Goal: Information Seeking & Learning: Find contact information

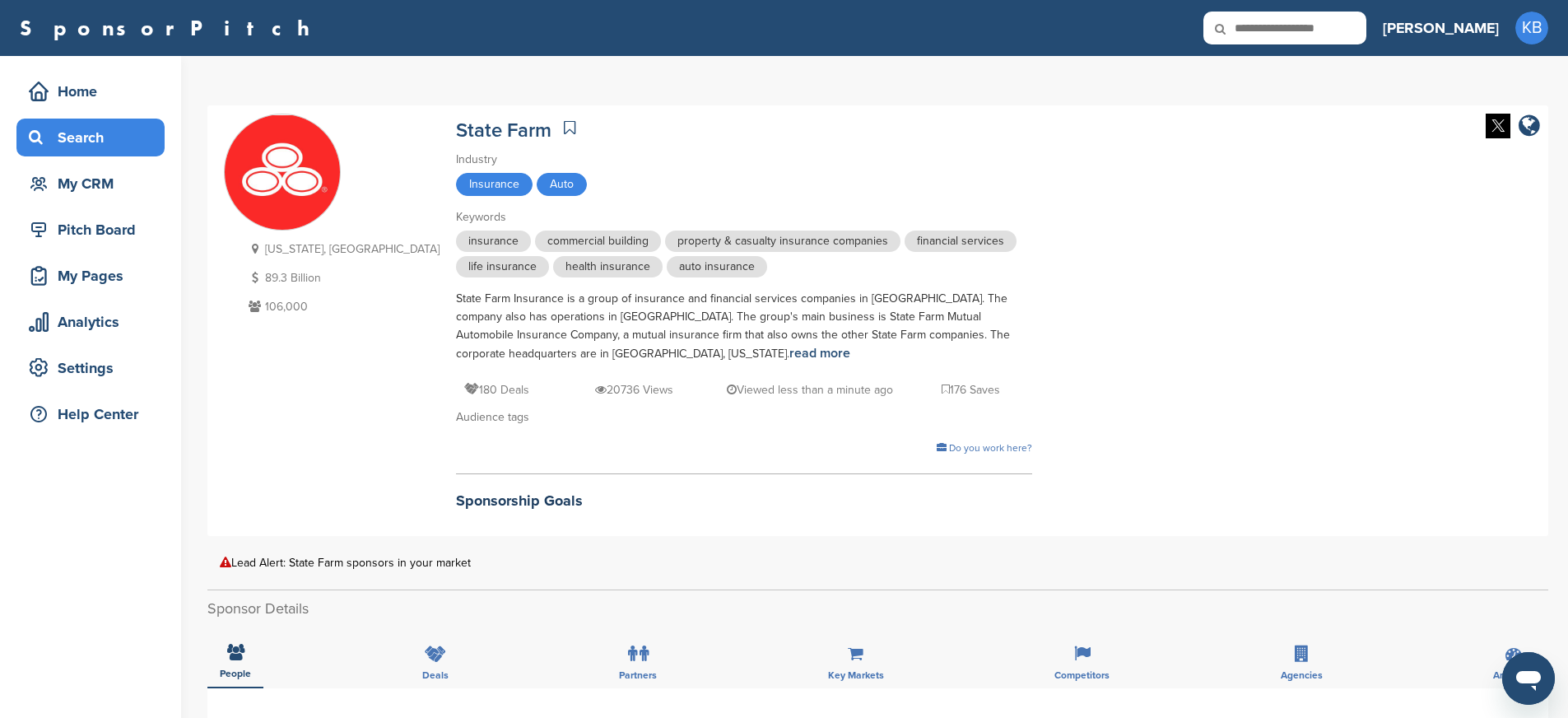
click at [75, 137] on div "Search" at bounding box center [95, 137] width 140 height 30
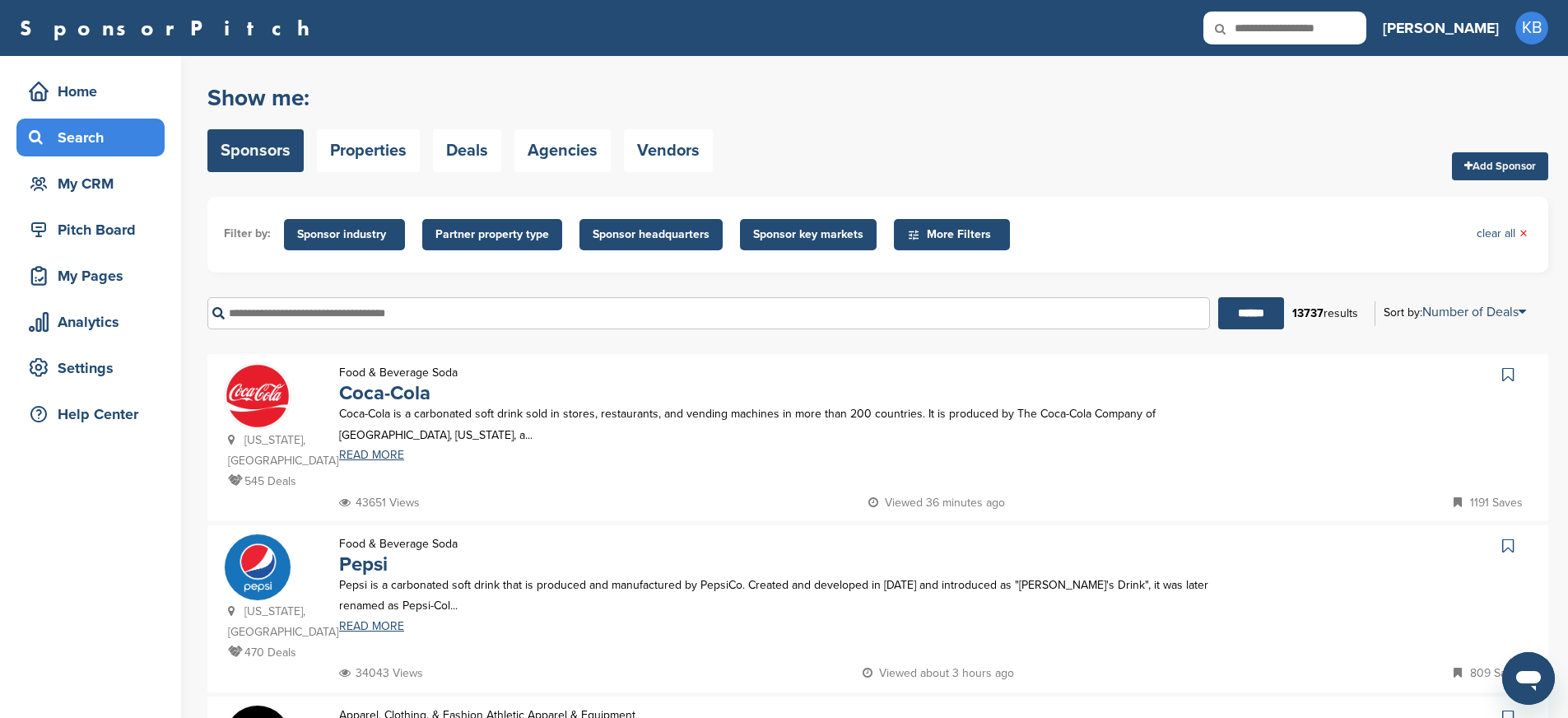
click at [387, 311] on input "text" at bounding box center [708, 314] width 1002 height 33
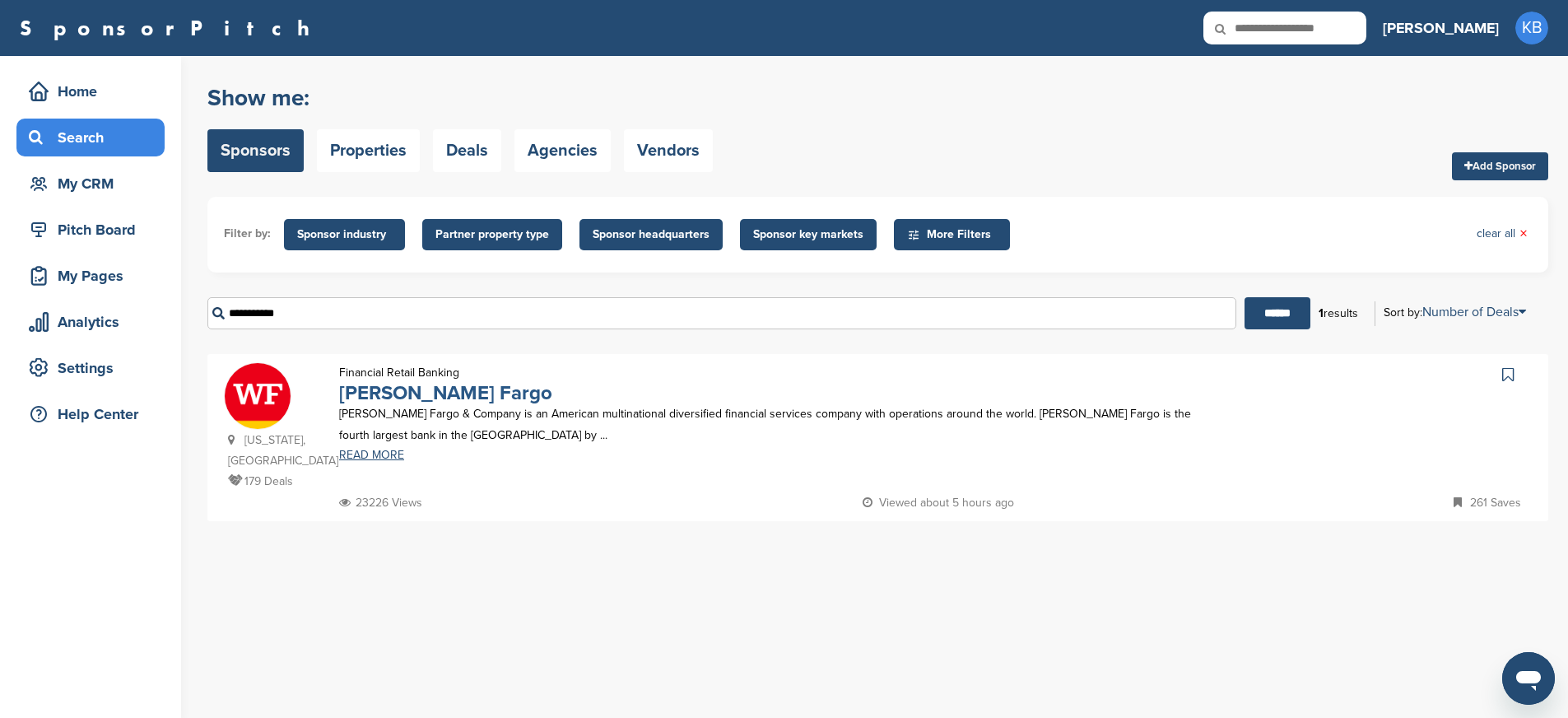
type input "**********"
click at [419, 398] on link "Wells Fargo" at bounding box center [445, 393] width 213 height 24
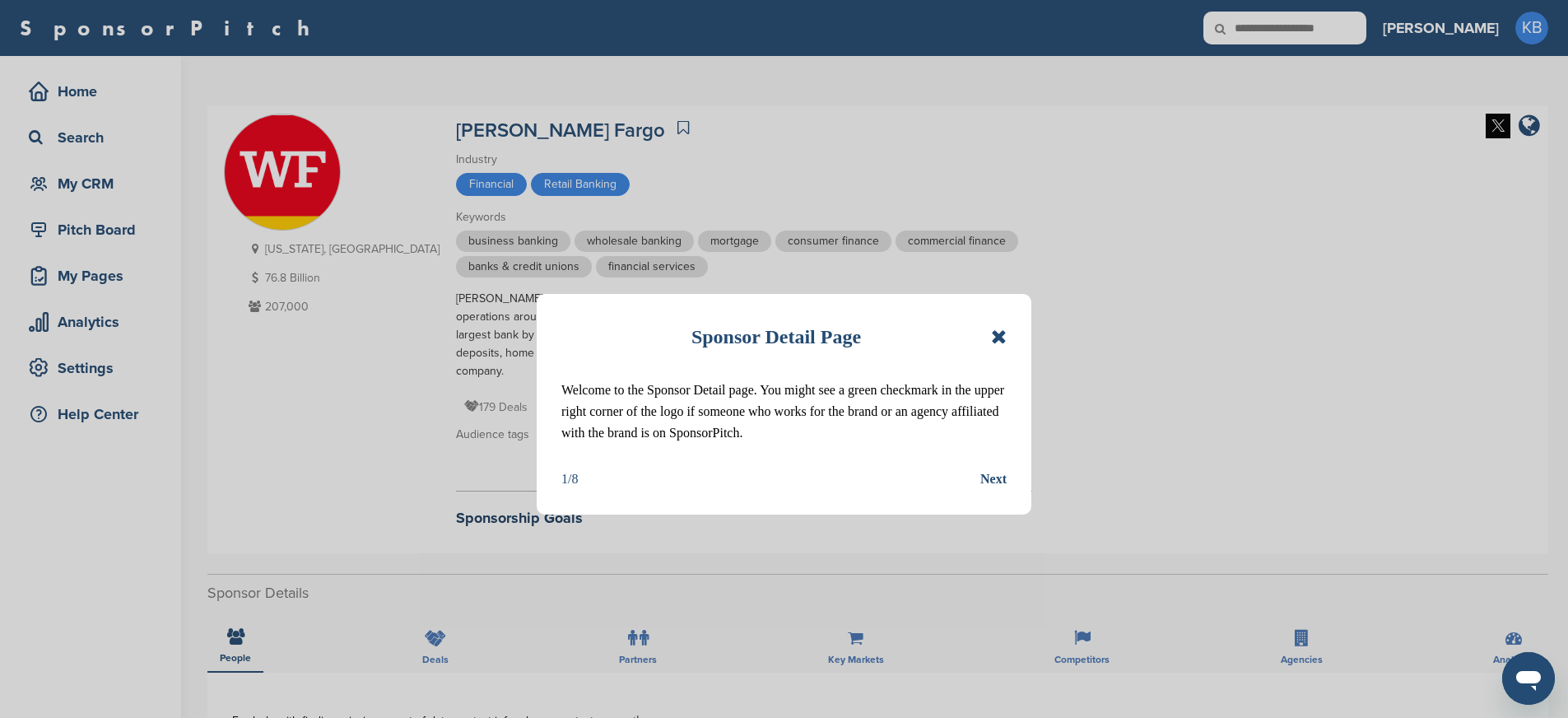
click at [997, 332] on icon at bounding box center [999, 337] width 15 height 20
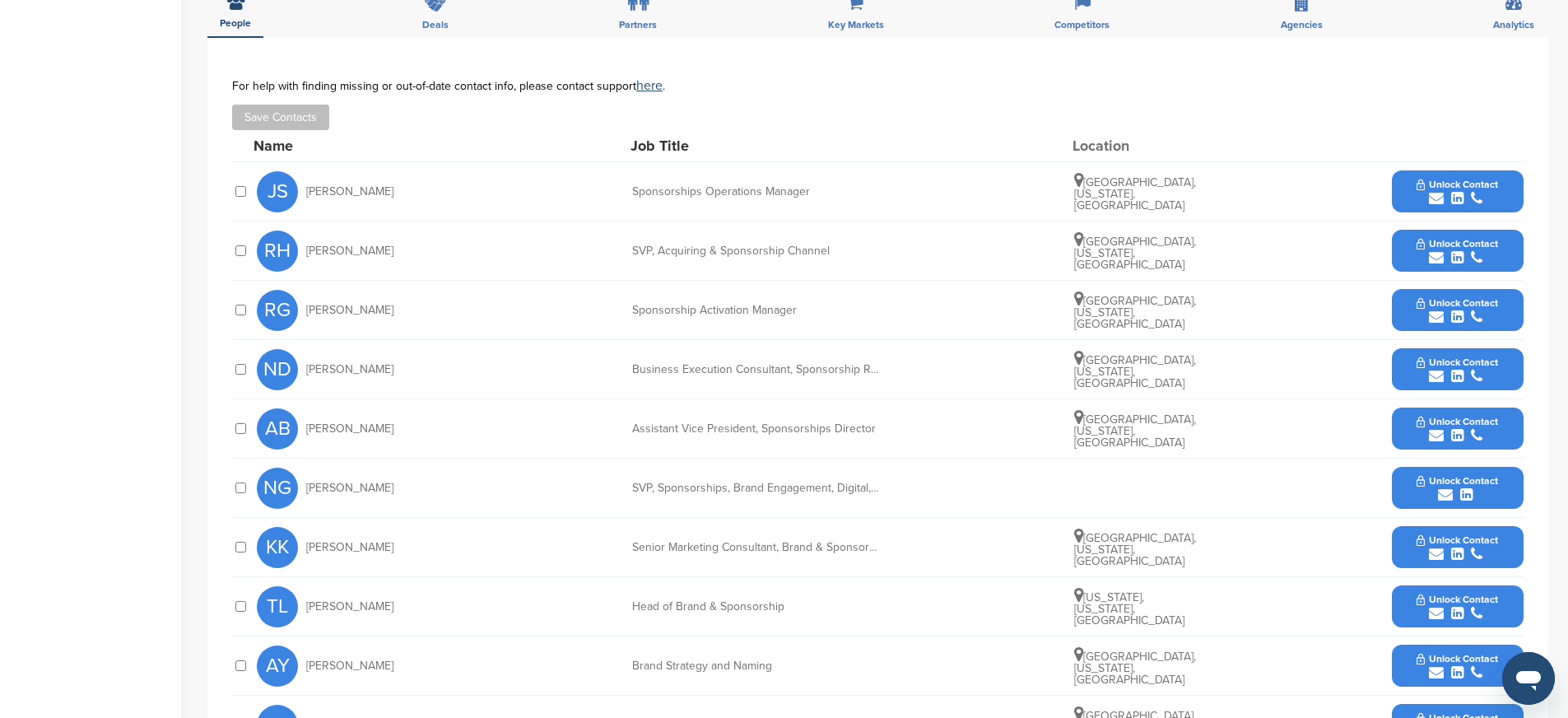
scroll to position [634, 0]
click at [1435, 251] on icon "submit" at bounding box center [1436, 259] width 15 height 15
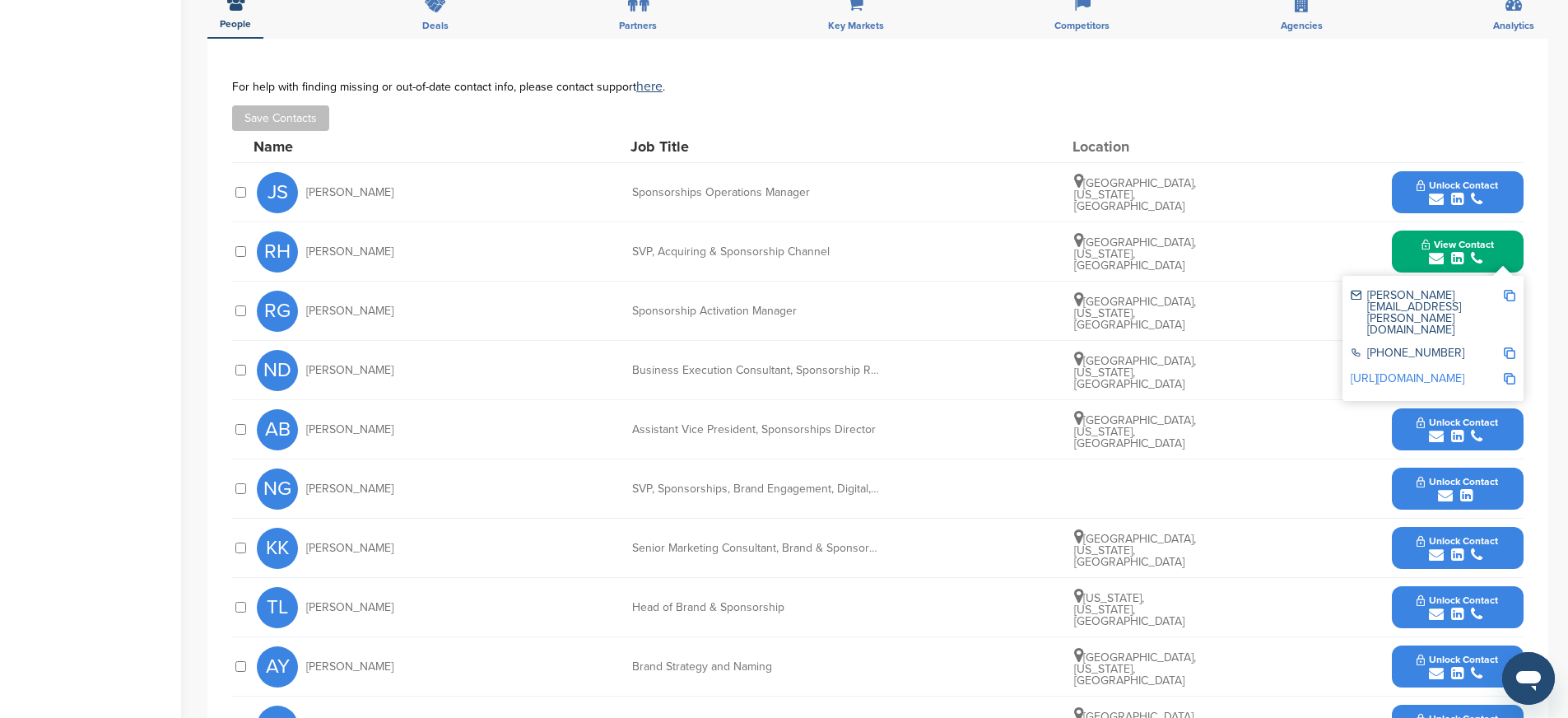
click at [1512, 290] on img at bounding box center [1510, 295] width 11 height 11
drag, startPoint x: 813, startPoint y: 224, endPoint x: 623, endPoint y: 234, distance: 190.3
click at [623, 234] on div "RH Rachel Humberstone SVP, Acquiring & Sponsorship Channel Seattle, Washington,…" at bounding box center [891, 251] width 1267 height 58
copy div "SVP, Acquiring & Sponsorship Channel"
click at [1510, 348] on img at bounding box center [1510, 354] width 11 height 11
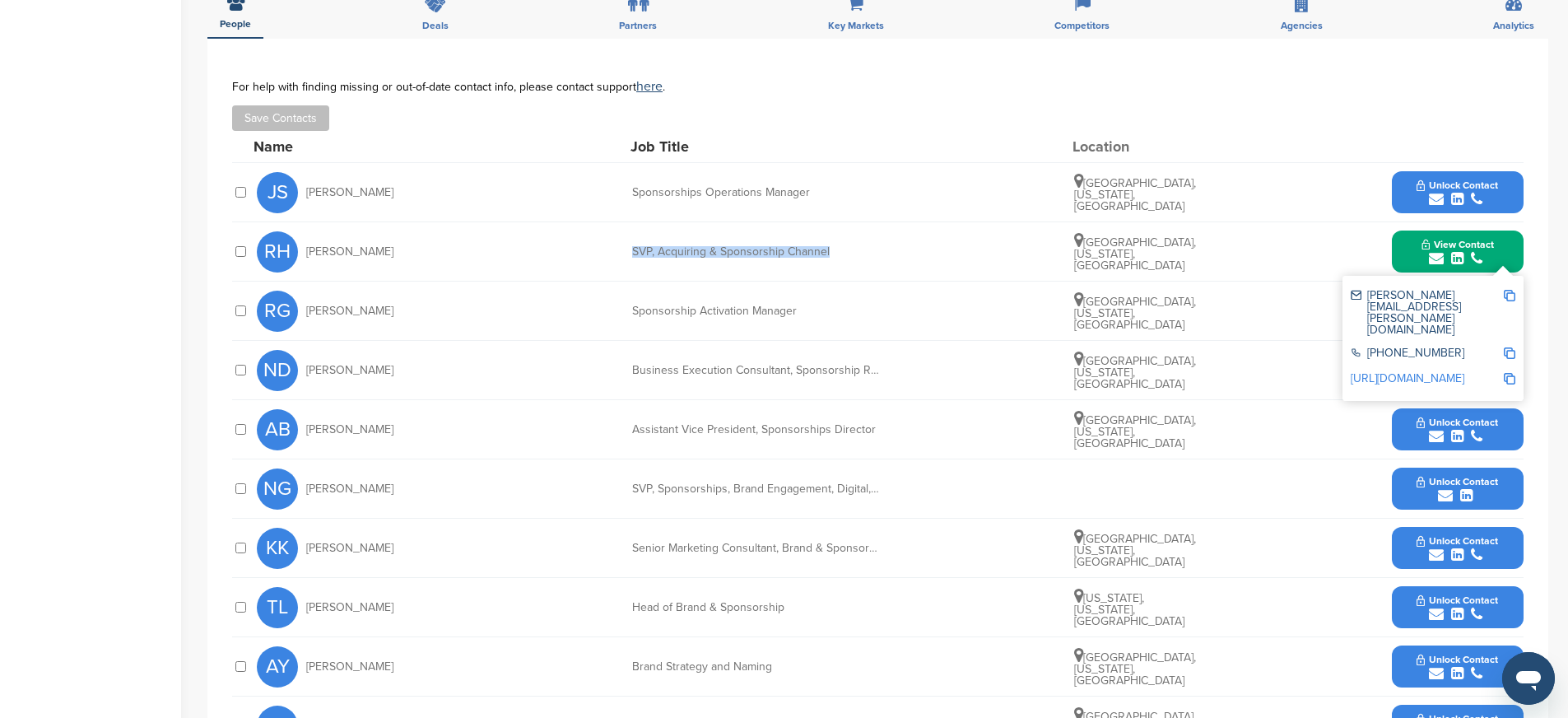
copy div "SVP, Acquiring & Sponsorship Channel"
click at [1511, 373] on img at bounding box center [1510, 379] width 11 height 11
click at [599, 490] on div "NG Neil Gallagher SVP, Sponsorships, Brand Engagement, Digital, Channel and Cre…" at bounding box center [891, 489] width 1267 height 58
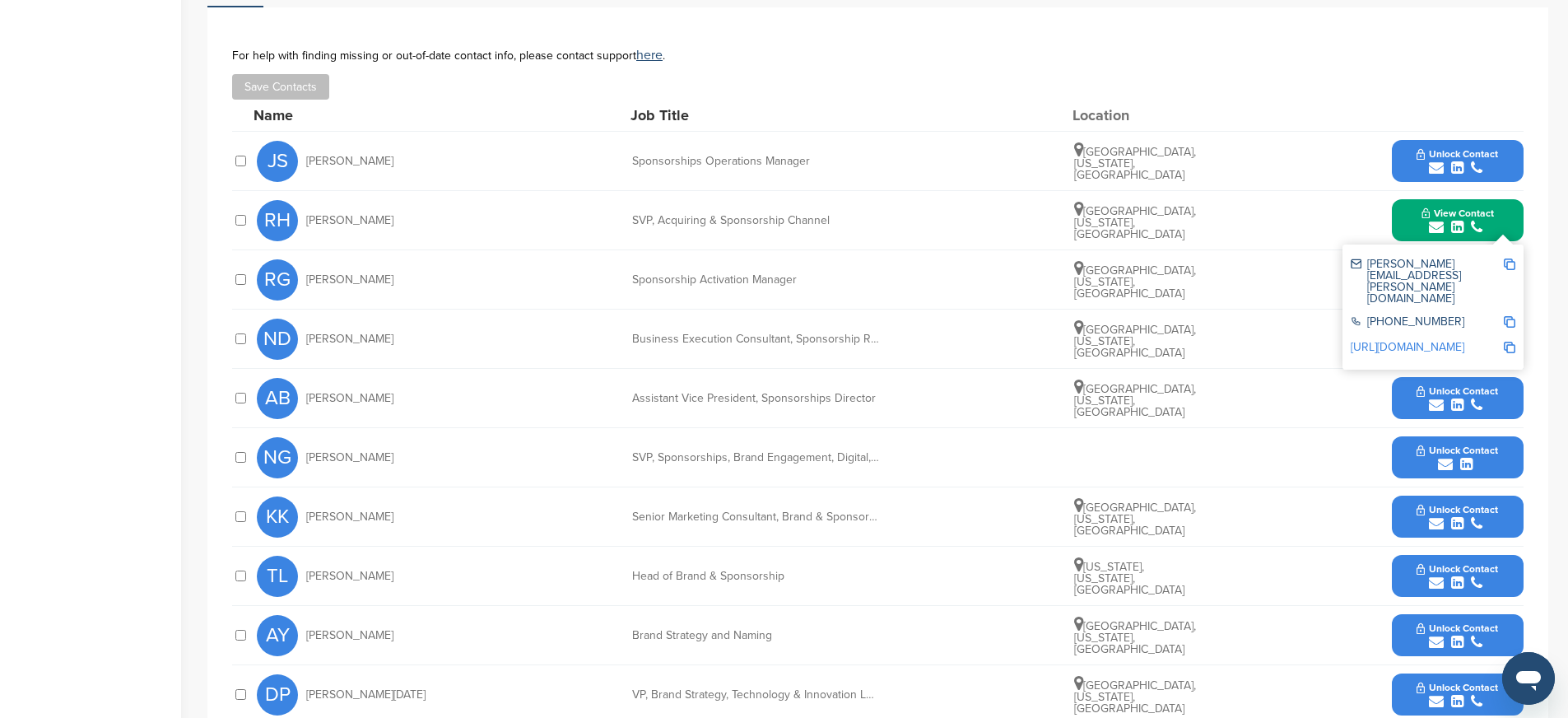
scroll to position [672, 0]
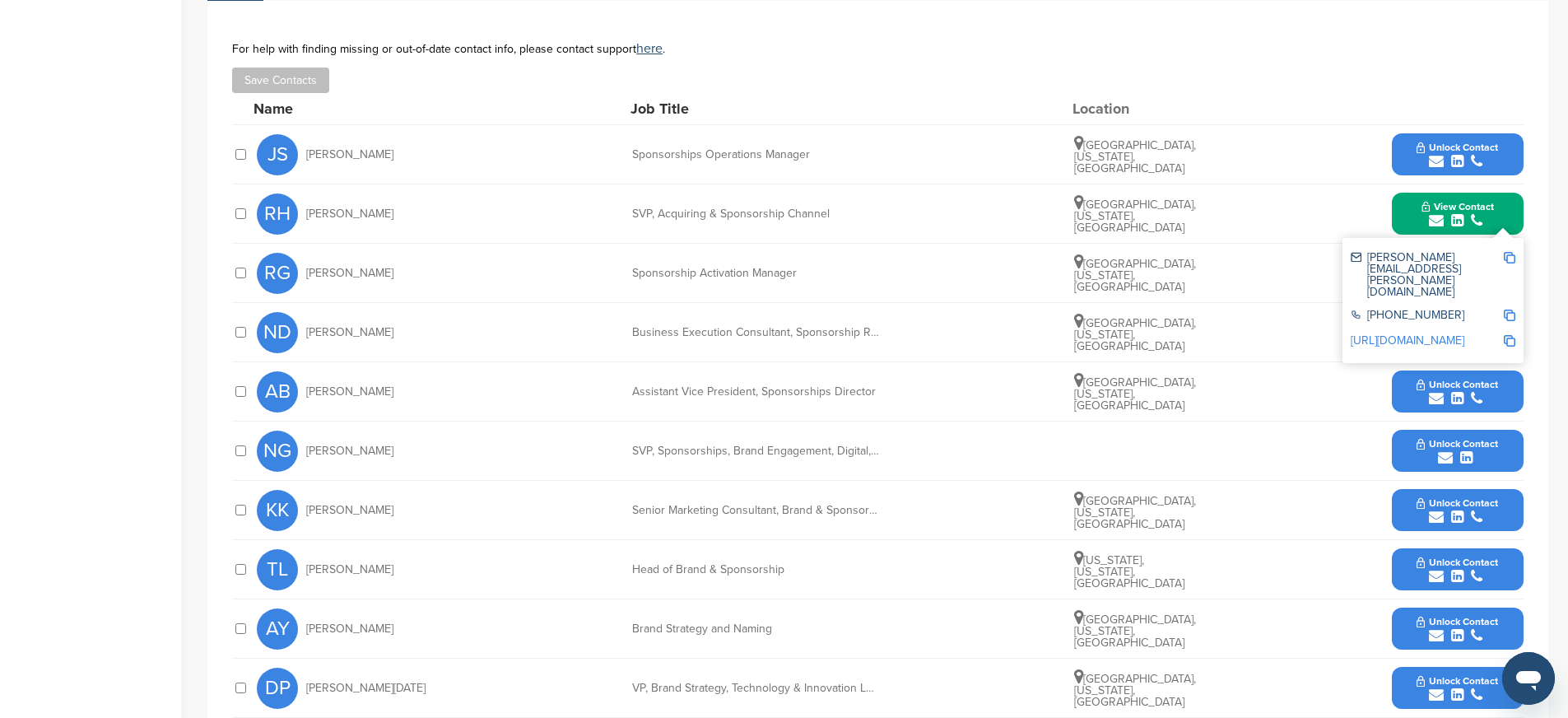
click at [1507, 433] on button "Unlock Contact" at bounding box center [1457, 451] width 121 height 50
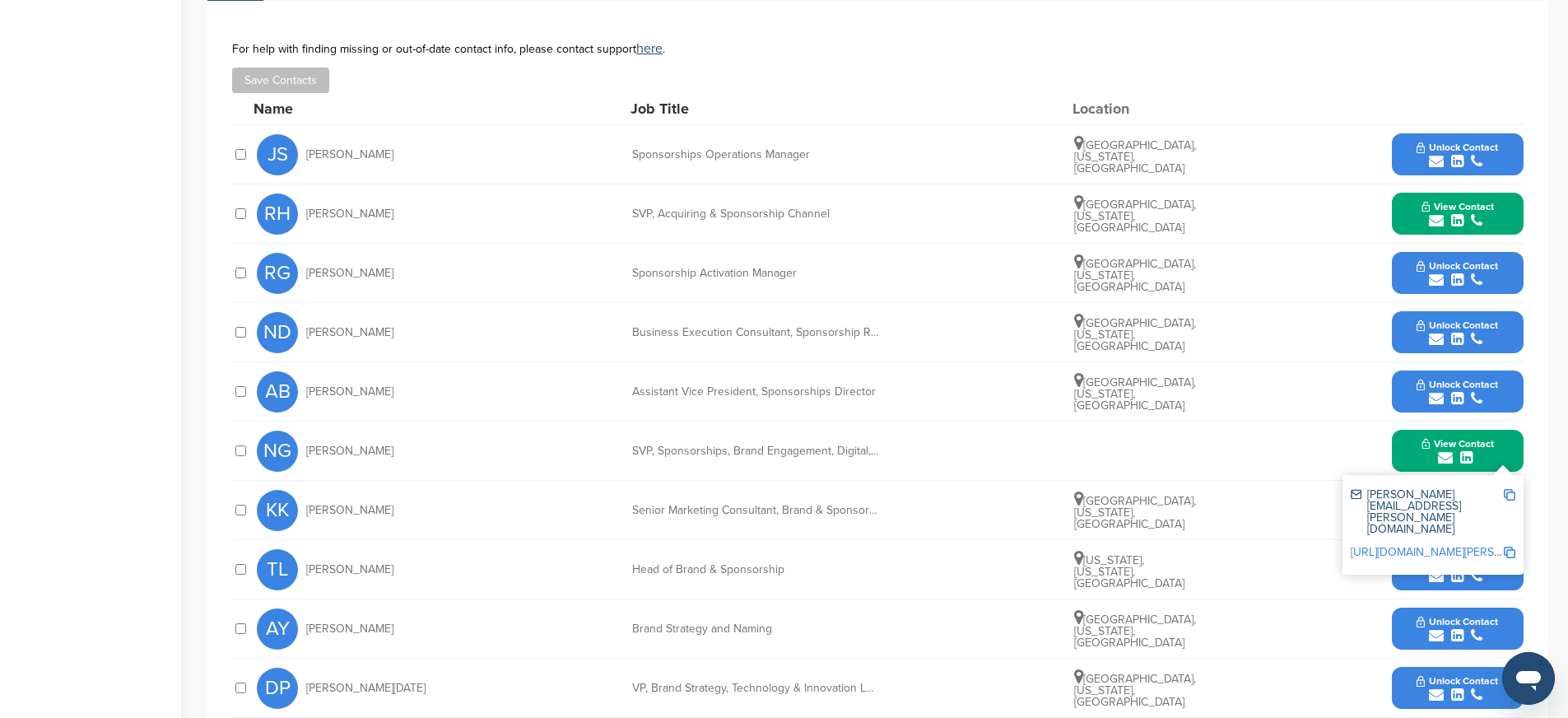
click at [1509, 490] on img at bounding box center [1510, 495] width 11 height 11
drag, startPoint x: 633, startPoint y: 431, endPoint x: 888, endPoint y: 437, distance: 255.1
click at [888, 437] on div "NG Neil Gallagher SVP, Sponsorships, Brand Engagement, Digital, Channel and Cre…" at bounding box center [891, 450] width 1267 height 58
copy div "SVP, Sponsorships, Brand Engagement, Digital, Ch"
click at [1513, 547] on img at bounding box center [1510, 553] width 11 height 11
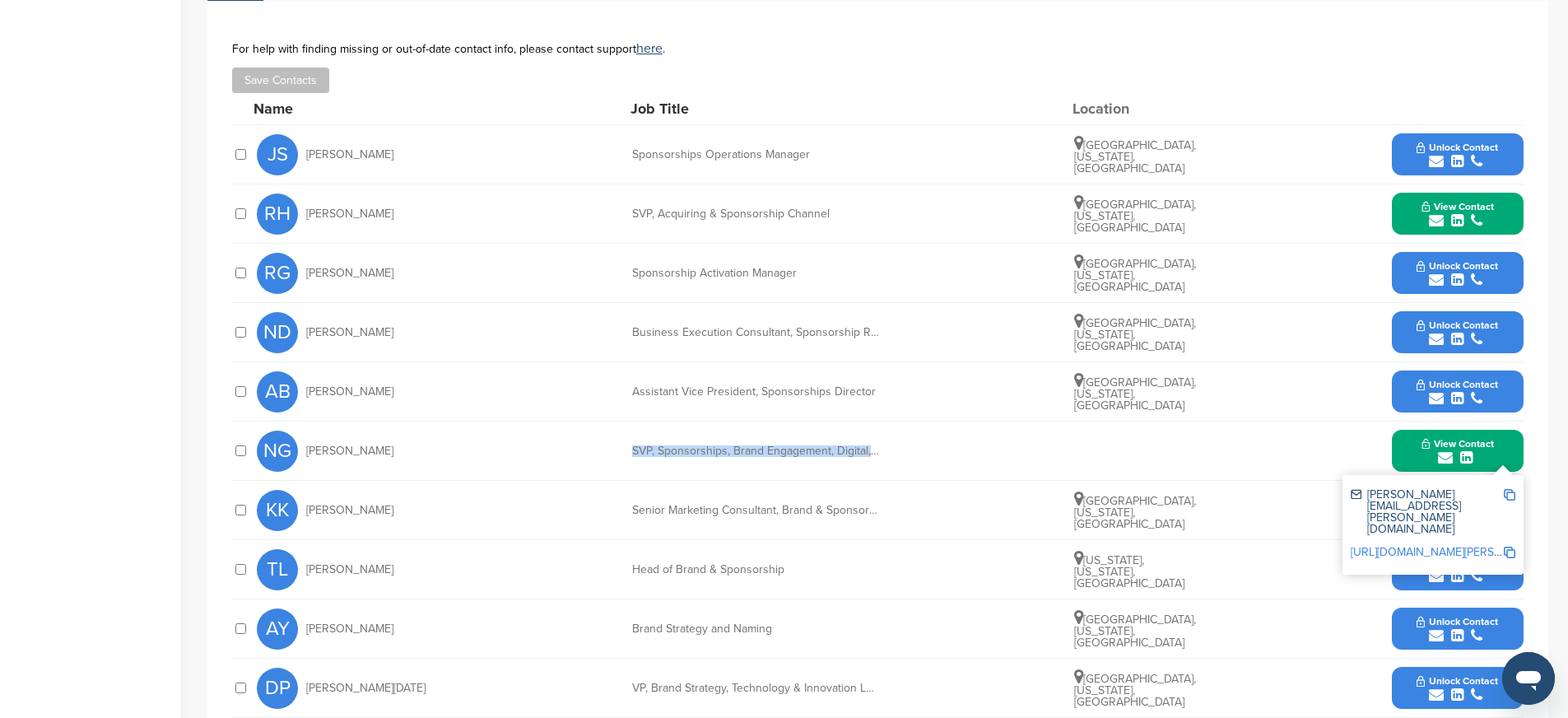
copy div "SVP, Sponsorships, Brand Engagement, Digital, Ch"
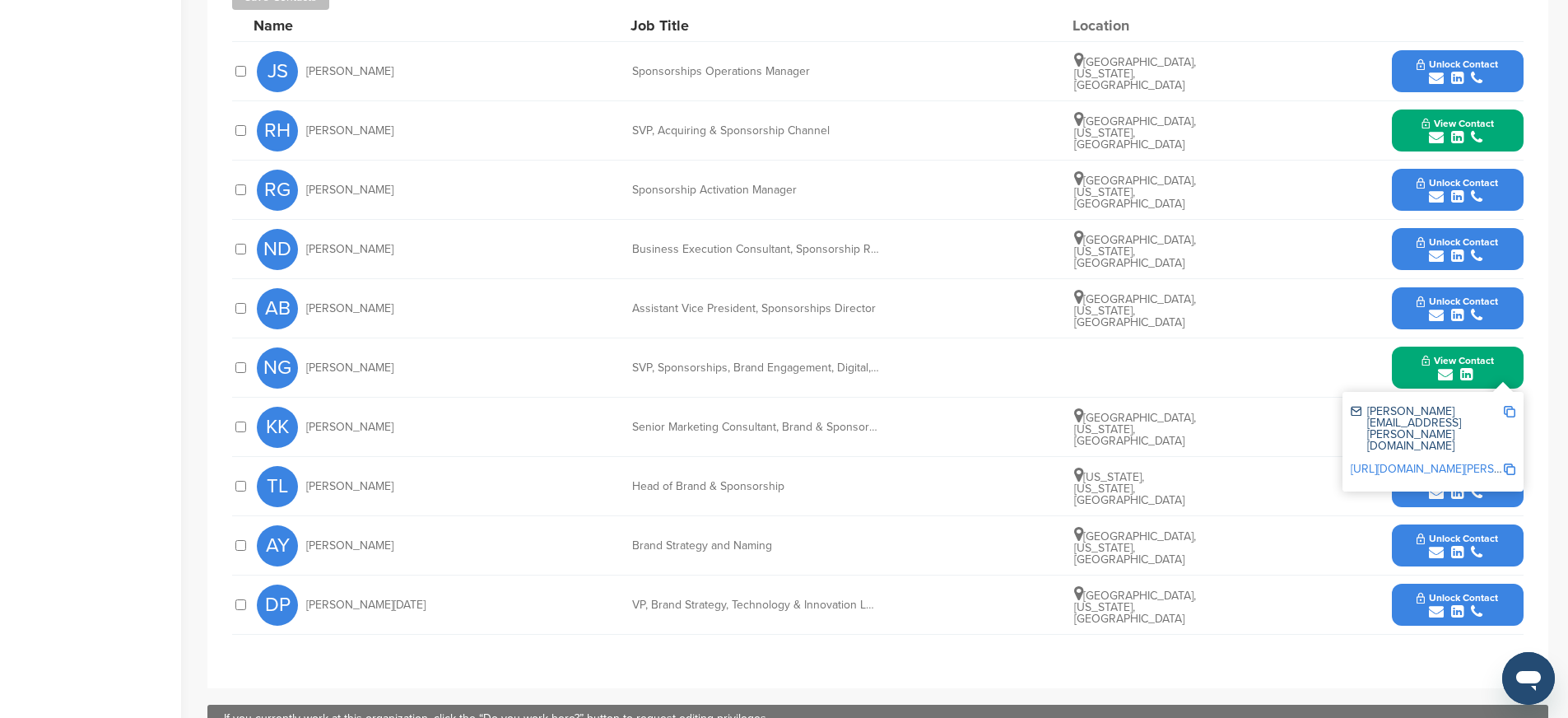
scroll to position [758, 0]
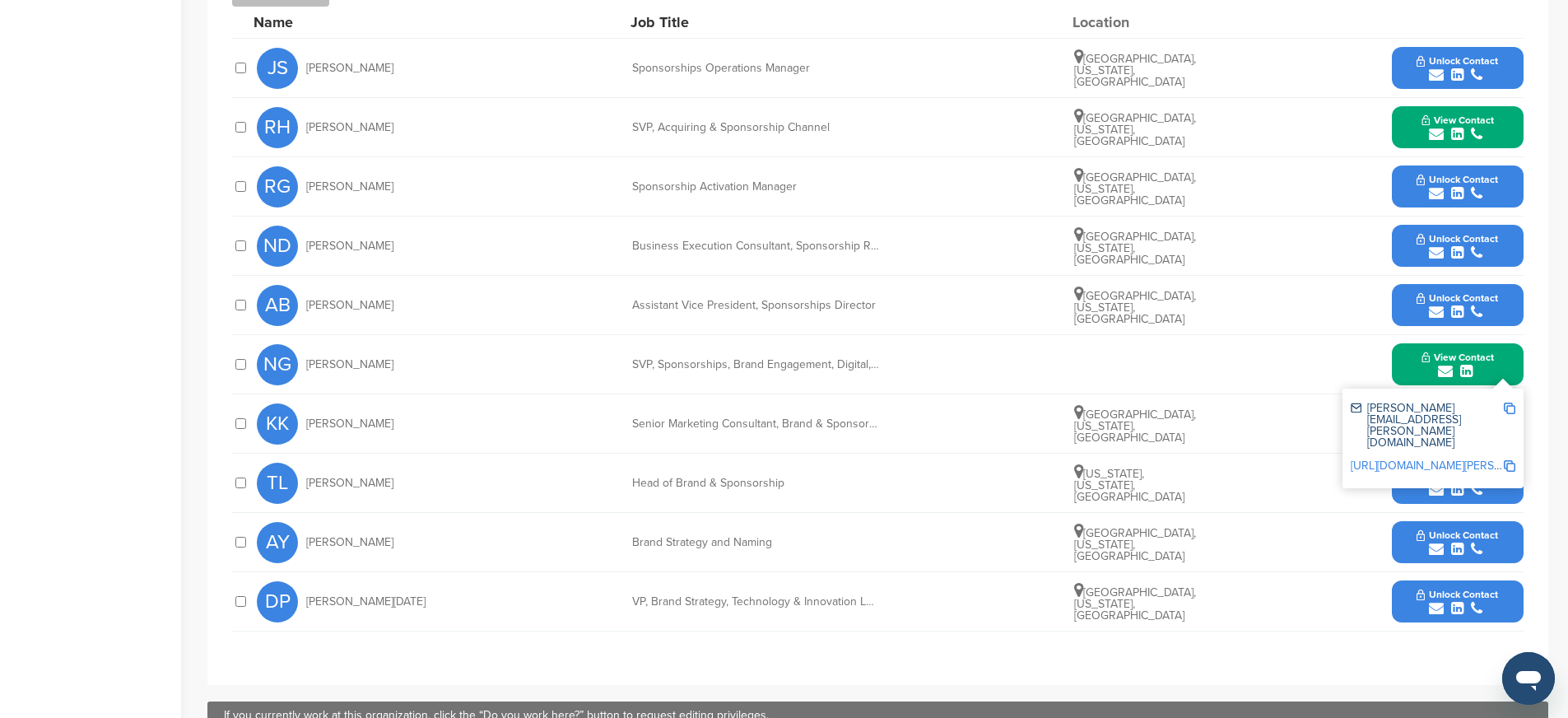
click at [1442, 470] on span "Unlock Contact" at bounding box center [1457, 476] width 81 height 11
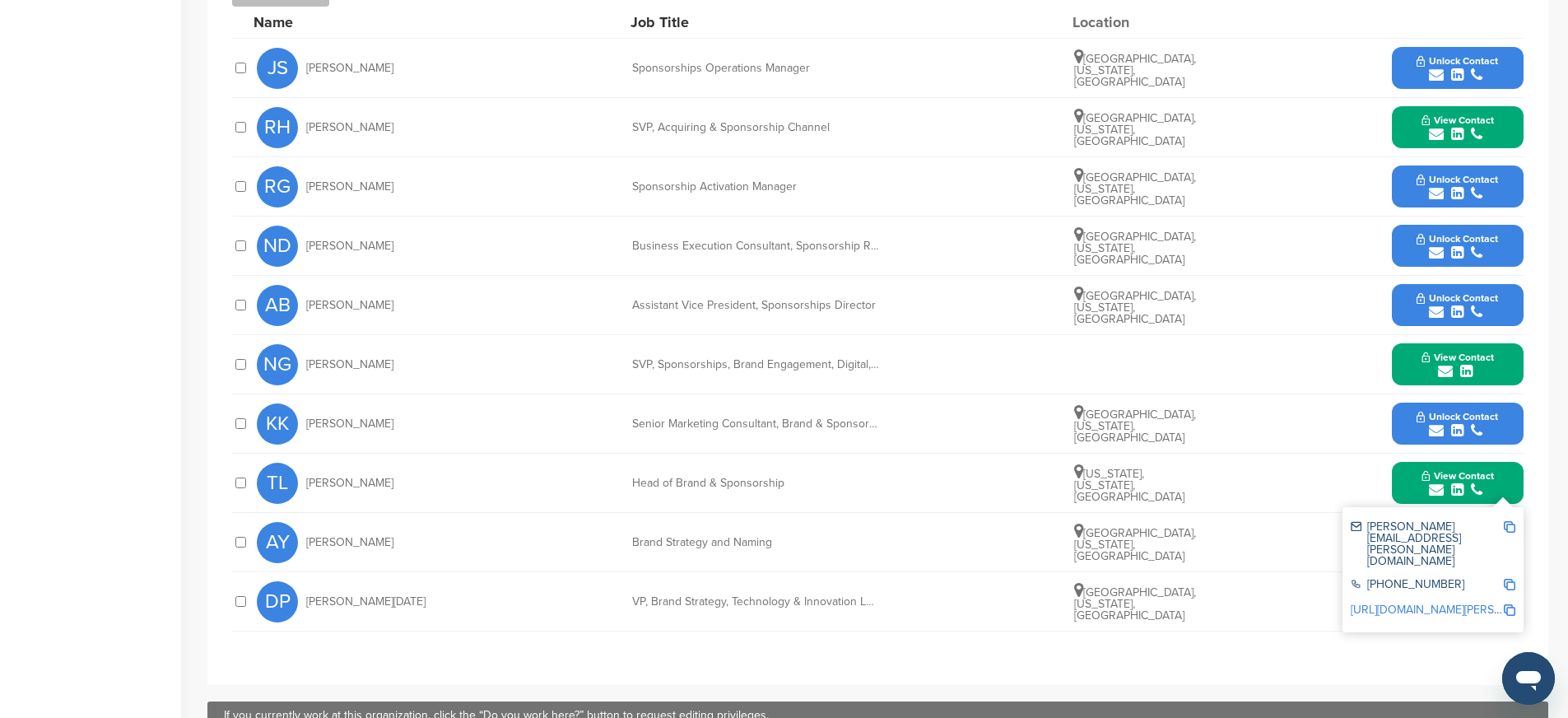
click at [1512, 521] on img at bounding box center [1510, 527] width 11 height 11
drag, startPoint x: 630, startPoint y: 467, endPoint x: 797, endPoint y: 468, distance: 167.0
click at [797, 468] on div "TL Tammy Levine Head of Brand & Sponsorship New York, New York, United States V…" at bounding box center [891, 483] width 1267 height 58
copy div "Head of Brand & Sponsorship"
click at [1511, 579] on img at bounding box center [1510, 585] width 11 height 11
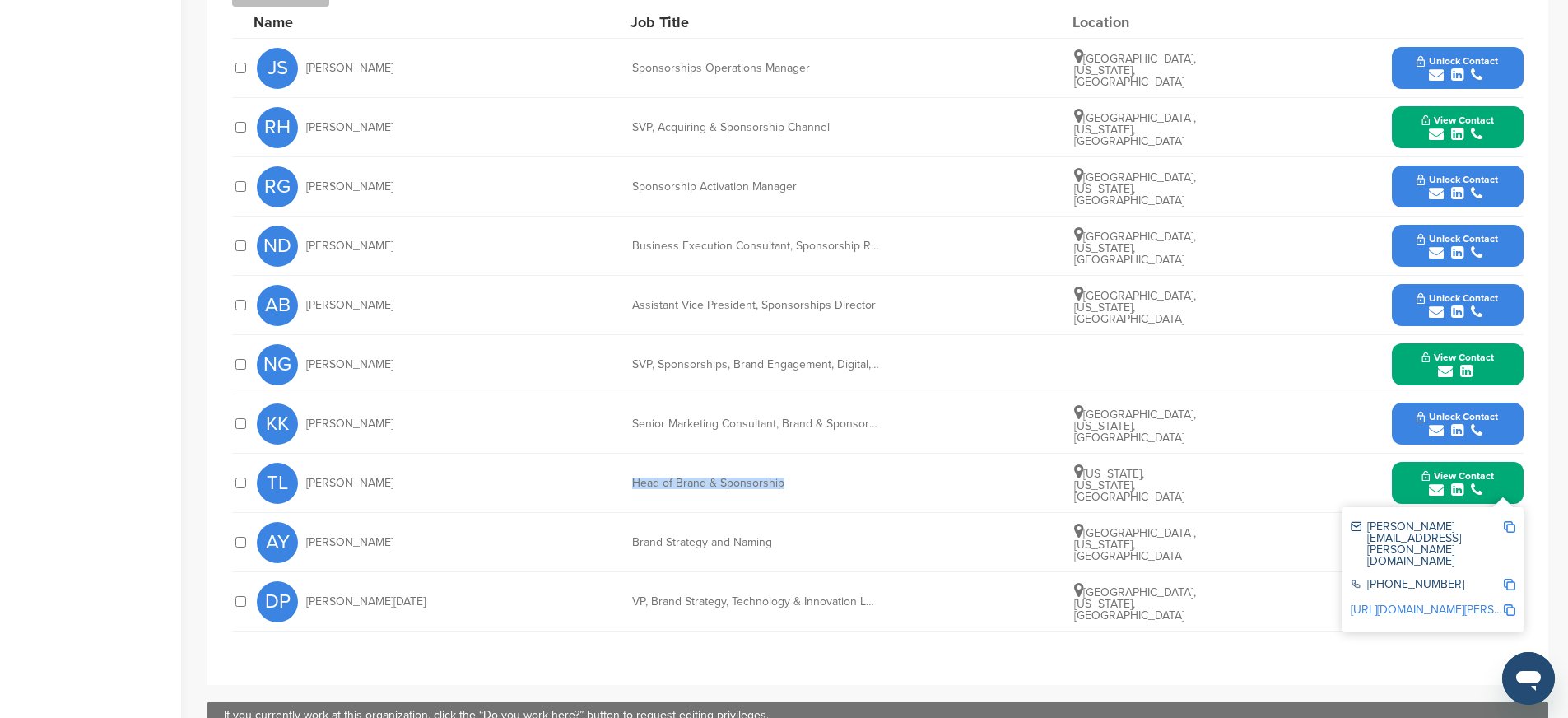
copy div "Head of Brand & Sponsorship"
click at [1509, 604] on img at bounding box center [1510, 610] width 11 height 11
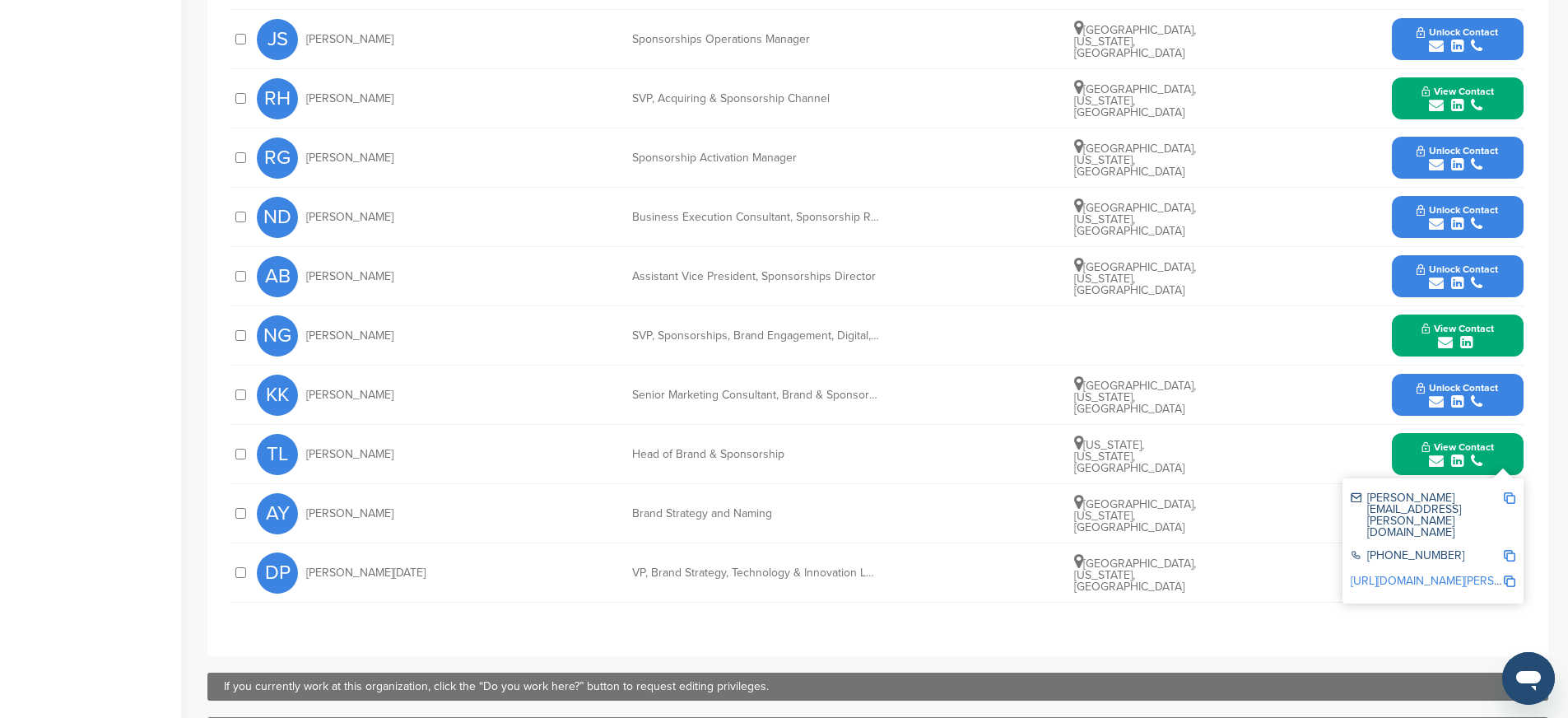
scroll to position [784, 0]
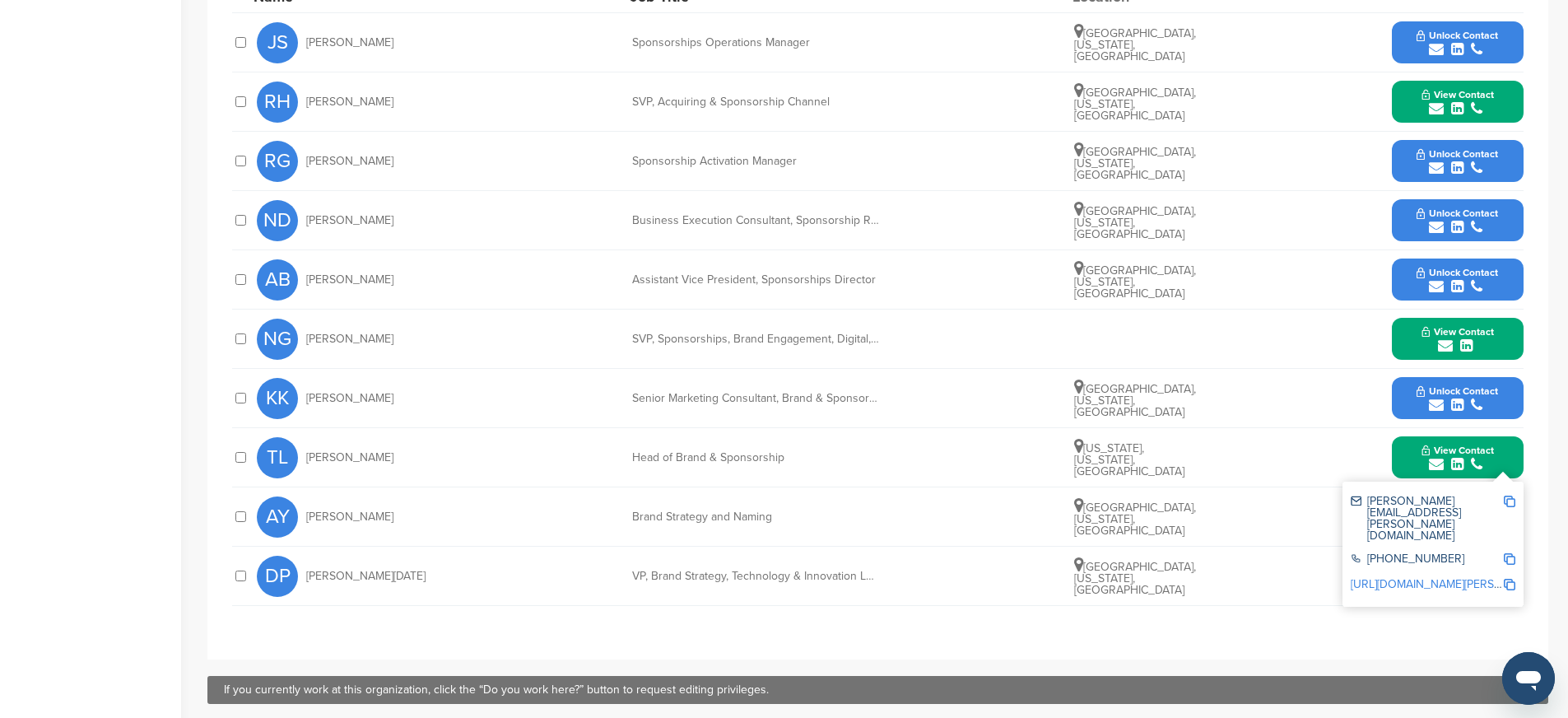
click at [1248, 621] on div "**********" at bounding box center [877, 274] width 1341 height 771
click at [1489, 576] on div "submit" at bounding box center [1457, 583] width 81 height 15
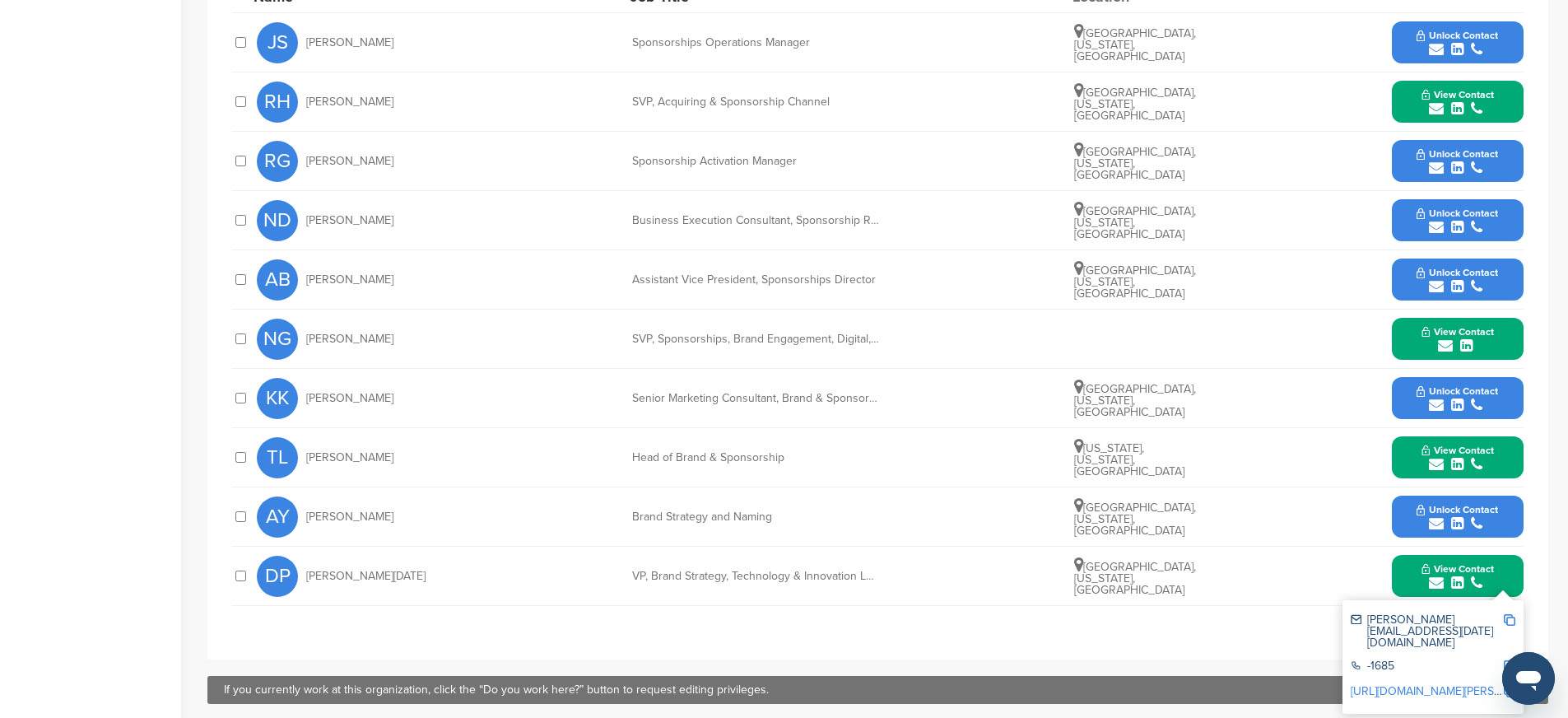
click at [1509, 615] on img at bounding box center [1510, 620] width 11 height 11
drag, startPoint x: 633, startPoint y: 557, endPoint x: 864, endPoint y: 564, distance: 231.1
click at [864, 564] on div "DP Dave Pola VP, Brand Strategy, Technology & Innovation Lead San Francisco, Ca…" at bounding box center [891, 576] width 1267 height 58
copy div "VP, Brand Strategy, Technology & Innovation Lead"
click at [1509, 686] on img at bounding box center [1510, 692] width 11 height 11
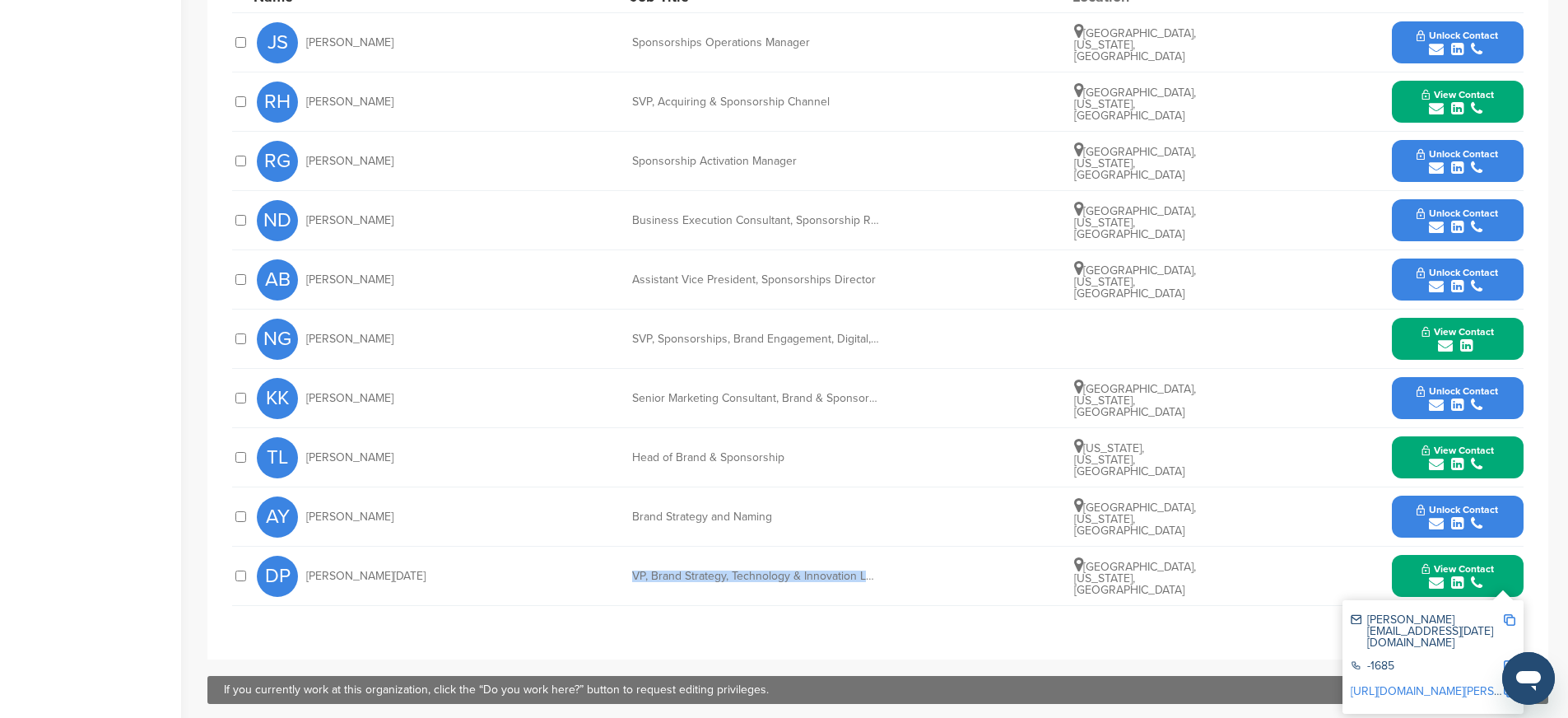
copy div "VP, Brand Strategy, Technology & Innovation Lead"
click at [544, 519] on div "AY Annie Young Brand Strategy and Naming San Francisco, California, United Stat…" at bounding box center [891, 516] width 1267 height 58
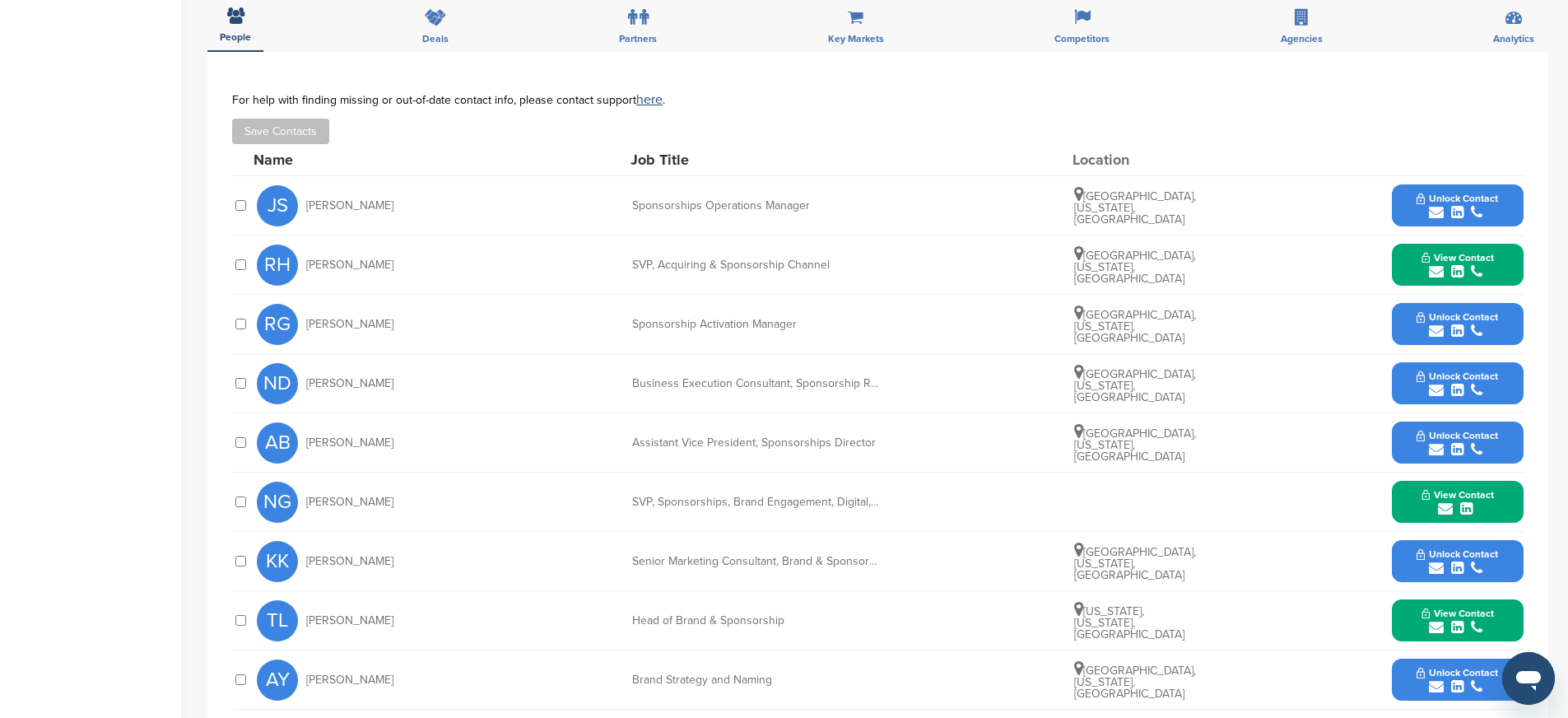
scroll to position [620, 0]
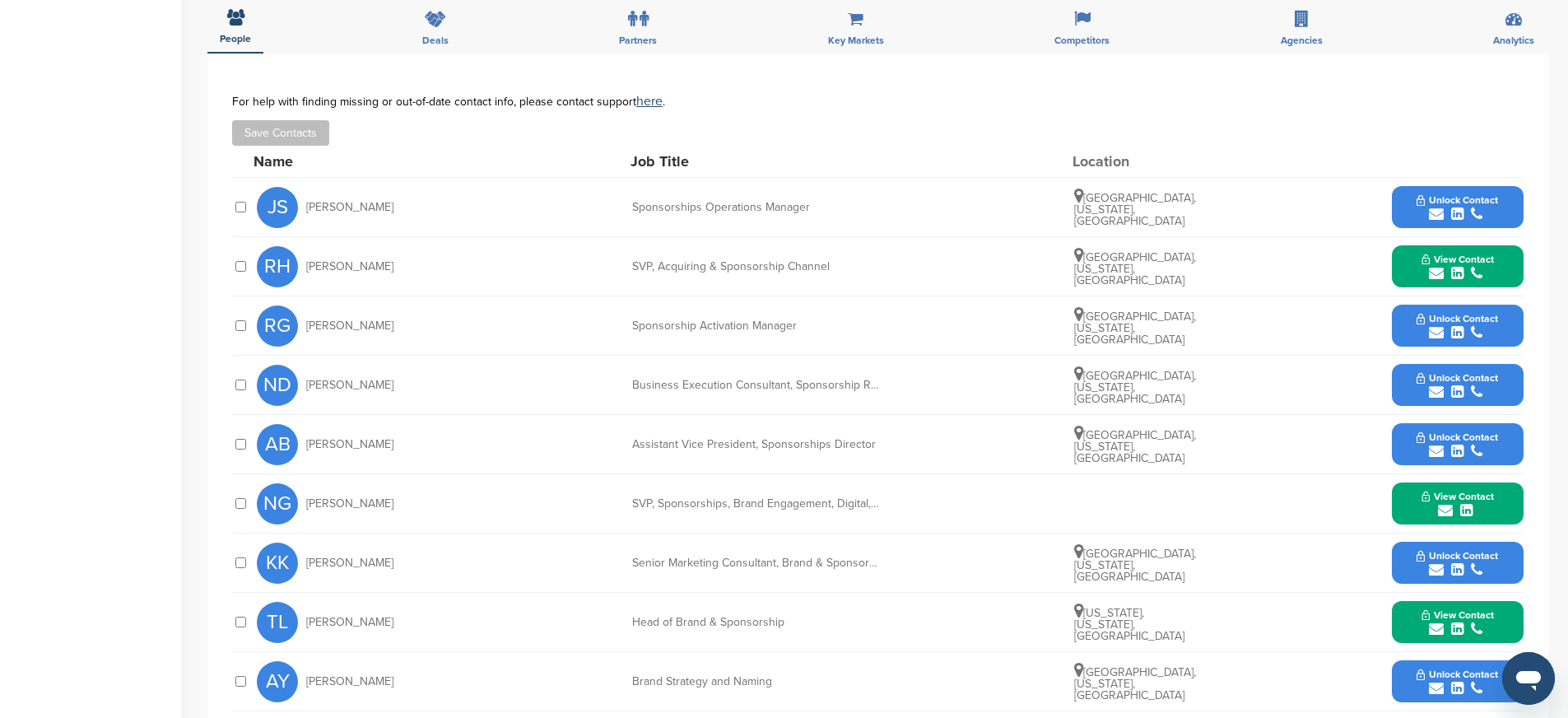
click at [1448, 444] on div "submit" at bounding box center [1457, 451] width 81 height 15
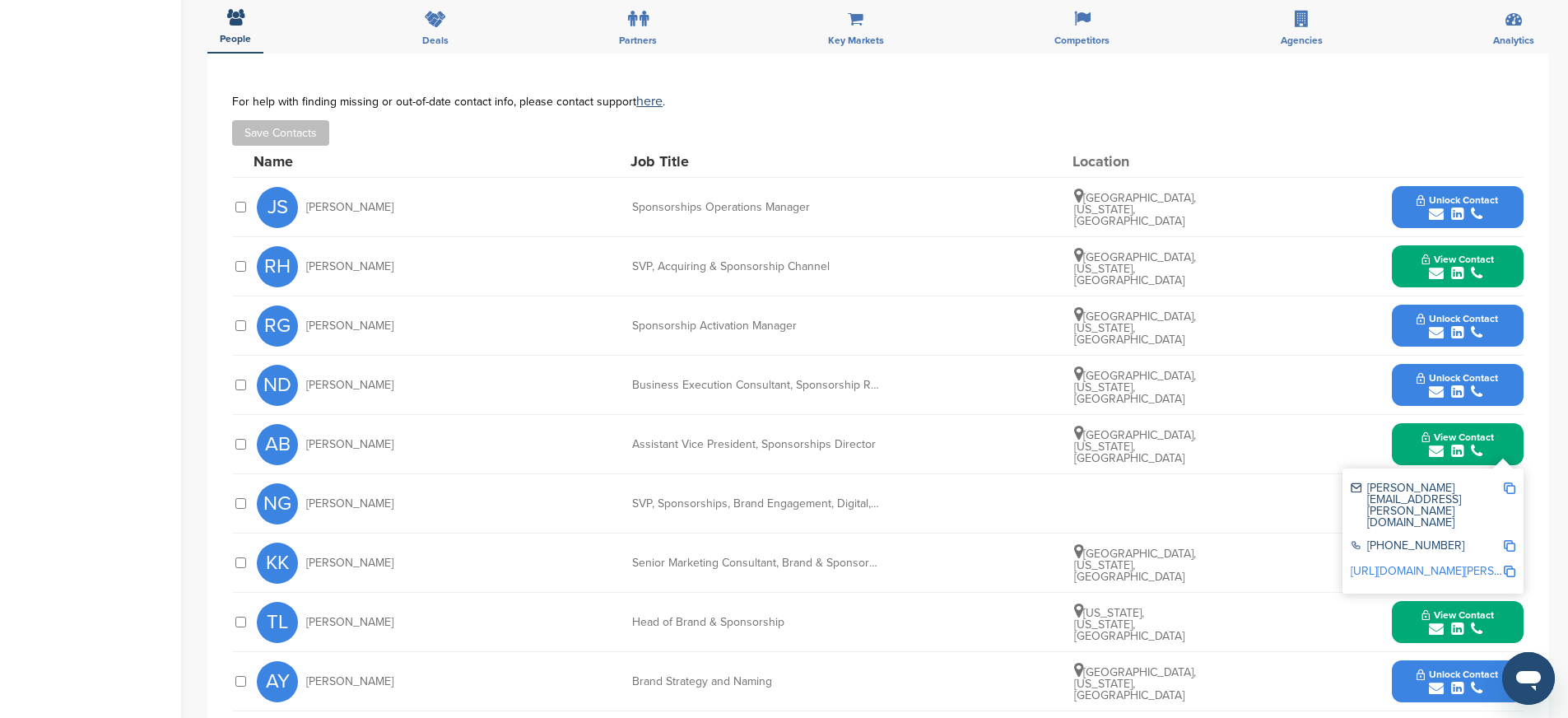
click at [1511, 483] on img at bounding box center [1510, 489] width 11 height 11
drag, startPoint x: 634, startPoint y: 427, endPoint x: 928, endPoint y: 425, distance: 294.0
click at [928, 425] on div "AB Andy Berlind Assistant Vice President, Sponsorships Director San Francisco, …" at bounding box center [891, 444] width 1267 height 58
copy div "Assistant Vice President, Sponsorships Director"
click at [1509, 540] on img at bounding box center [1510, 546] width 11 height 11
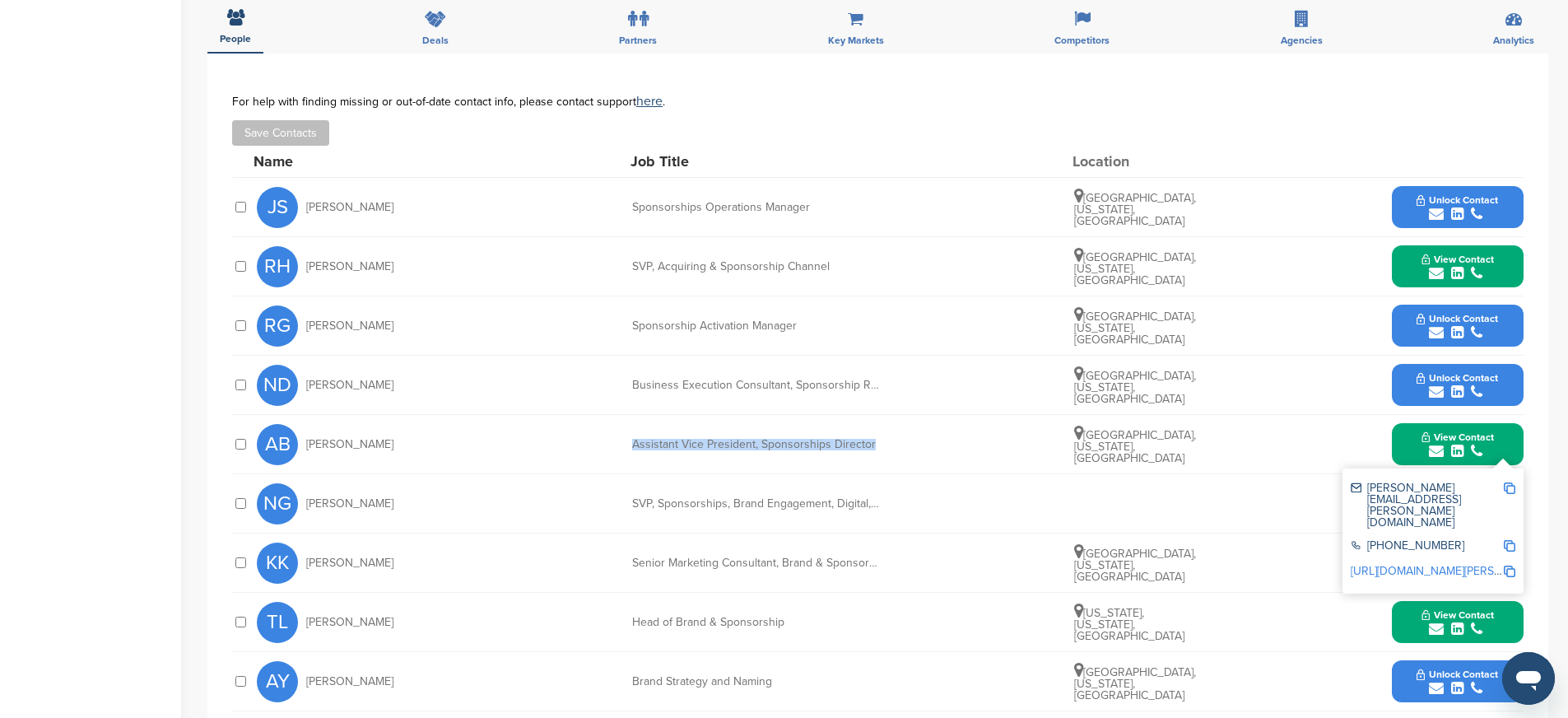
copy div "Assistant Vice President, Sponsorships Director"
click at [1507, 566] on img at bounding box center [1510, 572] width 11 height 11
click at [955, 508] on div "NG Neil Gallagher SVP, Sponsorships, Brand Engagement, Digital, Channel and Cre…" at bounding box center [891, 503] width 1267 height 58
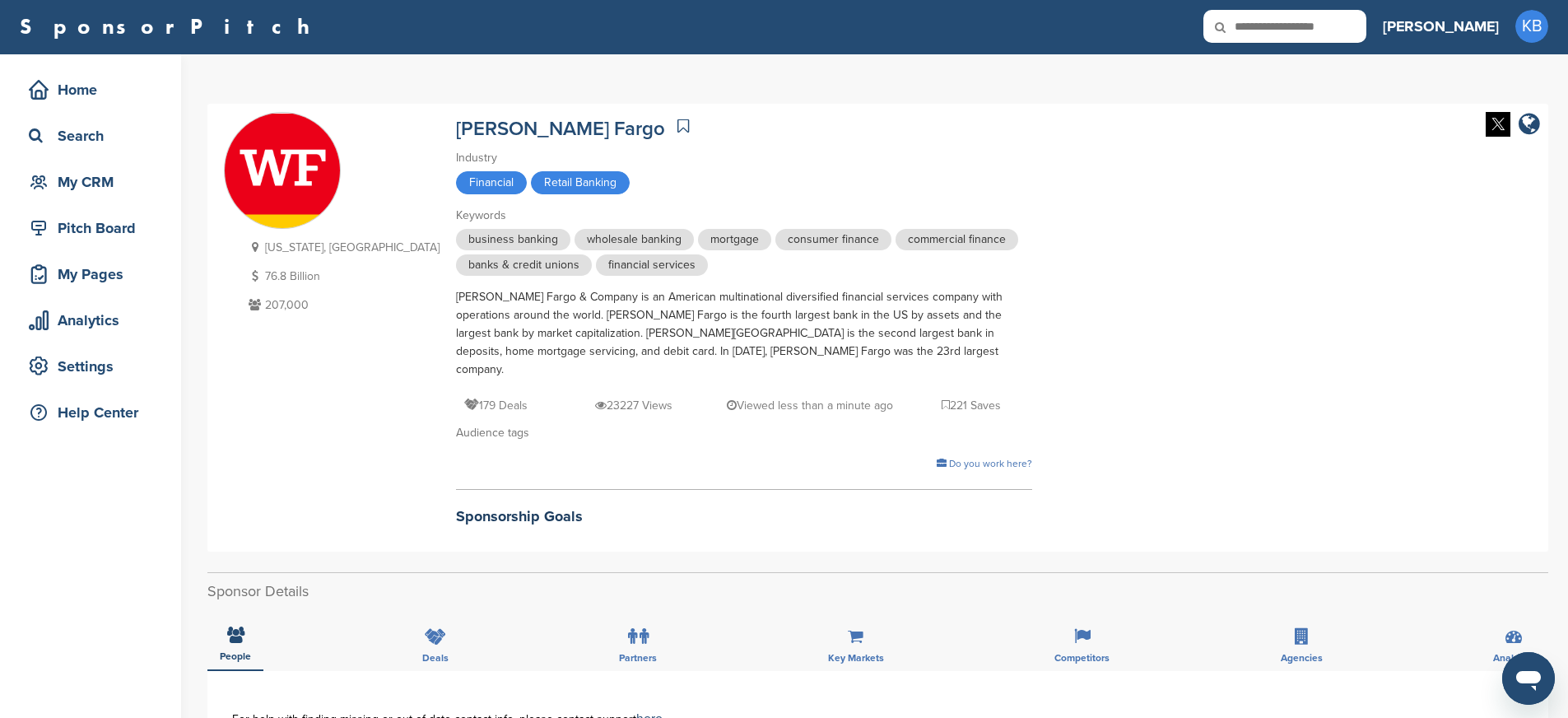
scroll to position [0, 0]
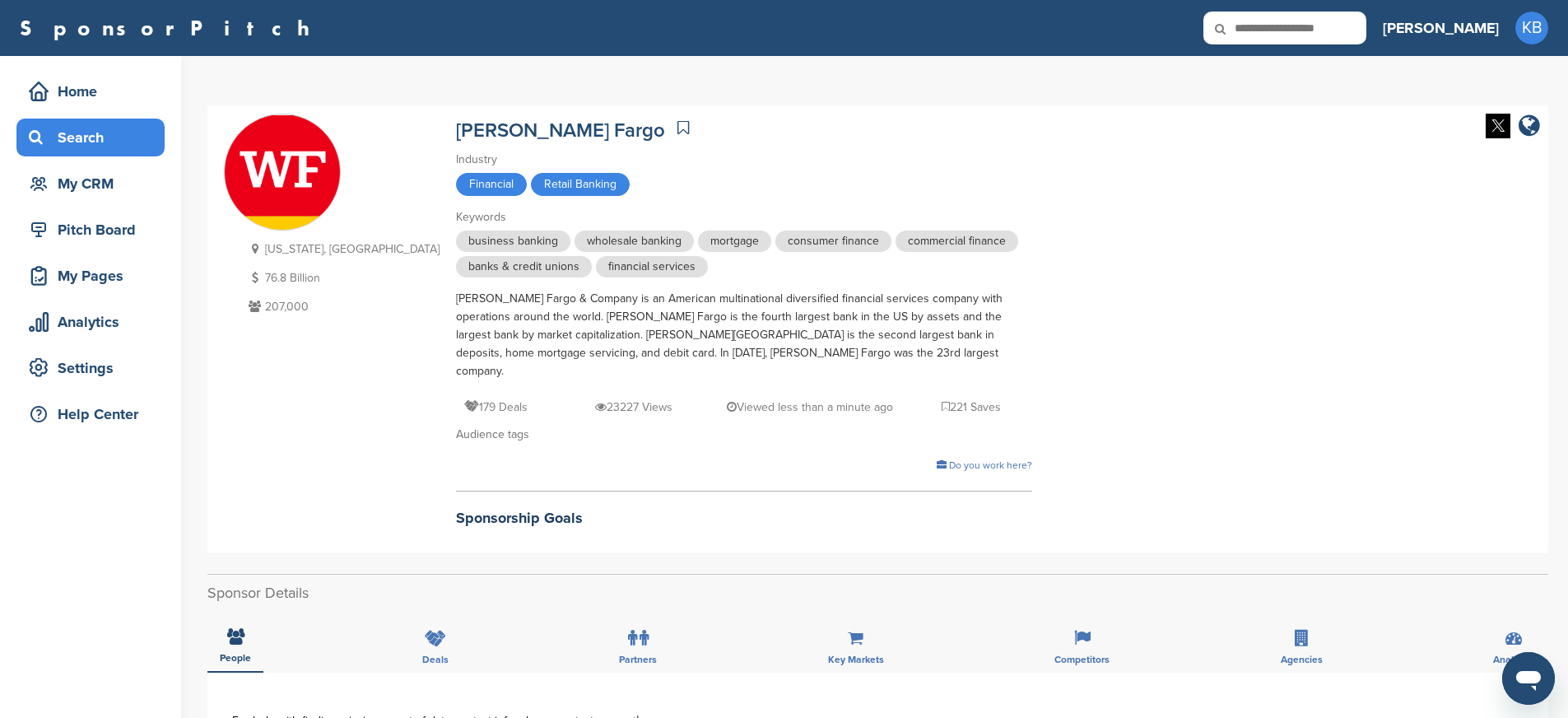
click at [87, 135] on div "Search" at bounding box center [95, 137] width 140 height 30
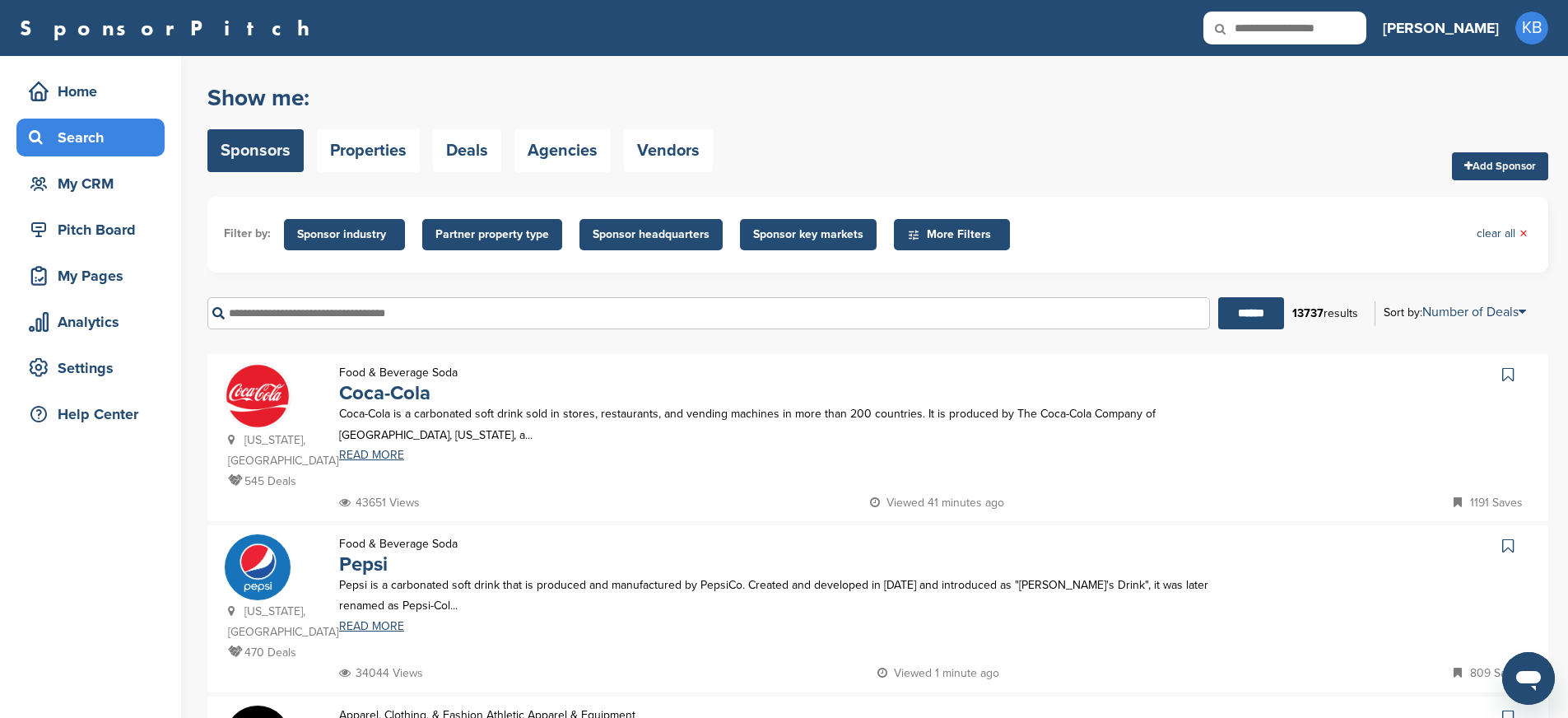
click at [370, 312] on input "text" at bounding box center [708, 314] width 1002 height 33
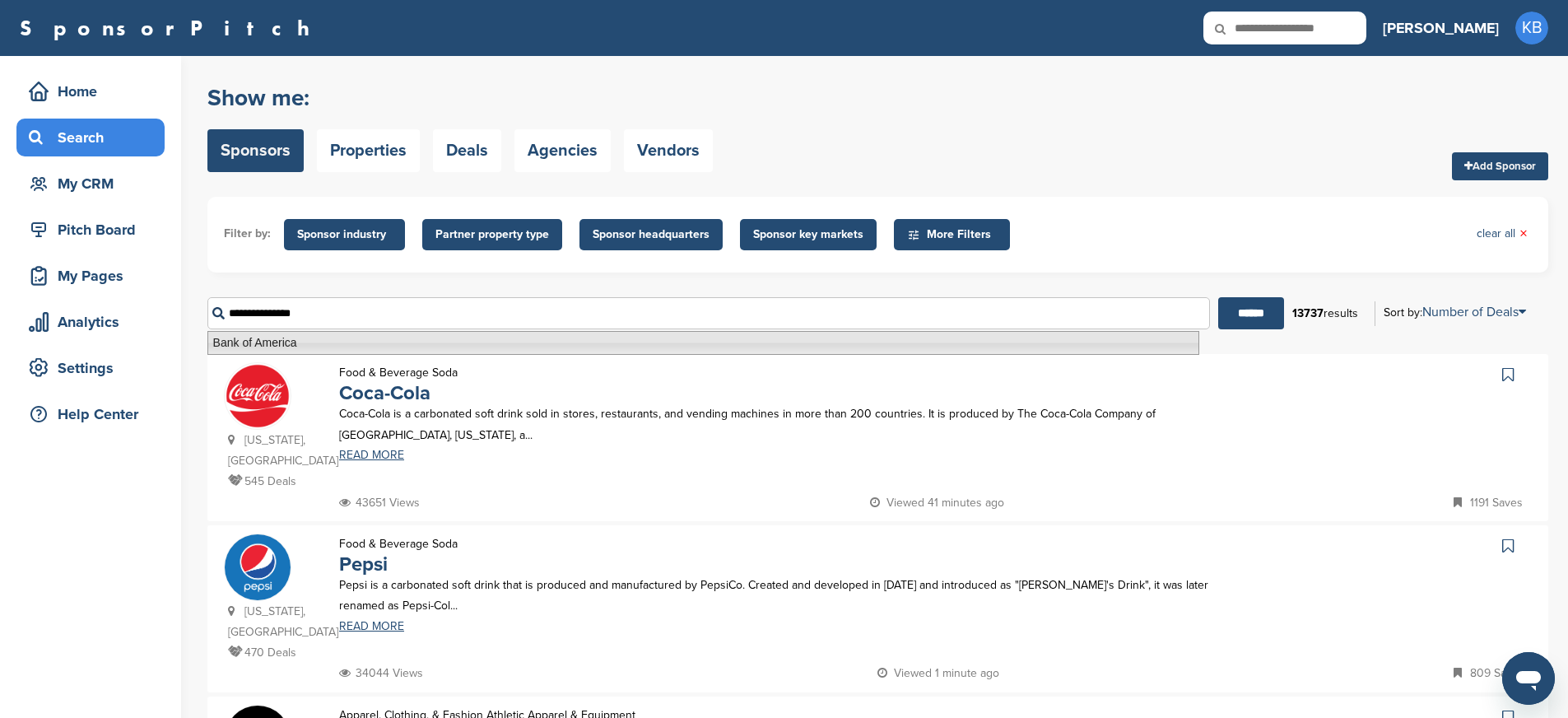
click at [339, 342] on li "Bank of America" at bounding box center [703, 342] width 992 height 24
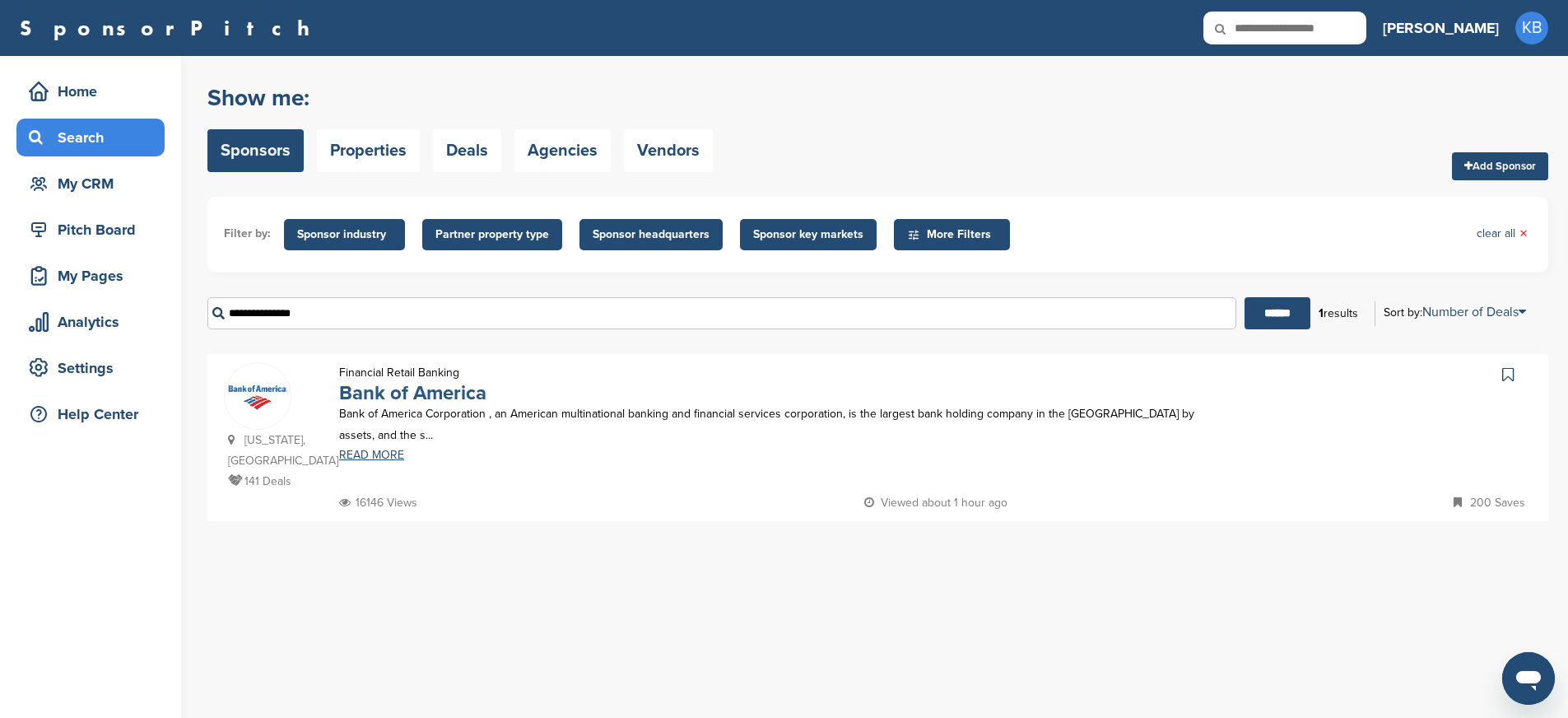
type input "**********"
click at [459, 395] on link "Bank of America" at bounding box center [413, 393] width 147 height 24
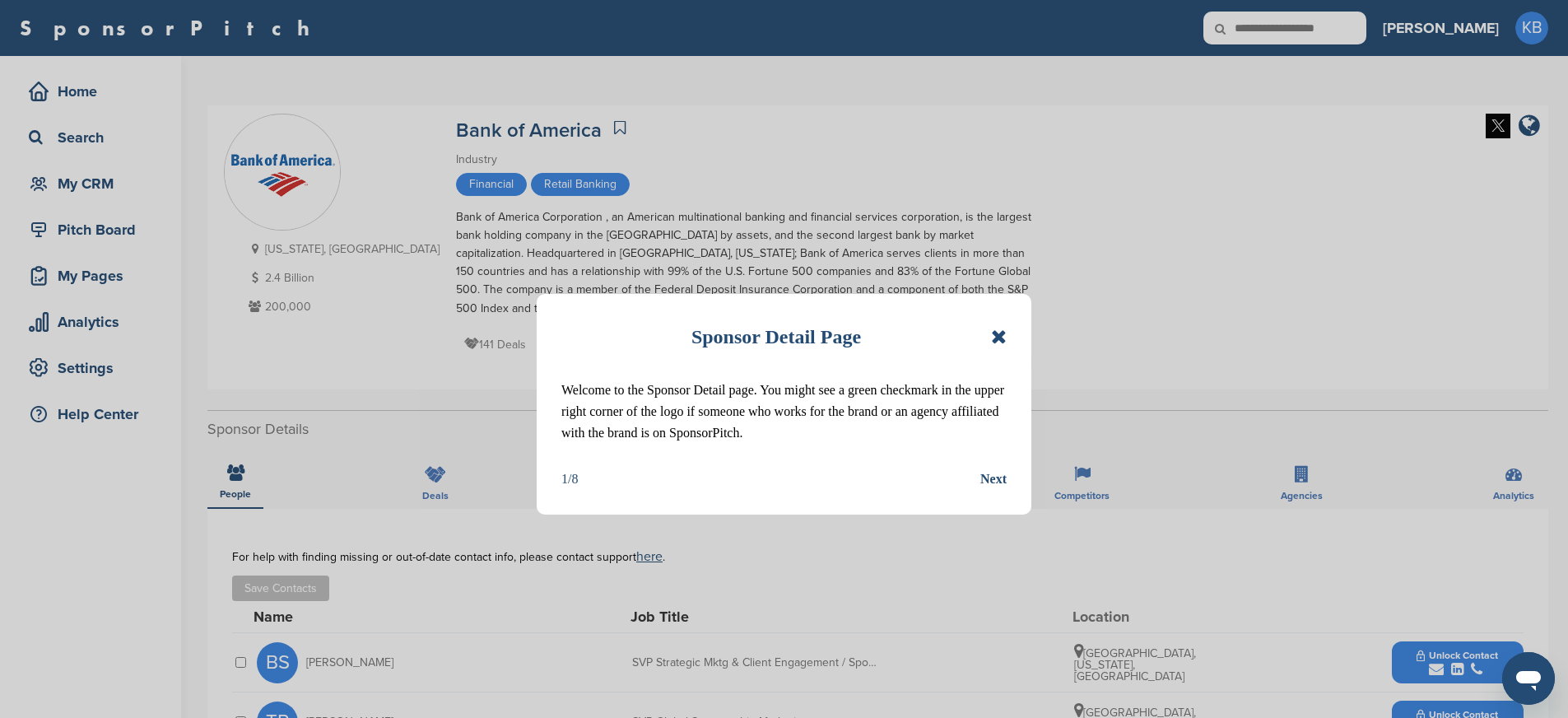
click at [1006, 336] on icon at bounding box center [999, 337] width 15 height 20
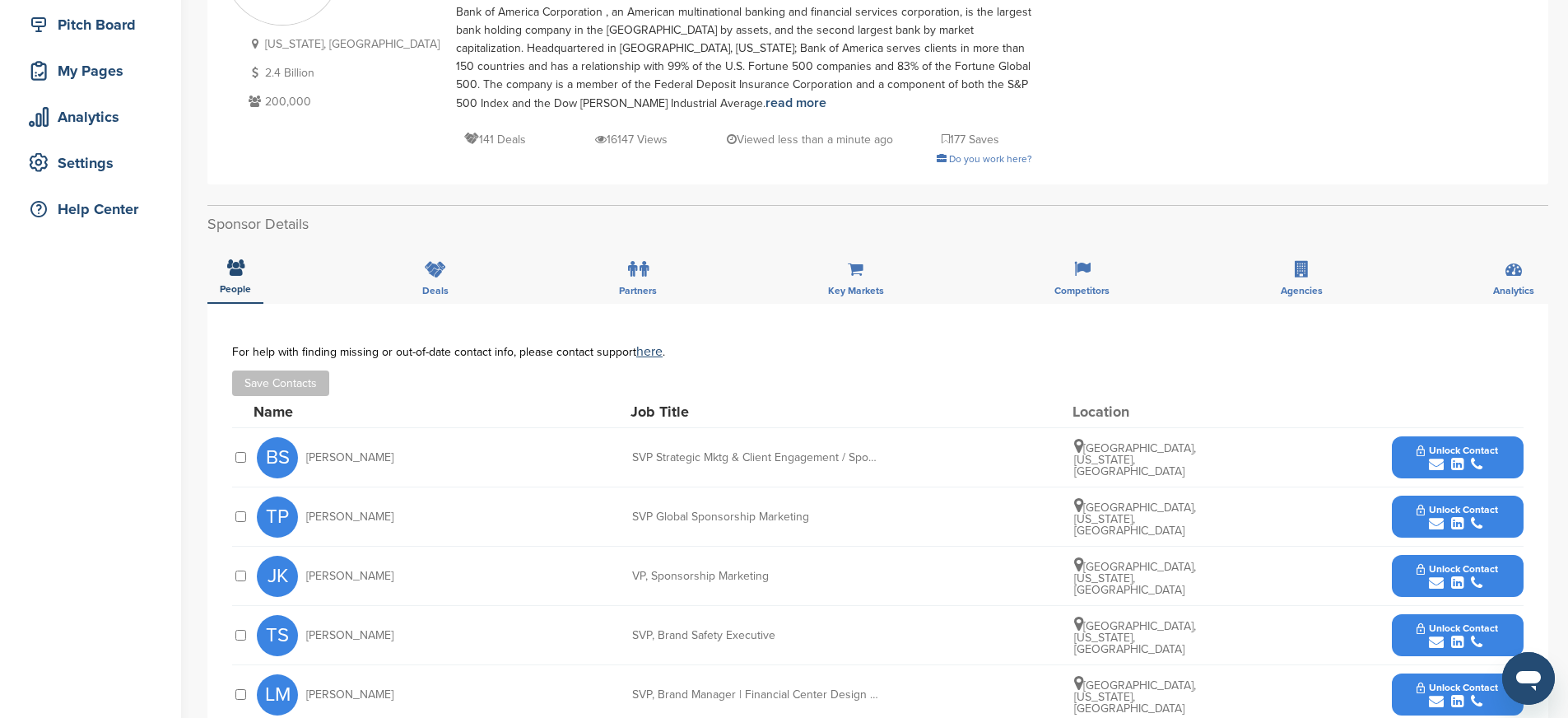
scroll to position [210, 0]
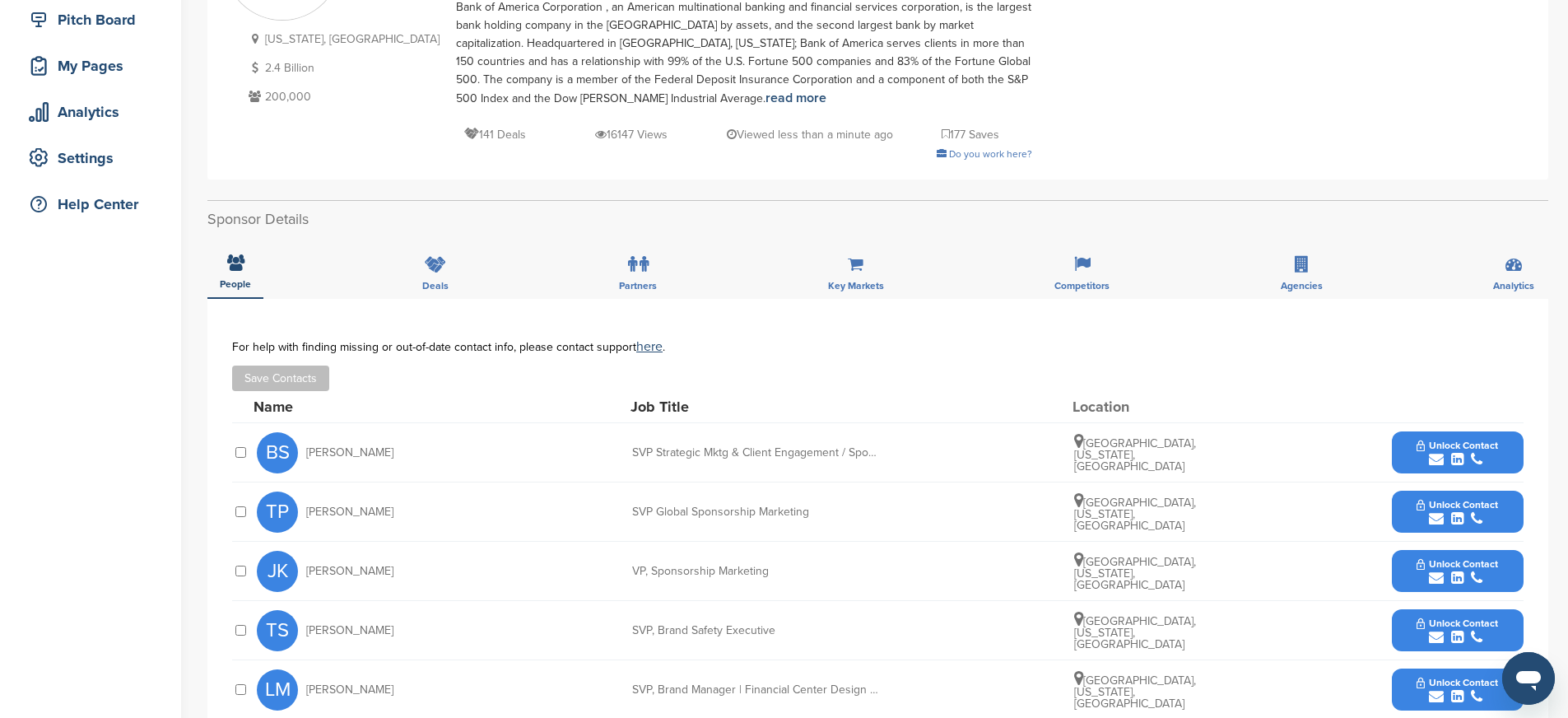
click at [1476, 511] on icon "submit" at bounding box center [1476, 519] width 11 height 15
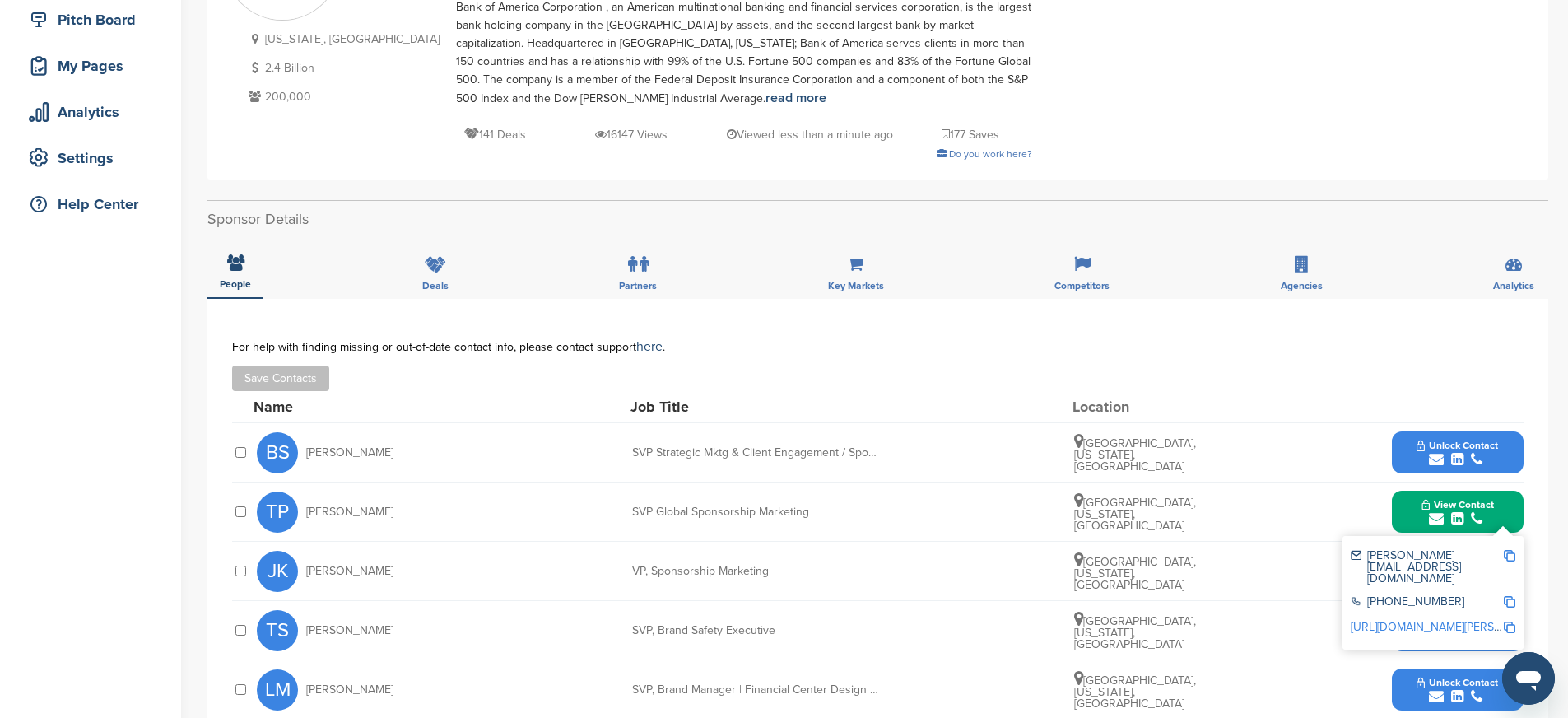
click at [1507, 555] on img at bounding box center [1510, 555] width 11 height 11
drag, startPoint x: 819, startPoint y: 514, endPoint x: 630, endPoint y: 506, distance: 189.2
click at [630, 506] on div "TP [PERSON_NAME] SVP Global Sponsorship Marketing [GEOGRAPHIC_DATA], [US_STATE]…" at bounding box center [891, 511] width 1267 height 58
copy div "SVP Global Sponsorship Marketing"
click at [1506, 597] on img at bounding box center [1510, 602] width 11 height 11
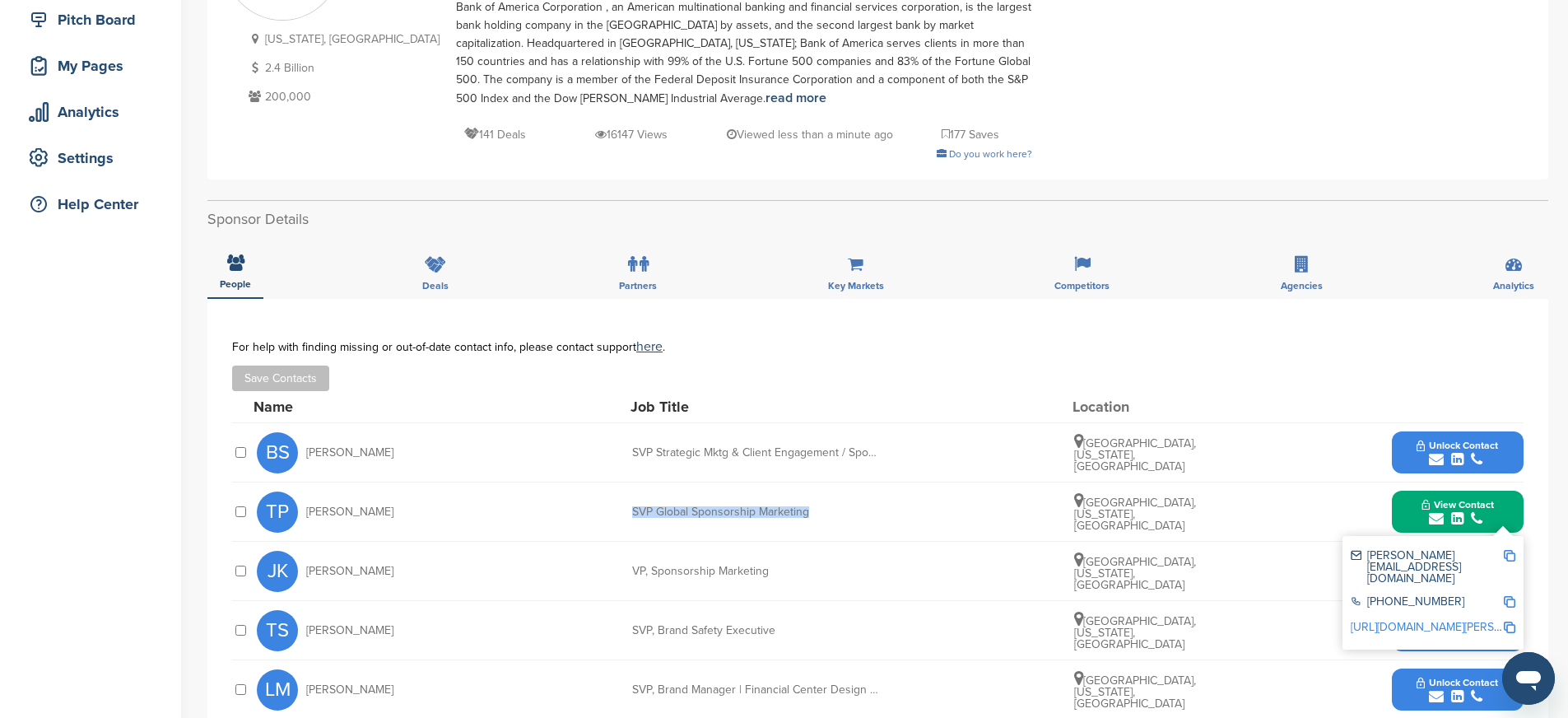
copy div "SVP Global Sponsorship Marketing"
click at [1507, 621] on img at bounding box center [1510, 627] width 11 height 11
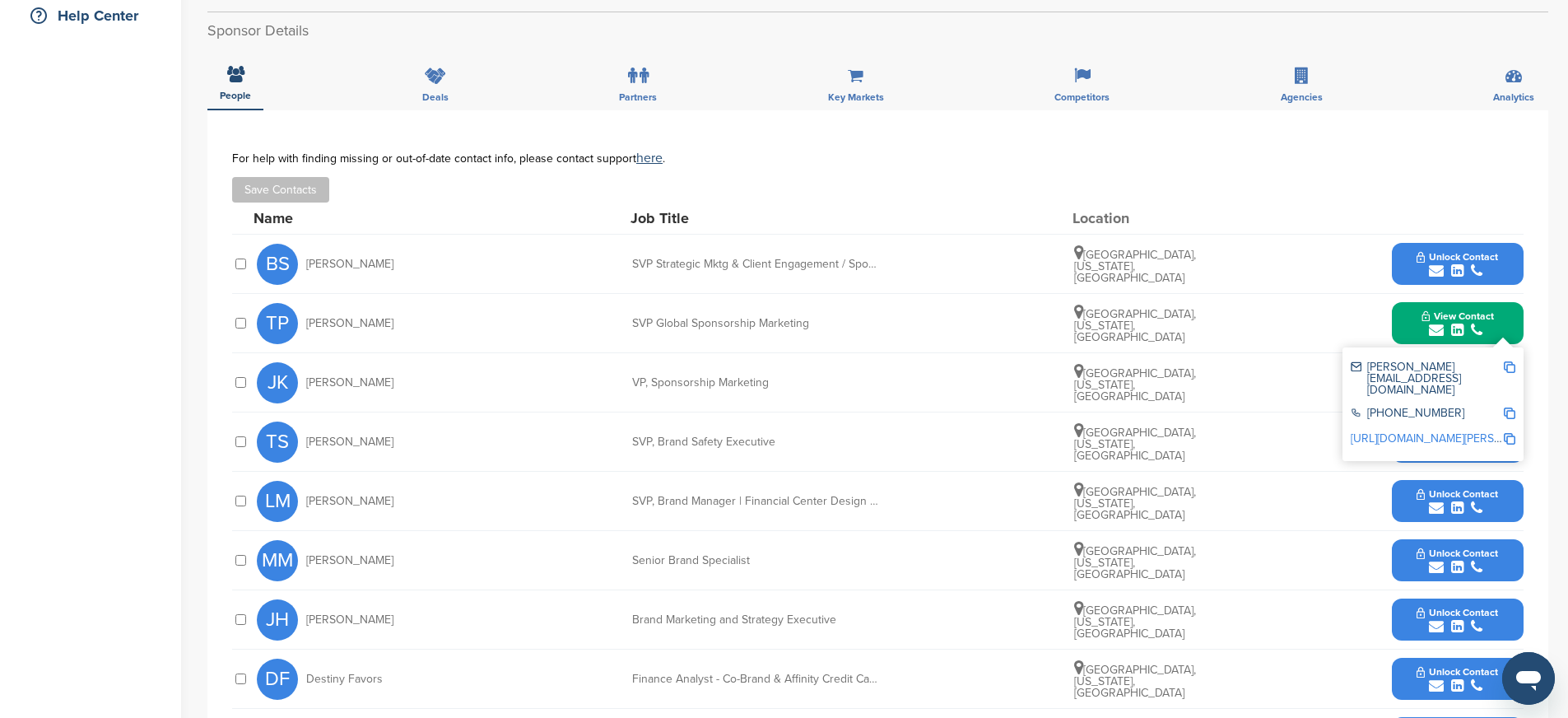
scroll to position [395, 0]
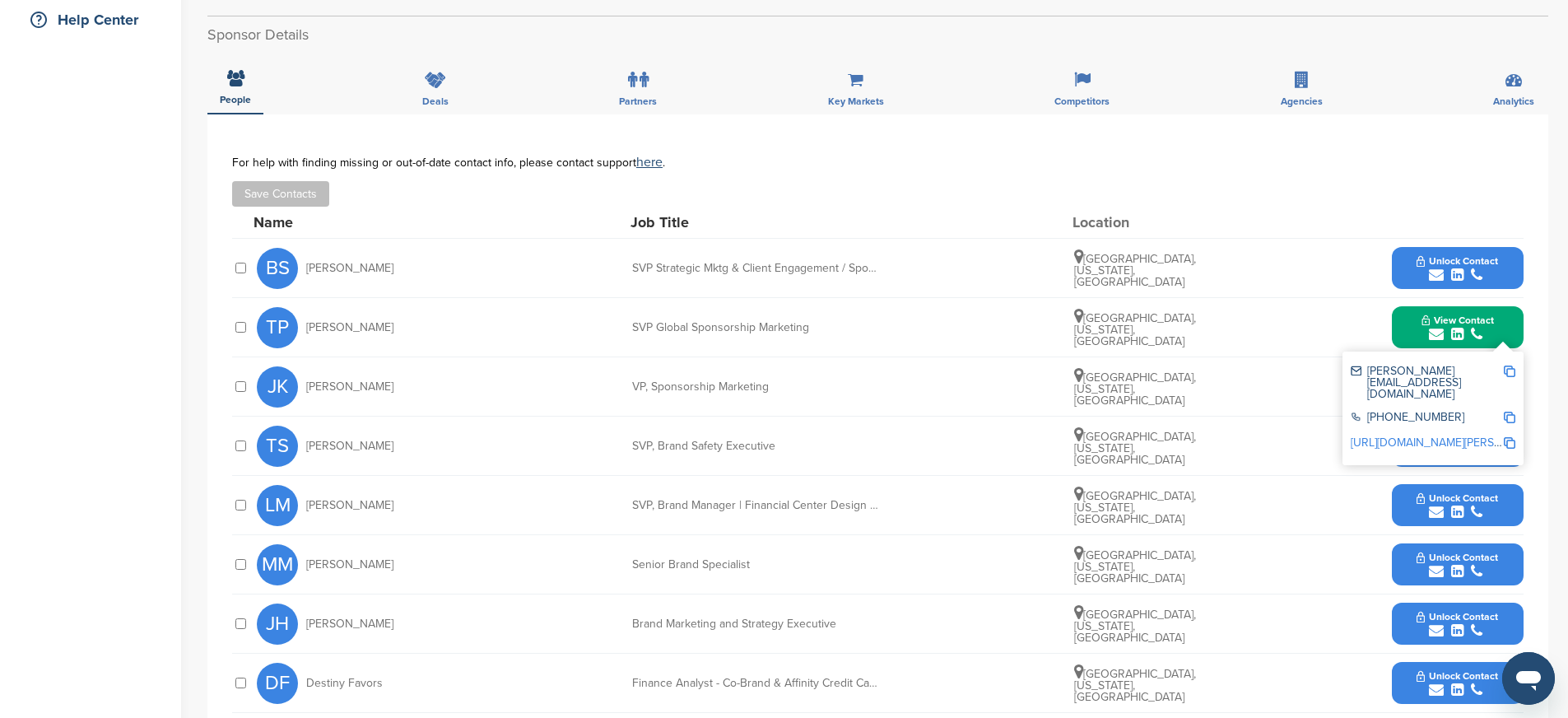
click at [1440, 265] on span "Unlock Contact" at bounding box center [1457, 261] width 81 height 11
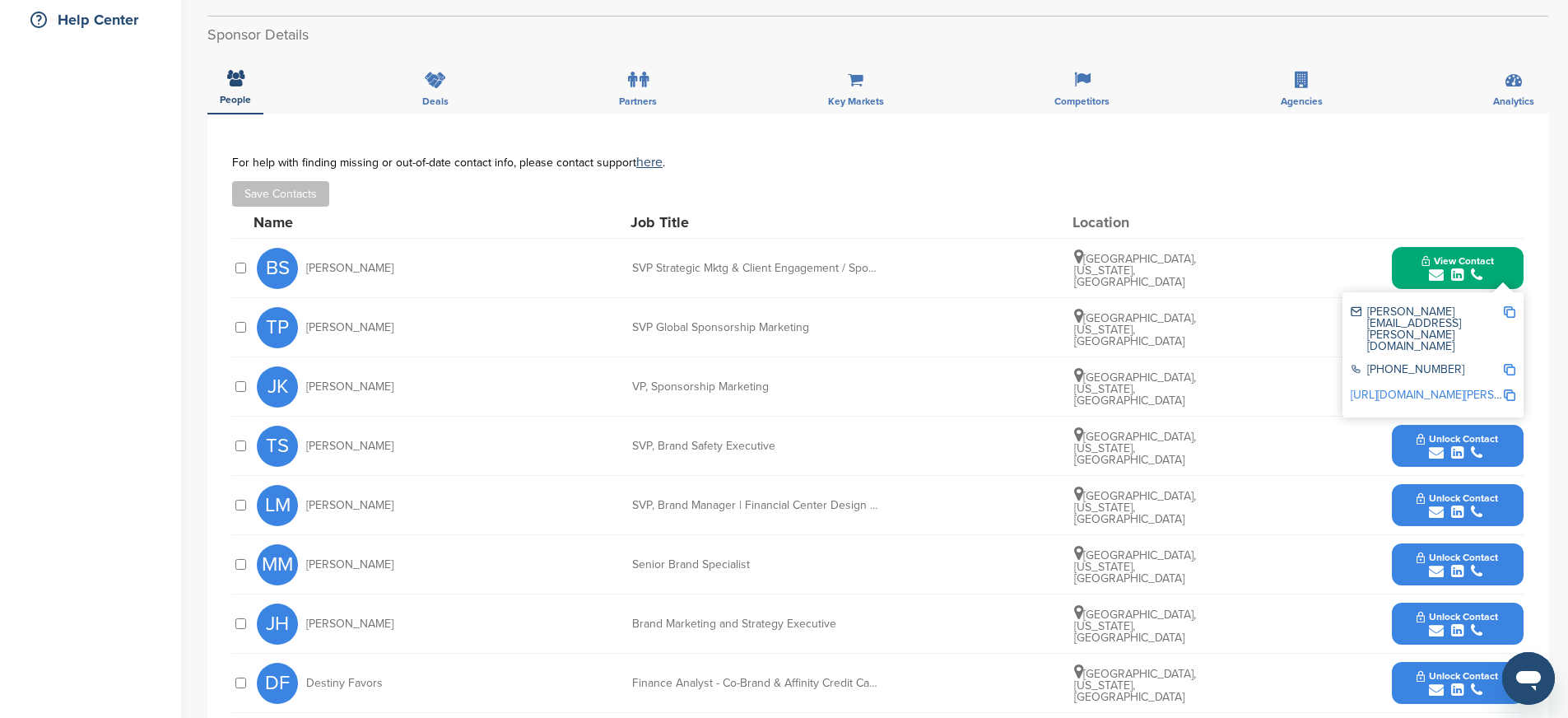
click at [1511, 313] on img at bounding box center [1510, 312] width 11 height 11
drag, startPoint x: 634, startPoint y: 266, endPoint x: 891, endPoint y: 268, distance: 257.0
click at [891, 268] on div "BS [PERSON_NAME] SVP Strategic Mktg & Client Engagement / Sponsorships [GEOGRAP…" at bounding box center [891, 268] width 1267 height 58
copy div "SVP Strategic Mktg & Client Engagement / Sponsor"
click at [1510, 364] on img at bounding box center [1510, 370] width 11 height 11
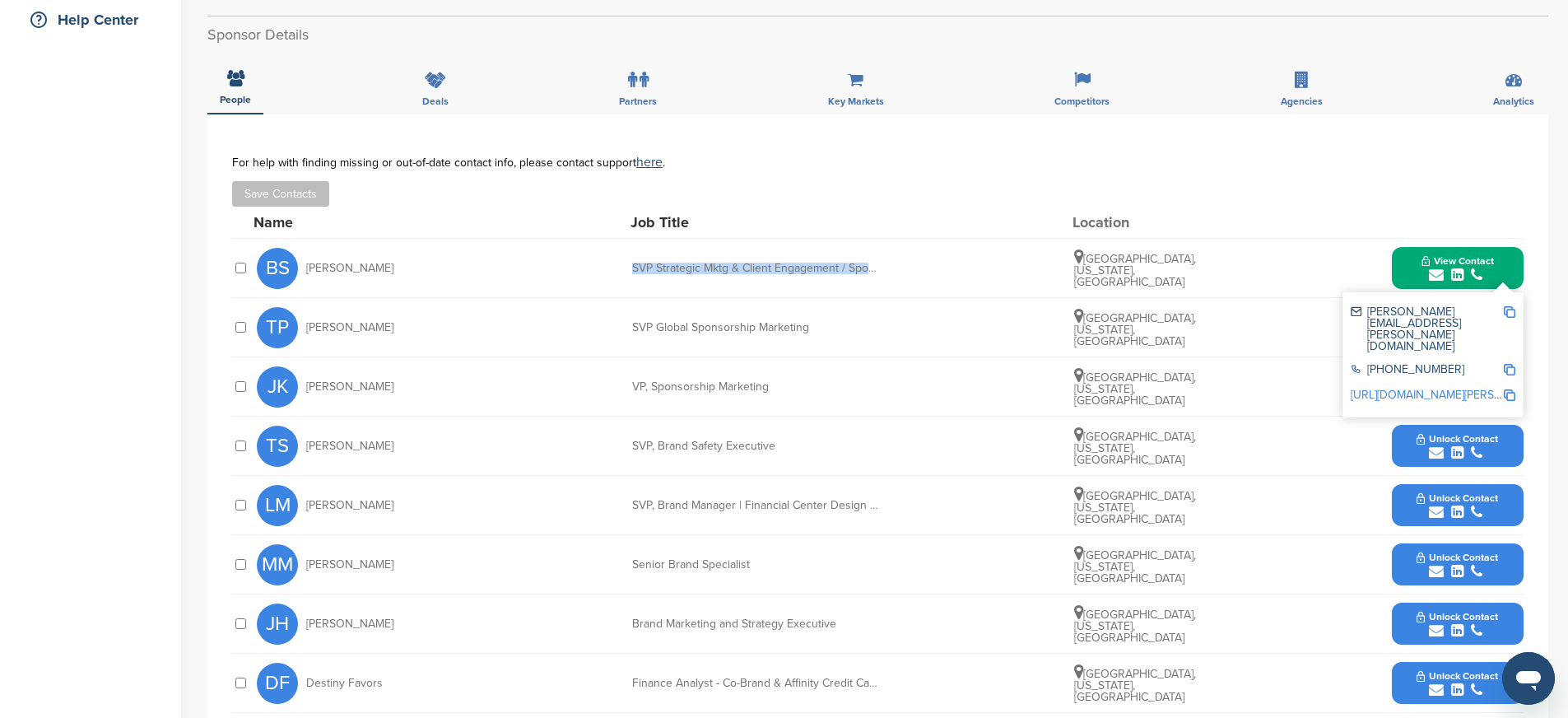
copy div "SVP Strategic Mktg & Client Engagement / Sponsor"
click at [1512, 389] on img at bounding box center [1510, 395] width 11 height 11
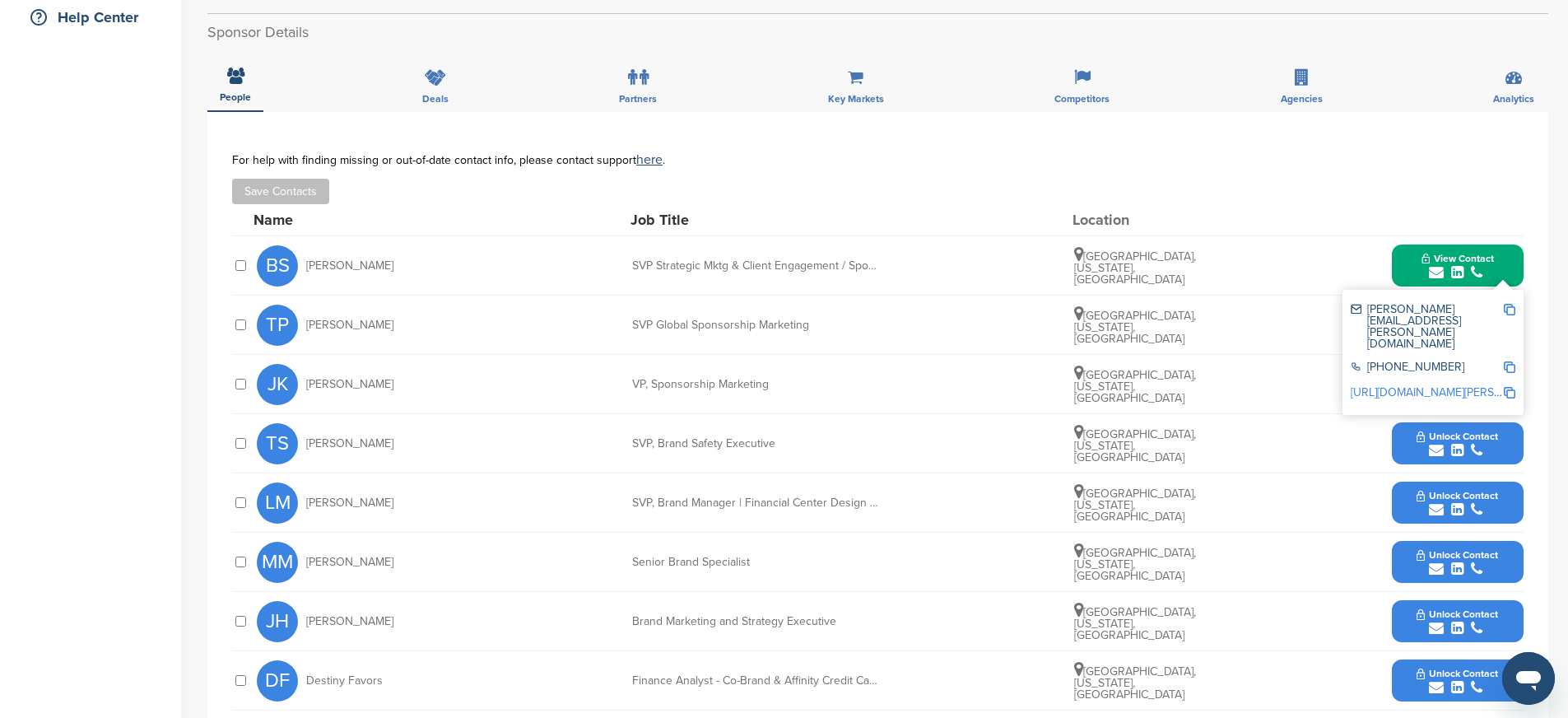
scroll to position [398, 0]
click at [834, 466] on div "TS Terri Schriver SVP, Brand Safety Executive Charlotte, North Carolina, United…" at bounding box center [891, 442] width 1267 height 58
click at [1453, 272] on icon "submit" at bounding box center [1457, 272] width 12 height 15
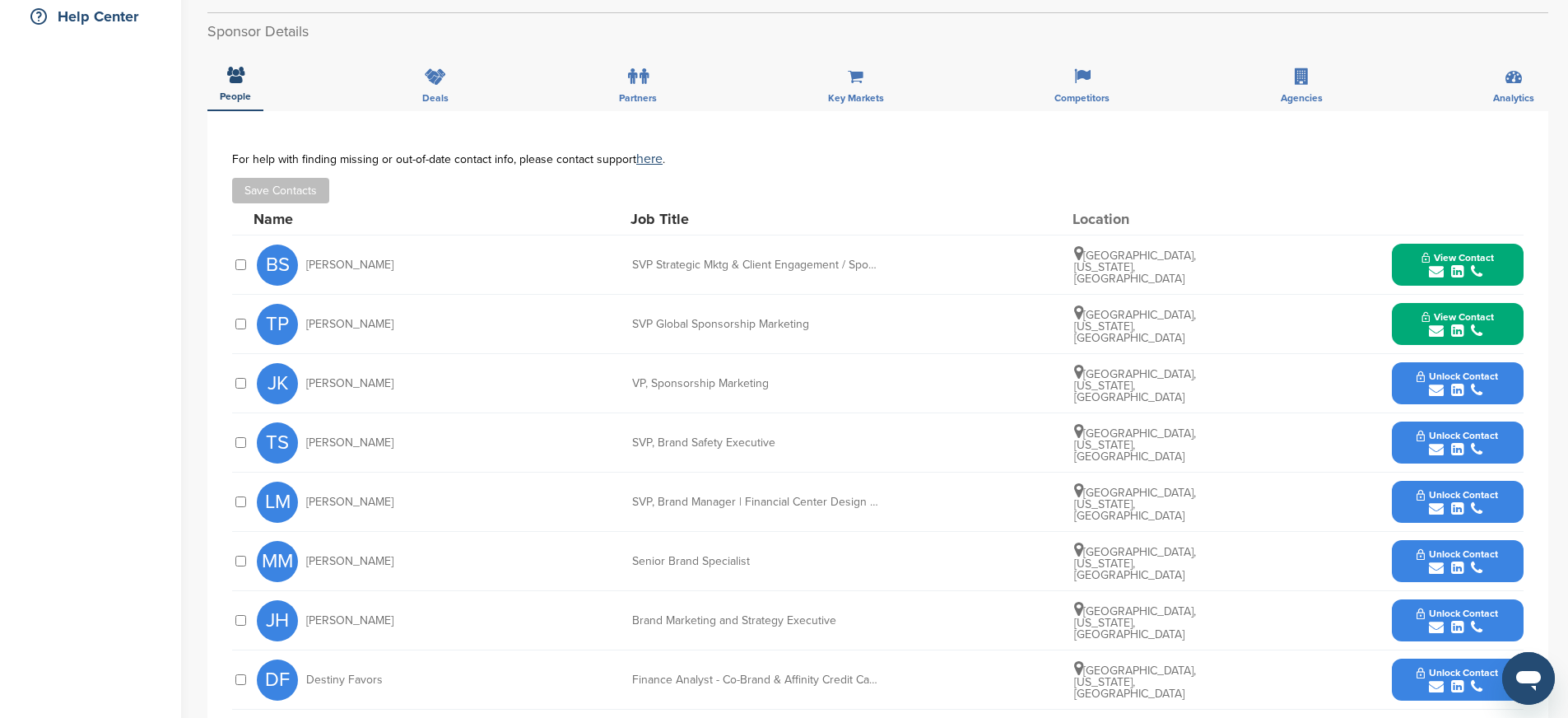
click at [1463, 383] on icon "submit" at bounding box center [1457, 391] width 12 height 15
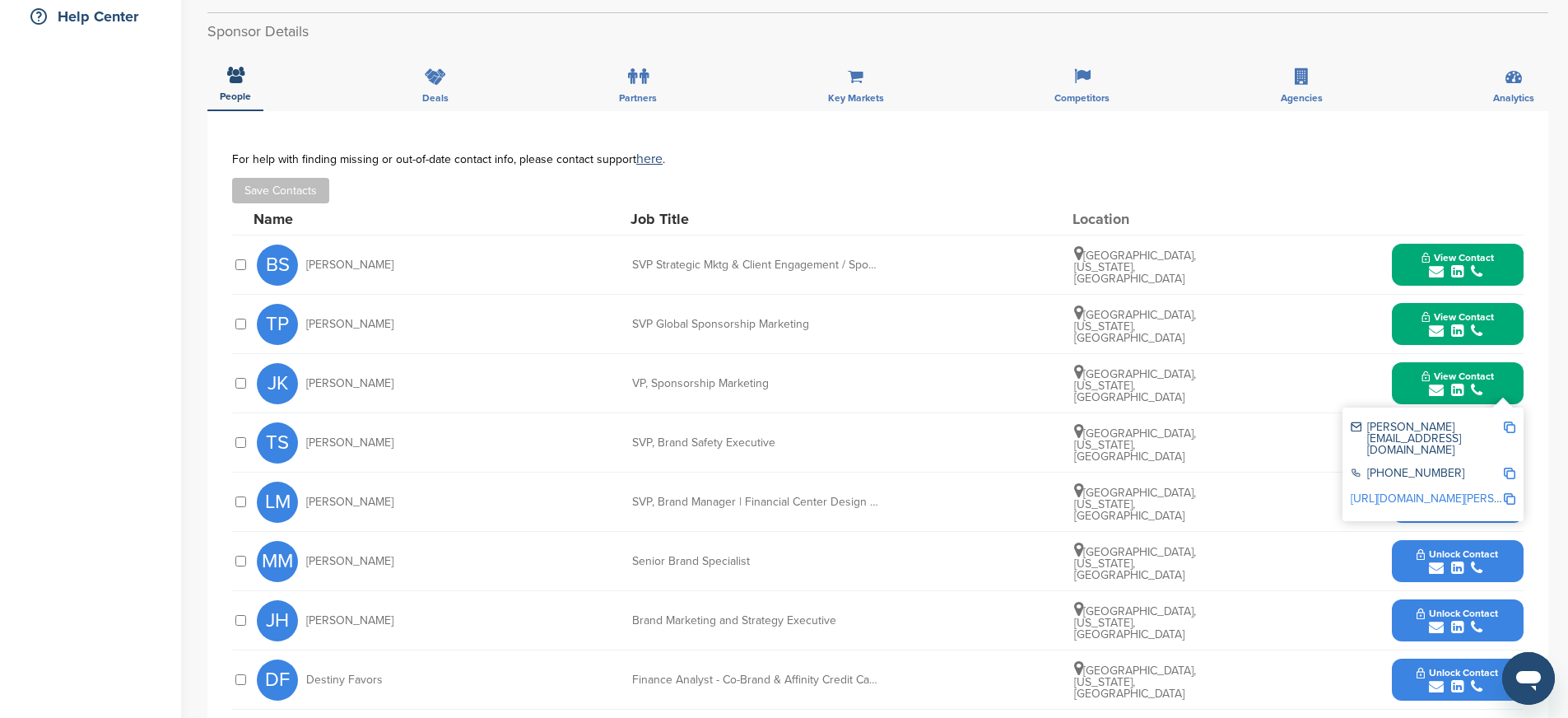
click at [1511, 426] on img at bounding box center [1510, 427] width 11 height 11
drag, startPoint x: 633, startPoint y: 379, endPoint x: 777, endPoint y: 380, distance: 144.0
click at [777, 380] on div "VP, Sponsorship Marketing" at bounding box center [756, 383] width 247 height 11
copy div "VP, Sponsorship Marketing"
click at [1507, 468] on img at bounding box center [1510, 473] width 11 height 11
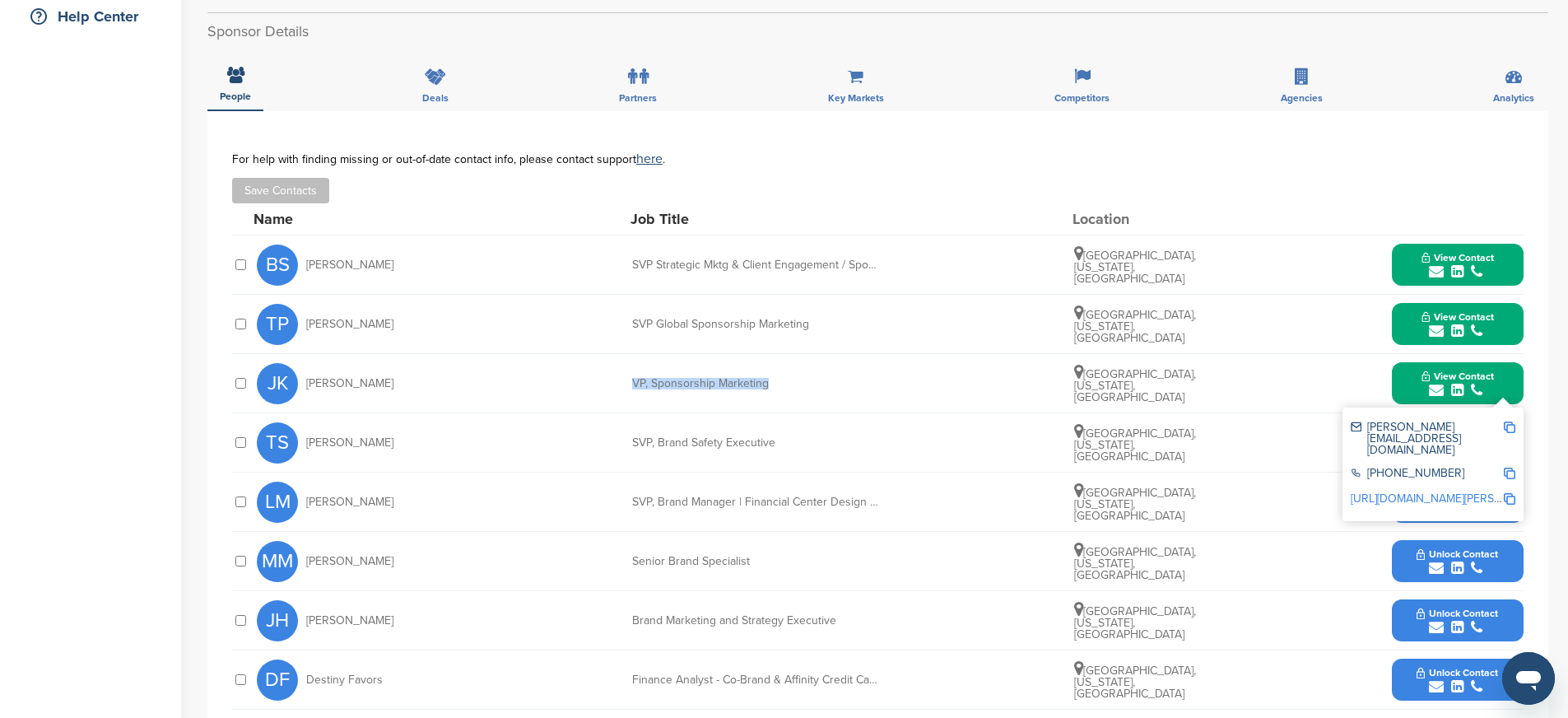
copy div "VP, Sponsorship Marketing"
click at [1512, 493] on img at bounding box center [1510, 499] width 11 height 11
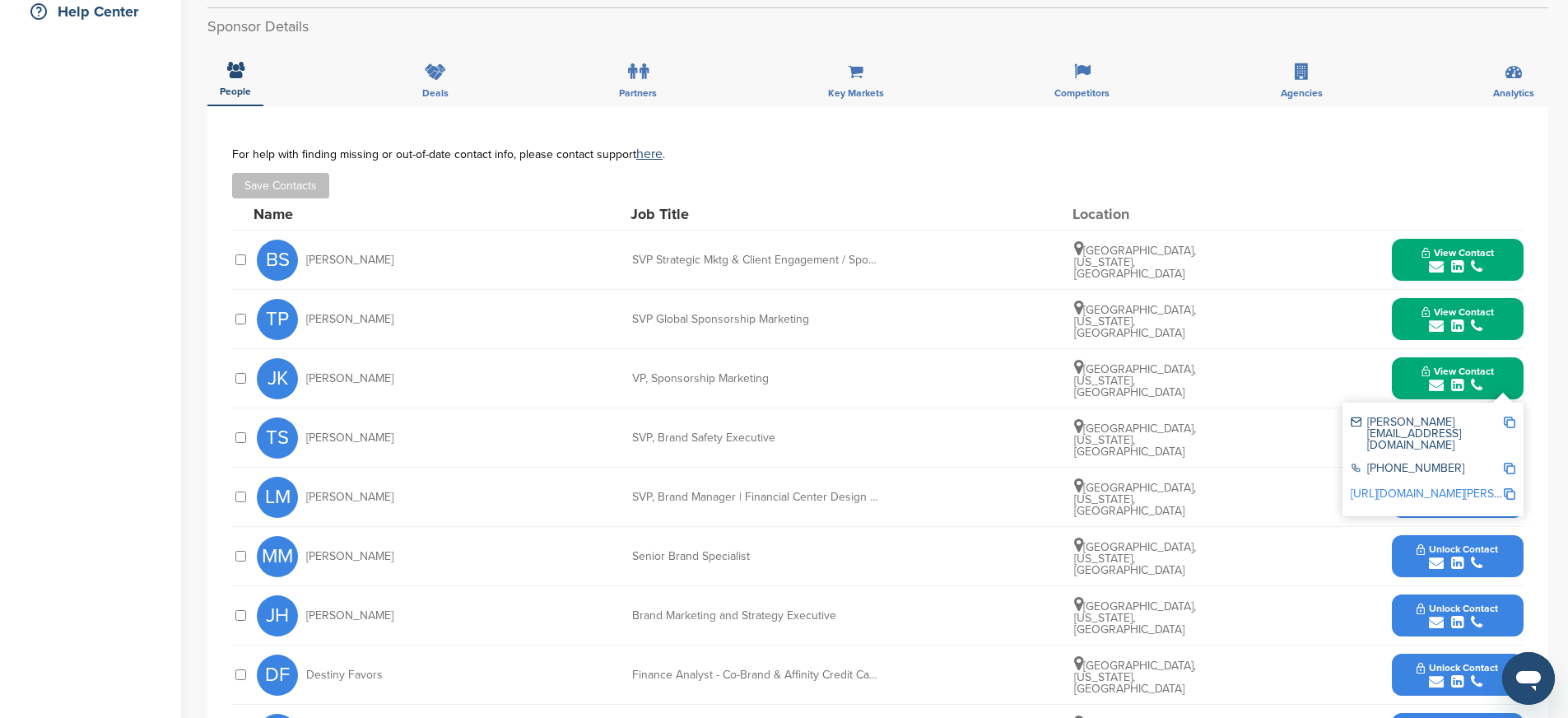
scroll to position [404, 0]
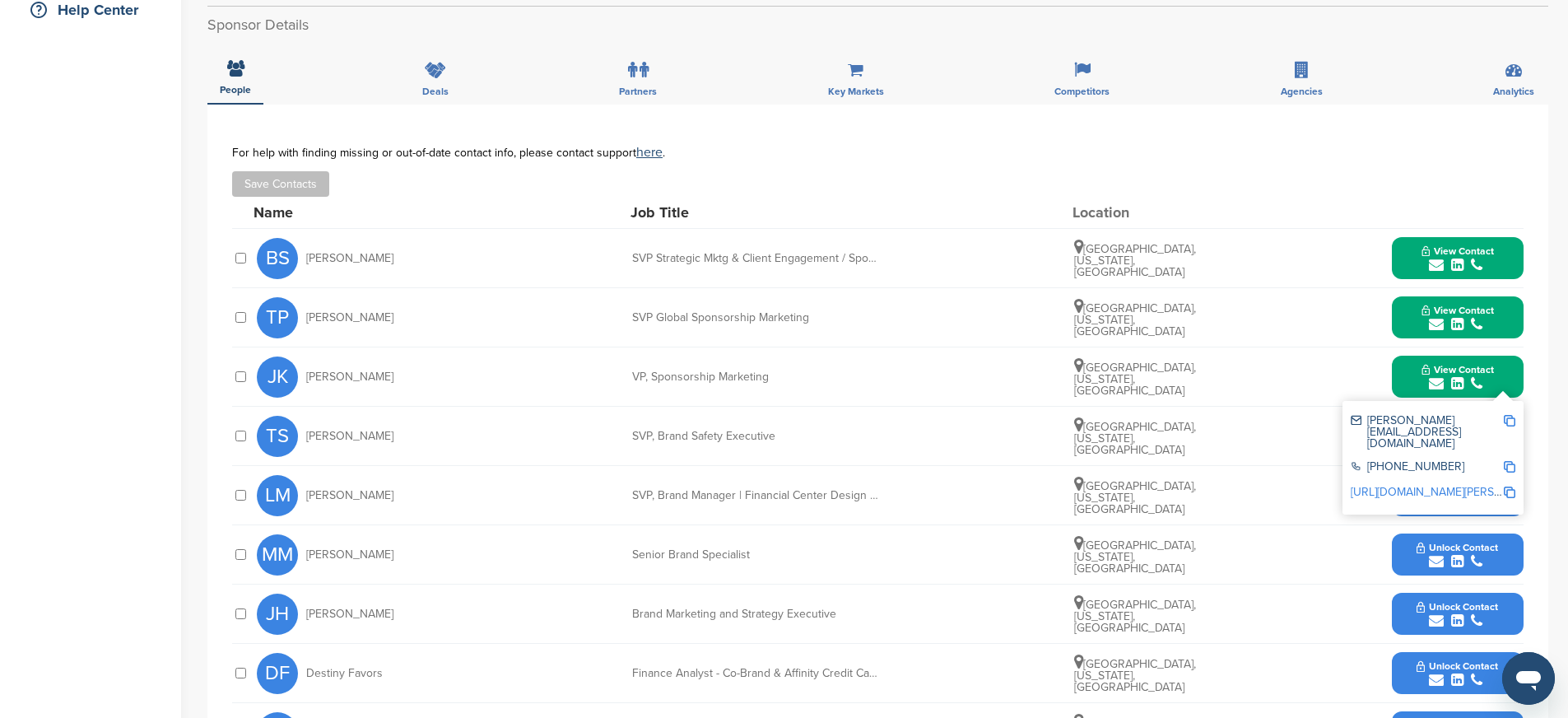
click at [1405, 378] on button "View Contact" at bounding box center [1457, 378] width 112 height 50
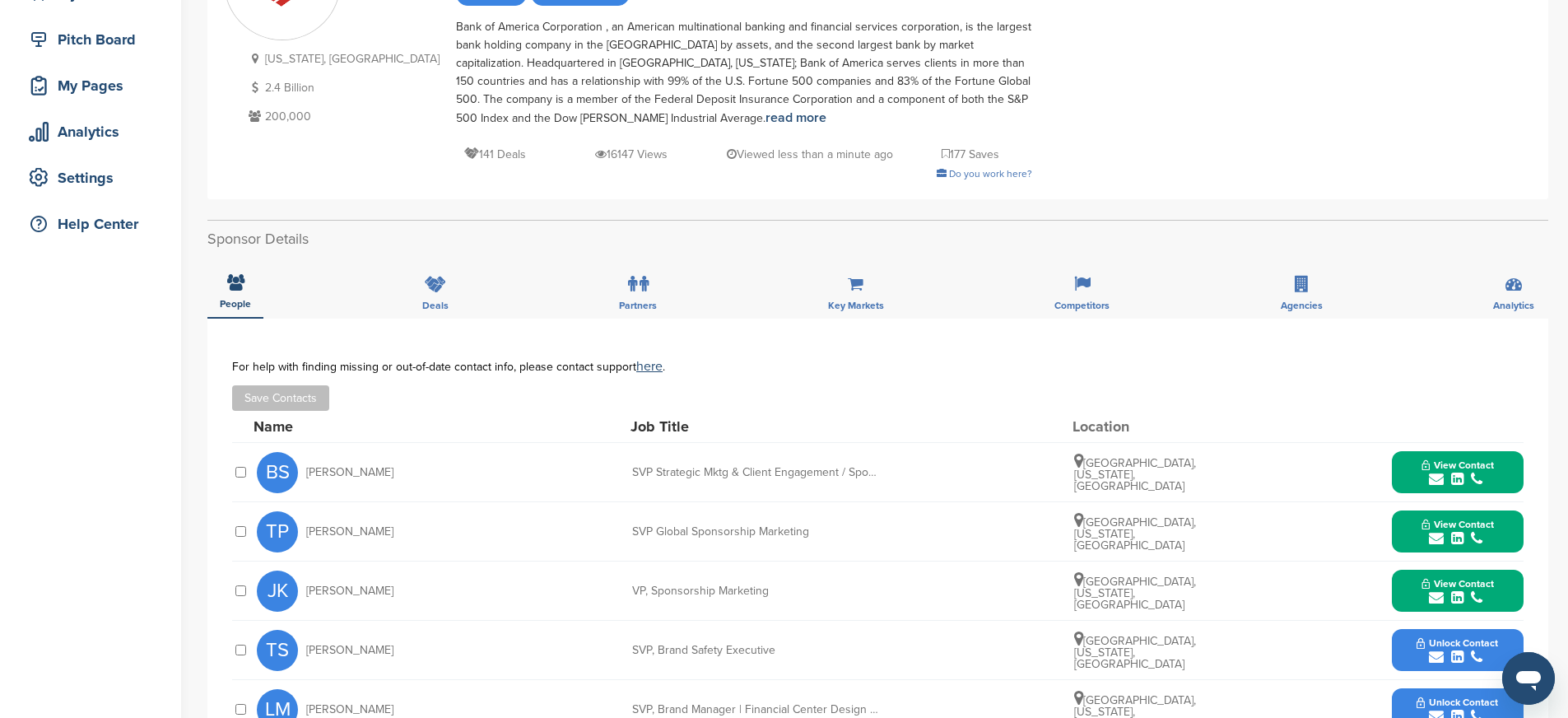
scroll to position [0, 0]
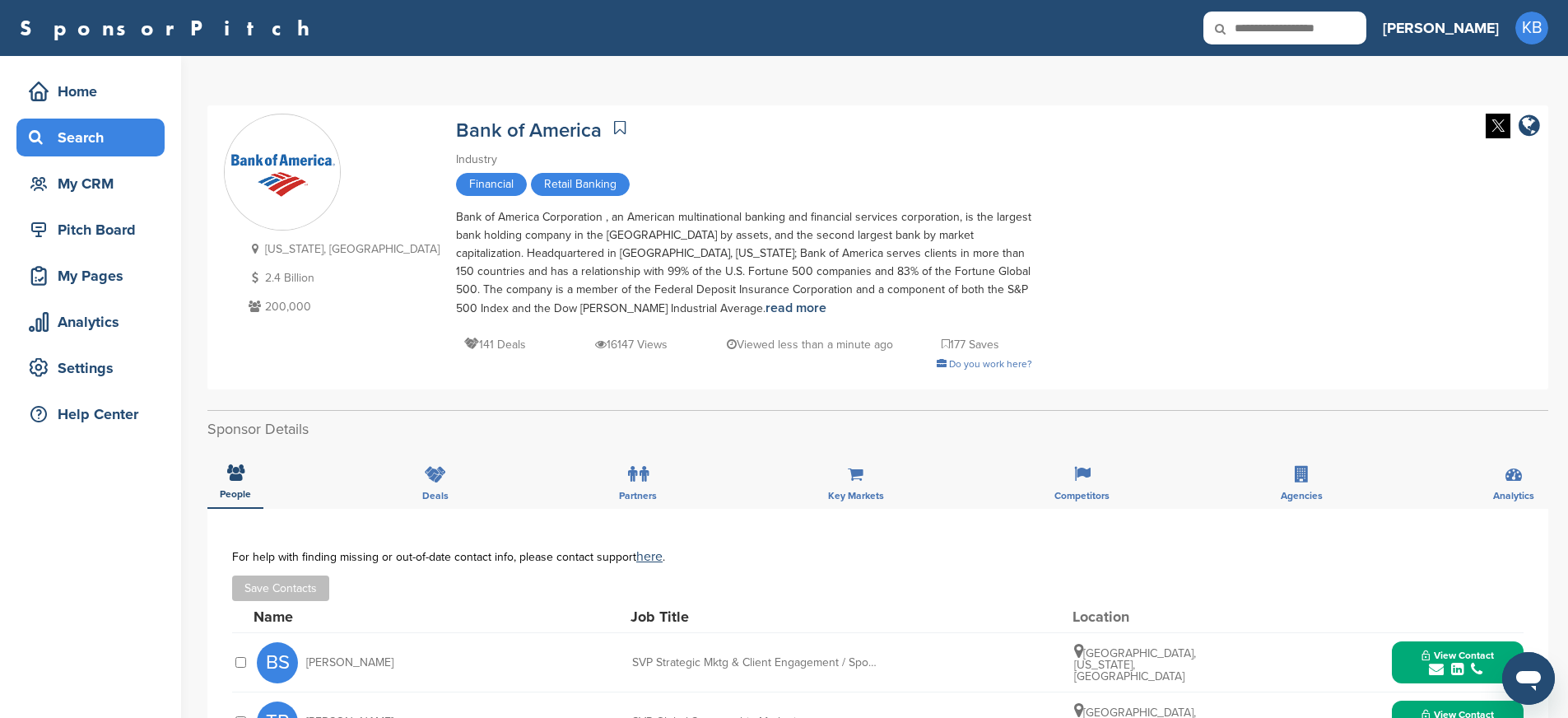
click at [85, 141] on div "Search" at bounding box center [95, 137] width 140 height 30
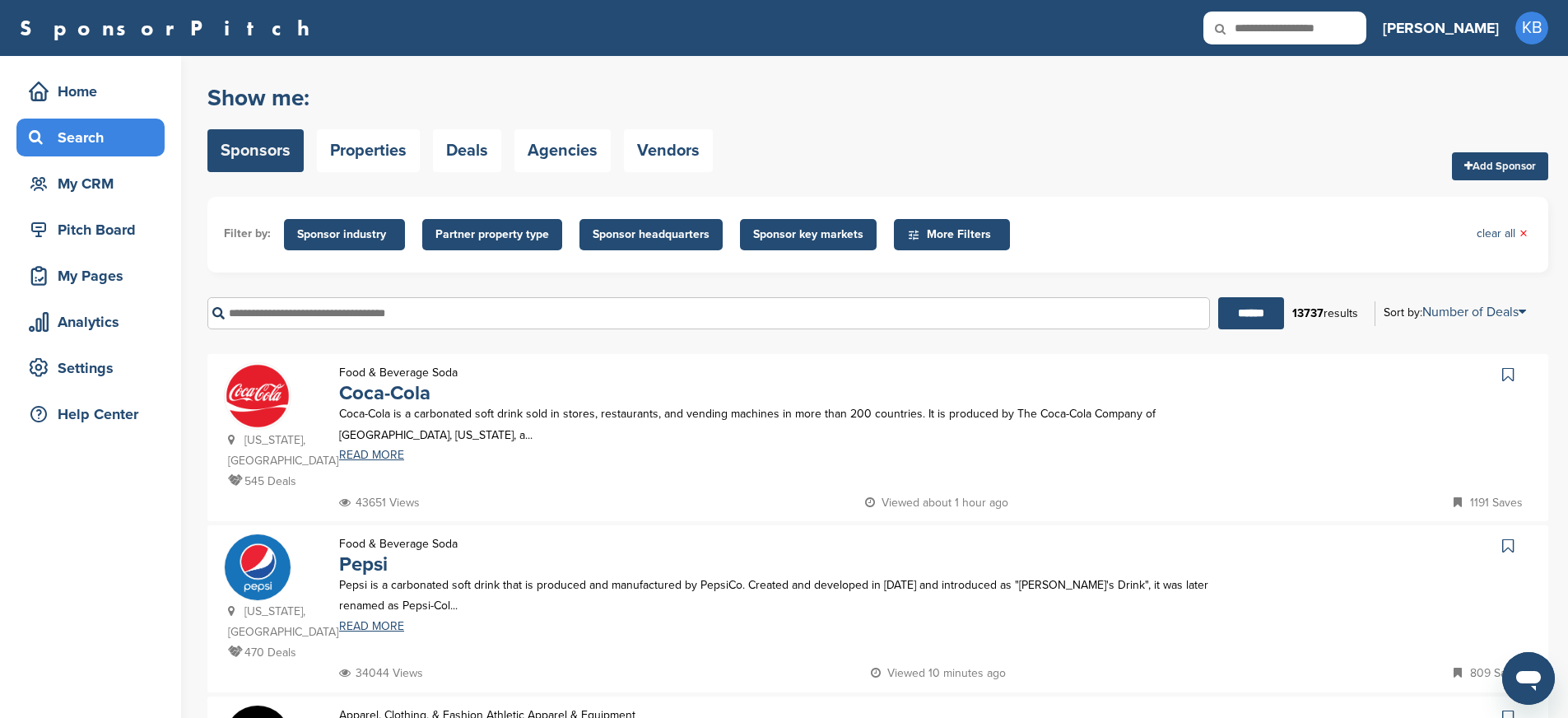
click at [385, 315] on input "text" at bounding box center [708, 314] width 1002 height 33
click at [1218, 297] on input "******" at bounding box center [1251, 314] width 66 height 33
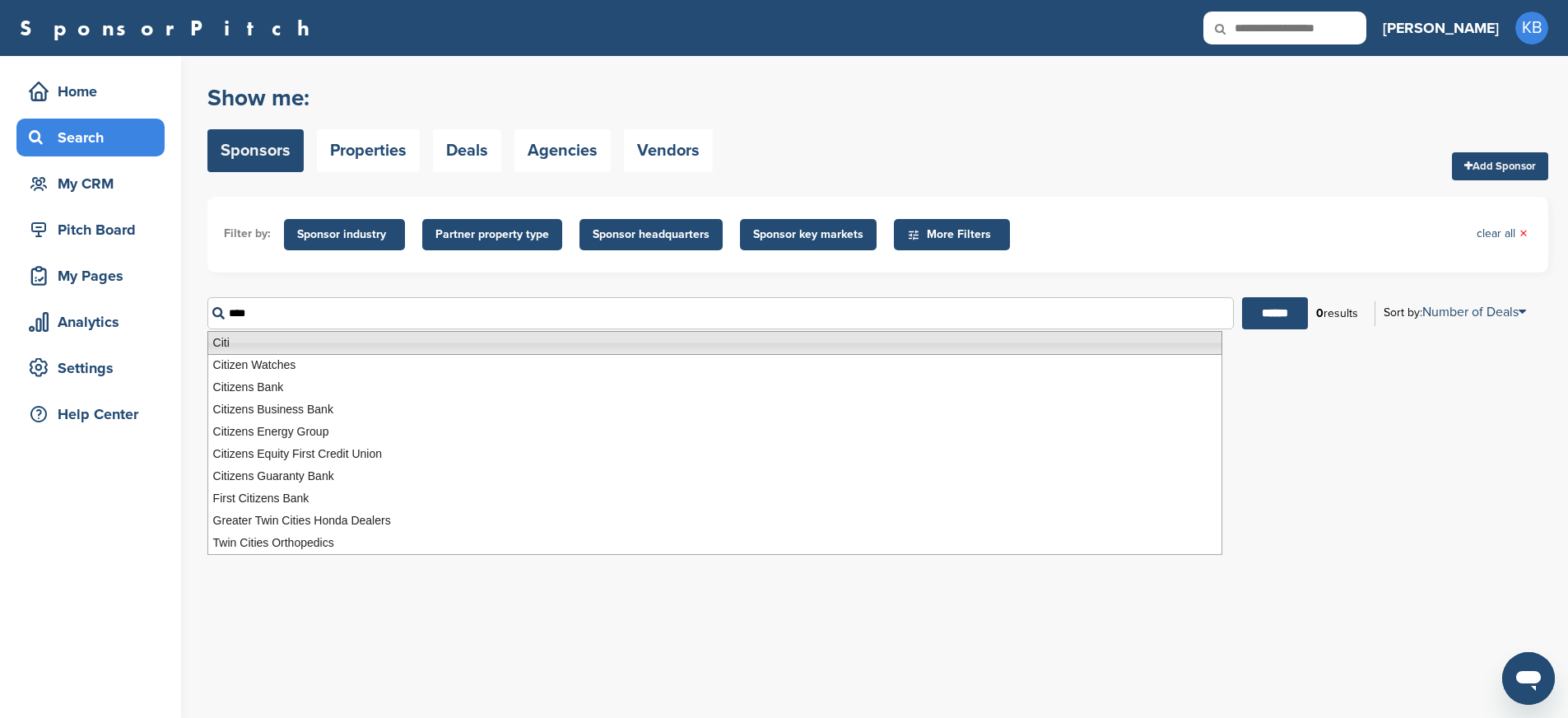
click at [227, 344] on li "Citi" at bounding box center [715, 342] width 1015 height 24
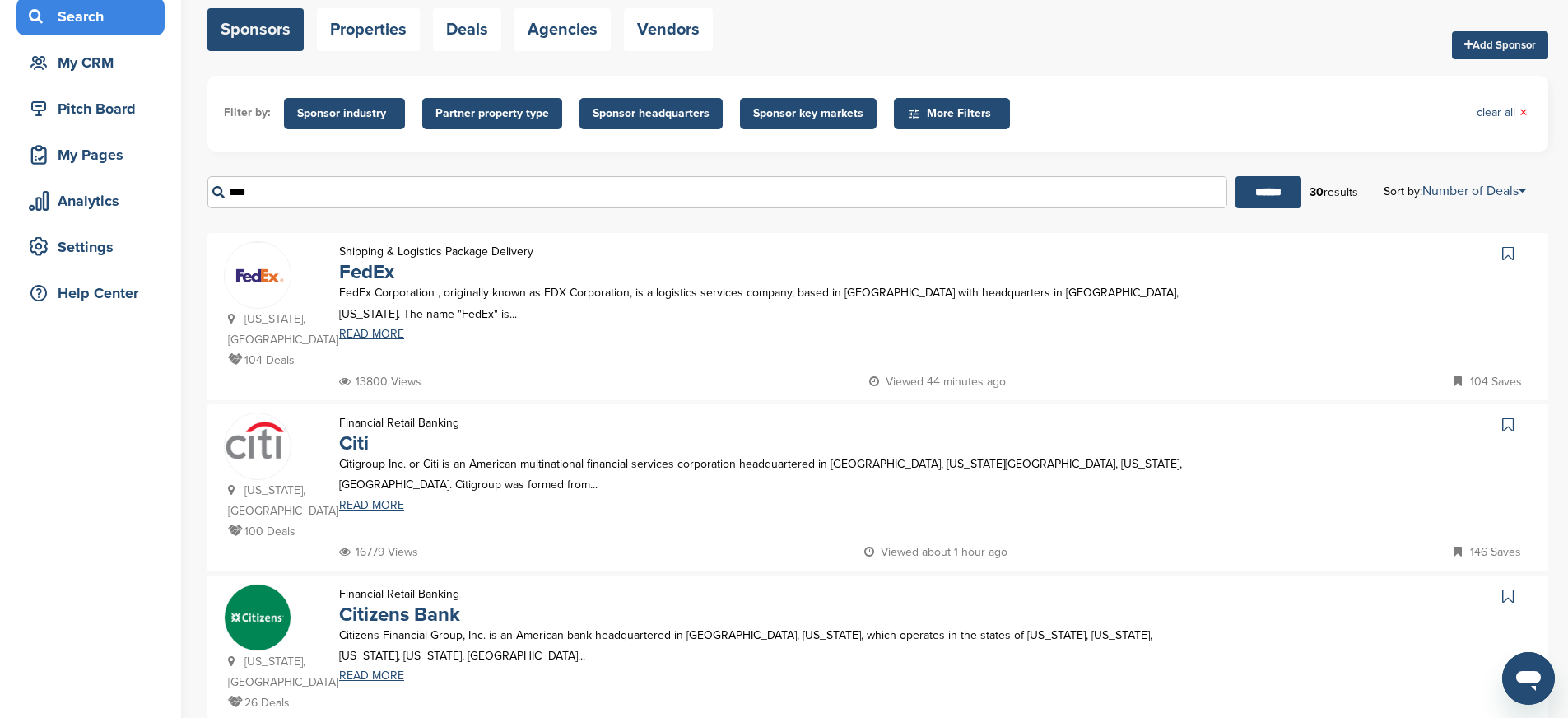
scroll to position [136, 0]
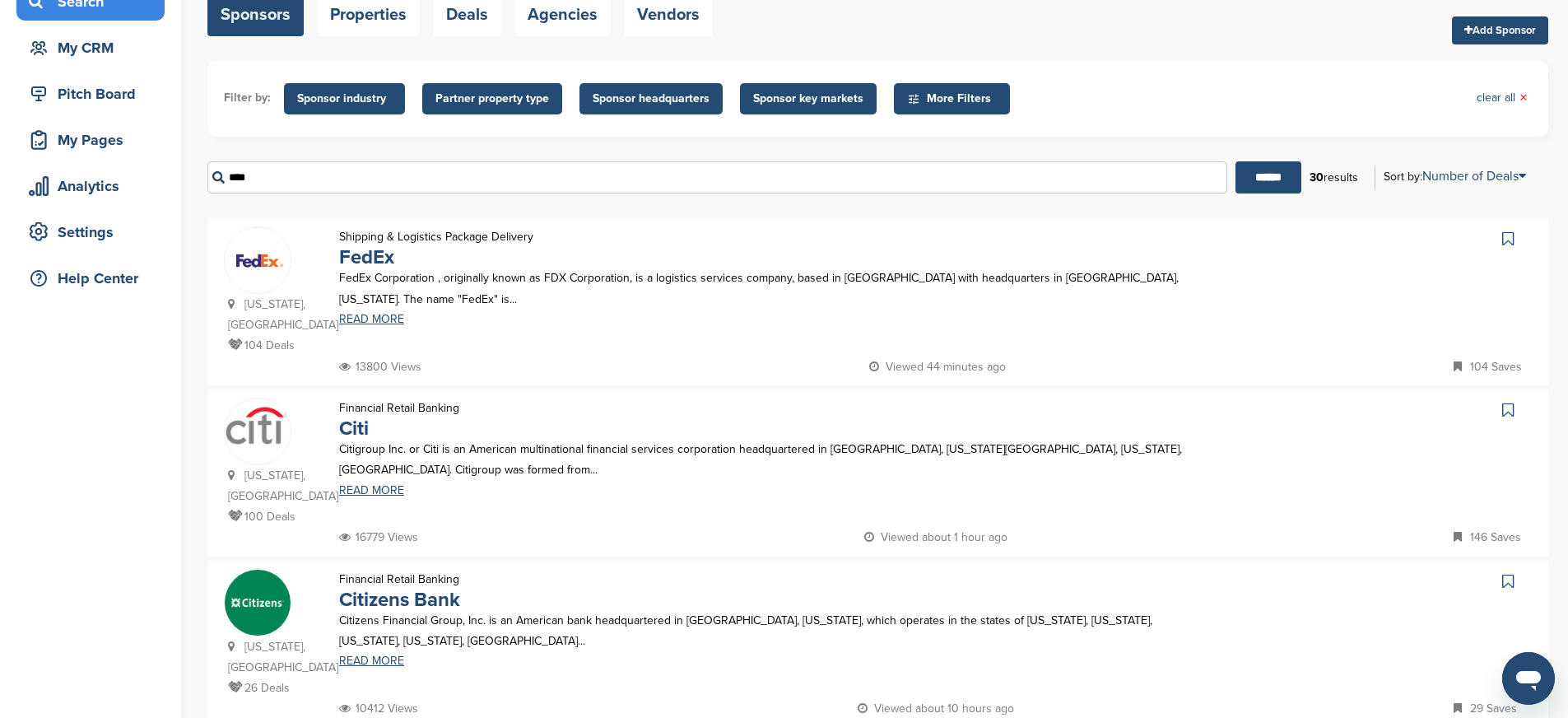
click at [270, 437] on img at bounding box center [257, 425] width 66 height 39
drag, startPoint x: 276, startPoint y: 189, endPoint x: 208, endPoint y: 174, distance: 69.6
click at [208, 174] on input "****" at bounding box center [717, 178] width 1020 height 33
click at [1235, 162] on input "******" at bounding box center [1268, 178] width 66 height 33
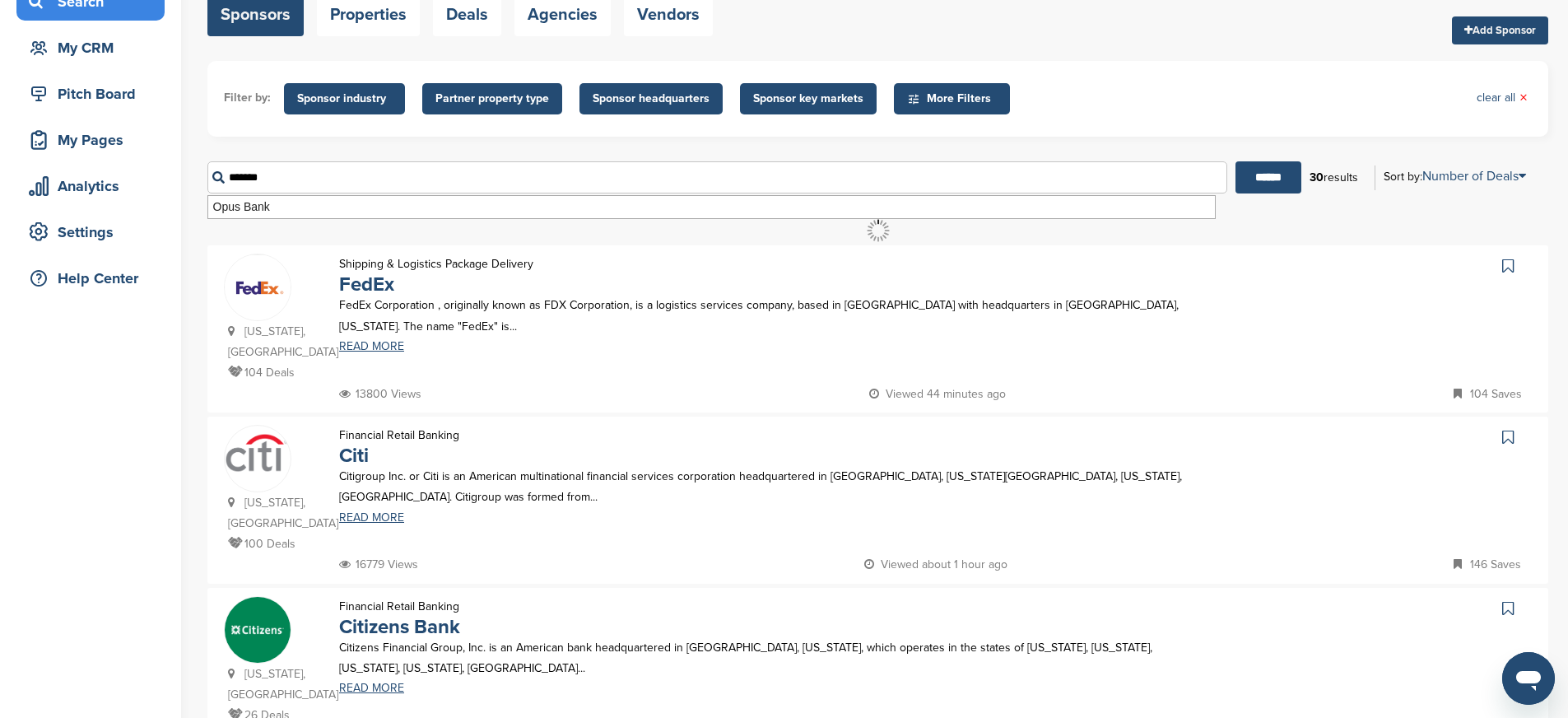
scroll to position [0, 0]
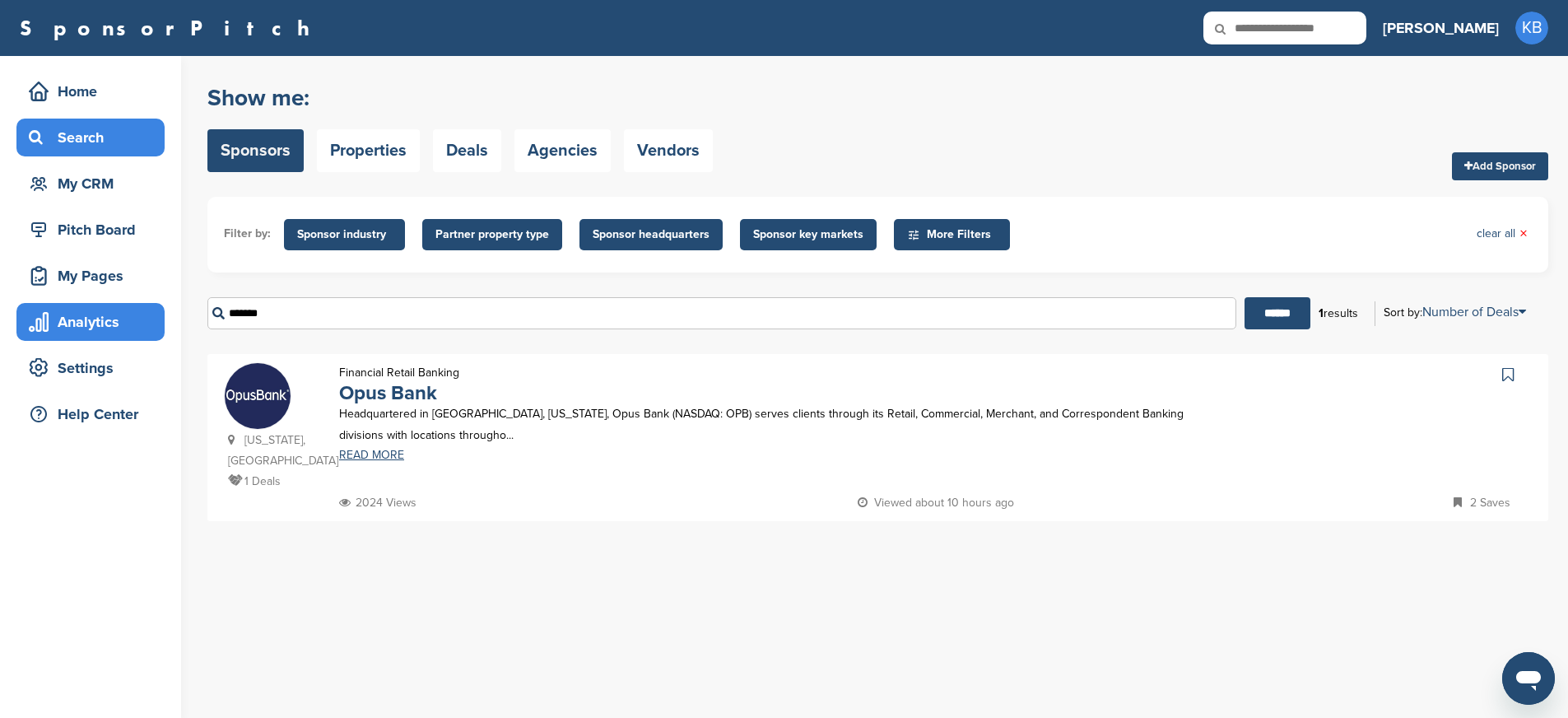
drag, startPoint x: 278, startPoint y: 318, endPoint x: 154, endPoint y: 314, distance: 124.1
click at [154, 314] on div "Home Search My CRM Pitch Board My Pages Analytics Settings Help Center You have…" at bounding box center [784, 387] width 1568 height 663
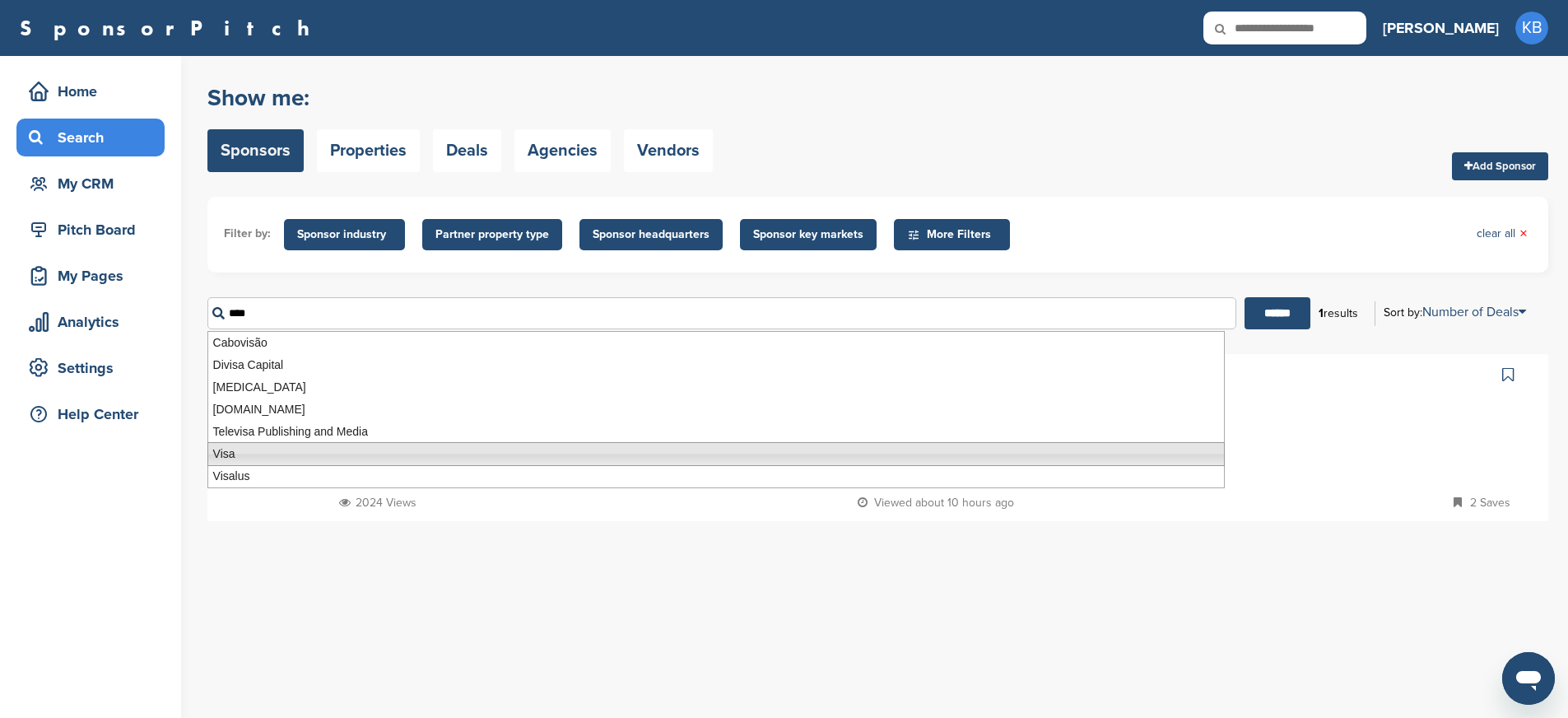
click at [226, 456] on li "Visa" at bounding box center [716, 454] width 1018 height 24
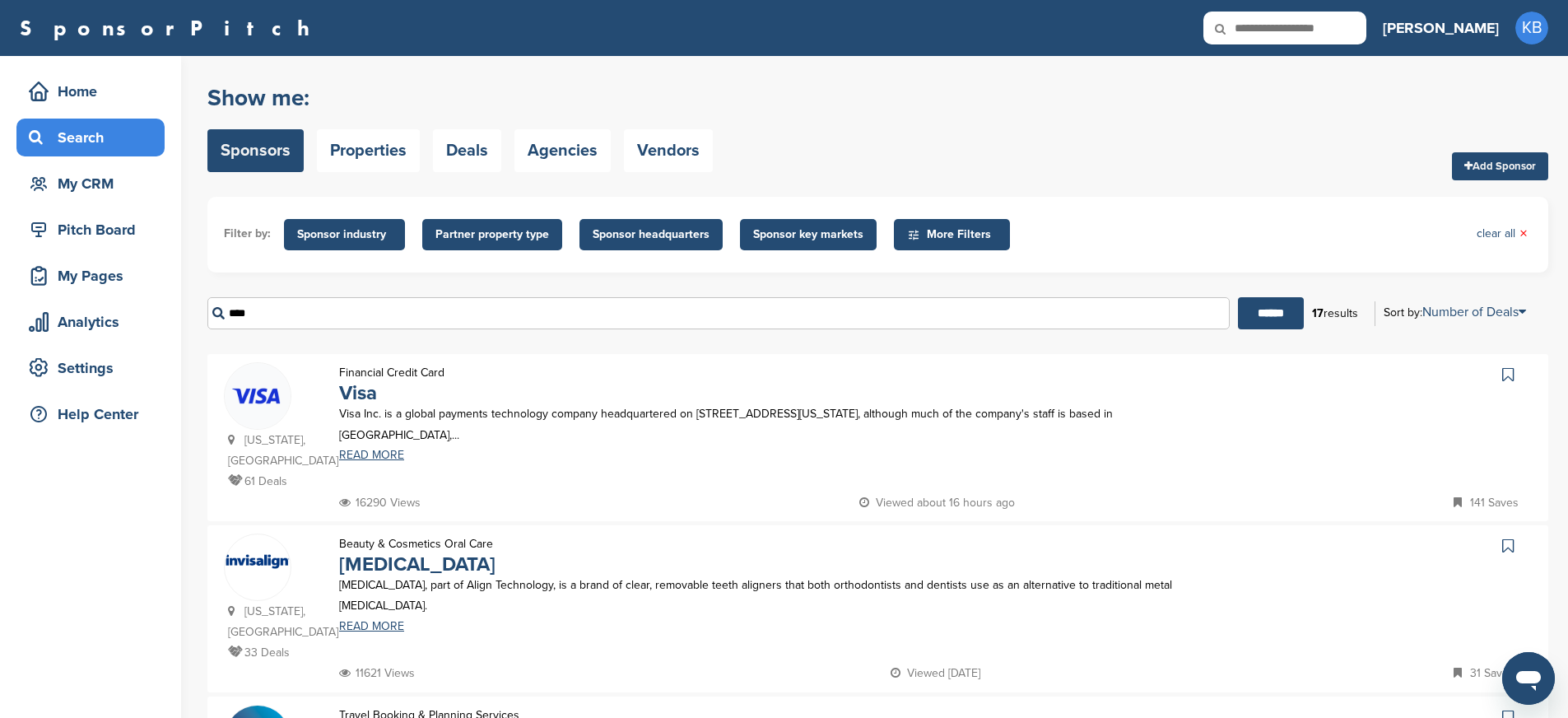
type input "****"
click at [269, 396] on img at bounding box center [257, 396] width 66 height 66
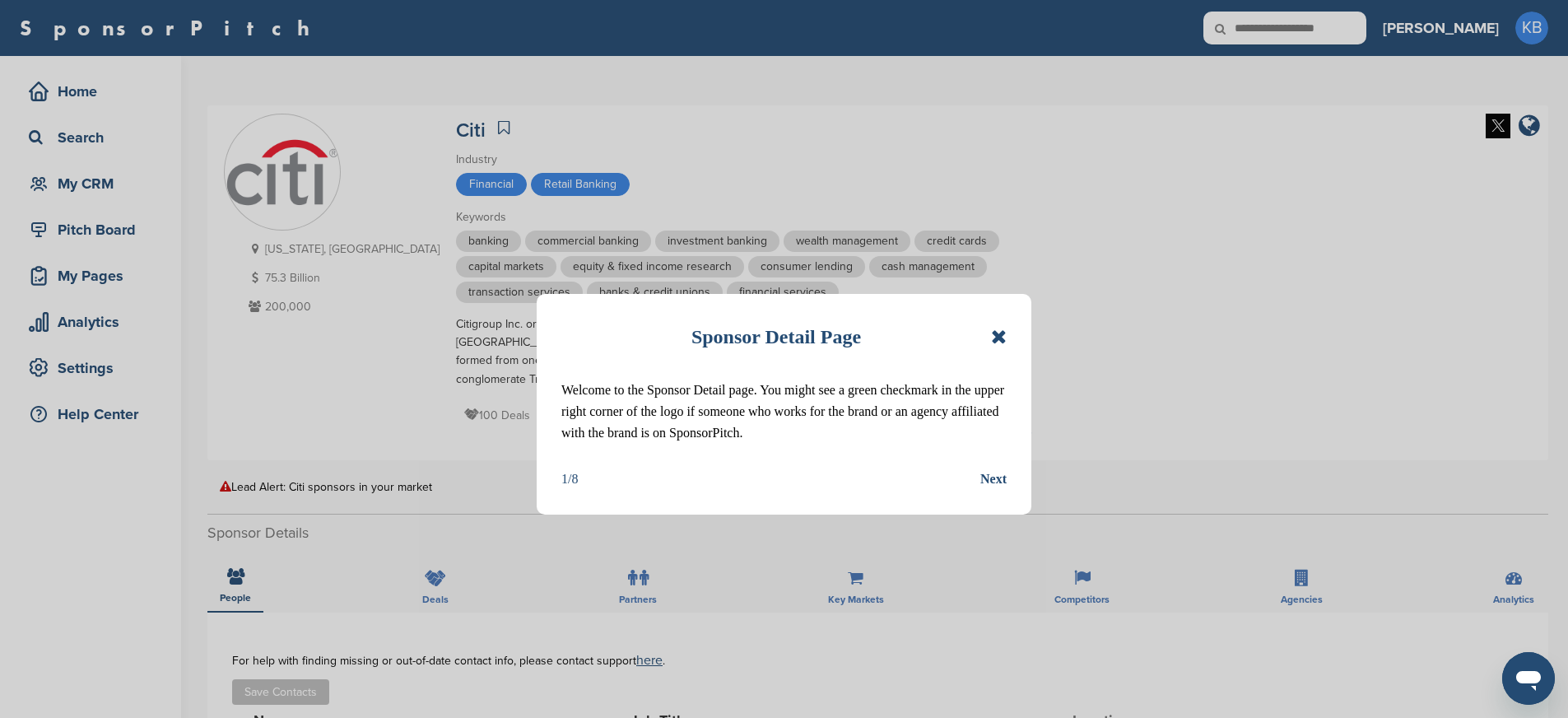
click at [1000, 336] on icon at bounding box center [999, 337] width 15 height 20
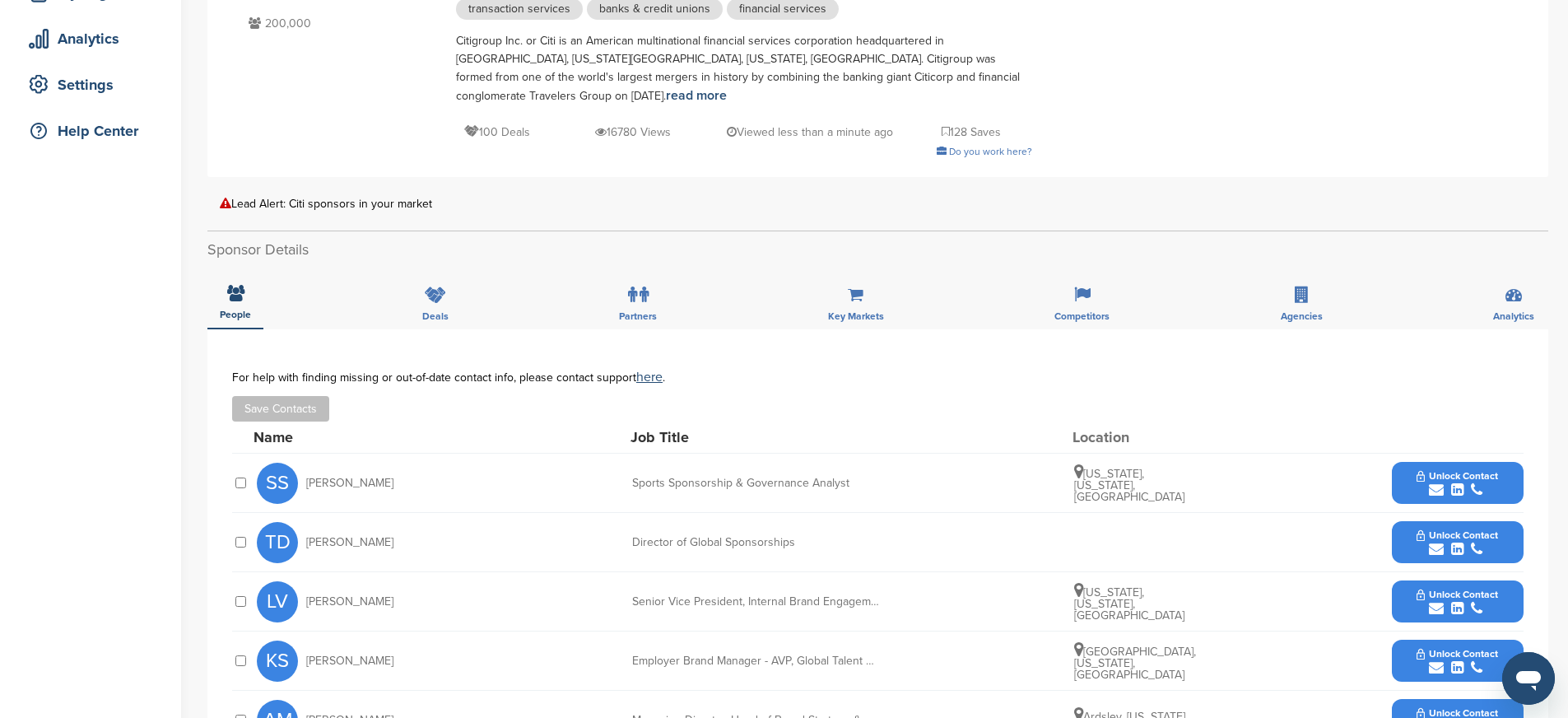
scroll to position [446, 0]
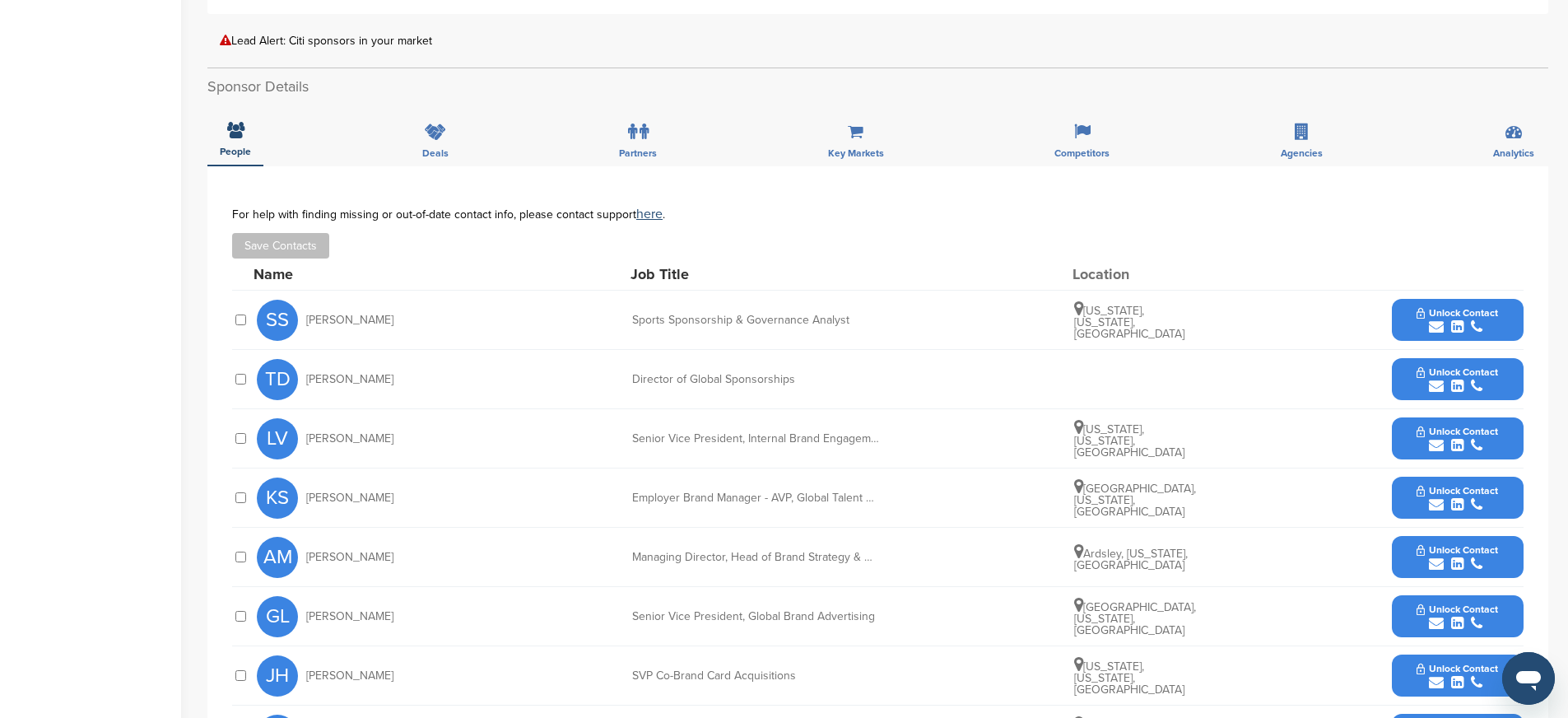
click at [1447, 366] on span "Unlock Contact" at bounding box center [1457, 372] width 81 height 11
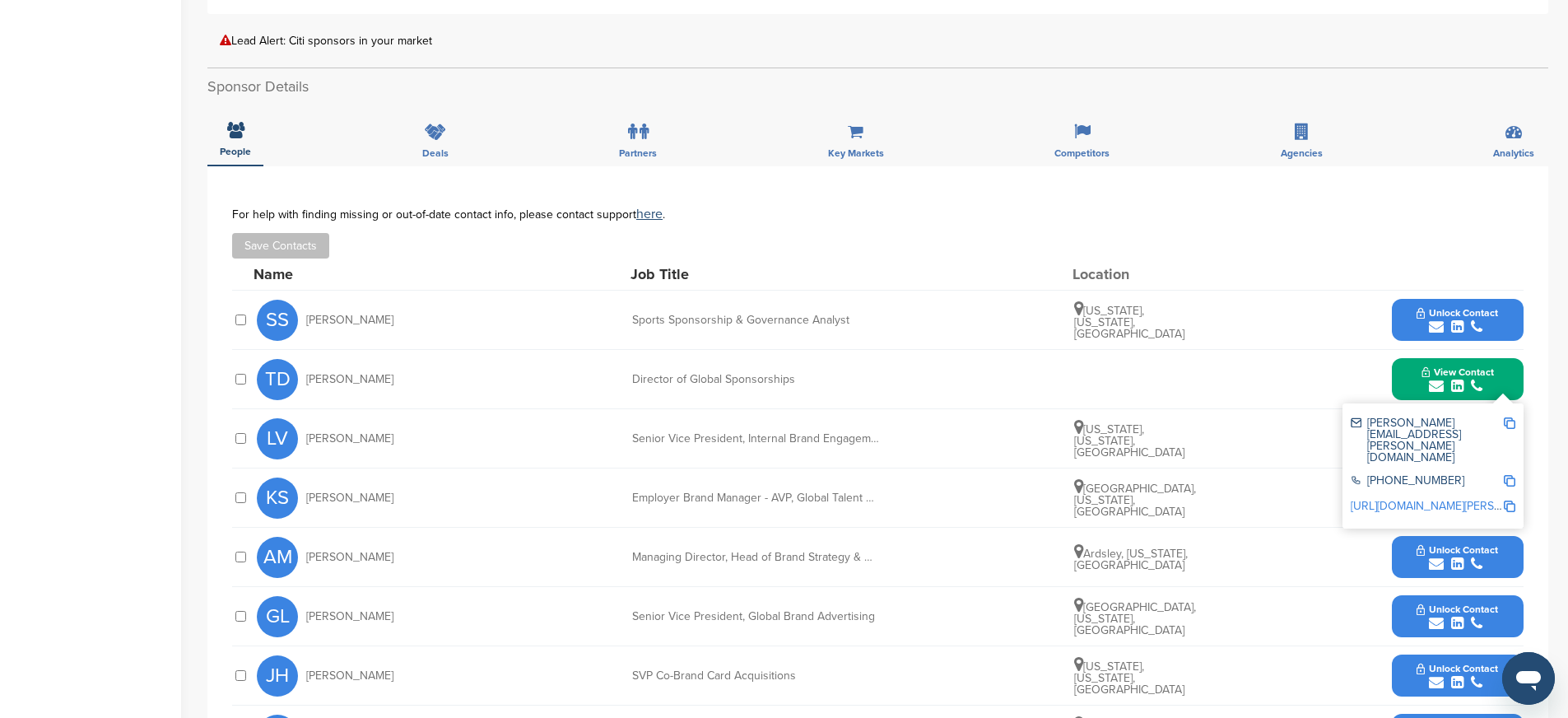
click at [1510, 418] on img at bounding box center [1510, 424] width 11 height 11
drag, startPoint x: 633, startPoint y: 361, endPoint x: 805, endPoint y: 361, distance: 172.0
click at [805, 374] on div "Director of Global Sponsorships" at bounding box center [756, 380] width 247 height 11
copy div "Director of Global Sponsorships"
click at [1514, 475] on img at bounding box center [1510, 481] width 11 height 11
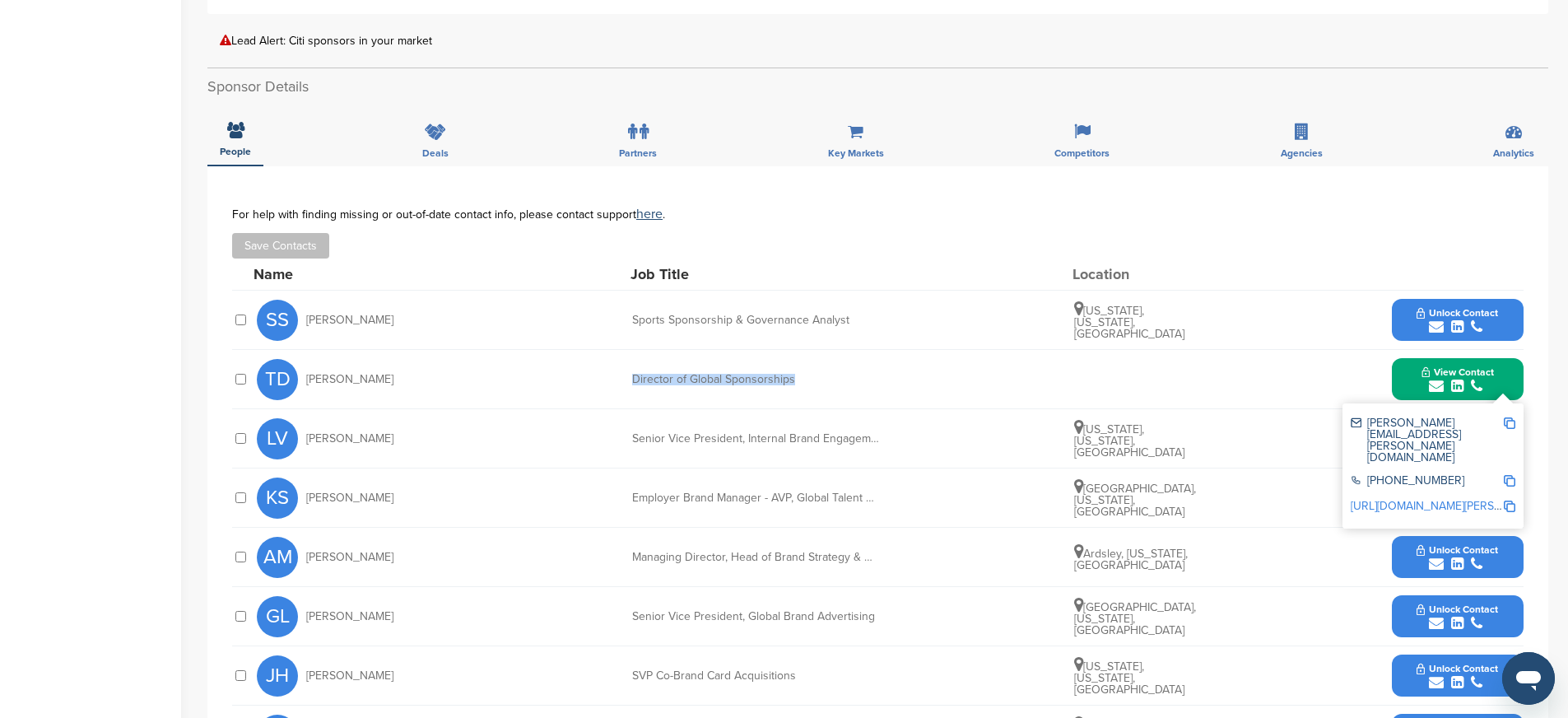
copy div "Director of Global Sponsorships"
click at [1507, 501] on img at bounding box center [1510, 507] width 11 height 11
click at [1500, 296] on button "Unlock Contact" at bounding box center [1457, 320] width 121 height 50
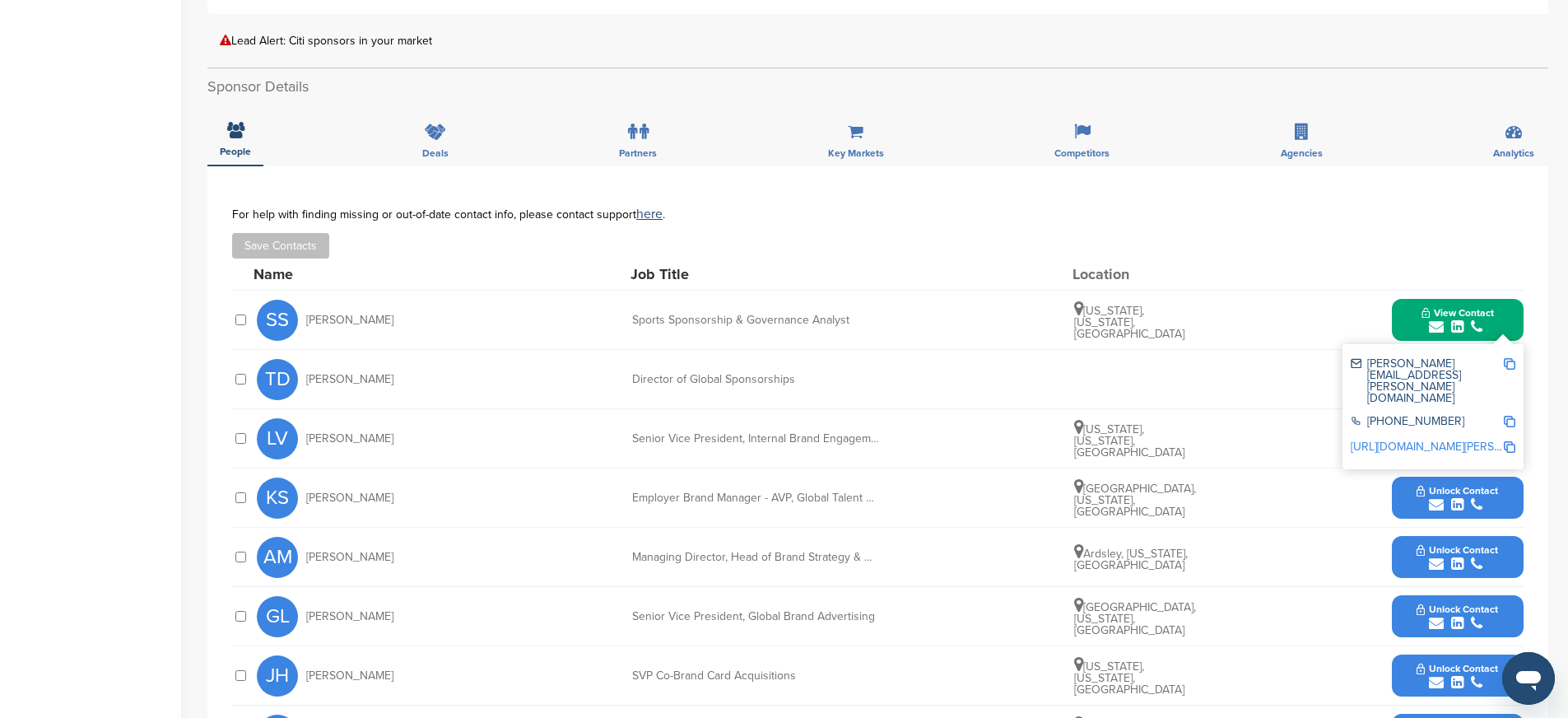
click at [1513, 359] on img at bounding box center [1510, 364] width 11 height 11
click at [1512, 416] on img at bounding box center [1510, 422] width 11 height 11
drag, startPoint x: 631, startPoint y: 300, endPoint x: 864, endPoint y: 321, distance: 233.9
click at [864, 321] on div "SS [PERSON_NAME] Sports Sponsorship & Governance Analyst [US_STATE], [US_STATE]…" at bounding box center [891, 319] width 1267 height 58
copy div "Sports Sponsorship & Governance Analyst"
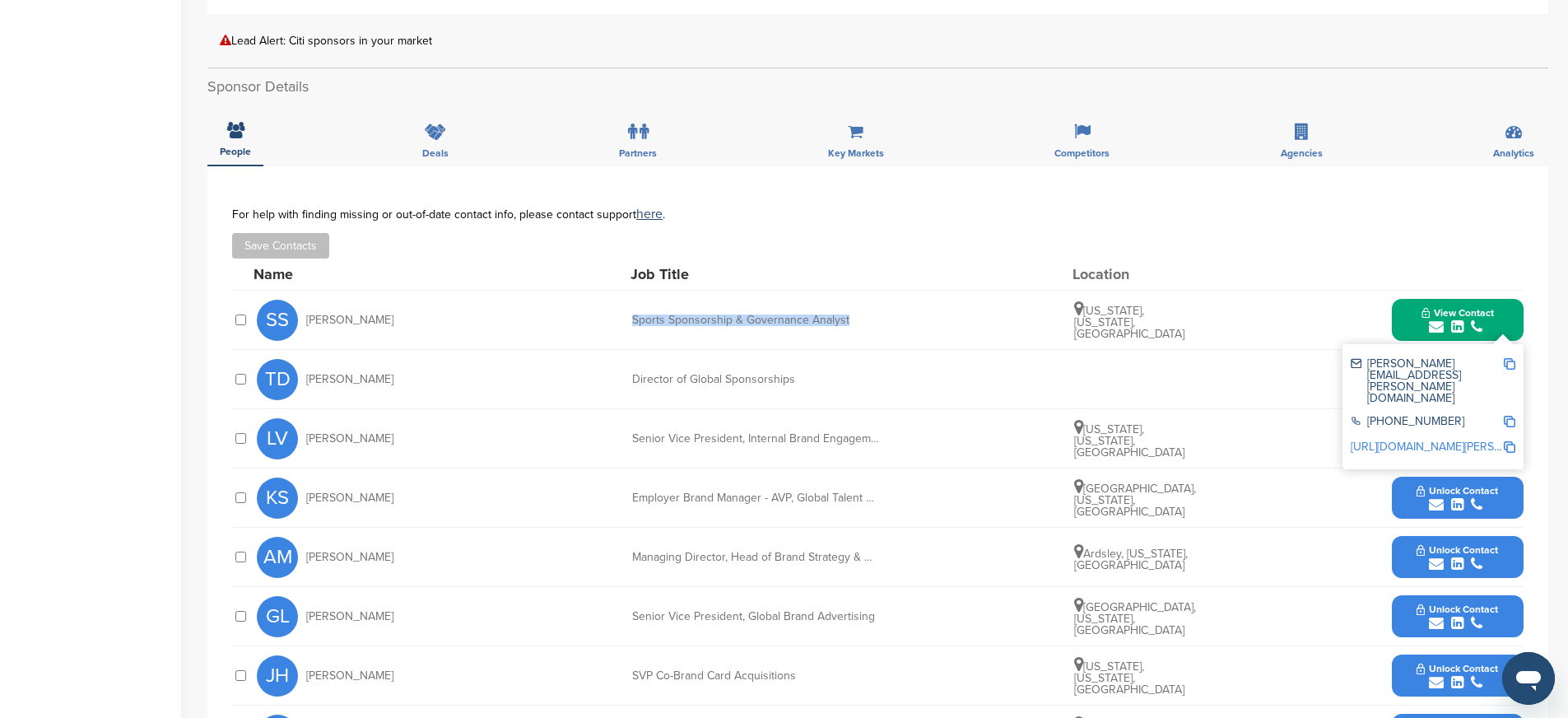
click at [1512, 442] on img at bounding box center [1510, 447] width 11 height 11
copy div "Sports Sponsorship & Governance Analyst"
click at [1409, 315] on button "View Contact" at bounding box center [1457, 320] width 112 height 50
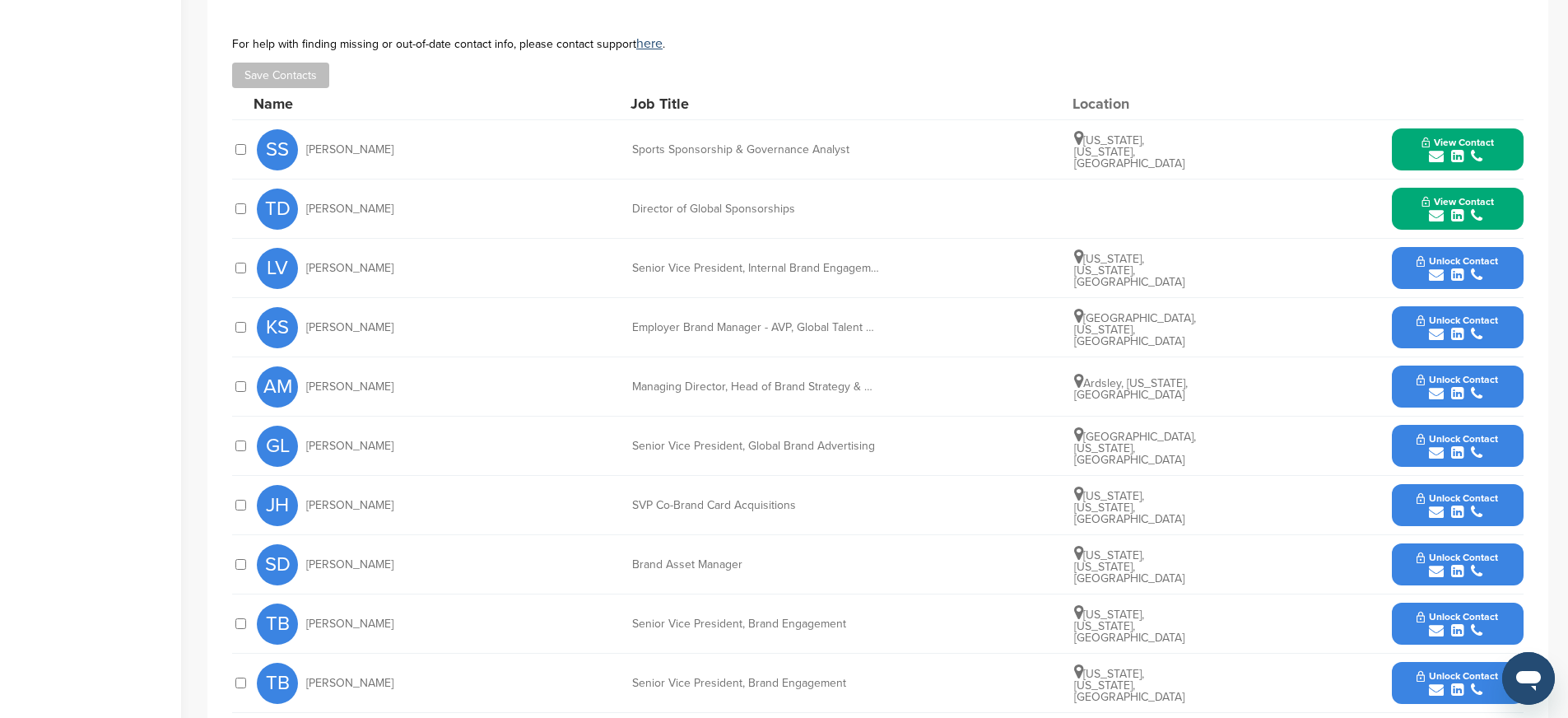
scroll to position [618, 0]
click at [1434, 385] on icon "submit" at bounding box center [1436, 393] width 15 height 15
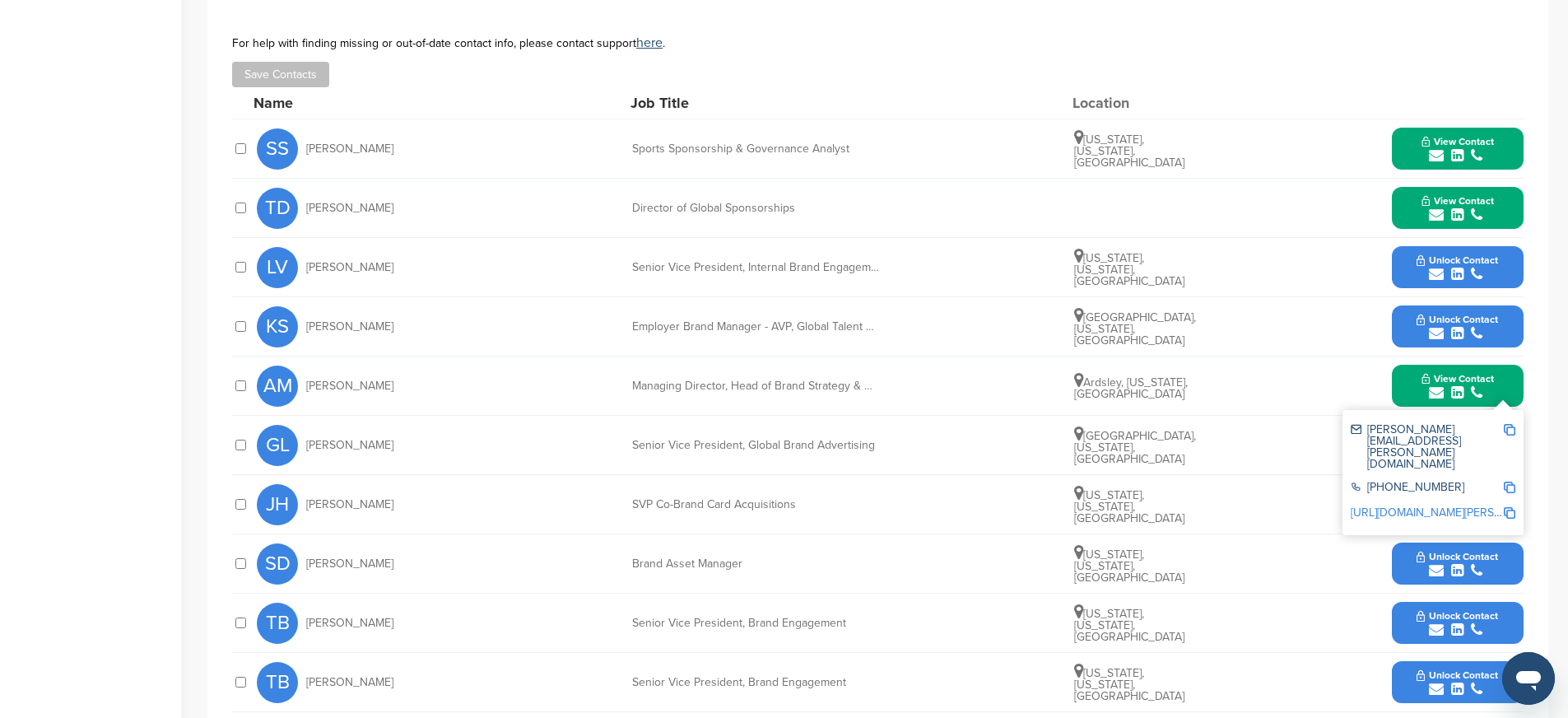
click at [1512, 424] on img at bounding box center [1510, 430] width 11 height 11
click at [1511, 482] on img at bounding box center [1510, 488] width 11 height 11
drag, startPoint x: 628, startPoint y: 365, endPoint x: 859, endPoint y: 378, distance: 231.4
click at [859, 378] on div "AM Anthony Michelini Managing Director, Head of Brand Strategy & Marketing Insi…" at bounding box center [891, 385] width 1267 height 58
copy div "Managing Director, Head of Brand Strategy & Marketing Insights/Analytics, Globa…"
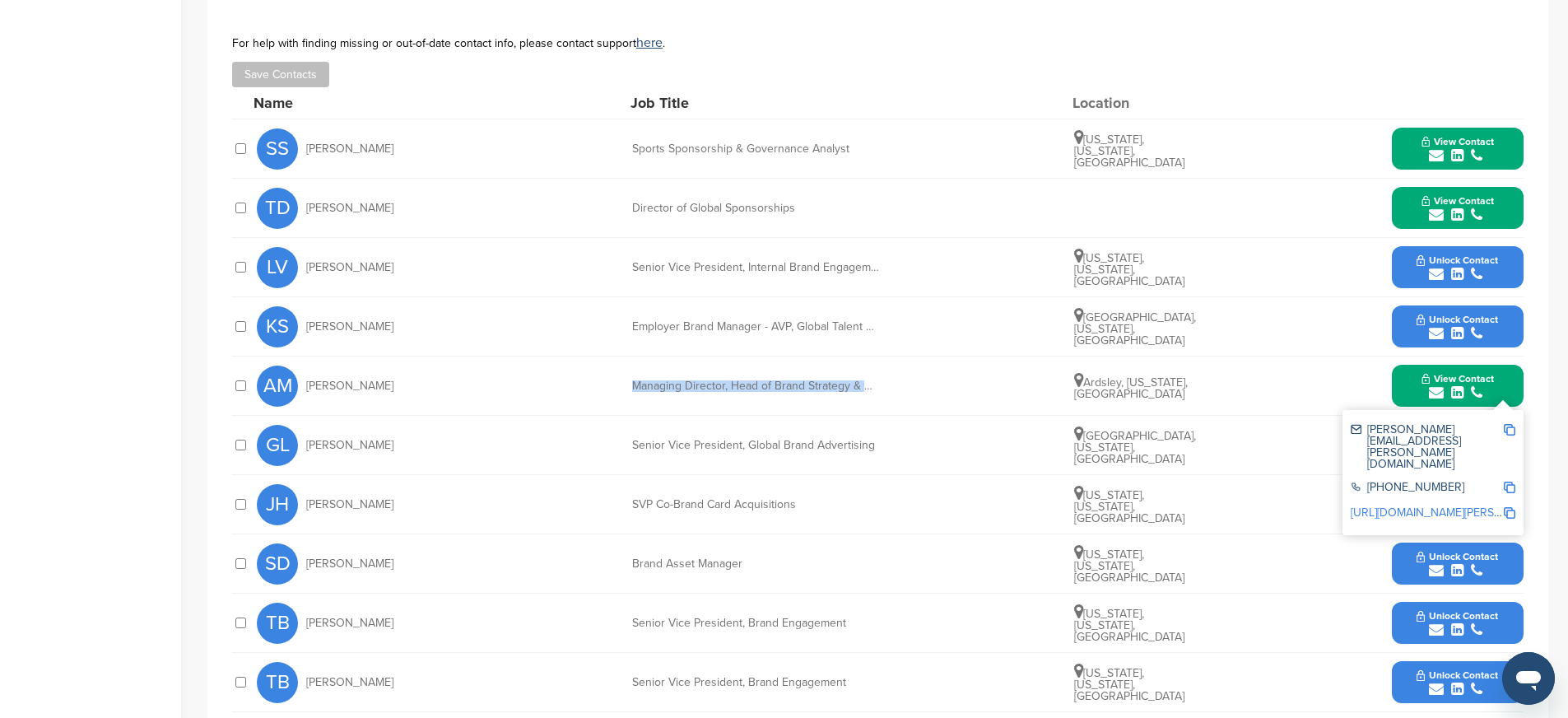
click at [1512, 508] on img at bounding box center [1510, 513] width 11 height 11
copy div "Managing Director, Head of Brand Strategy & Marketing Insights/Analytics, Globa…"
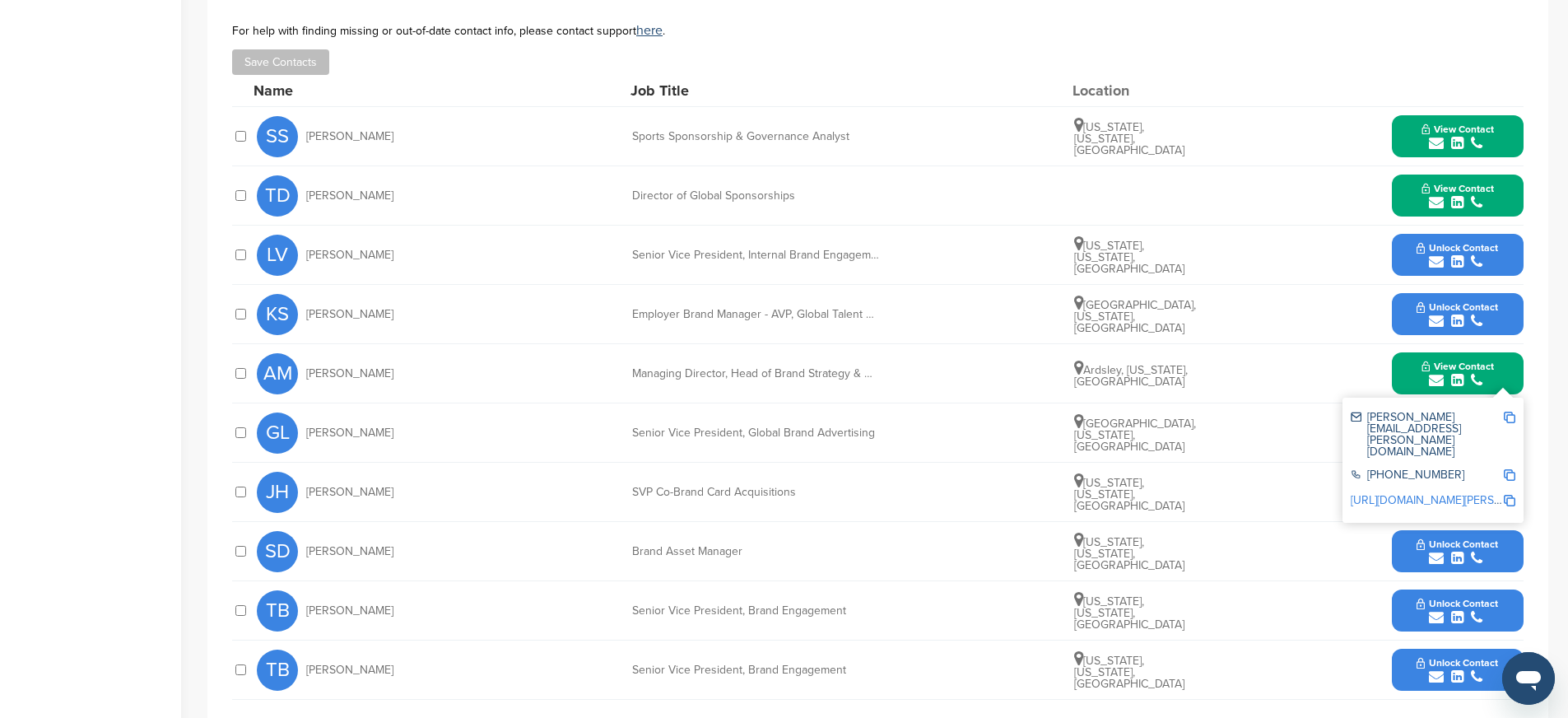
scroll to position [635, 0]
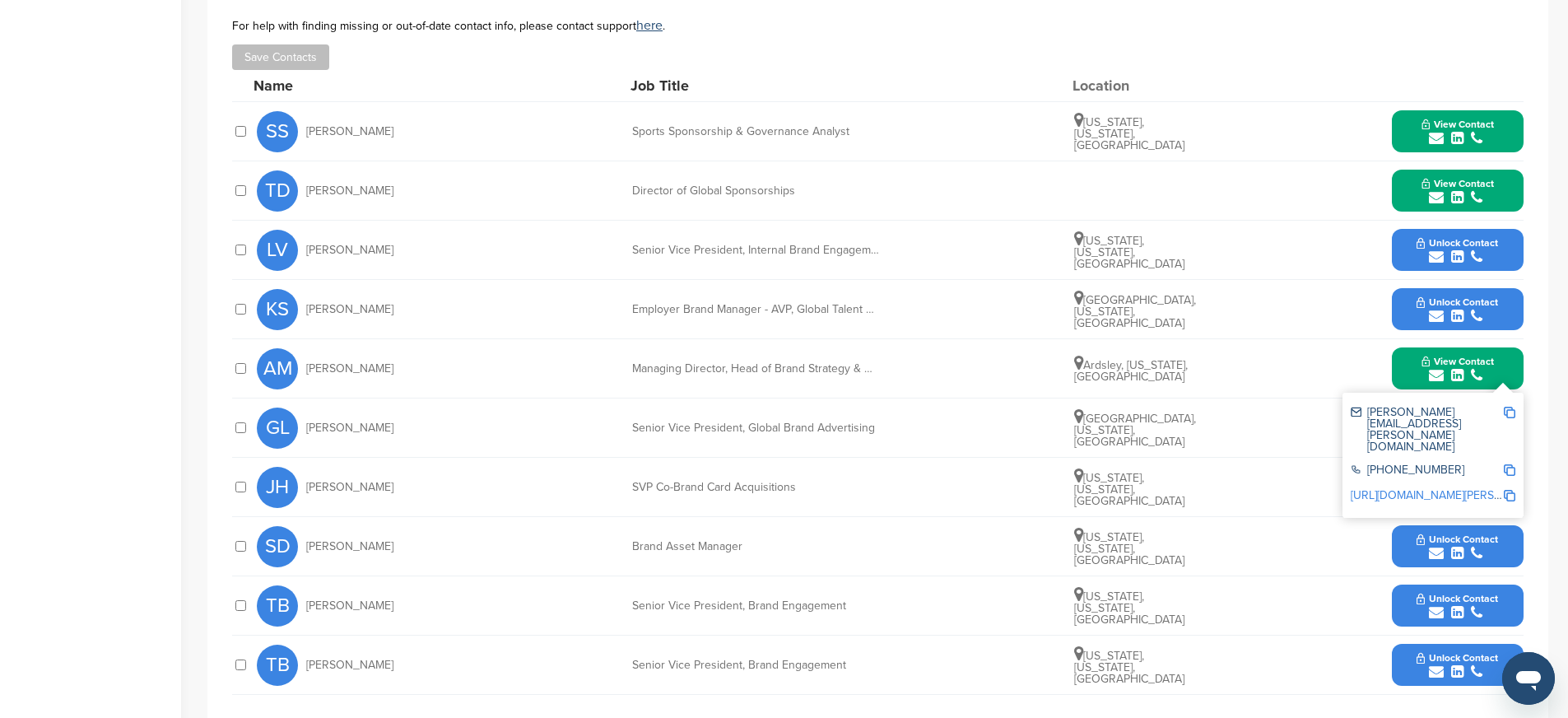
click at [1406, 357] on button "View Contact" at bounding box center [1457, 369] width 112 height 50
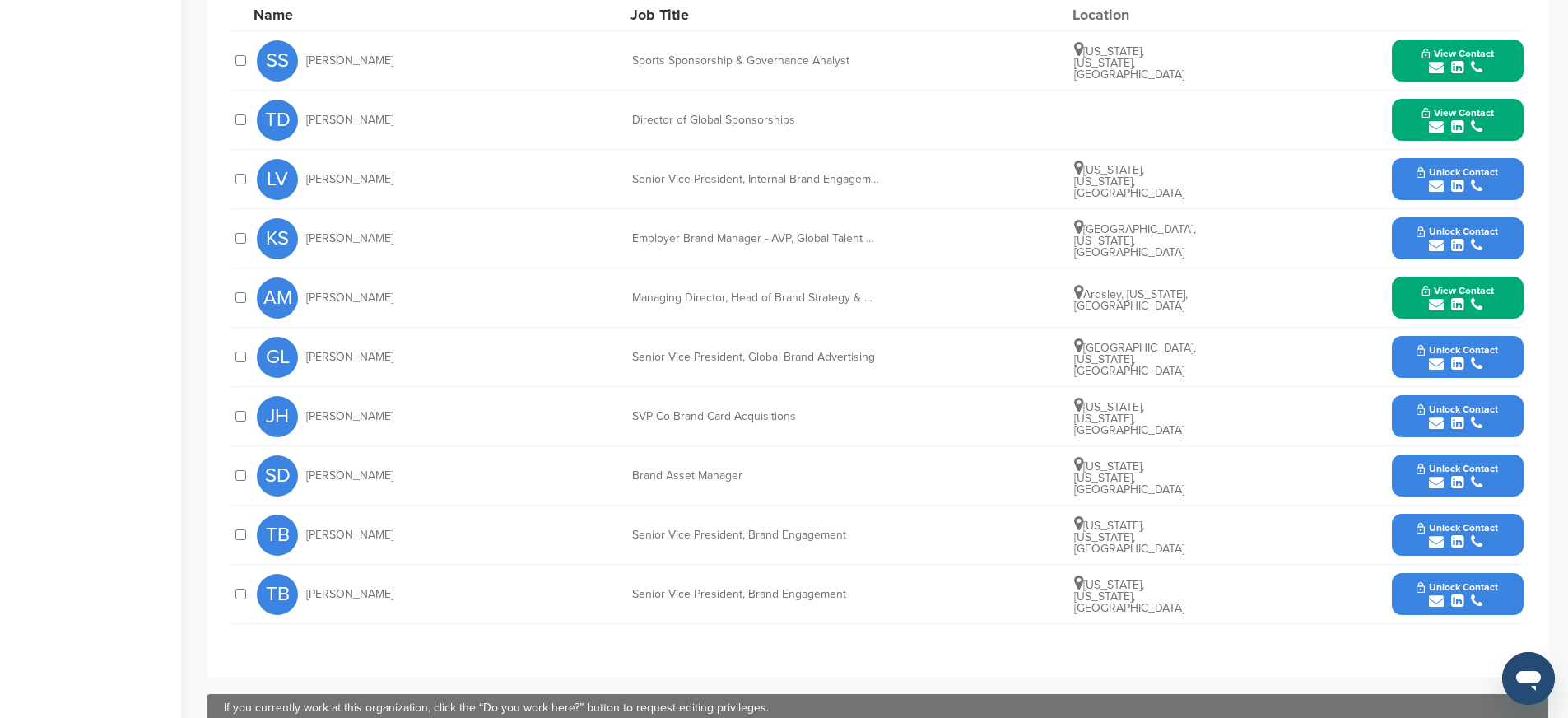
scroll to position [707, 0]
click at [1467, 521] on span "Unlock Contact" at bounding box center [1457, 527] width 81 height 11
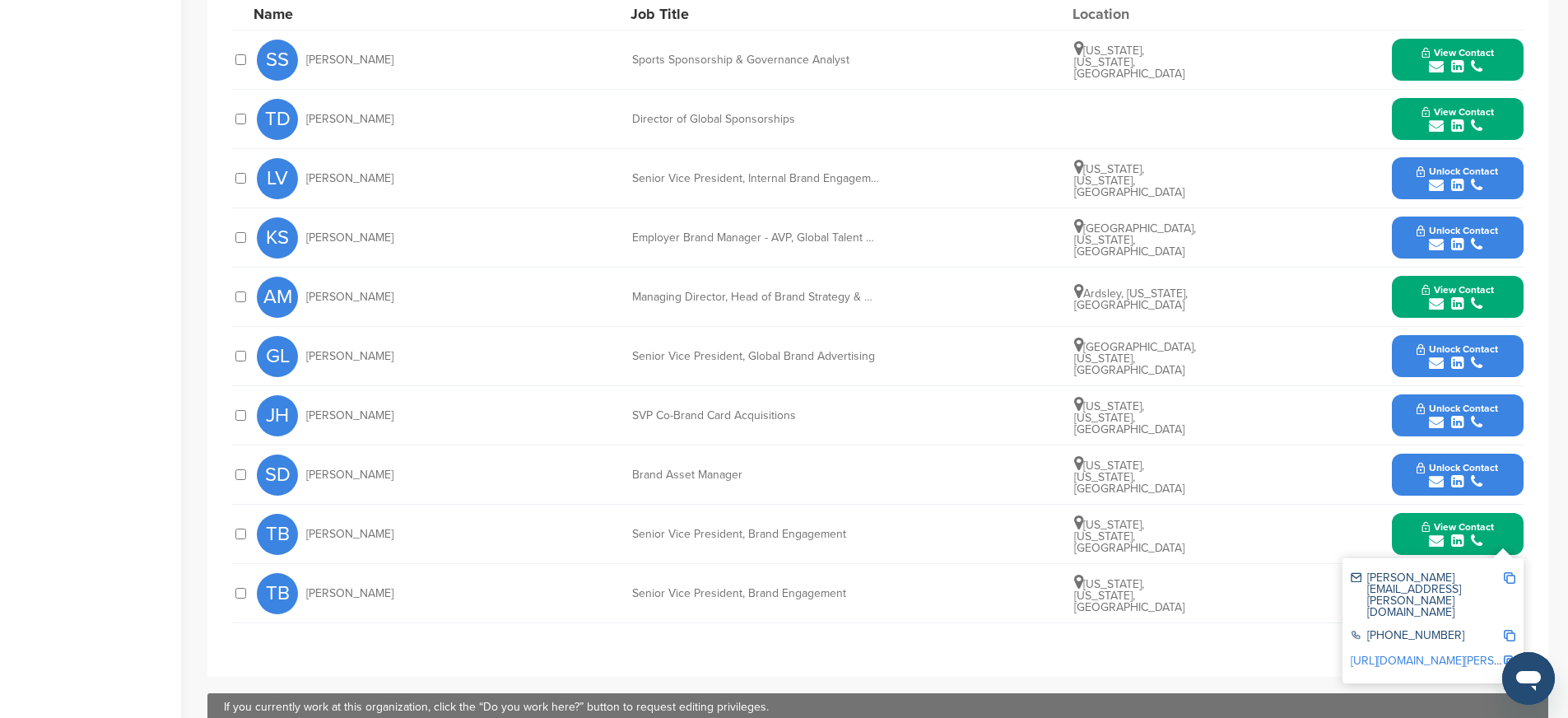
click at [1511, 573] on img at bounding box center [1510, 578] width 11 height 11
drag, startPoint x: 632, startPoint y: 573, endPoint x: 870, endPoint y: 574, distance: 238.0
click at [870, 574] on div "TB Tara Bullington Senior Vice President, Brand Engagement New York, New York, …" at bounding box center [891, 593] width 1267 height 58
copy div "Senior Vice President, Brand Engagement"
click at [1506, 630] on img at bounding box center [1510, 636] width 11 height 11
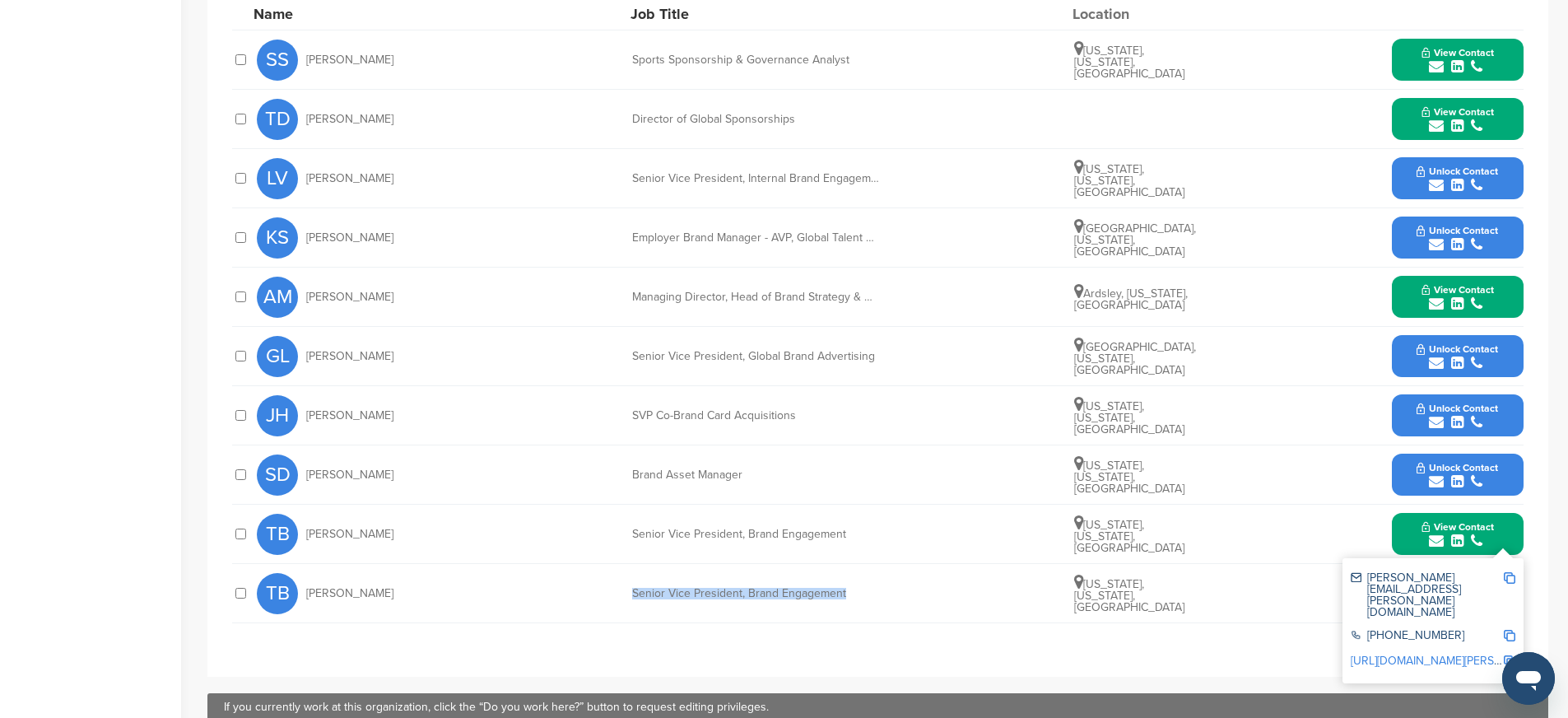
copy div "Senior Vice President, Brand Engagement"
click at [1511, 656] on img at bounding box center [1510, 662] width 11 height 11
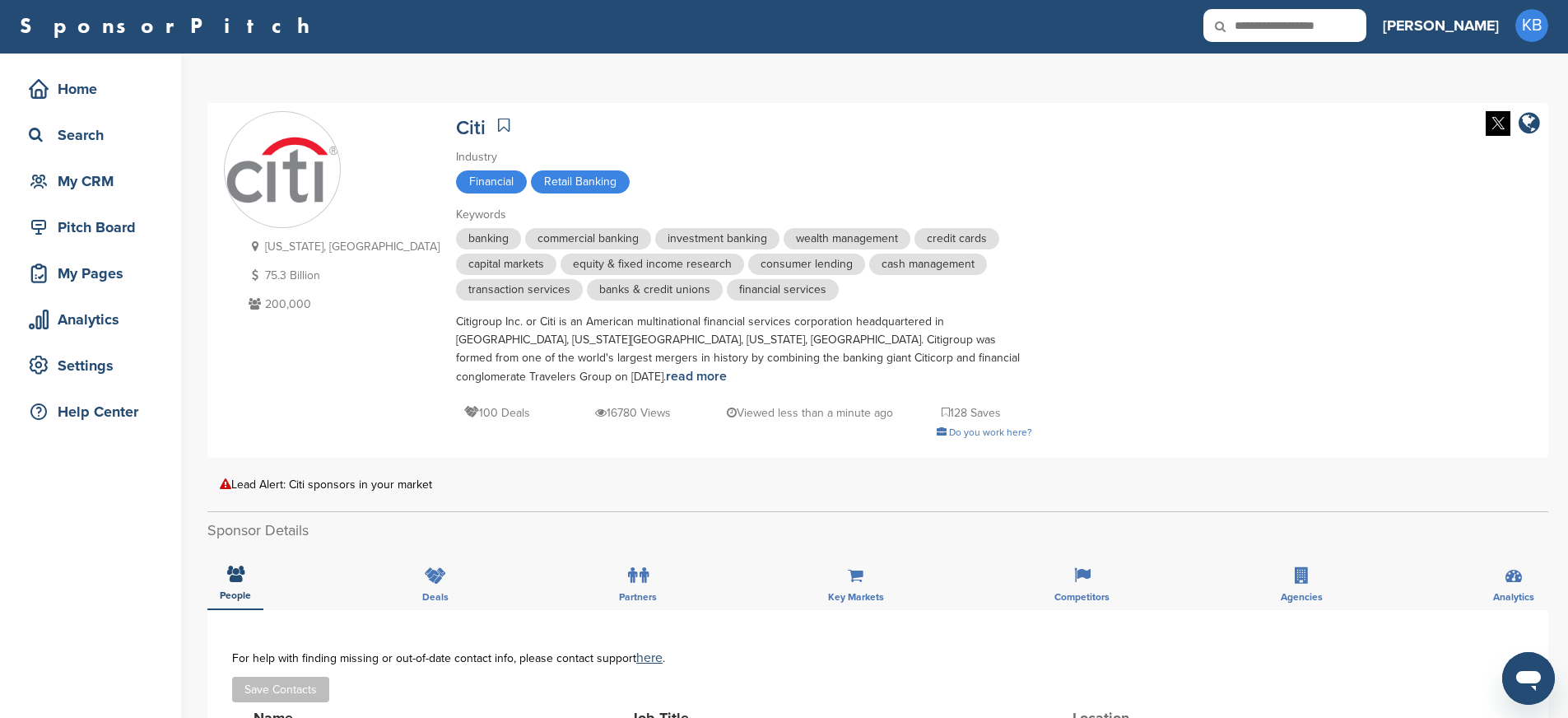
scroll to position [0, 0]
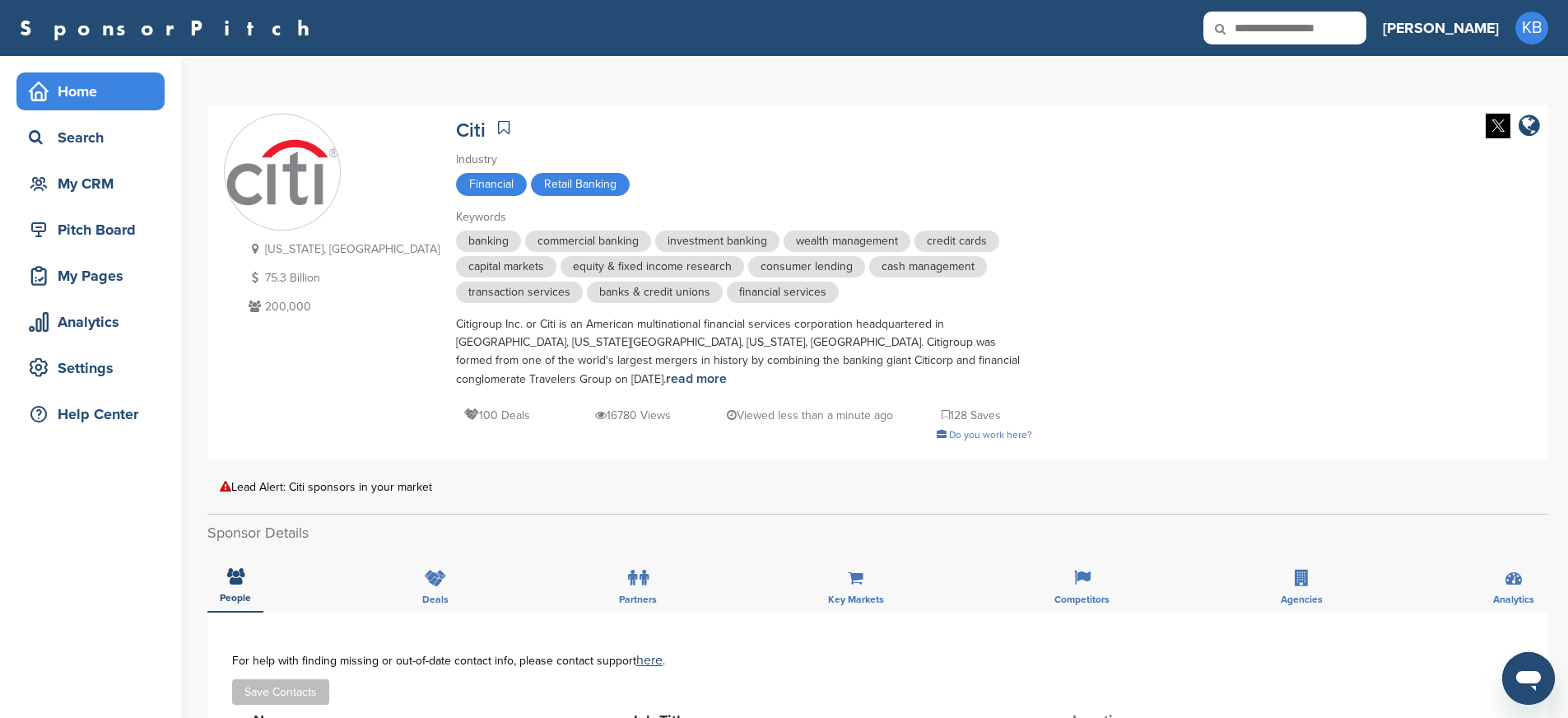
click at [75, 83] on div "Home" at bounding box center [95, 91] width 140 height 30
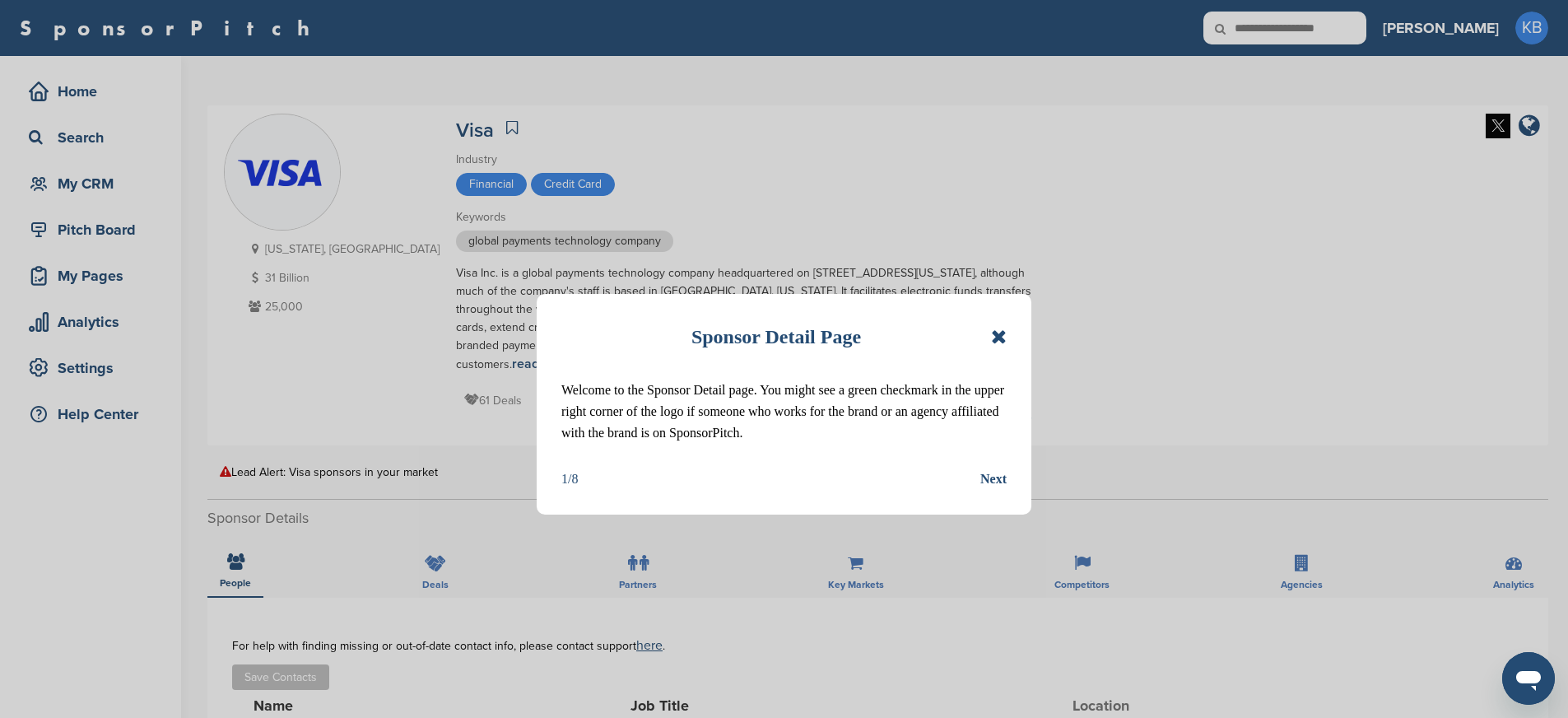
click at [997, 337] on icon at bounding box center [999, 337] width 15 height 20
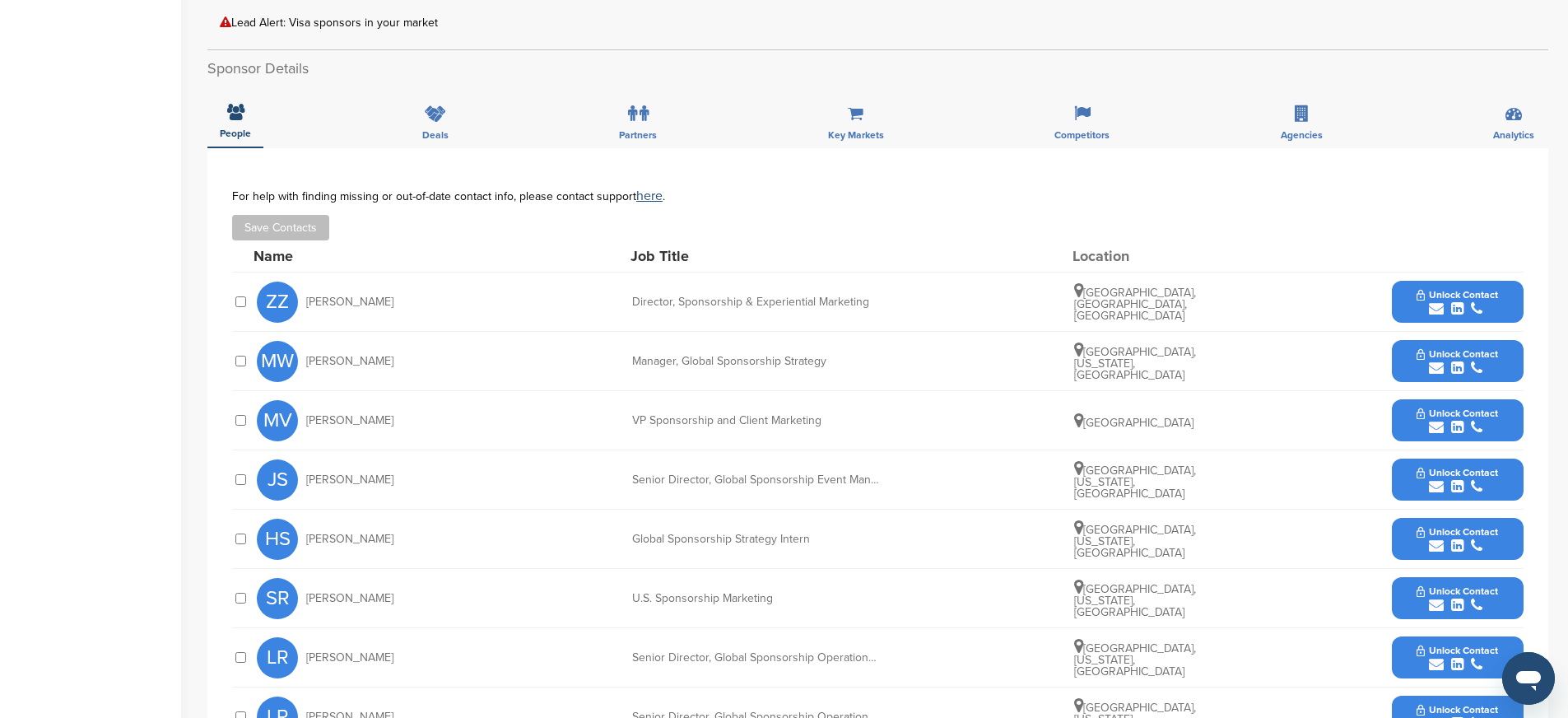
scroll to position [456, 0]
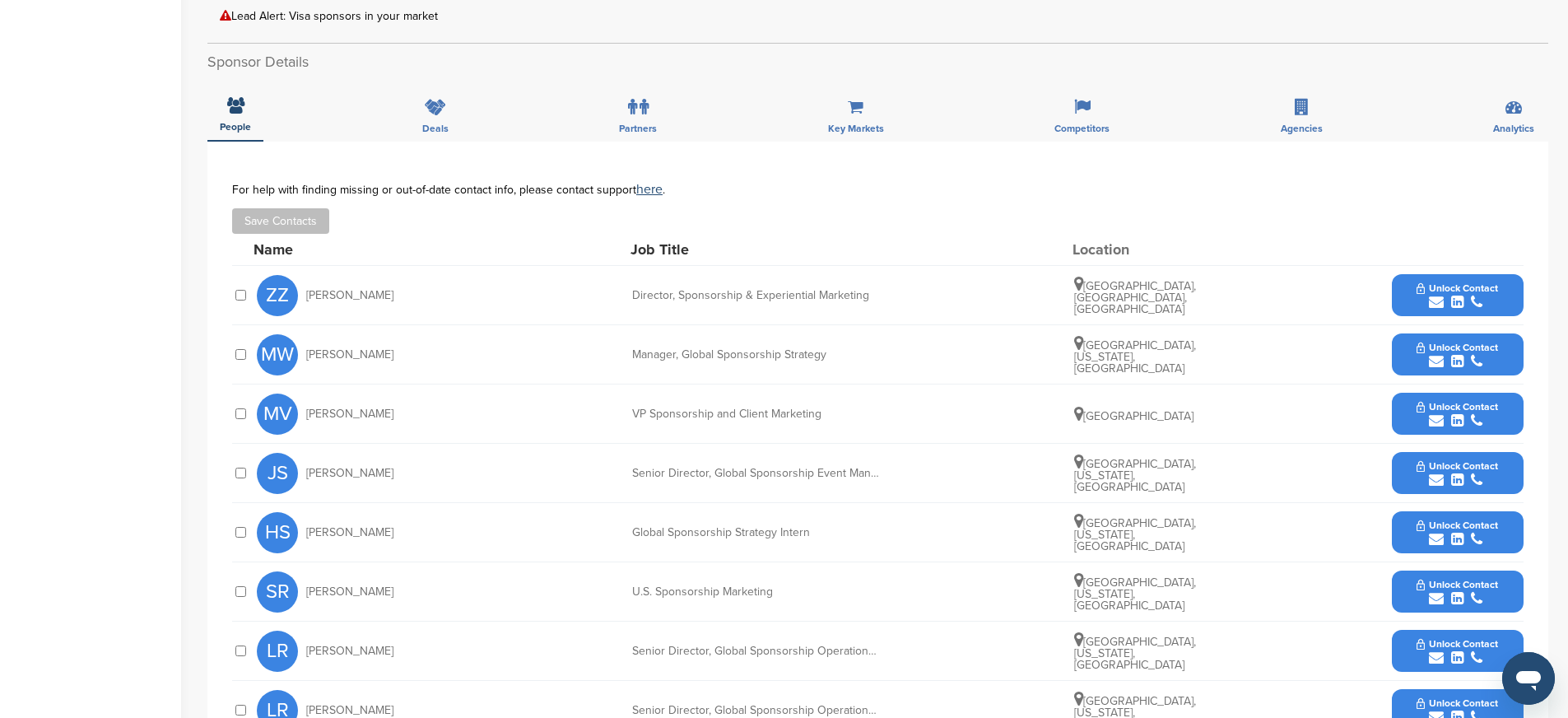
click at [1478, 352] on span "Unlock Contact" at bounding box center [1457, 347] width 81 height 11
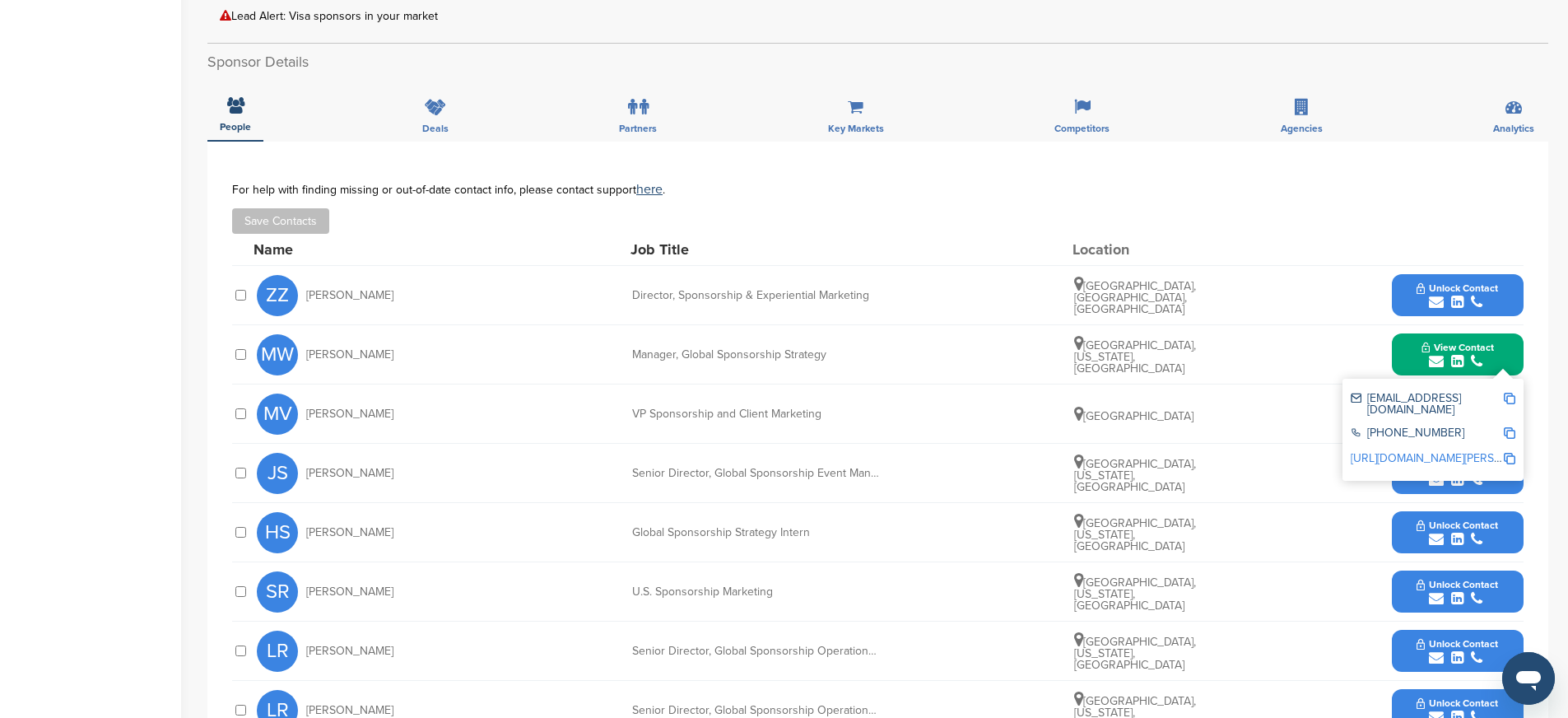
click at [1509, 399] on img at bounding box center [1510, 399] width 11 height 11
drag, startPoint x: 637, startPoint y: 359, endPoint x: 839, endPoint y: 366, distance: 202.1
click at [839, 366] on div "MW Madeline Whittaker Manager, Global Sponsorship Strategy San Francisco, Calif…" at bounding box center [891, 354] width 1267 height 58
click at [840, 366] on div "MW Madeline Whittaker Manager, Global Sponsorship Strategy San Francisco, Calif…" at bounding box center [891, 354] width 1267 height 58
drag, startPoint x: 830, startPoint y: 354, endPoint x: 634, endPoint y: 343, distance: 196.3
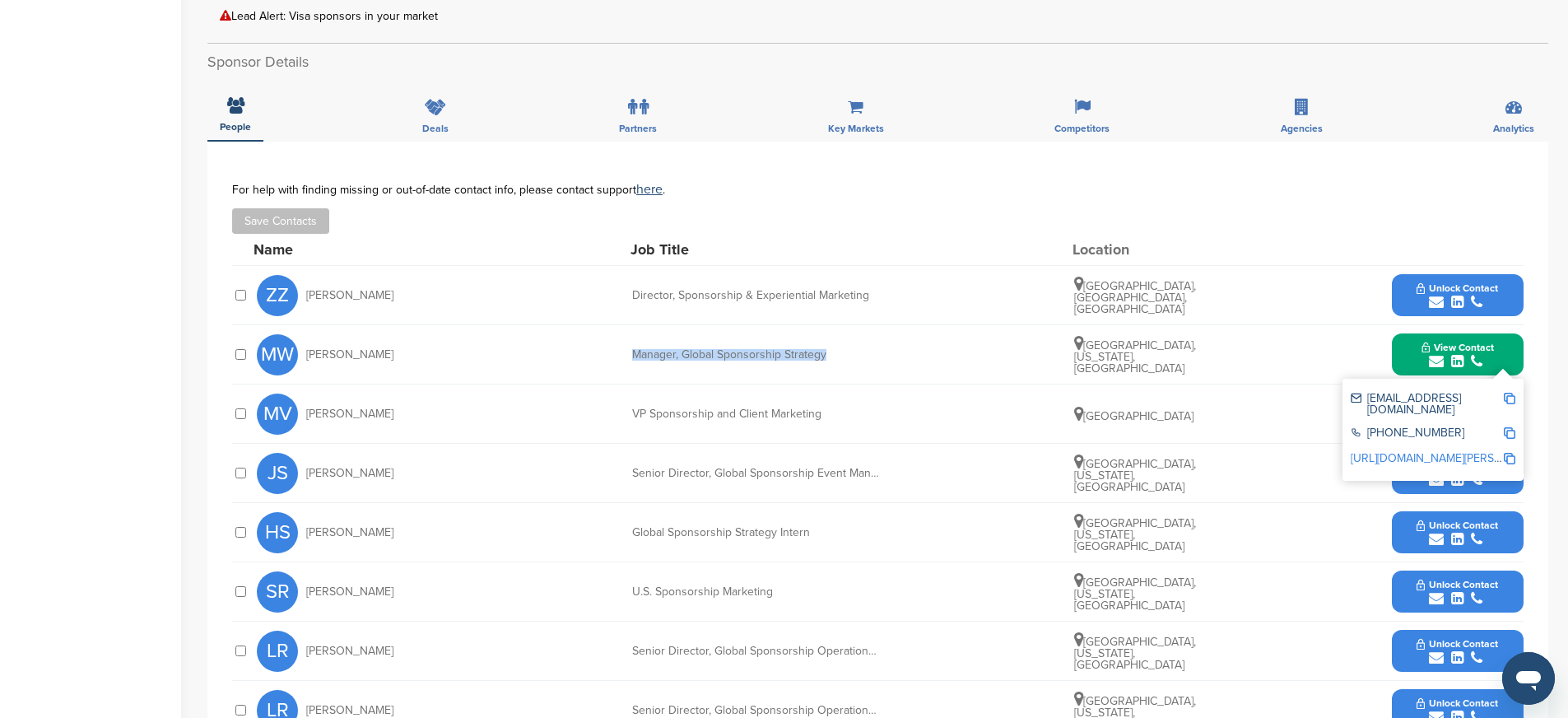
click at [634, 343] on div "MW Madeline Whittaker Manager, Global Sponsorship Strategy San Francisco, Calif…" at bounding box center [891, 354] width 1267 height 58
copy div "Manager, Global Sponsorship Strategy"
click at [1509, 427] on img at bounding box center [1510, 433] width 11 height 11
copy div "Manager, Global Sponsorship Strategy"
click at [1511, 453] on img at bounding box center [1510, 459] width 11 height 11
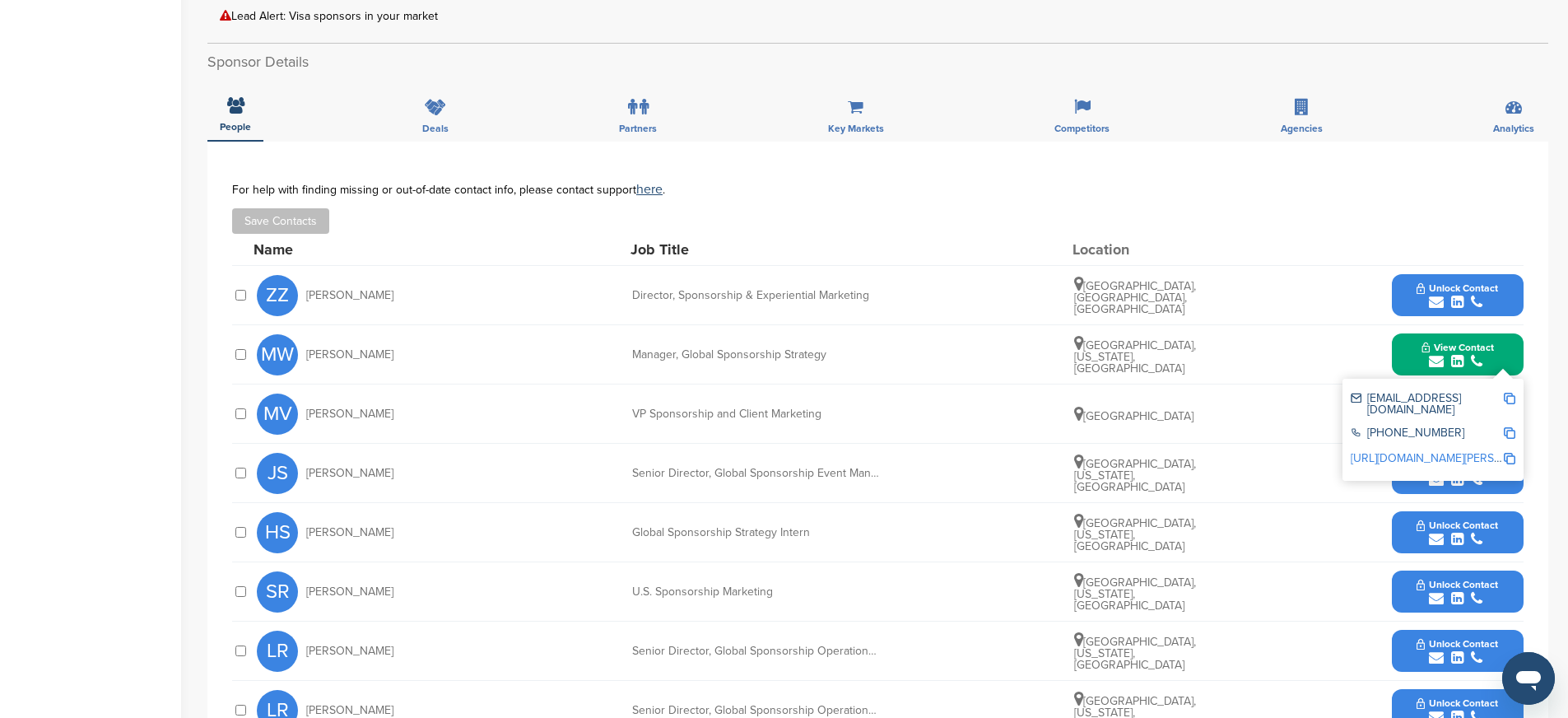
click at [1422, 369] on button "View Contact" at bounding box center [1457, 355] width 112 height 50
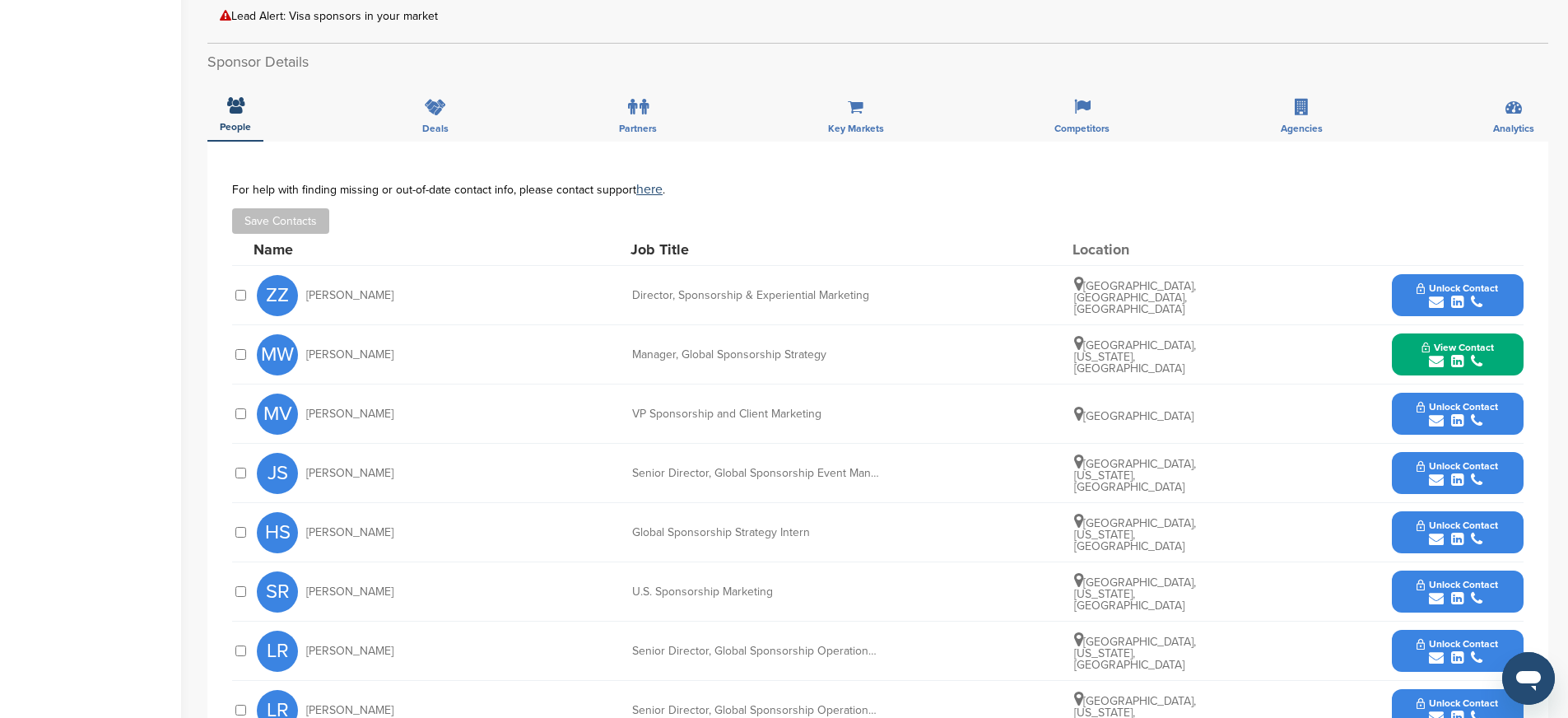
click at [1458, 480] on icon "submit" at bounding box center [1457, 480] width 12 height 15
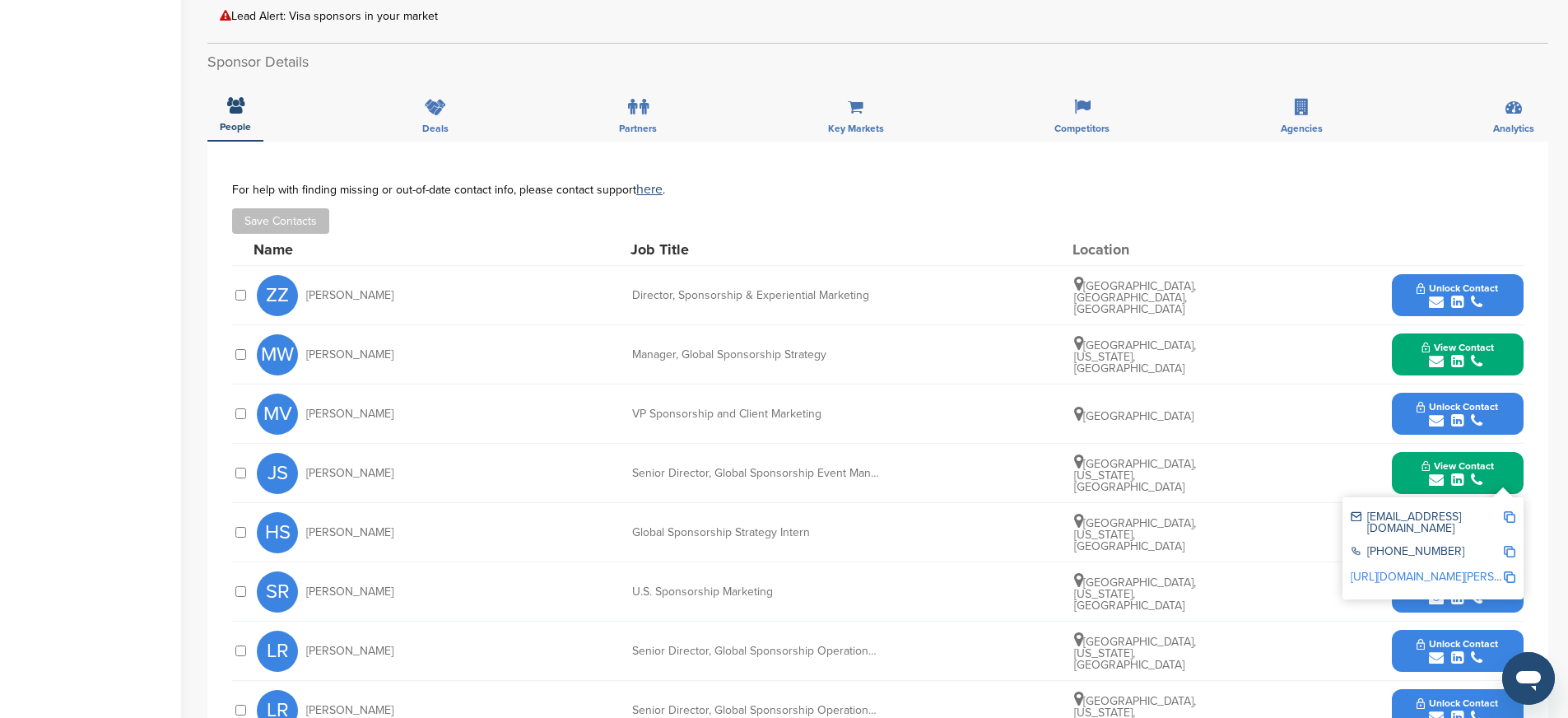
click at [1512, 514] on img at bounding box center [1510, 517] width 11 height 11
drag, startPoint x: 633, startPoint y: 474, endPoint x: 889, endPoint y: 486, distance: 256.3
click at [889, 486] on div "JS Jenny Stahl Senior Director, Global Sponsorship Event Management Miami, Flor…" at bounding box center [891, 472] width 1267 height 58
copy div "Senior Director, Global Sponsorship Event Management"
click at [1510, 546] on img at bounding box center [1510, 552] width 11 height 11
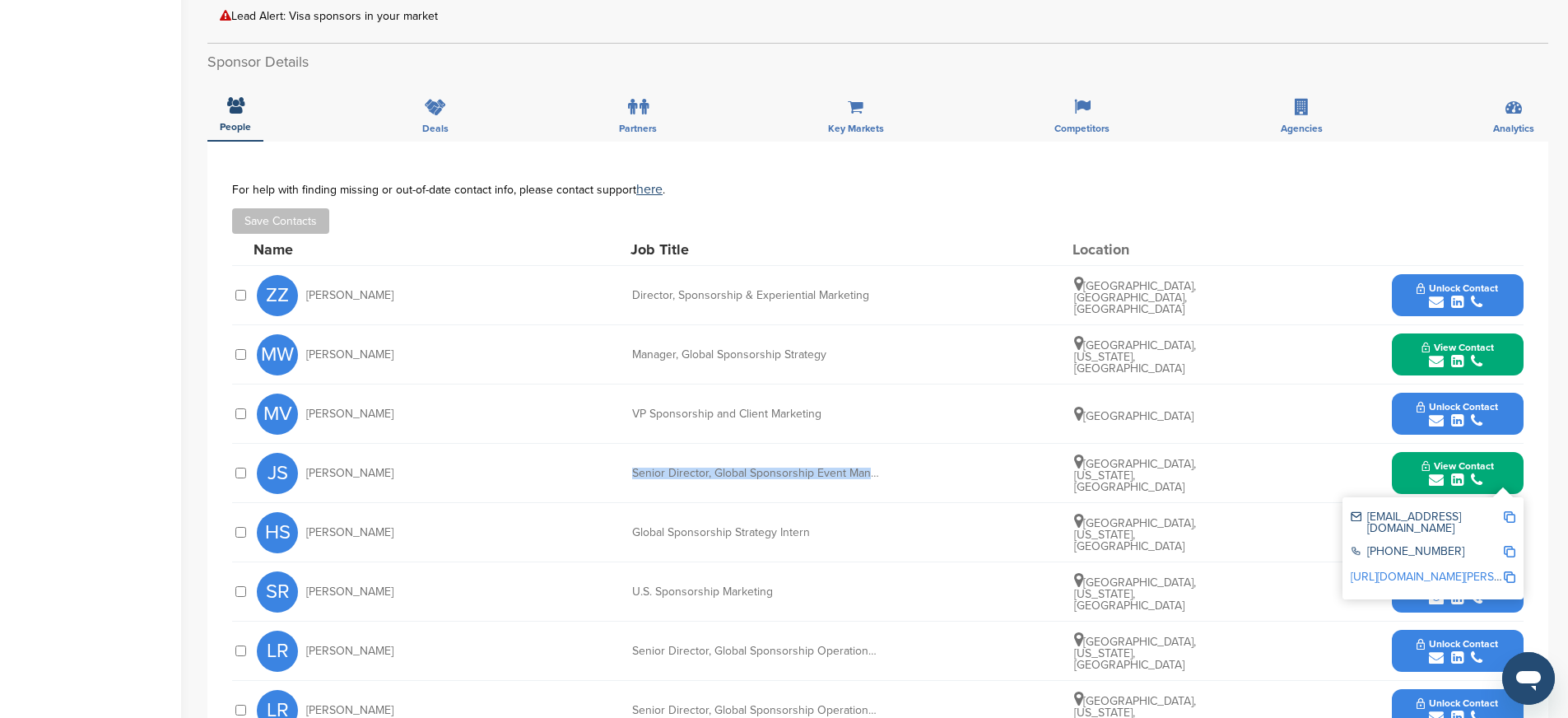
copy div "Senior Director, Global Sponsorship Event Management"
click at [1512, 572] on img at bounding box center [1510, 577] width 11 height 11
click at [1410, 470] on button "View Contact" at bounding box center [1457, 473] width 112 height 50
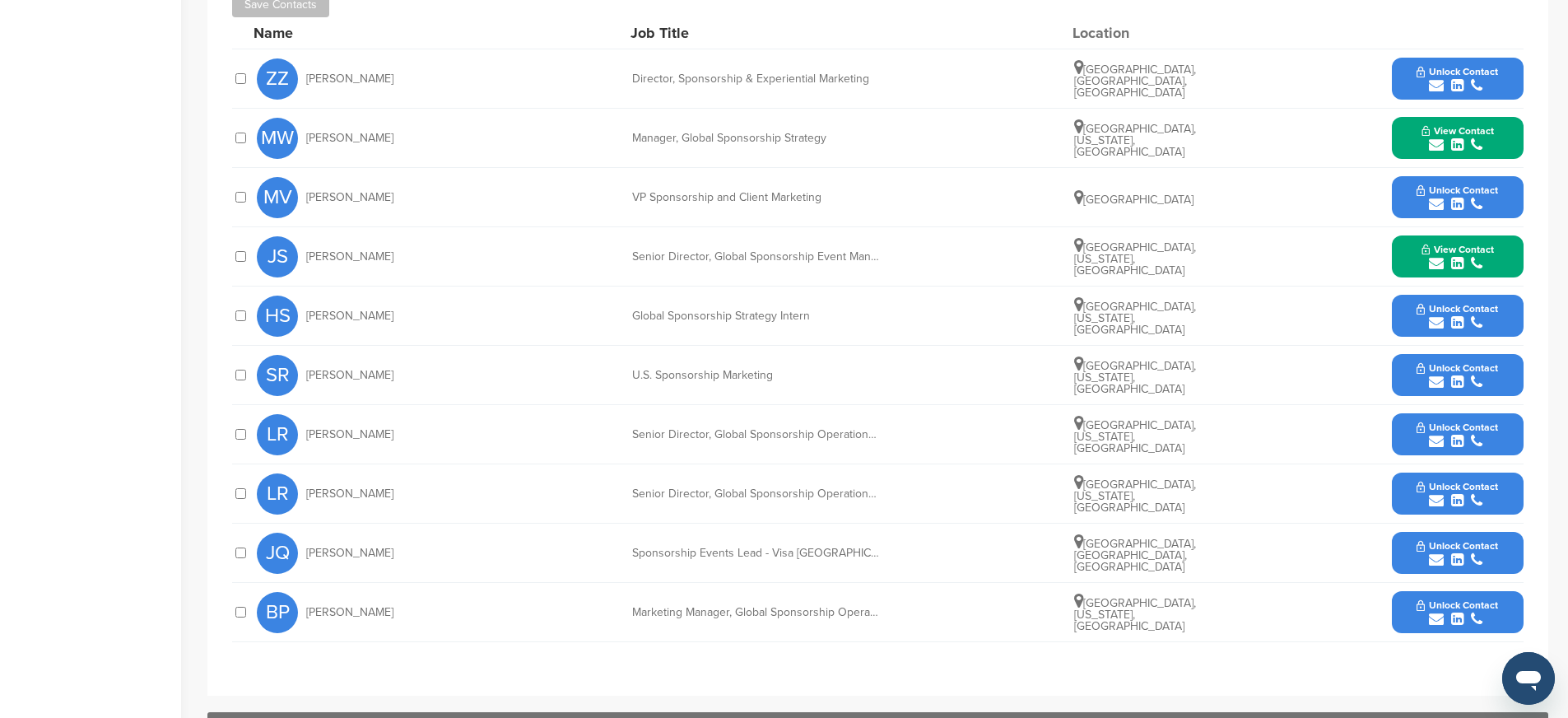
scroll to position [770, 0]
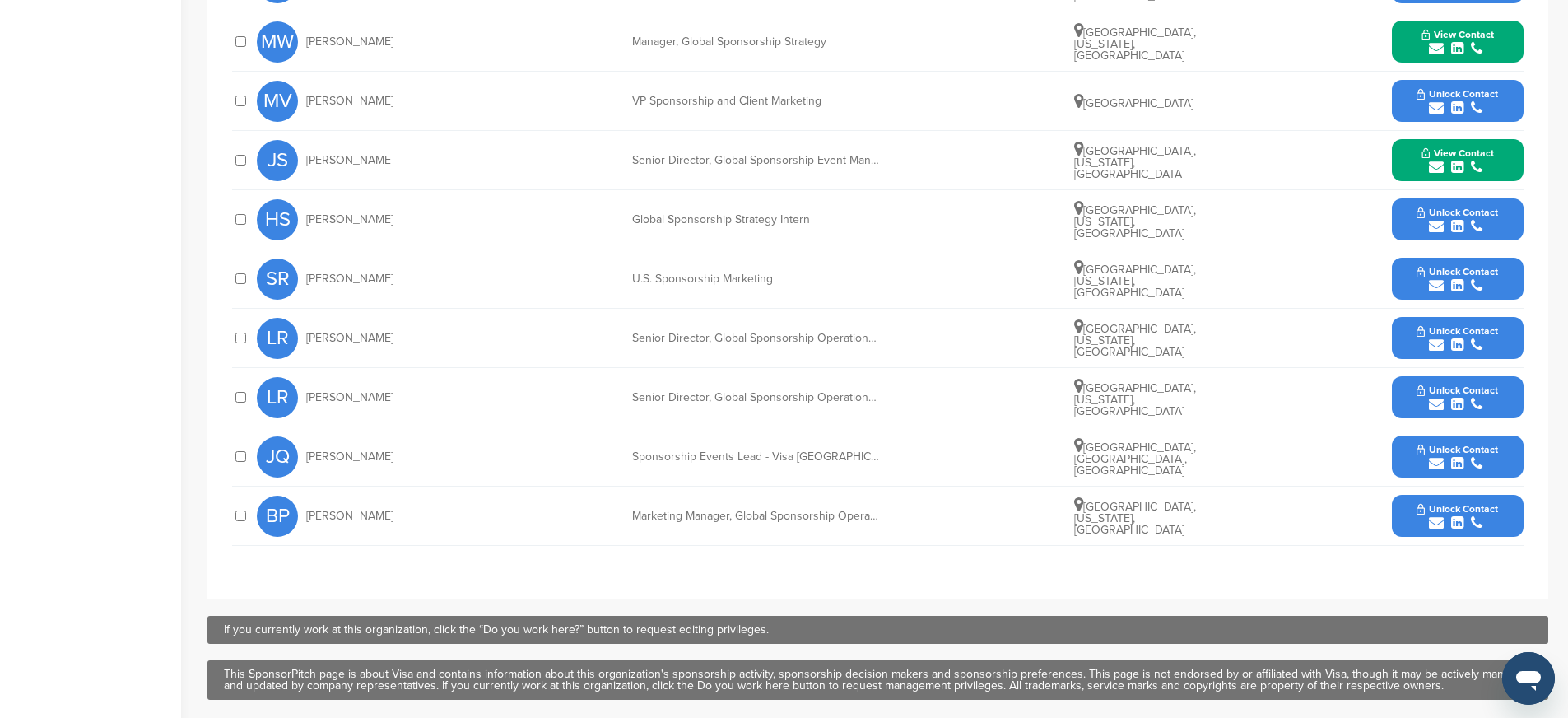
click at [1451, 345] on icon "submit" at bounding box center [1457, 345] width 12 height 15
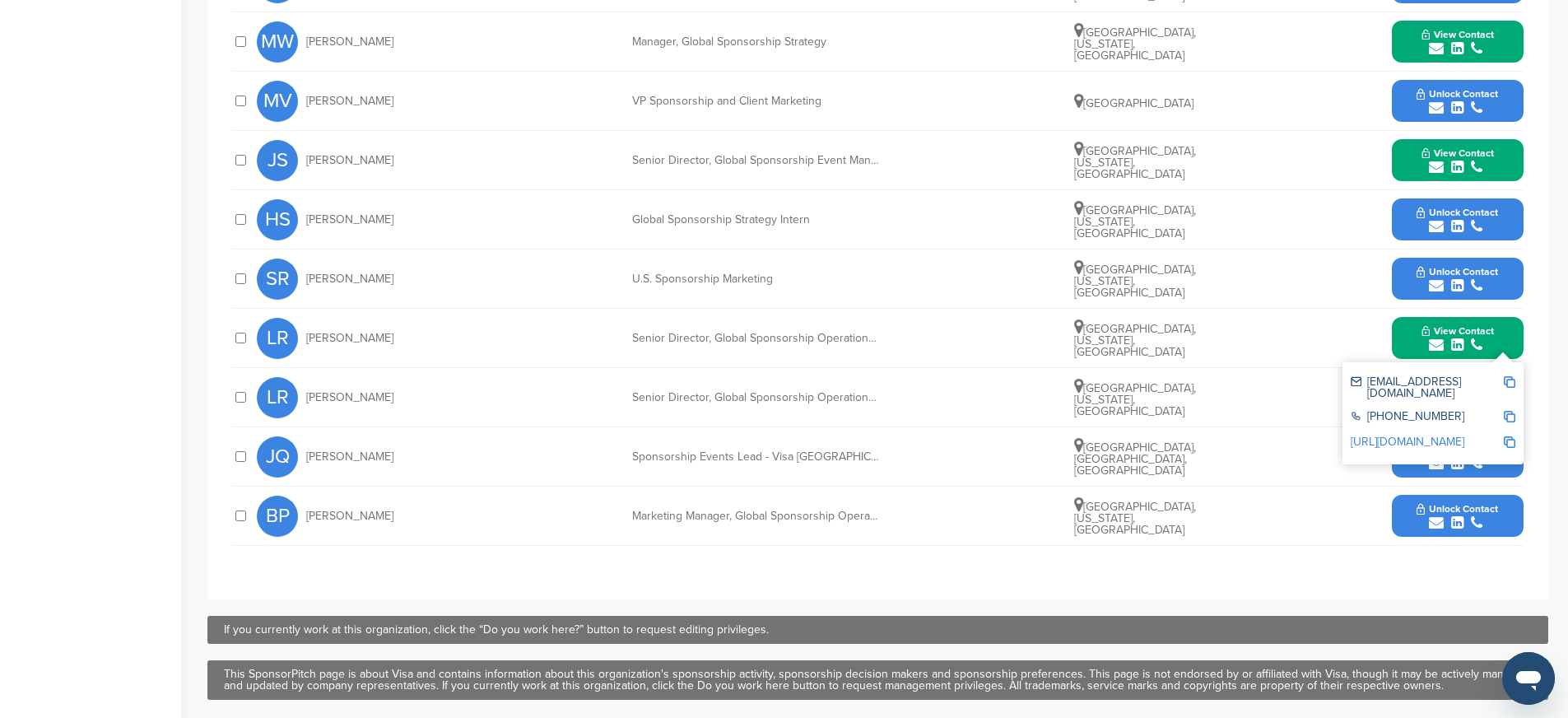
click at [1512, 381] on img at bounding box center [1510, 382] width 11 height 11
drag, startPoint x: 634, startPoint y: 395, endPoint x: 895, endPoint y: 402, distance: 261.1
click at [895, 402] on div "LR Lisa Reynolds Senior Director, Global Sponsorship Operations and Logistics |…" at bounding box center [891, 397] width 1267 height 58
copy div "Senior Director, Global Sponsorship Operations and"
click at [1507, 411] on img at bounding box center [1510, 417] width 11 height 11
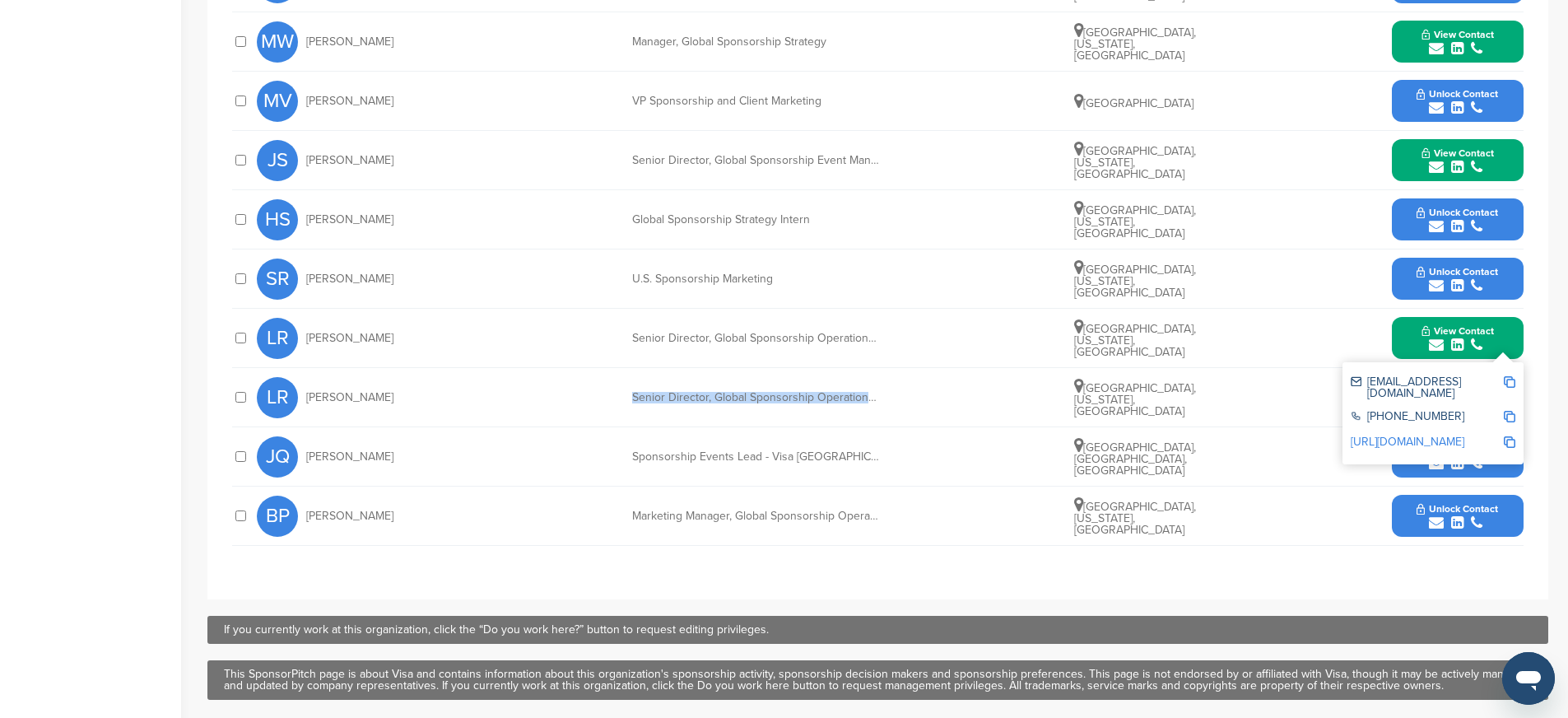
copy div "Senior Director, Global Sponsorship Operations and"
click at [1510, 437] on img at bounding box center [1510, 443] width 11 height 11
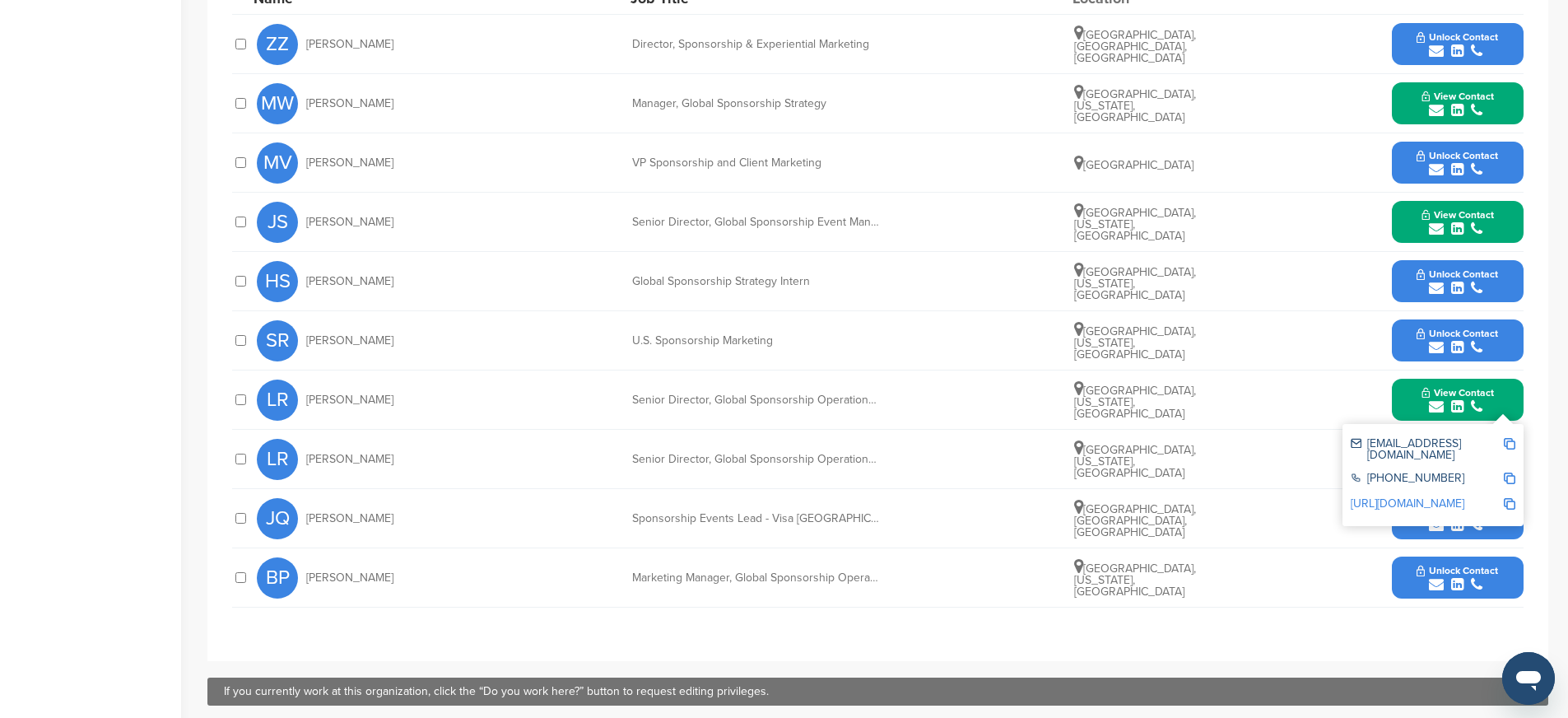
scroll to position [698, 0]
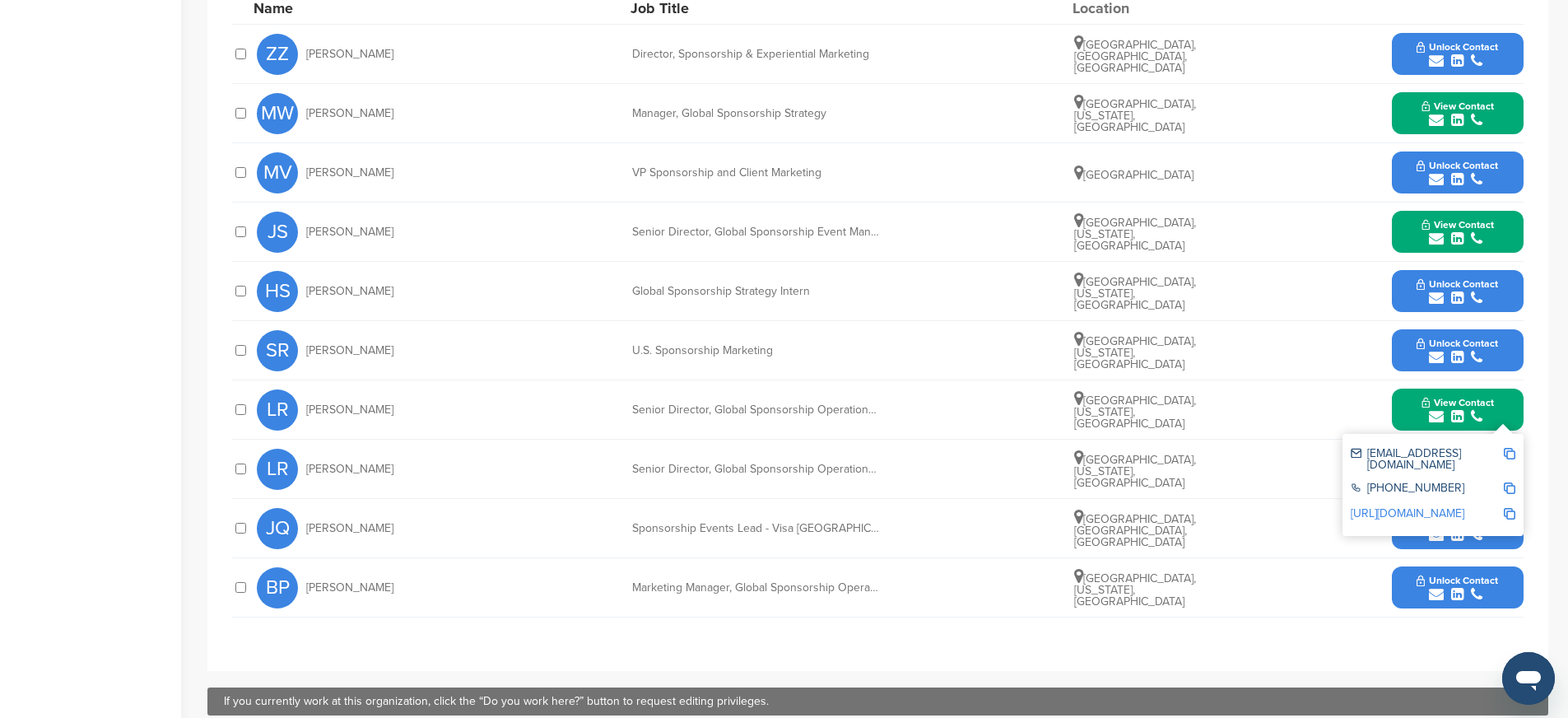
click at [514, 421] on div "LR Lisa Reynolds Senior Director, Global Sponsorship Operations and Logistics |…" at bounding box center [891, 409] width 1267 height 58
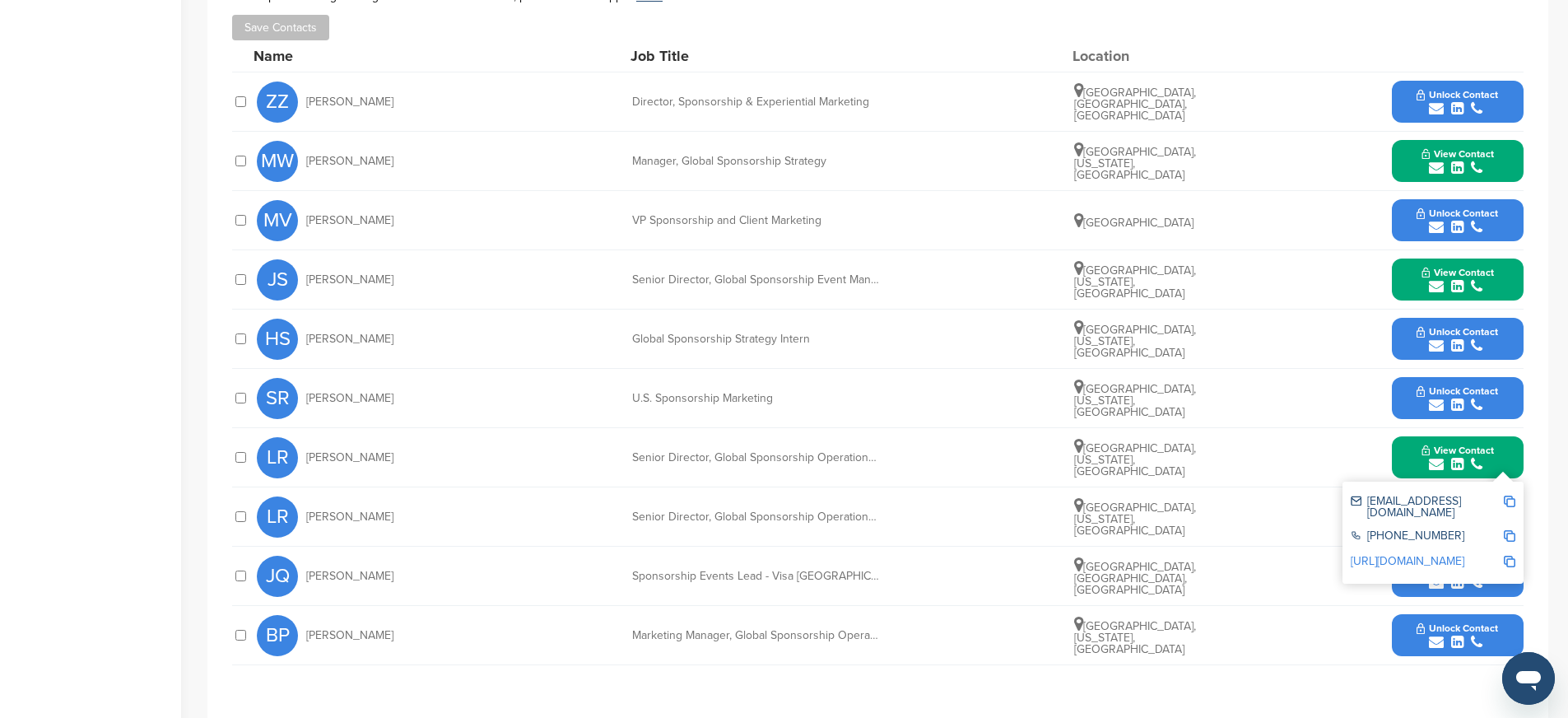
scroll to position [646, 0]
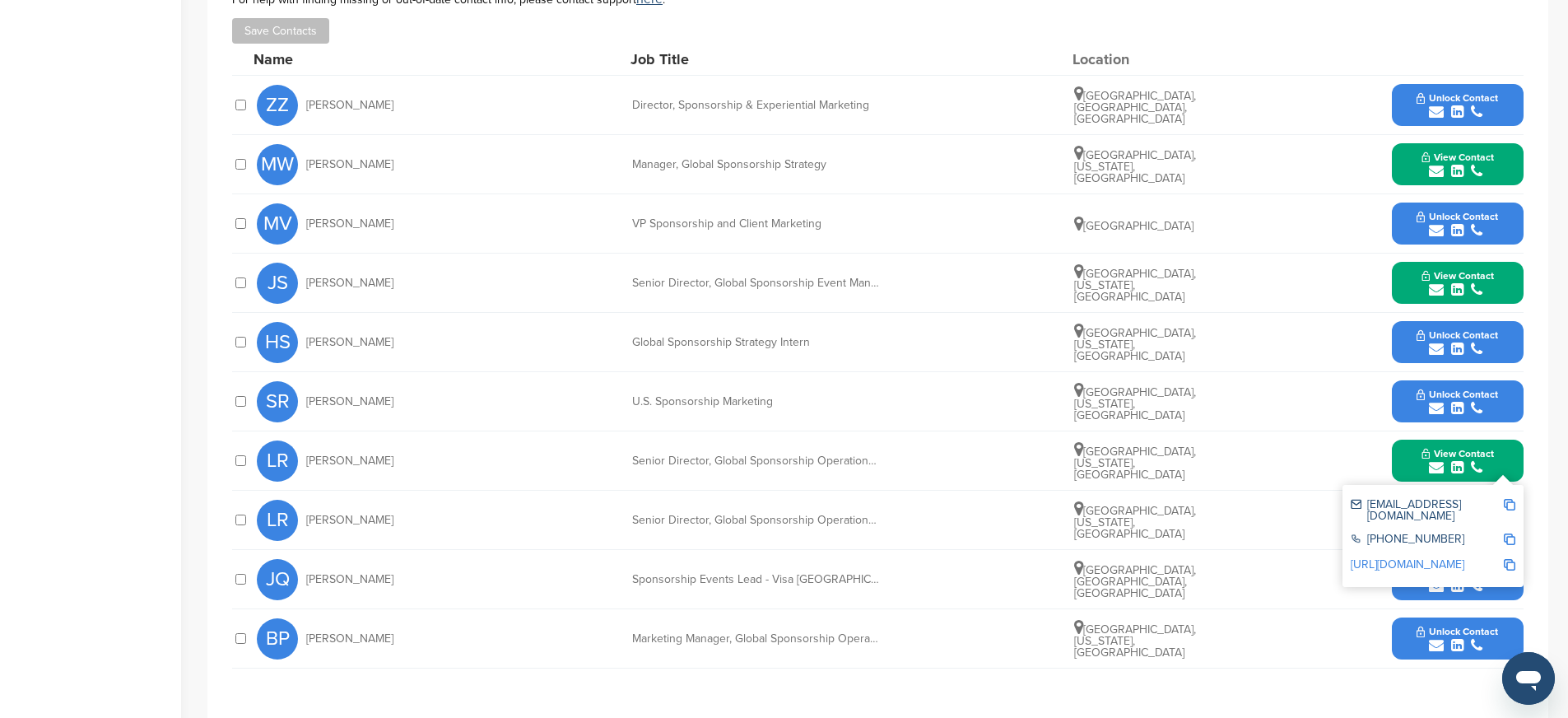
click at [1408, 448] on button "View Contact" at bounding box center [1457, 462] width 112 height 50
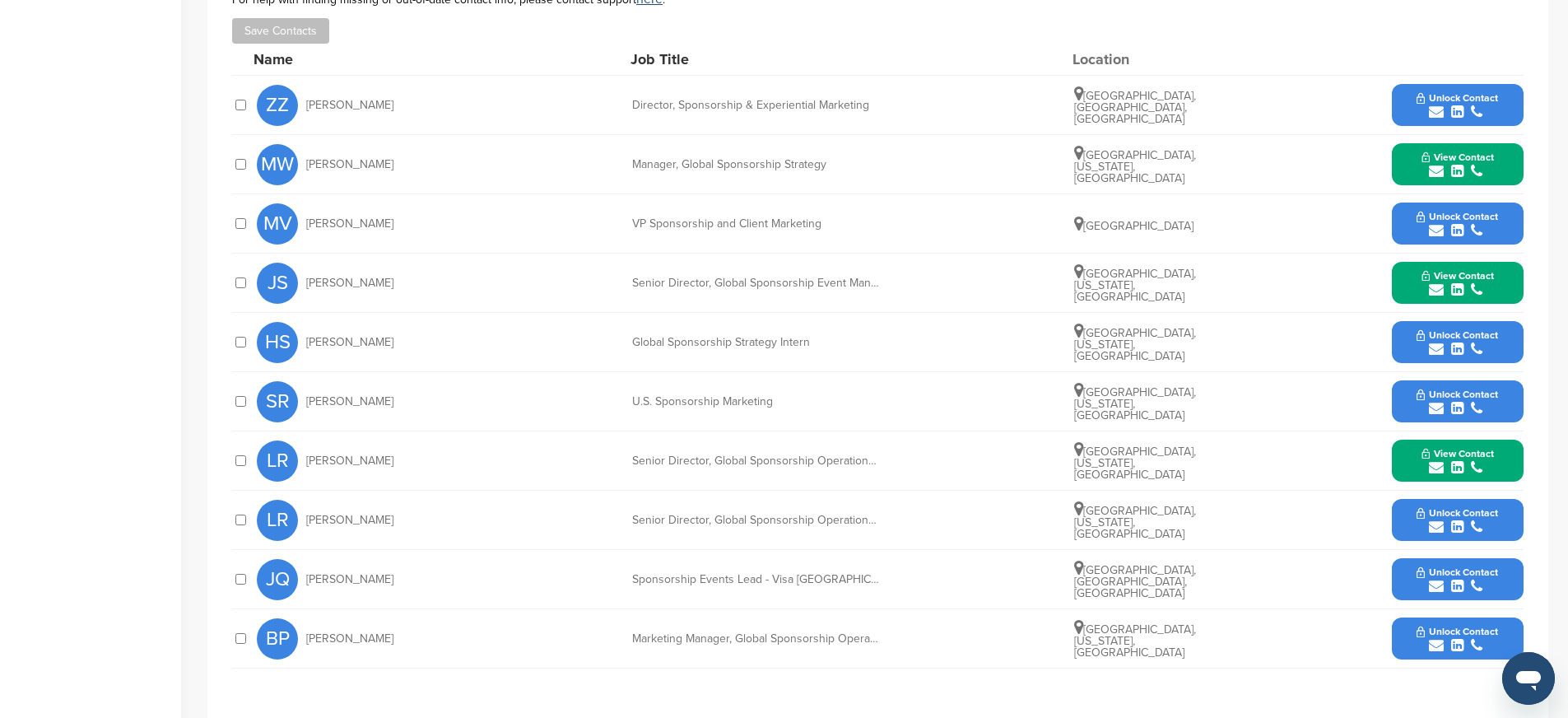
click at [1451, 403] on icon "submit" at bounding box center [1457, 409] width 12 height 15
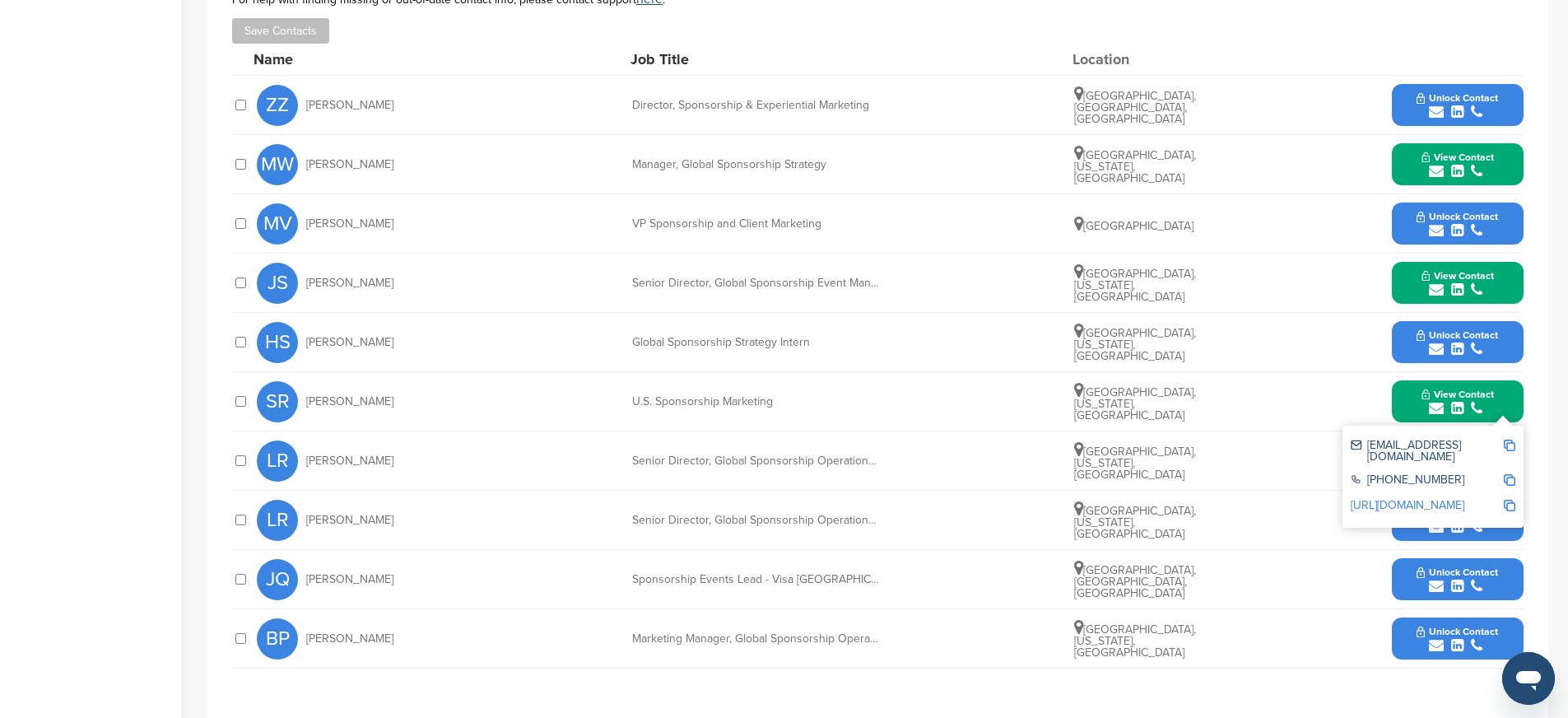
click at [1508, 446] on img at bounding box center [1510, 446] width 11 height 11
drag, startPoint x: 780, startPoint y: 406, endPoint x: 625, endPoint y: 402, distance: 155.1
click at [625, 402] on div "SR Samantha Rishe U.S. Sponsorship Marketing Los Angeles, California, United St…" at bounding box center [891, 401] width 1267 height 58
copy div "U.S. Sponsorship Marketing"
click at [1510, 474] on img at bounding box center [1510, 480] width 11 height 11
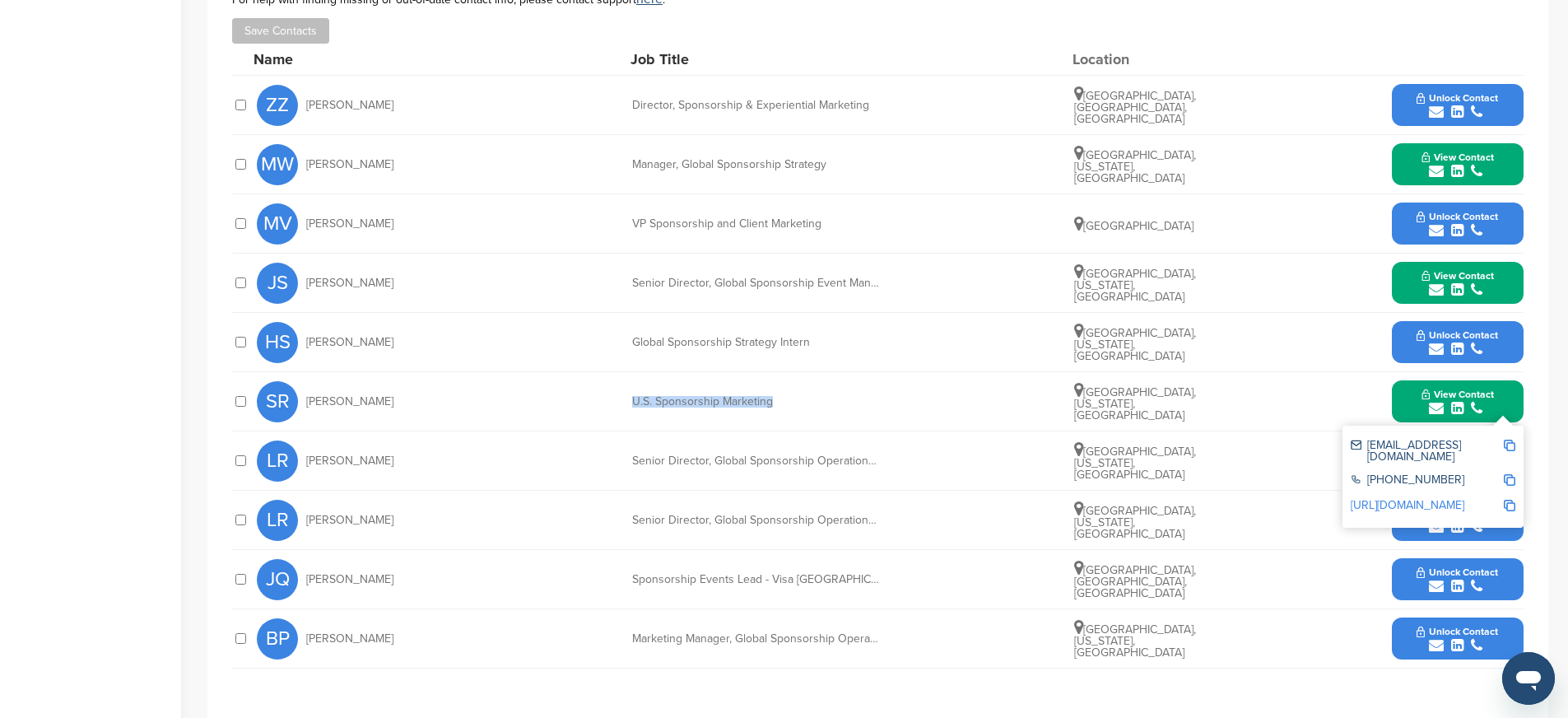
copy div "U.S. Sponsorship Marketing"
click at [1513, 500] on img at bounding box center [1510, 506] width 11 height 11
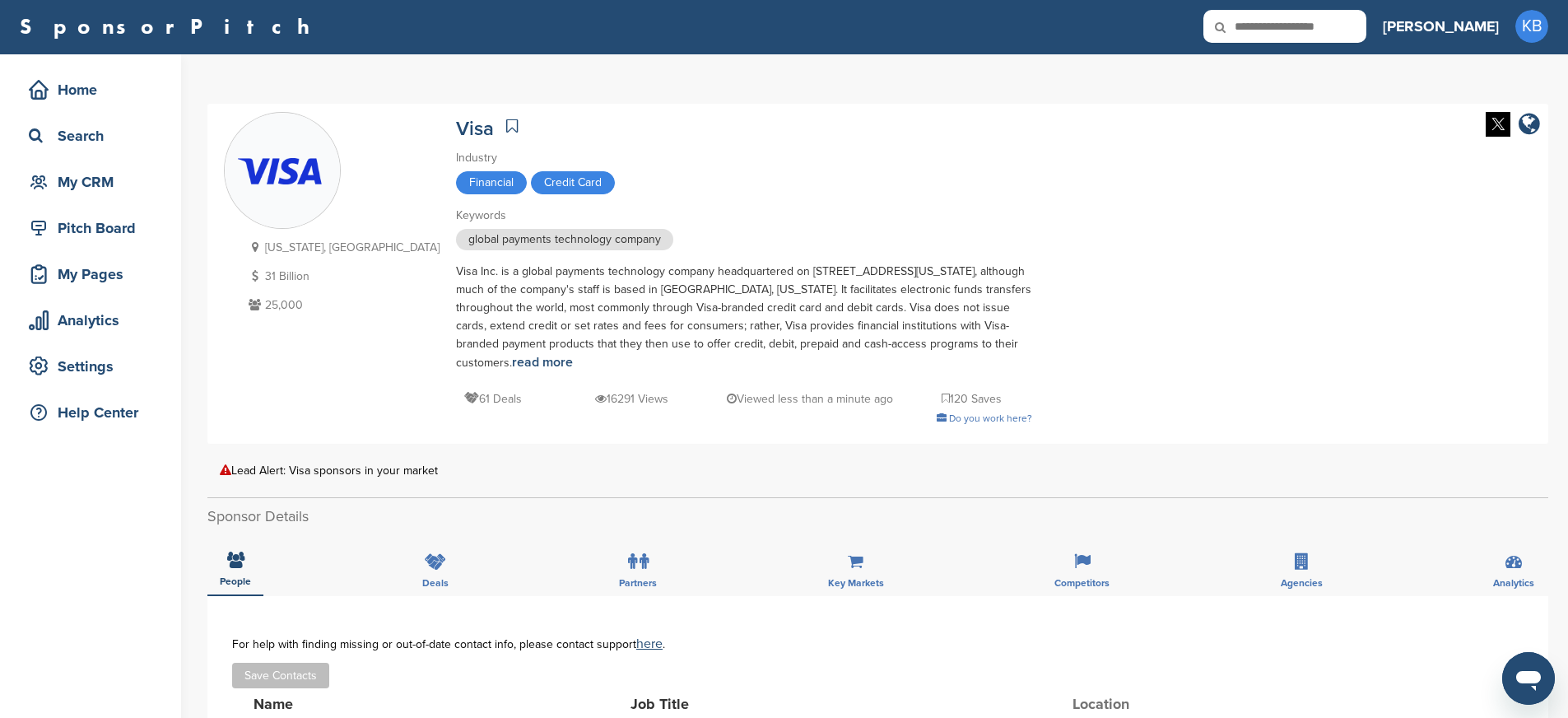
scroll to position [0, 0]
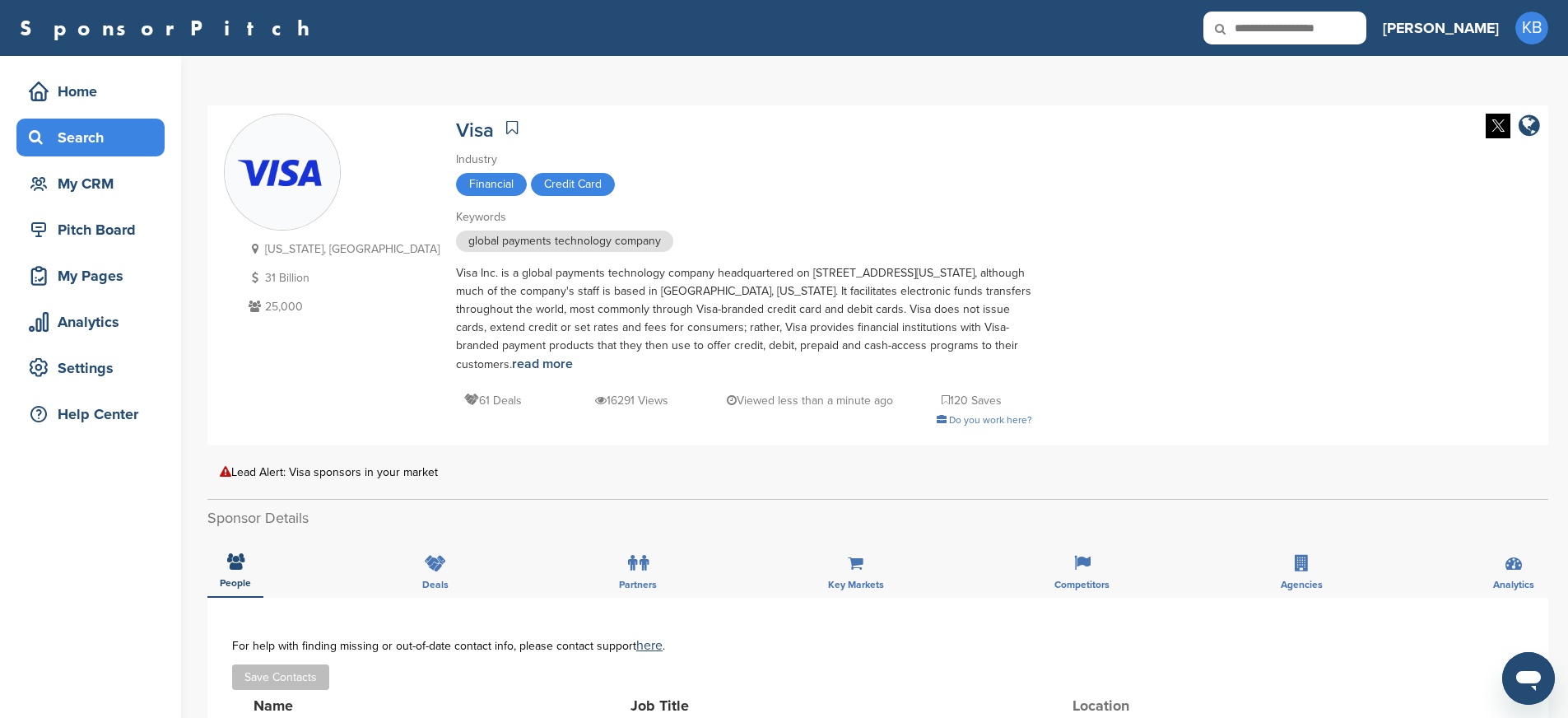
click at [88, 141] on div "Search" at bounding box center [95, 137] width 140 height 30
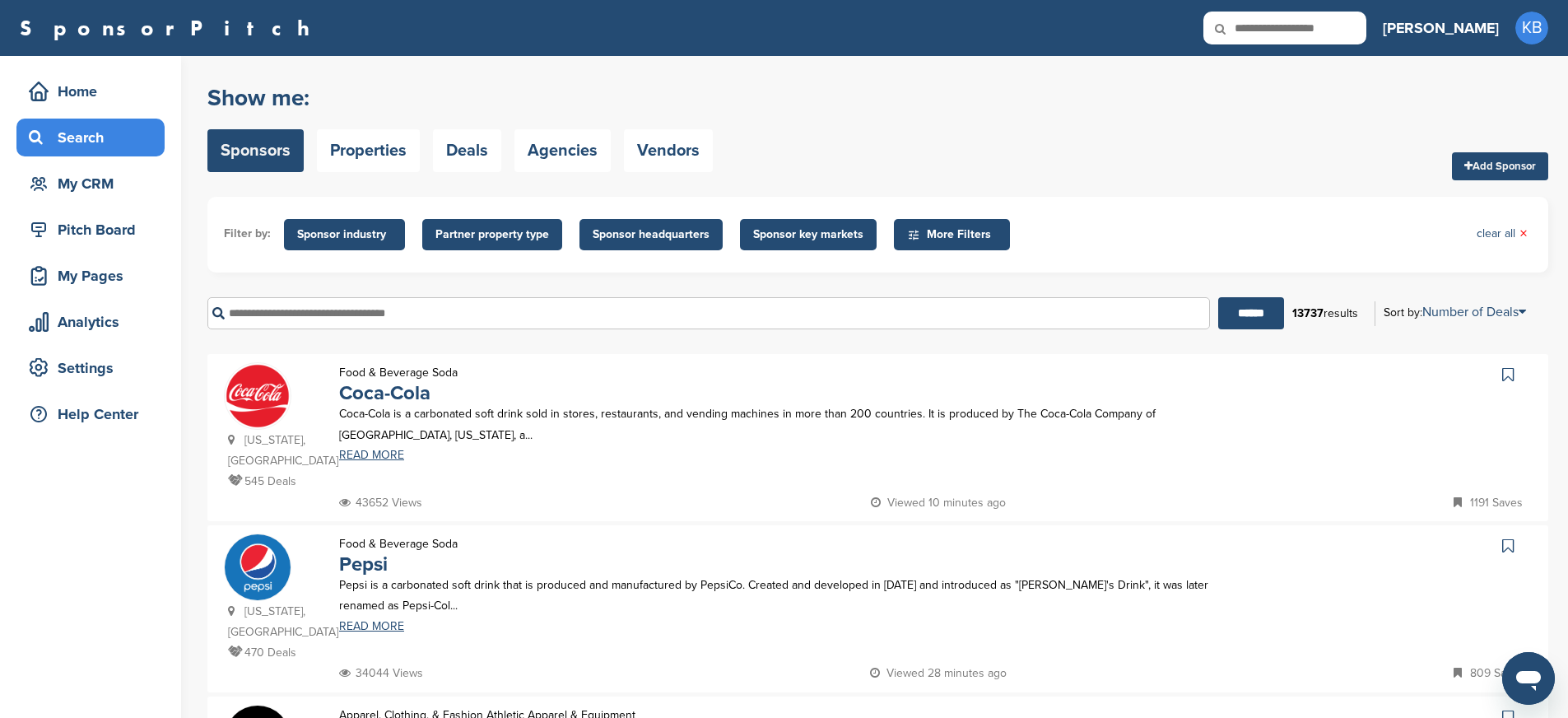
click at [333, 315] on input "text" at bounding box center [708, 314] width 1002 height 33
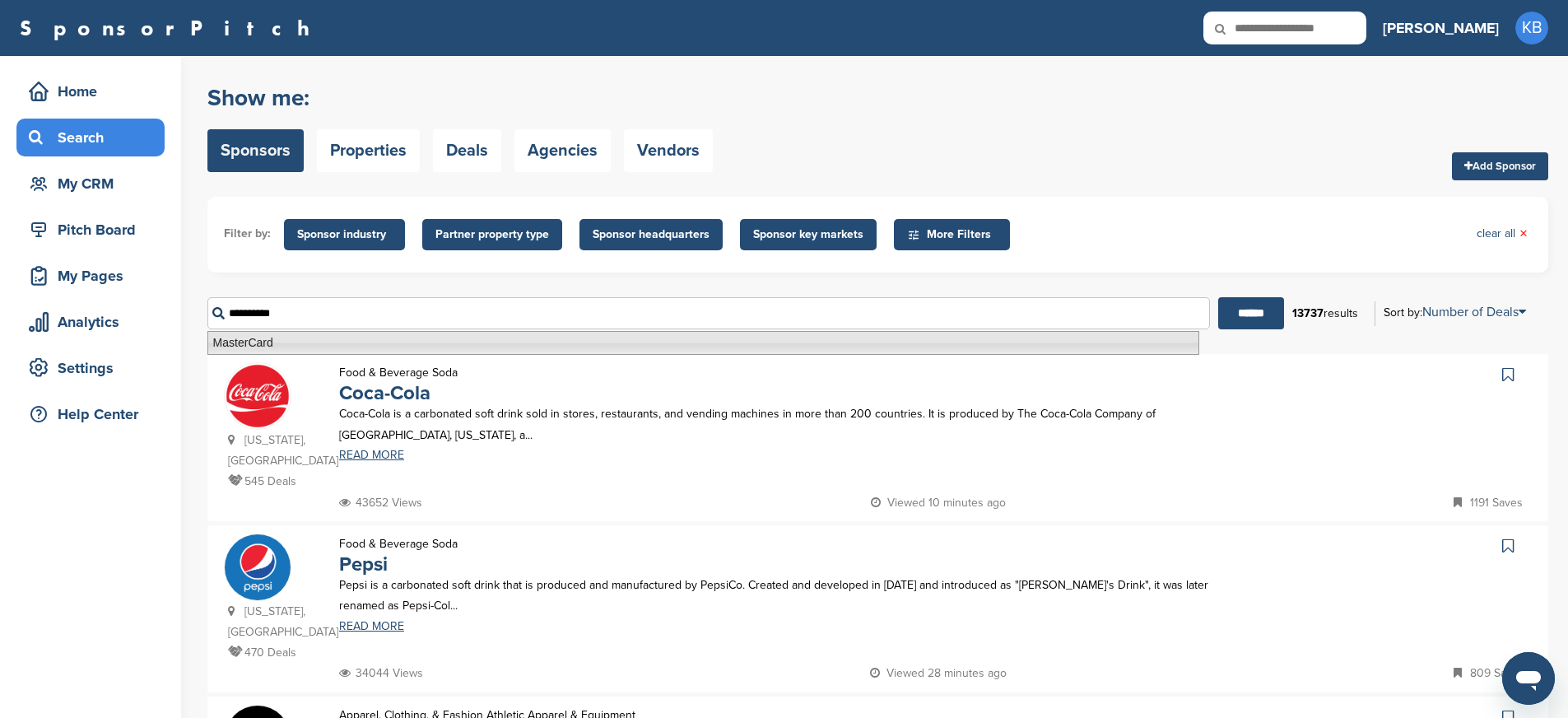
click at [276, 341] on li "MasterCard" at bounding box center [703, 342] width 992 height 24
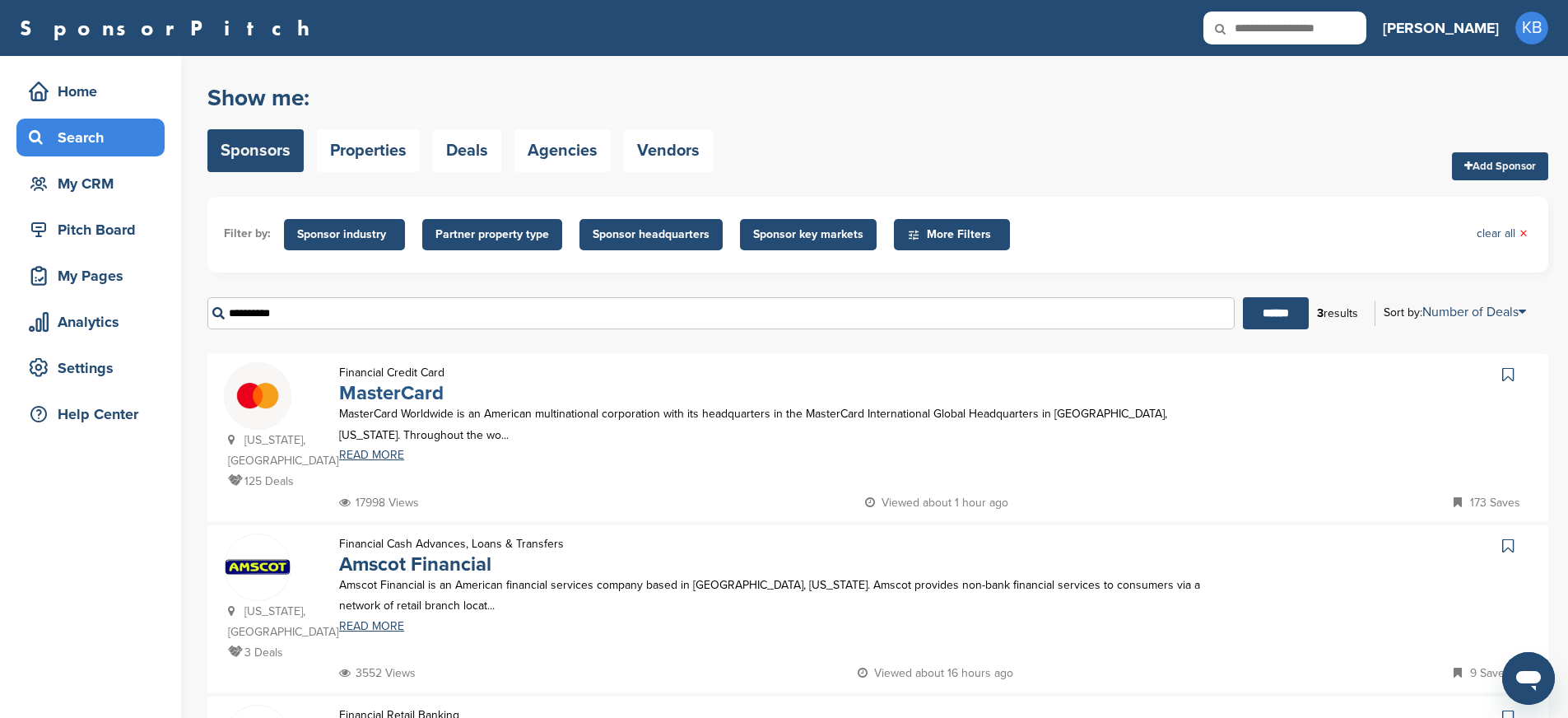
type input "**********"
click at [397, 395] on link "MasterCard" at bounding box center [391, 393] width 104 height 24
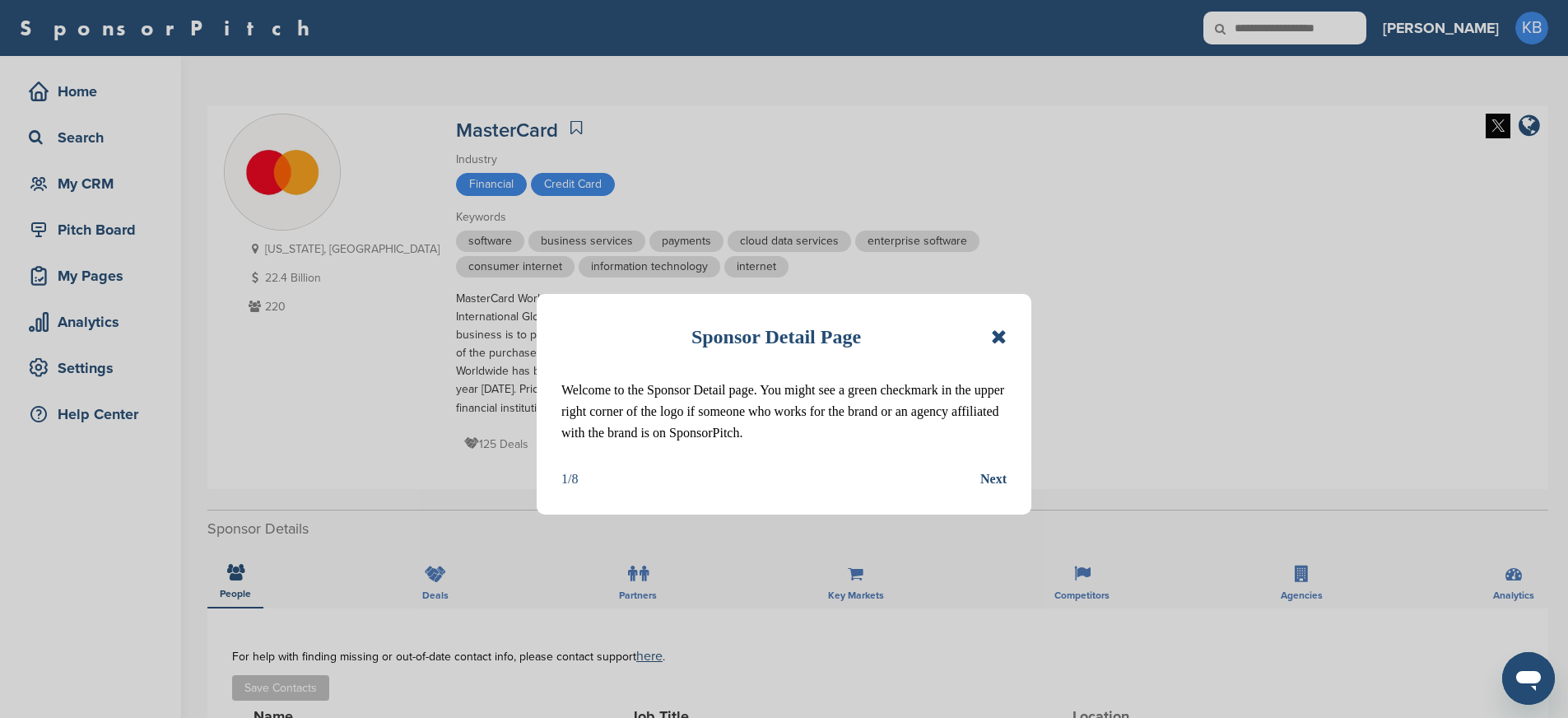
click at [1003, 335] on icon at bounding box center [999, 337] width 15 height 20
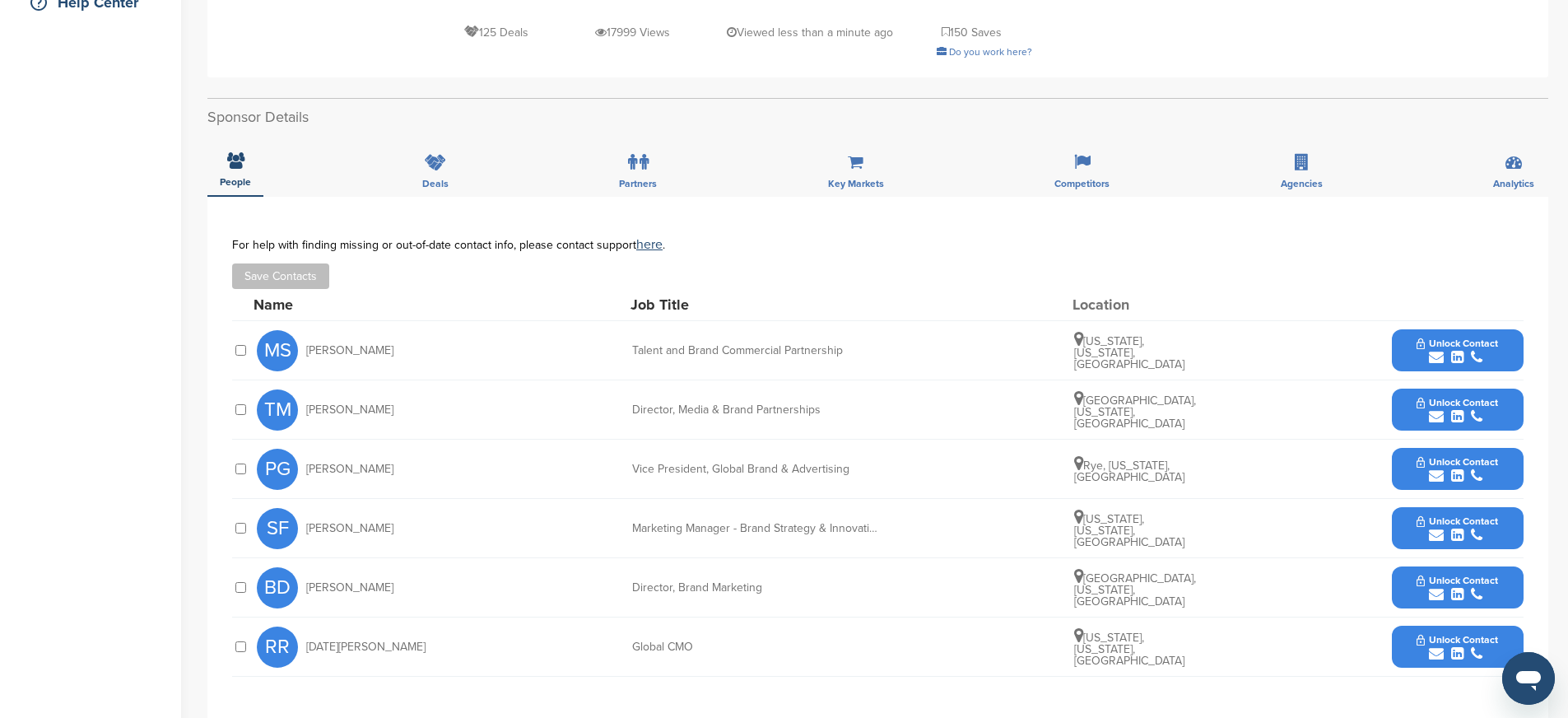
scroll to position [403, 0]
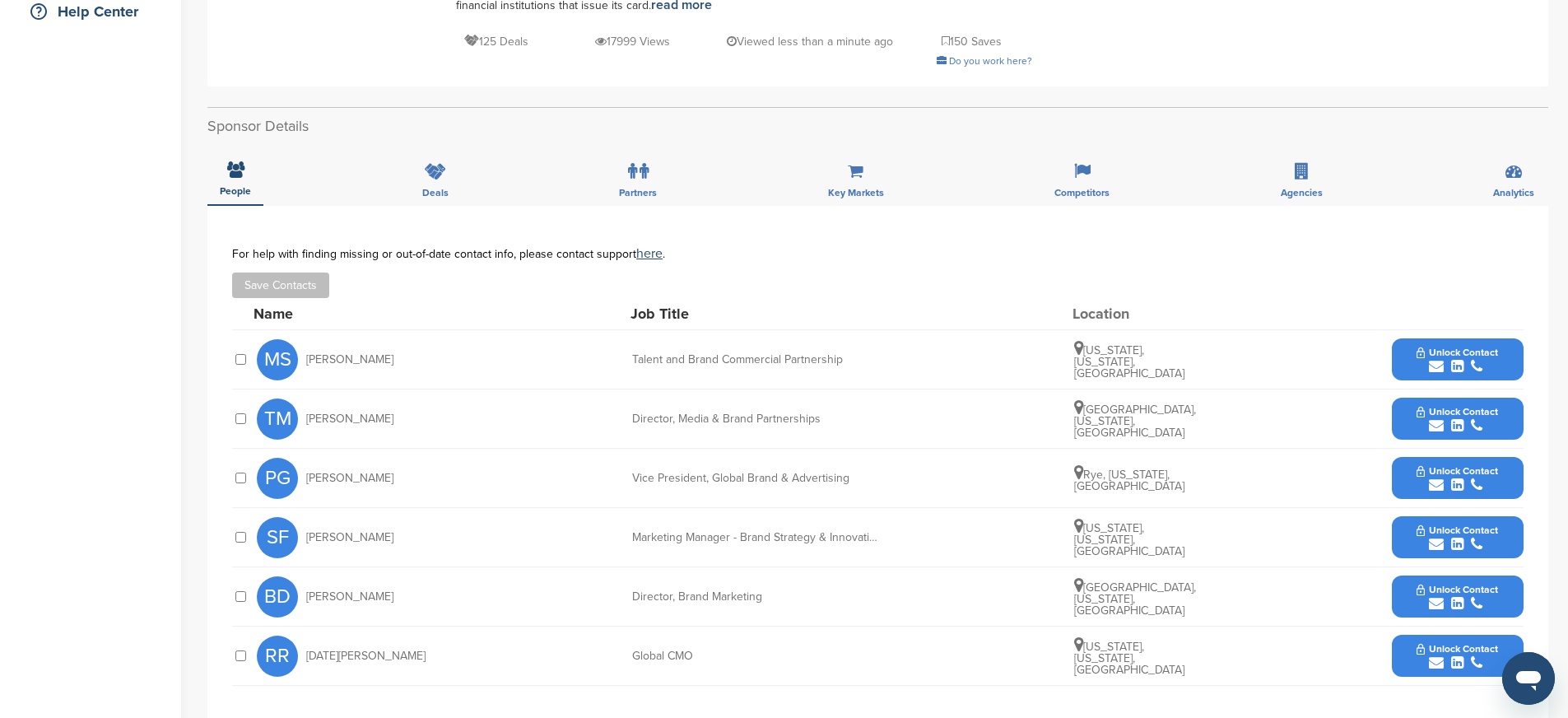
click at [1483, 353] on span "Unlock Contact" at bounding box center [1457, 353] width 81 height 11
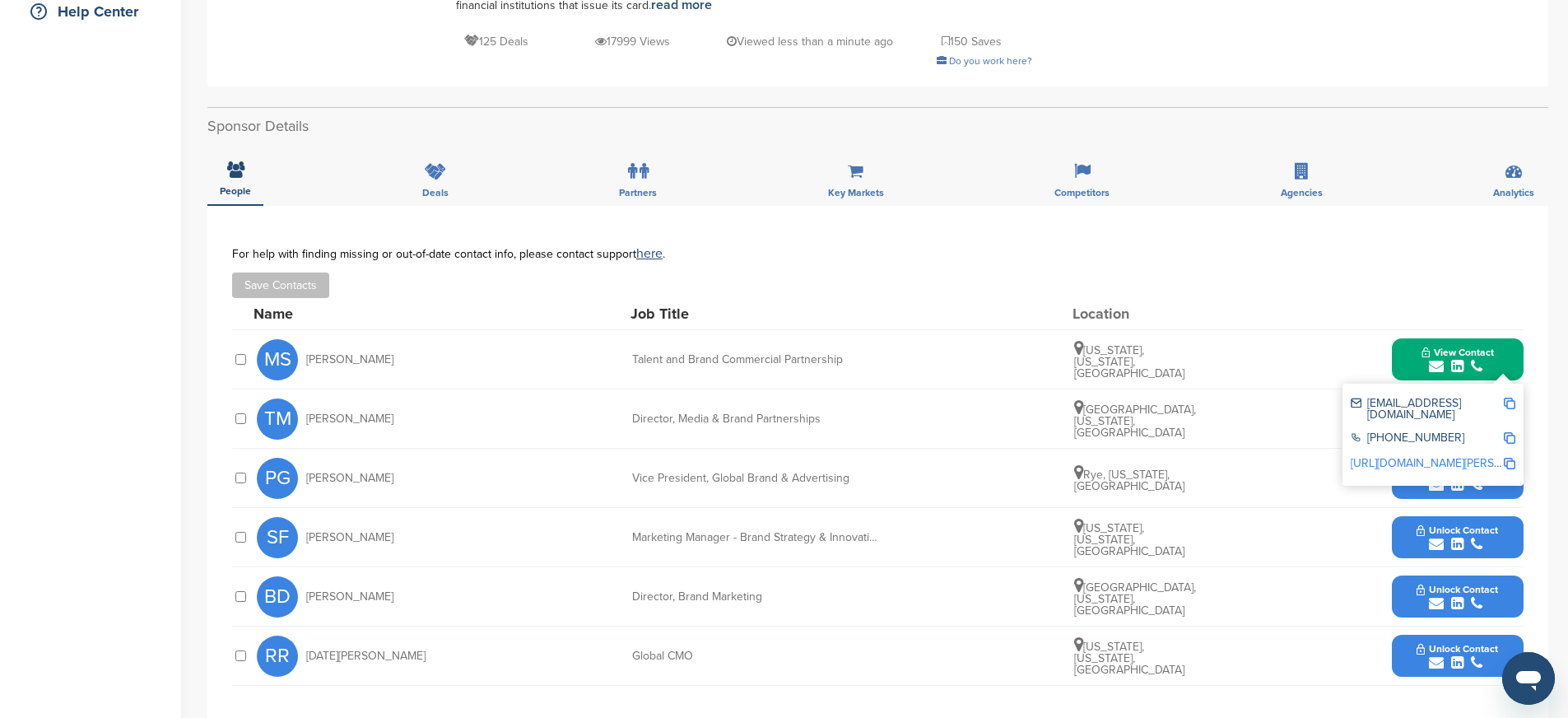
click at [1510, 404] on img at bounding box center [1510, 403] width 11 height 11
drag, startPoint x: 631, startPoint y: 356, endPoint x: 870, endPoint y: 369, distance: 239.4
click at [870, 369] on div "[PERSON_NAME] Talent and Brand Commercial Partnership [US_STATE], [US_STATE], […" at bounding box center [891, 359] width 1267 height 58
copy div "Talent and Brand Commercial Partnership"
click at [1511, 432] on img at bounding box center [1510, 438] width 11 height 11
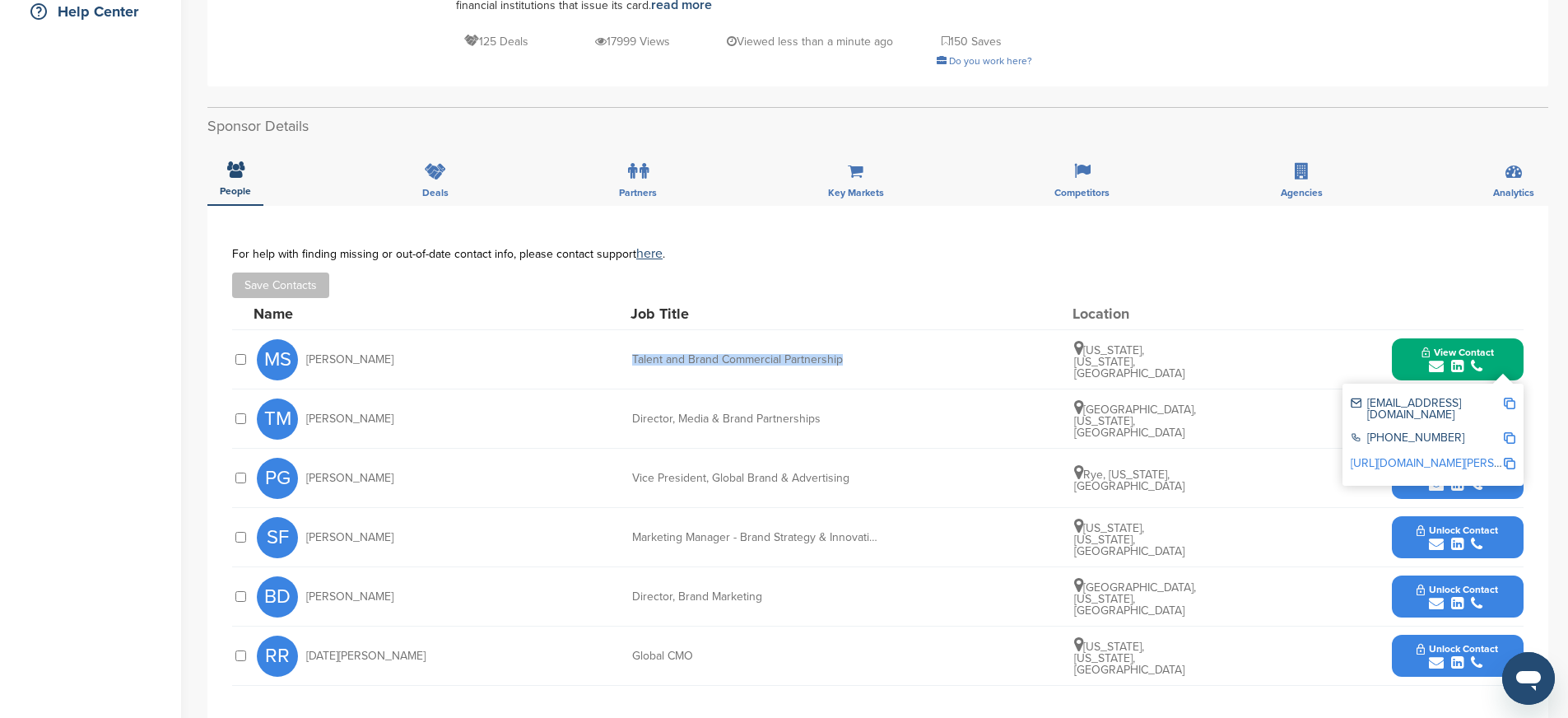
copy div "Talent and Brand Commercial Partnership"
click at [1512, 458] on img at bounding box center [1510, 464] width 11 height 11
click at [1396, 345] on div "View Contact macy.salama@mastercard.com 636-312-4067 http://www.linkedin.com/in…" at bounding box center [1458, 359] width 132 height 42
click at [1469, 294] on div "Save Contacts" at bounding box center [878, 285] width 1292 height 26
click at [1410, 362] on button "View Contact" at bounding box center [1457, 360] width 112 height 50
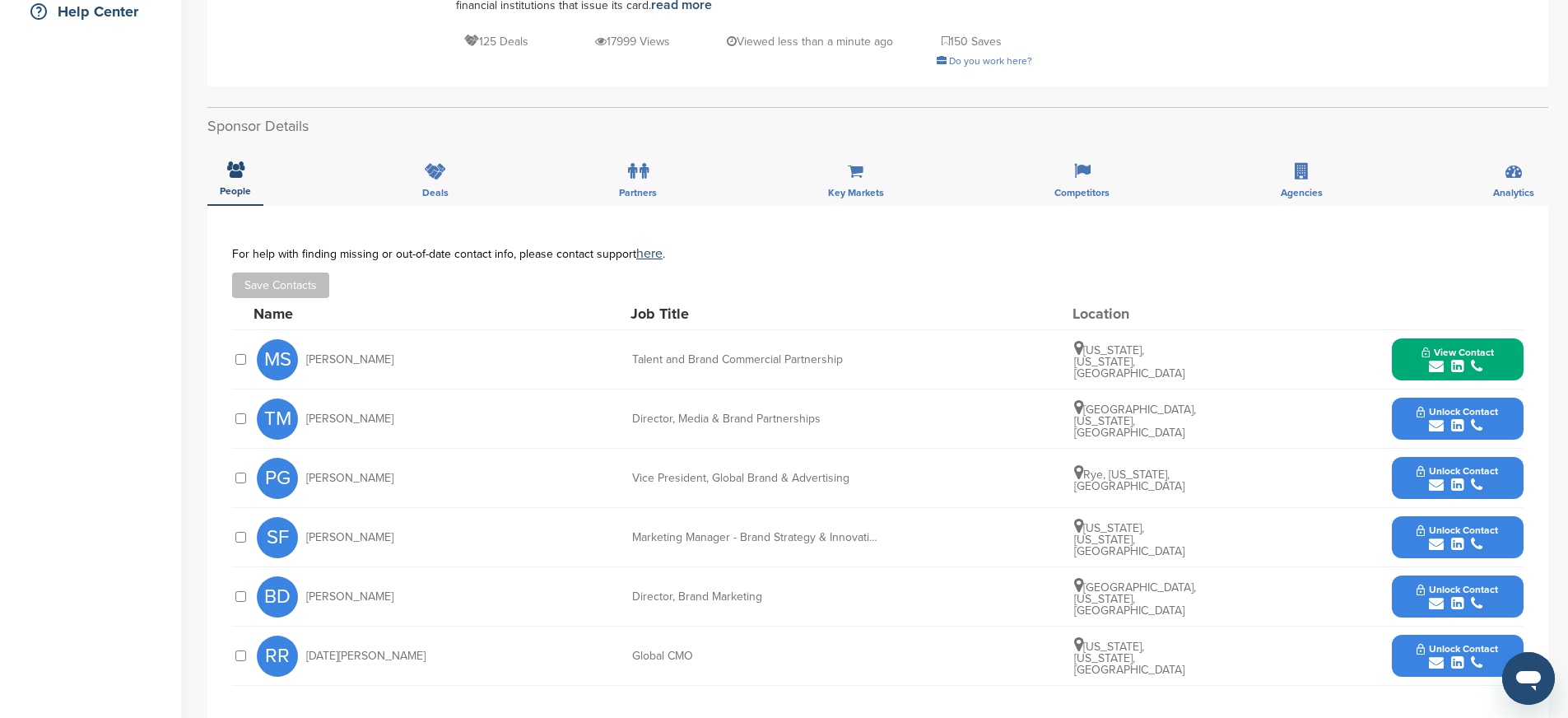
click at [1493, 533] on span "Unlock Contact" at bounding box center [1457, 531] width 81 height 11
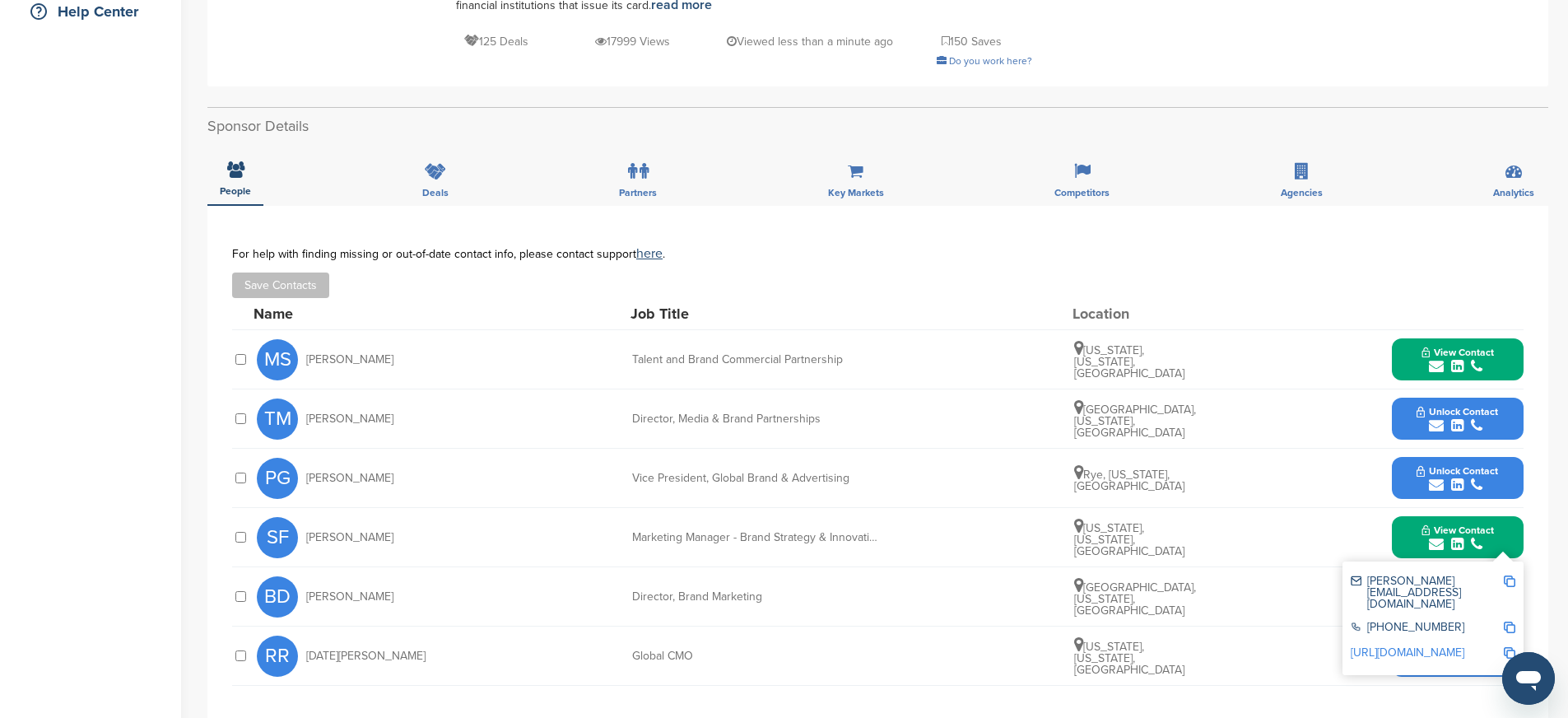
click at [1508, 577] on img at bounding box center [1510, 581] width 11 height 11
drag, startPoint x: 634, startPoint y: 538, endPoint x: 1037, endPoint y: 536, distance: 403.0
click at [1037, 536] on div "SF Simone Fenzi Marketing Manager - Brand Strategy & Innovation New York, New Y…" at bounding box center [891, 536] width 1267 height 58
copy div "Marketing Manager - Brand Strategy & Innovation"
click at [1506, 621] on img at bounding box center [1510, 627] width 11 height 11
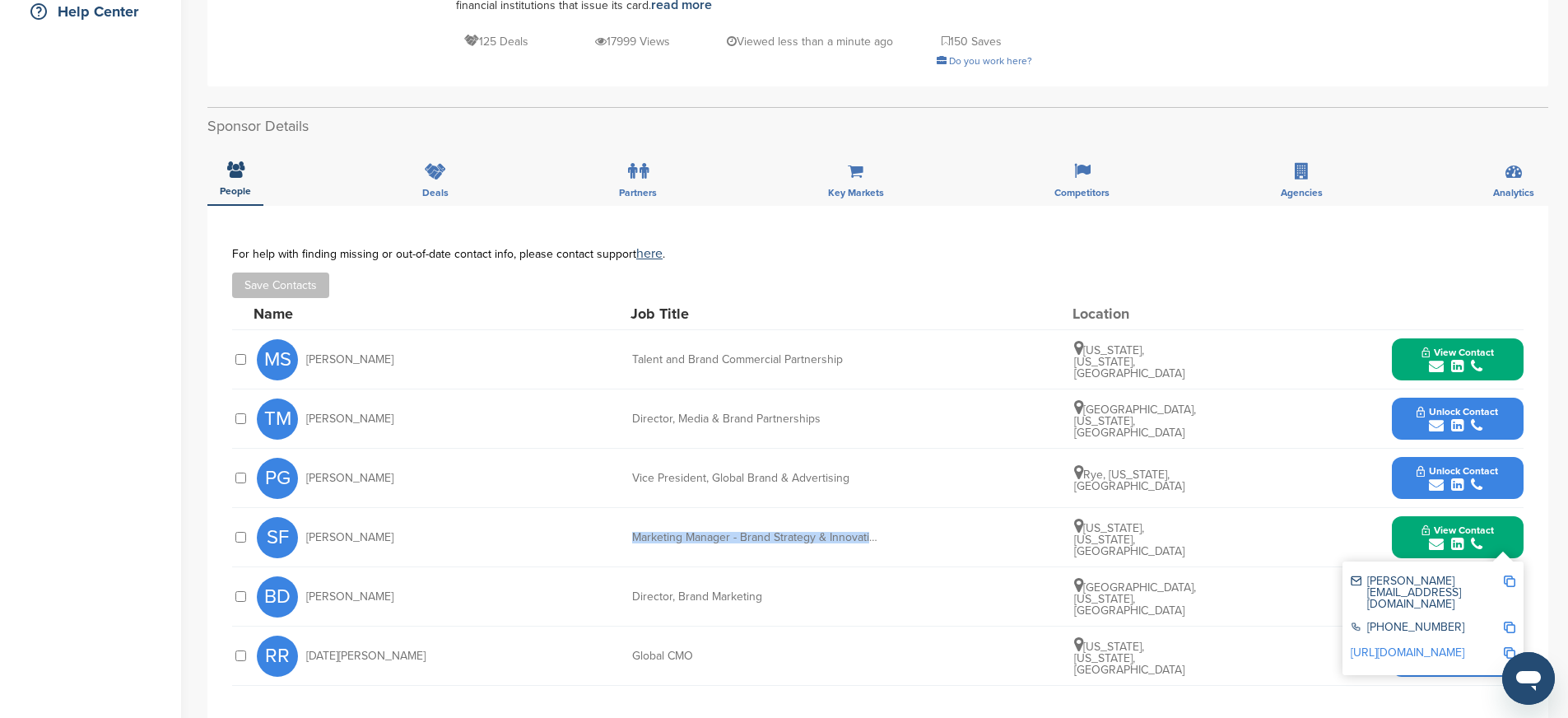
copy div "Marketing Manager - Brand Strategy & Innovation"
click at [1508, 647] on img at bounding box center [1510, 653] width 11 height 11
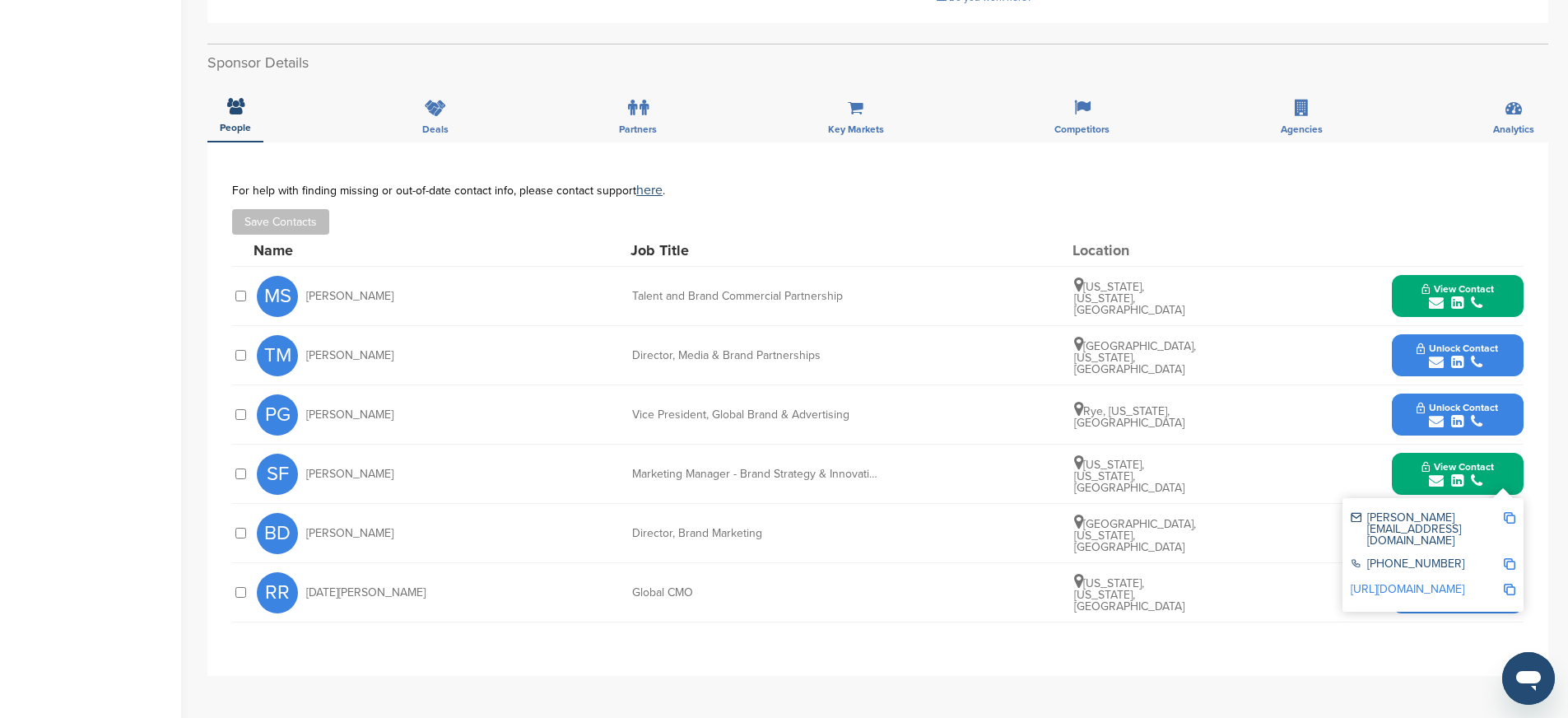
scroll to position [470, 0]
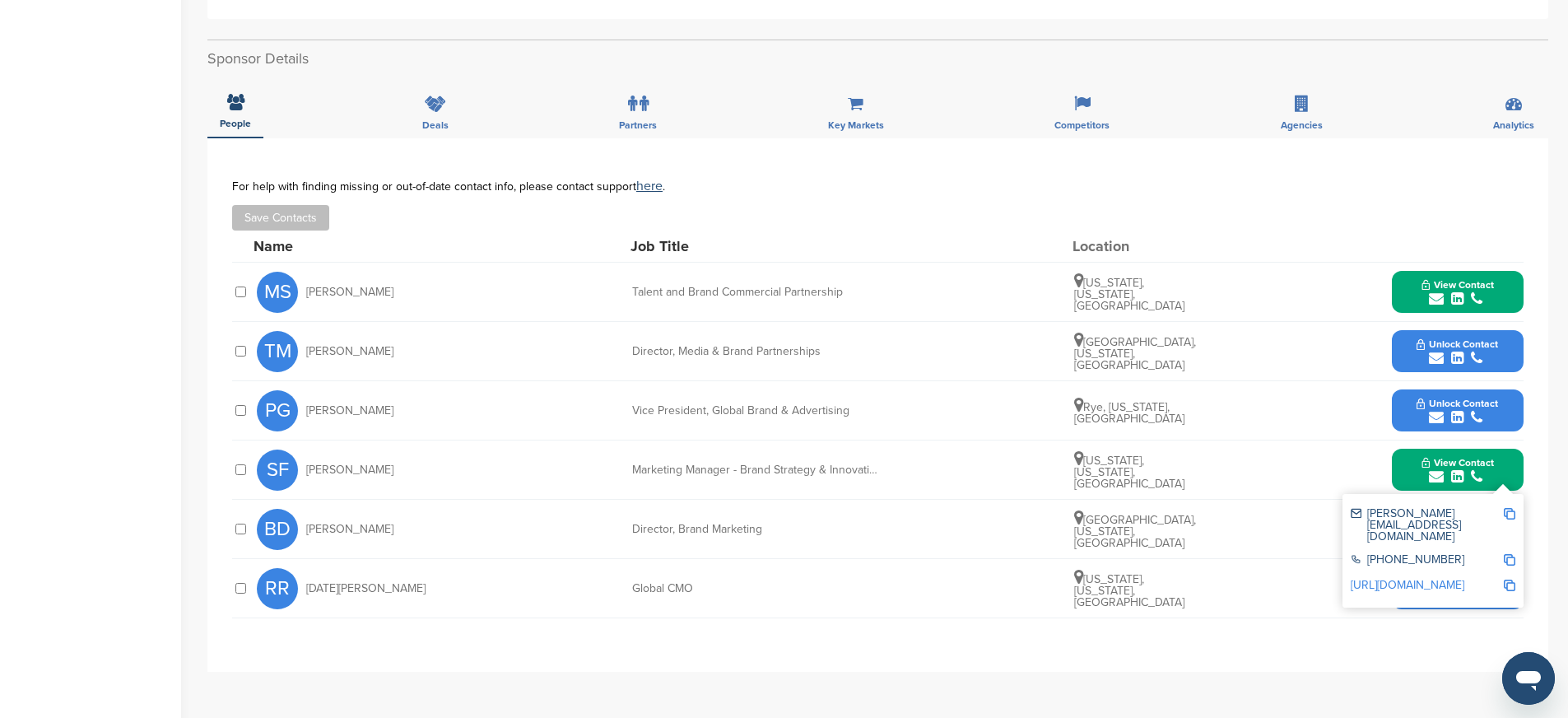
click at [1401, 414] on button "Unlock Contact" at bounding box center [1457, 411] width 121 height 50
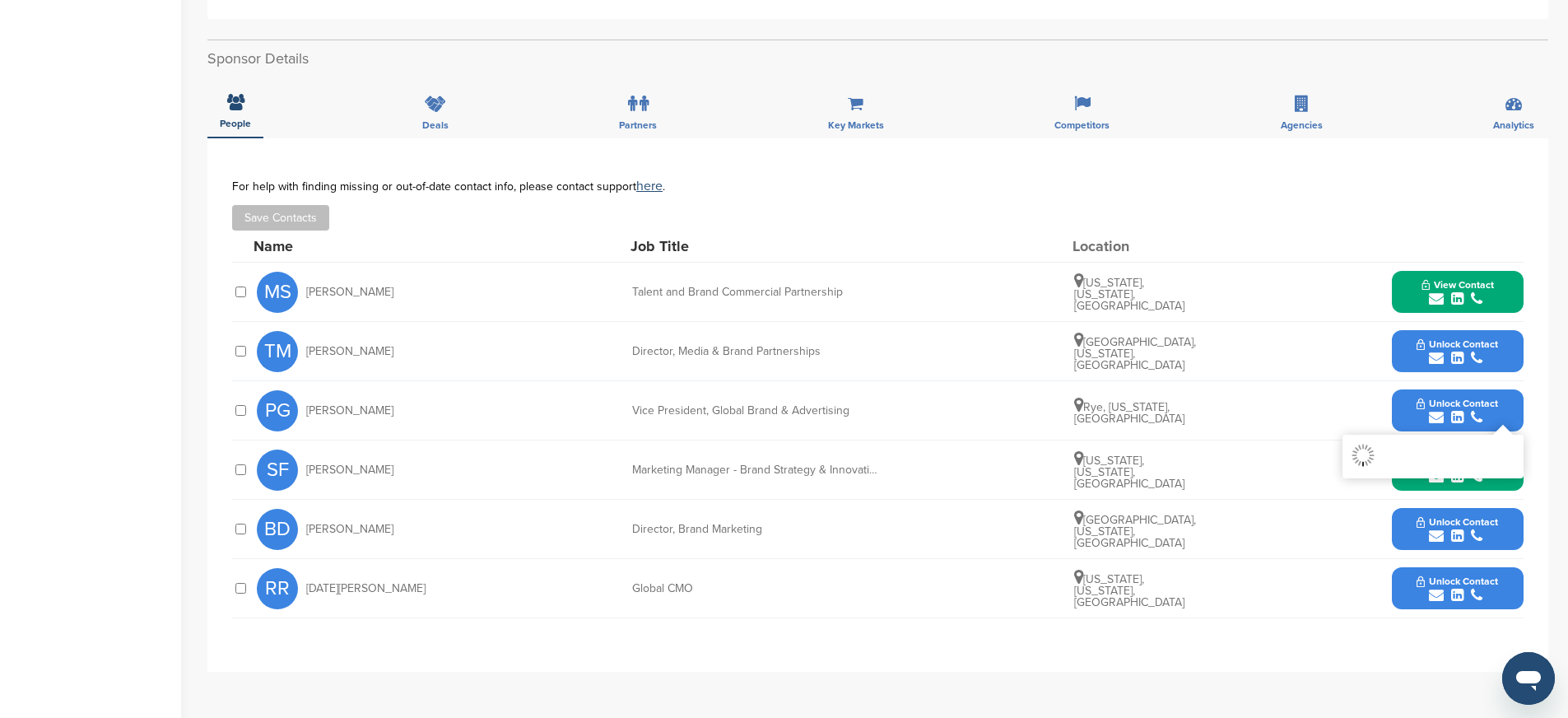
click at [1401, 413] on button "Unlock Contact" at bounding box center [1457, 411] width 121 height 50
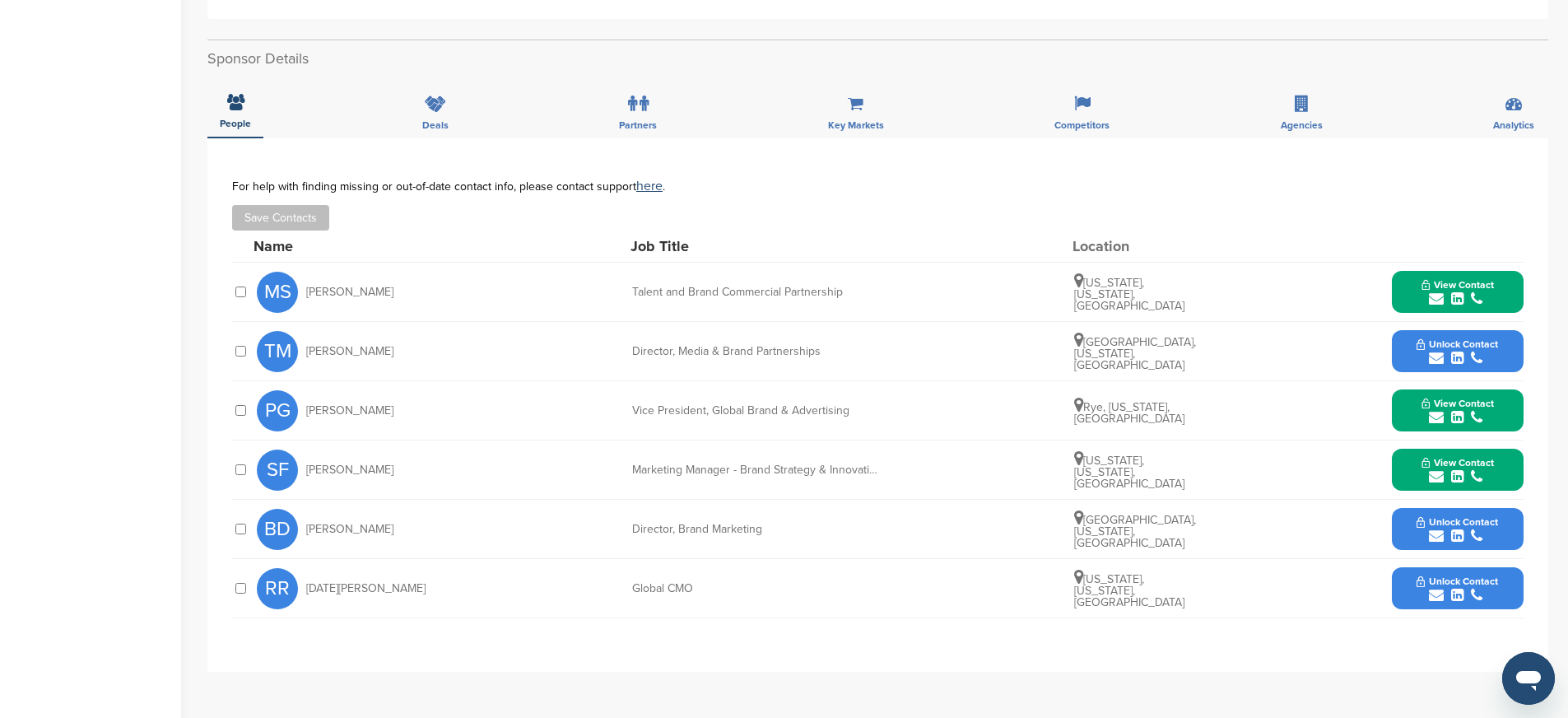
click at [1402, 413] on button "View Contact" at bounding box center [1457, 411] width 112 height 50
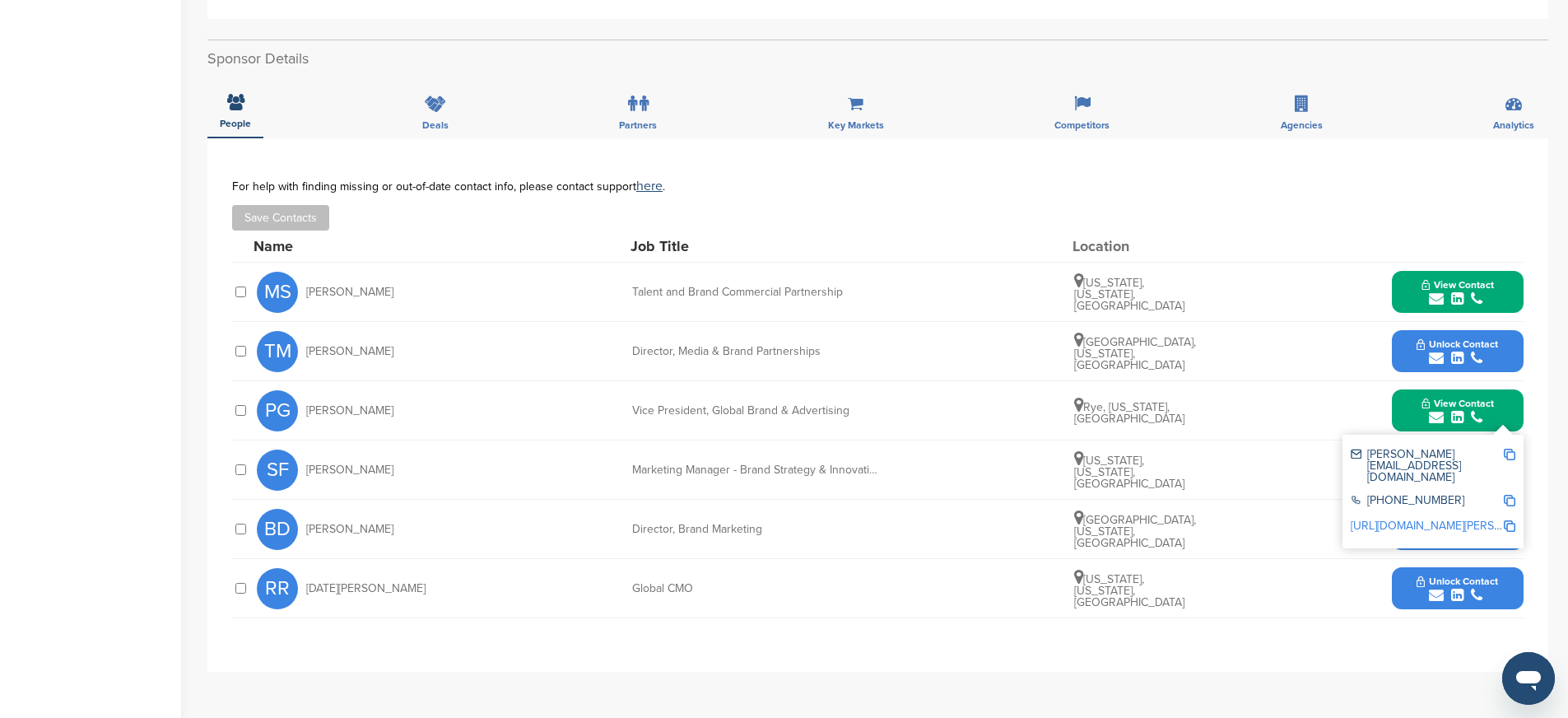
click at [1512, 455] on img at bounding box center [1510, 454] width 11 height 11
drag, startPoint x: 624, startPoint y: 410, endPoint x: 845, endPoint y: 424, distance: 221.4
click at [845, 424] on div "PG Philippe Guerra Vice President, Global Brand & Advertising Rye, New York, Un…" at bounding box center [891, 410] width 1267 height 58
copy div "Vice President, Global Brand & Advertising"
click at [1512, 495] on img at bounding box center [1510, 501] width 11 height 11
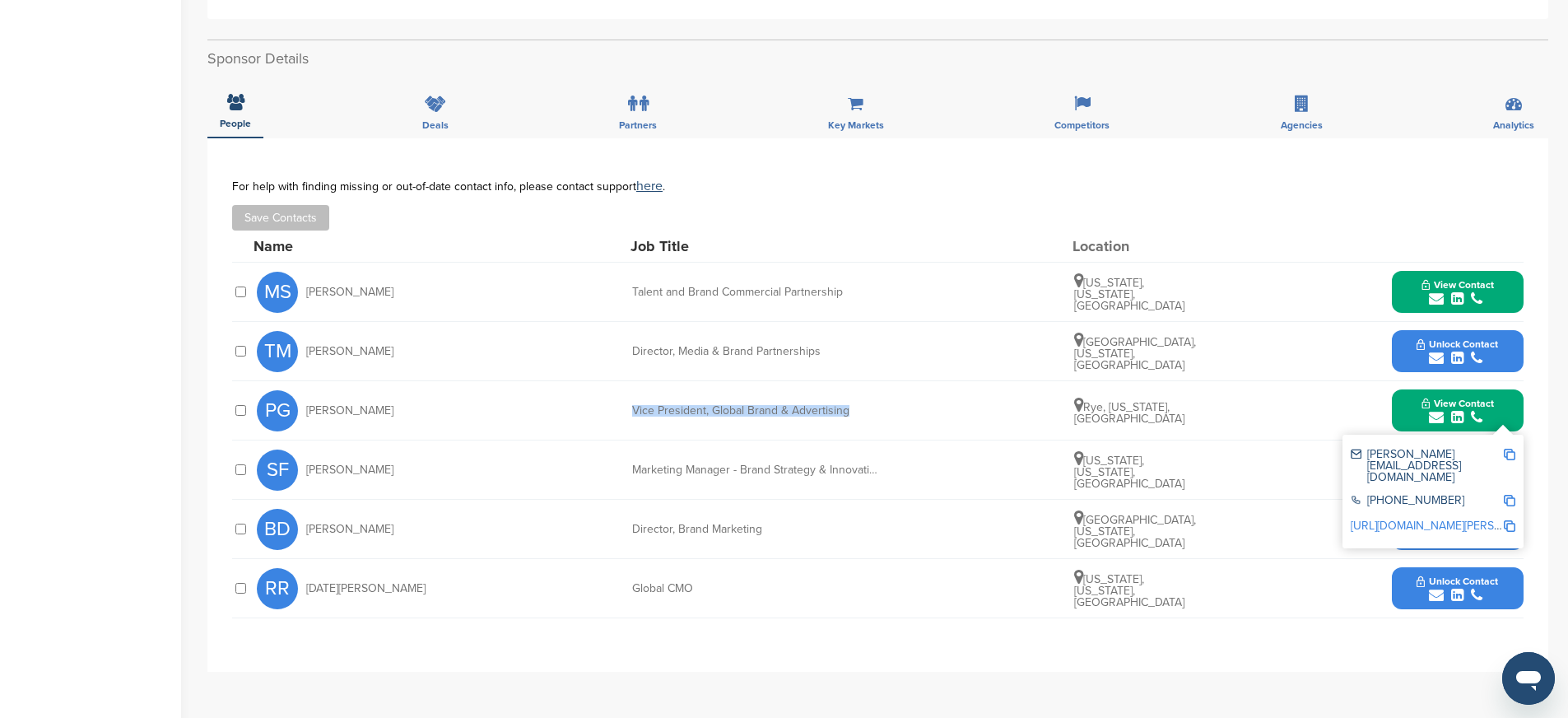
copy div "Vice President, Global Brand & Advertising"
click at [1513, 520] on img at bounding box center [1510, 526] width 11 height 11
click at [674, 657] on div "**********" at bounding box center [877, 405] width 1341 height 533
click at [1428, 592] on div "submit" at bounding box center [1457, 596] width 81 height 15
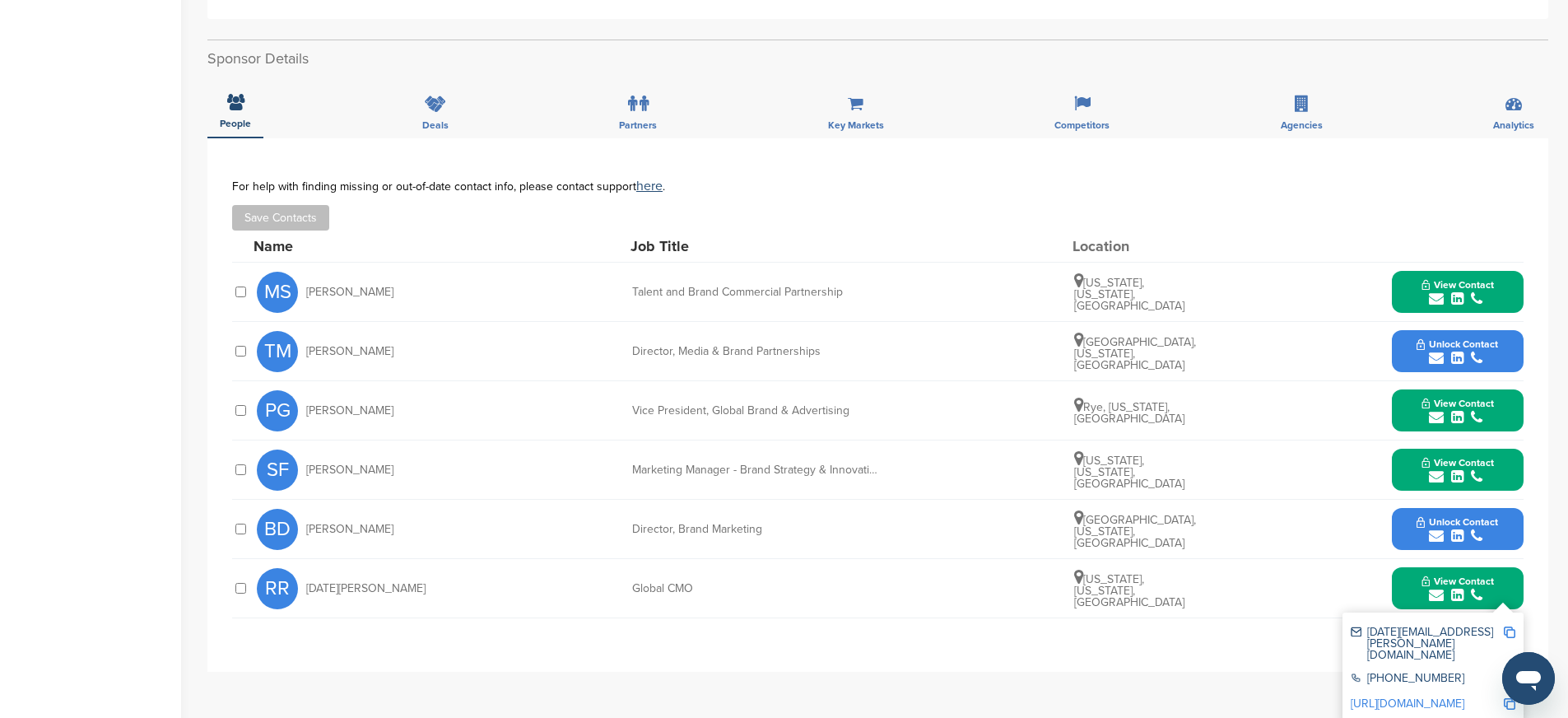
click at [1514, 633] on img at bounding box center [1510, 633] width 11 height 11
click at [1514, 630] on img at bounding box center [1510, 633] width 11 height 11
drag, startPoint x: 632, startPoint y: 591, endPoint x: 706, endPoint y: 594, distance: 74.1
click at [706, 594] on div "Global CMO" at bounding box center [756, 589] width 247 height 11
copy div "Global CMO"
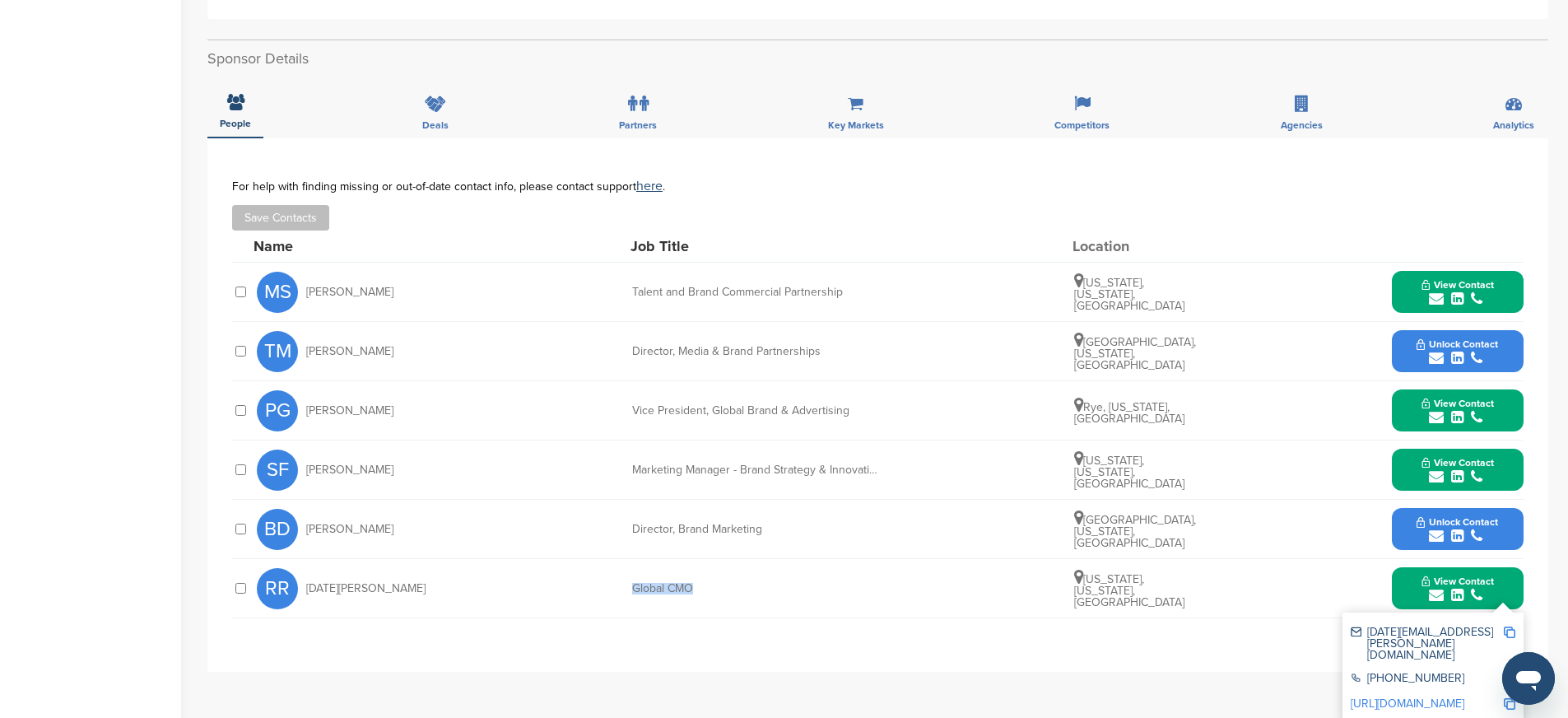
click at [1510, 673] on img at bounding box center [1510, 679] width 11 height 11
copy div "Global CMO"
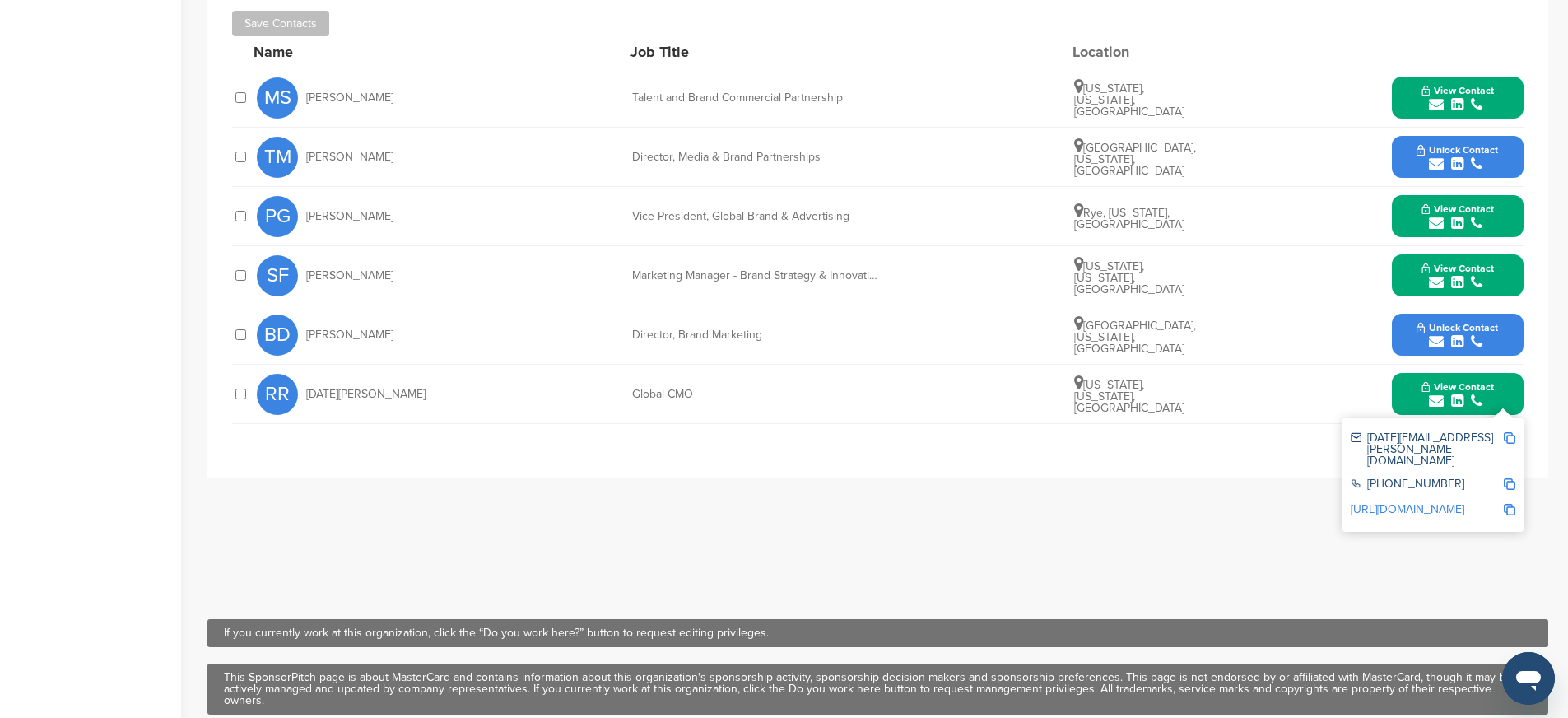
scroll to position [675, 0]
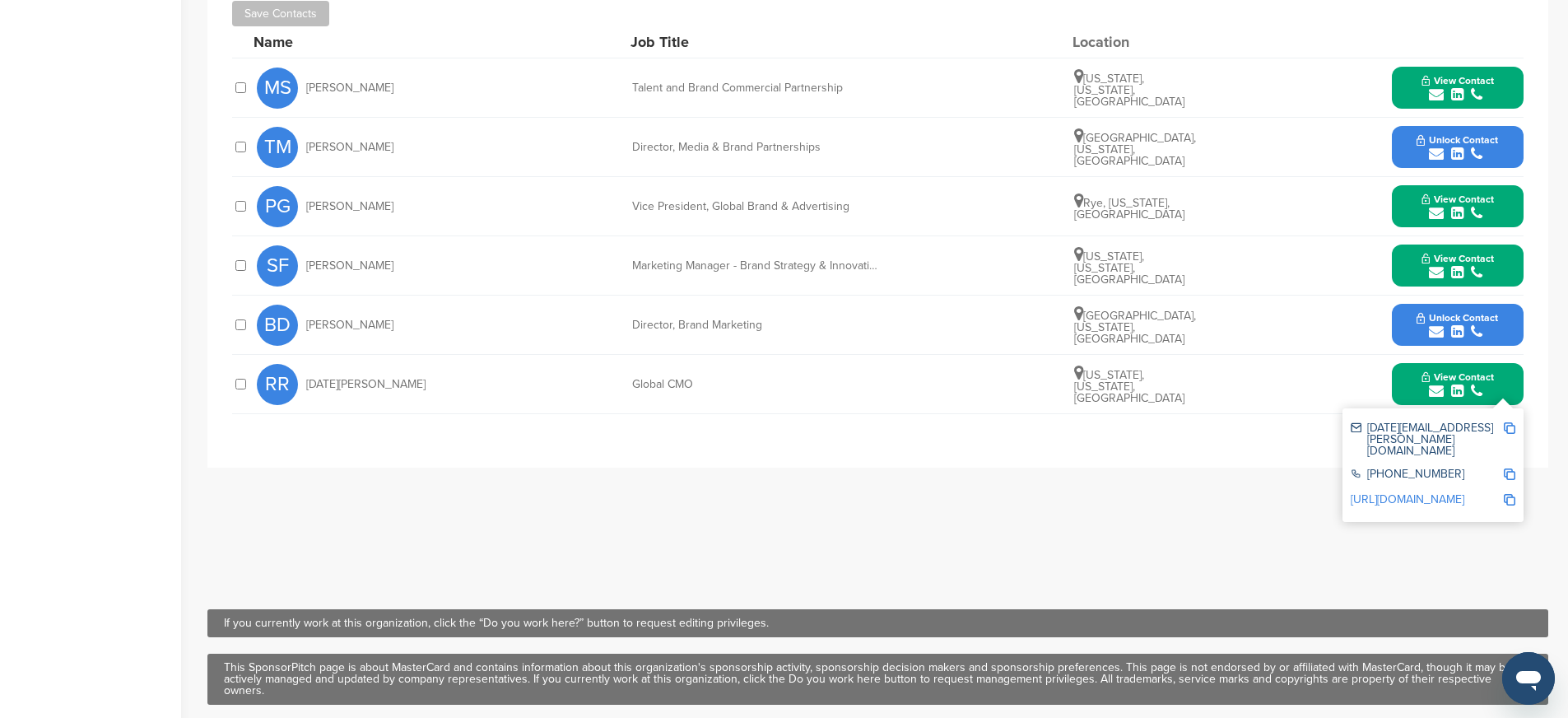
click at [1510, 494] on img at bounding box center [1510, 500] width 11 height 11
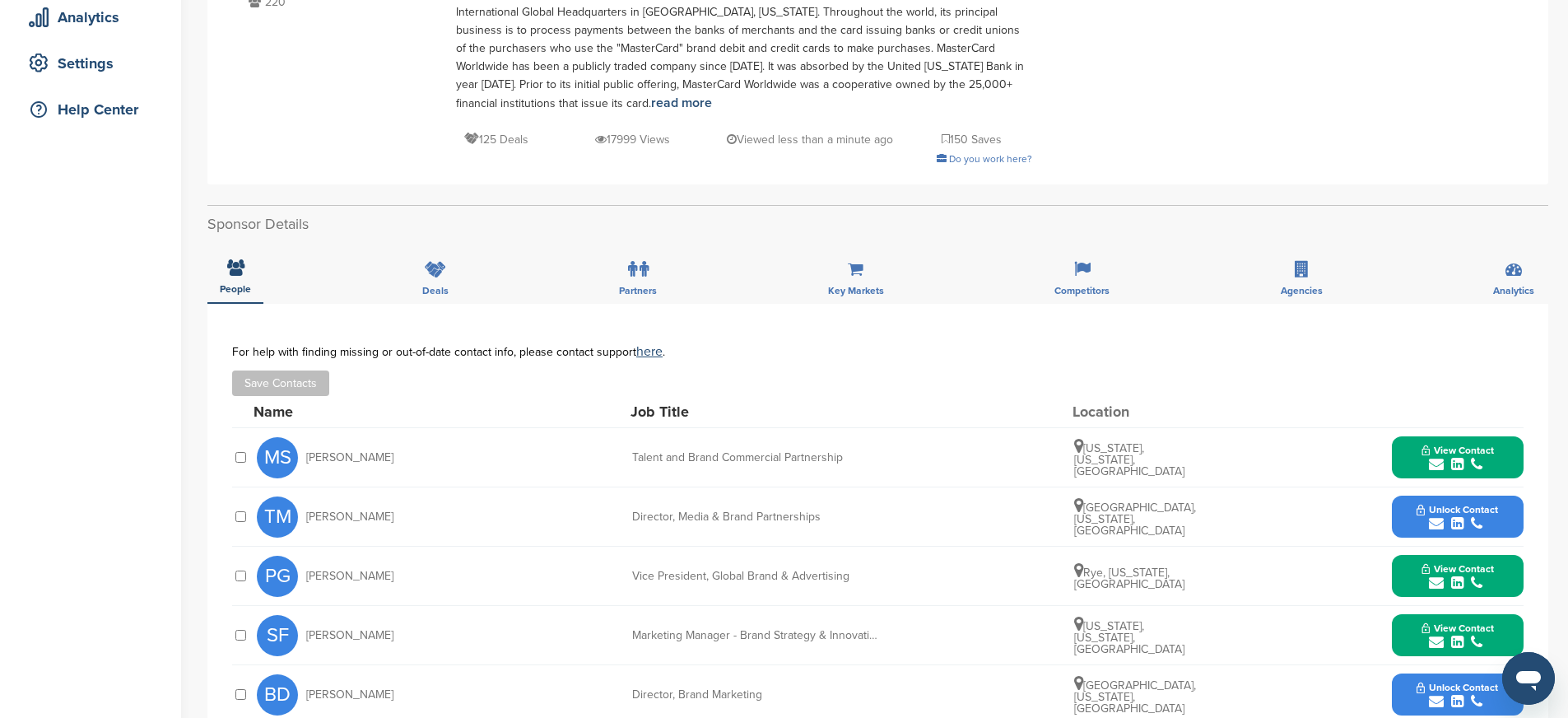
scroll to position [0, 0]
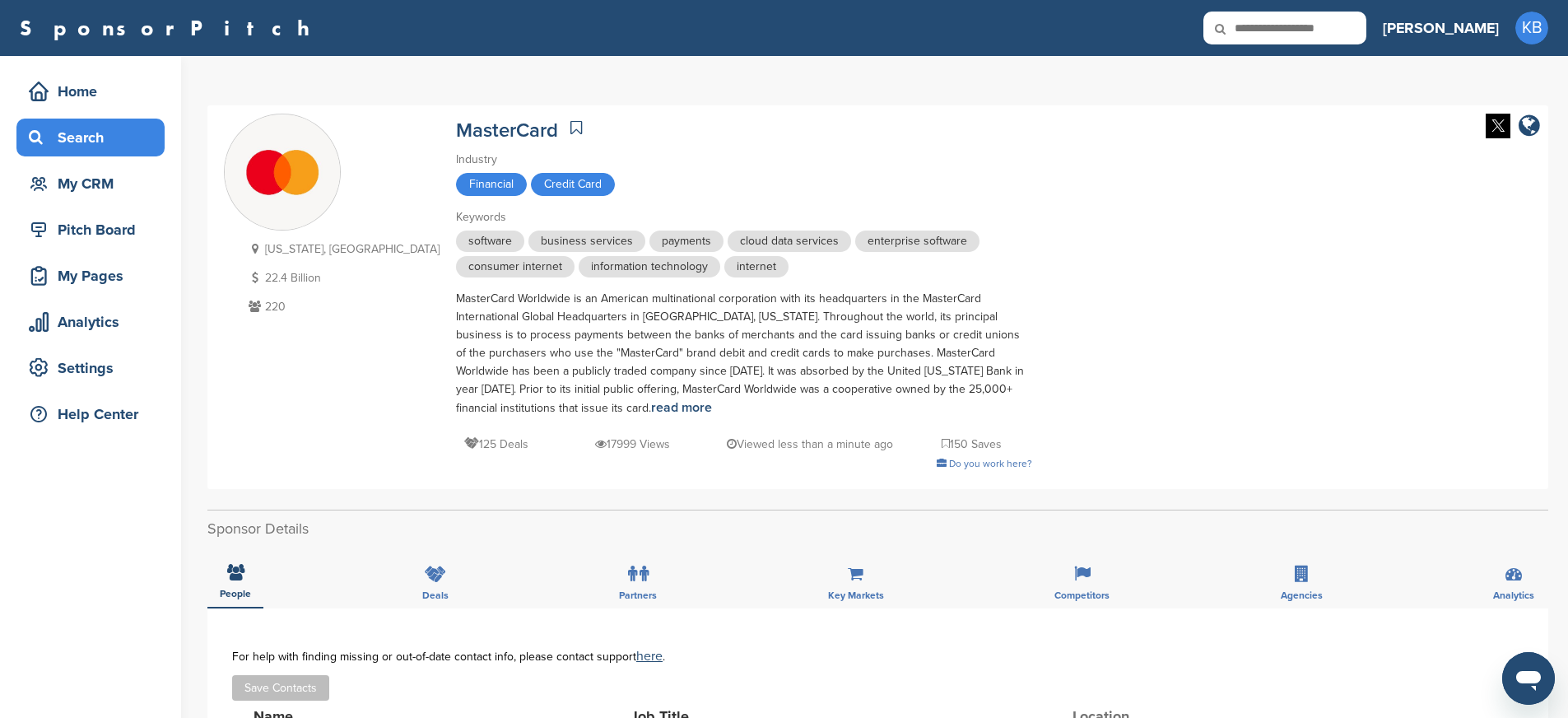
click at [75, 136] on div "Search" at bounding box center [95, 137] width 140 height 30
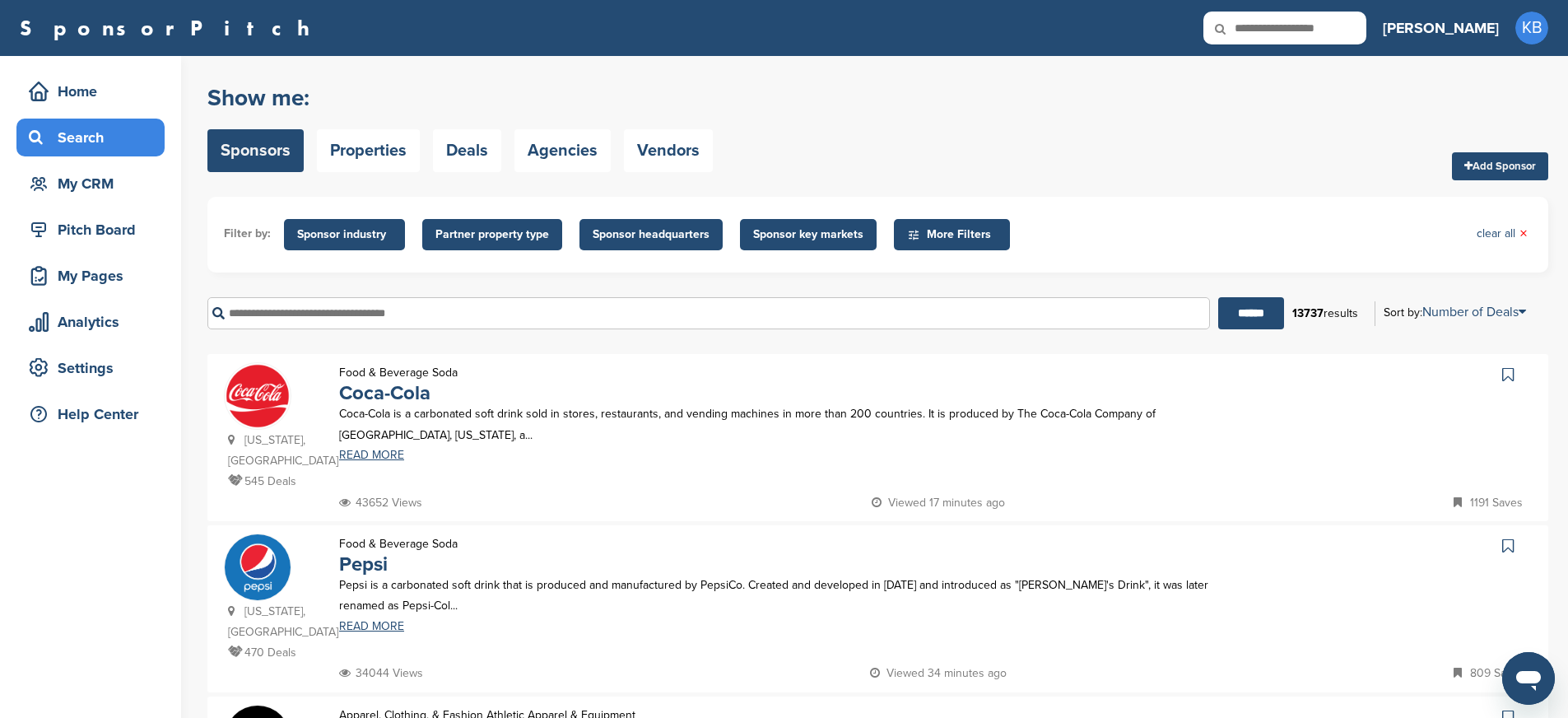
click at [329, 316] on input "text" at bounding box center [708, 314] width 1002 height 33
click at [1218, 297] on input "******" at bounding box center [1251, 314] width 66 height 33
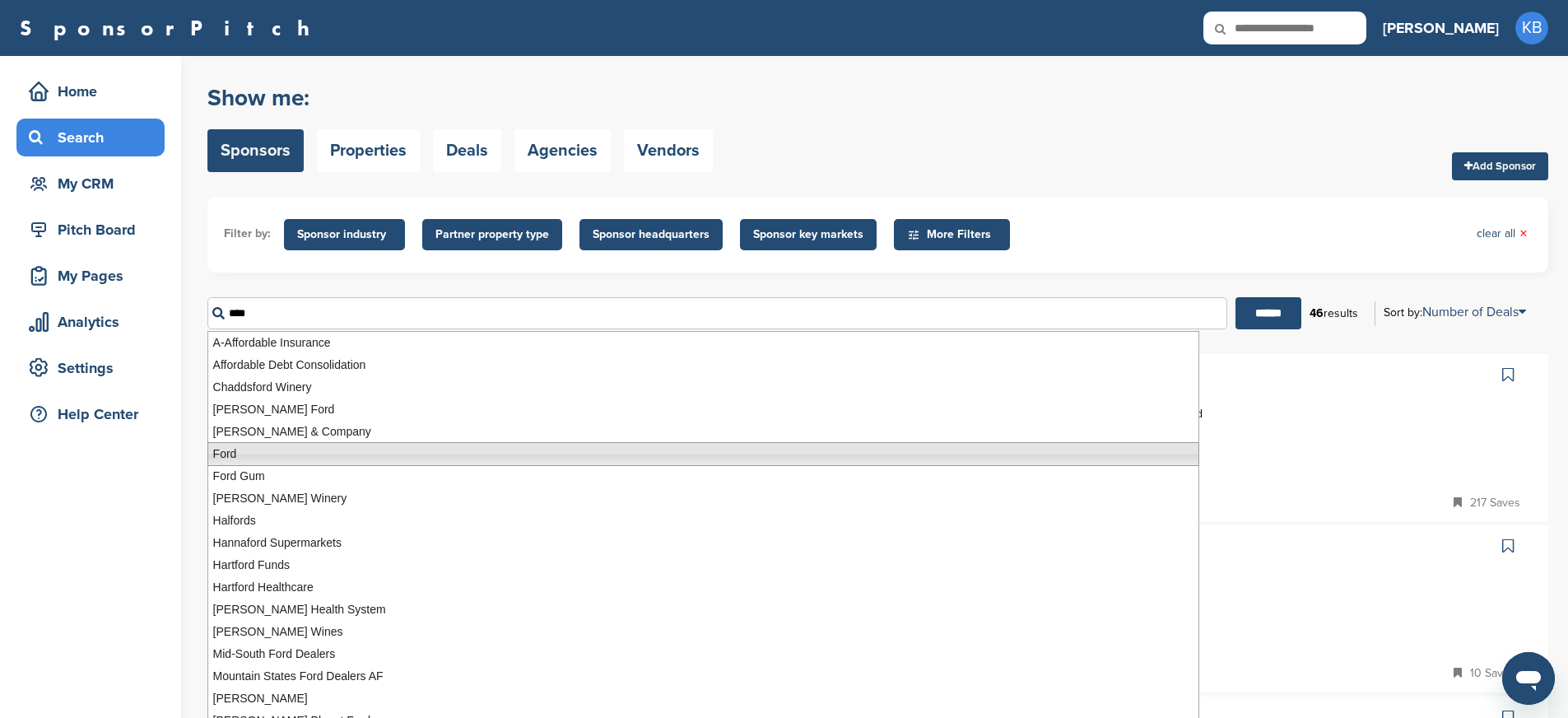
click at [302, 448] on li "Ford" at bounding box center [703, 454] width 992 height 24
type input "****"
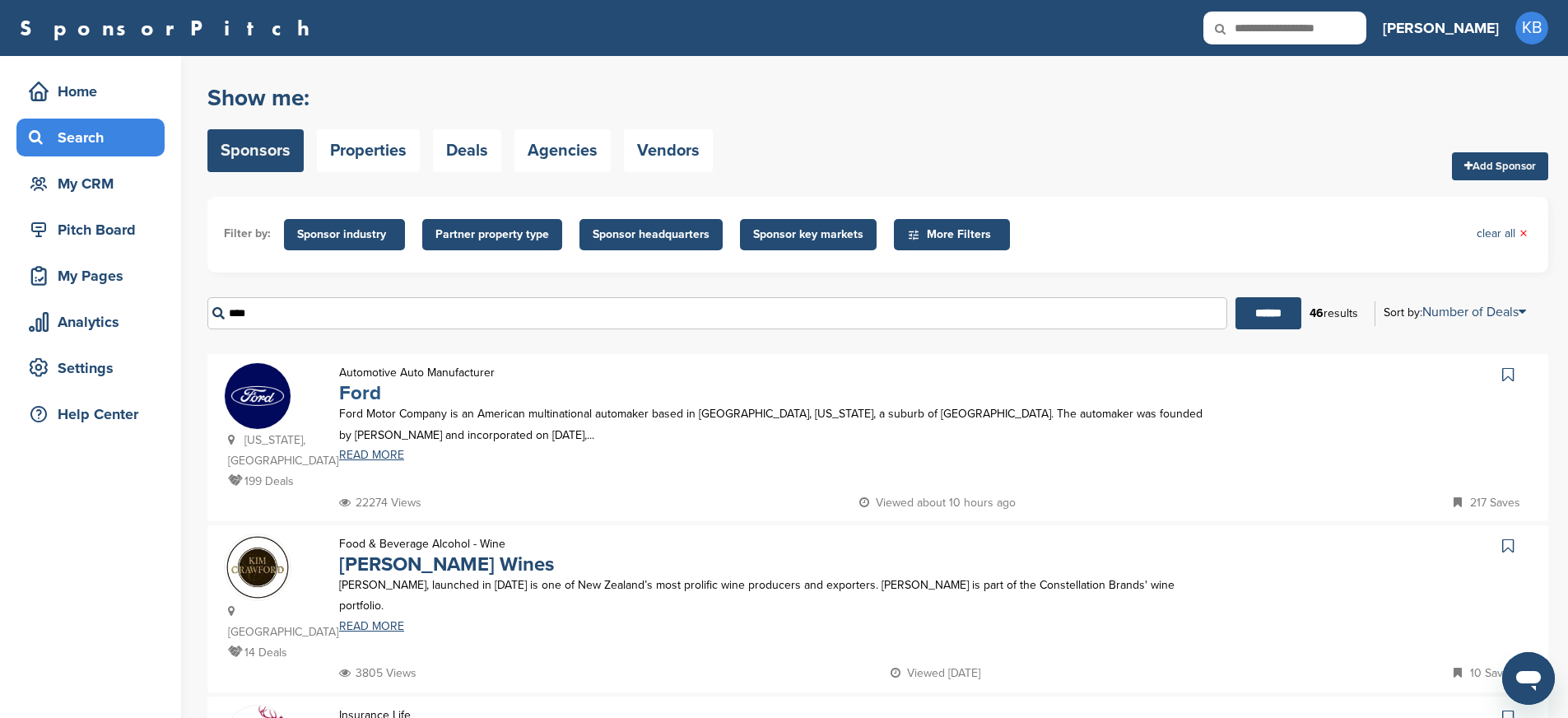
click at [368, 393] on link "Ford" at bounding box center [360, 393] width 42 height 24
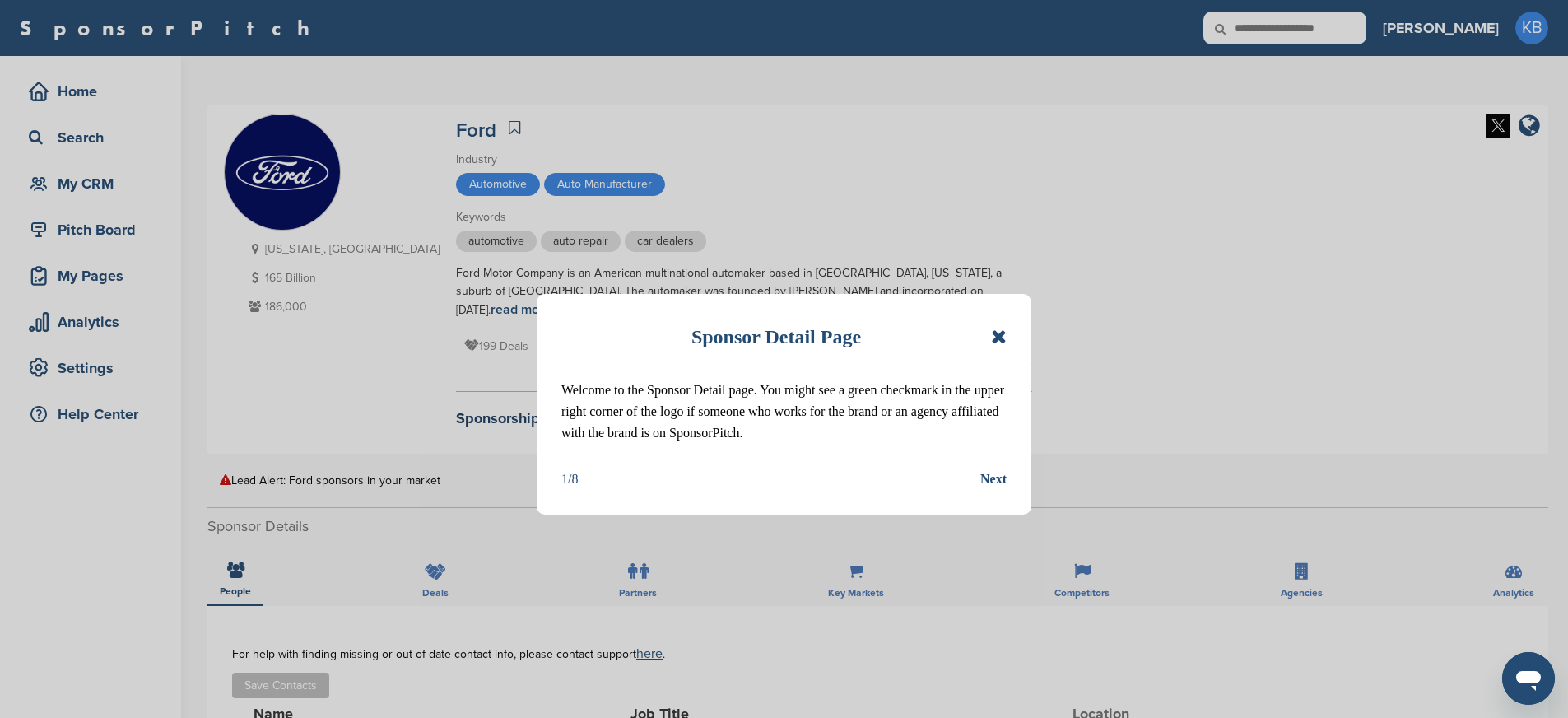
click at [995, 334] on icon at bounding box center [999, 337] width 15 height 20
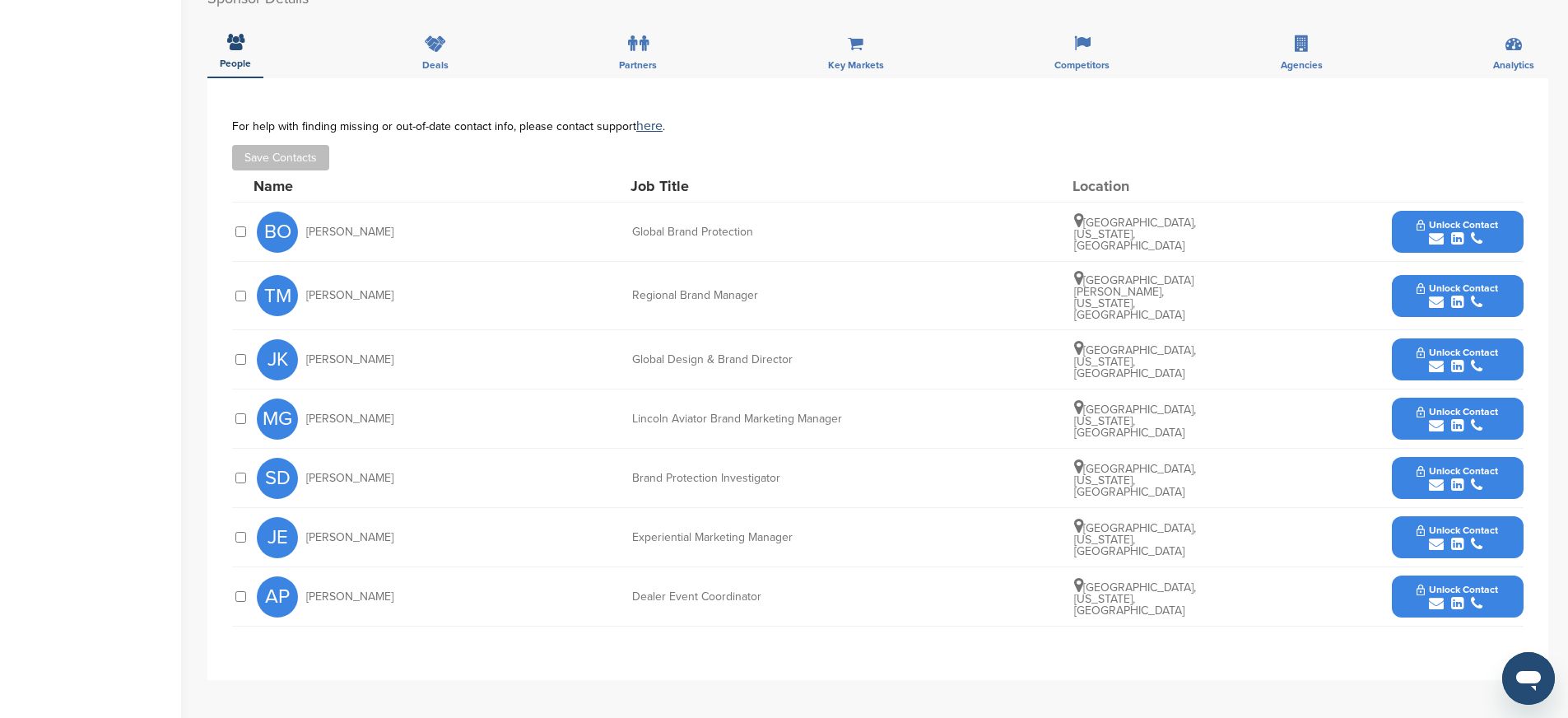
scroll to position [530, 0]
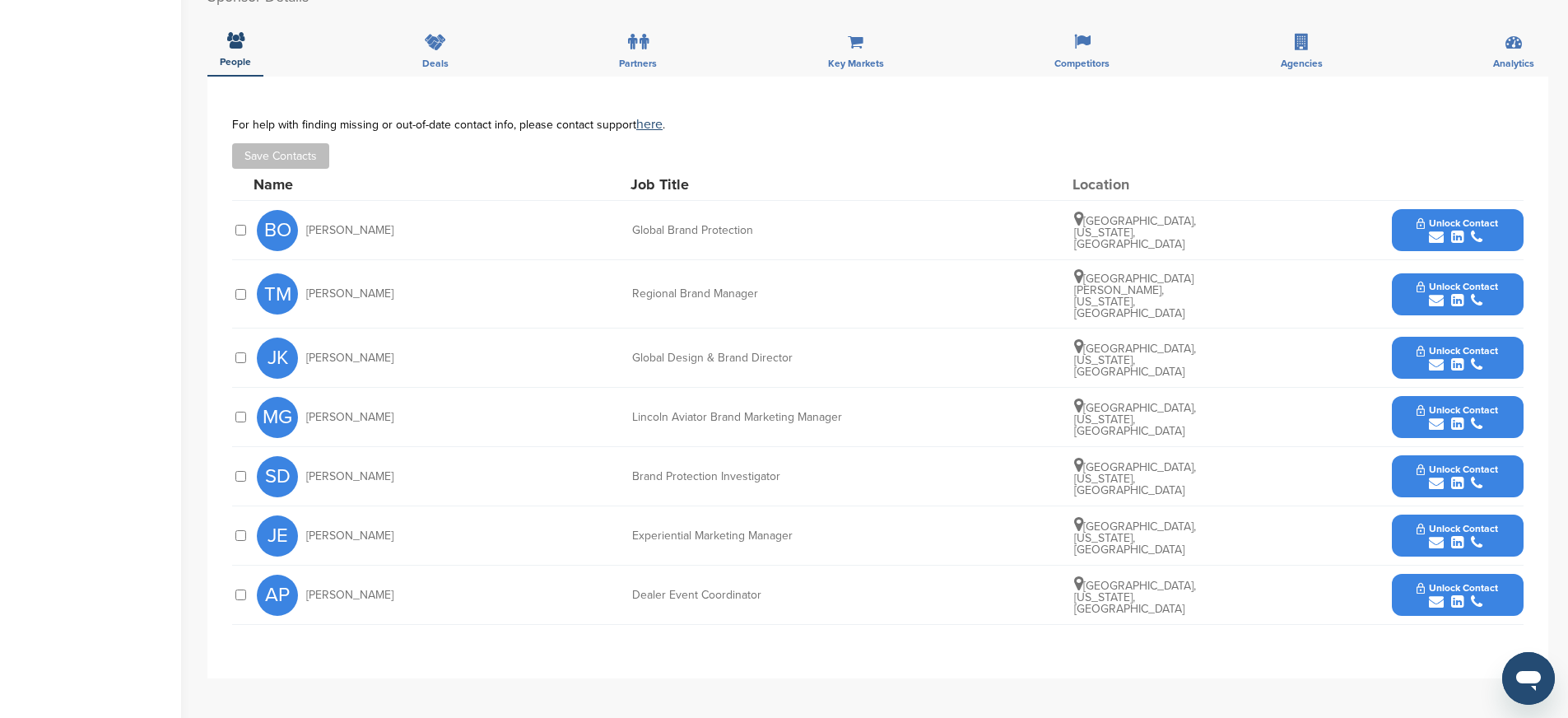
click at [1469, 523] on span "Unlock Contact" at bounding box center [1457, 529] width 81 height 11
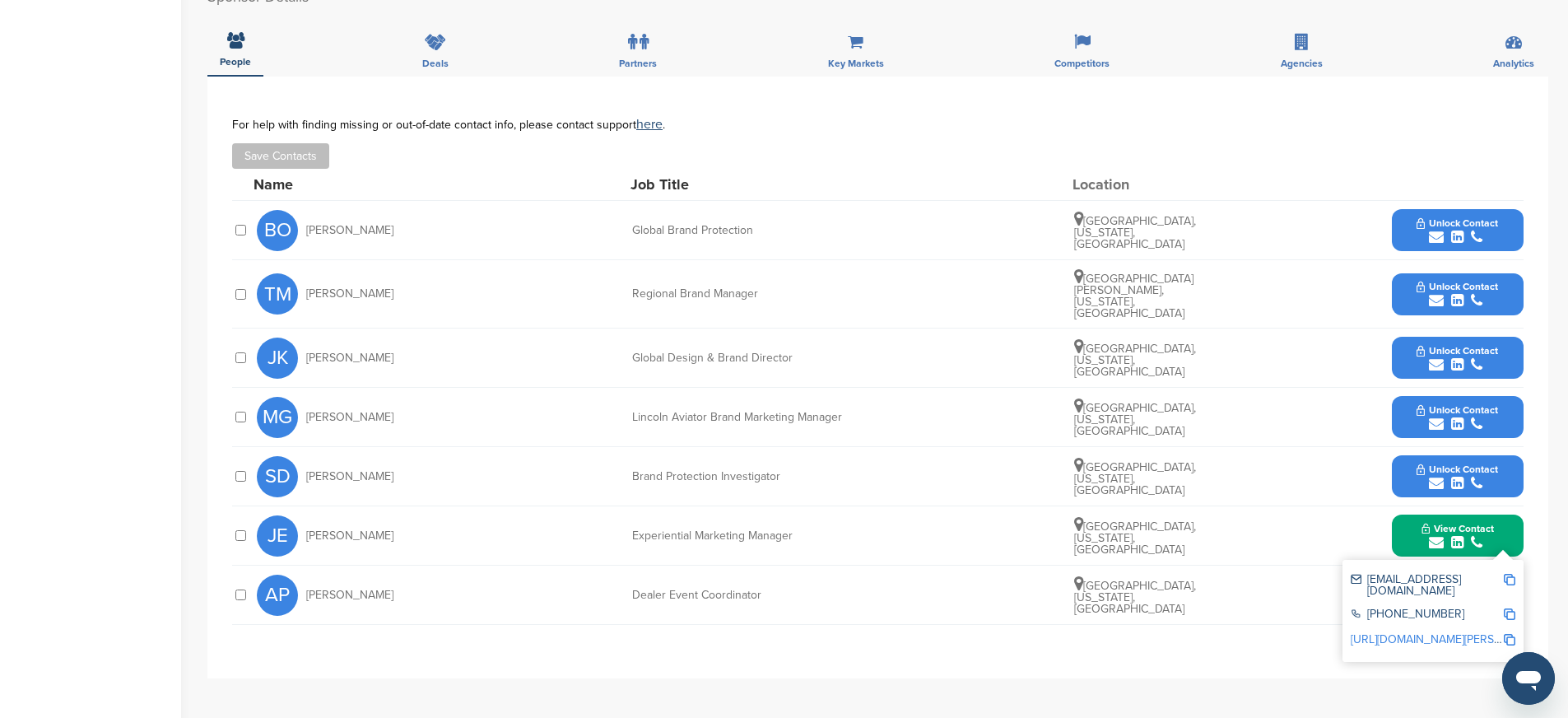
click at [1510, 574] on img at bounding box center [1510, 579] width 11 height 11
click at [1511, 609] on img at bounding box center [1510, 615] width 11 height 11
drag, startPoint x: 627, startPoint y: 506, endPoint x: 808, endPoint y: 508, distance: 181.0
click at [808, 508] on div "JE [PERSON_NAME] Experiential Marketing Manager [GEOGRAPHIC_DATA], [US_STATE], …" at bounding box center [891, 535] width 1267 height 58
copy div "Experiential Marketing Manager"
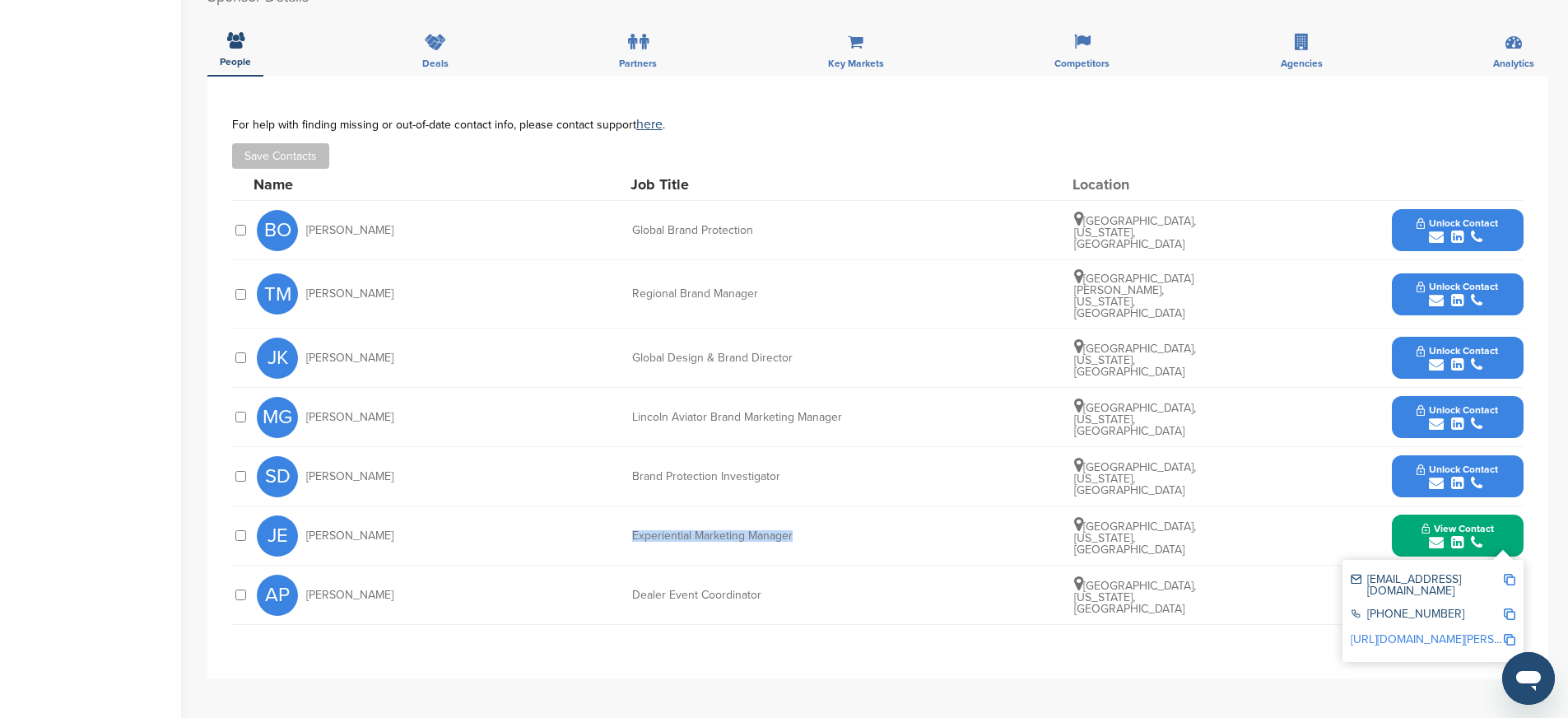
click at [1512, 634] on img at bounding box center [1510, 640] width 11 height 11
copy div "Experiential Marketing Manager"
click at [560, 668] on div "**********" at bounding box center [877, 405] width 1341 height 659
click at [1408, 511] on button "View Contact" at bounding box center [1457, 536] width 112 height 50
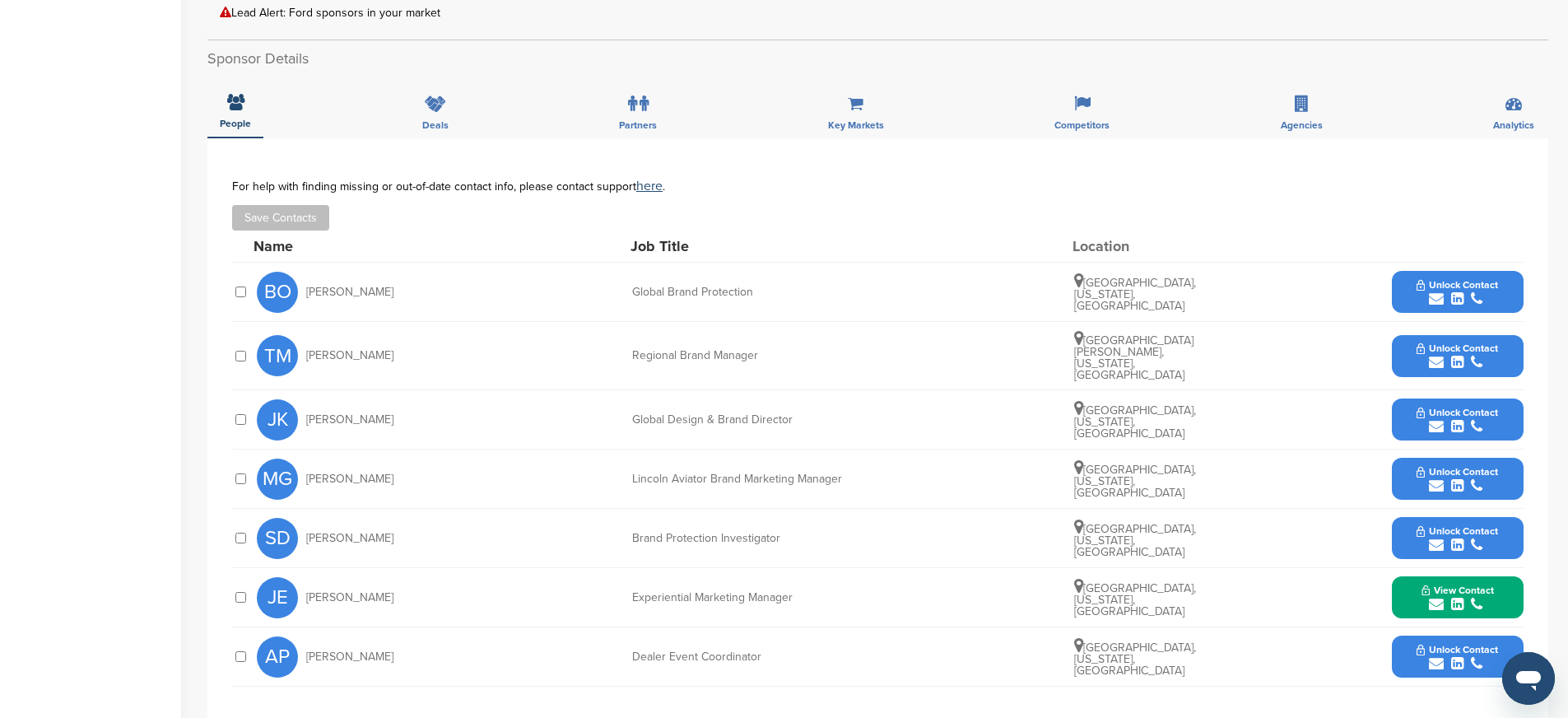
scroll to position [467, 0]
click at [1408, 332] on button "Unlock Contact" at bounding box center [1457, 357] width 121 height 50
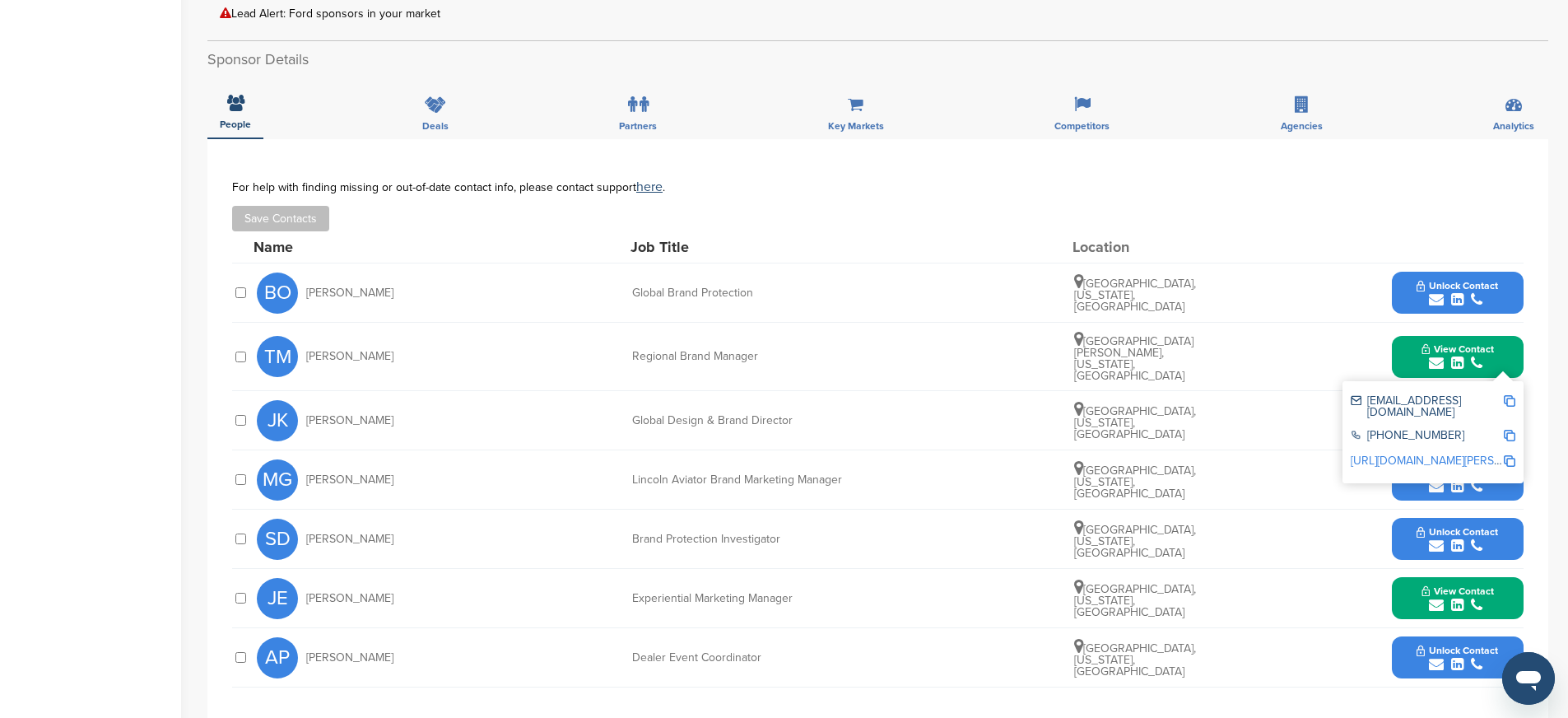
click at [1508, 395] on img at bounding box center [1510, 401] width 11 height 11
drag, startPoint x: 627, startPoint y: 333, endPoint x: 758, endPoint y: 343, distance: 131.4
click at [758, 343] on div "TM [PERSON_NAME] Regional Brand Manager [GEOGRAPHIC_DATA][PERSON_NAME], [US_STA…" at bounding box center [891, 357] width 1267 height 68
copy div "Regional Brand Manager"
click at [1512, 430] on img at bounding box center [1510, 436] width 11 height 11
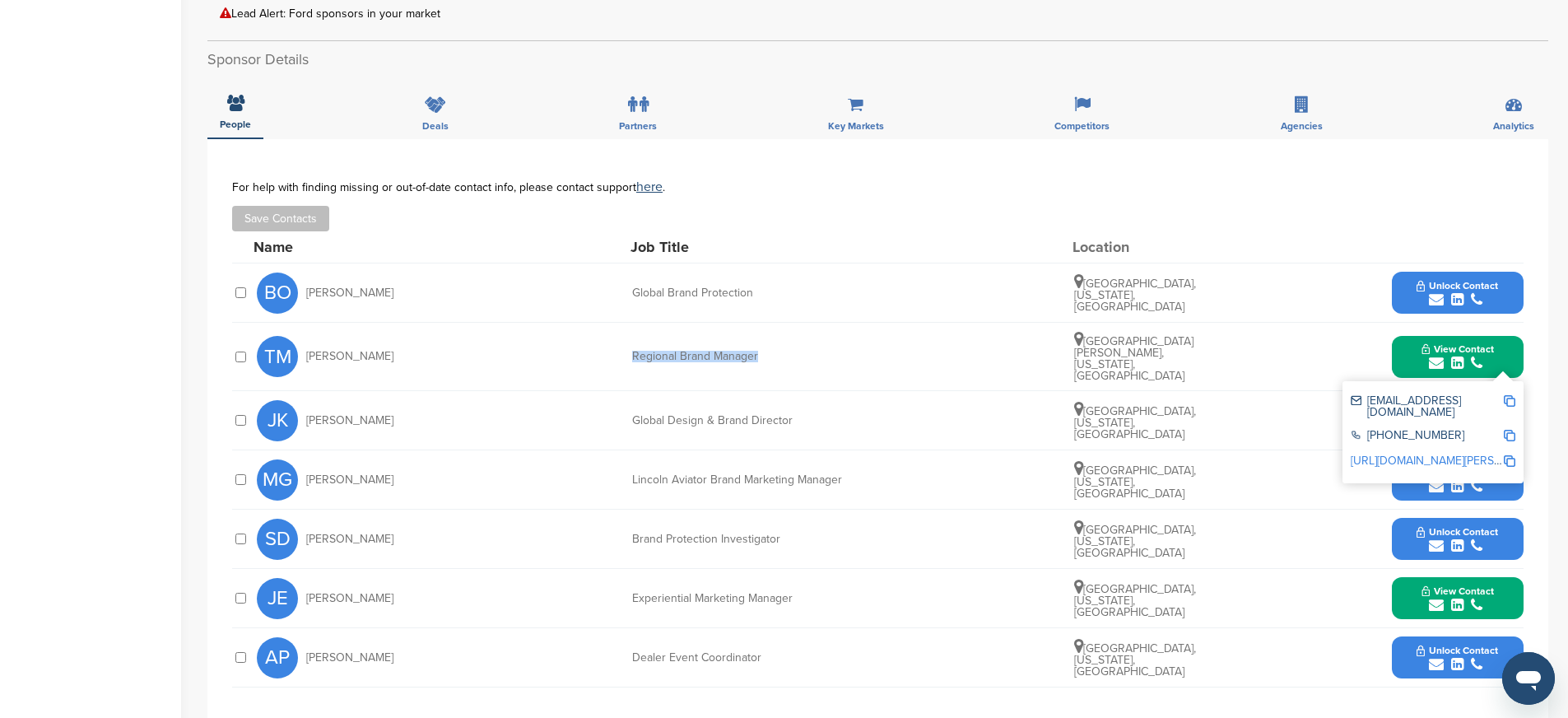
copy div "Regional Brand Manager"
click at [1512, 455] on img at bounding box center [1510, 461] width 11 height 11
click at [875, 510] on div "SD [PERSON_NAME] Brand Protection Investigator [GEOGRAPHIC_DATA], [US_STATE], […" at bounding box center [891, 538] width 1267 height 58
click at [1409, 345] on button "View Contact" at bounding box center [1457, 357] width 112 height 50
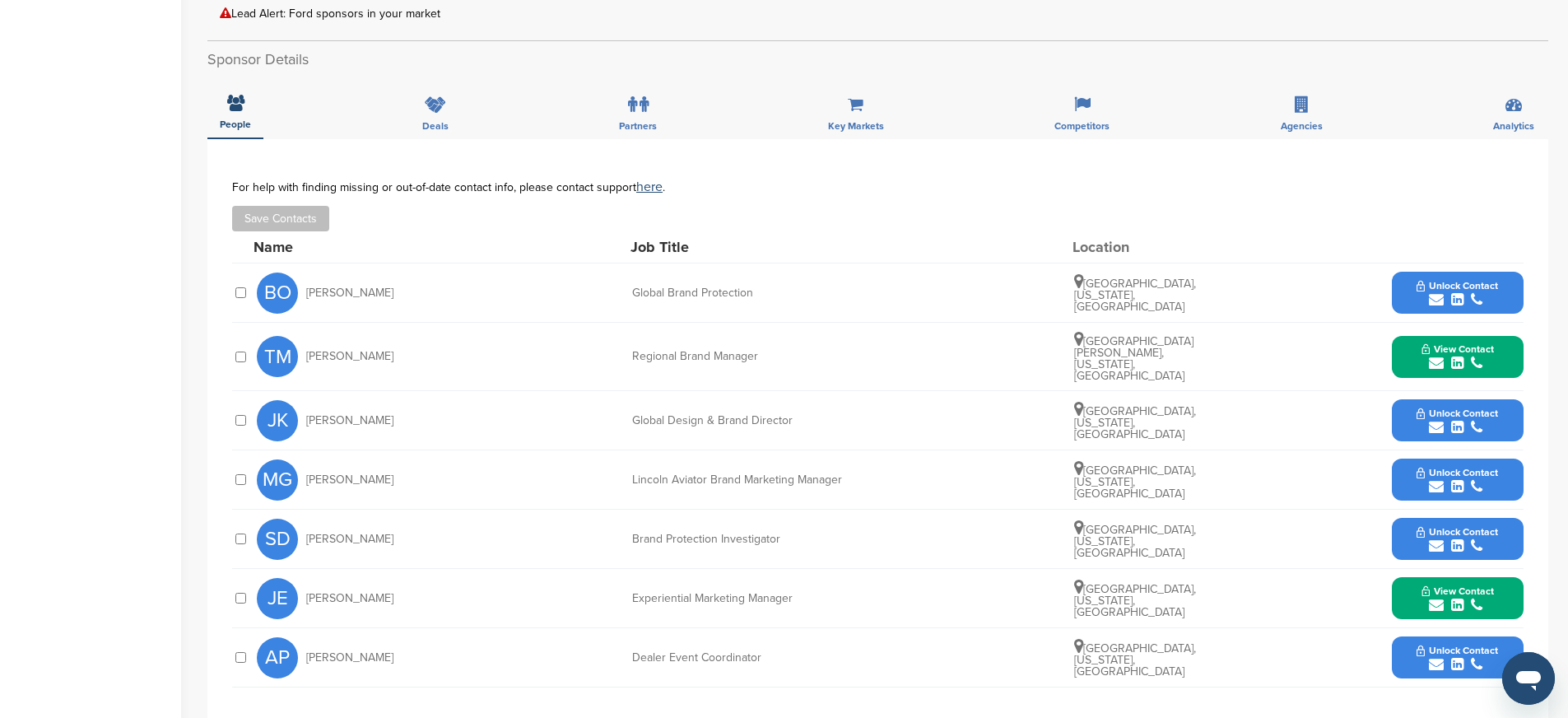
click at [1428, 479] on icon "submit" at bounding box center [1436, 487] width 15 height 15
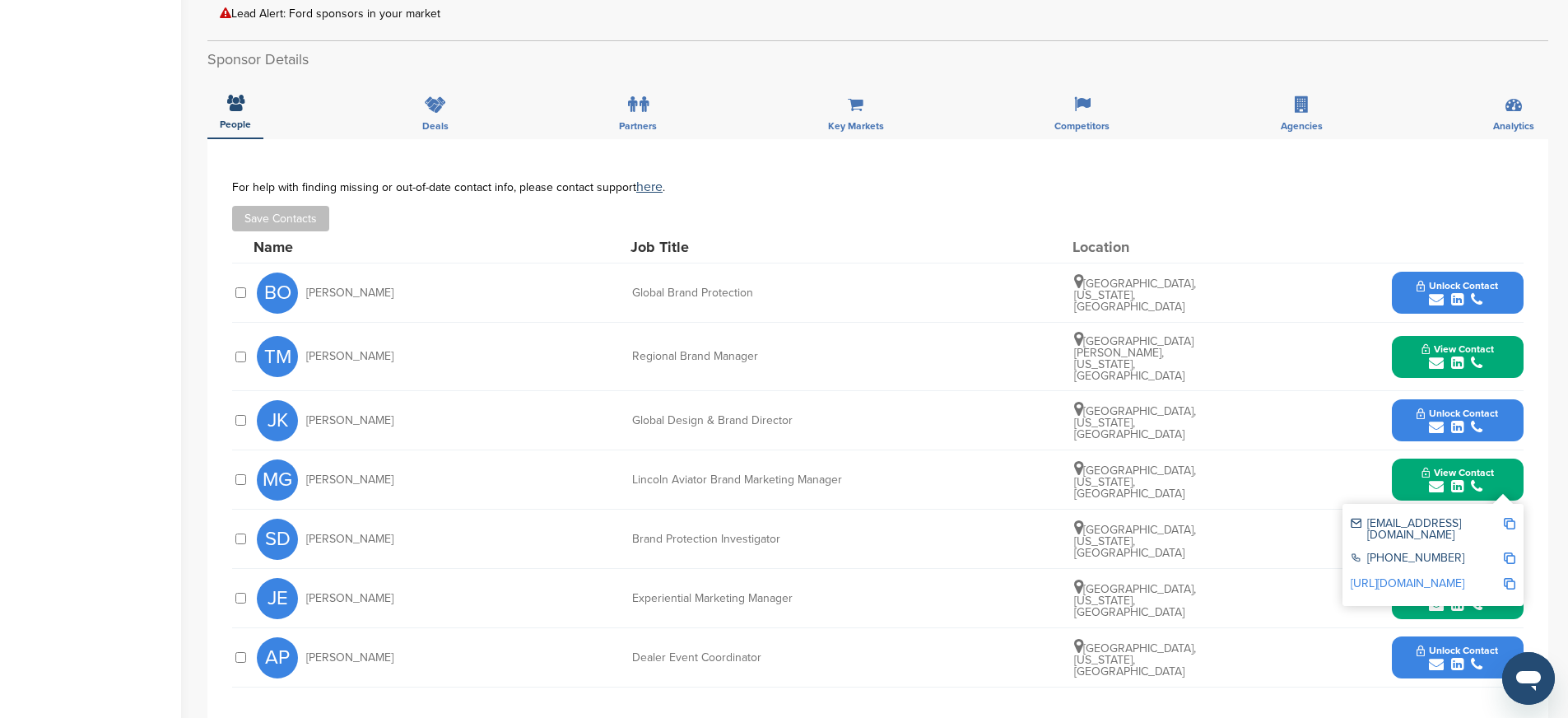
click at [1510, 518] on img at bounding box center [1510, 524] width 11 height 11
click at [1512, 553] on img at bounding box center [1510, 558] width 11 height 11
drag, startPoint x: 626, startPoint y: 456, endPoint x: 861, endPoint y: 455, distance: 235.0
click at [861, 455] on div "MG Monica Gorgas Lincoln Aviator Brand Marketing Manager Detroit, Michigan, Uni…" at bounding box center [891, 479] width 1267 height 58
copy div "Lincoln Aviator Brand Marketing Manager"
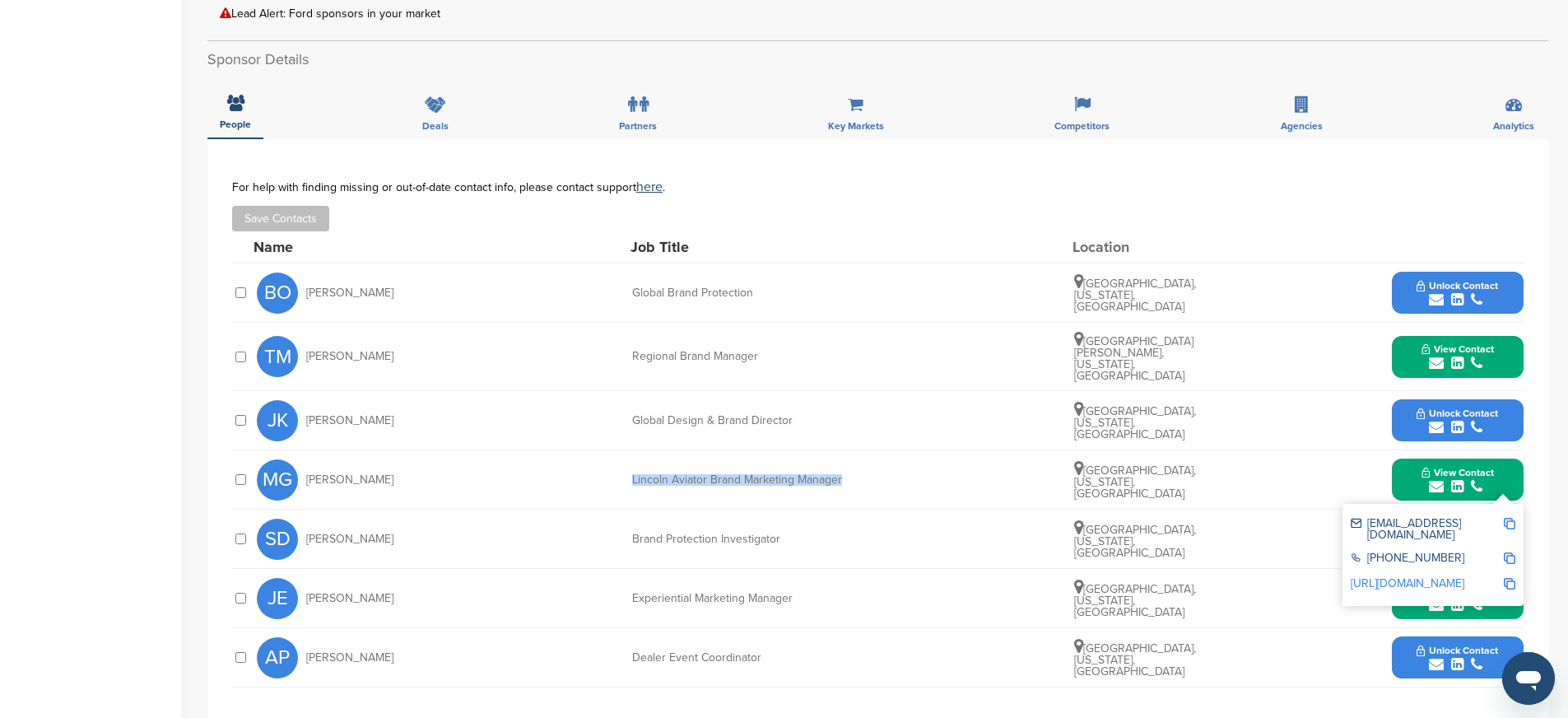
click at [1512, 578] on img at bounding box center [1510, 584] width 11 height 11
copy div "Lincoln Aviator Brand Marketing Manager"
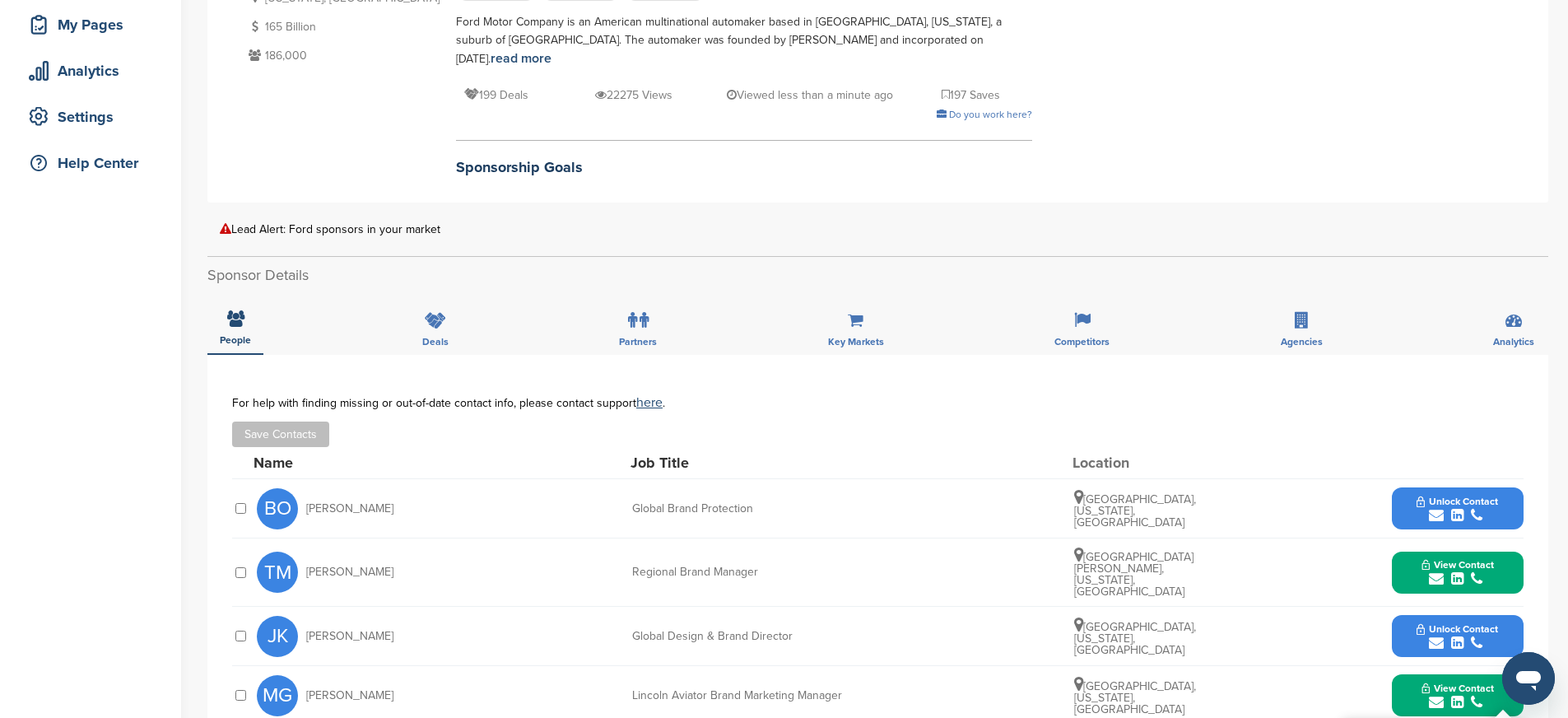
scroll to position [0, 0]
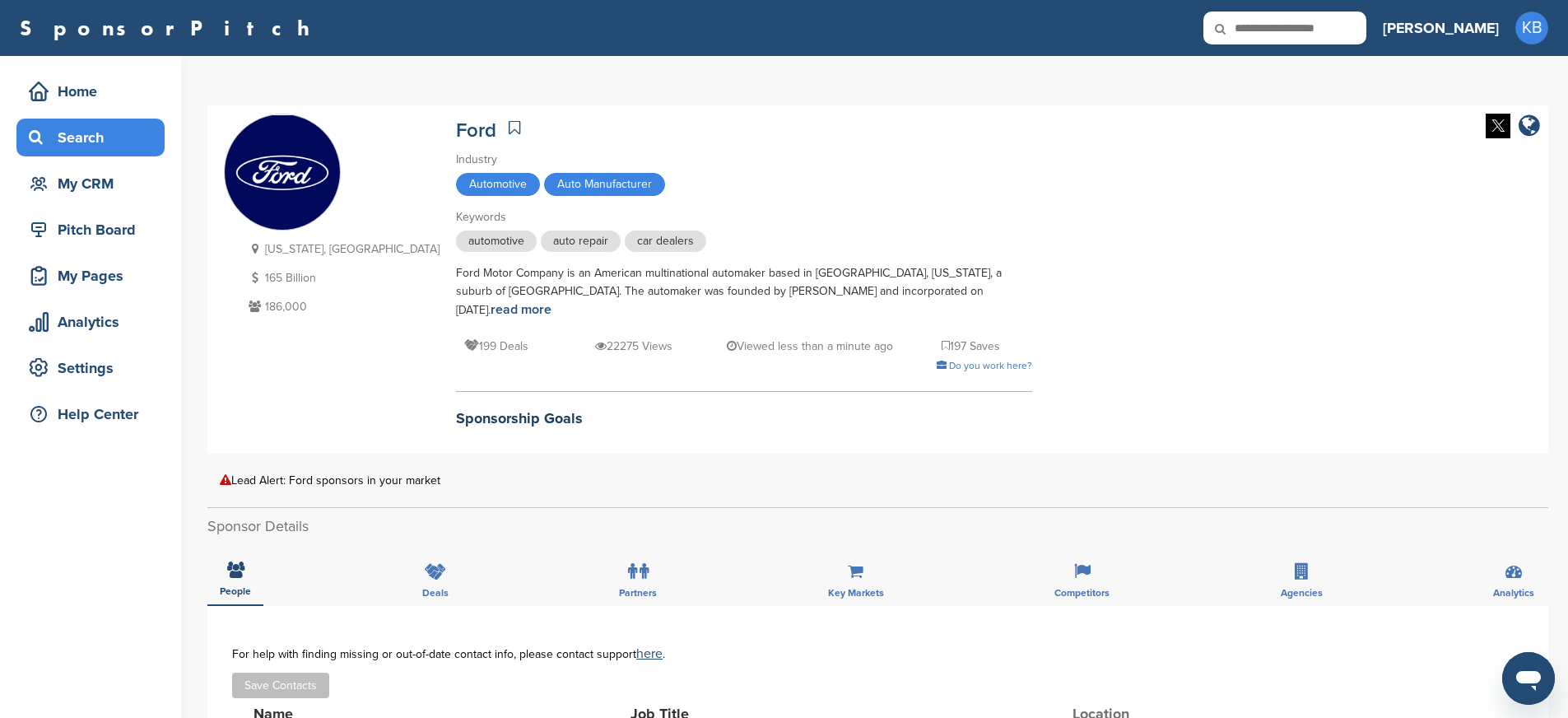
click at [73, 143] on div "Search" at bounding box center [95, 137] width 140 height 30
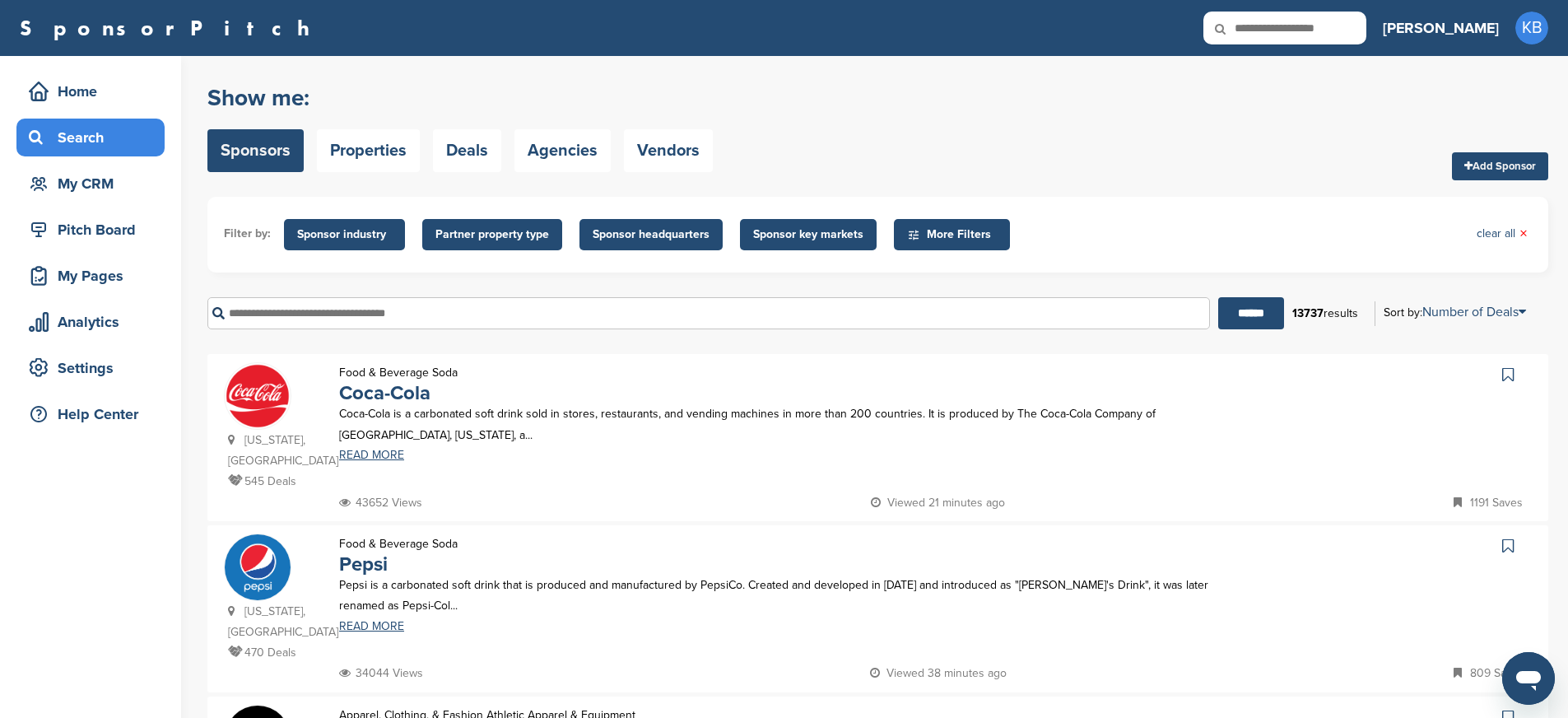
click at [322, 311] on input "text" at bounding box center [708, 314] width 1002 height 33
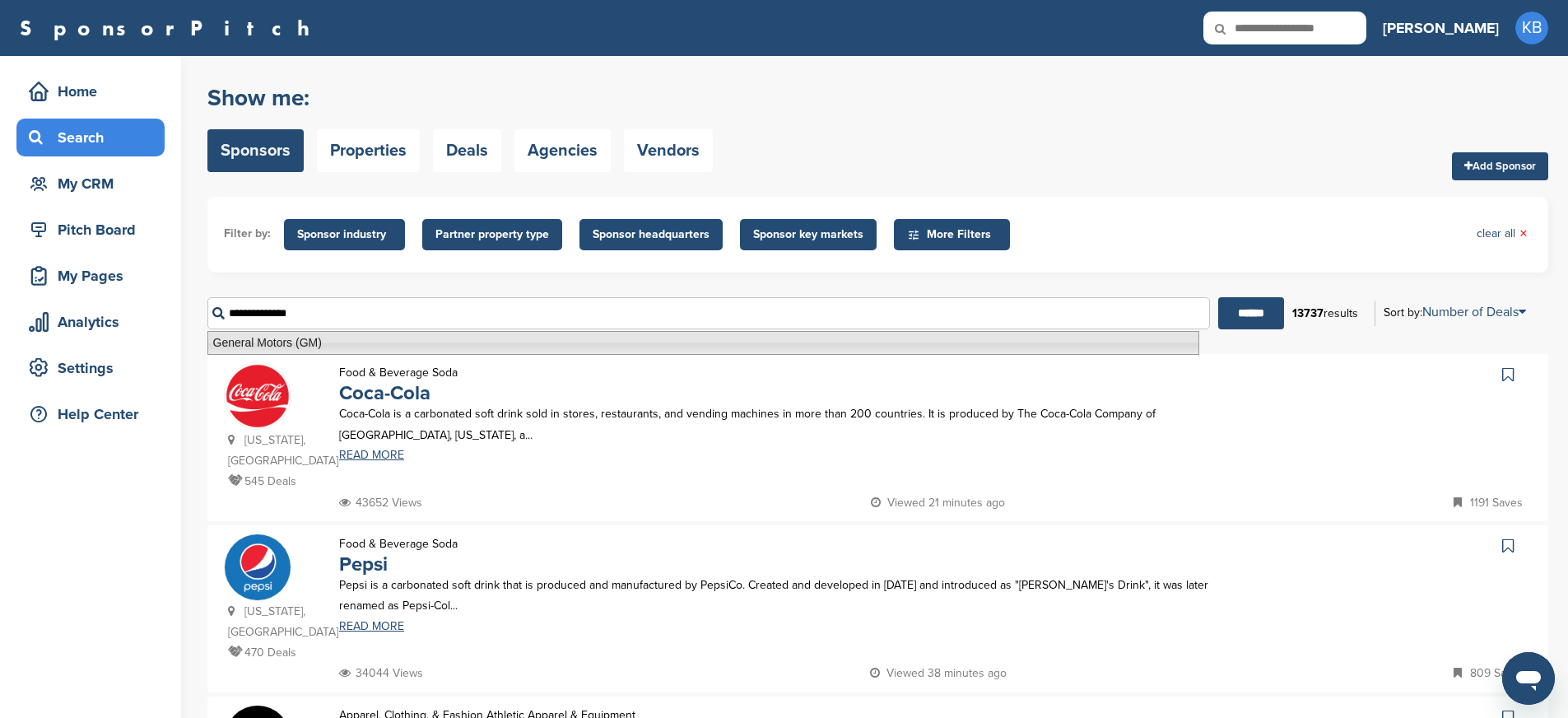
click at [290, 345] on li "General Motors (GM)" at bounding box center [703, 342] width 992 height 24
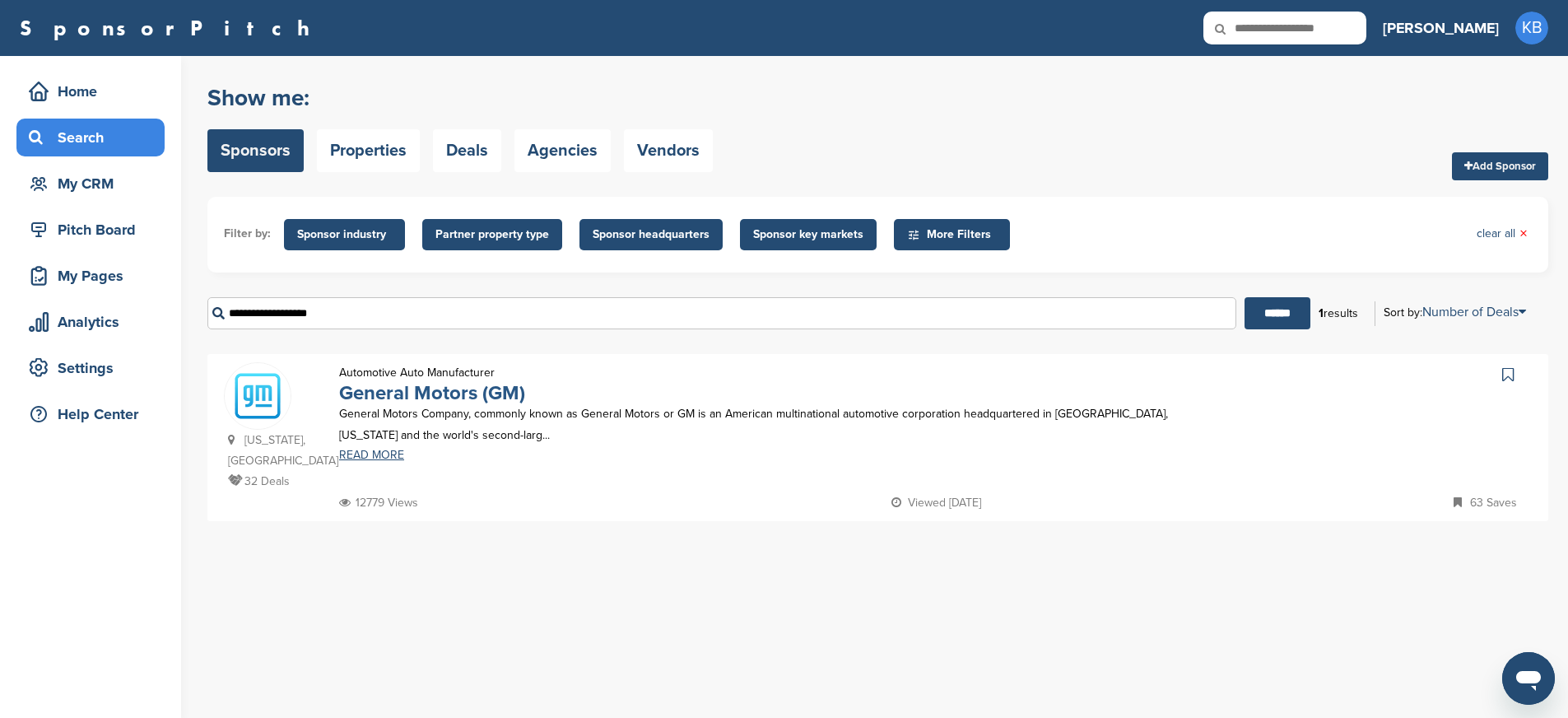
type input "**********"
click at [422, 402] on link "General Motors (GM)" at bounding box center [432, 393] width 186 height 24
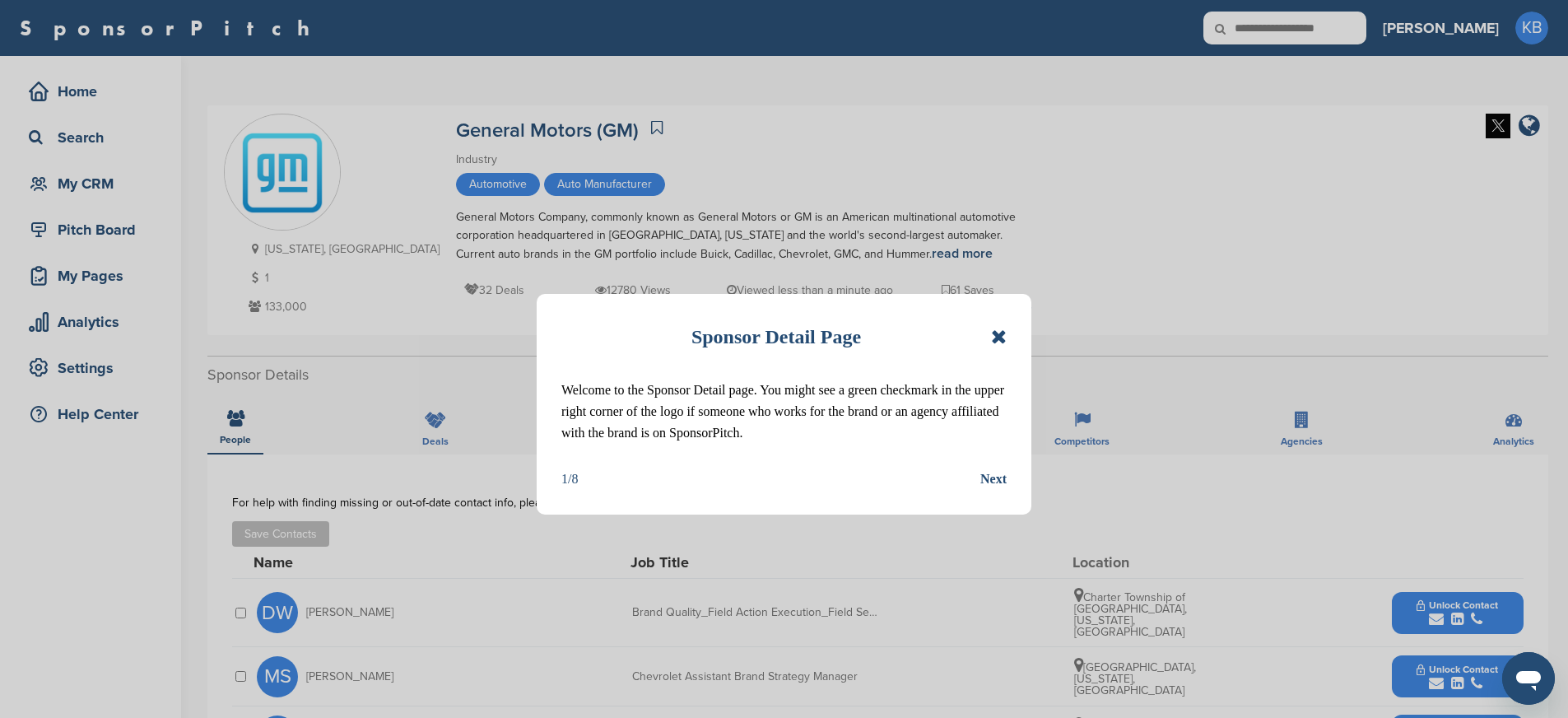
click at [1003, 330] on icon at bounding box center [999, 337] width 15 height 20
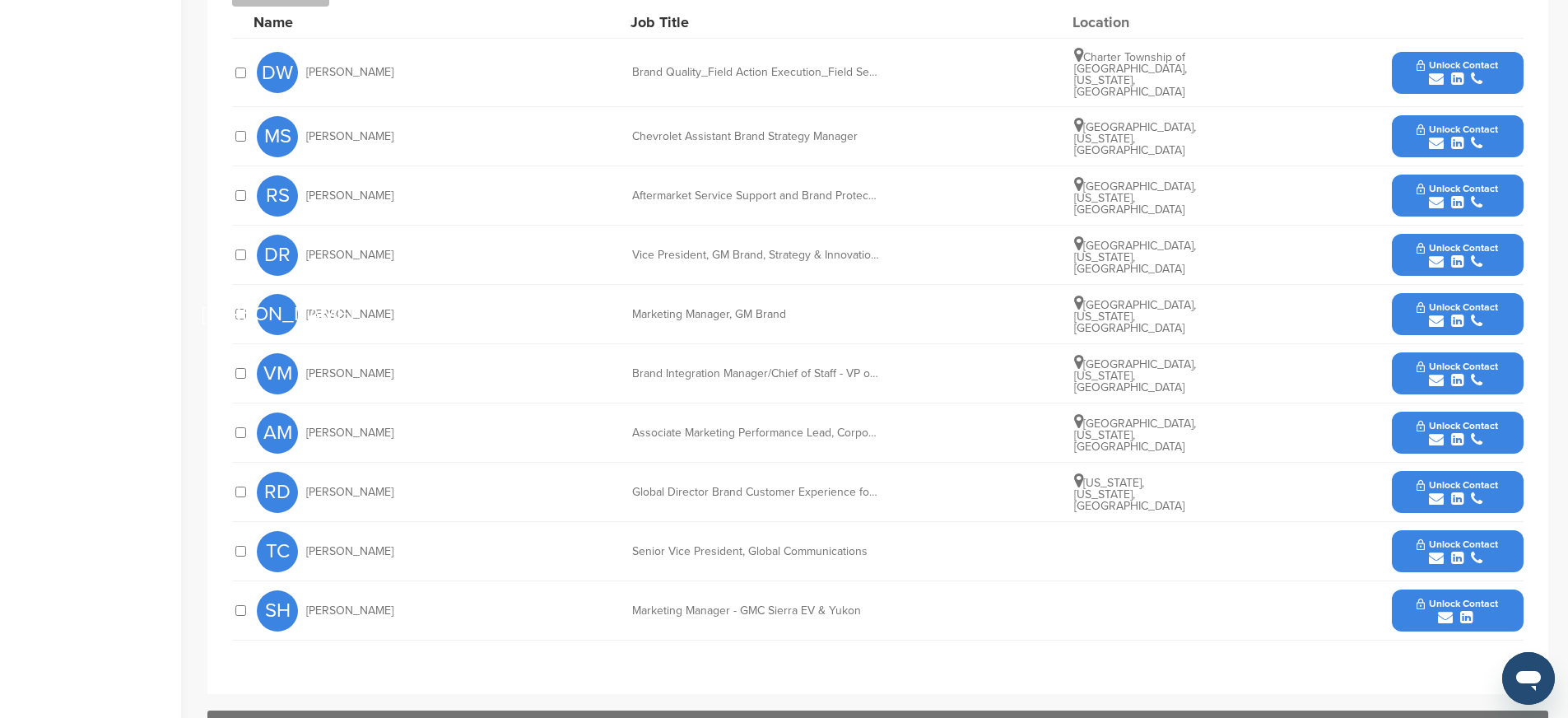
scroll to position [542, 0]
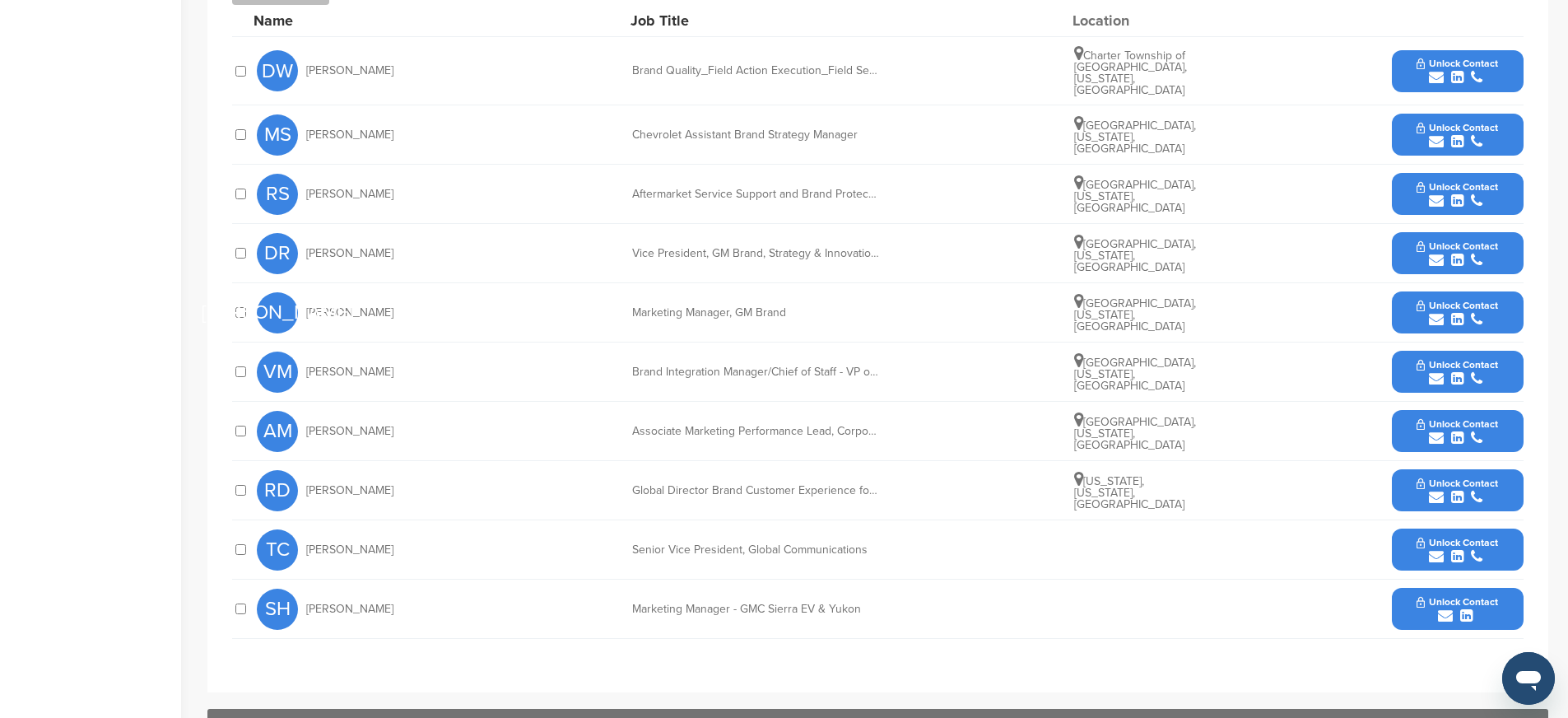
click at [1416, 247] on button "Unlock Contact" at bounding box center [1457, 253] width 121 height 50
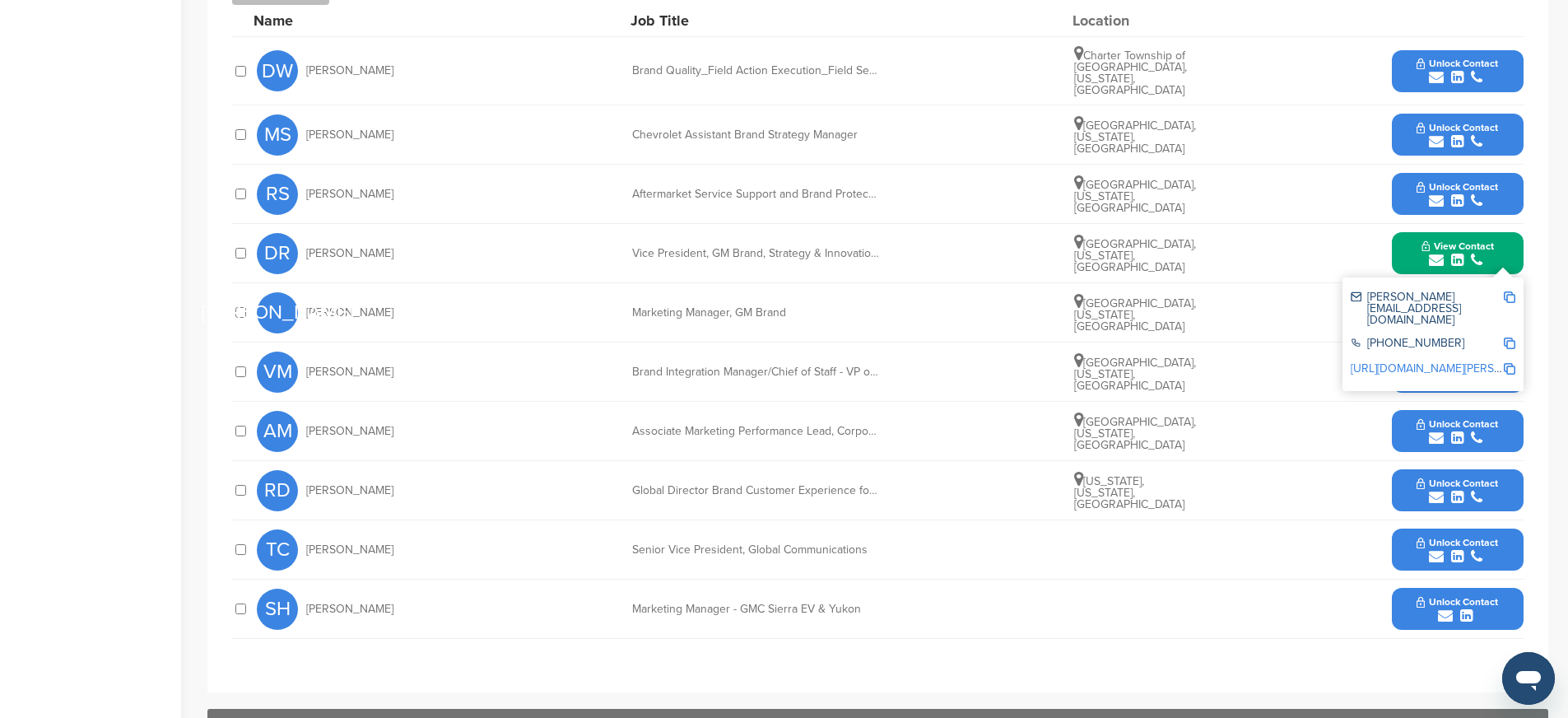
click at [1513, 292] on img at bounding box center [1510, 297] width 11 height 11
drag, startPoint x: 634, startPoint y: 243, endPoint x: 903, endPoint y: 243, distance: 269.0
click at [903, 243] on div "[PERSON_NAME] Vice President, GM Brand, Strategy & Innovation, Digital Business…" at bounding box center [891, 252] width 1267 height 58
copy div "Vice President, GM Brand, Strategy & Innovation, Digit"
click at [1509, 337] on img at bounding box center [1510, 343] width 11 height 11
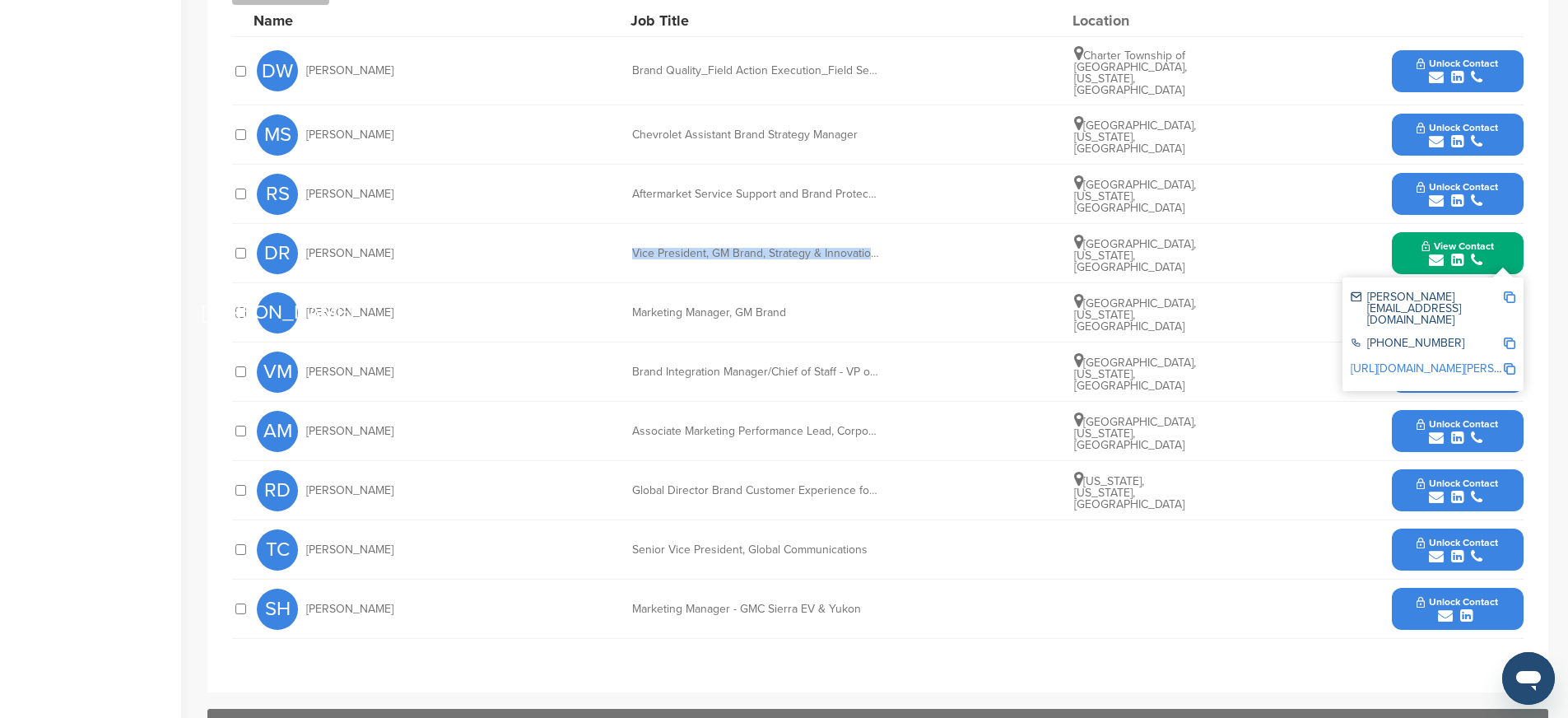
copy div "Vice President, GM Brand, Strategy & Innovation, Digit"
click at [1512, 363] on img at bounding box center [1510, 369] width 11 height 11
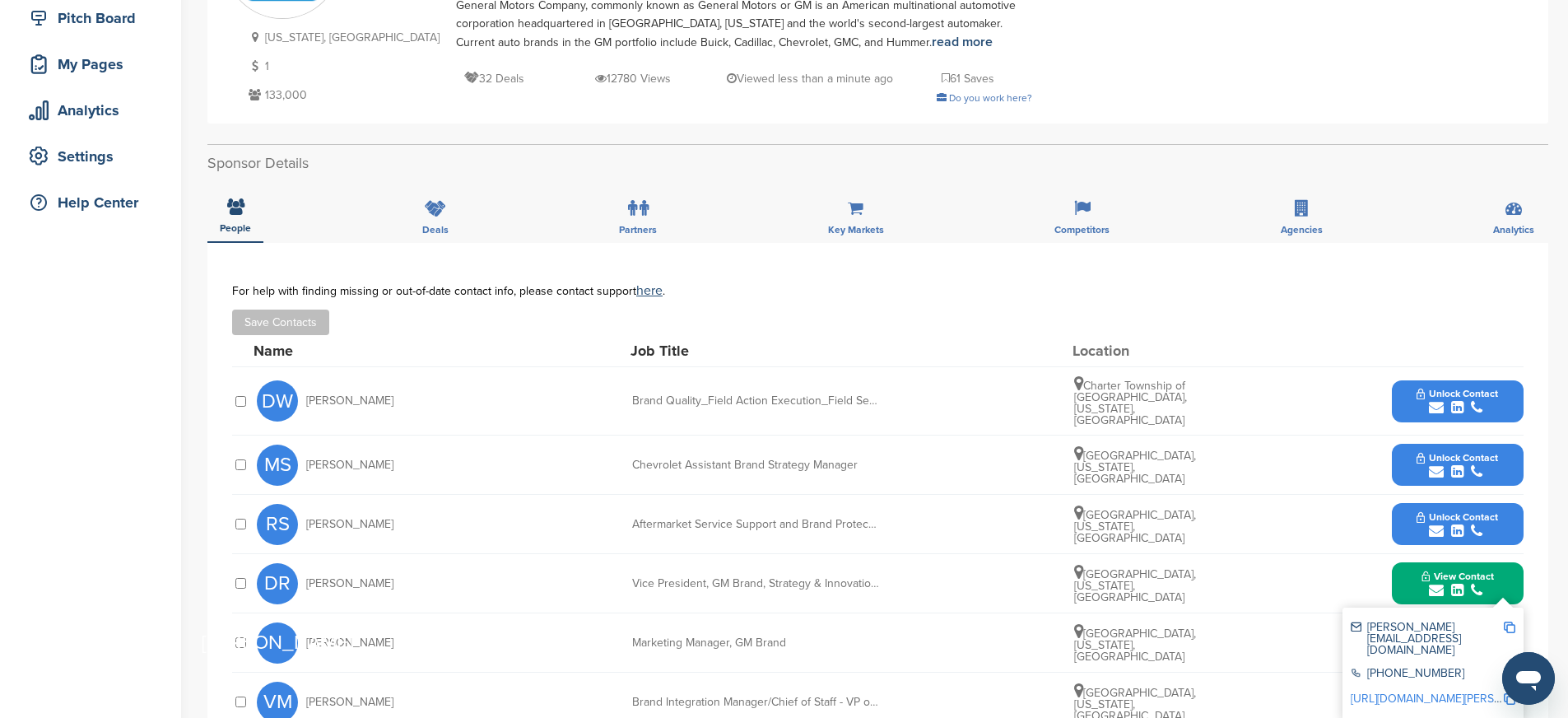
scroll to position [0, 0]
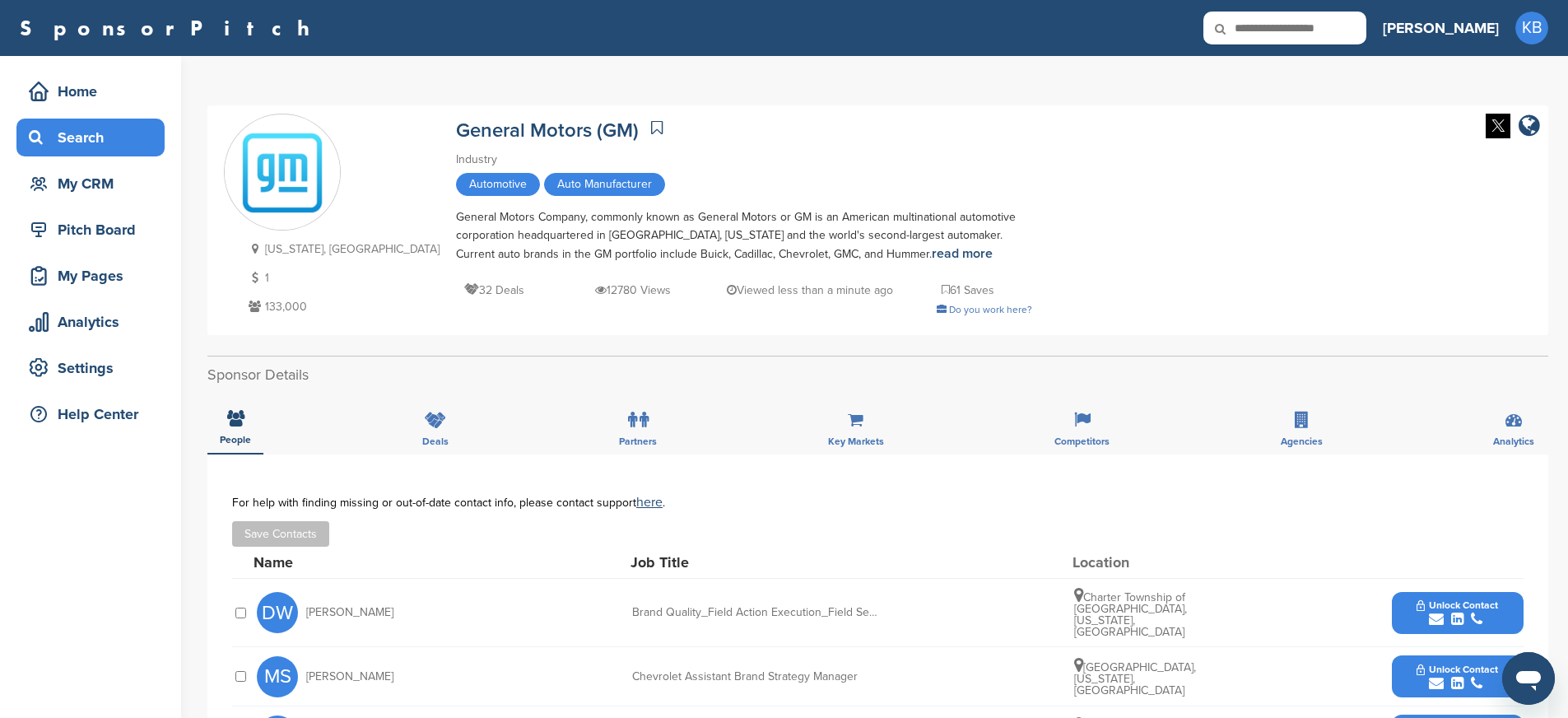
click at [81, 138] on div "Search" at bounding box center [95, 137] width 140 height 30
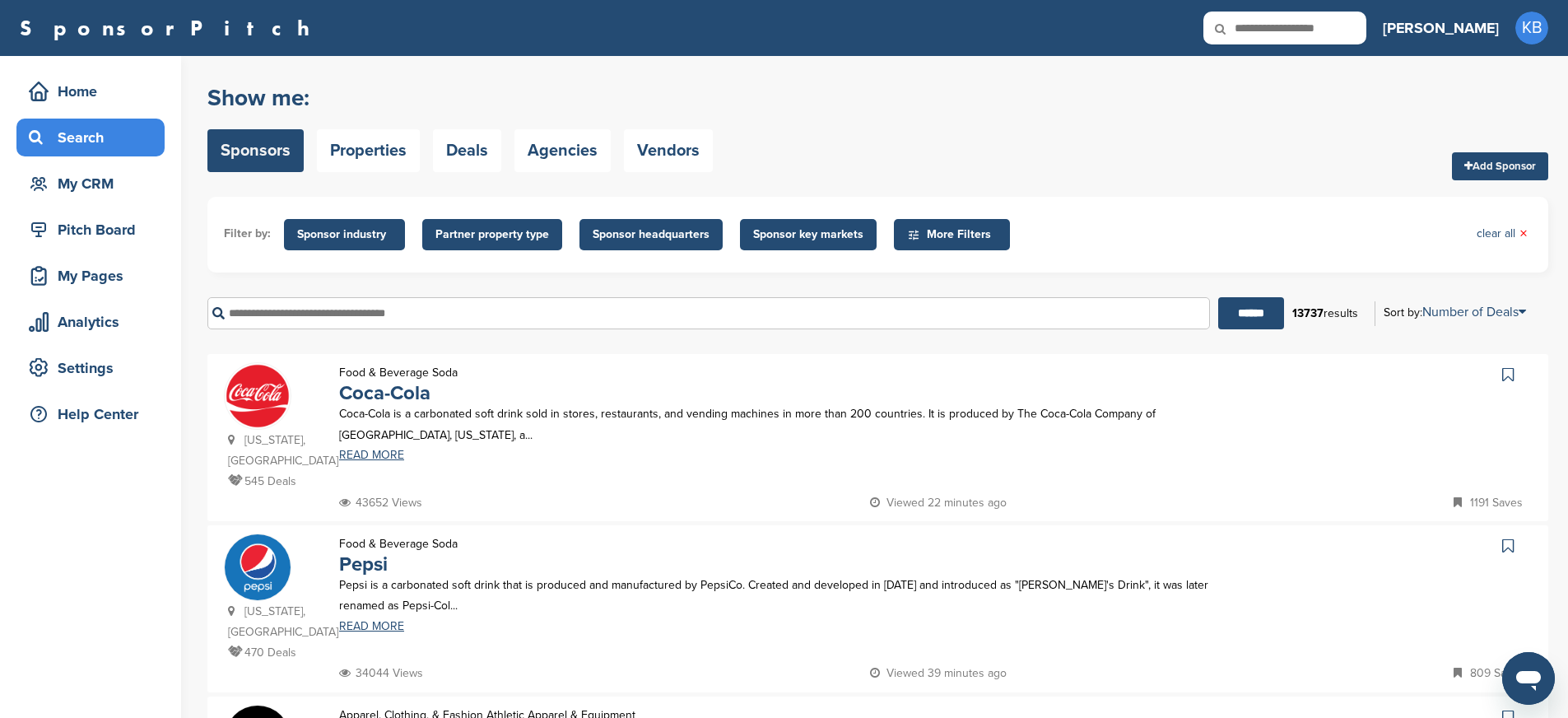
click at [435, 323] on input "text" at bounding box center [708, 314] width 1002 height 33
click at [1218, 297] on input "******" at bounding box center [1251, 314] width 66 height 33
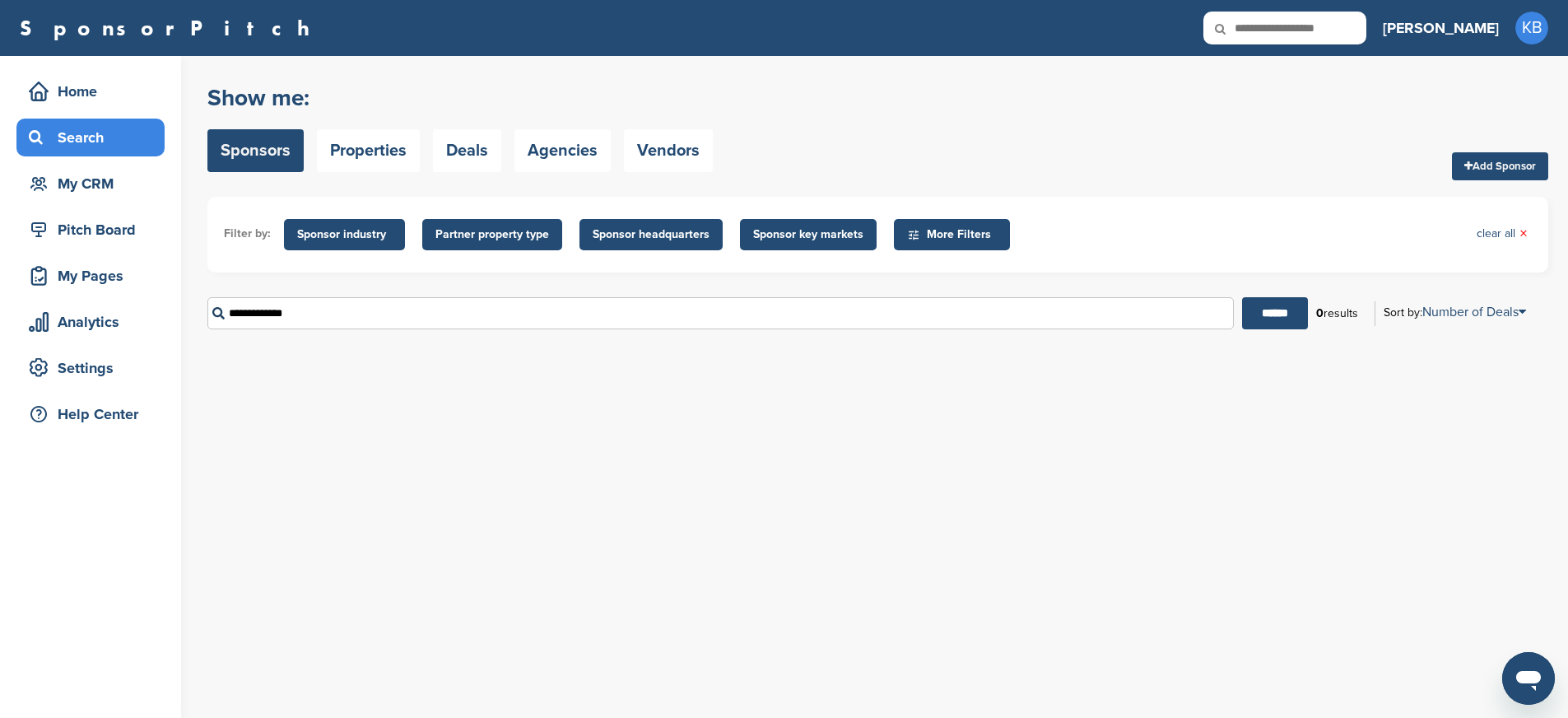
drag, startPoint x: 340, startPoint y: 318, endPoint x: 298, endPoint y: 318, distance: 42.0
click at [298, 318] on input "**********" at bounding box center [720, 314] width 1026 height 33
click at [1242, 318] on input "******" at bounding box center [1275, 314] width 66 height 33
drag, startPoint x: 312, startPoint y: 309, endPoint x: 150, endPoint y: 300, distance: 162.2
click at [152, 301] on div "Home Search My CRM Pitch Board My Pages Analytics Settings Help Center You have…" at bounding box center [784, 387] width 1568 height 663
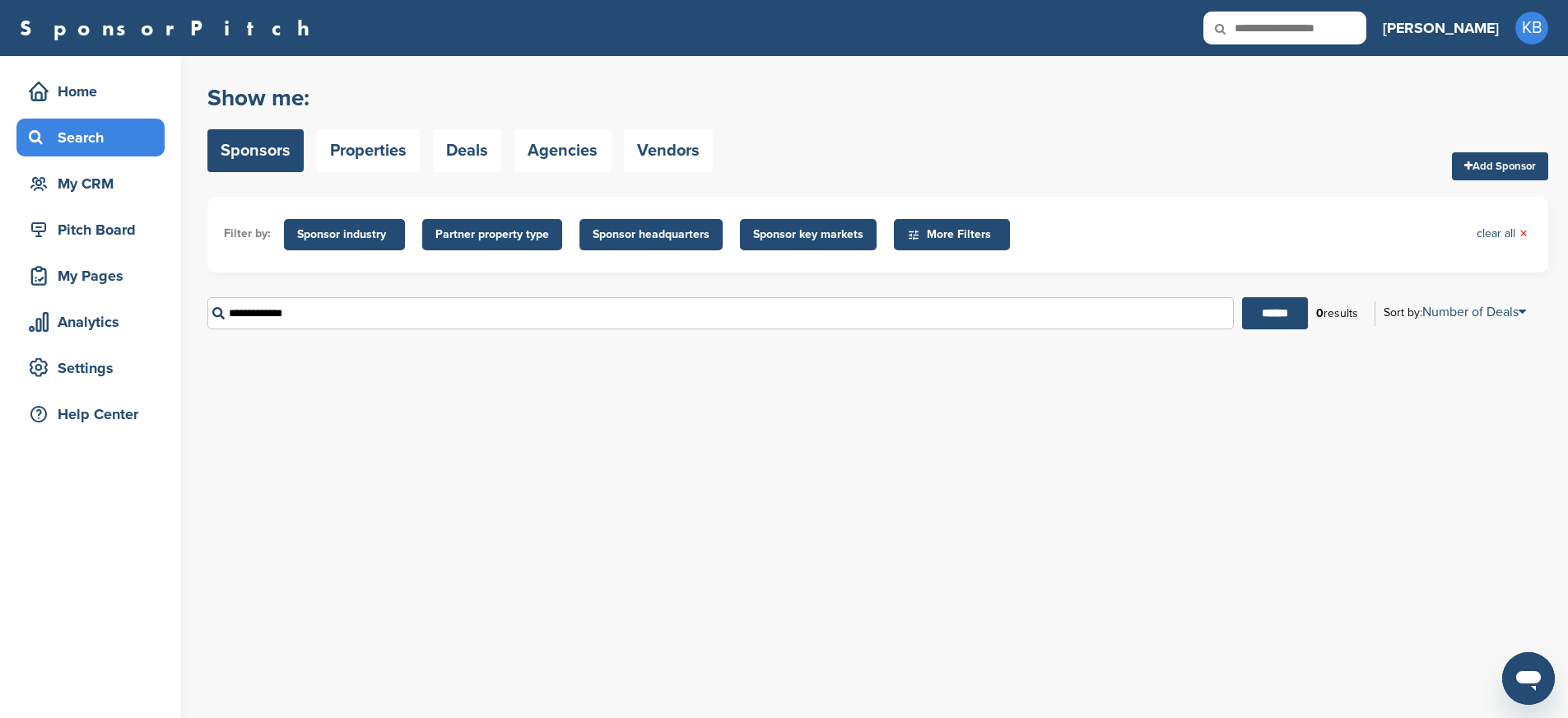
type input "*"
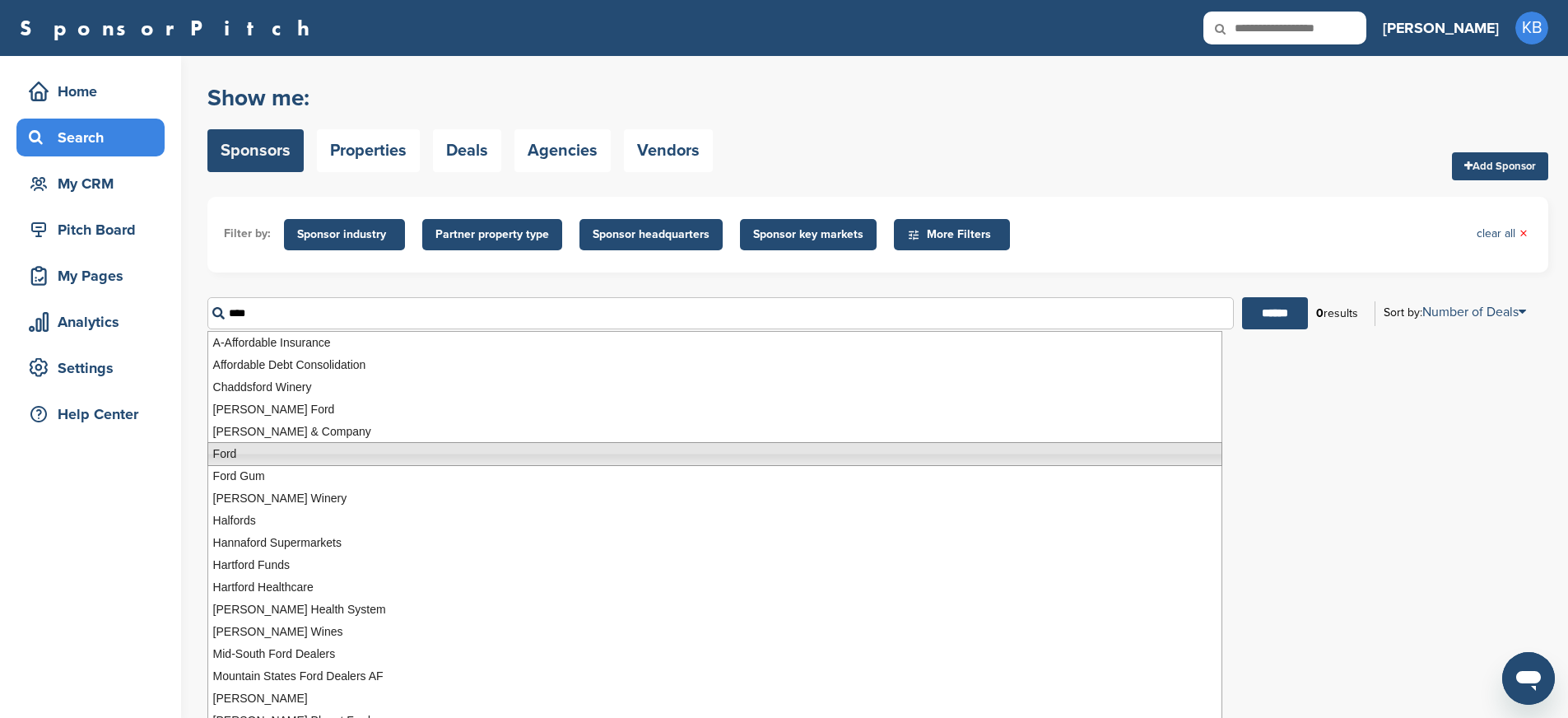
click at [210, 459] on li "Ford" at bounding box center [715, 454] width 1015 height 24
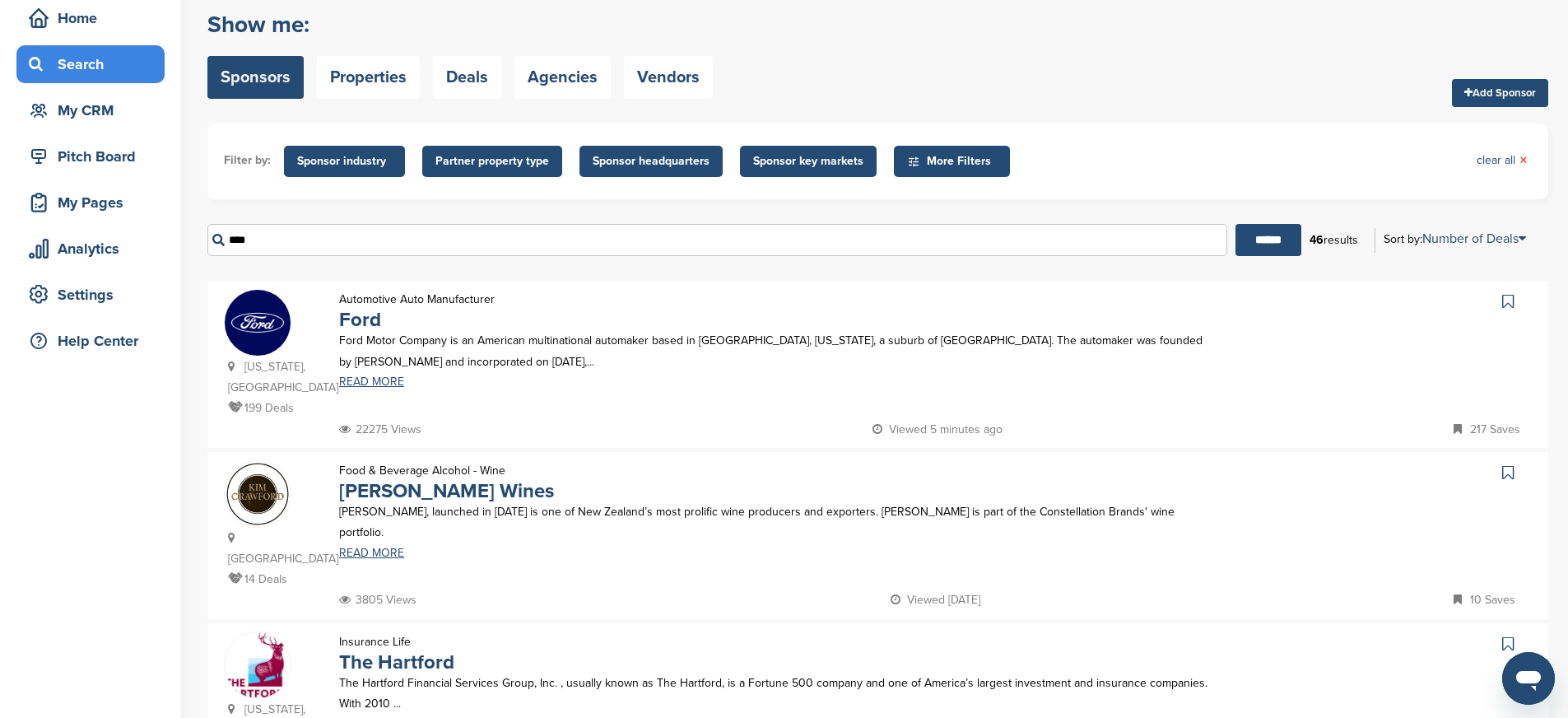
scroll to position [101, 0]
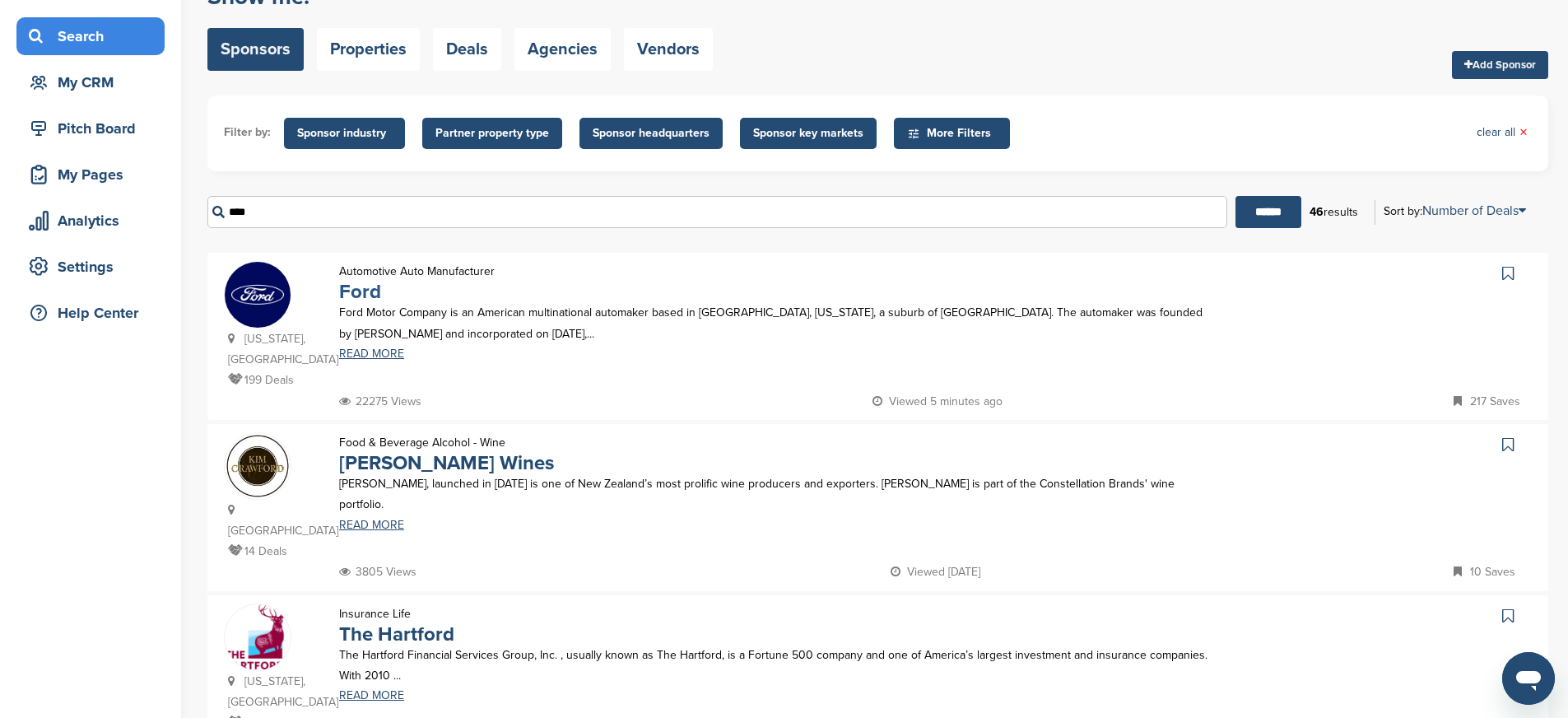
type input "****"
click at [359, 300] on link "Ford" at bounding box center [360, 292] width 42 height 24
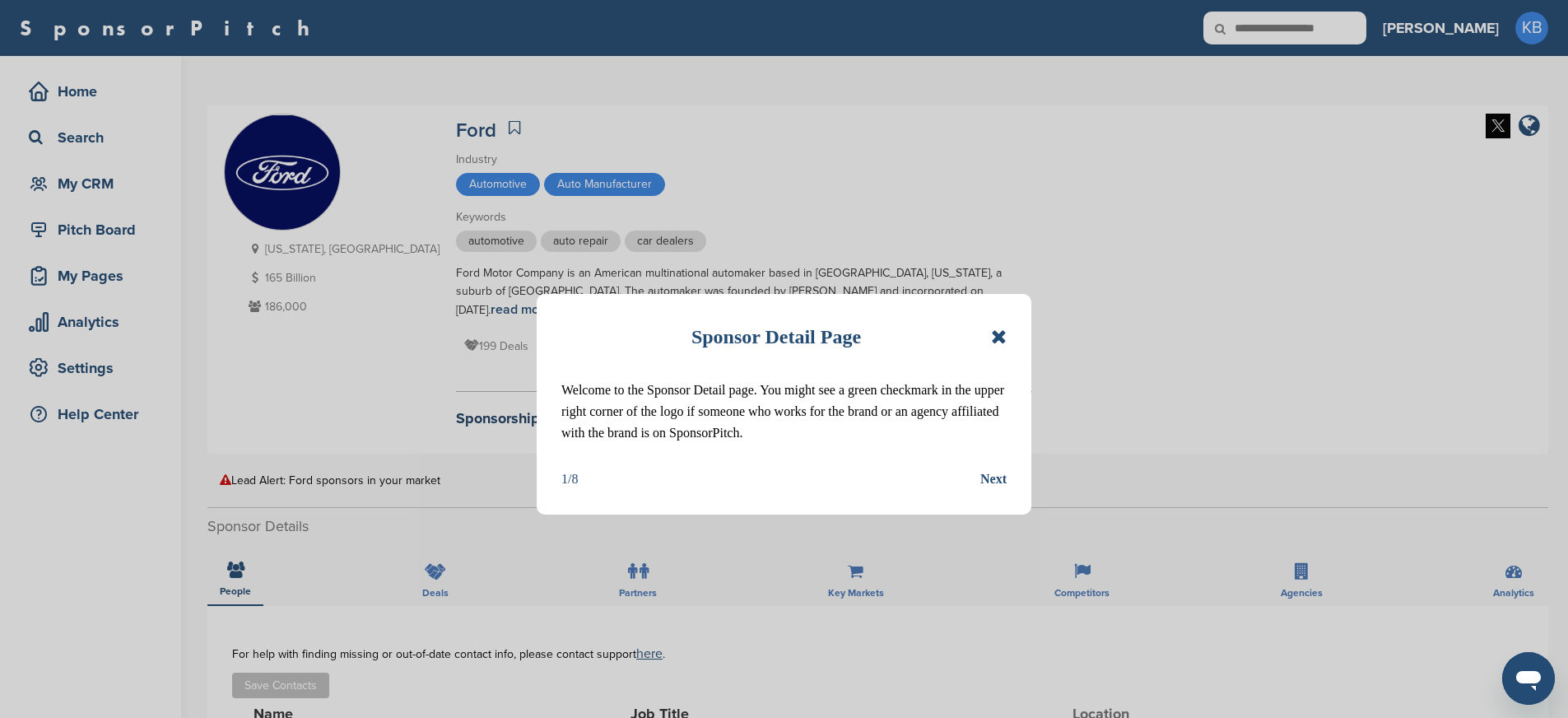
click at [999, 471] on div "Next" at bounding box center [994, 479] width 27 height 21
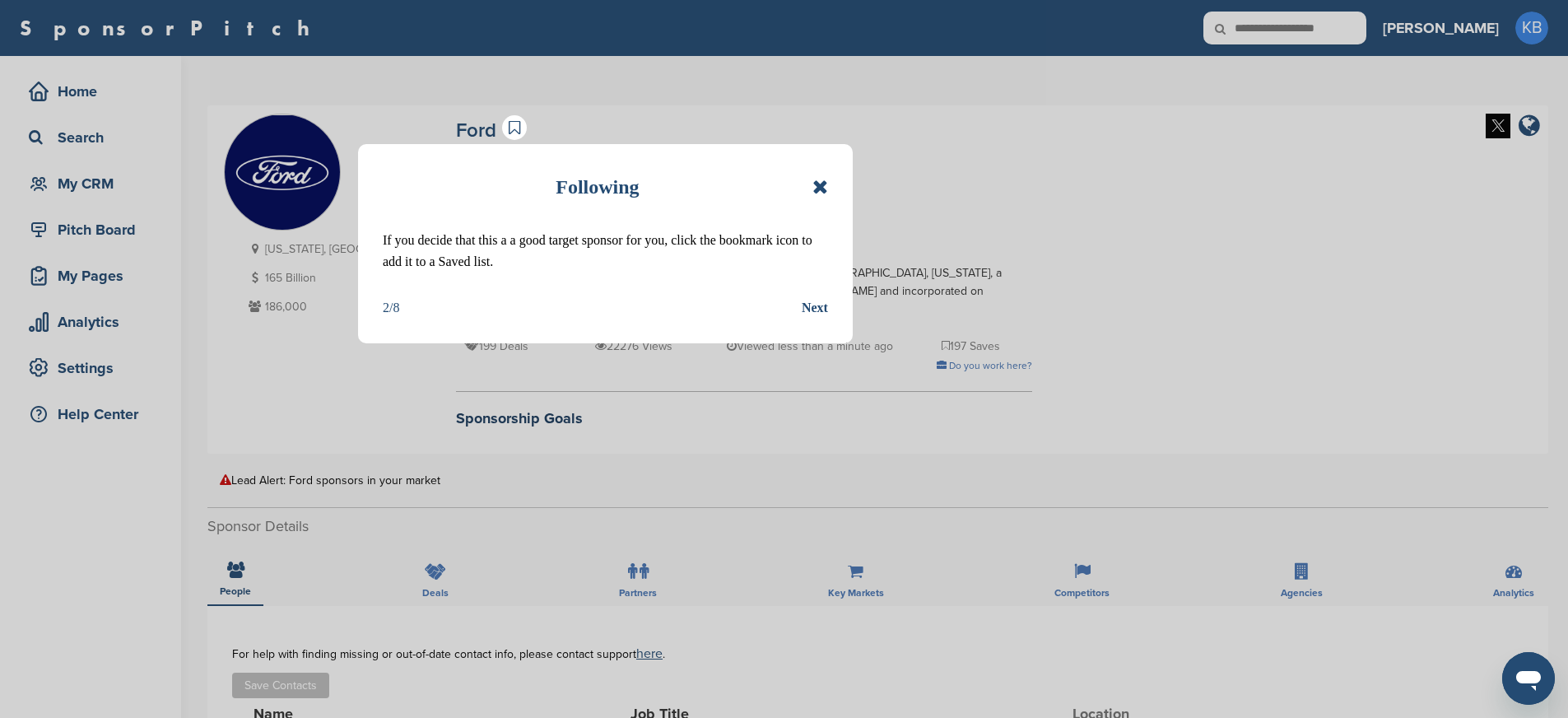
click at [812, 307] on div "Next" at bounding box center [815, 308] width 27 height 21
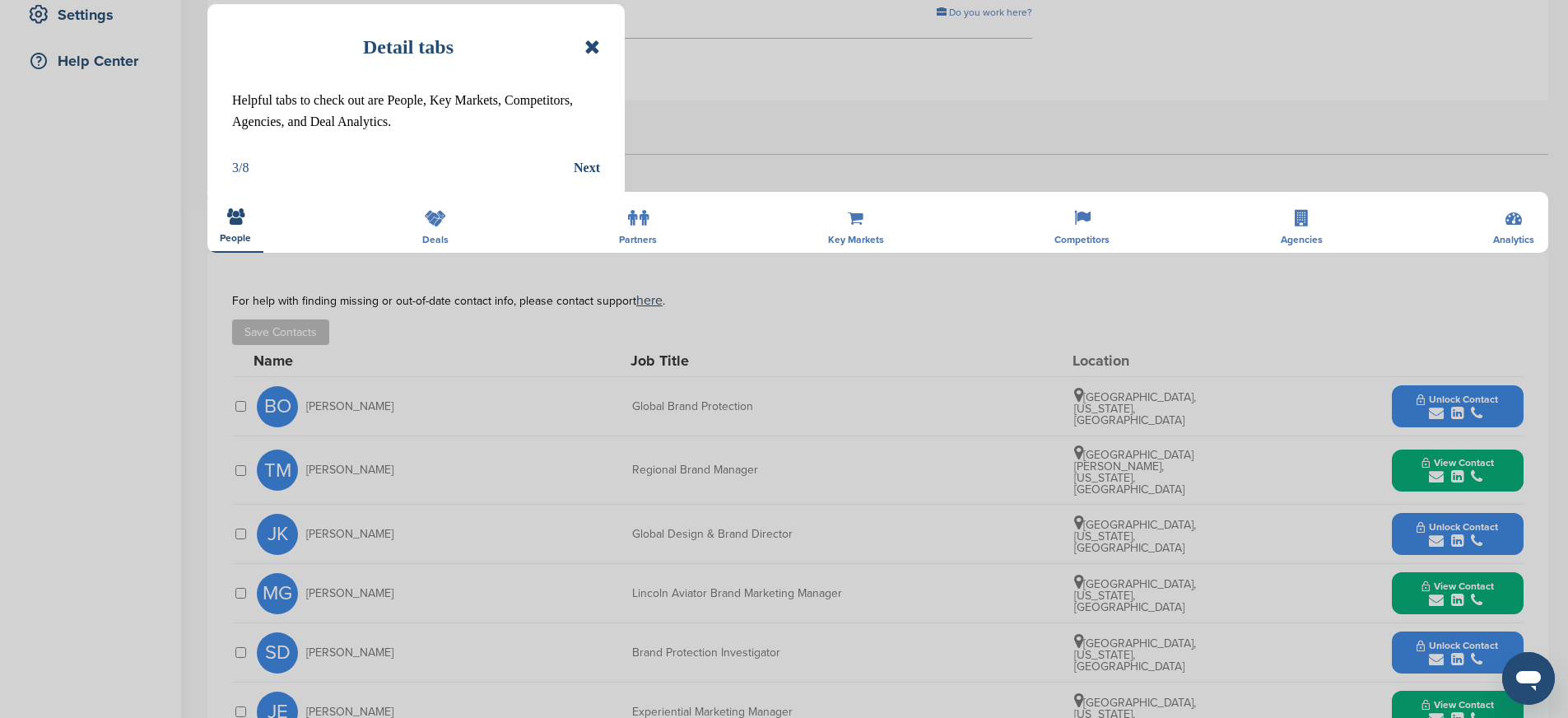
scroll to position [675, 0]
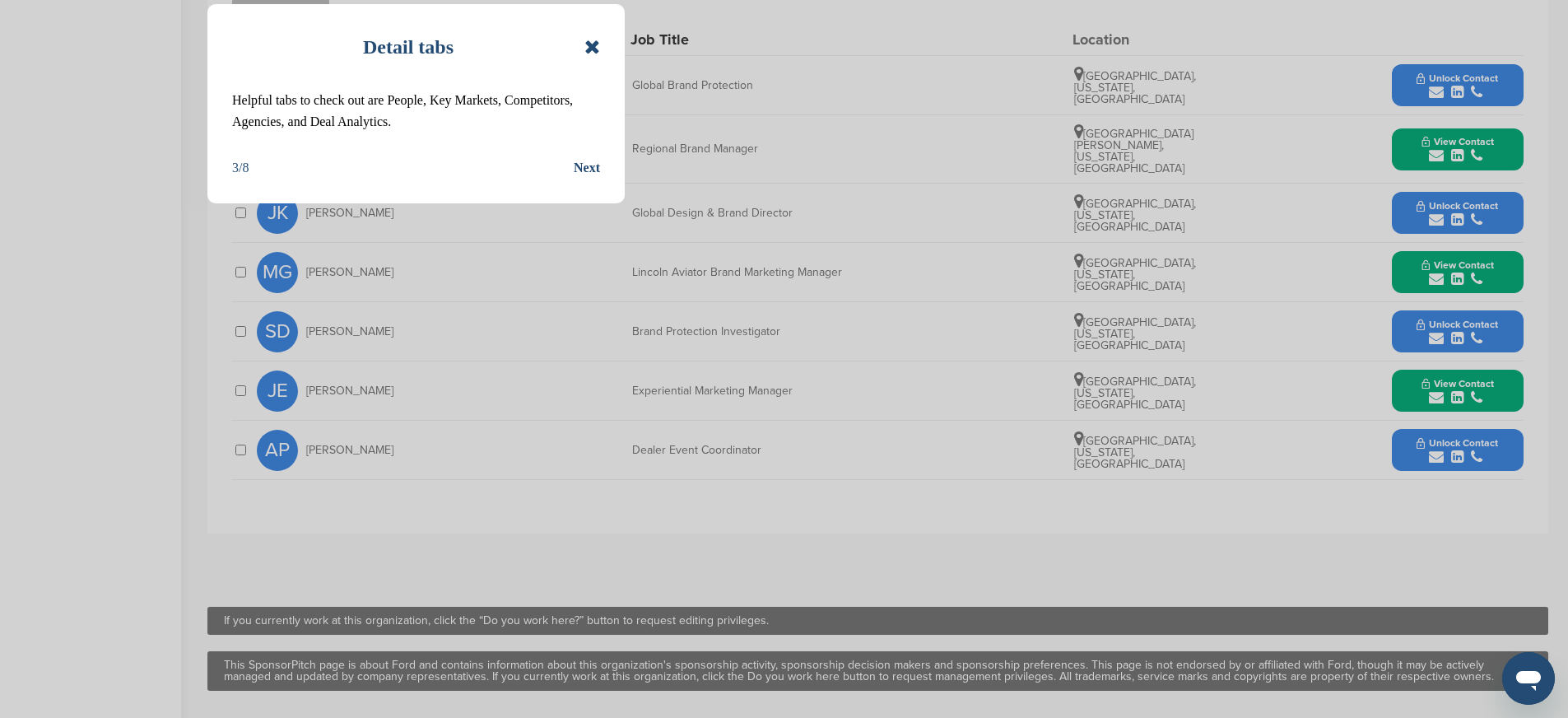
click at [592, 166] on div "Next" at bounding box center [587, 168] width 27 height 21
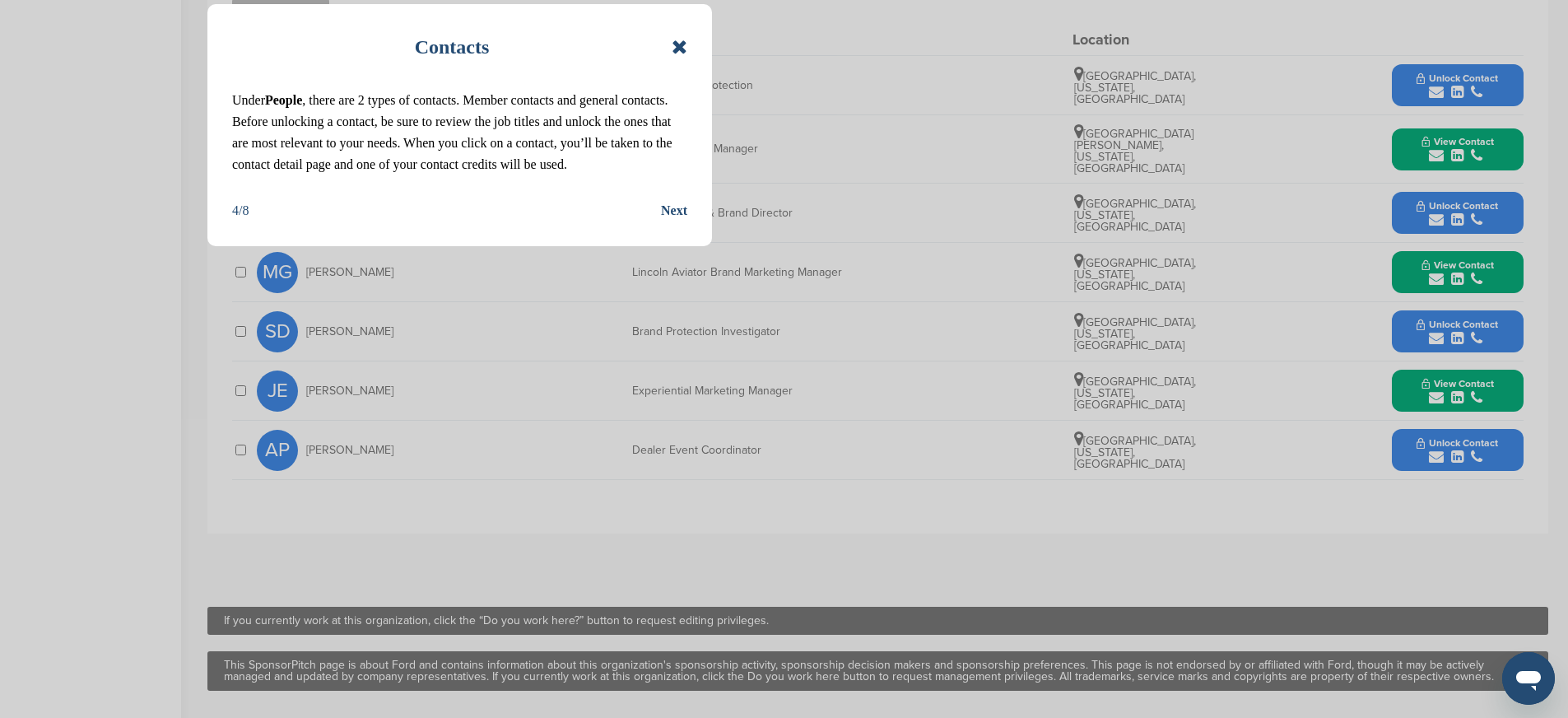
click at [665, 209] on div "Next" at bounding box center [675, 210] width 27 height 21
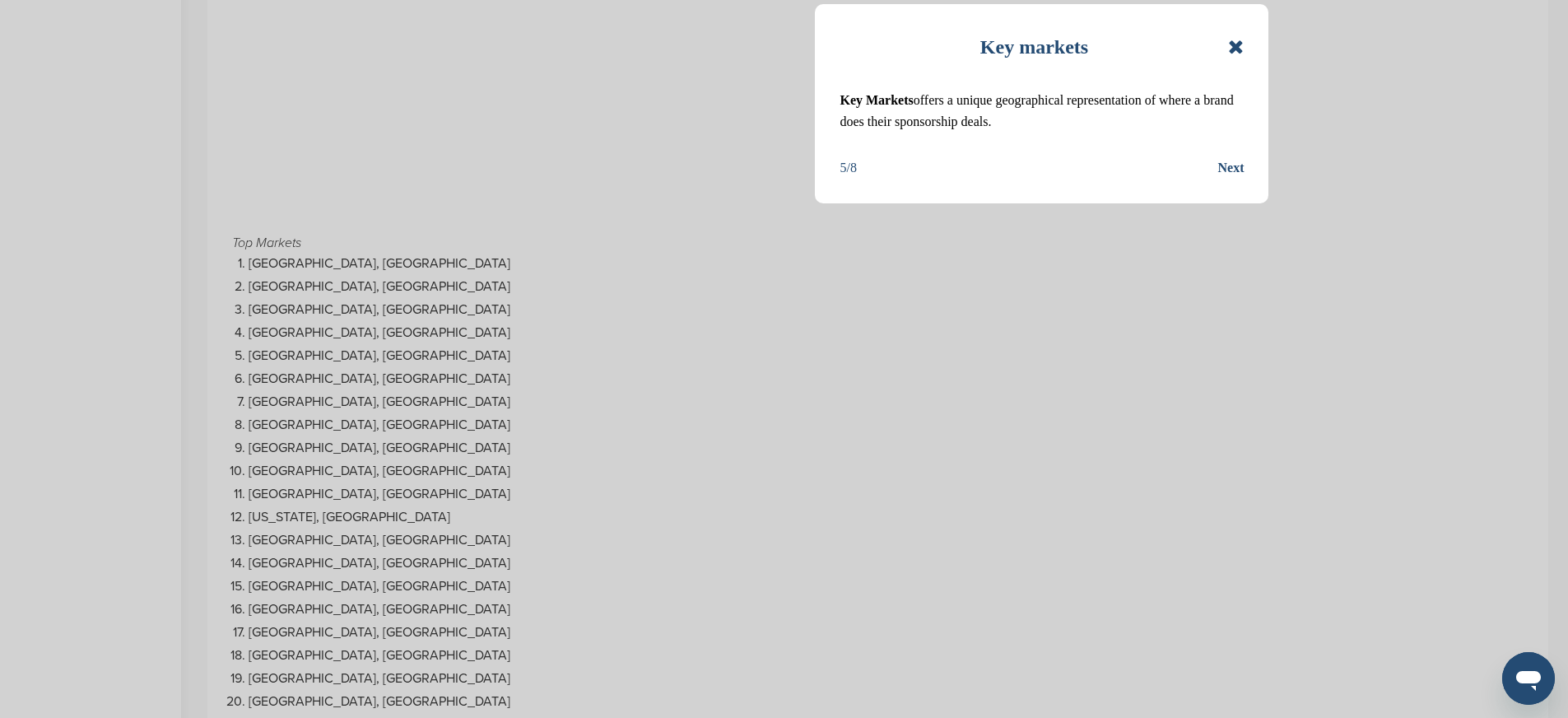
click at [1235, 159] on div "Next" at bounding box center [1231, 168] width 27 height 21
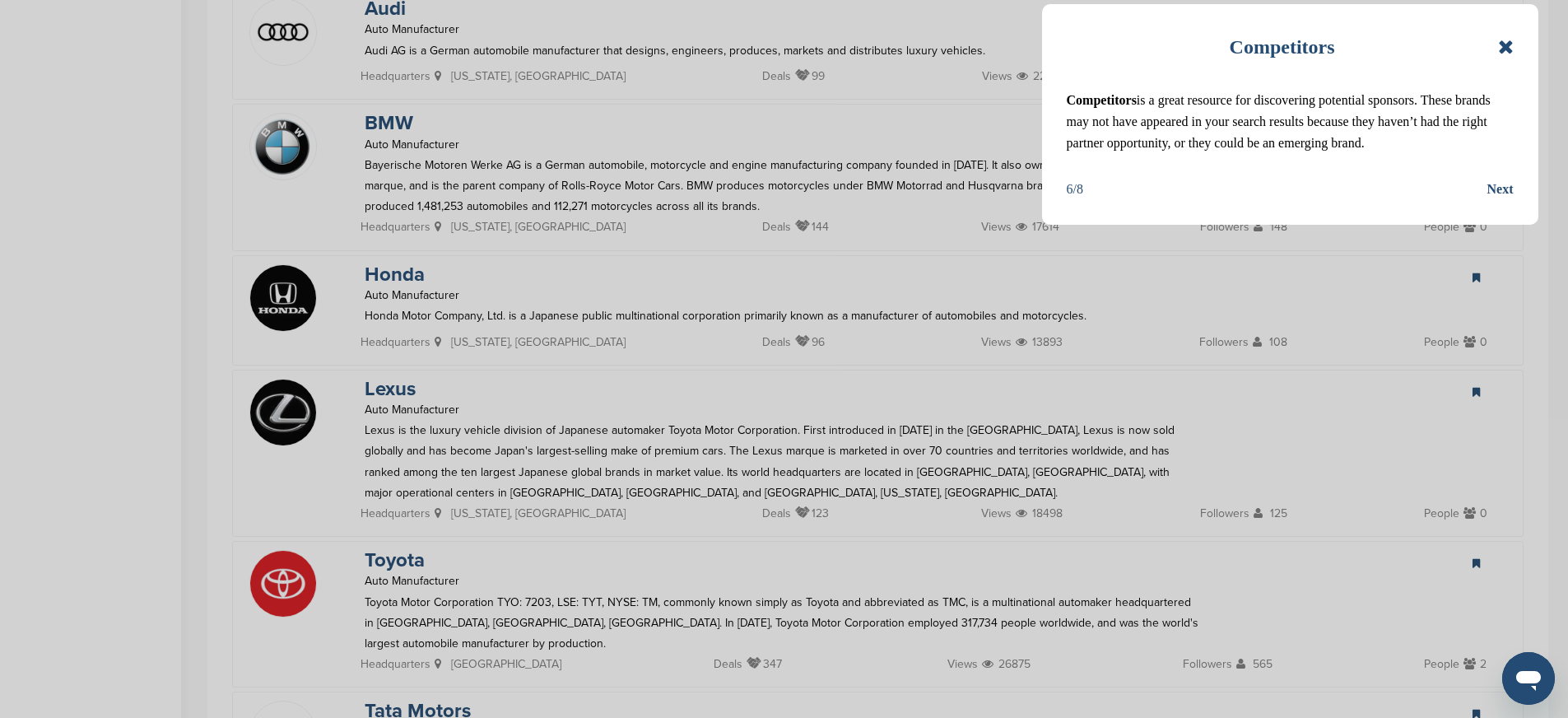
click at [1500, 193] on div "Next" at bounding box center [1501, 189] width 27 height 21
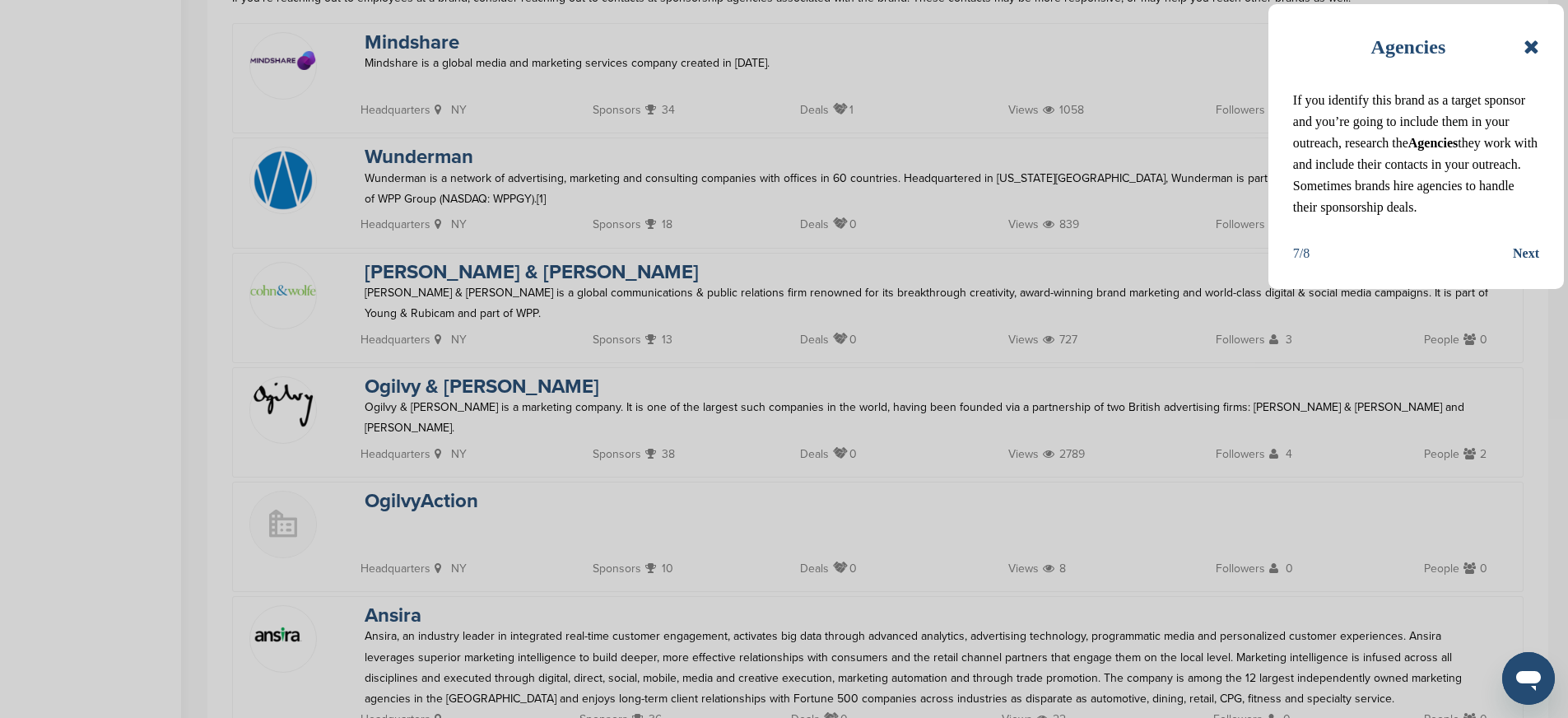
click at [1523, 268] on div "Agencies If you identify this brand as a target sponsor and you’re going to inc…" at bounding box center [1415, 146] width 295 height 285
click at [1532, 38] on icon at bounding box center [1531, 47] width 15 height 20
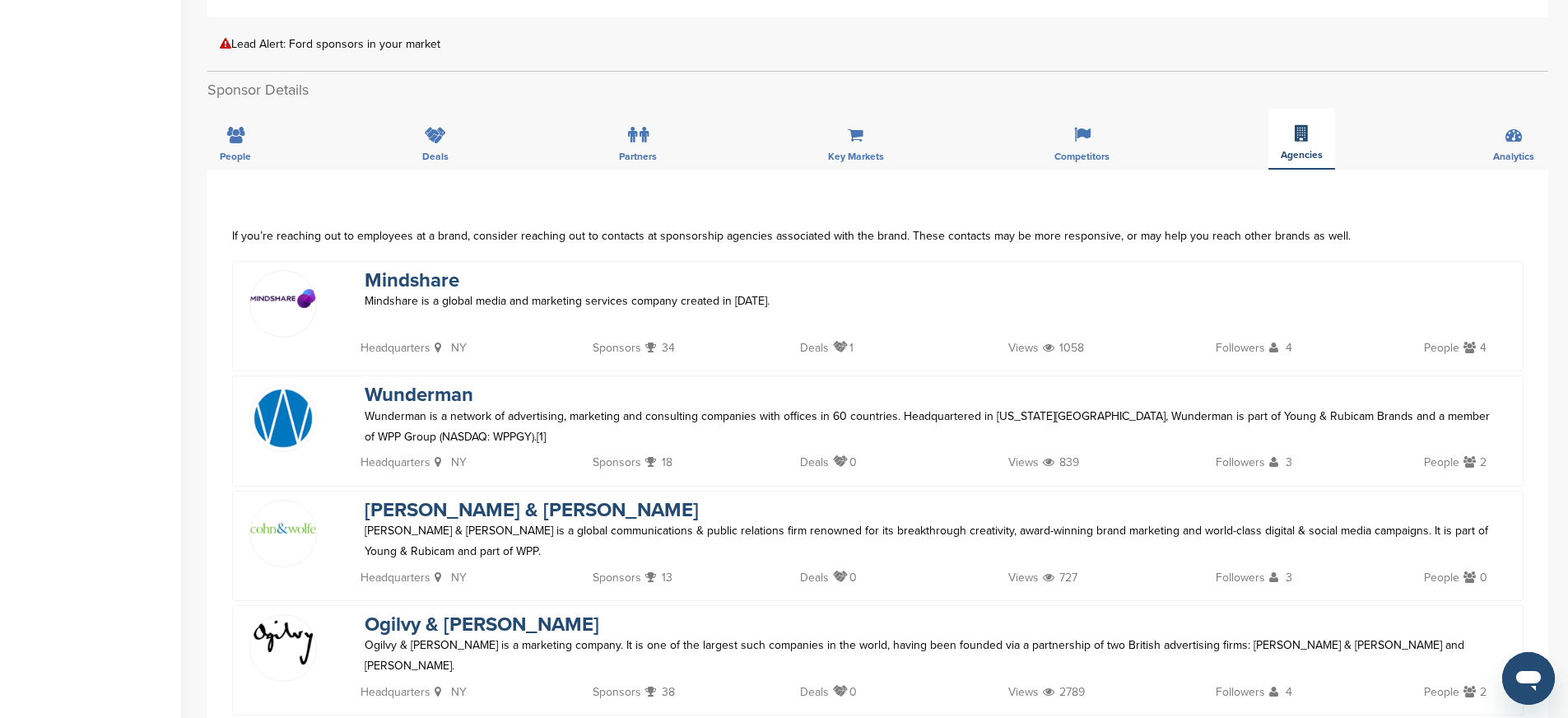
scroll to position [76, 0]
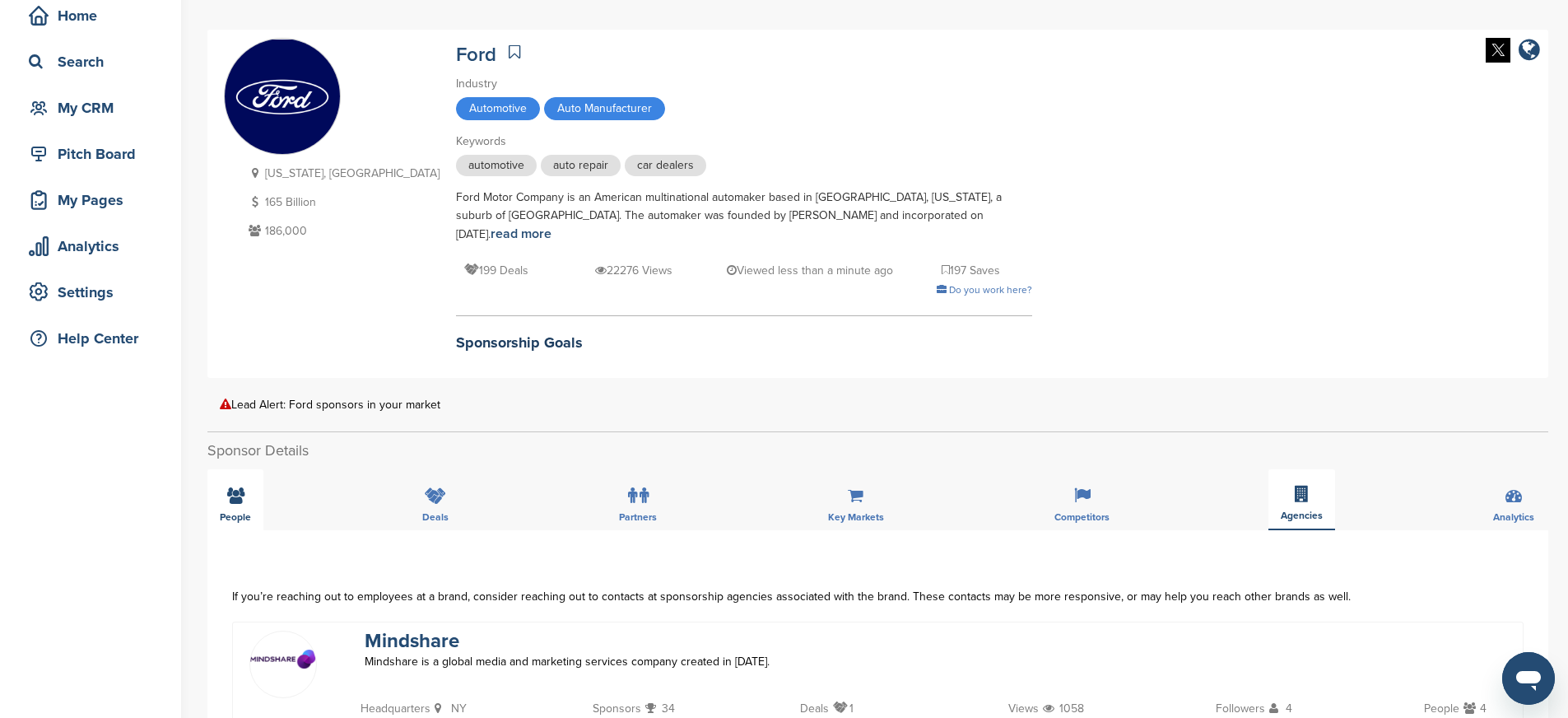
click at [243, 488] on icon at bounding box center [236, 495] width 17 height 16
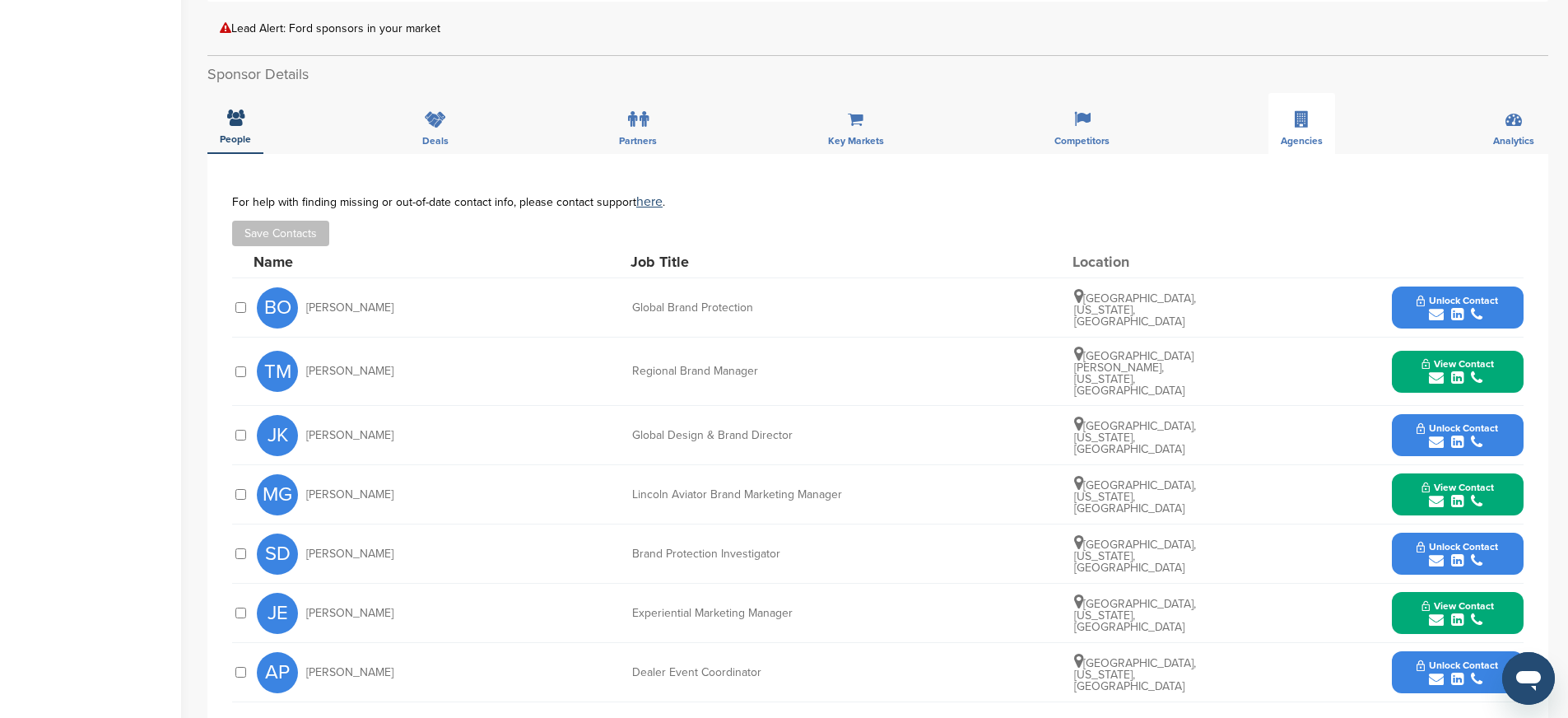
scroll to position [453, 0]
drag, startPoint x: 633, startPoint y: 465, endPoint x: 896, endPoint y: 466, distance: 263.0
click at [896, 466] on div "MG Monica Gorgas Lincoln Aviator Brand Marketing Manager Detroit, Michigan, Uni…" at bounding box center [891, 493] width 1267 height 58
copy div "Lincoln Aviator Brand Marketing Manager"
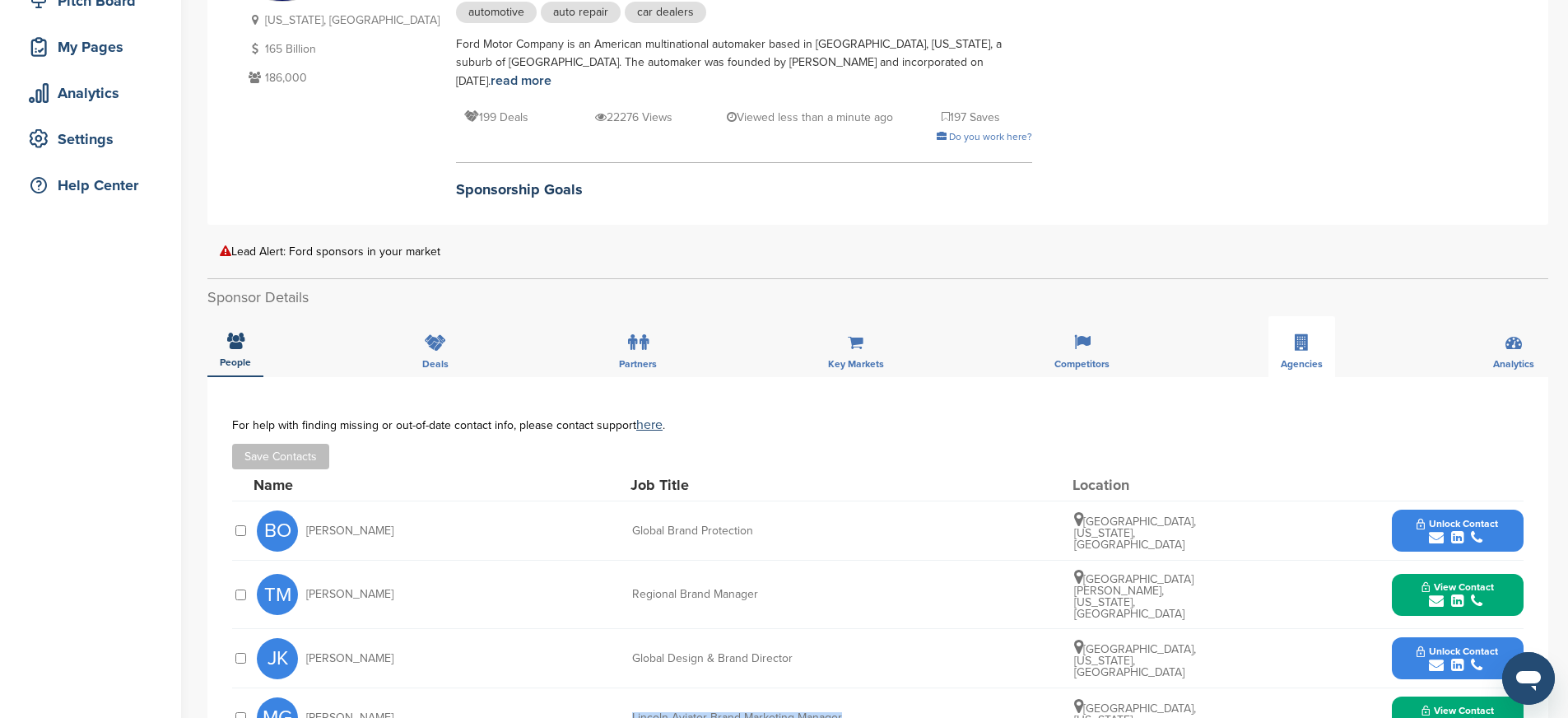
scroll to position [0, 0]
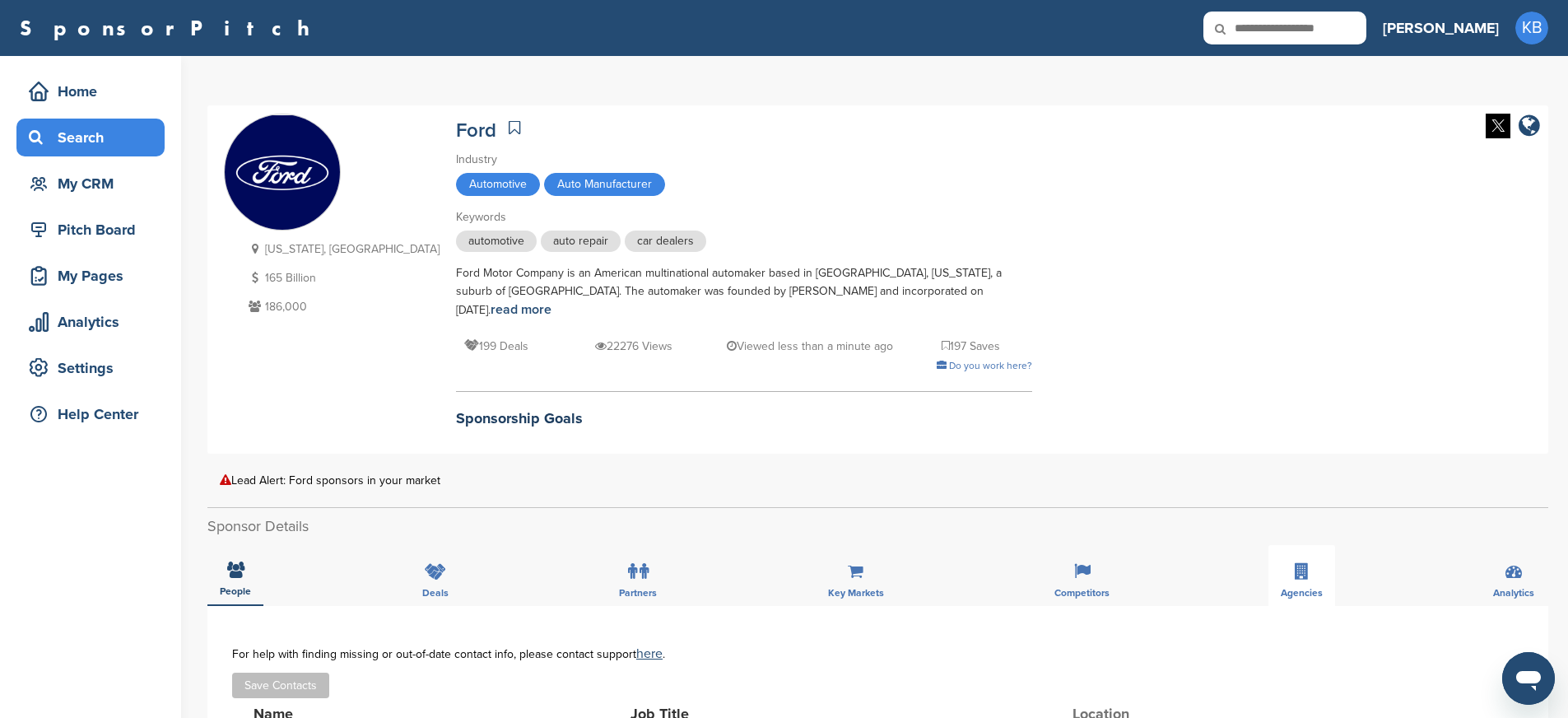
click at [91, 145] on div "Search" at bounding box center [95, 137] width 140 height 30
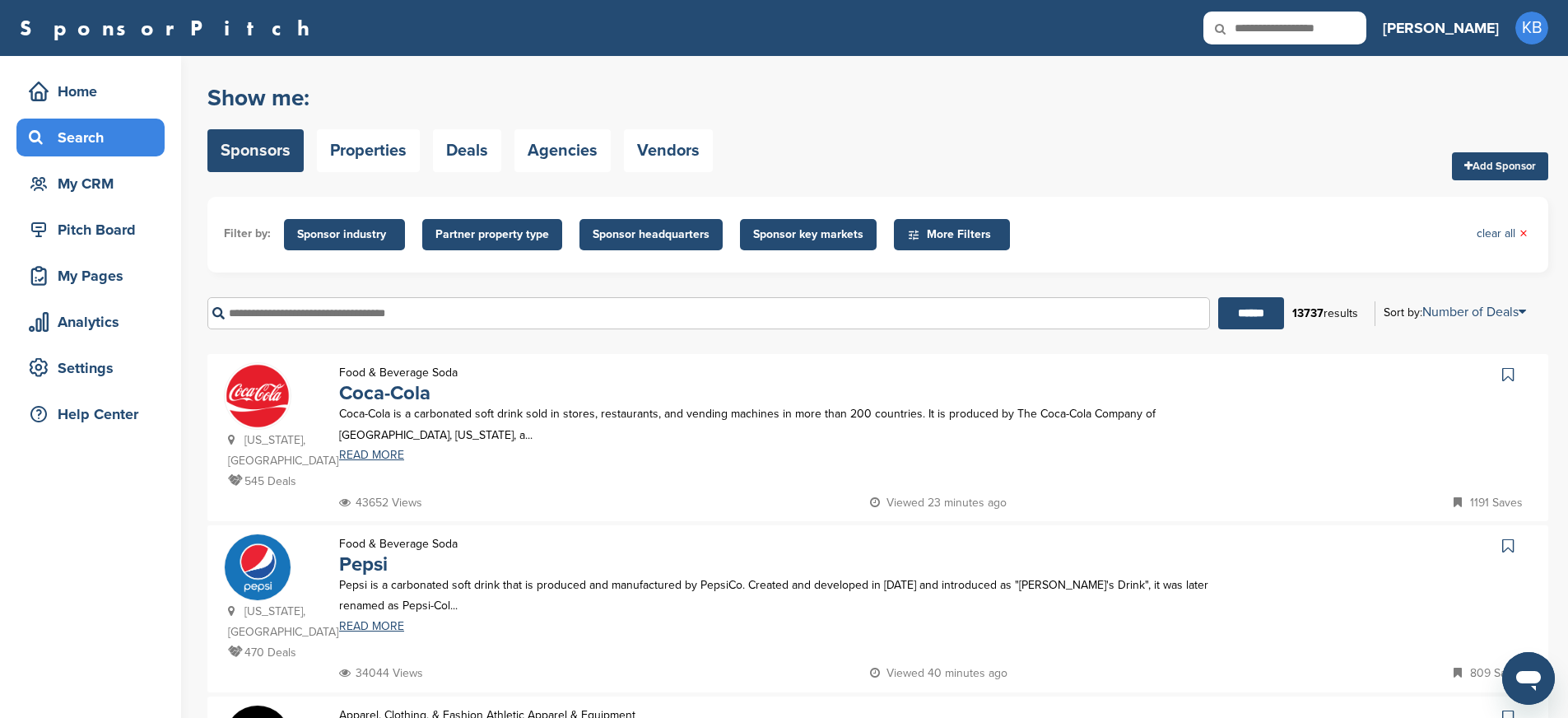
click at [380, 314] on input "text" at bounding box center [708, 314] width 1002 height 33
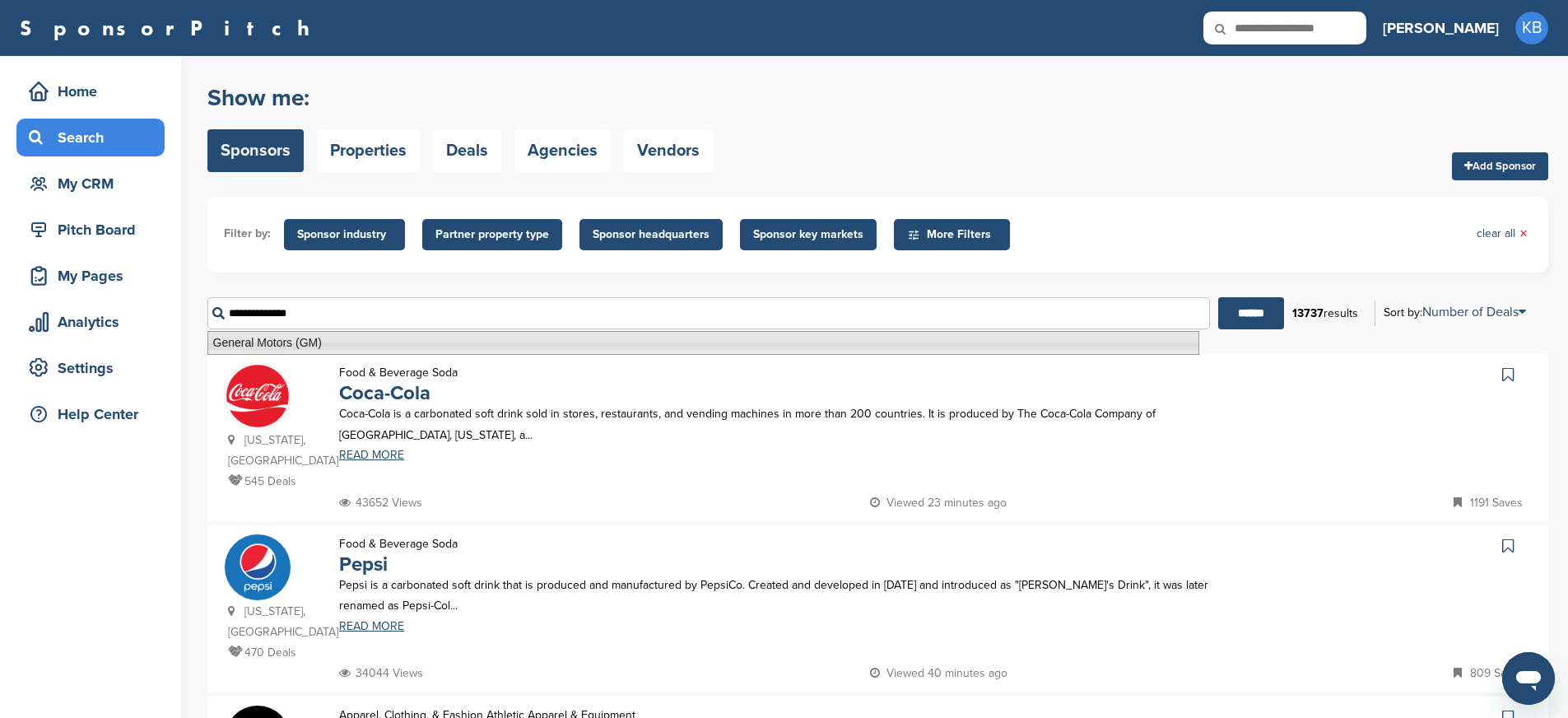
click at [265, 345] on li "General Motors (GM)" at bounding box center [703, 342] width 992 height 24
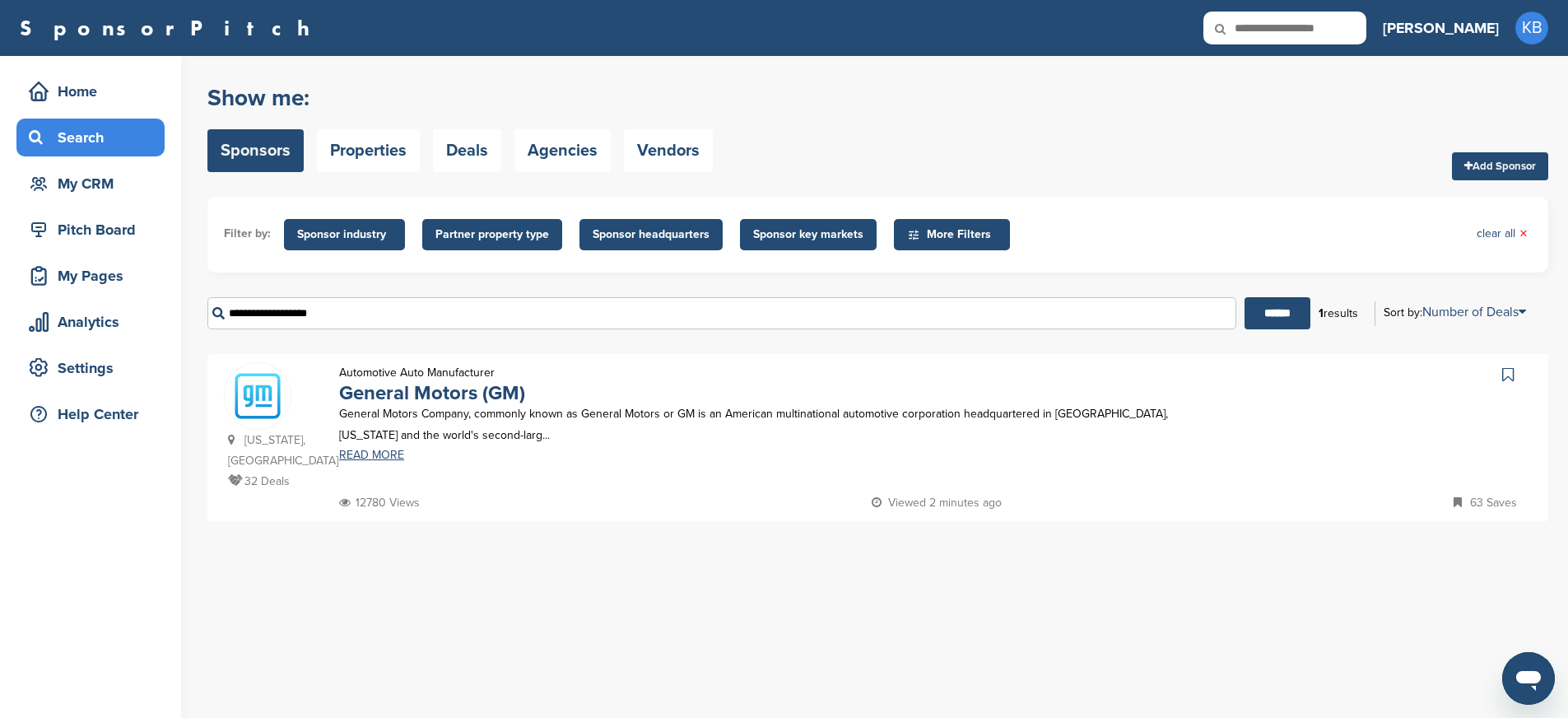
type input "**********"
click at [255, 401] on img at bounding box center [257, 396] width 66 height 66
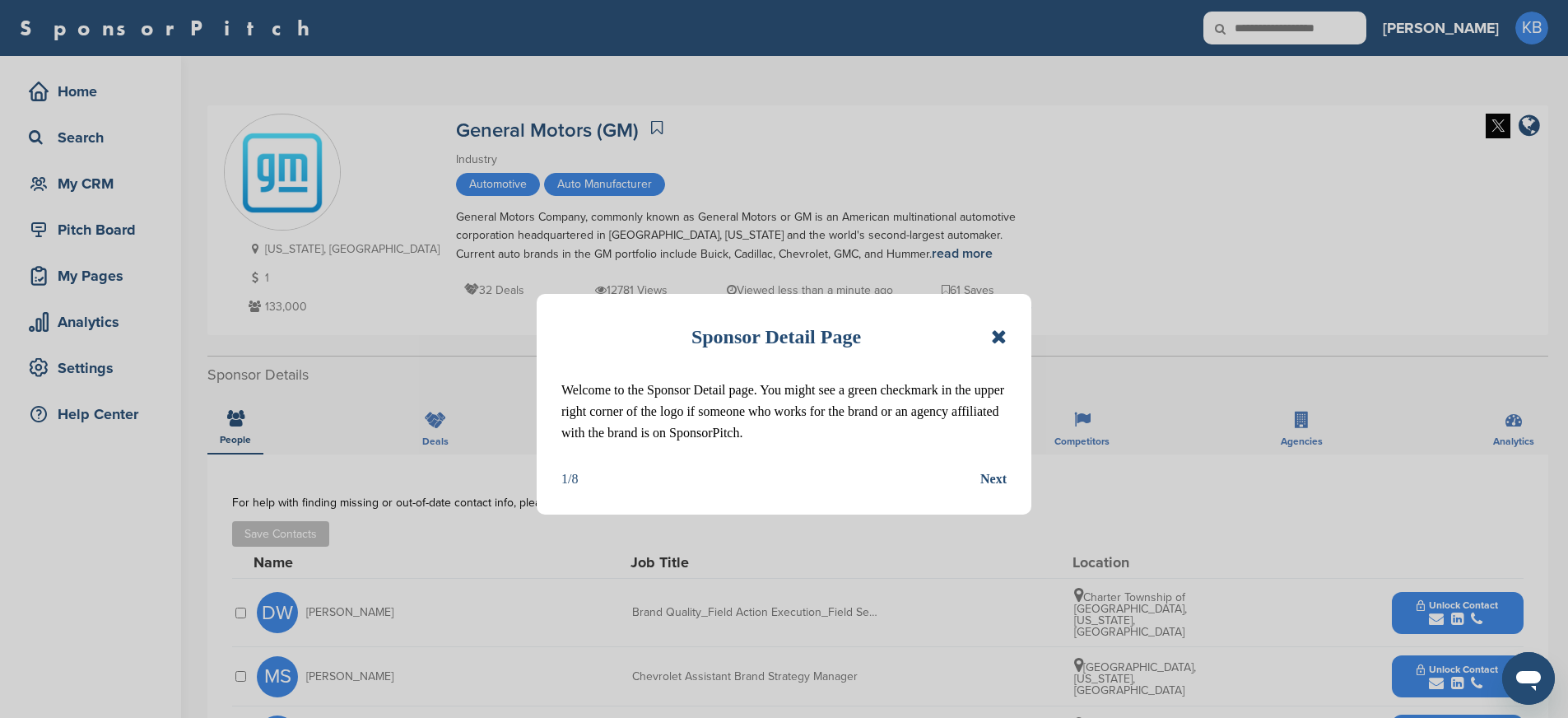
click at [1001, 337] on icon at bounding box center [999, 337] width 15 height 20
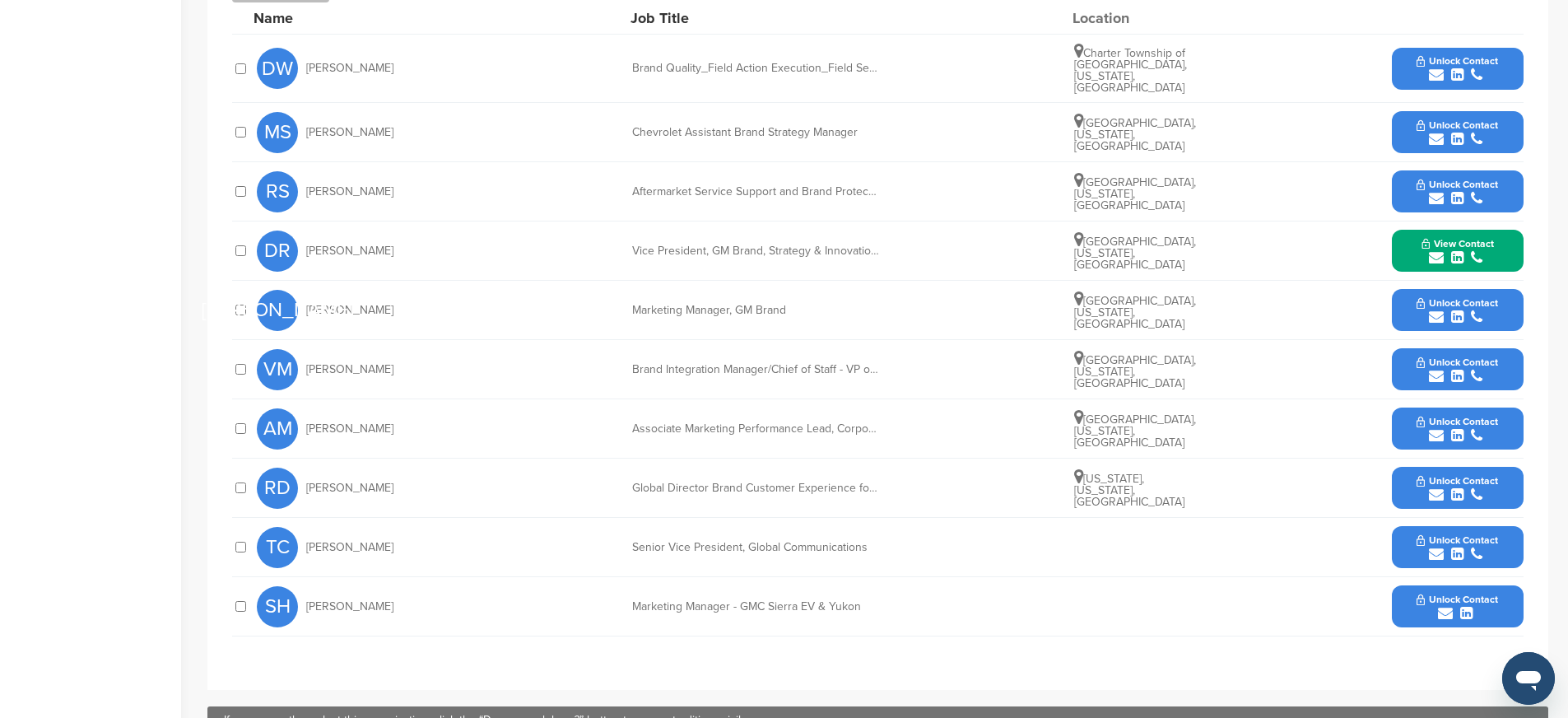
scroll to position [555, 0]
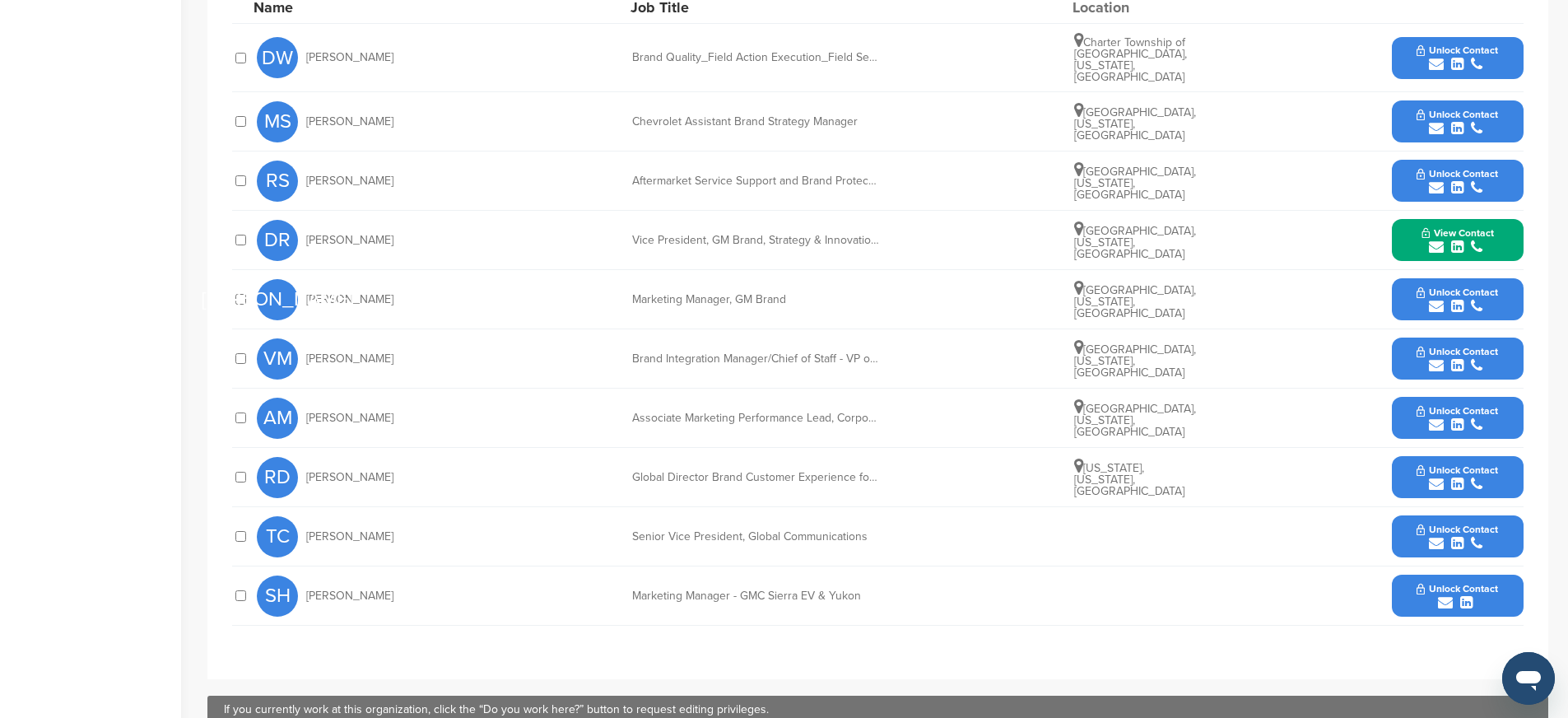
click at [1473, 346] on span "Unlock Contact" at bounding box center [1457, 352] width 81 height 11
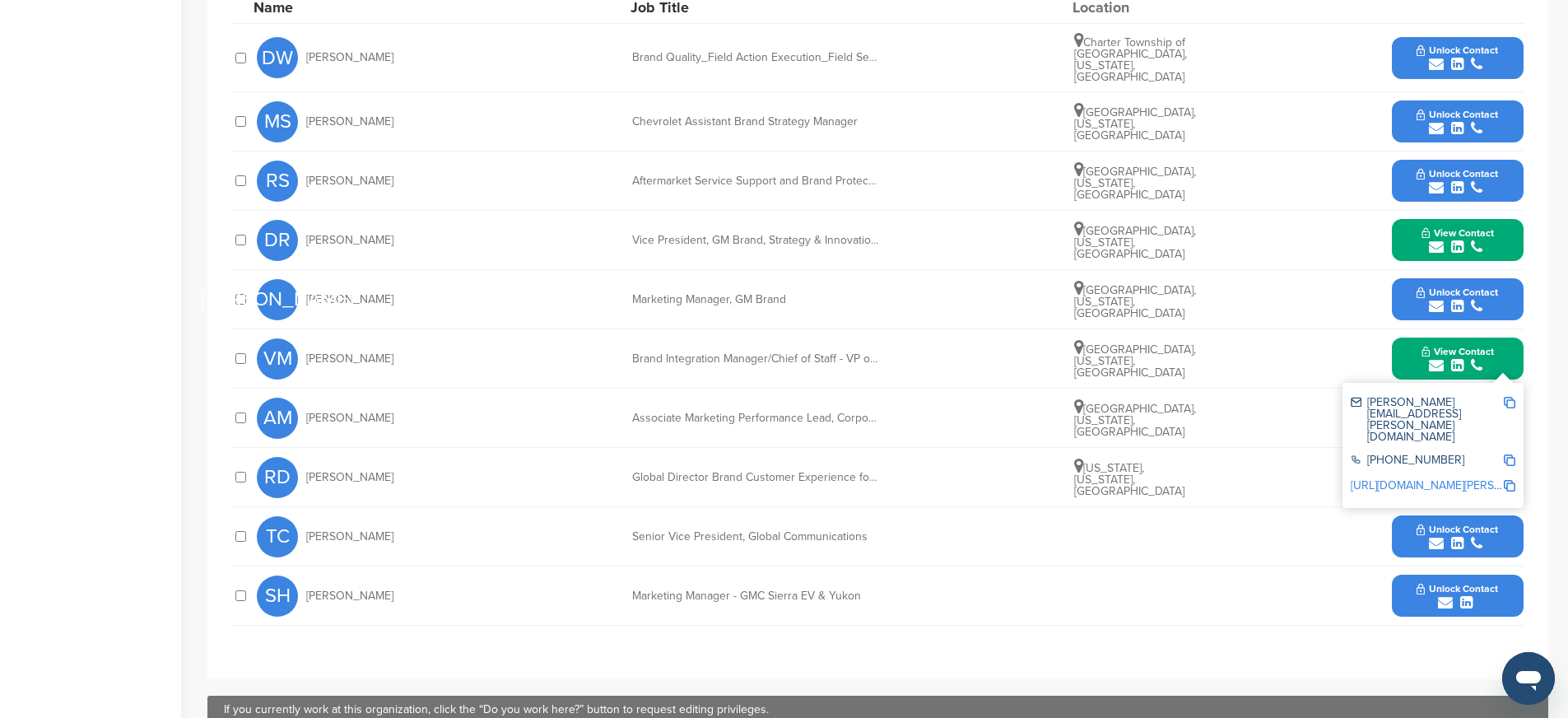
click at [1508, 397] on img at bounding box center [1510, 403] width 11 height 11
drag, startPoint x: 631, startPoint y: 349, endPoint x: 895, endPoint y: 354, distance: 264.0
click at [895, 354] on div "VM Veronica Mitchell Brand Integration Manager/Chief of Staff - VP of Electric …" at bounding box center [891, 359] width 1267 height 58
copy div "Brand Integration Manager/Chief of Staff - VP of Elec"
click at [1507, 455] on img at bounding box center [1510, 461] width 11 height 11
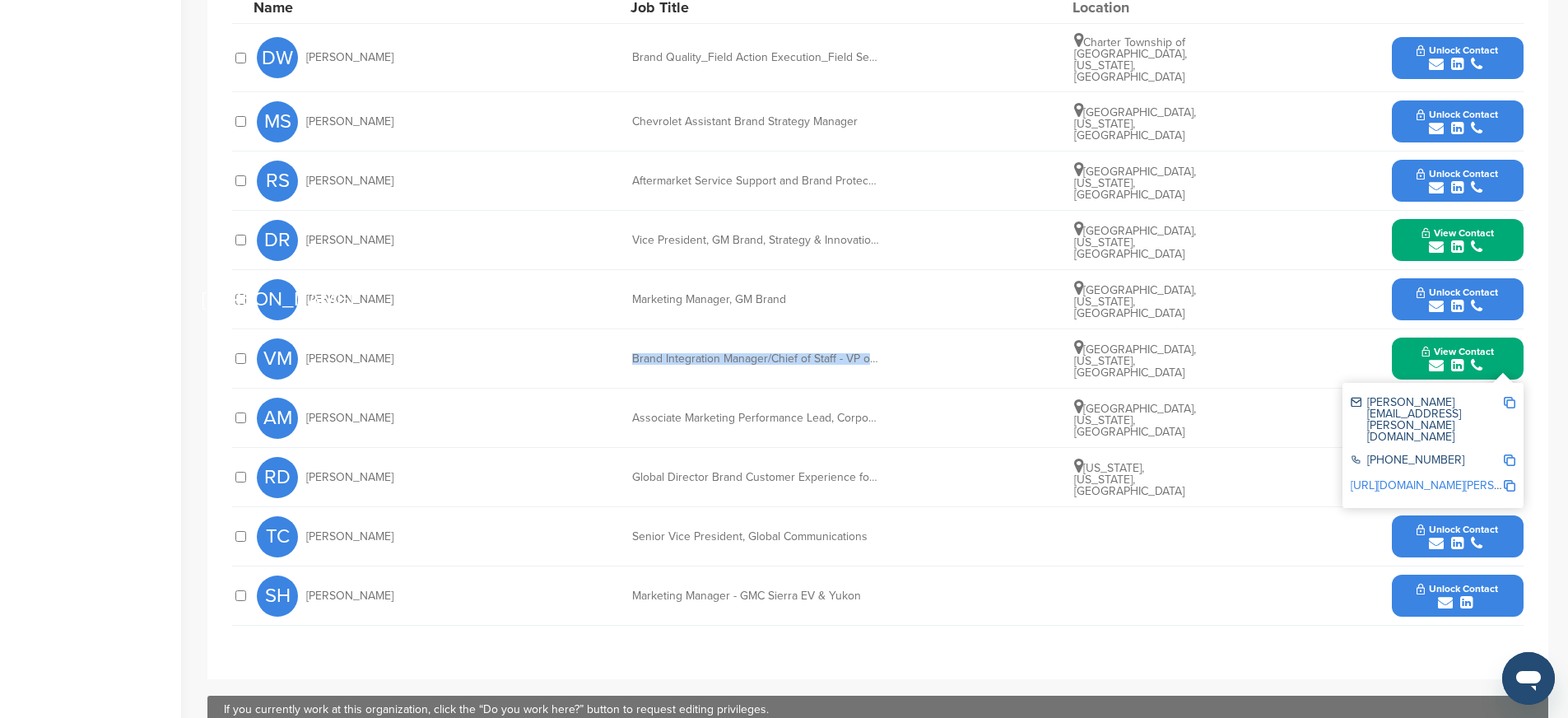
copy div "Brand Integration Manager/Chief of Staff - VP of Elec"
click at [1507, 480] on img at bounding box center [1510, 486] width 11 height 11
click at [1405, 347] on button "View Contact" at bounding box center [1457, 359] width 112 height 50
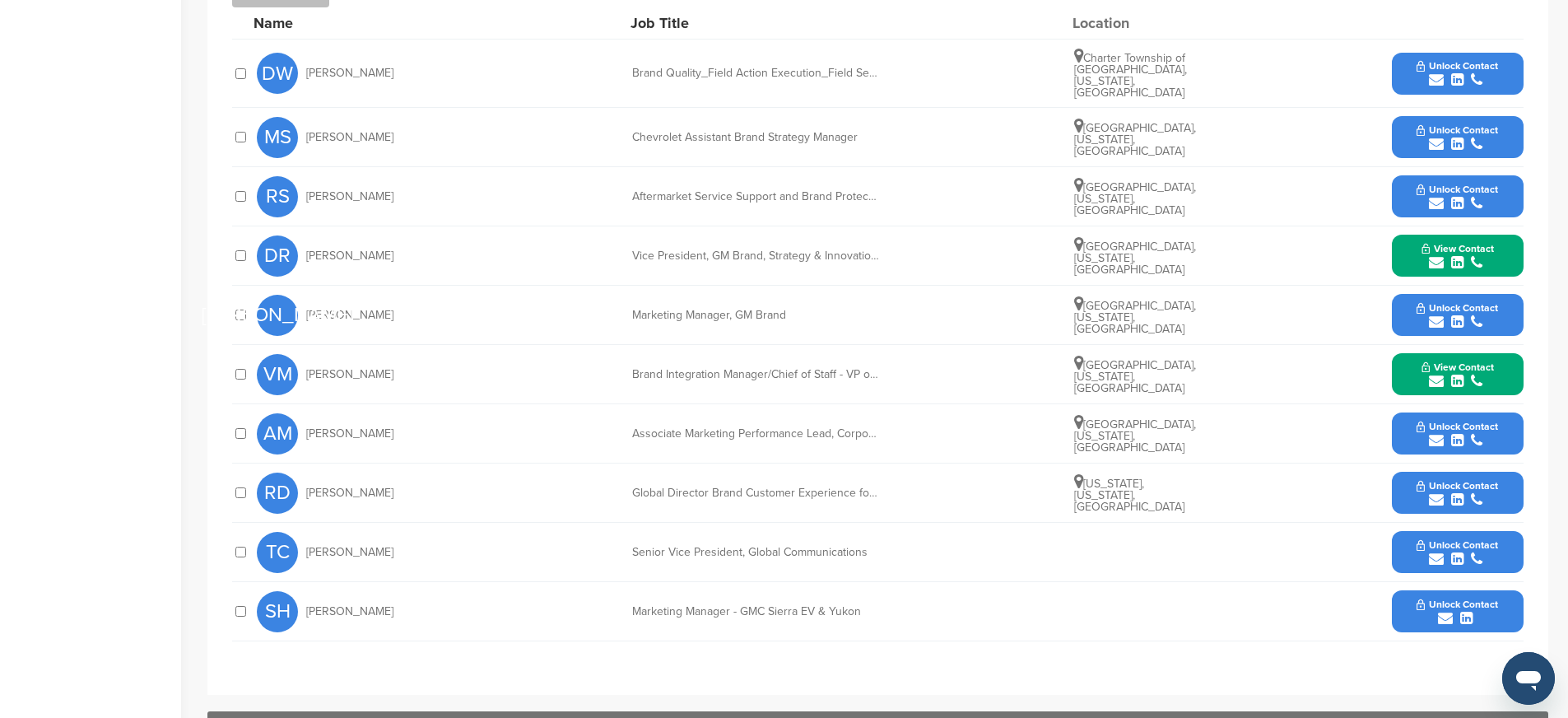
scroll to position [535, 0]
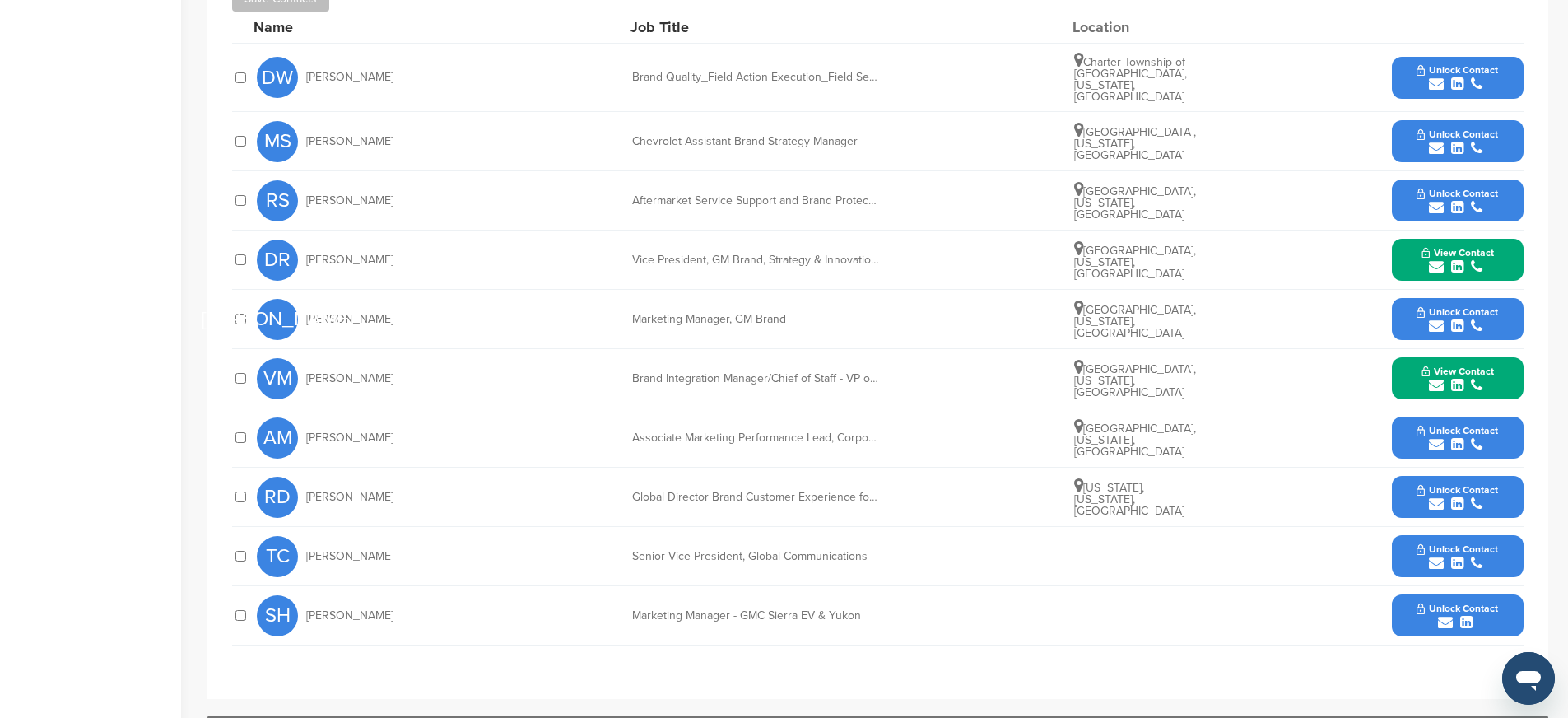
click at [1465, 485] on span "Unlock Contact" at bounding box center [1457, 490] width 81 height 11
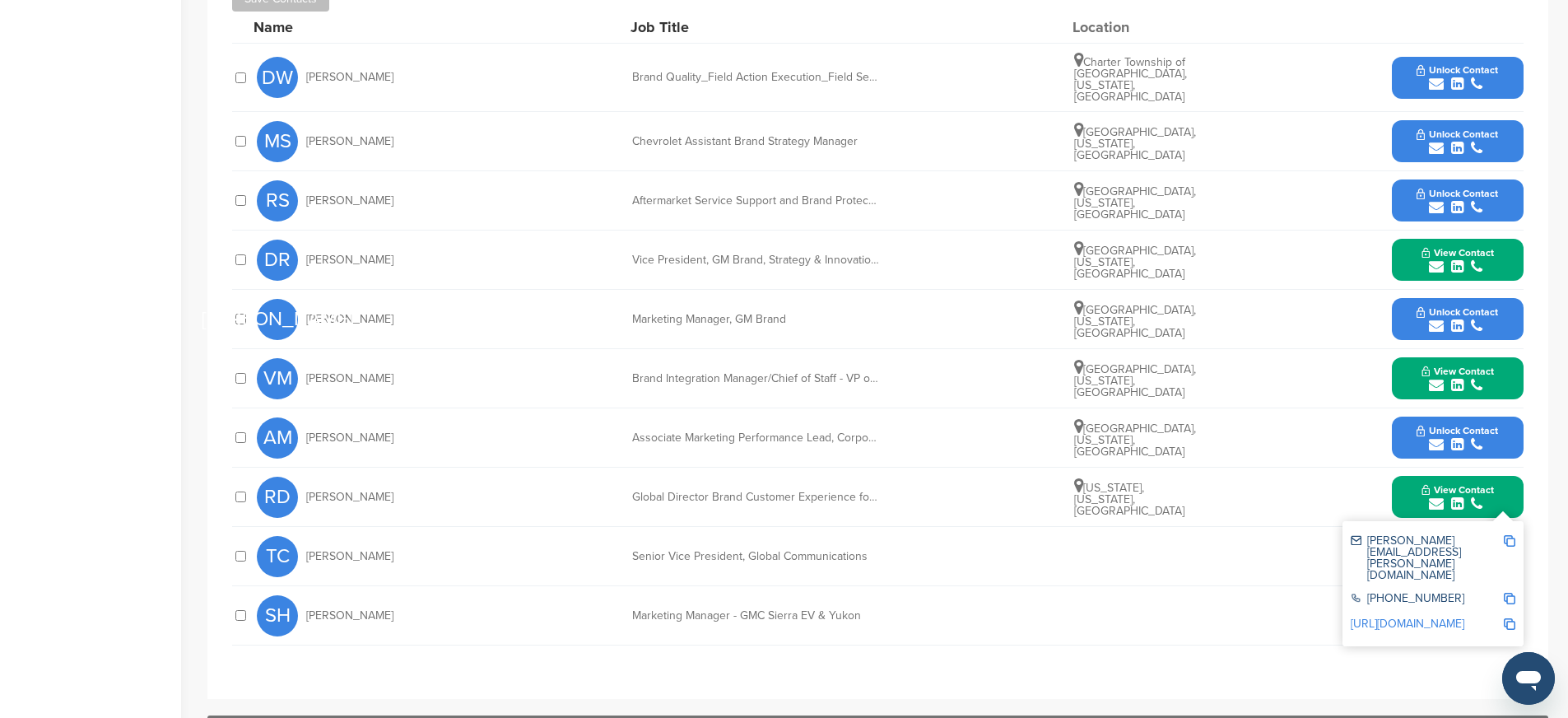
click at [1509, 535] on img at bounding box center [1510, 541] width 11 height 11
drag, startPoint x: 633, startPoint y: 485, endPoint x: 920, endPoint y: 494, distance: 287.1
click at [920, 494] on div "RD Rita Dubey Global Director Brand Customer Experience for GMC/Buick New York,…" at bounding box center [891, 496] width 1267 height 58
copy div "Global Director Brand Customer Experience for GMC/Buick"
click at [1510, 593] on img at bounding box center [1510, 598] width 11 height 11
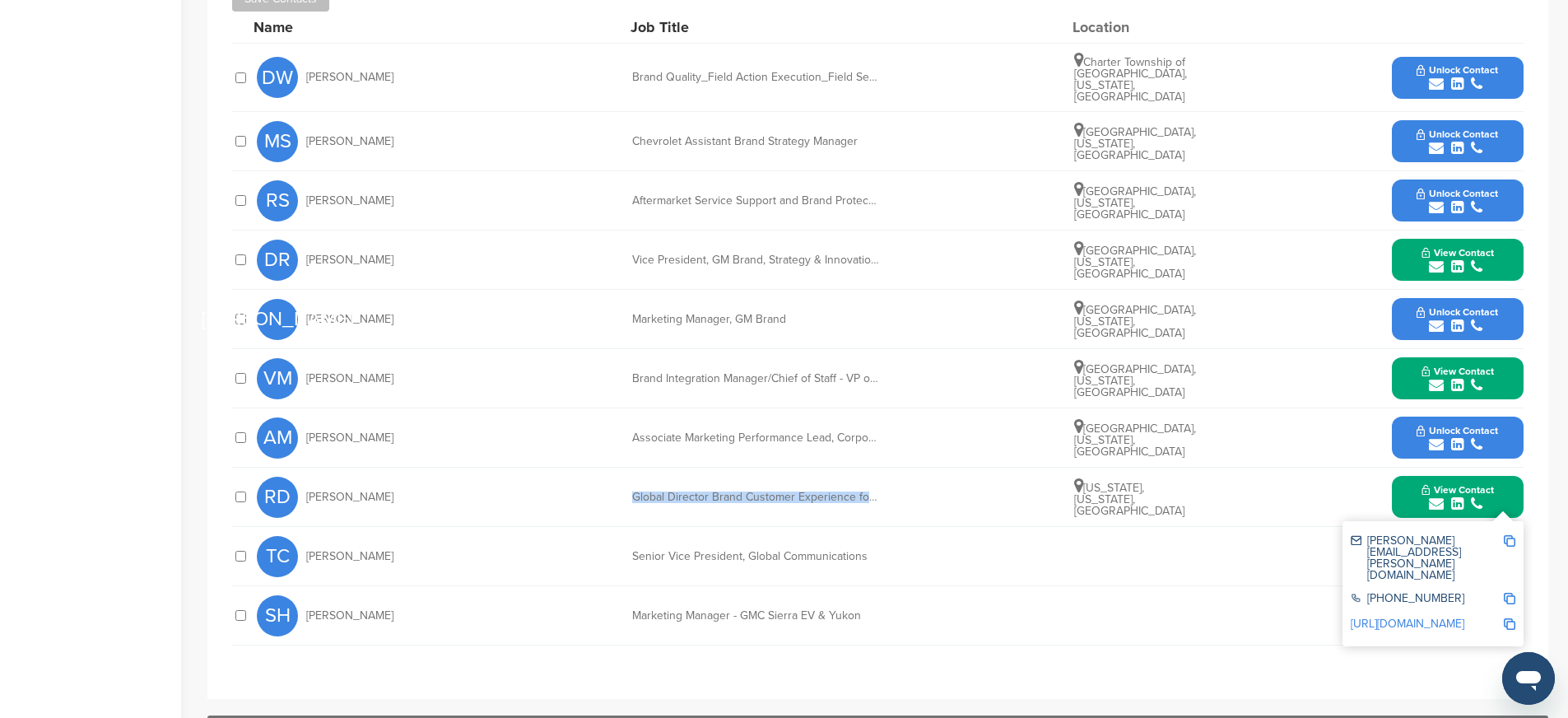
copy div "Global Director Brand Customer Experience for GMC/Buick"
drag, startPoint x: 1511, startPoint y: 581, endPoint x: 1448, endPoint y: 598, distance: 65.3
click at [1511, 619] on img at bounding box center [1510, 624] width 11 height 11
click at [1414, 487] on button "View Contact" at bounding box center [1457, 497] width 112 height 50
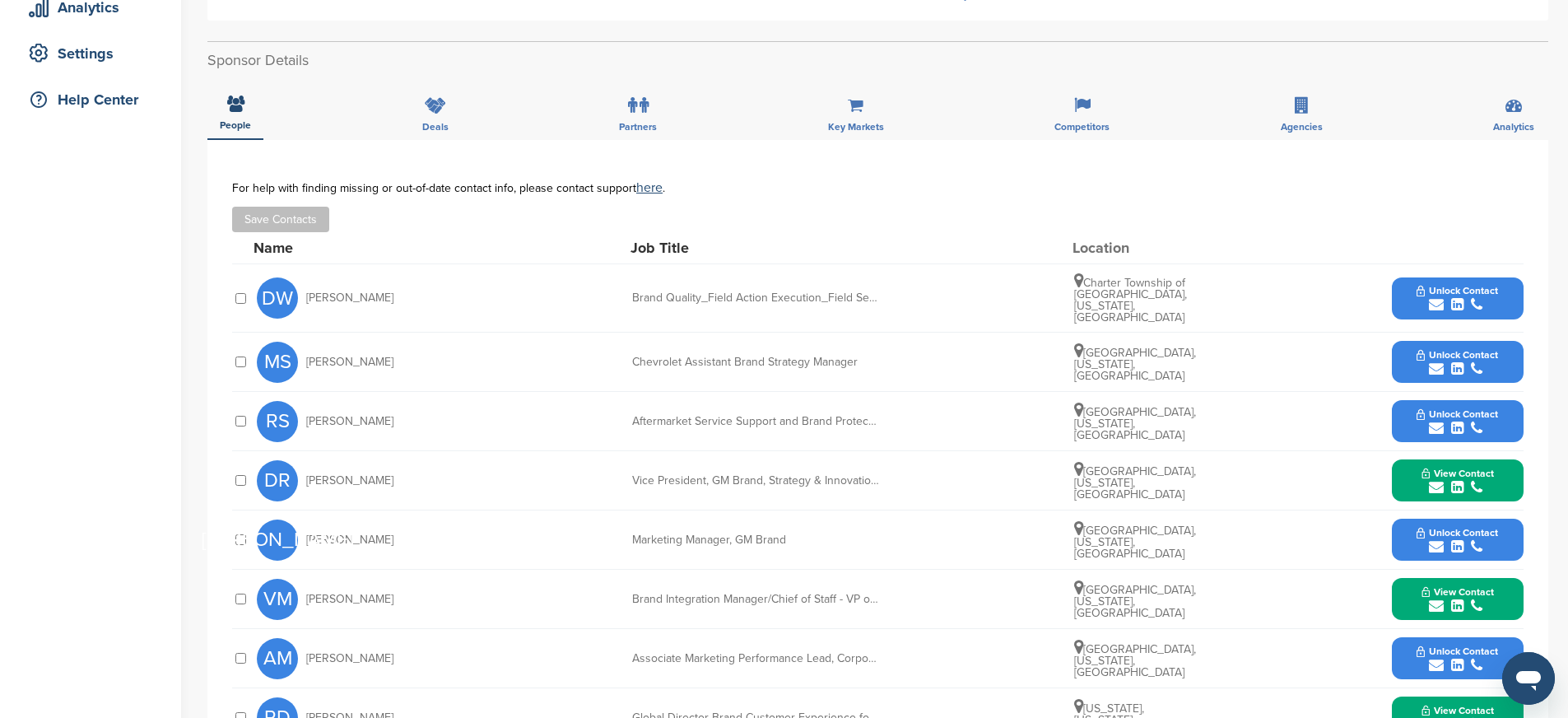
scroll to position [317, 0]
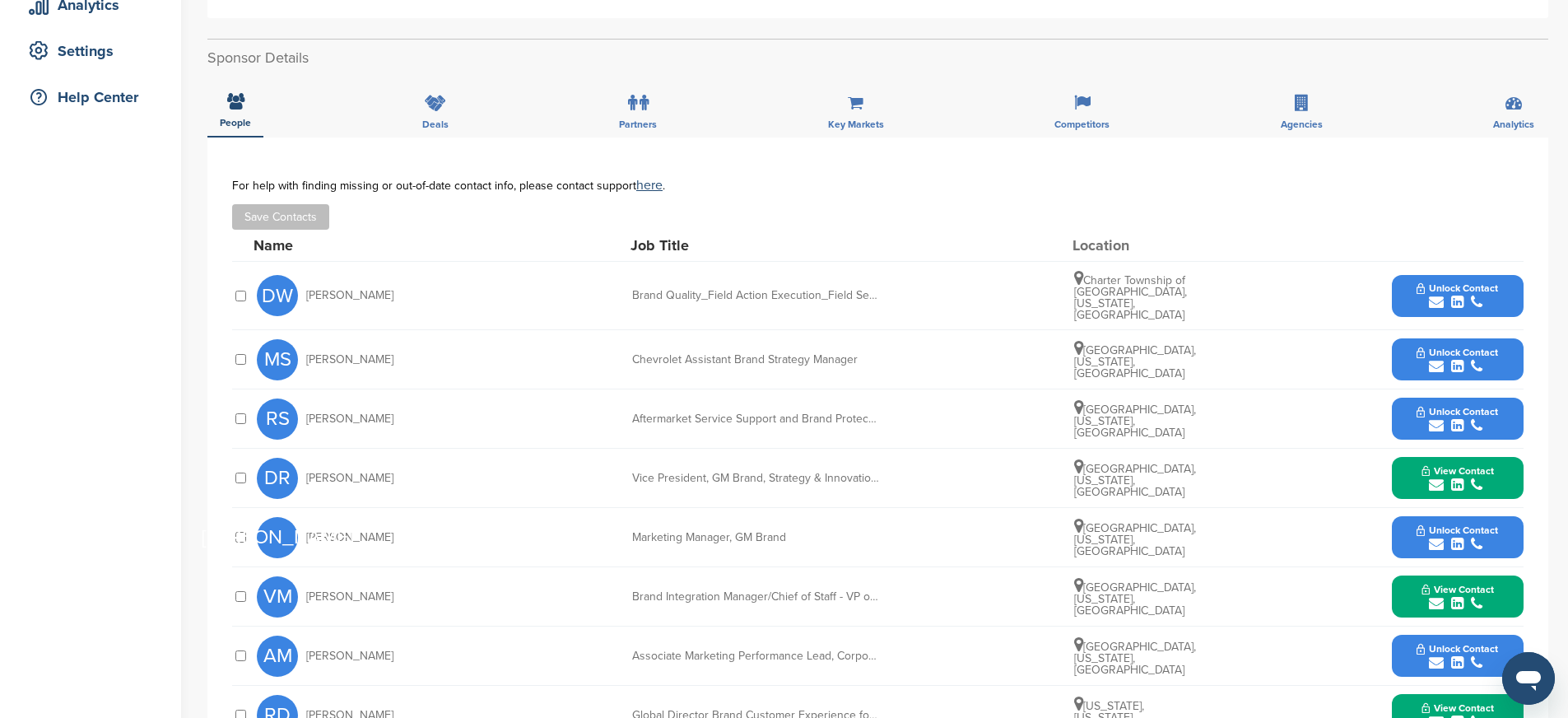
click at [1431, 347] on span "Unlock Contact" at bounding box center [1457, 353] width 81 height 11
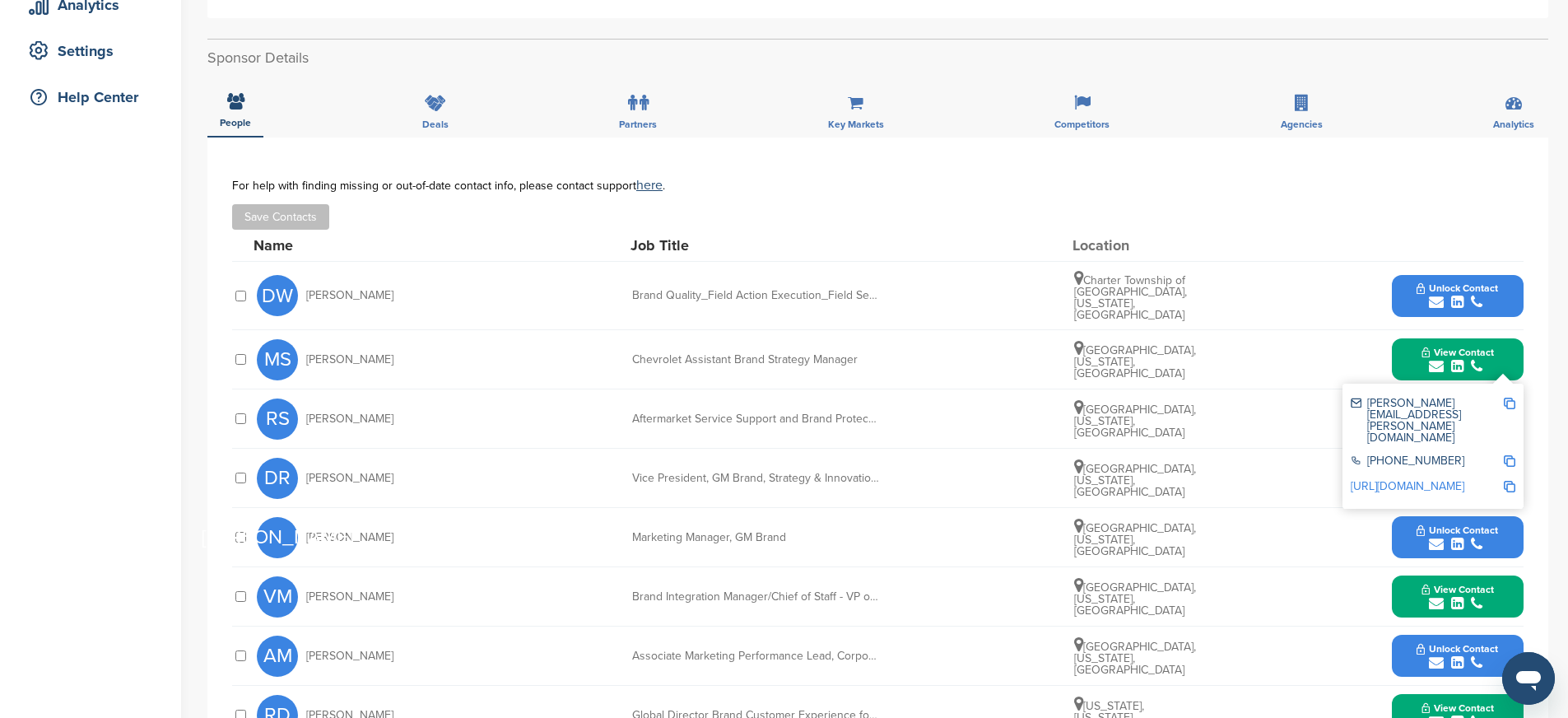
click at [1511, 398] on img at bounding box center [1510, 403] width 11 height 11
drag, startPoint x: 631, startPoint y: 409, endPoint x: 698, endPoint y: 409, distance: 67.0
click at [698, 409] on div "RS Robert Stewart Aftermarket Service Support and Brand Protection Grand Blanc,…" at bounding box center [891, 418] width 1267 height 58
drag, startPoint x: 627, startPoint y: 353, endPoint x: 892, endPoint y: 353, distance: 265.0
click at [892, 353] on div "MS Monica Storm Chevrolet Assistant Brand Strategy Manager Detroit, Michigan, U…" at bounding box center [891, 359] width 1267 height 58
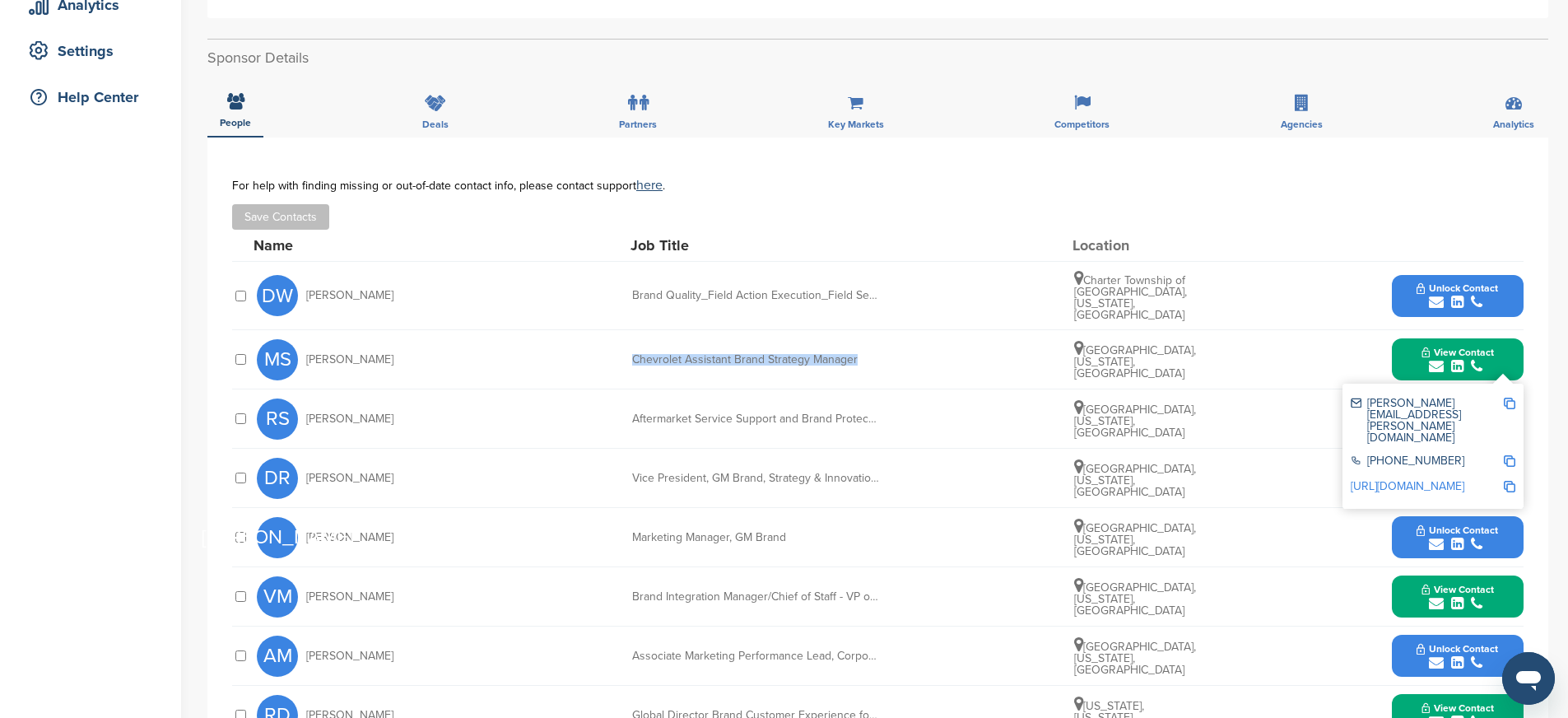
copy div "Chevrolet Assistant Brand Strategy Manager"
click at [1507, 455] on img at bounding box center [1510, 461] width 11 height 11
copy div "Chevrolet Assistant Brand Strategy Manager"
click at [1507, 481] on img at bounding box center [1510, 487] width 11 height 11
click at [1416, 354] on button "View Contact" at bounding box center [1457, 360] width 112 height 50
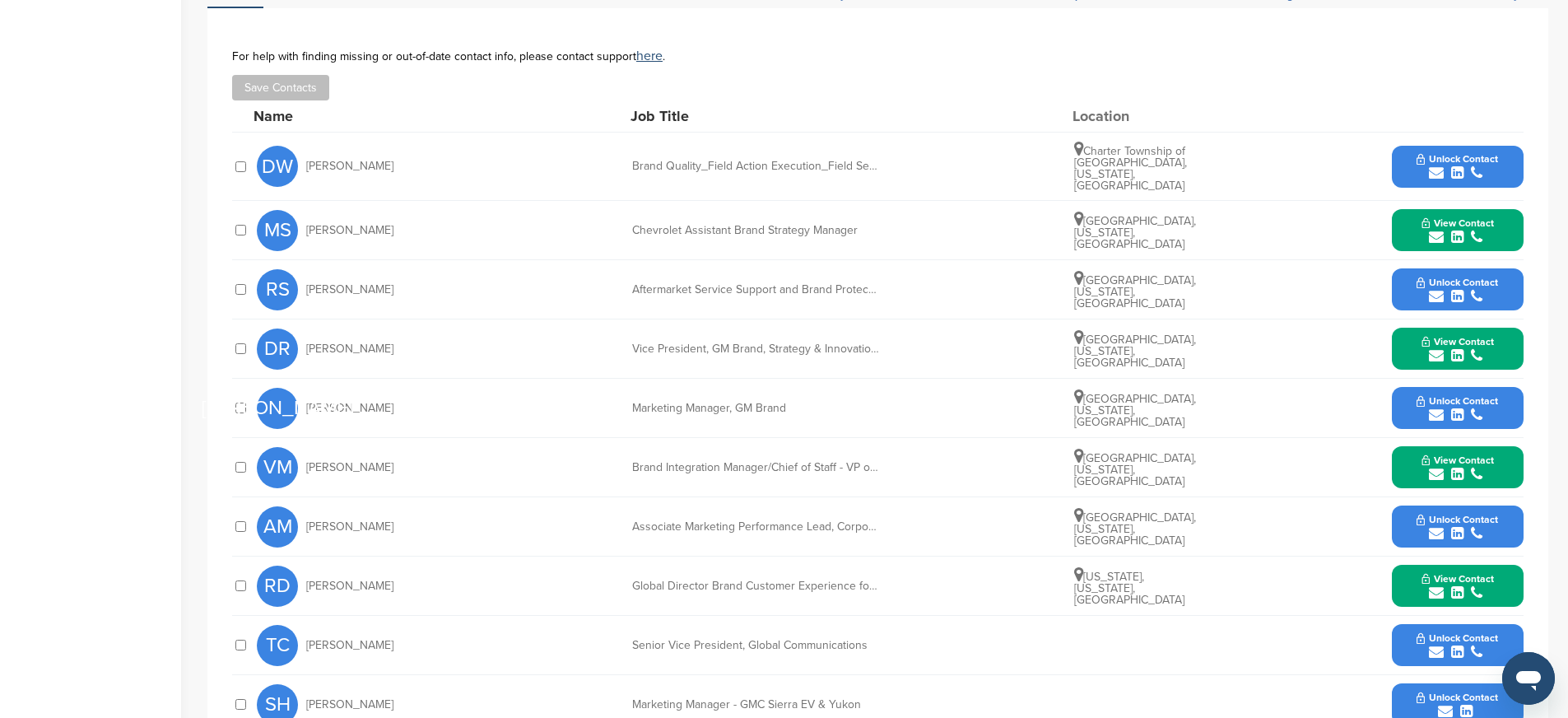
scroll to position [448, 0]
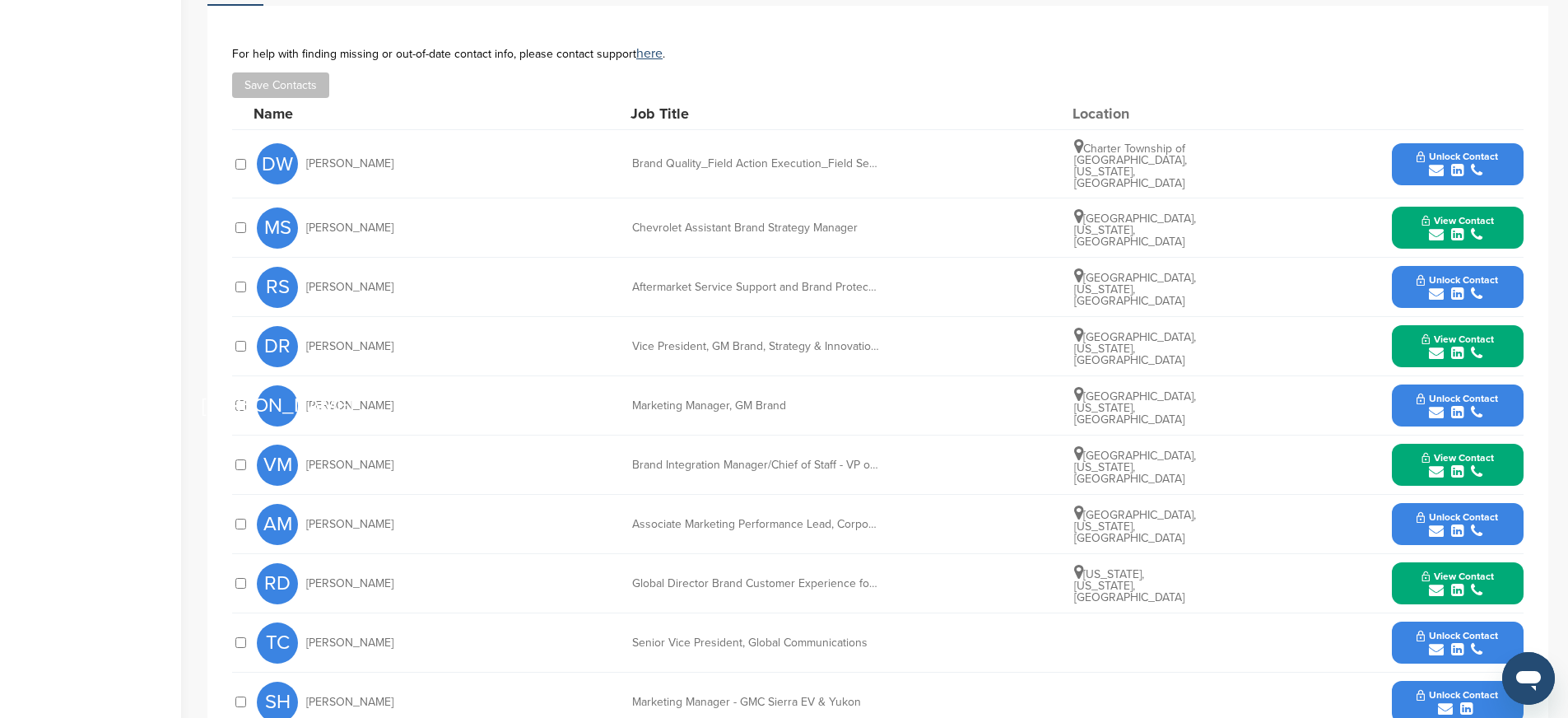
click at [1417, 405] on div "submit" at bounding box center [1457, 413] width 81 height 15
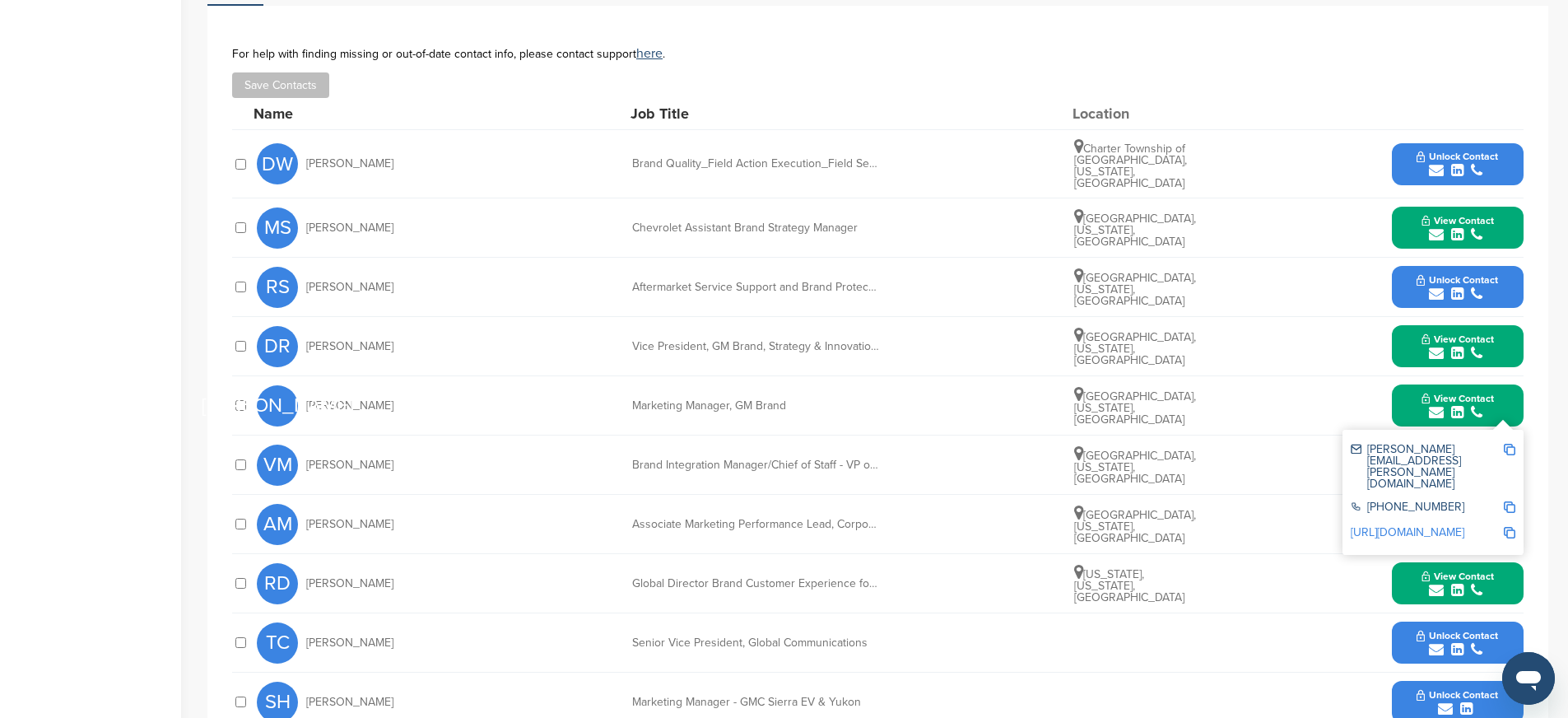
click at [1513, 444] on img at bounding box center [1510, 449] width 11 height 11
drag, startPoint x: 627, startPoint y: 398, endPoint x: 823, endPoint y: 397, distance: 196.0
click at [823, 397] on div "JO Juan Ojeda Marketing Manager, GM Brand Detroit, Michigan, United States View…" at bounding box center [891, 405] width 1267 height 58
copy div "Marketing Manager, GM Brand"
click at [1508, 502] on img at bounding box center [1510, 508] width 11 height 11
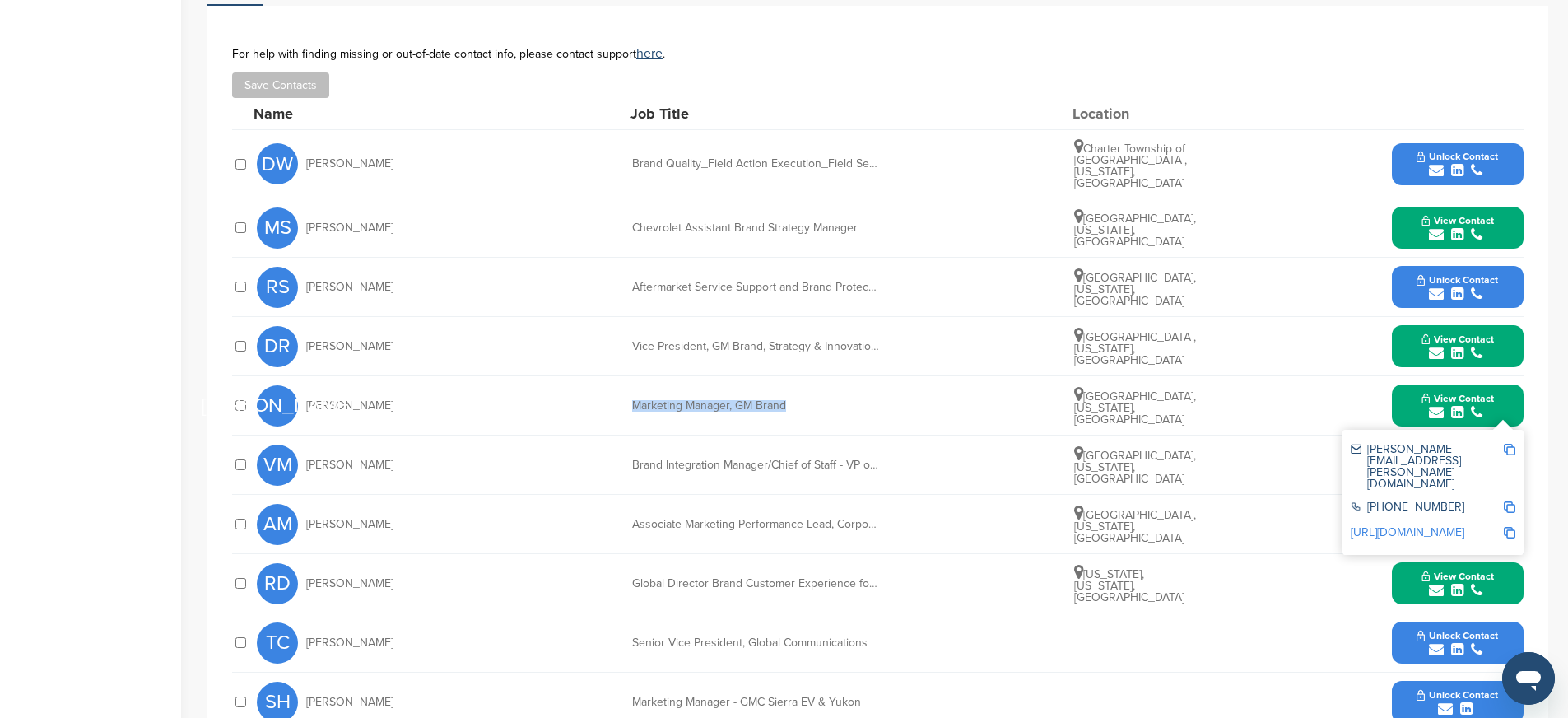
copy div "Marketing Manager, GM Brand"
click at [1512, 527] on img at bounding box center [1510, 533] width 11 height 11
click at [1417, 403] on button "View Contact" at bounding box center [1457, 406] width 112 height 50
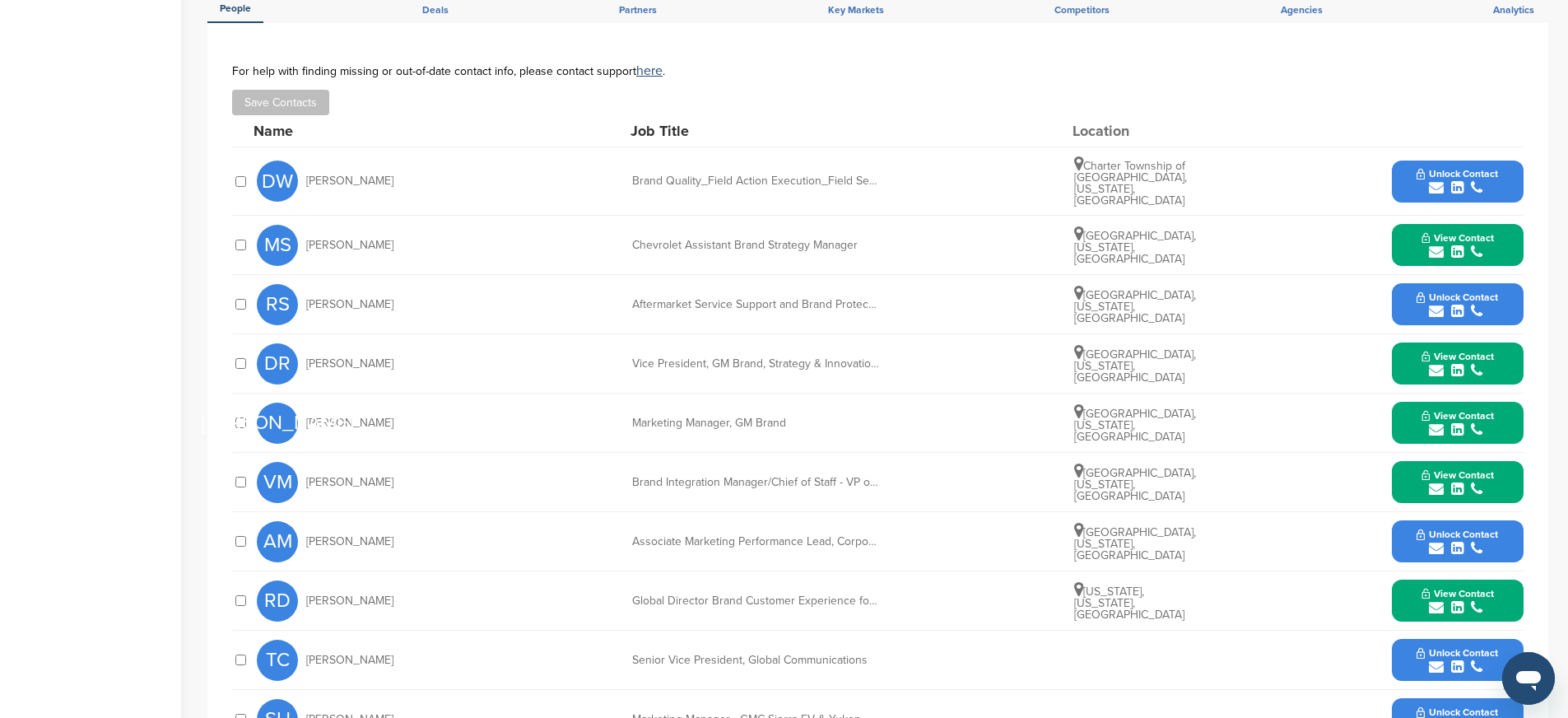
scroll to position [0, 0]
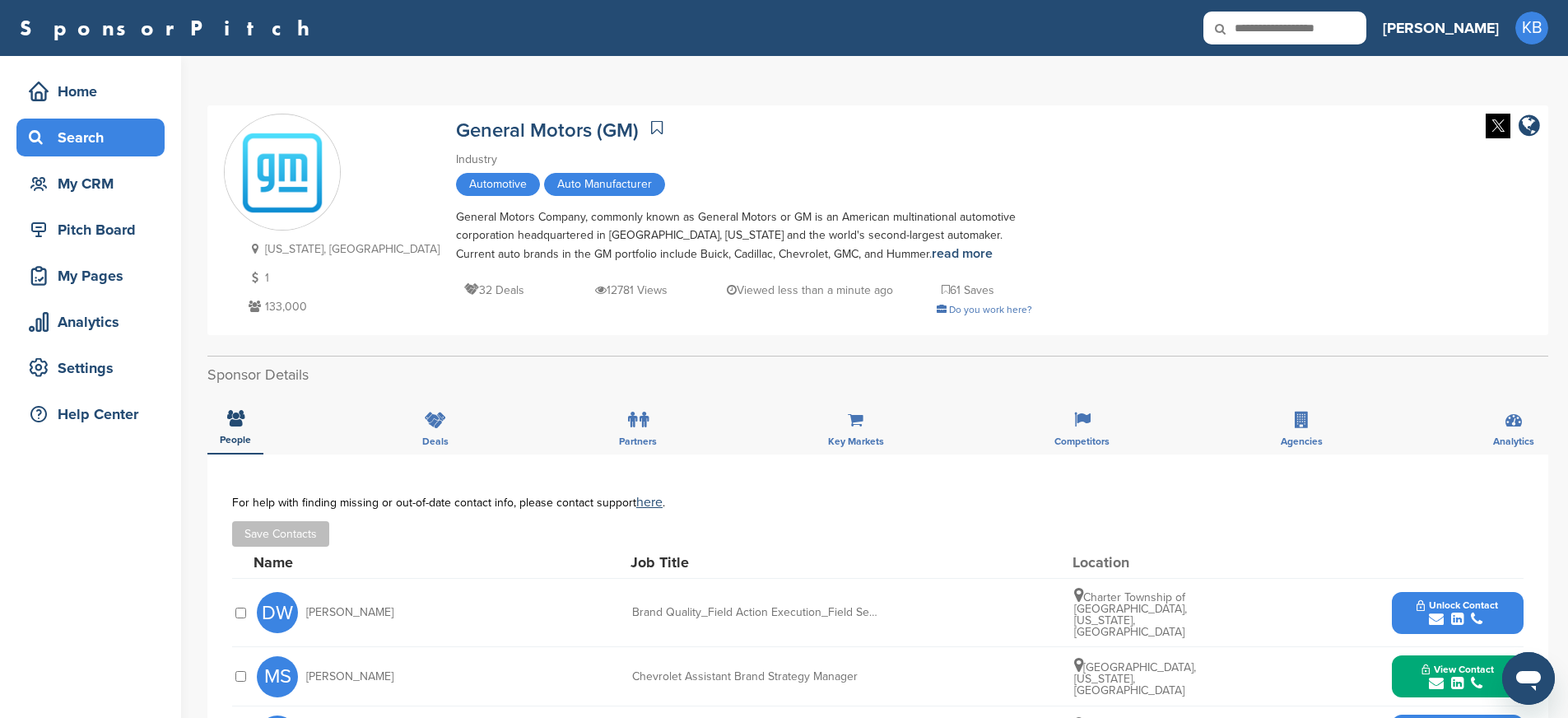
click at [92, 135] on div "Search" at bounding box center [95, 137] width 140 height 30
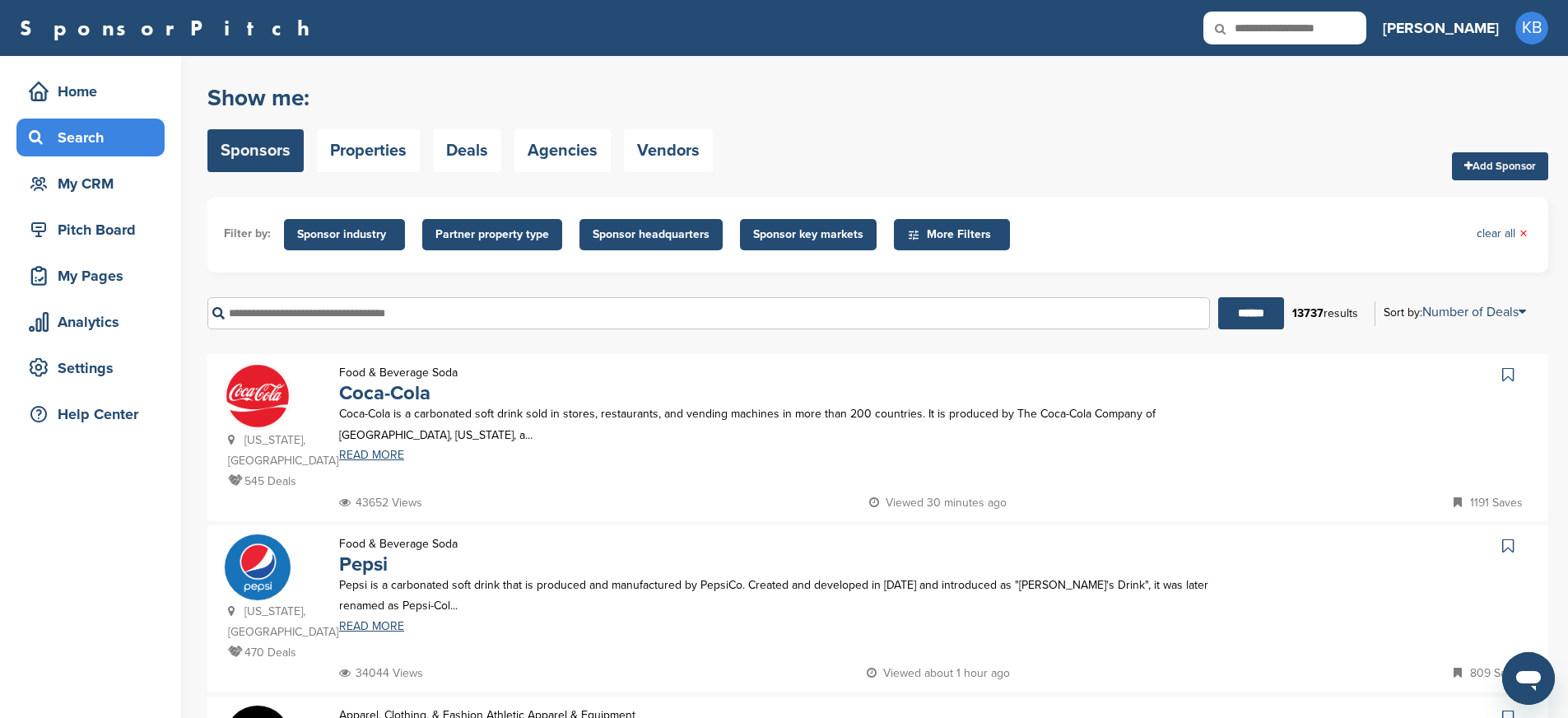
click at [384, 322] on input "text" at bounding box center [708, 314] width 1002 height 33
click at [1218, 297] on input "******" at bounding box center [1251, 314] width 66 height 33
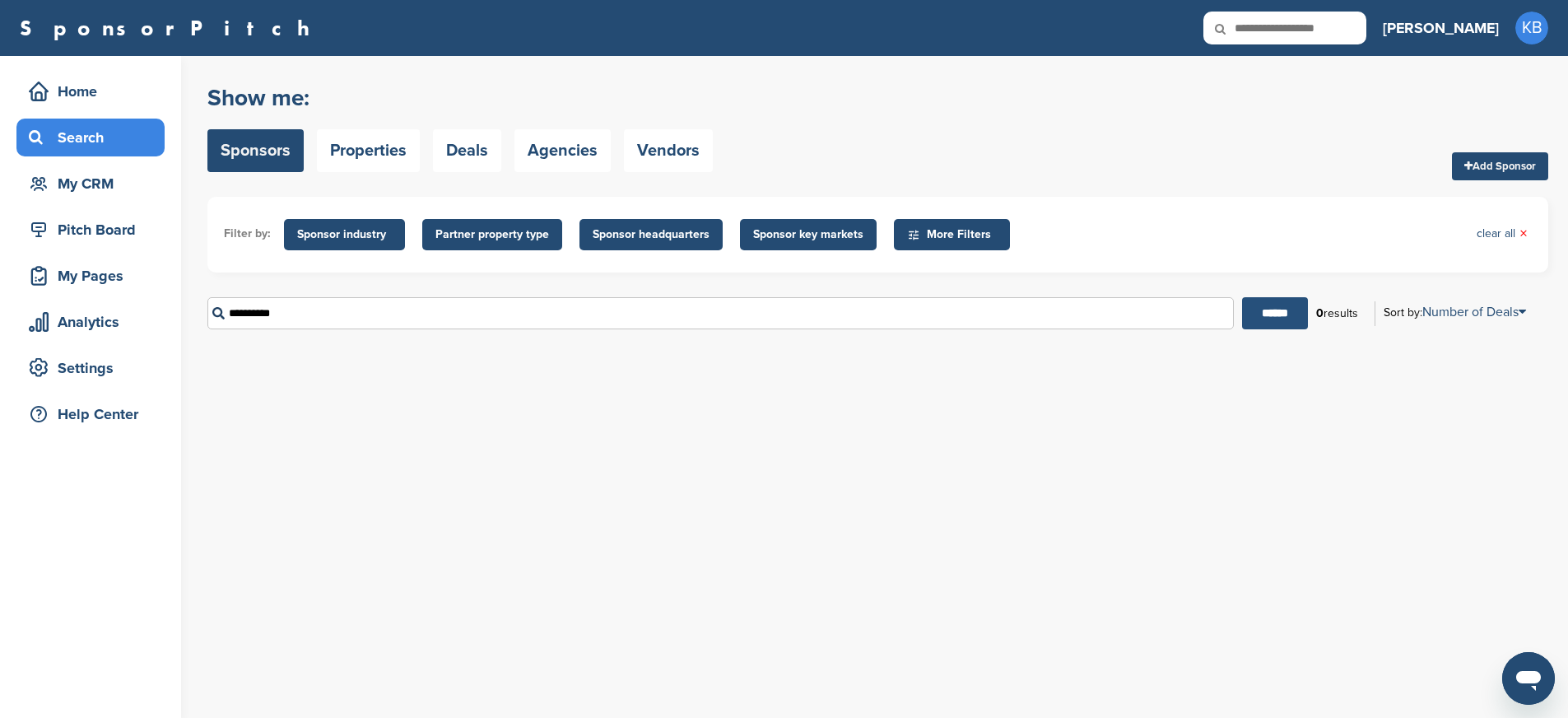
click at [1278, 320] on input "******" at bounding box center [1275, 314] width 66 height 33
drag, startPoint x: 333, startPoint y: 318, endPoint x: 123, endPoint y: 298, distance: 211.0
click at [123, 298] on div "Home Search My CRM Pitch Board My Pages Analytics Settings Help Center You have…" at bounding box center [784, 387] width 1568 height 663
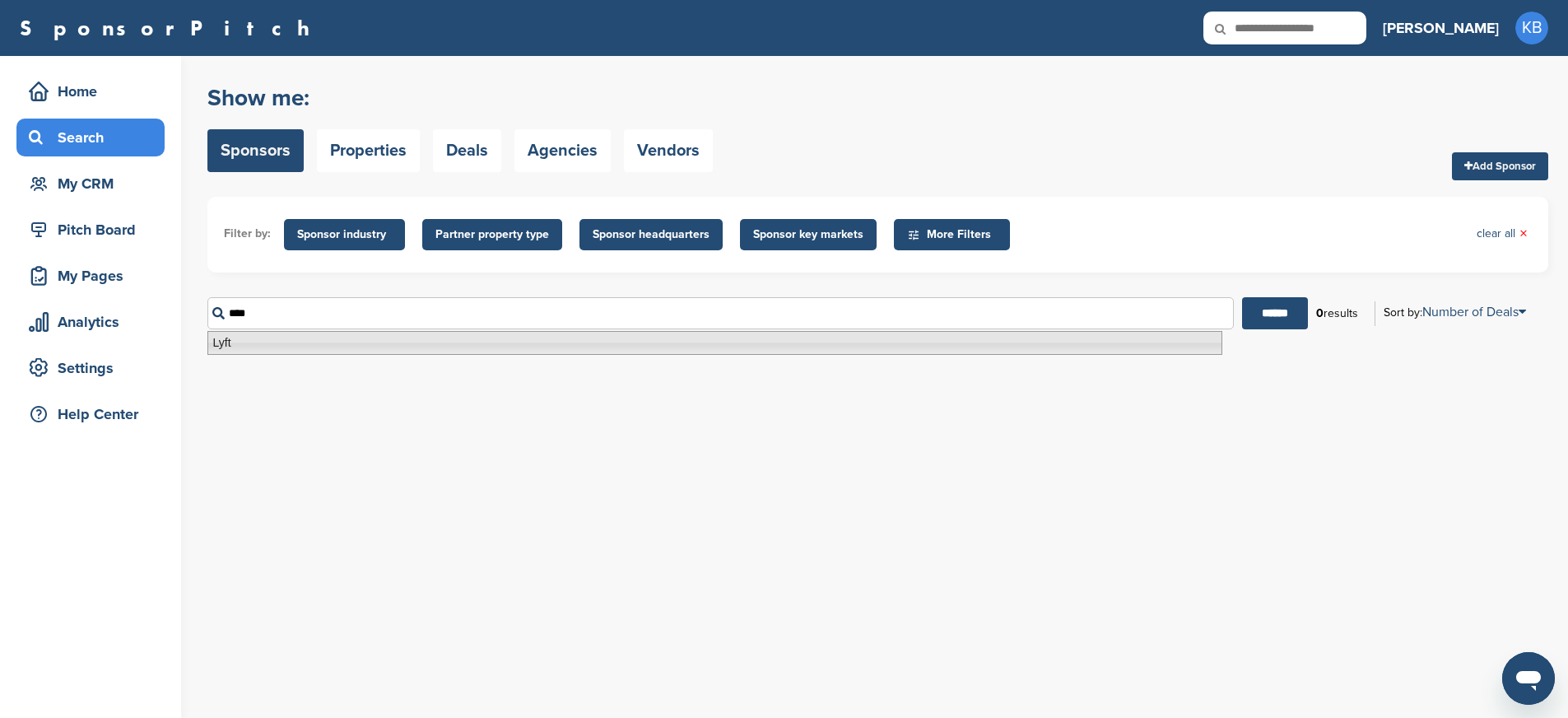
click at [226, 348] on li "Lyft" at bounding box center [715, 342] width 1015 height 24
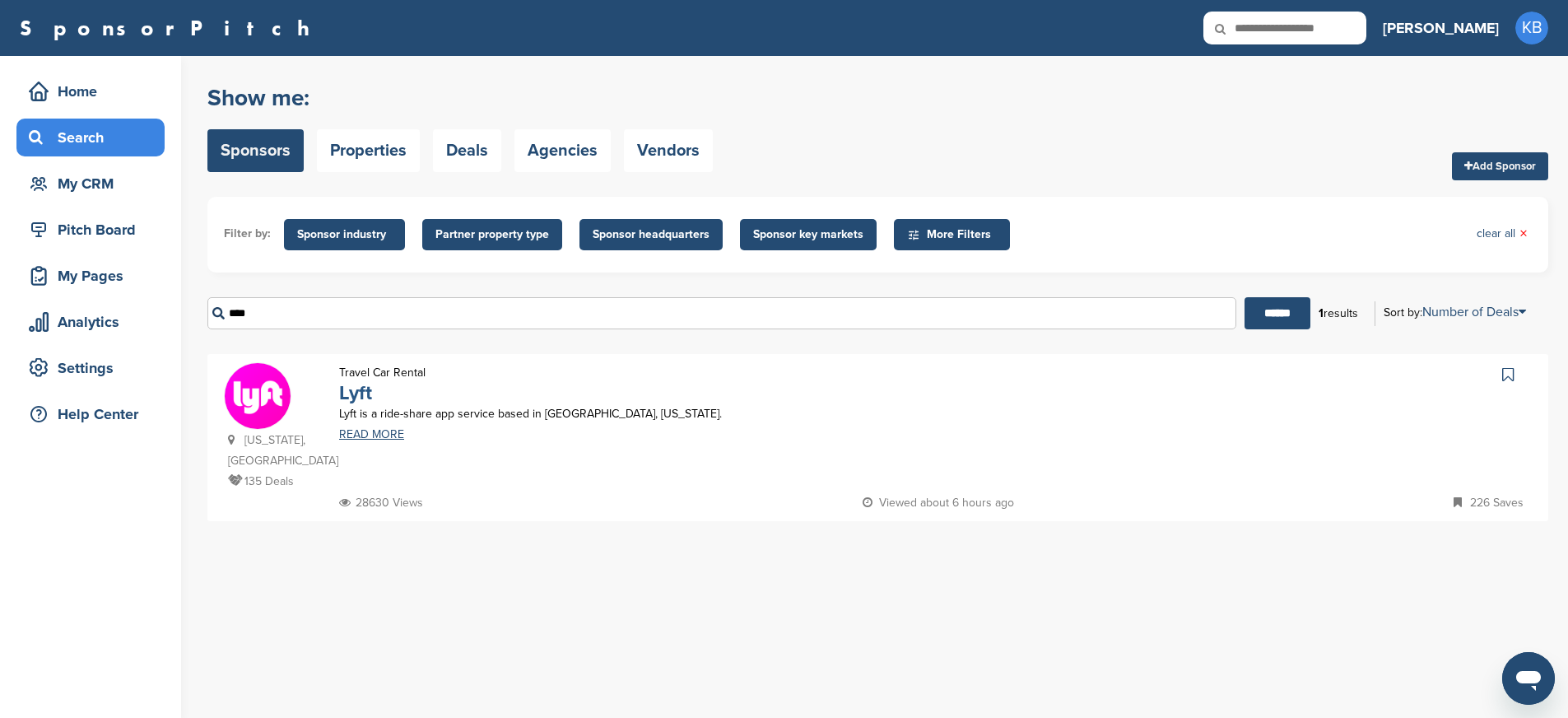
type input "****"
click at [358, 392] on link "Lyft" at bounding box center [355, 393] width 32 height 24
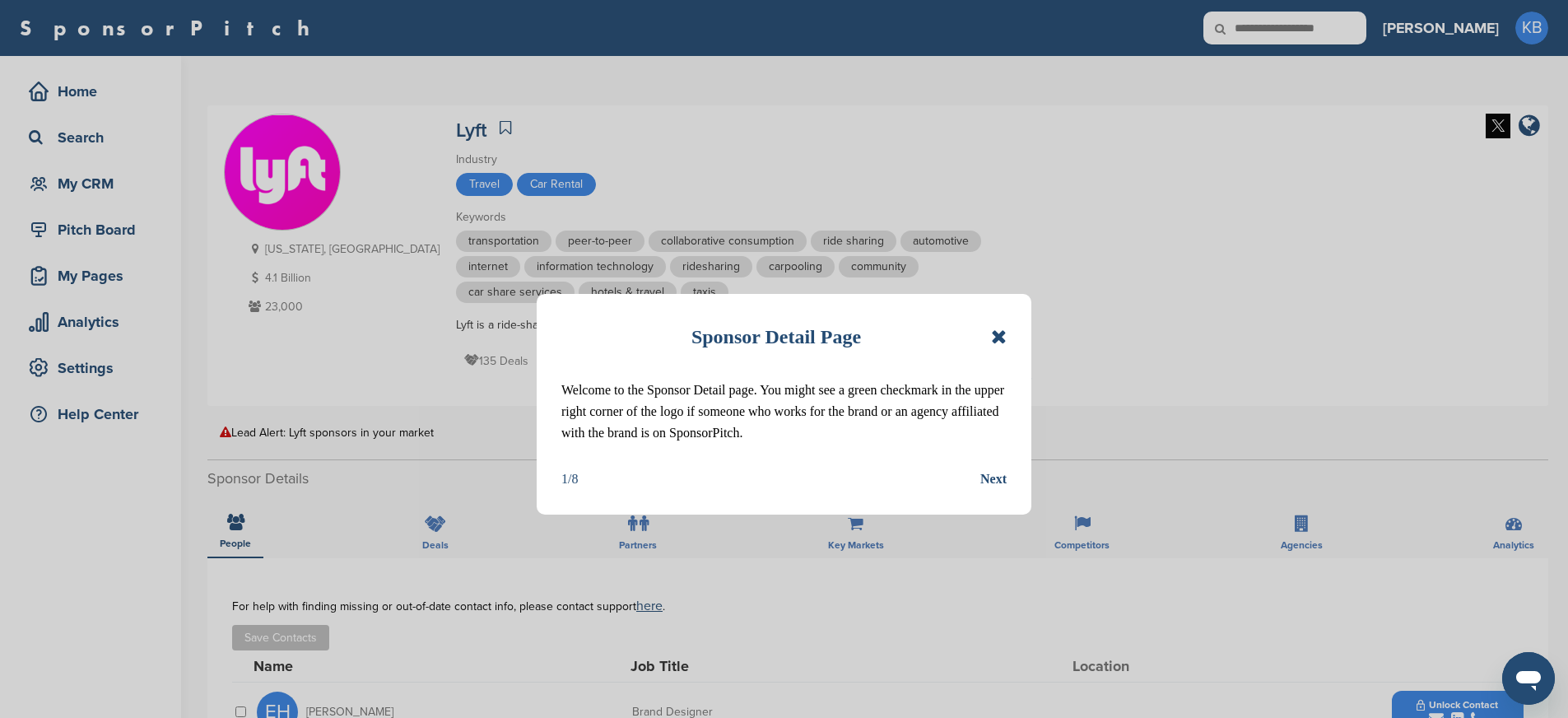
click at [997, 336] on icon at bounding box center [999, 337] width 15 height 20
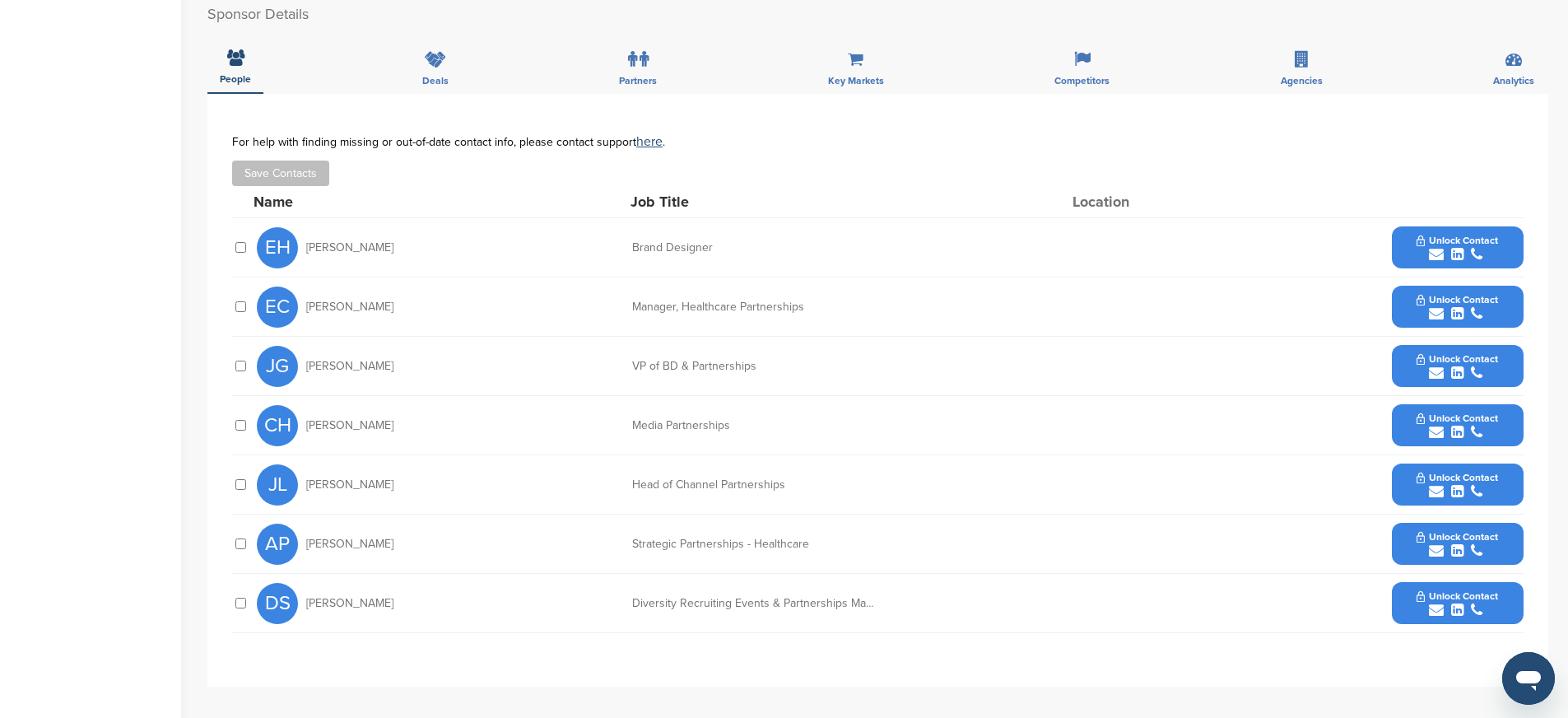
scroll to position [491, 0]
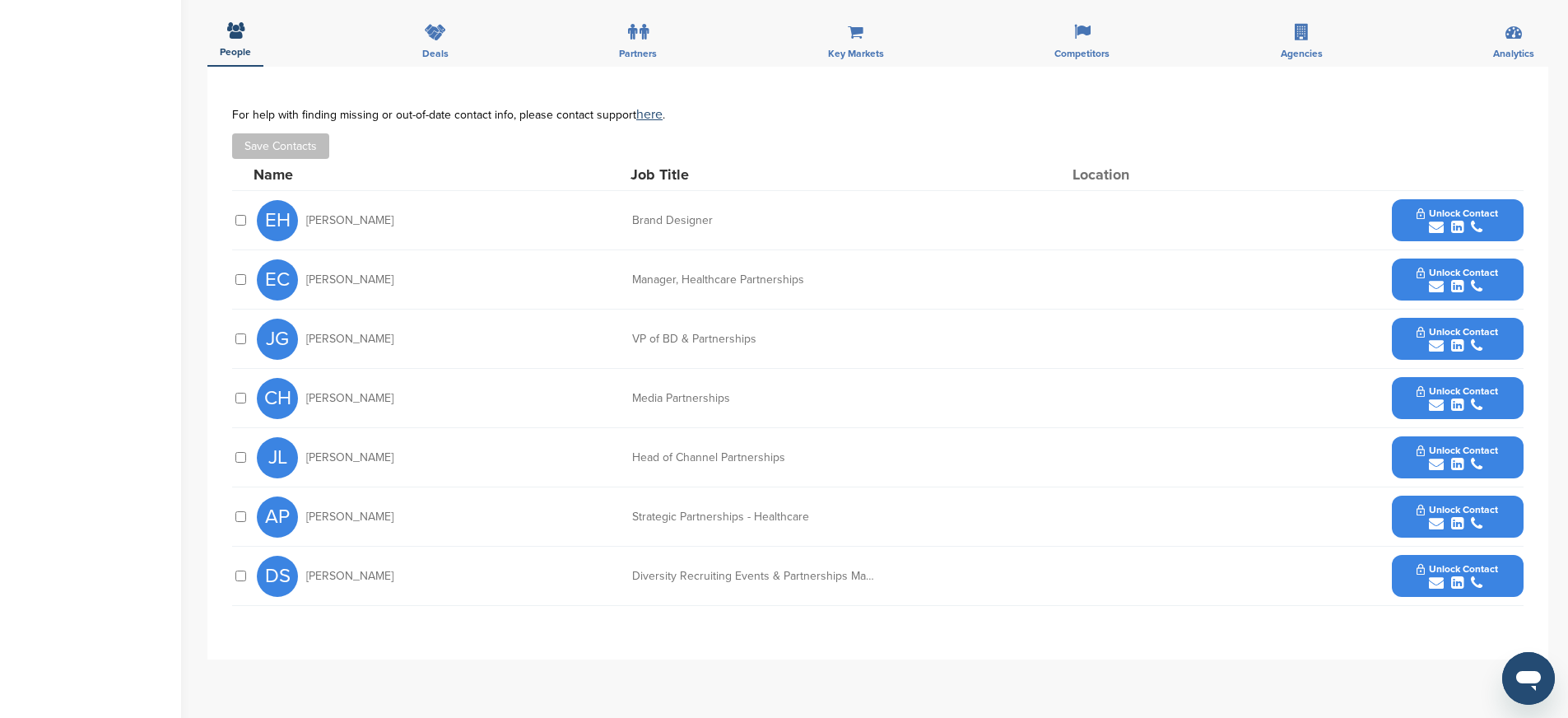
click at [1488, 456] on button "Unlock Contact" at bounding box center [1457, 458] width 121 height 50
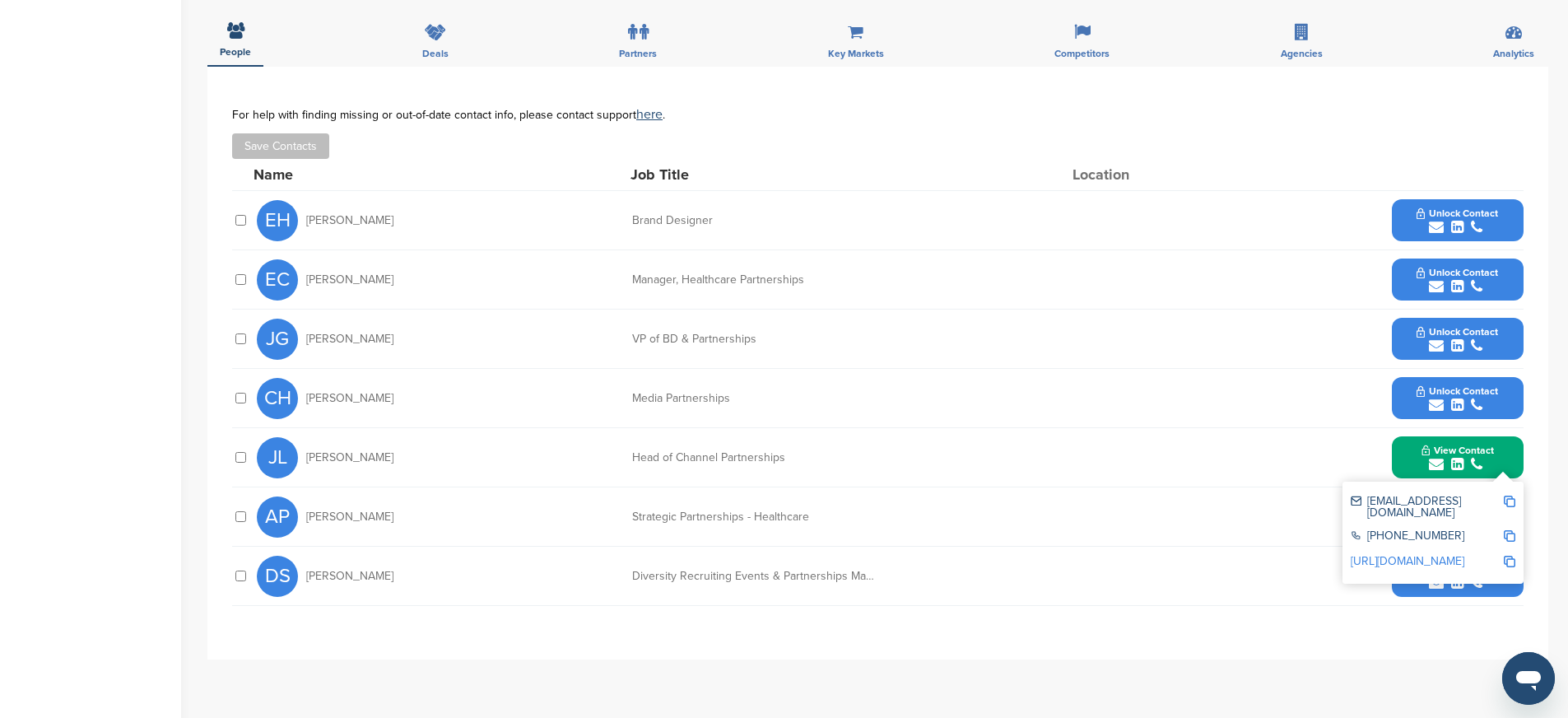
click at [1511, 501] on img at bounding box center [1510, 502] width 11 height 11
drag, startPoint x: 628, startPoint y: 455, endPoint x: 797, endPoint y: 461, distance: 169.1
click at [797, 461] on div "[PERSON_NAME] Head of Channel Partnerships View Contact [EMAIL_ADDRESS][DOMAIN_…" at bounding box center [891, 457] width 1267 height 58
copy div "Head of Channel Partnerships"
click at [1506, 531] on img at bounding box center [1510, 536] width 11 height 11
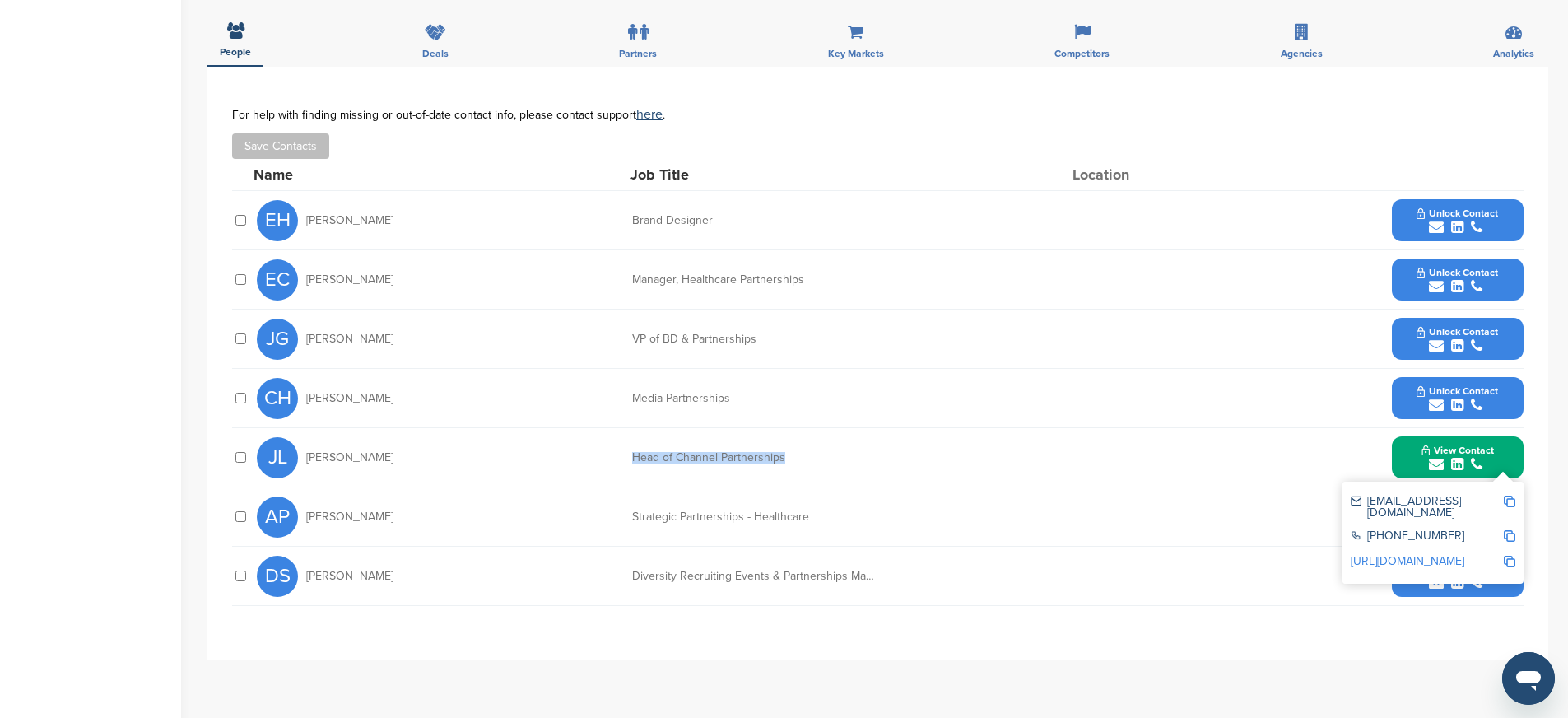
copy div "Head of Channel Partnerships"
click at [1512, 555] on img at bounding box center [1510, 561] width 11 height 11
click at [1488, 341] on div "submit" at bounding box center [1457, 346] width 81 height 15
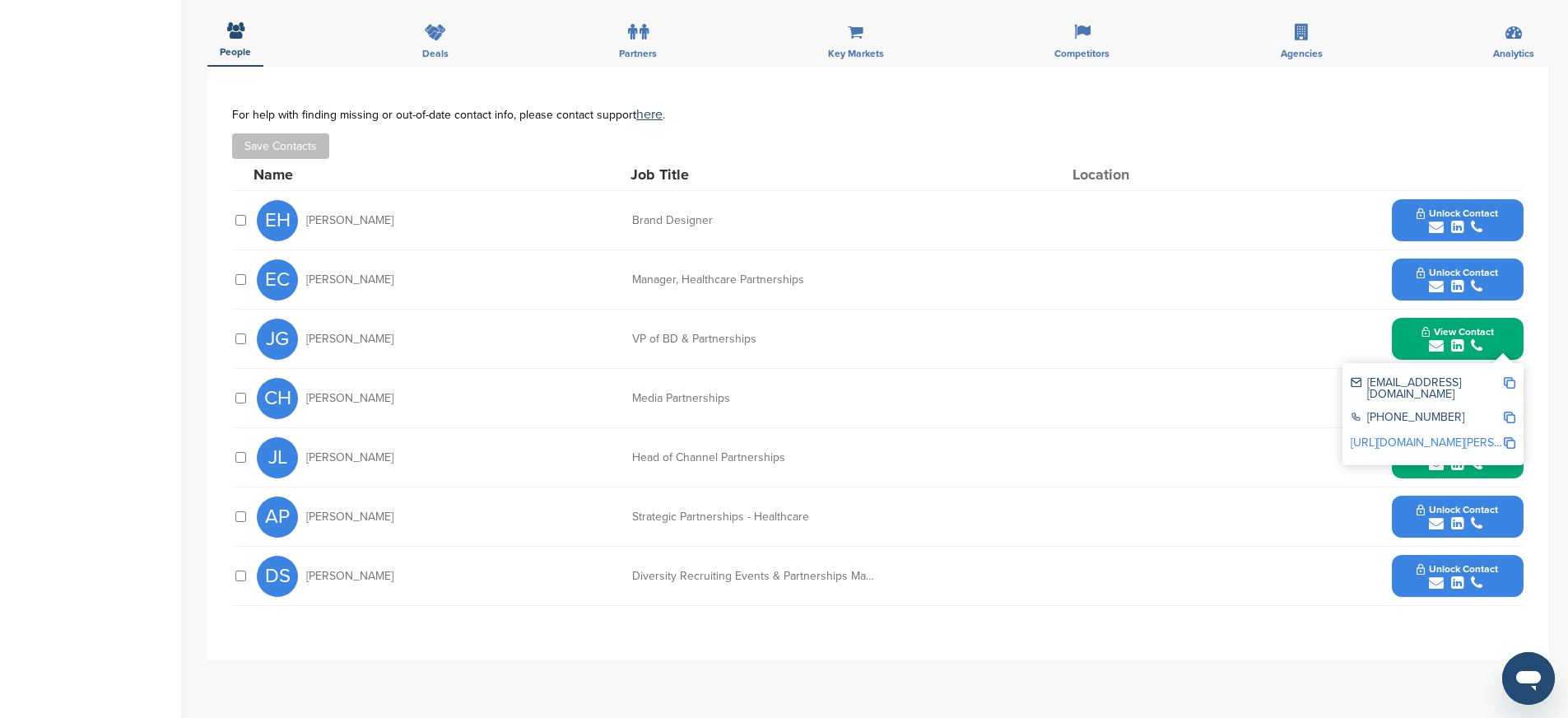
click at [1512, 383] on img at bounding box center [1510, 383] width 11 height 11
drag, startPoint x: 634, startPoint y: 339, endPoint x: 808, endPoint y: 337, distance: 174.0
click at [808, 337] on div "VP of BD & Partnerships" at bounding box center [756, 339] width 247 height 11
copy div "VP of BD & Partnerships"
click at [1507, 412] on img at bounding box center [1510, 418] width 11 height 11
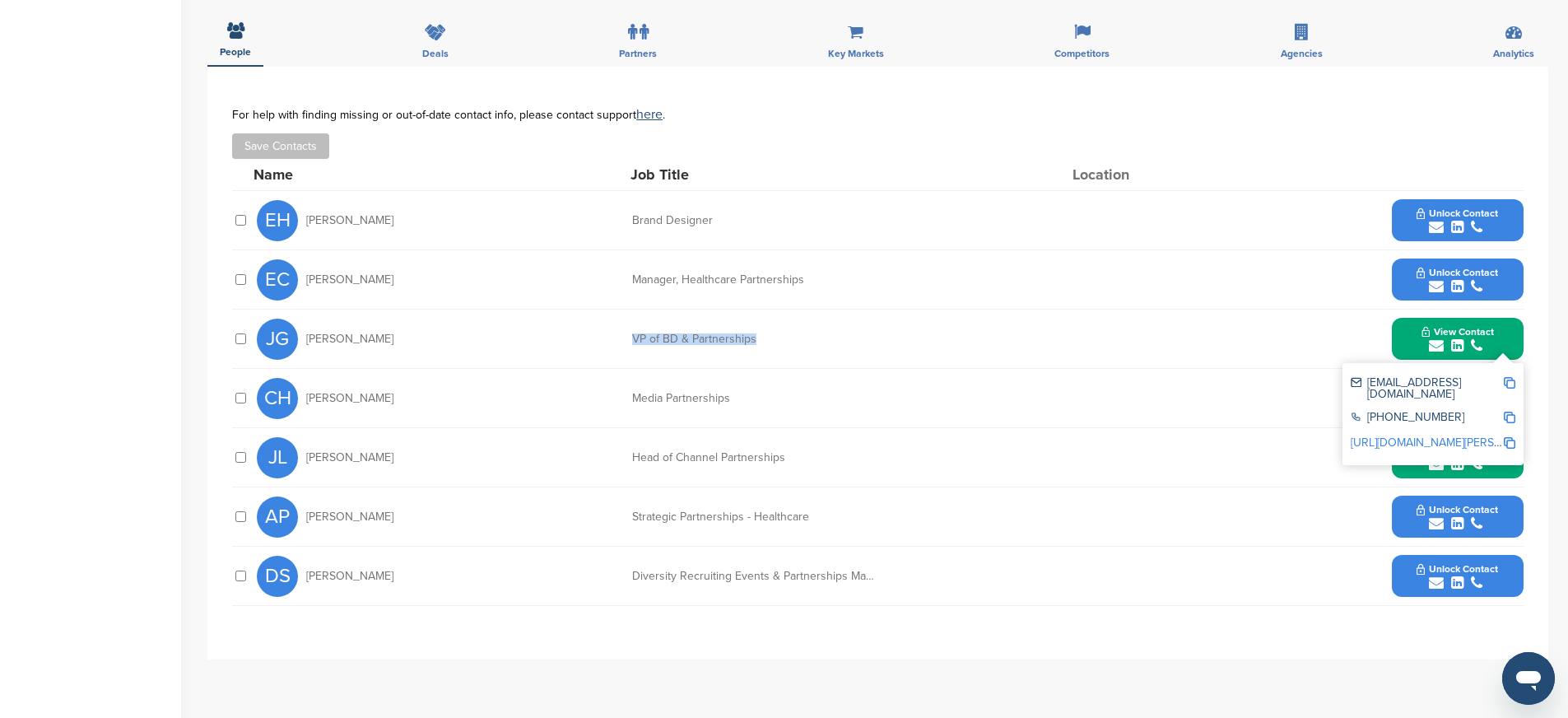
copy div "VP of BD & Partnerships"
click at [1512, 437] on img at bounding box center [1510, 443] width 11 height 11
click at [1415, 343] on button "View Contact" at bounding box center [1457, 339] width 112 height 50
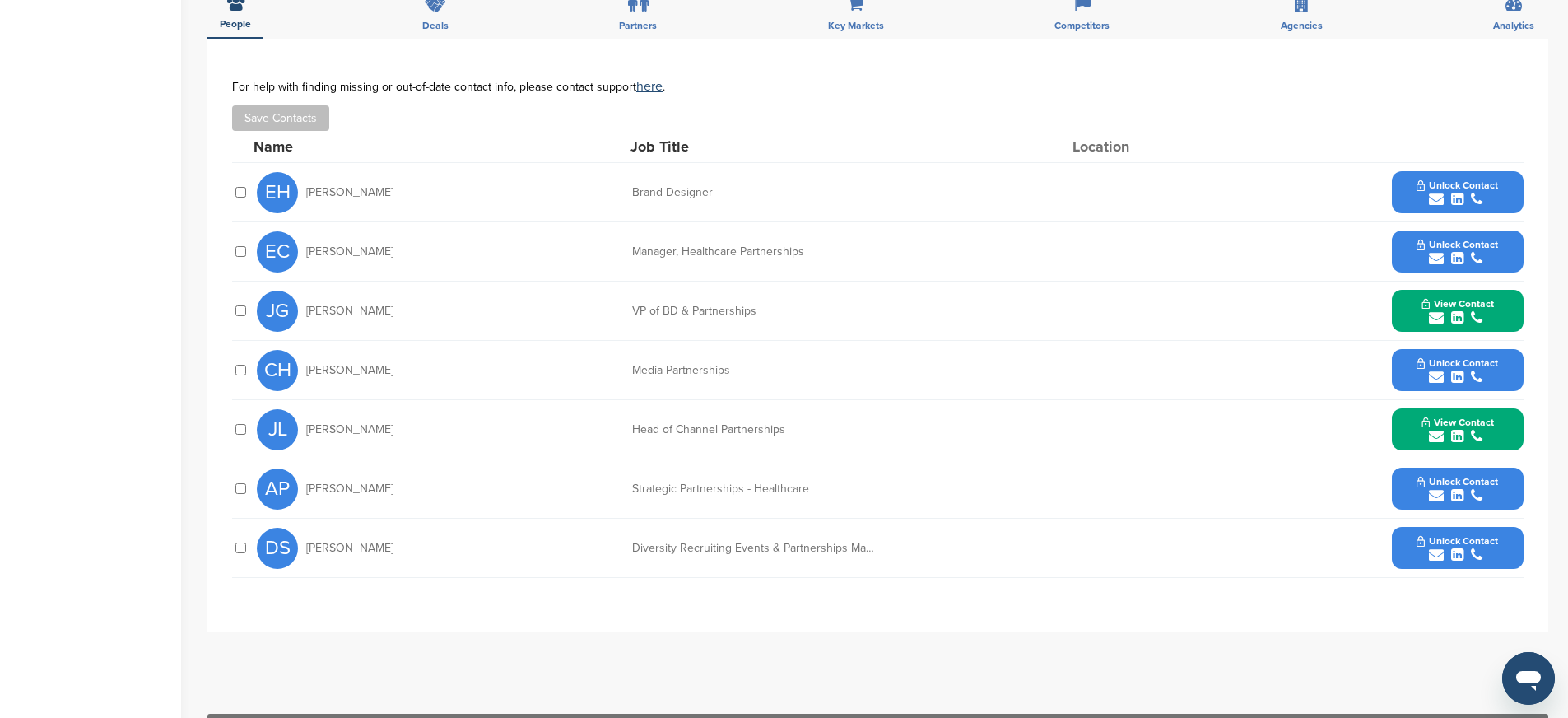
scroll to position [525, 0]
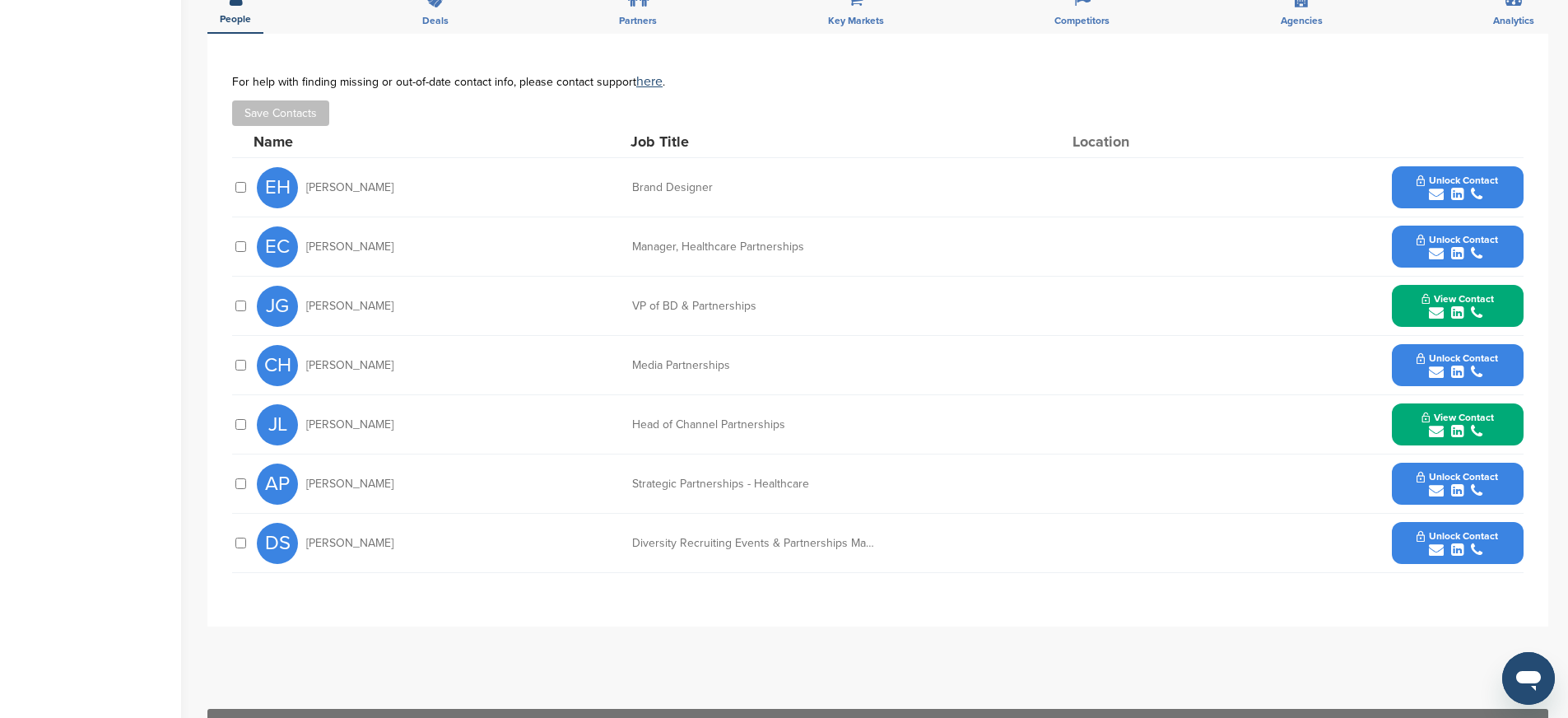
click at [1410, 353] on button "Unlock Contact" at bounding box center [1457, 366] width 121 height 50
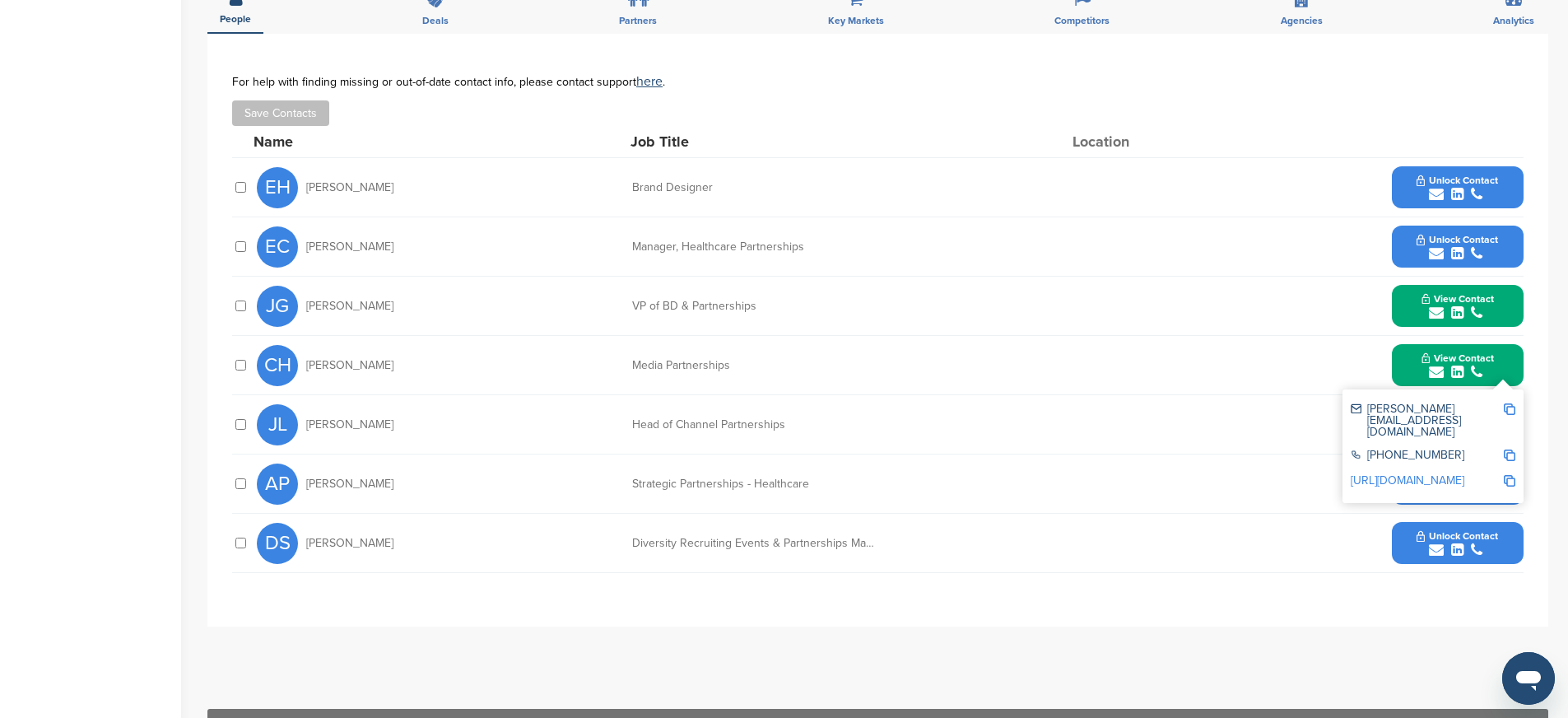
click at [1512, 409] on img at bounding box center [1510, 409] width 11 height 11
drag, startPoint x: 735, startPoint y: 368, endPoint x: 644, endPoint y: 368, distance: 91.0
click at [644, 368] on div "Media Partnerships" at bounding box center [756, 365] width 247 height 11
click at [613, 373] on div "CH [PERSON_NAME] Media Partnerships View Contact [EMAIL_ADDRESS][DOMAIN_NAME] […" at bounding box center [891, 364] width 1267 height 58
drag, startPoint x: 633, startPoint y: 363, endPoint x: 755, endPoint y: 365, distance: 122.0
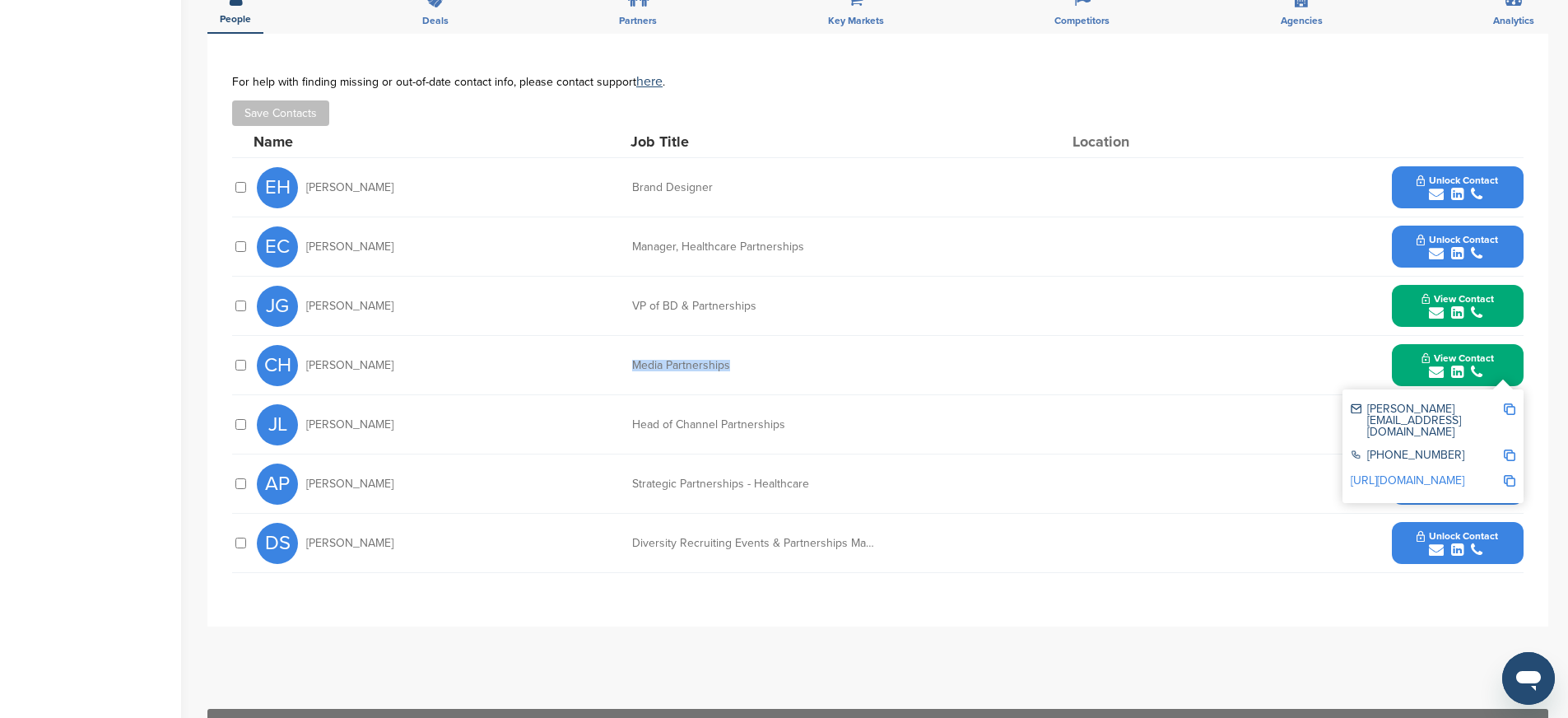
click at [755, 364] on div "Media Partnerships" at bounding box center [756, 365] width 247 height 11
copy div "Media Partnerships"
click at [1506, 449] on img at bounding box center [1510, 455] width 11 height 11
copy div "Media Partnerships"
click at [1512, 475] on img at bounding box center [1510, 481] width 11 height 11
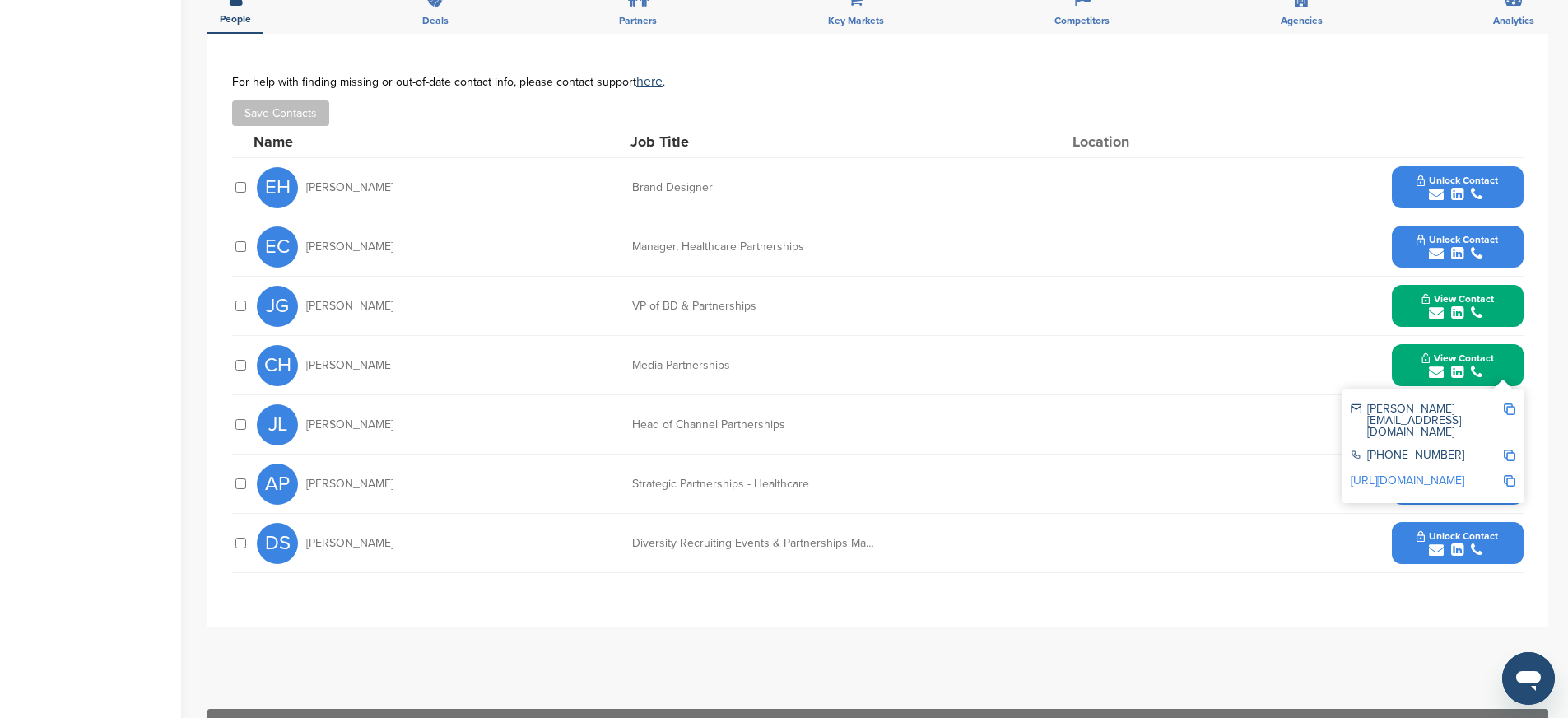
click at [1236, 439] on div "[PERSON_NAME] Head of Channel Partnerships View Contact [EMAIL_ADDRESS][DOMAIN_…" at bounding box center [891, 424] width 1267 height 58
click at [1413, 376] on button "View Contact" at bounding box center [1457, 366] width 112 height 50
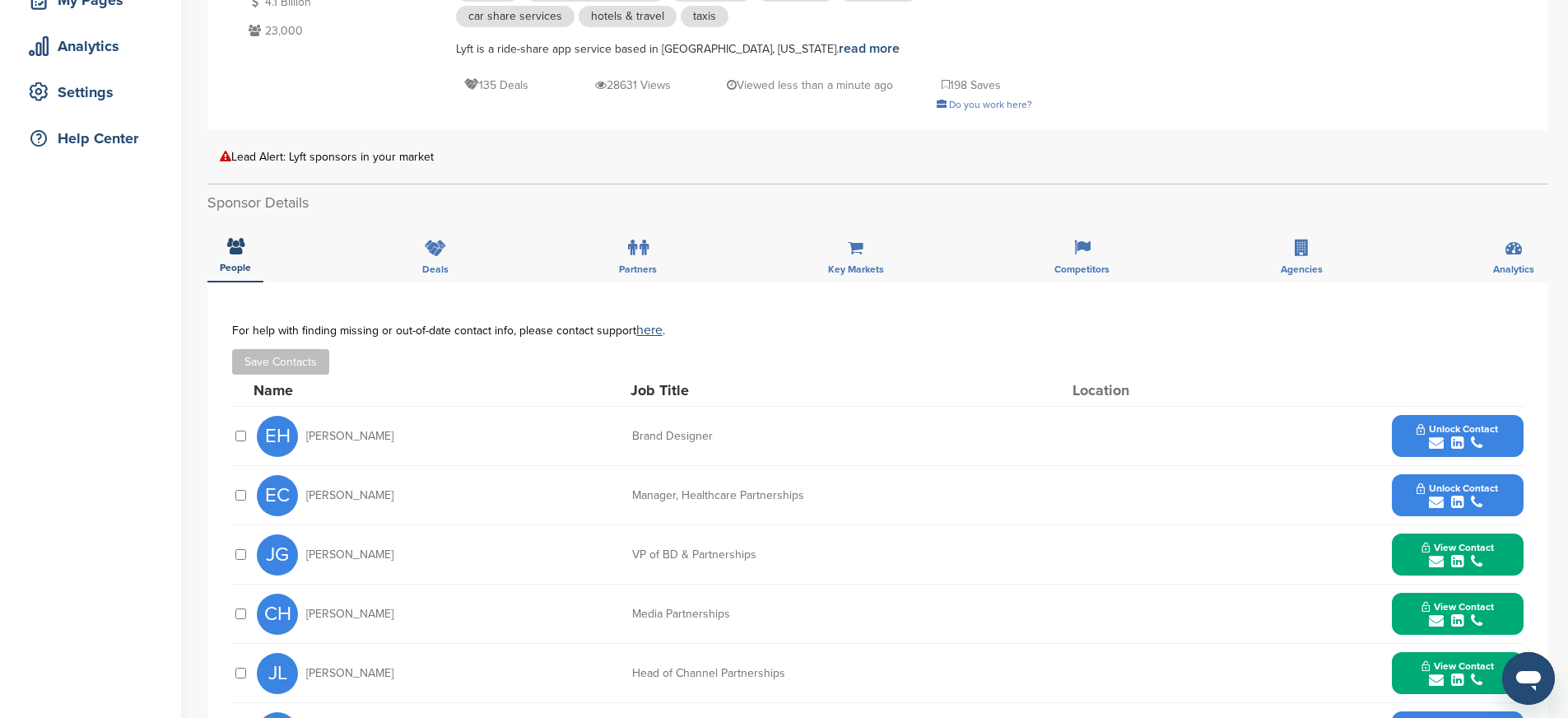
scroll to position [0, 0]
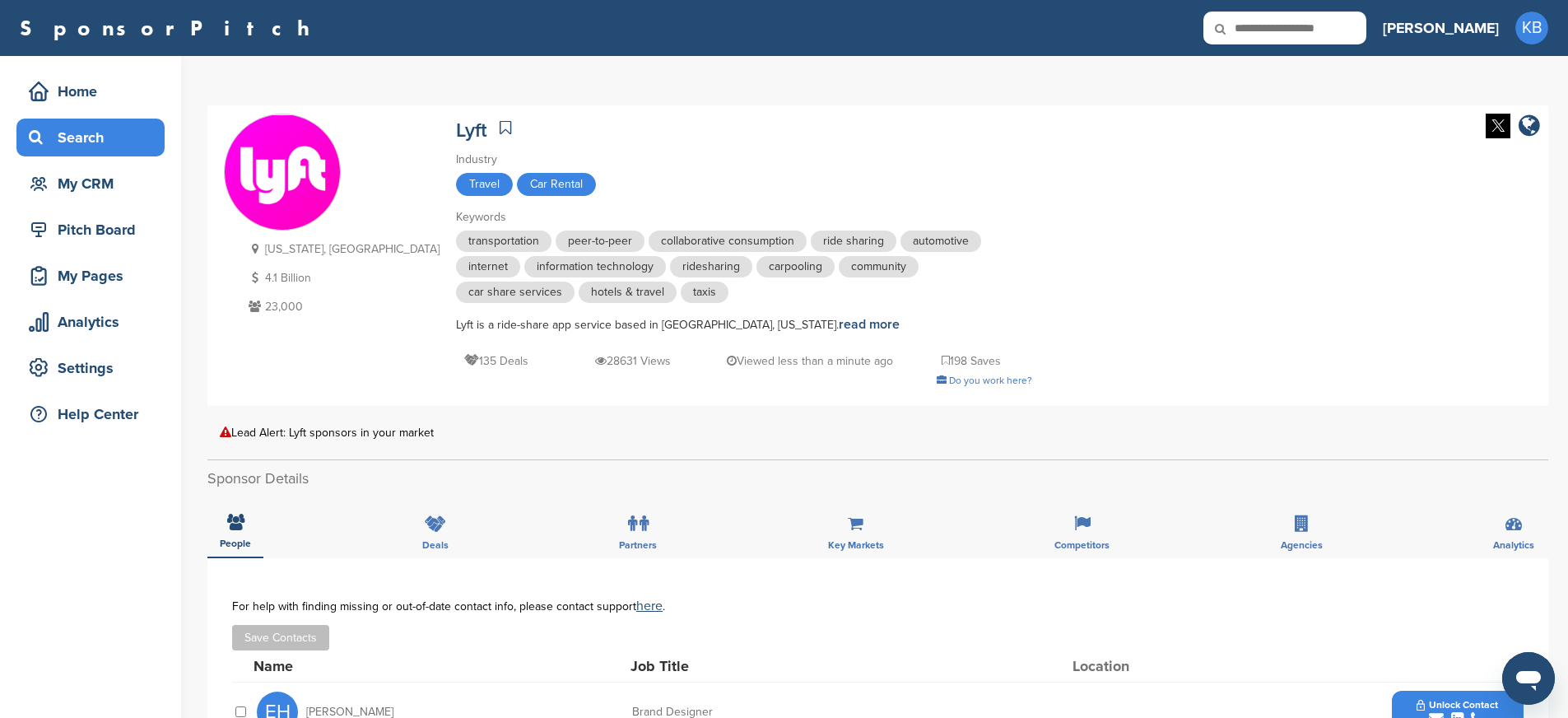
click at [75, 140] on div "Search" at bounding box center [95, 137] width 140 height 30
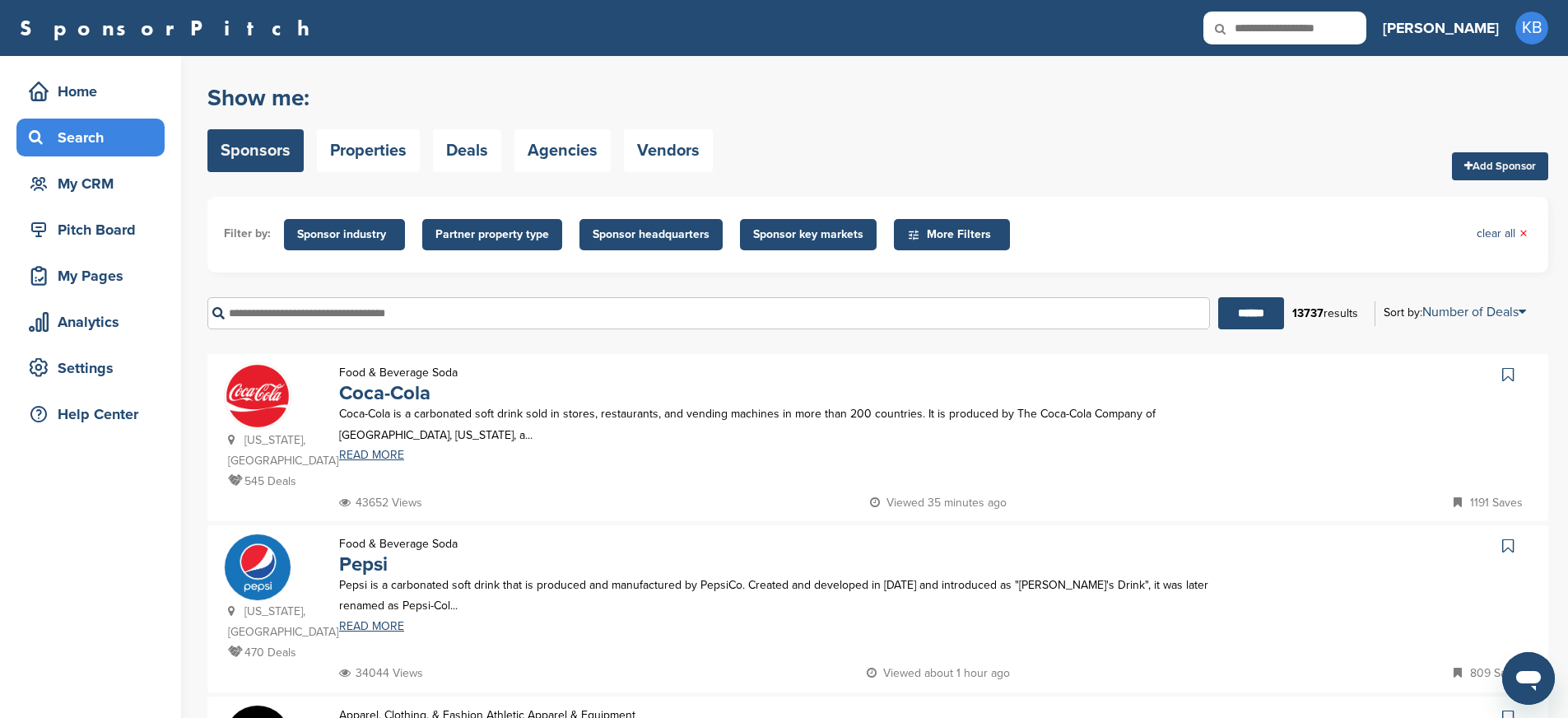
click at [260, 322] on input "text" at bounding box center [708, 314] width 1002 height 33
click at [1220, 315] on input "******" at bounding box center [1251, 314] width 66 height 33
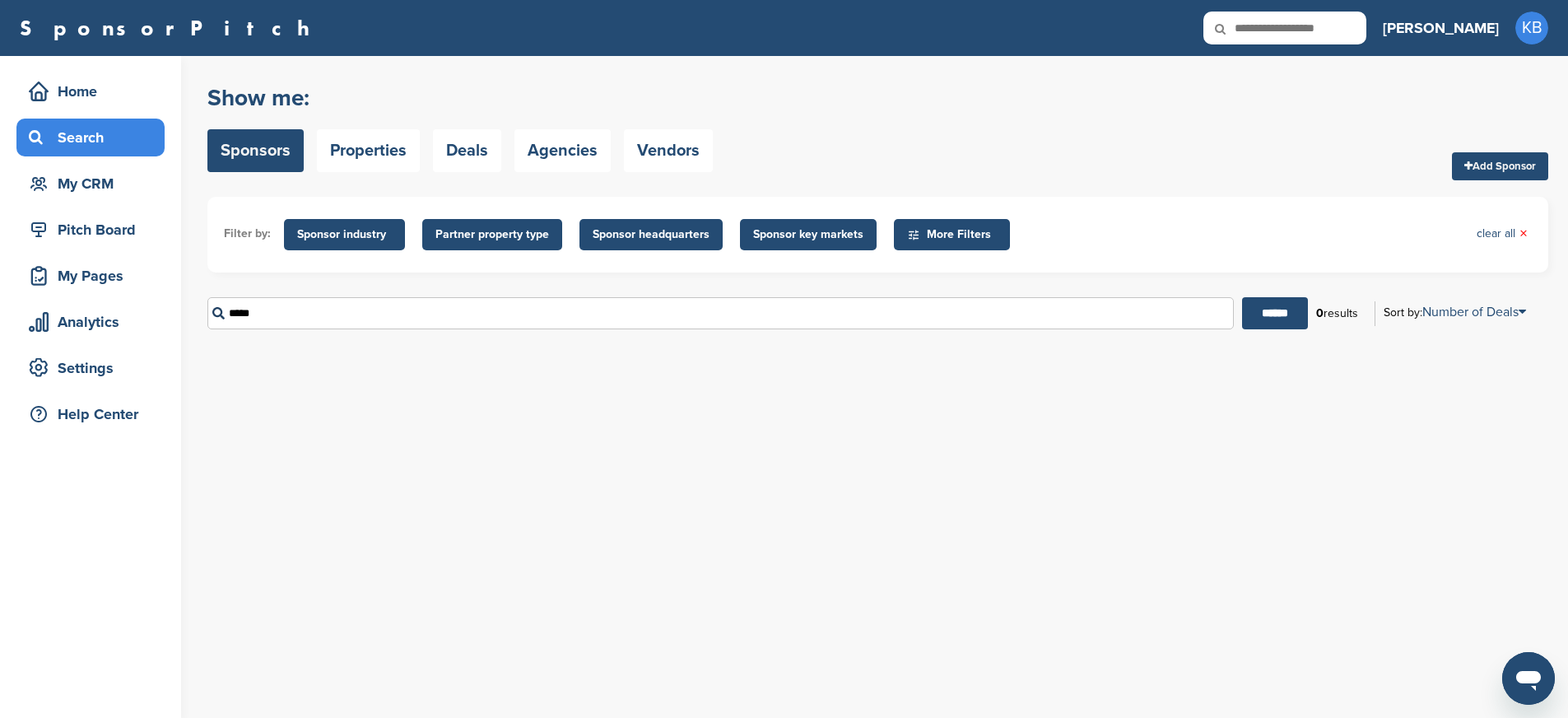
drag, startPoint x: 277, startPoint y: 314, endPoint x: 189, endPoint y: 310, distance: 88.1
click at [189, 310] on div "Home Search My CRM Pitch Board My Pages Analytics Settings Help Center You have…" at bounding box center [784, 387] width 1568 height 663
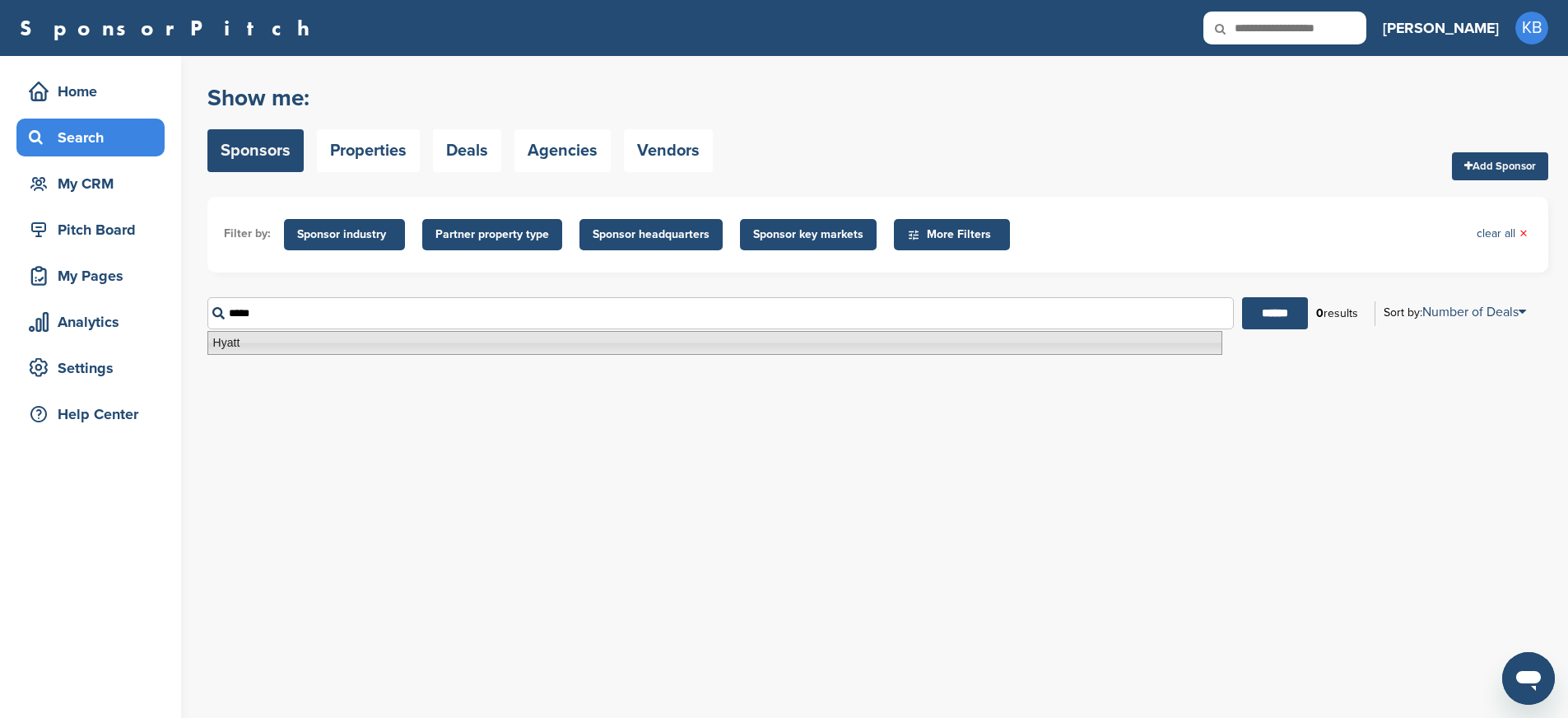
click at [226, 341] on li "Hyatt" at bounding box center [715, 342] width 1015 height 24
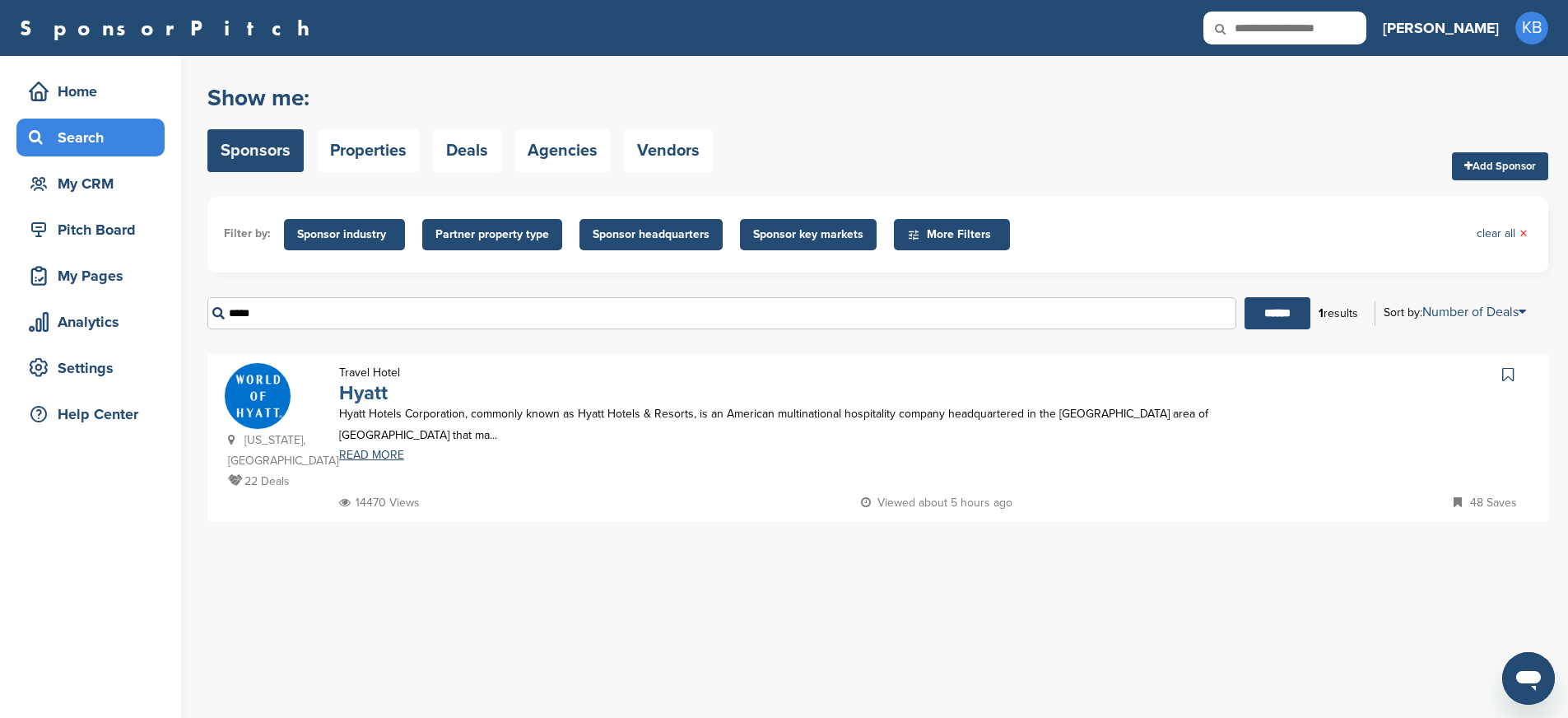
type input "*****"
click at [377, 393] on link "Hyatt" at bounding box center [363, 393] width 49 height 24
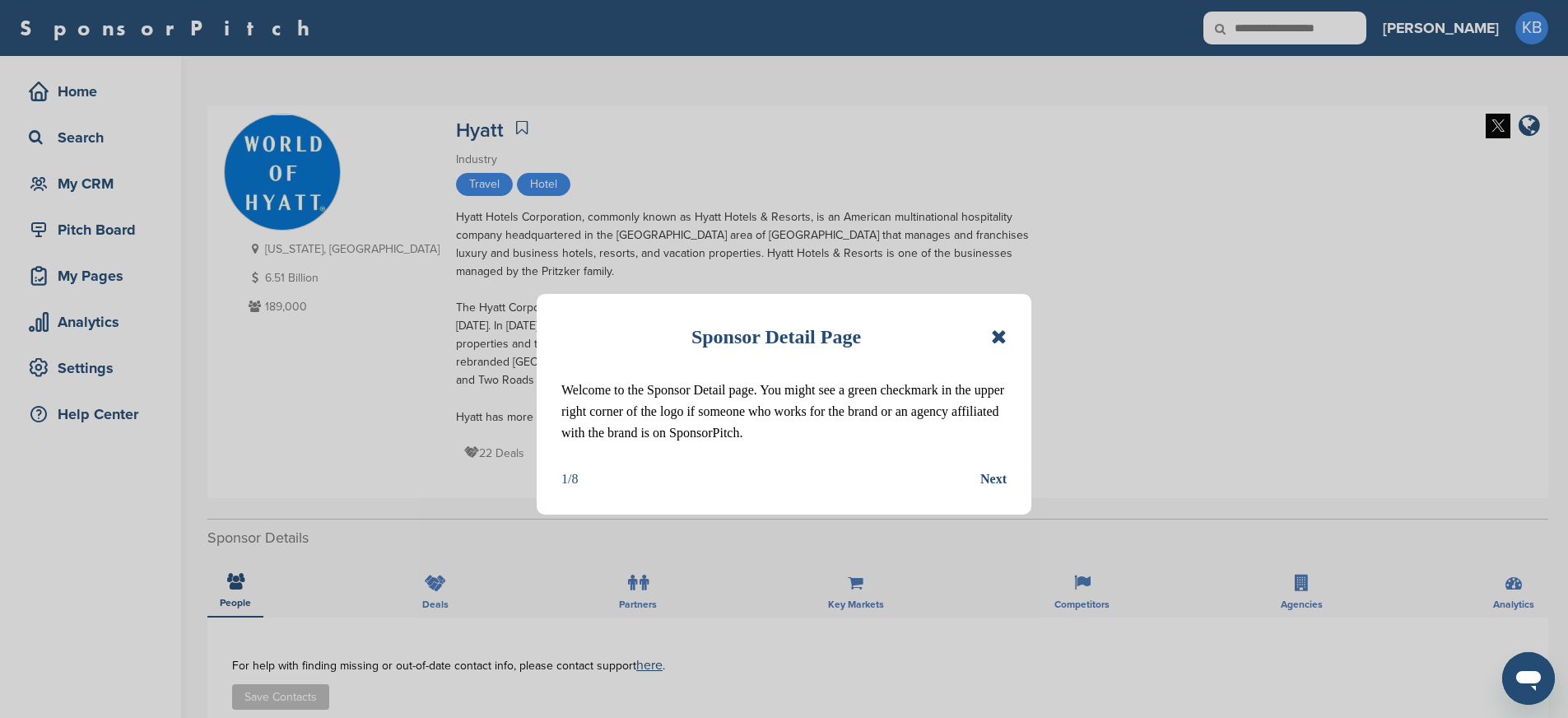
click at [998, 331] on icon at bounding box center [999, 337] width 15 height 20
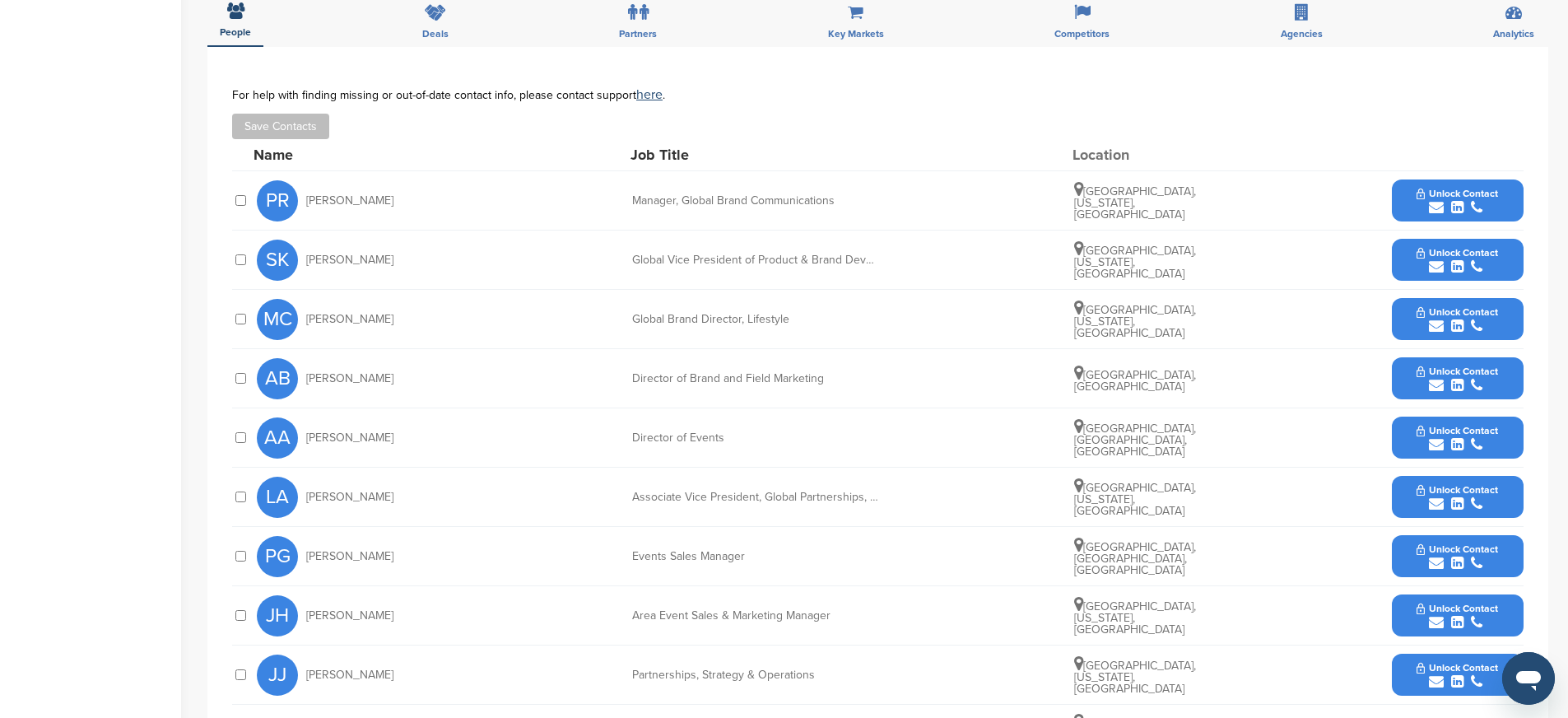
scroll to position [570, 0]
click at [1458, 312] on span "Unlock Contact" at bounding box center [1457, 313] width 81 height 11
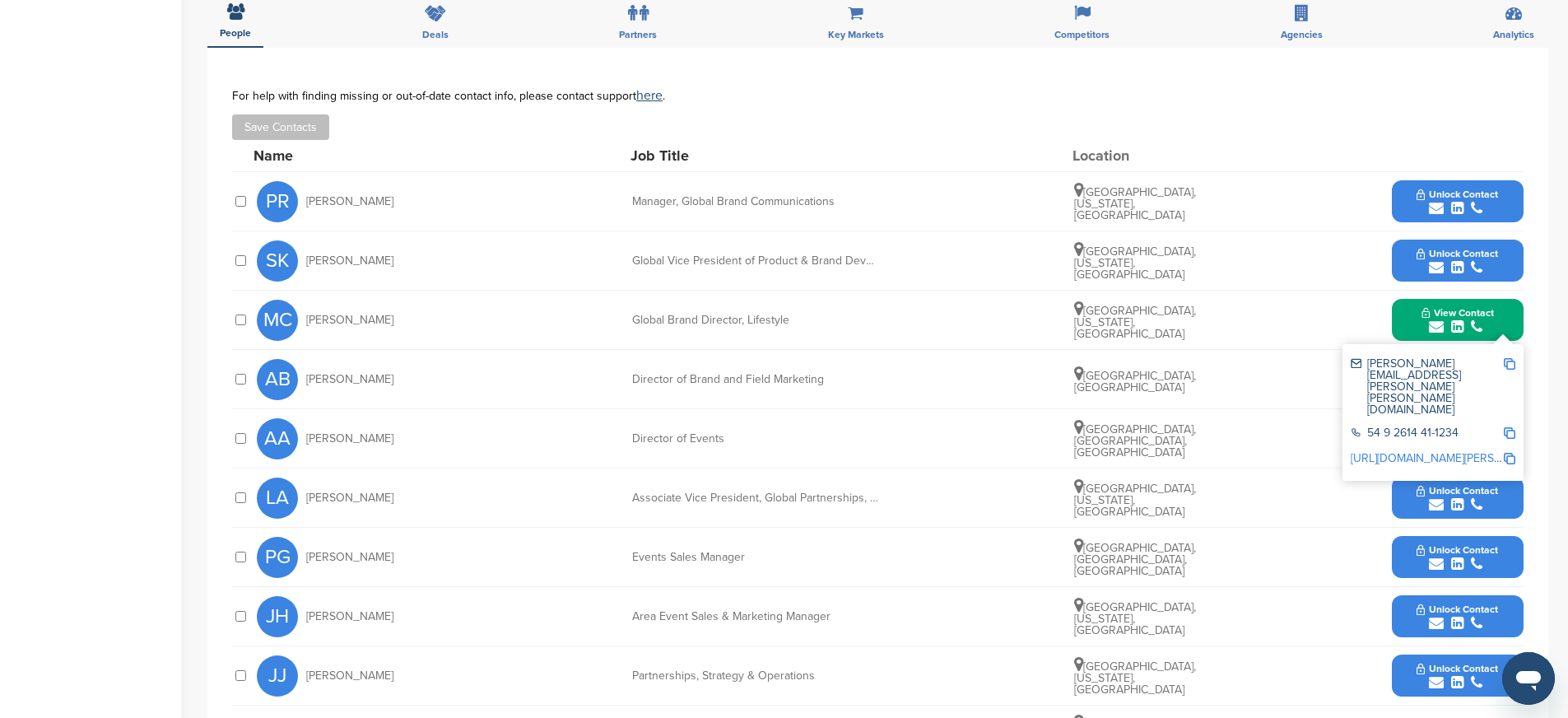
click at [1513, 363] on img at bounding box center [1510, 364] width 11 height 11
drag, startPoint x: 633, startPoint y: 322, endPoint x: 803, endPoint y: 318, distance: 170.0
click at [803, 318] on div "Global Brand Director, Lifestyle" at bounding box center [756, 320] width 247 height 11
copy div "Global Brand Director, Lifestyle"
click at [1508, 427] on img at bounding box center [1510, 433] width 11 height 11
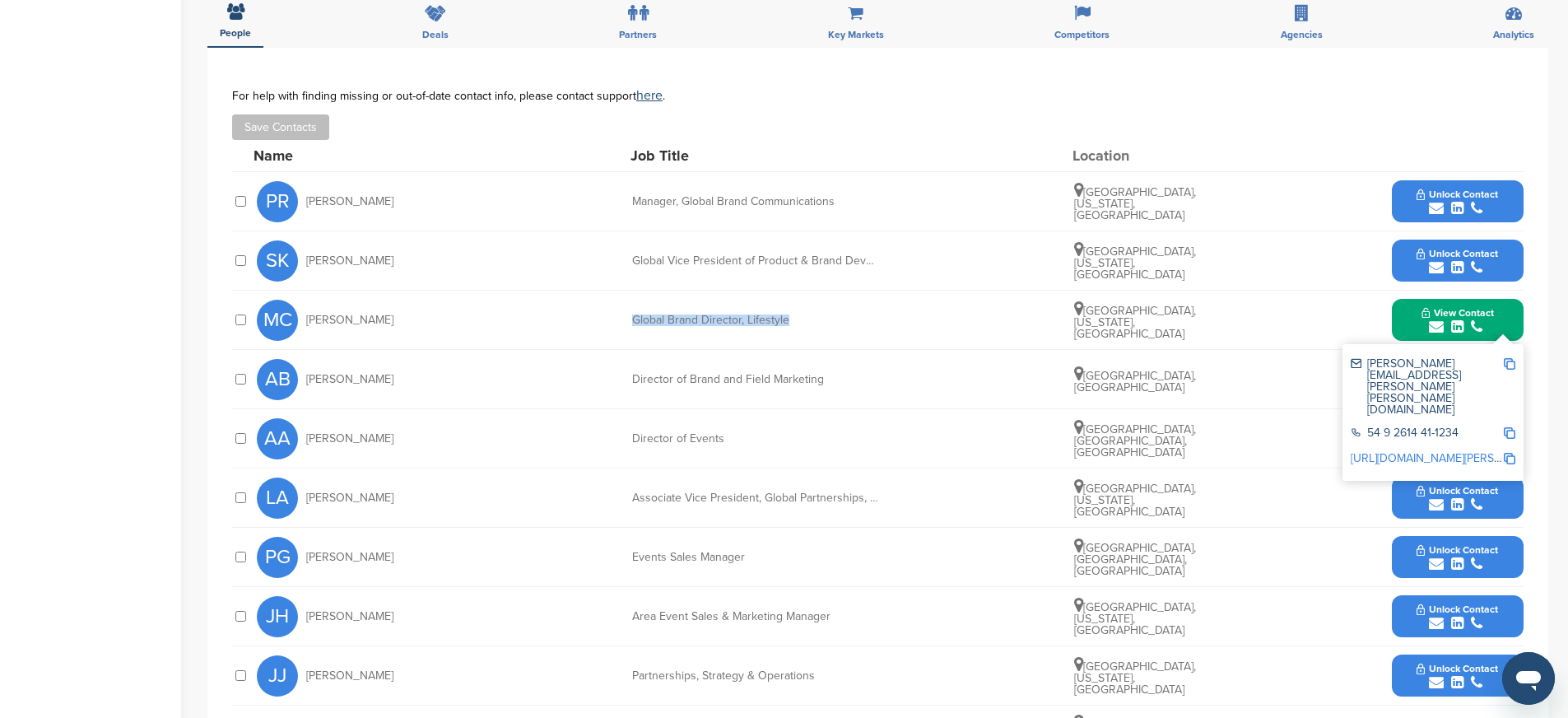
copy div "Global Brand Director, Lifestyle"
click at [1509, 453] on img at bounding box center [1510, 459] width 11 height 11
click at [1410, 332] on button "View Contact" at bounding box center [1457, 320] width 112 height 50
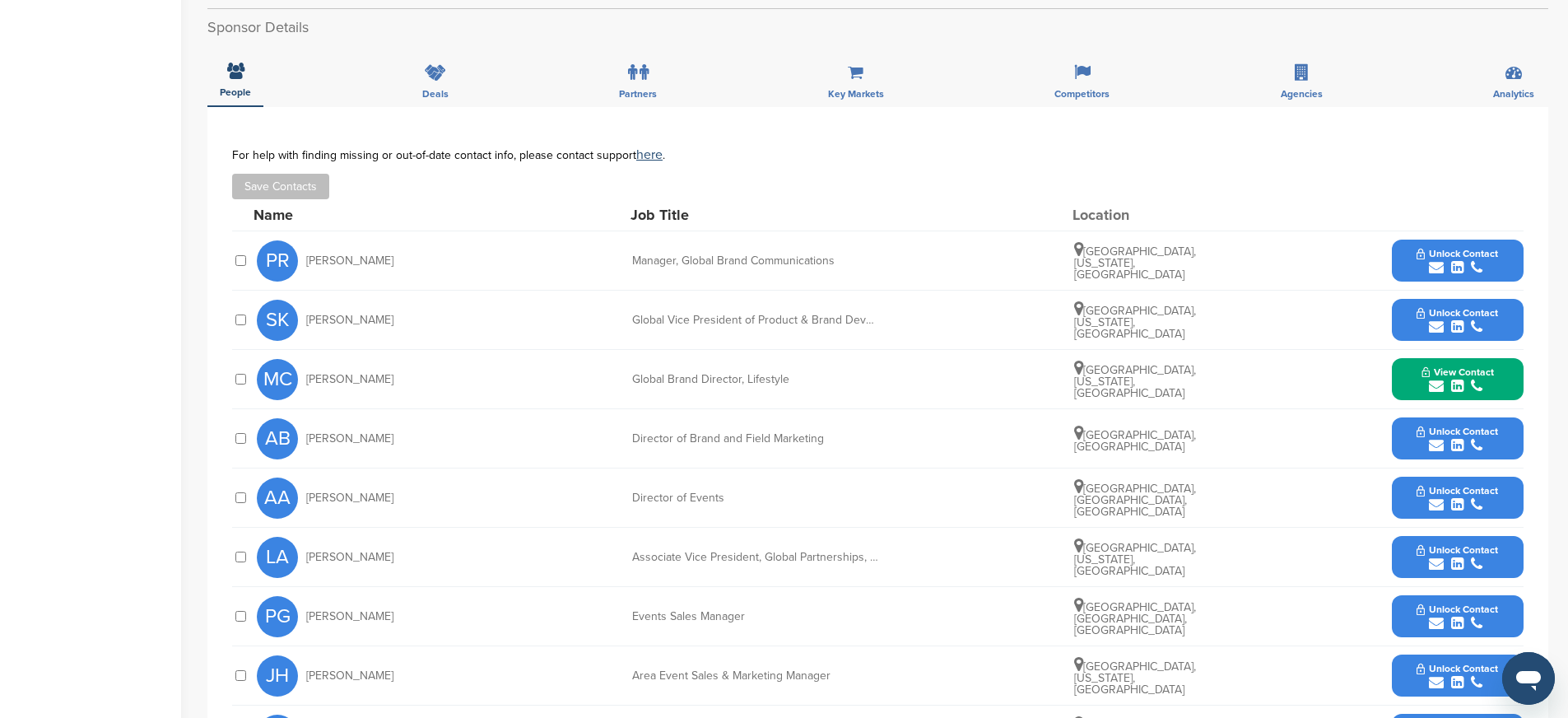
scroll to position [485, 0]
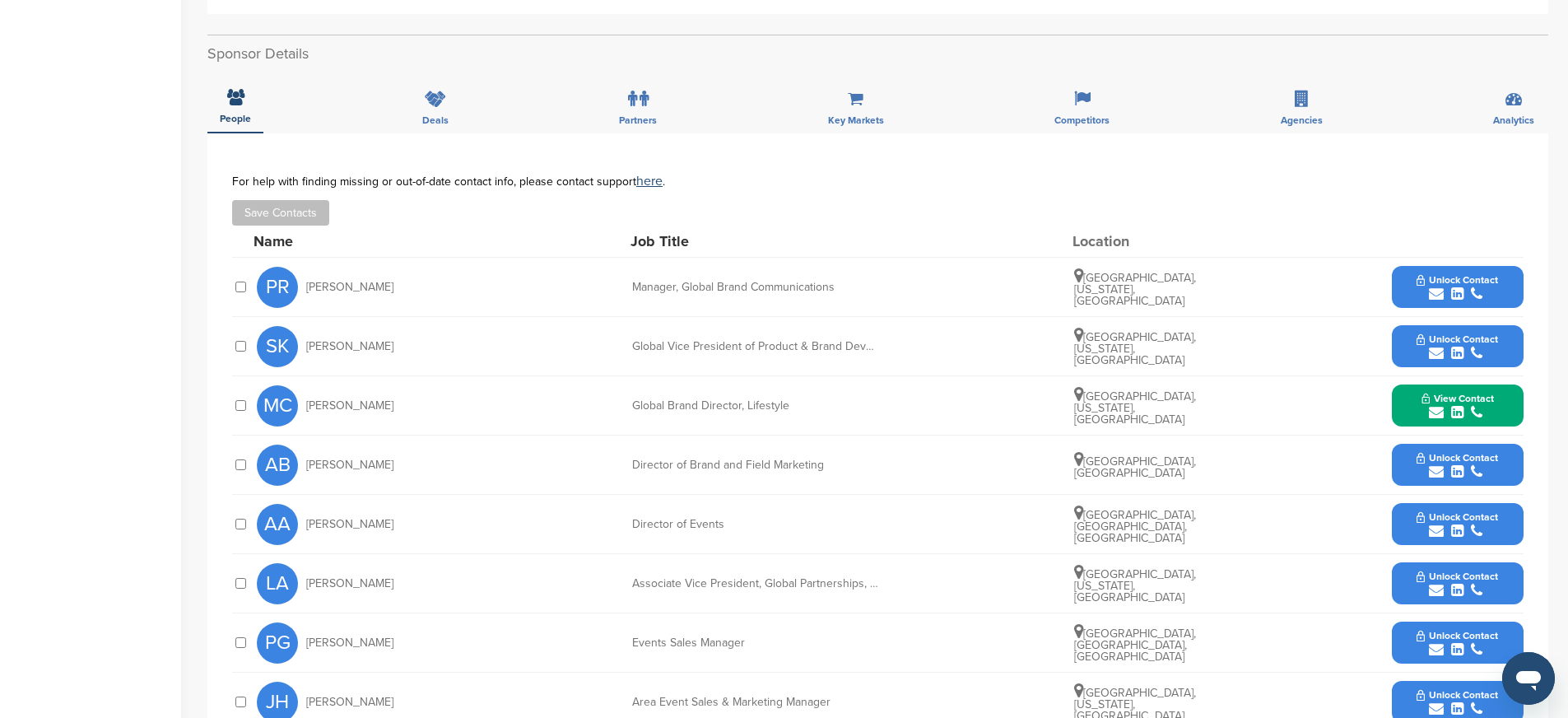
click at [1401, 341] on button "Unlock Contact" at bounding box center [1457, 347] width 121 height 50
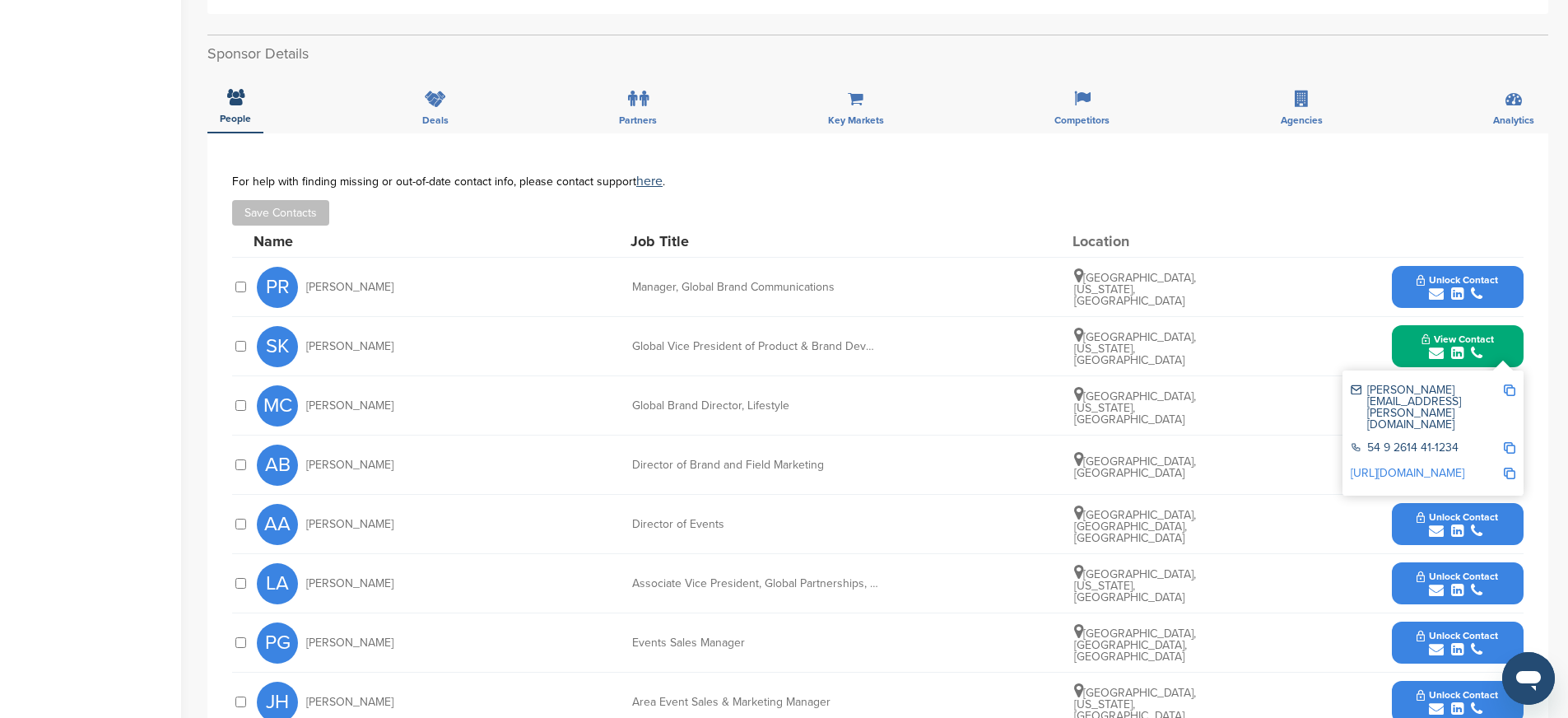
click at [1512, 387] on img at bounding box center [1510, 390] width 11 height 11
drag, startPoint x: 631, startPoint y: 347, endPoint x: 896, endPoint y: 348, distance: 265.0
click at [896, 348] on div "SK Sarah Klymson Global Vice President of Product & Brand Development Chicago, …" at bounding box center [891, 346] width 1267 height 58
copy div "Global Vice President of Product & Brand Developm"
click at [1511, 443] on img at bounding box center [1510, 448] width 11 height 11
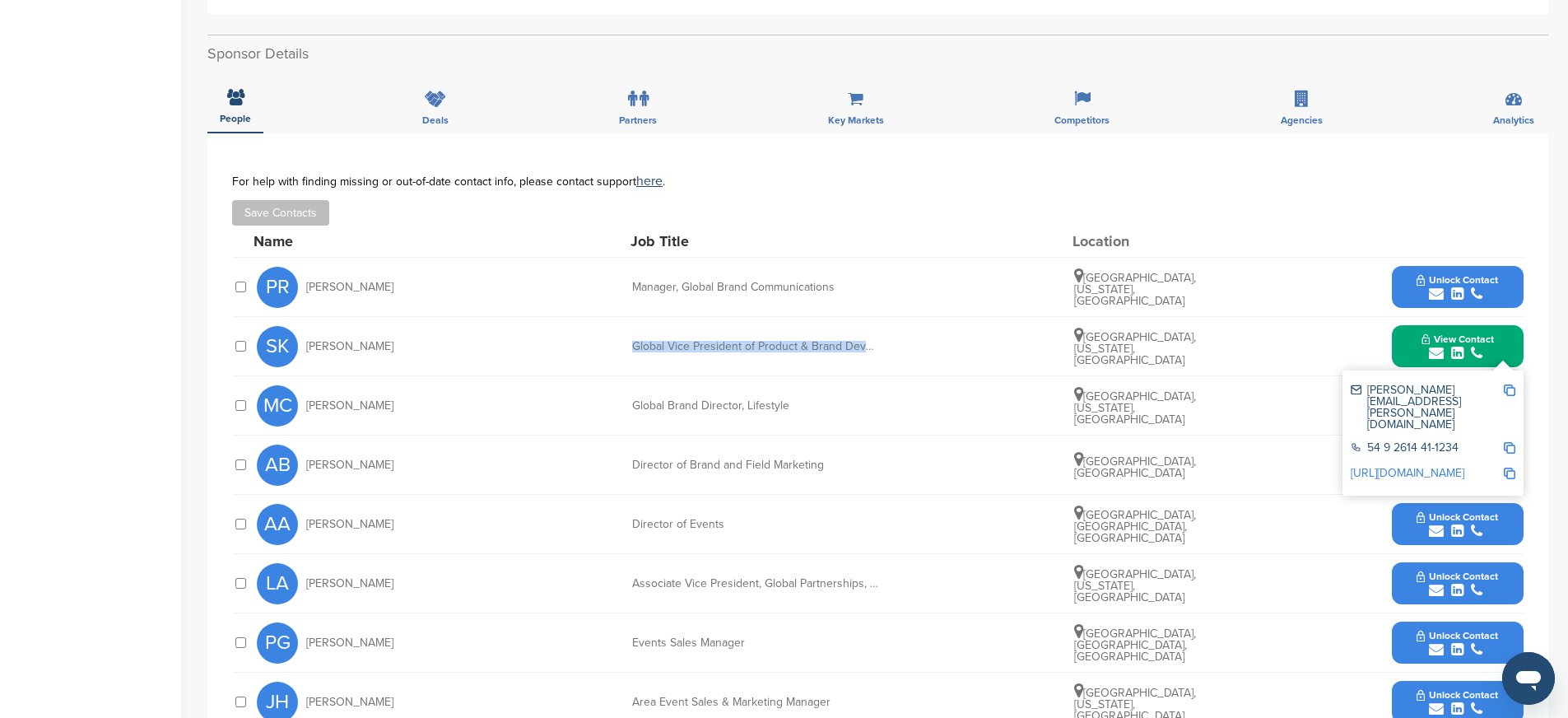
copy div "Global Vice President of Product & Brand Developm"
click at [1512, 468] on img at bounding box center [1510, 473] width 11 height 11
click at [1415, 342] on button "View Contact" at bounding box center [1457, 347] width 112 height 50
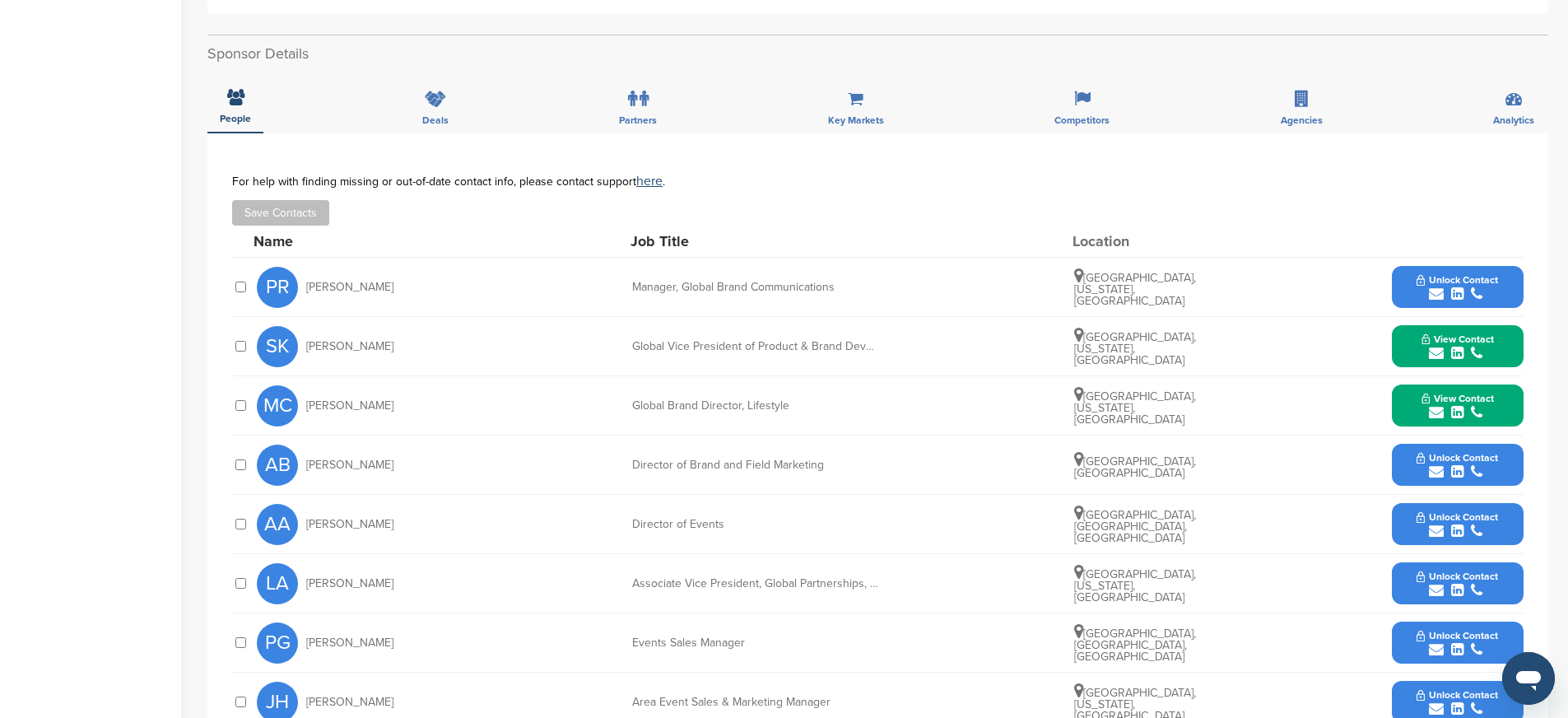
click at [1407, 294] on button "Unlock Contact" at bounding box center [1457, 288] width 121 height 50
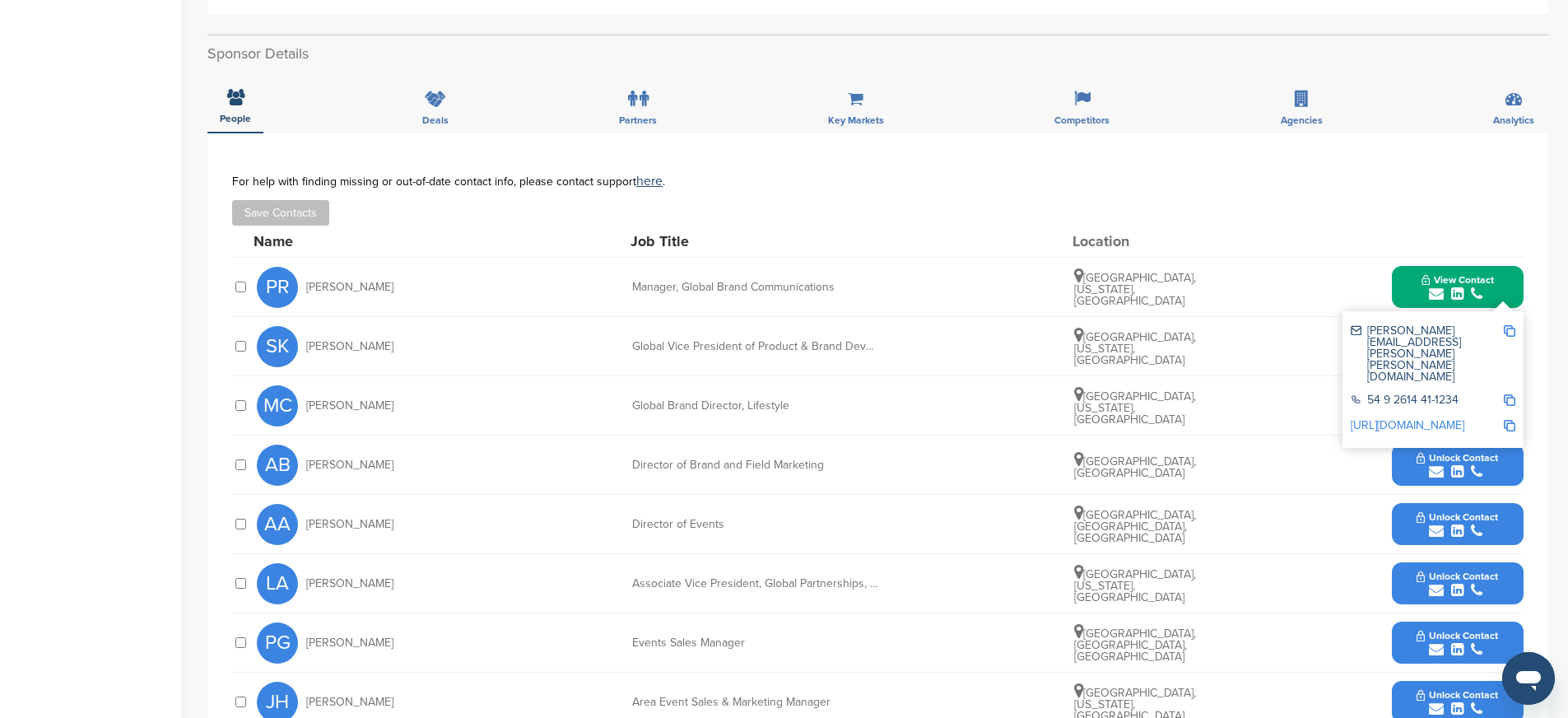
click at [1512, 332] on img at bounding box center [1510, 331] width 11 height 11
drag, startPoint x: 634, startPoint y: 285, endPoint x: 849, endPoint y: 287, distance: 215.0
click at [849, 287] on div "Manager, Global Brand Communications" at bounding box center [756, 288] width 247 height 11
copy div "Manager, Global Brand Communications"
click at [1511, 395] on img at bounding box center [1510, 401] width 11 height 11
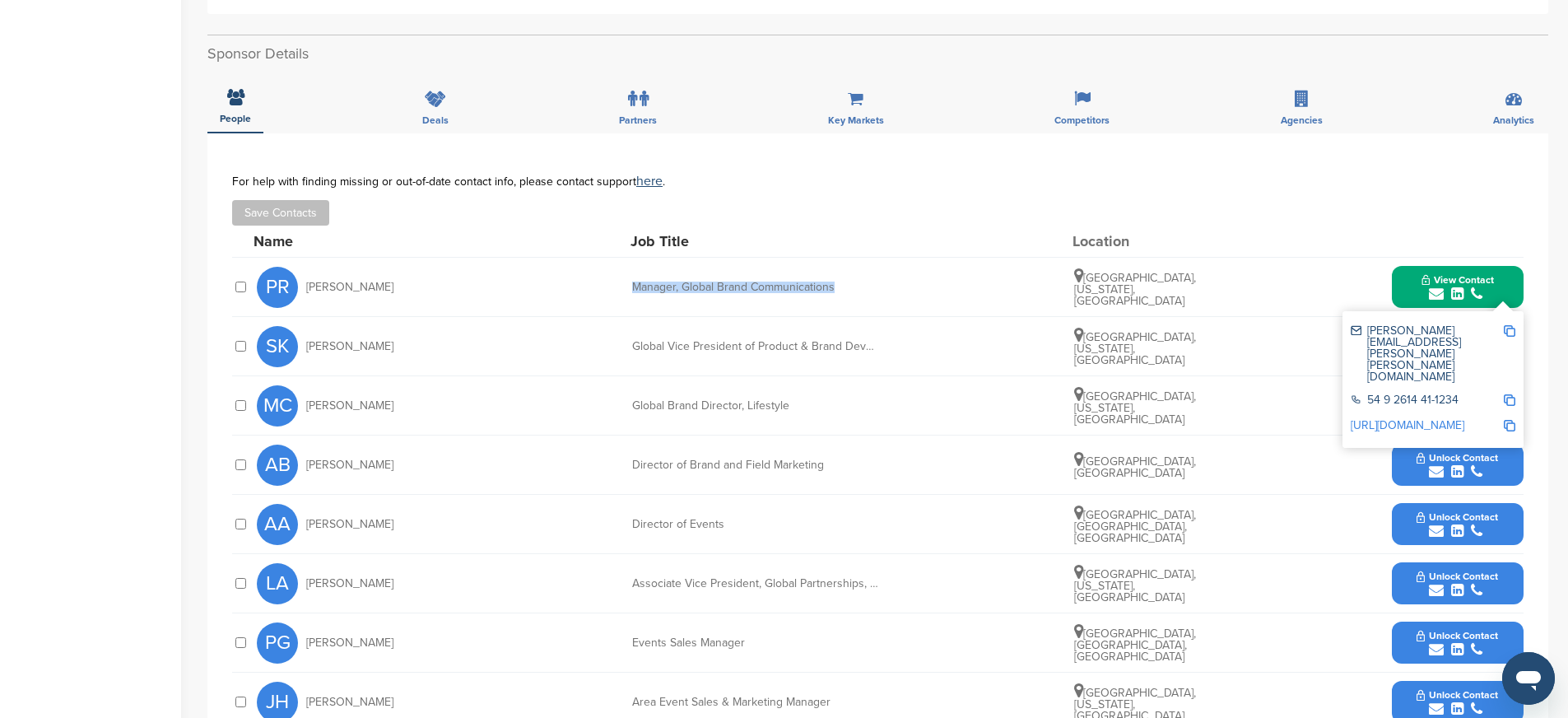
copy div "Manager, Global Brand Communications"
click at [1507, 420] on img at bounding box center [1510, 425] width 11 height 11
click at [837, 486] on div "AB Amritesh Bakshi Director of Brand and Field Marketing Delhi, India Unlock Co…" at bounding box center [891, 465] width 1267 height 58
click at [1395, 294] on div "View Contact patrice.henry@hyatt.com 54 9 2614 41-1234 http://www.linkedin.com/…" at bounding box center [1458, 287] width 132 height 42
click at [1407, 294] on button "View Contact" at bounding box center [1457, 288] width 112 height 50
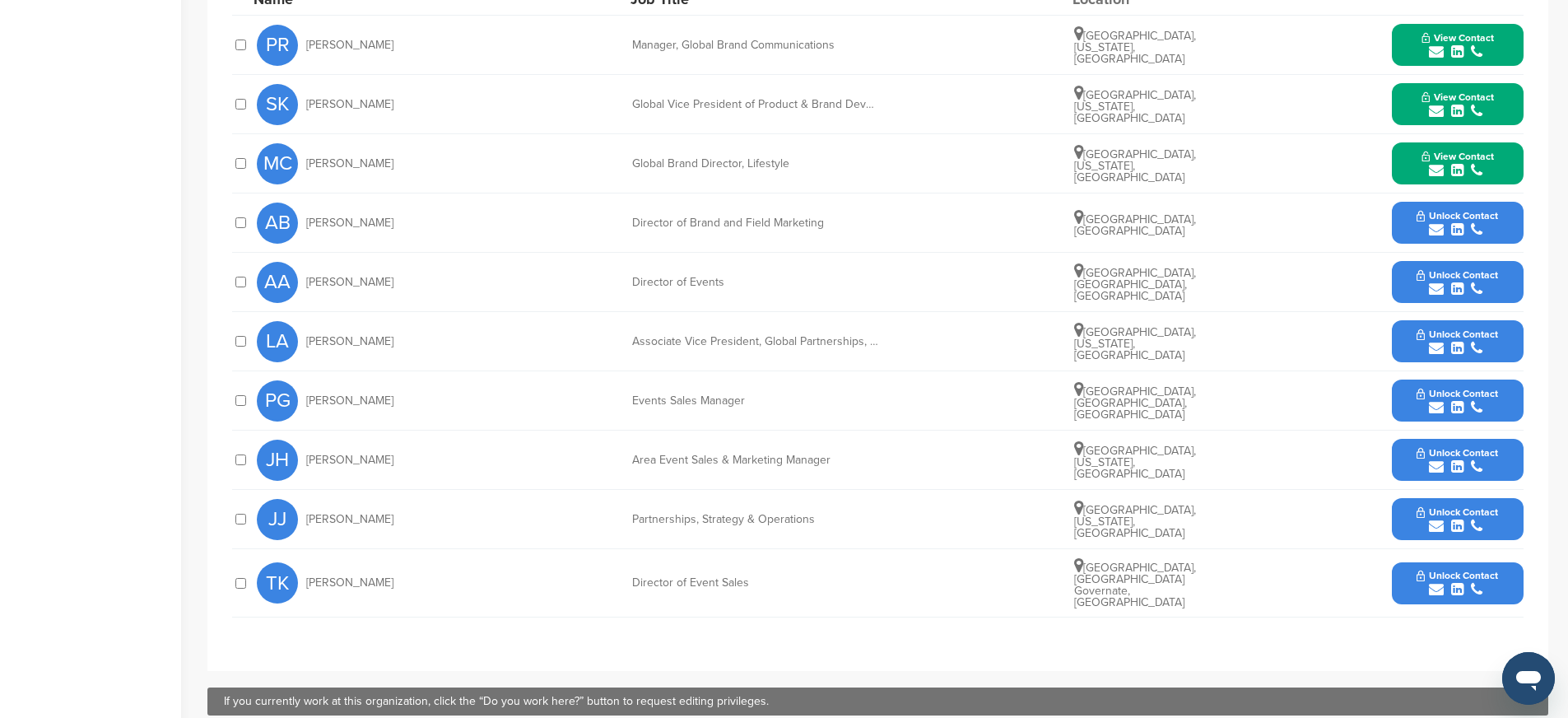
scroll to position [730, 0]
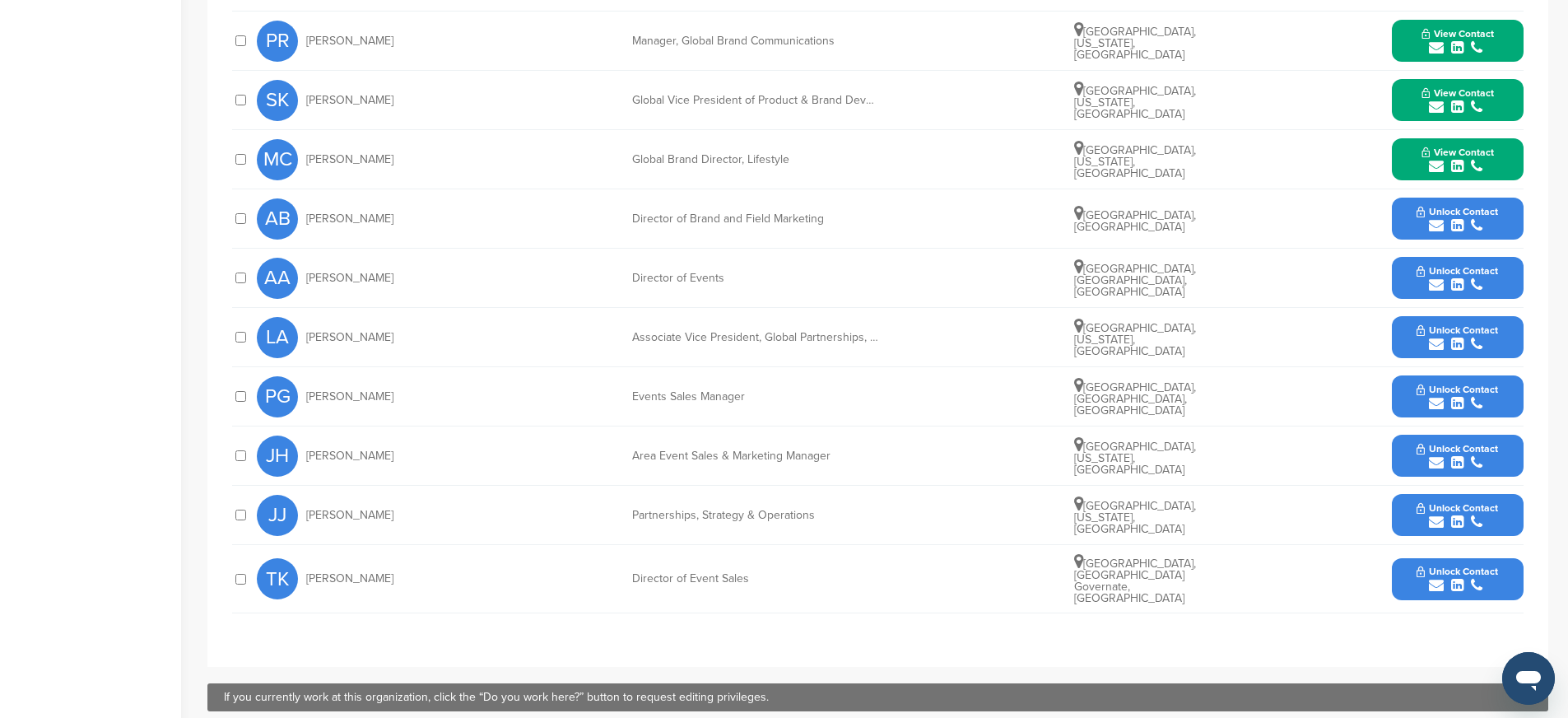
click at [1452, 339] on icon "submit" at bounding box center [1457, 344] width 12 height 15
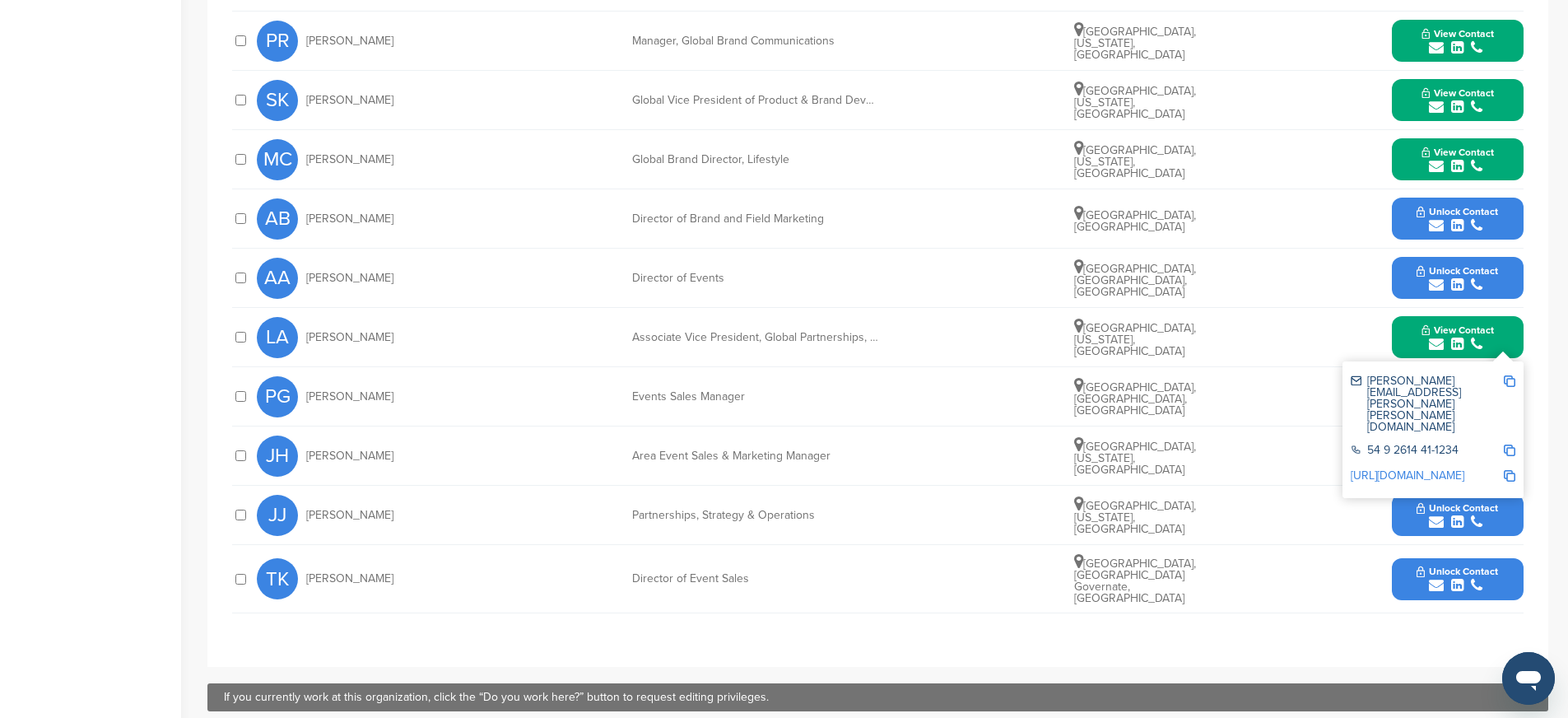
click at [1512, 382] on img at bounding box center [1510, 381] width 11 height 11
drag, startPoint x: 632, startPoint y: 339, endPoint x: 894, endPoint y: 341, distance: 262.0
click at [894, 341] on div "LA Louie Alvarado Associate Vice President, Global Partnerships, Inclusive Coll…" at bounding box center [891, 337] width 1267 height 58
copy div "Associate Vice President, Global Partnerships, Inclus"
click at [1512, 445] on img at bounding box center [1510, 450] width 11 height 11
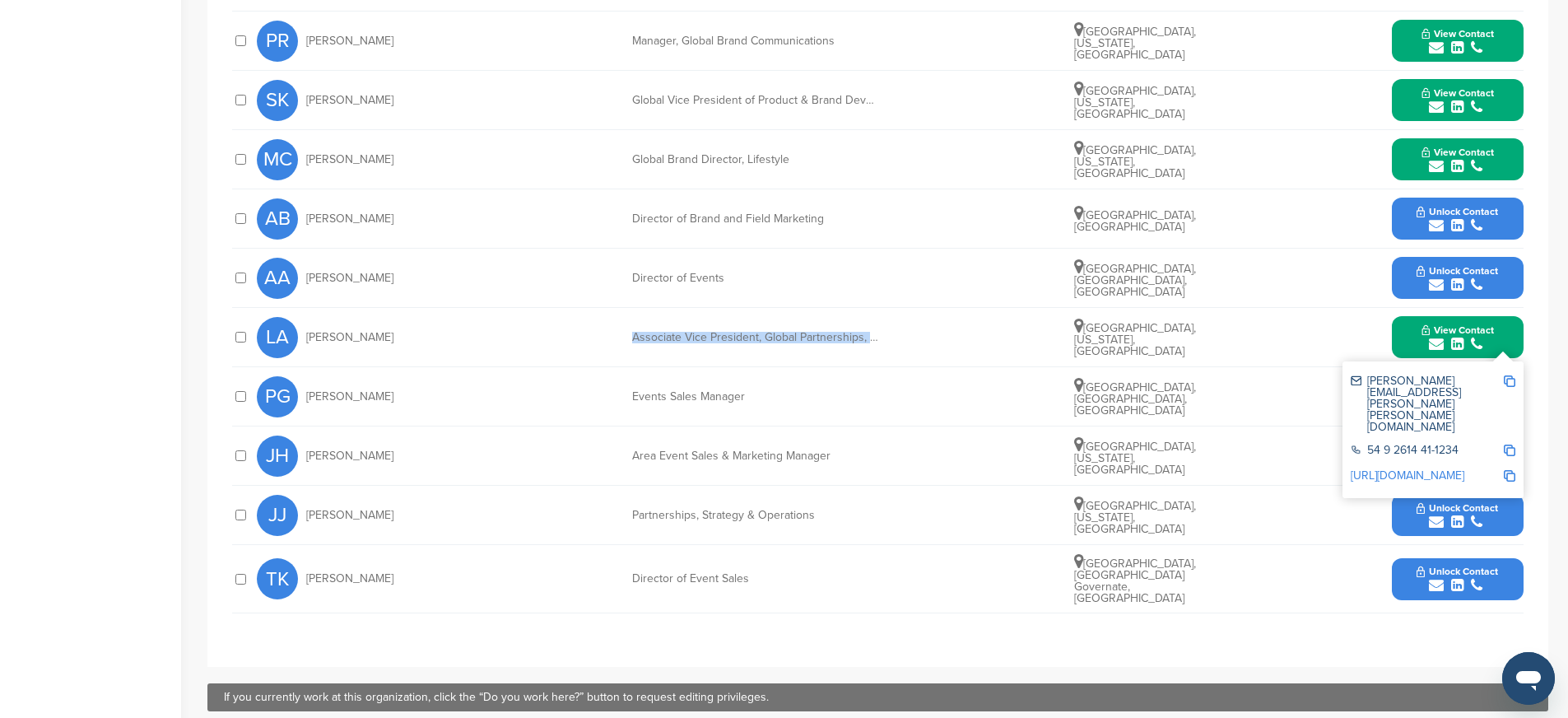
copy div "Associate Vice President, Global Partnerships, Inclus"
click at [1512, 470] on img at bounding box center [1510, 476] width 11 height 11
click at [1400, 352] on div "View Contact louie.alvarado@hyatt.com 54 9 2614 41-1234 http://www.linkedin.com…" at bounding box center [1458, 337] width 132 height 42
click at [1408, 342] on button "View Contact" at bounding box center [1457, 337] width 112 height 50
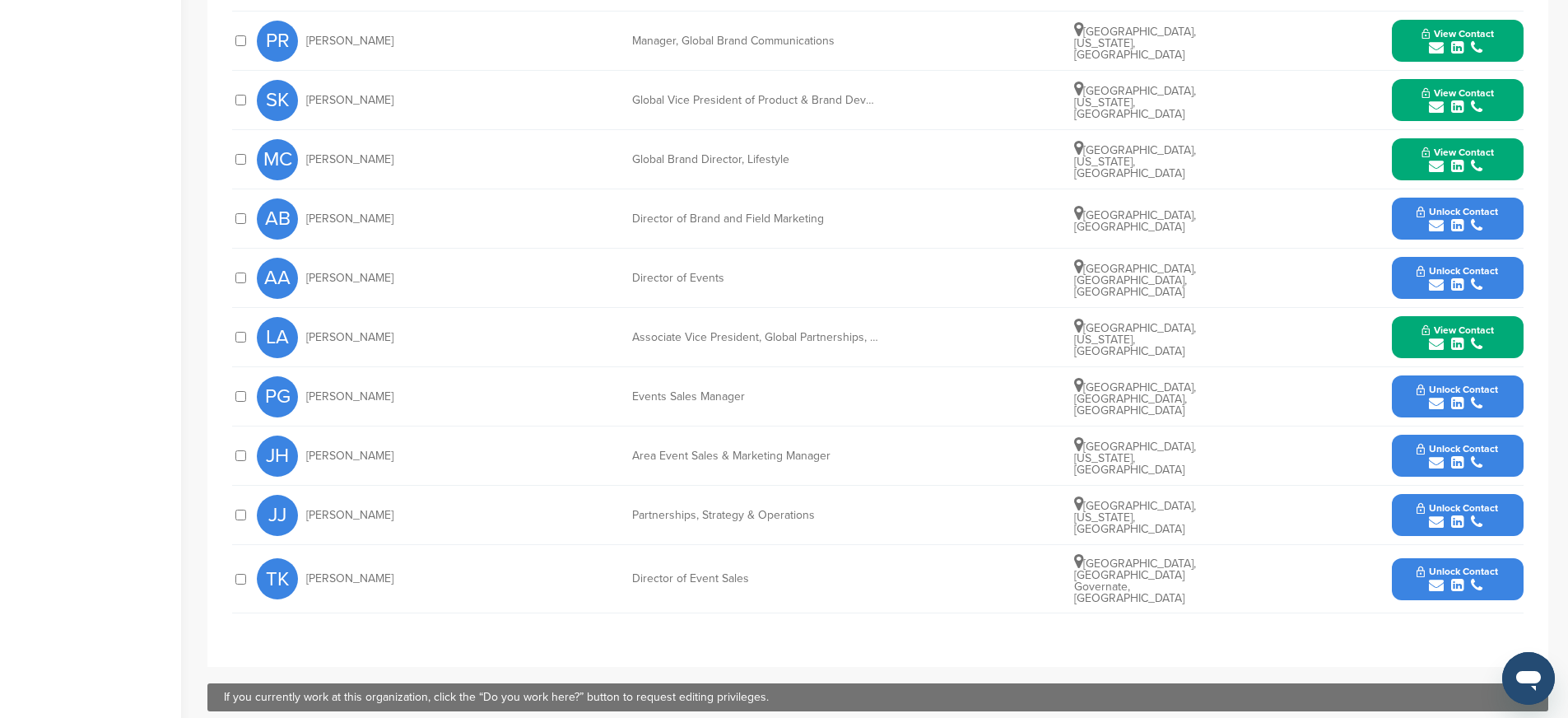
click at [1436, 512] on span "Unlock Contact" at bounding box center [1457, 508] width 81 height 11
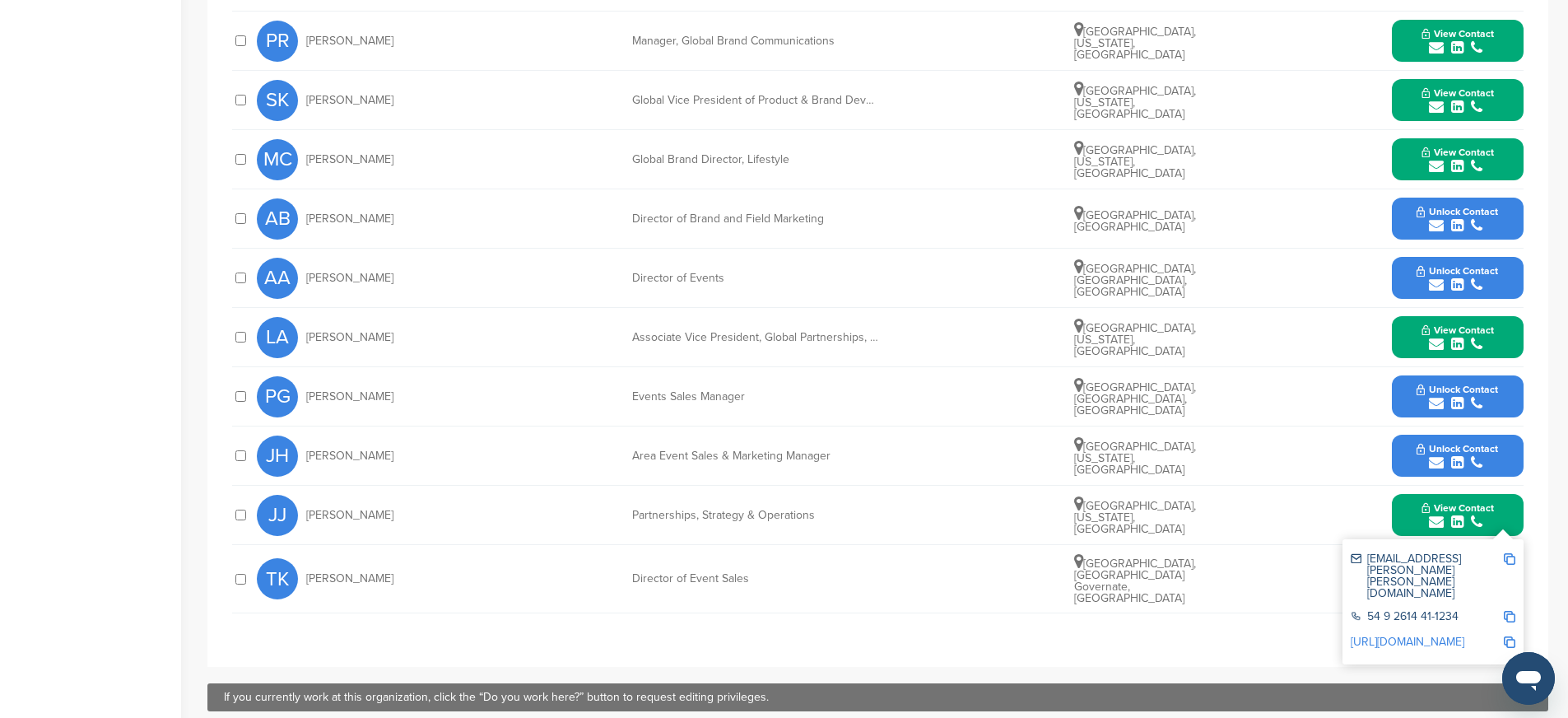
click at [1512, 556] on img at bounding box center [1510, 559] width 11 height 11
drag, startPoint x: 627, startPoint y: 515, endPoint x: 852, endPoint y: 517, distance: 225.0
click at [852, 517] on div "JJ Jasmine Junnarkar Partnerships, Strategy & Operations Chicago, Illinois, Uni…" at bounding box center [891, 514] width 1267 height 58
copy div "Partnerships, Strategy & Operations"
drag, startPoint x: 1514, startPoint y: 580, endPoint x: 1500, endPoint y: 584, distance: 14.6
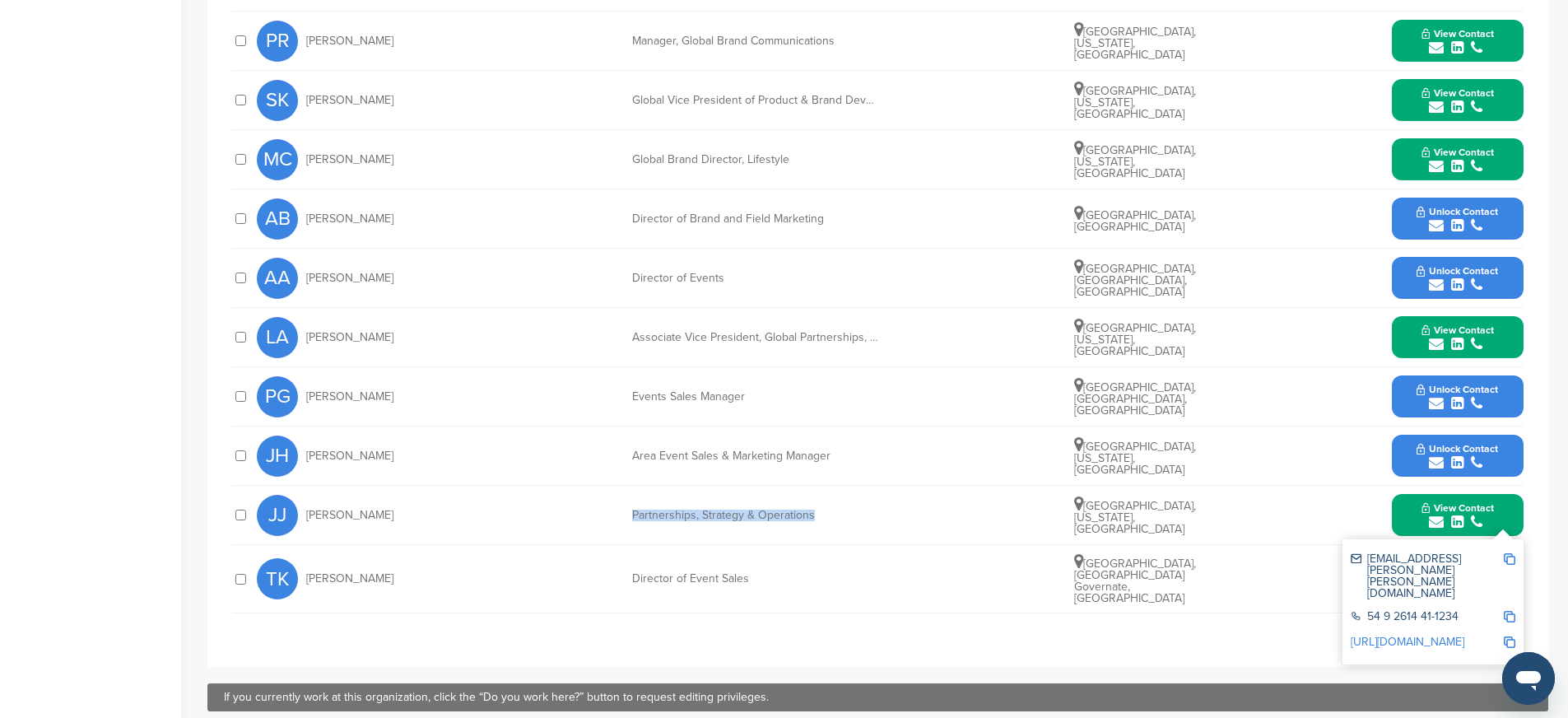
click at [1513, 611] on img at bounding box center [1510, 617] width 11 height 11
copy div "Partnerships, Strategy & Operations"
click at [1507, 637] on img at bounding box center [1510, 642] width 11 height 11
click at [1402, 522] on button "View Contact" at bounding box center [1457, 515] width 112 height 50
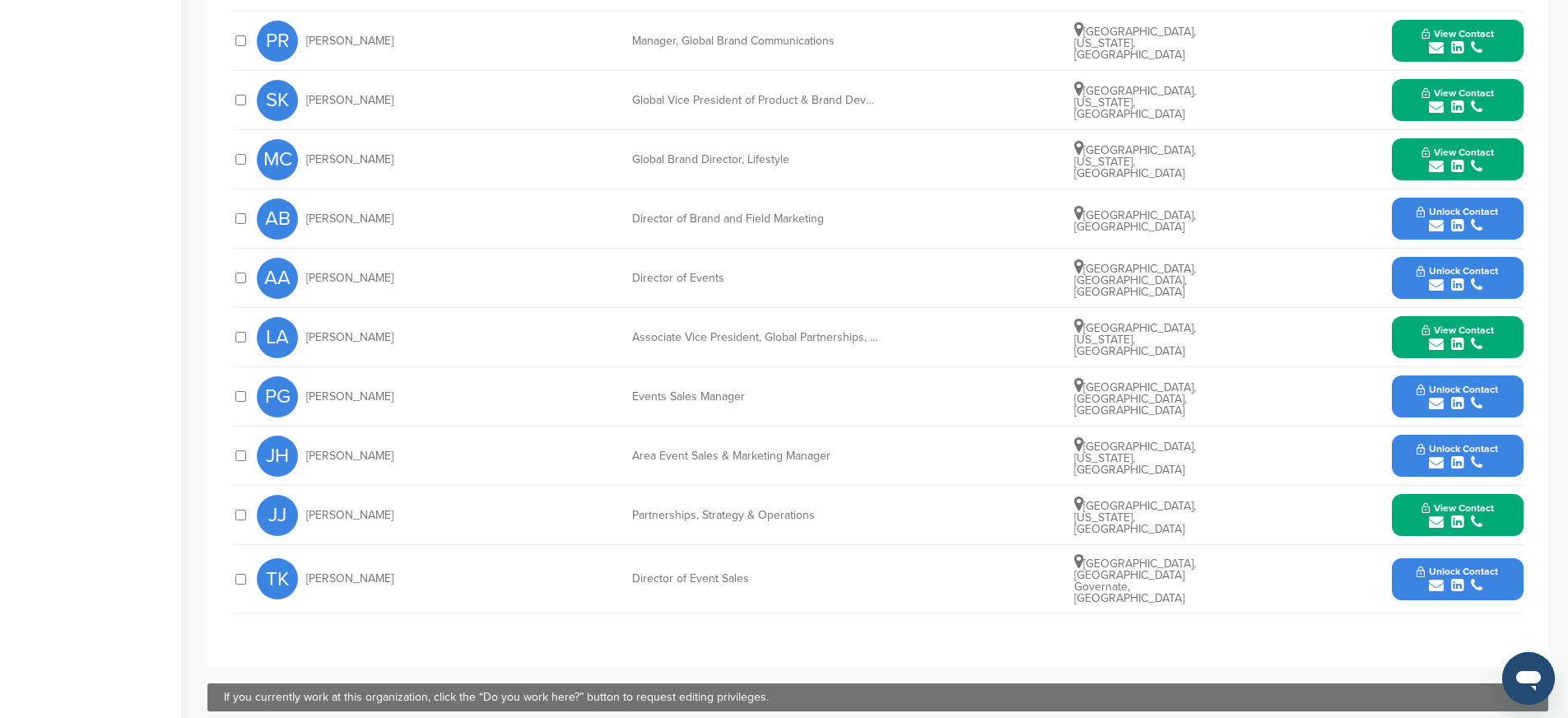
scroll to position [0, 0]
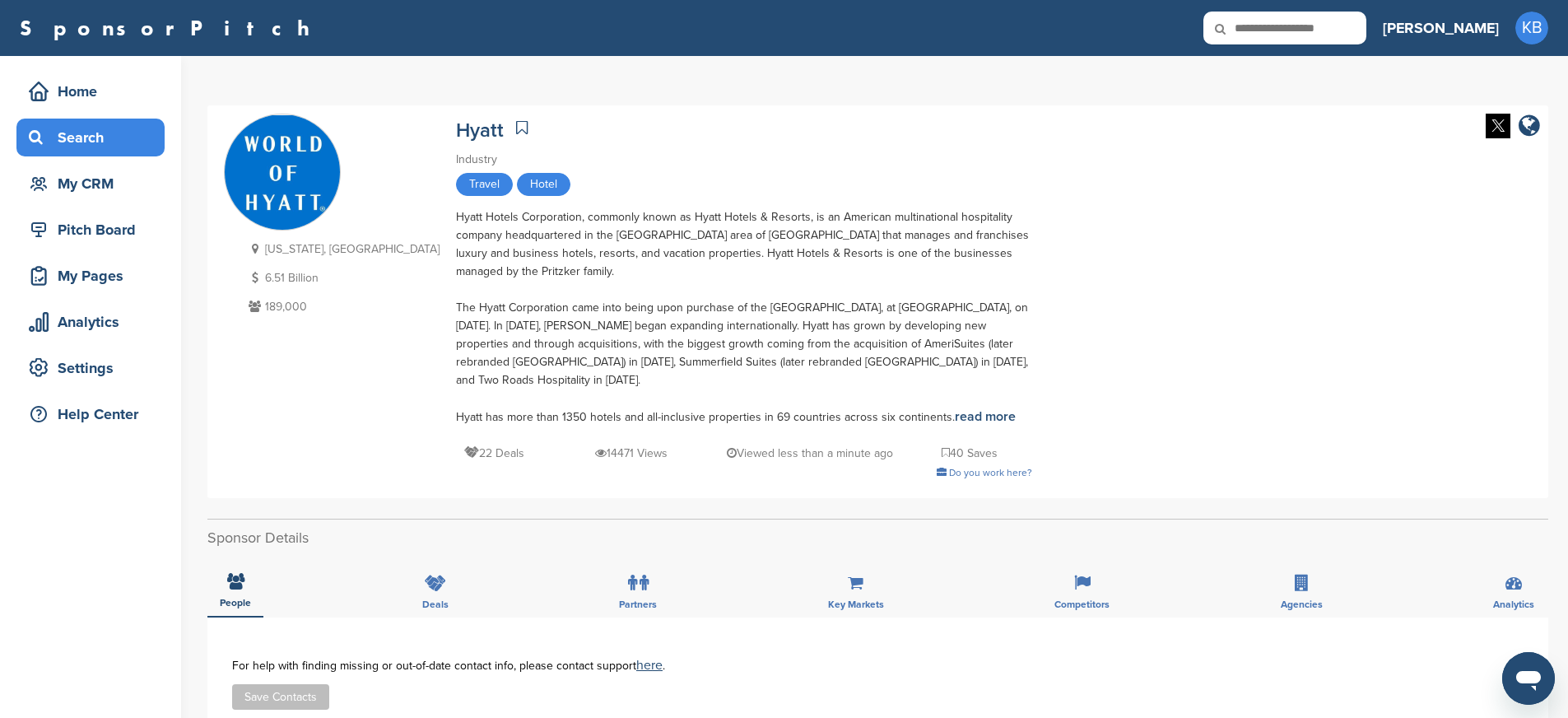
click at [94, 139] on div "Search" at bounding box center [95, 137] width 140 height 30
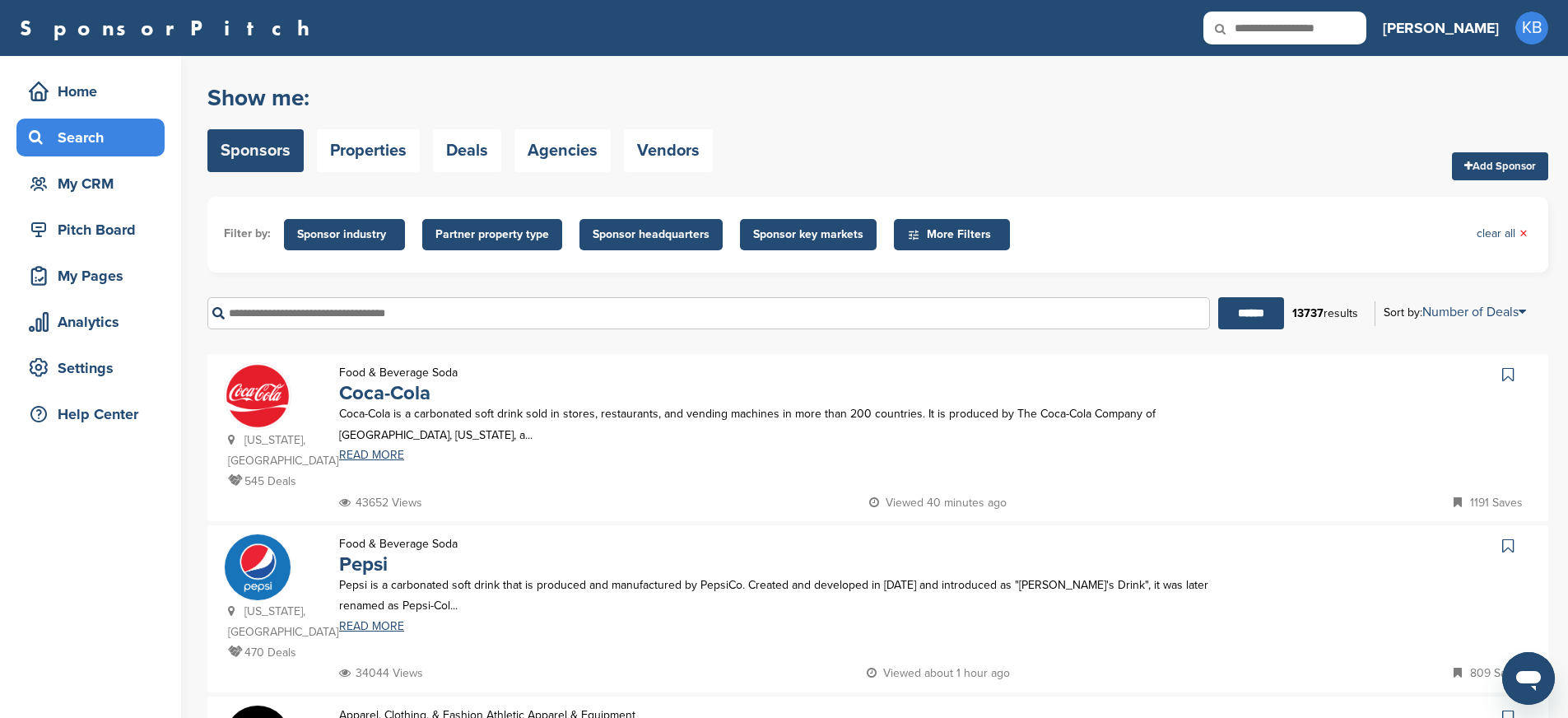
click at [500, 315] on input "text" at bounding box center [708, 314] width 1002 height 33
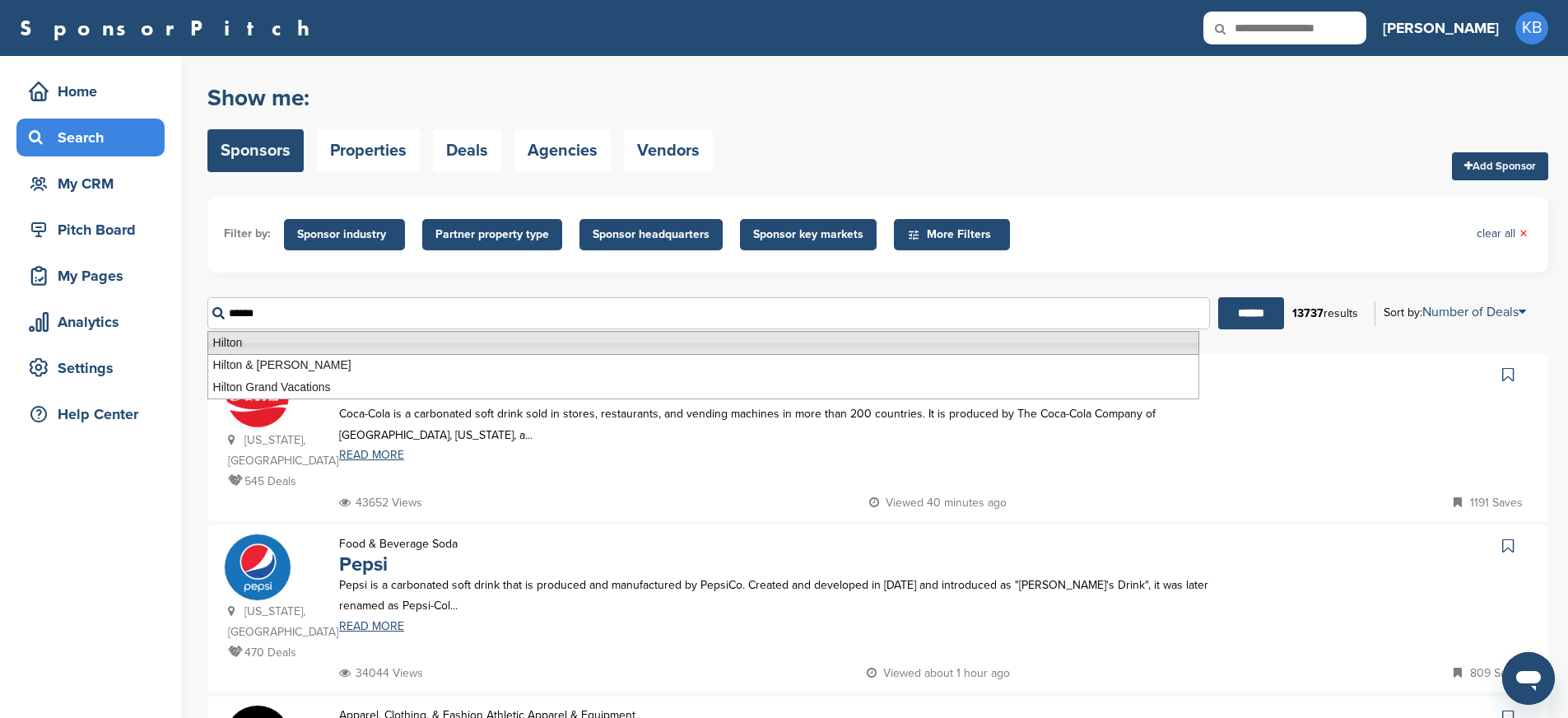
click at [389, 352] on li "Hilton" at bounding box center [703, 342] width 992 height 24
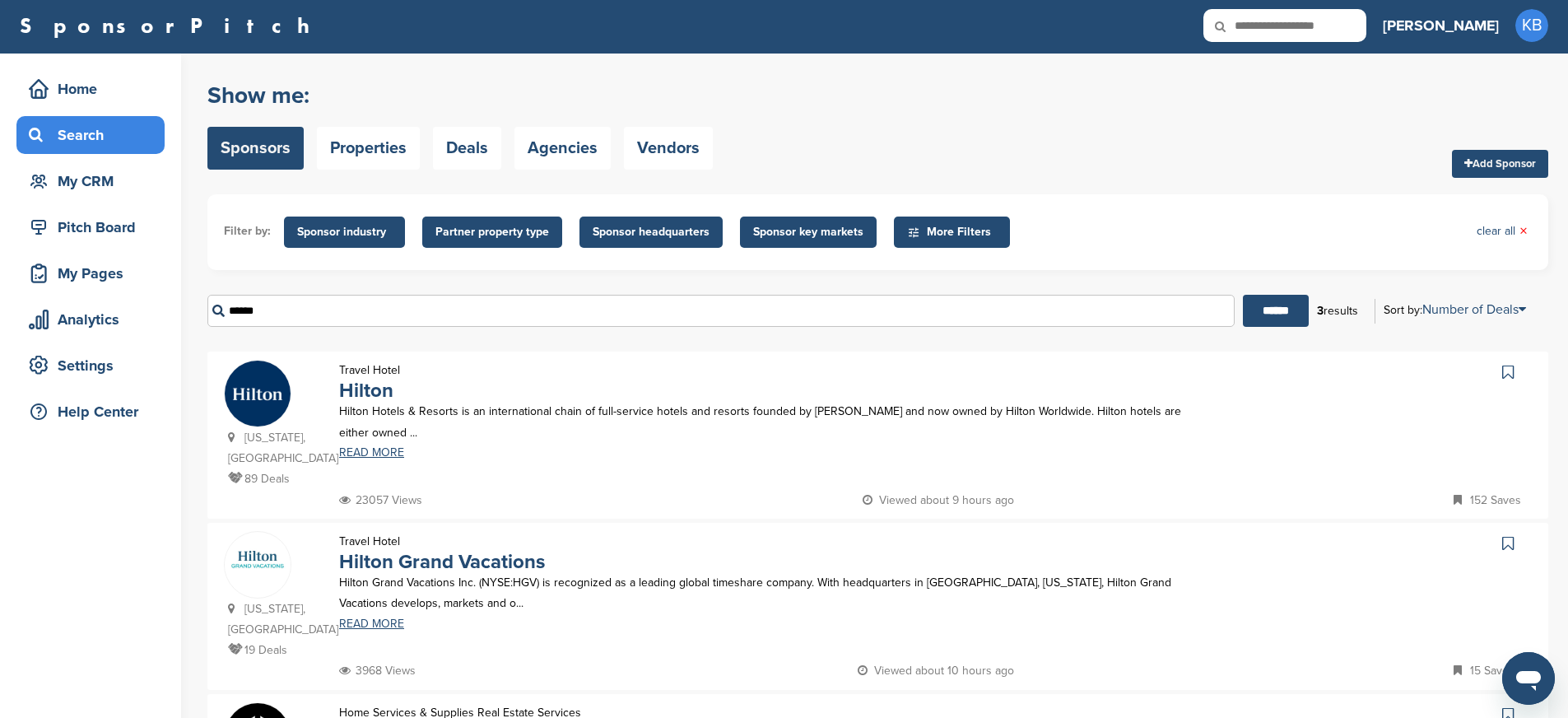
scroll to position [3, 0]
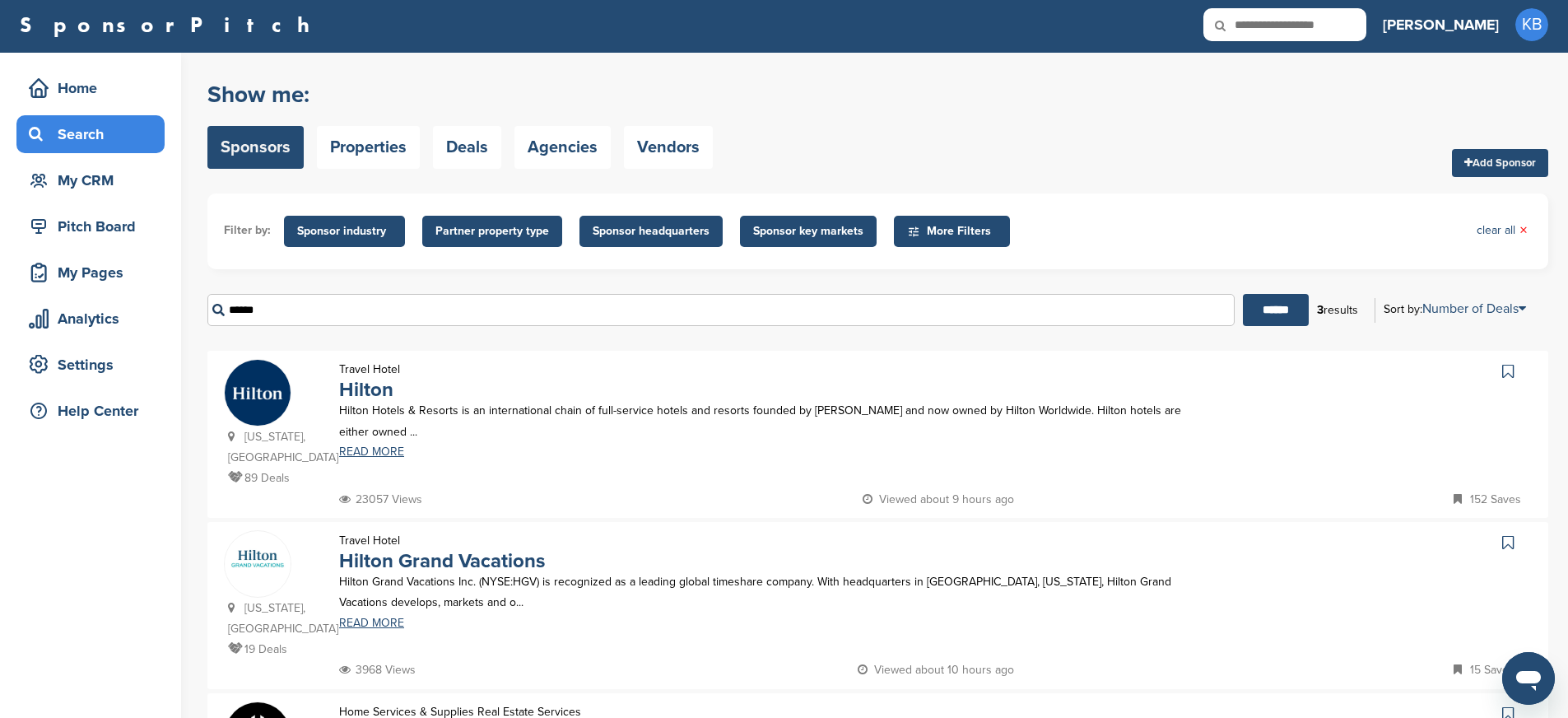
type input "******"
click at [247, 394] on img at bounding box center [257, 392] width 66 height 66
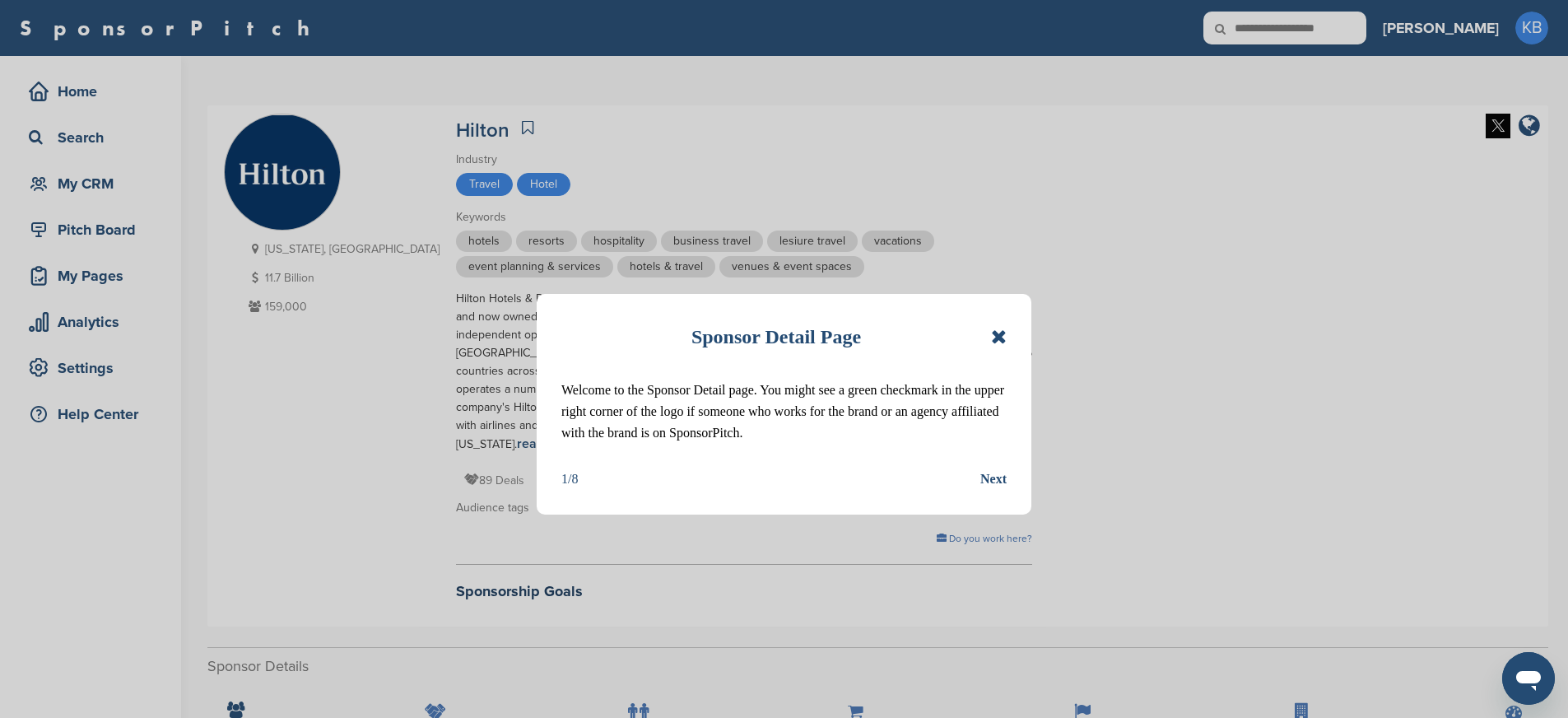
click at [1003, 337] on icon at bounding box center [999, 337] width 15 height 20
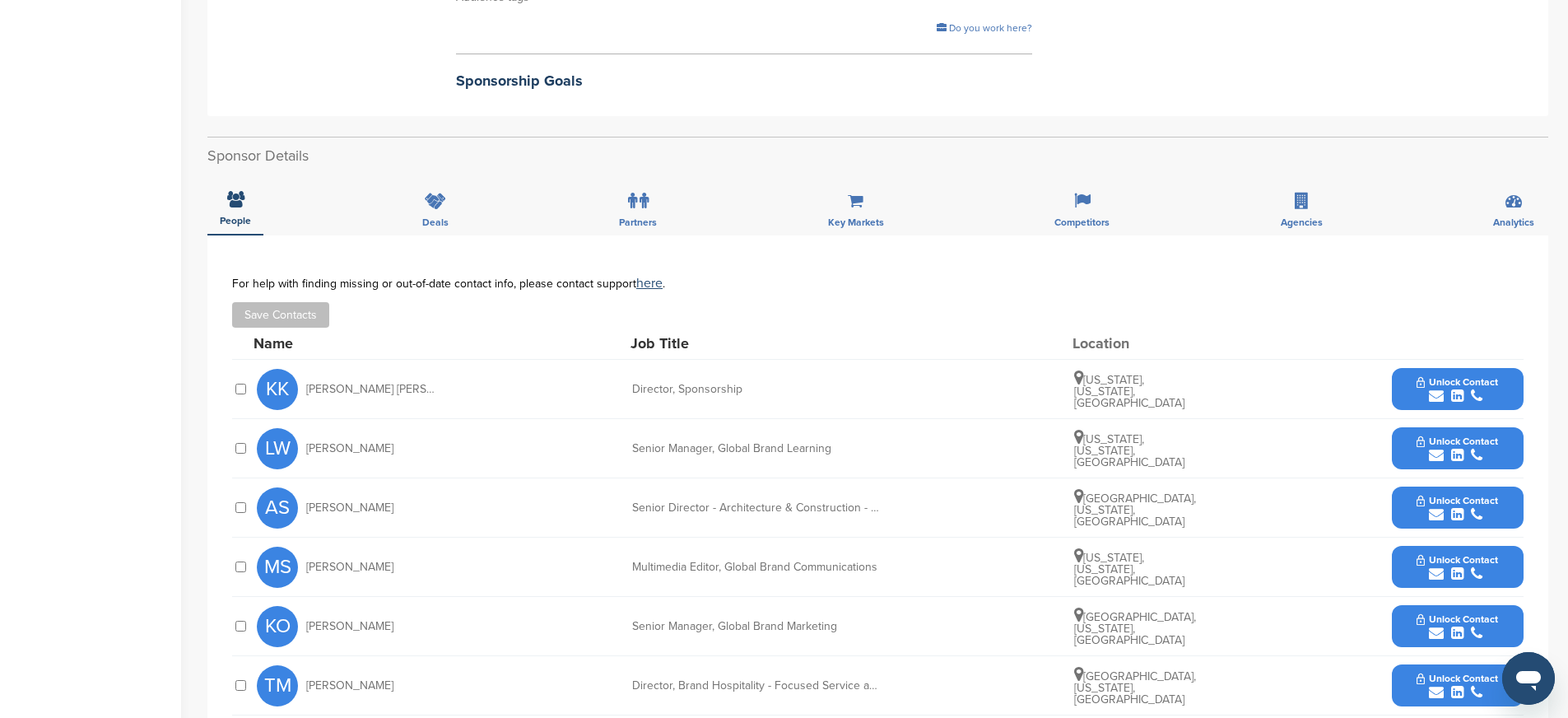
scroll to position [513, 0]
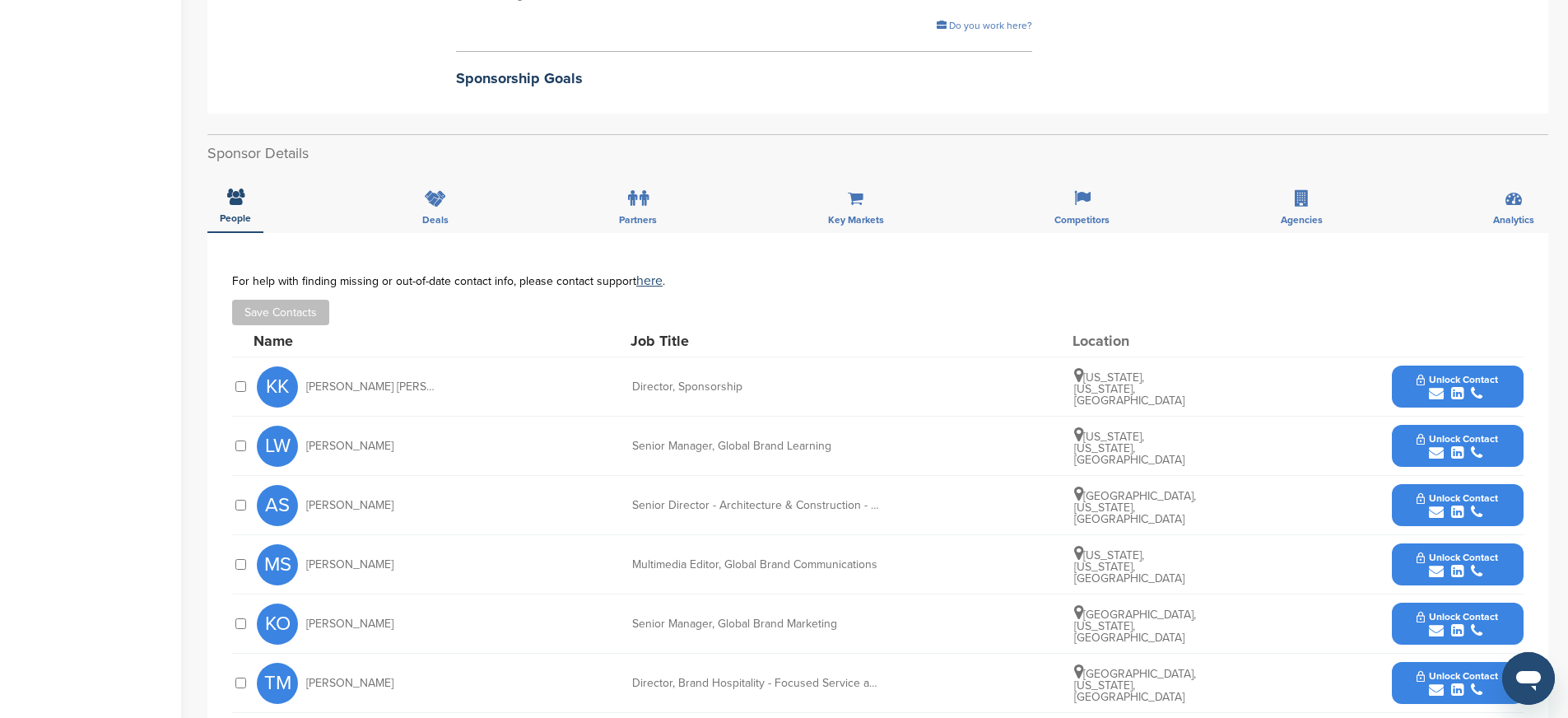
click at [1456, 386] on icon "submit" at bounding box center [1457, 394] width 12 height 15
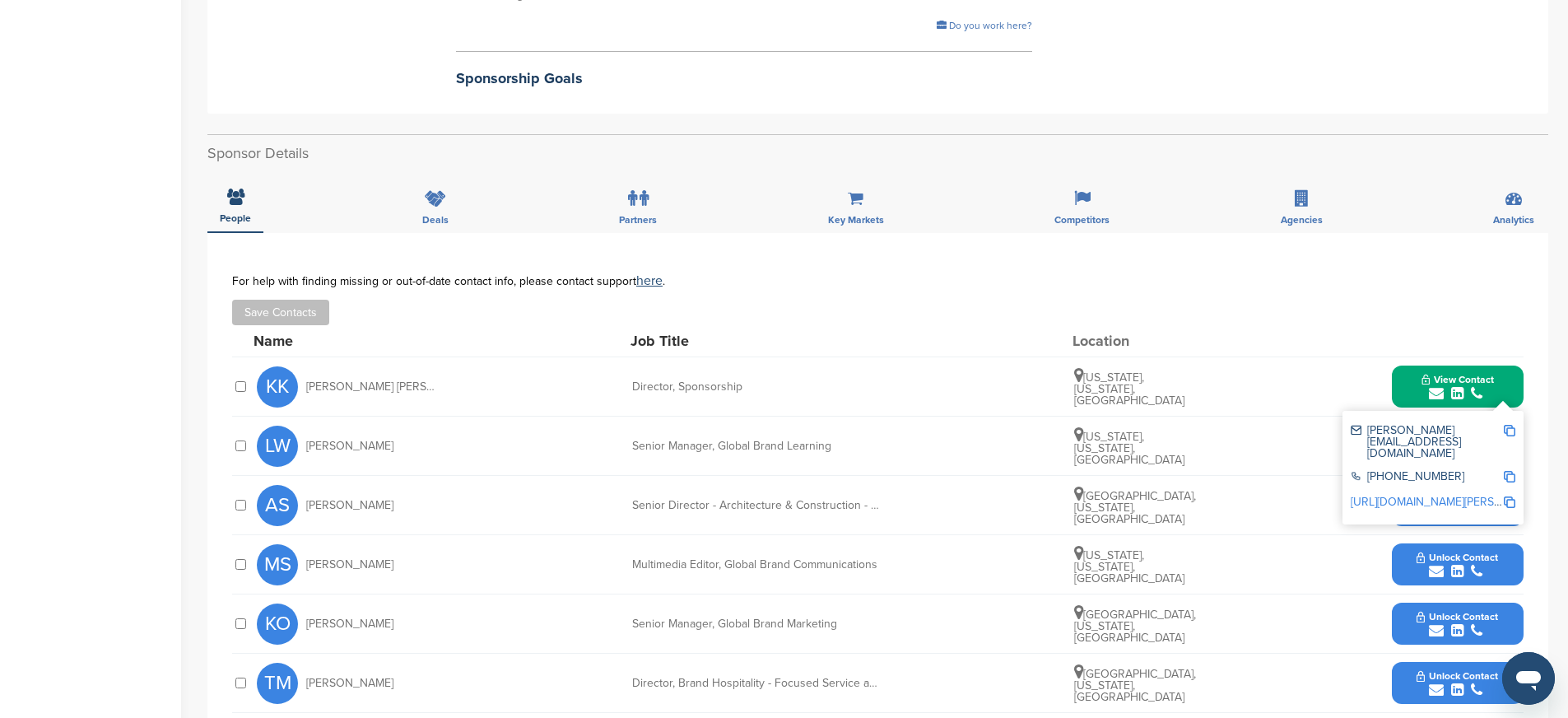
click at [1513, 424] on img at bounding box center [1510, 430] width 11 height 11
drag, startPoint x: 627, startPoint y: 366, endPoint x: 772, endPoint y: 369, distance: 145.0
click at [772, 369] on div "KK [PERSON_NAME] [PERSON_NAME] Director, Sponsorship [US_STATE], [US_STATE], [G…" at bounding box center [891, 386] width 1267 height 58
copy div "Director, Sponsorship"
click at [1512, 471] on img at bounding box center [1510, 477] width 11 height 11
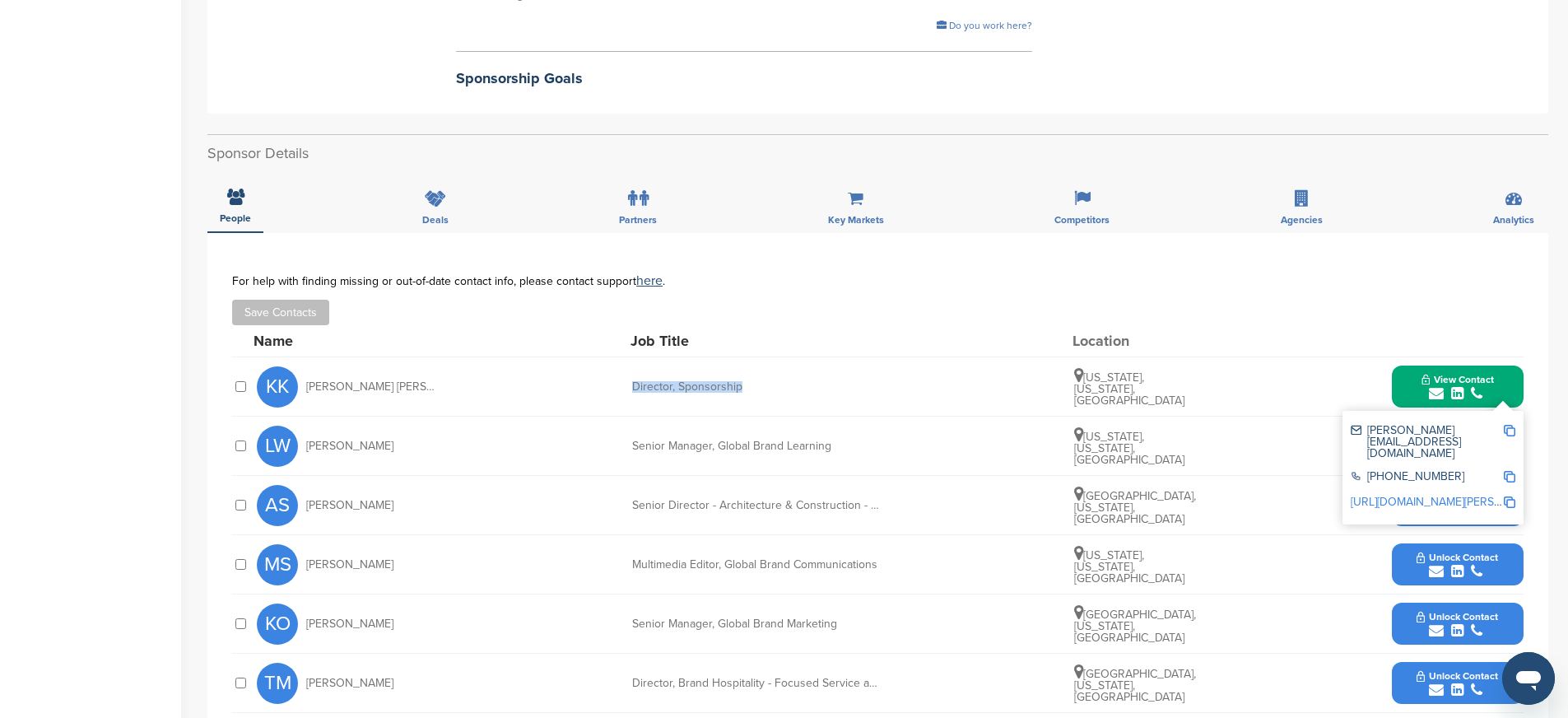
copy div "Director, Sponsorship"
click at [1510, 496] on img at bounding box center [1510, 502] width 11 height 11
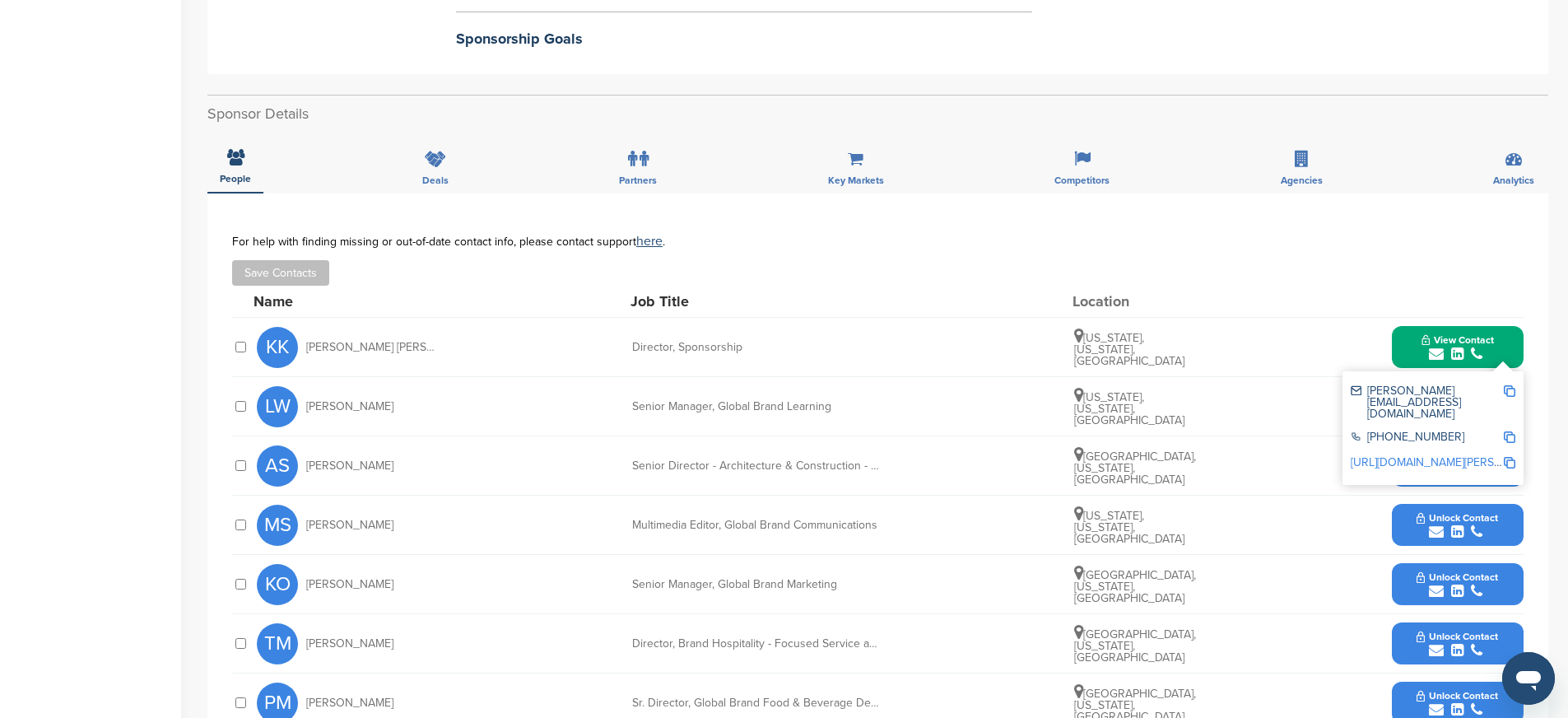
scroll to position [557, 0]
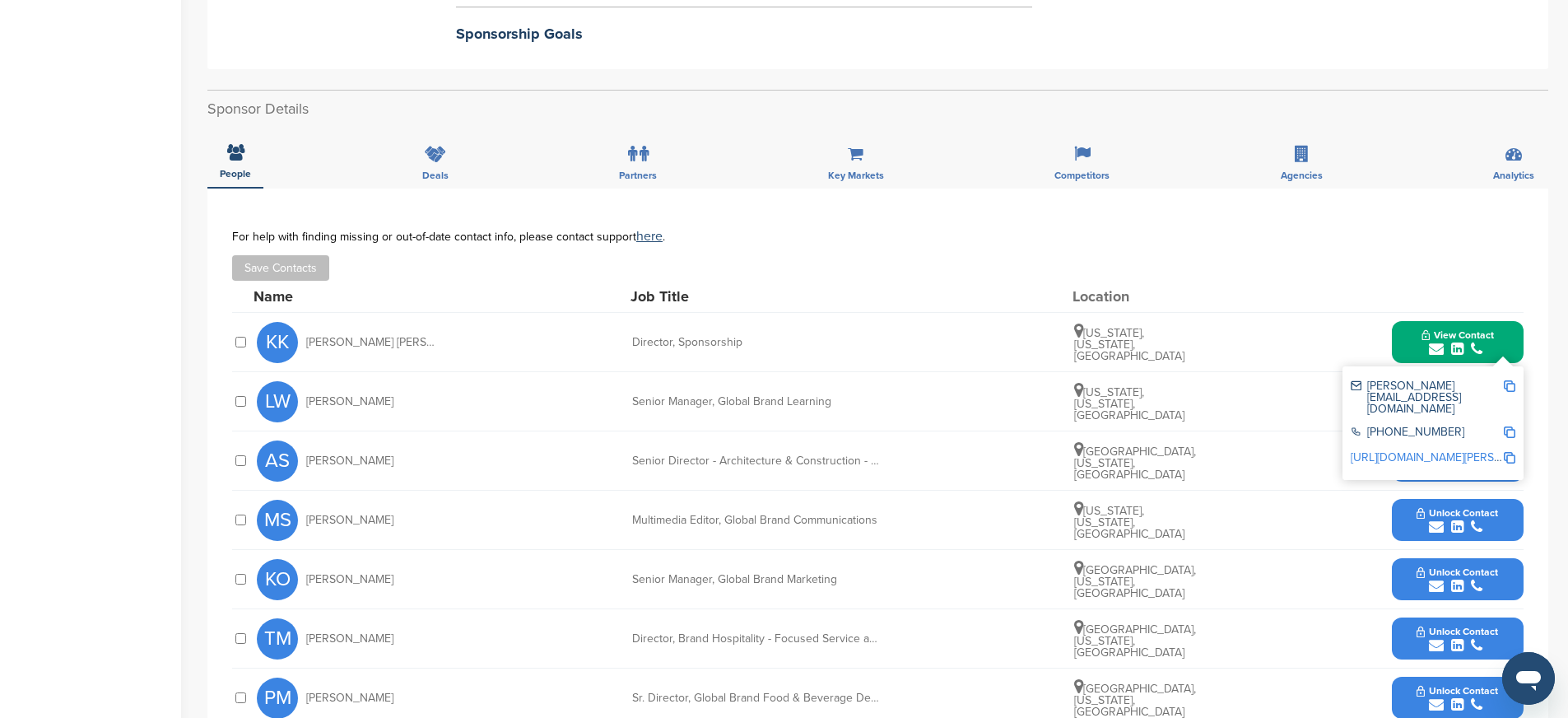
click at [1417, 324] on button "View Contact" at bounding box center [1457, 343] width 112 height 50
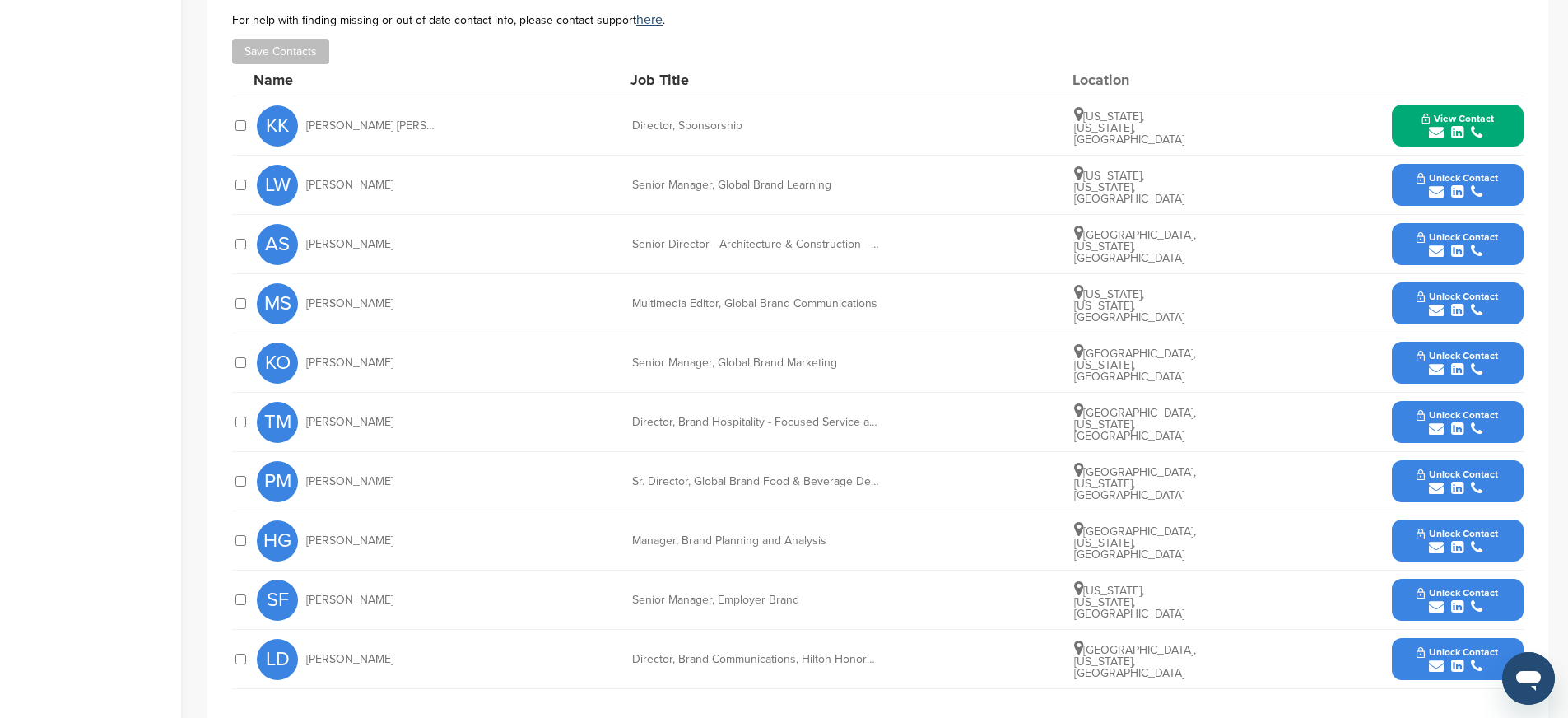
scroll to position [776, 0]
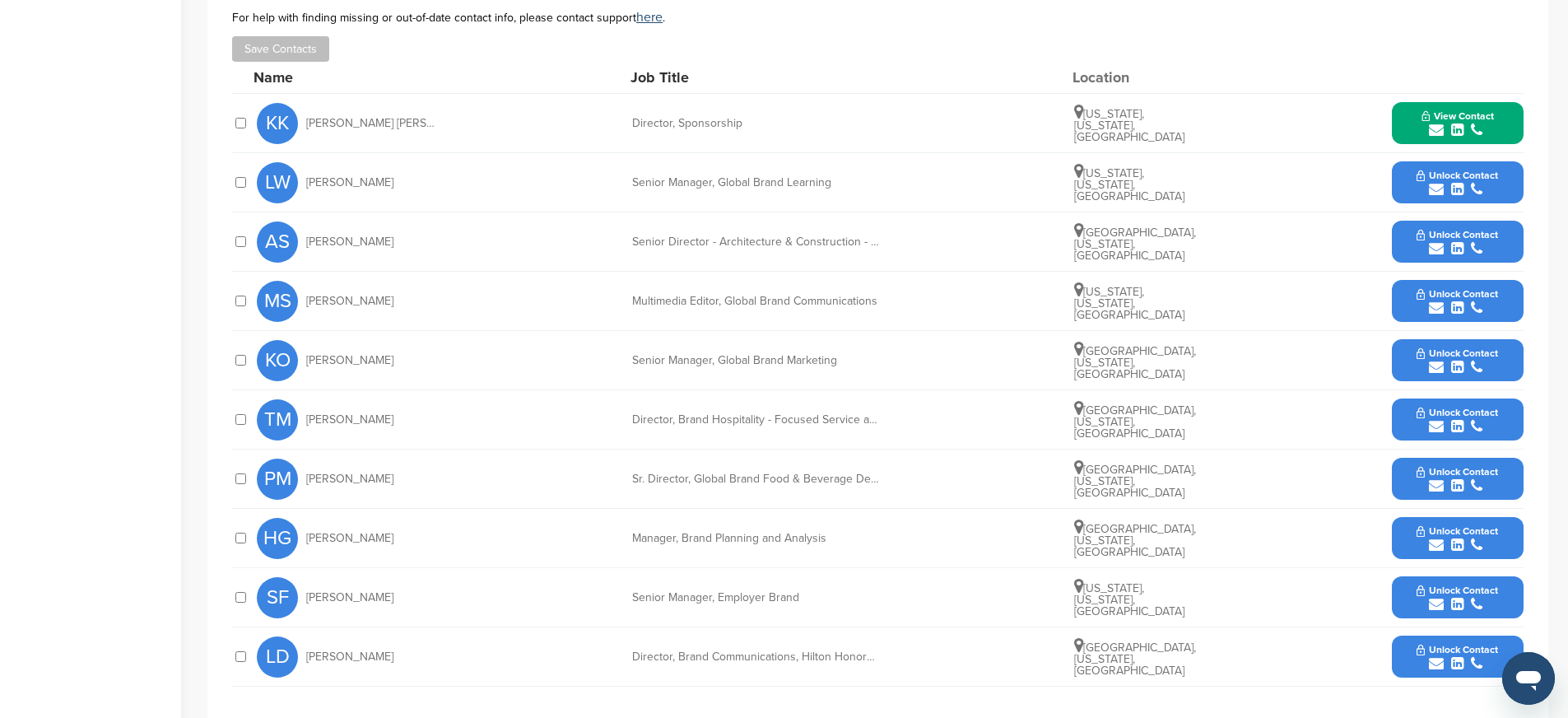
click at [1406, 338] on button "Unlock Contact" at bounding box center [1457, 360] width 121 height 50
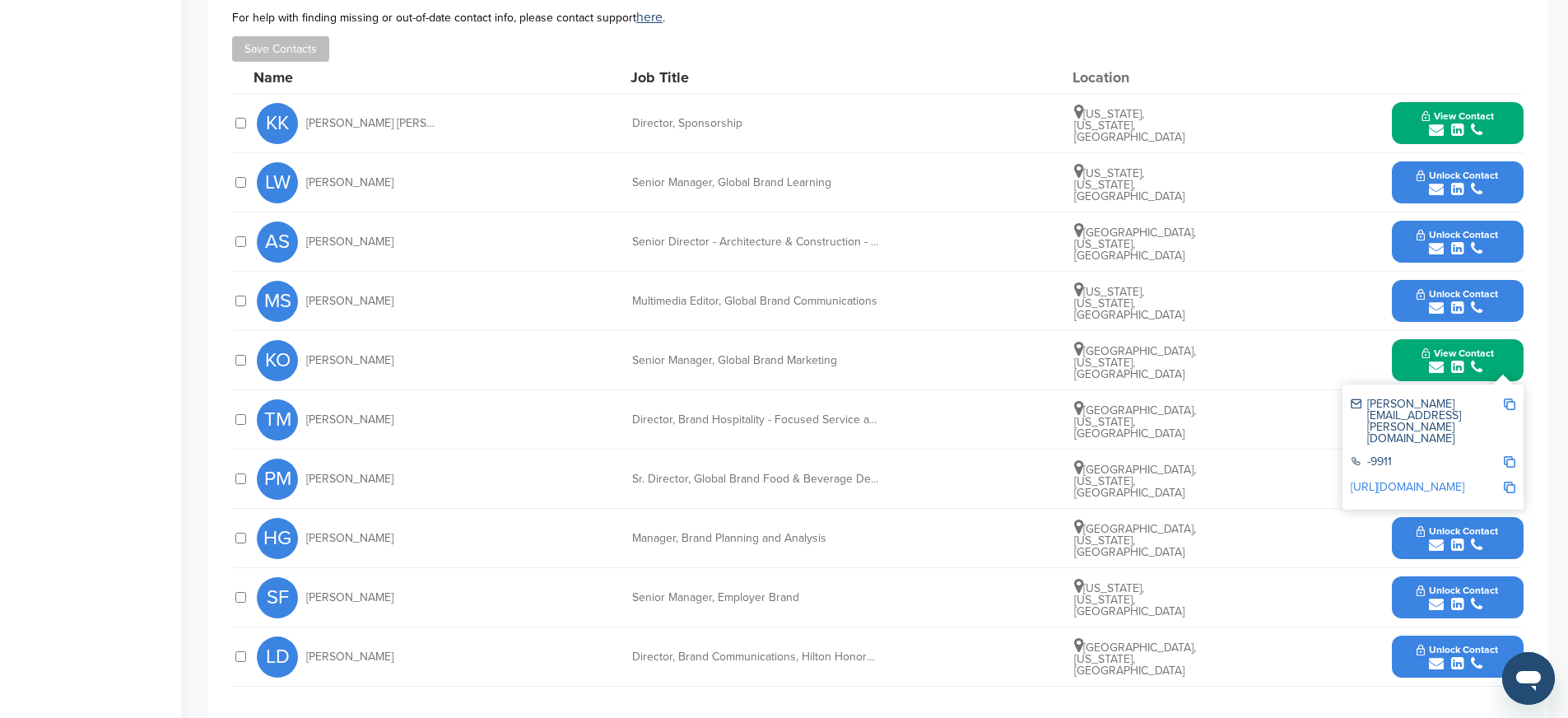
click at [1512, 399] on img at bounding box center [1510, 404] width 11 height 11
drag, startPoint x: 627, startPoint y: 343, endPoint x: 858, endPoint y: 343, distance: 231.0
click at [858, 343] on div "KO Katie Oakley Senior Manager, Global Brand Marketing Baltimore, Maryland, Uni…" at bounding box center [891, 359] width 1267 height 58
copy div "Senior Manager, Global Brand Marketing"
click at [1507, 456] on img at bounding box center [1510, 462] width 11 height 11
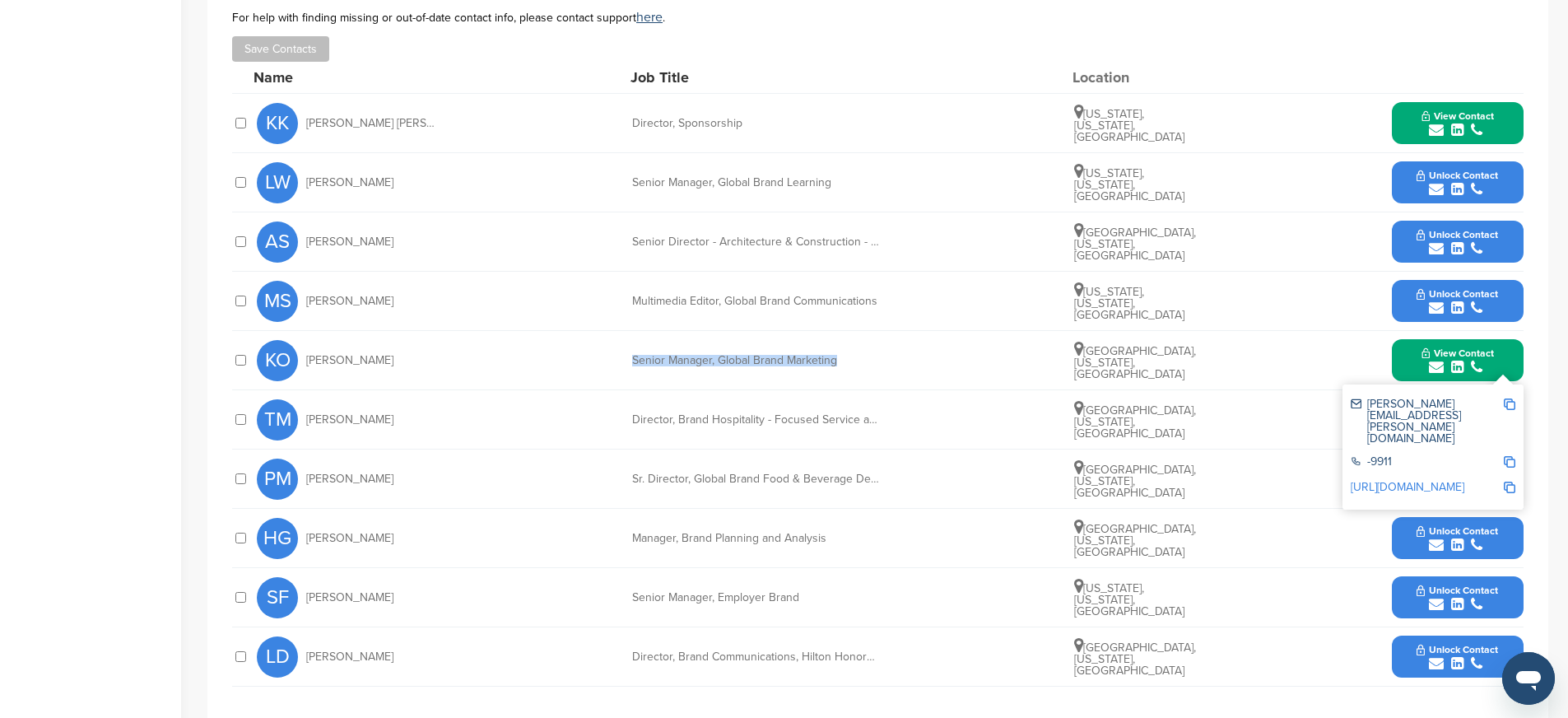
copy div "Senior Manager, Global Brand Marketing"
click at [1511, 482] on img at bounding box center [1510, 488] width 11 height 11
click at [1407, 349] on button "View Contact" at bounding box center [1457, 360] width 112 height 50
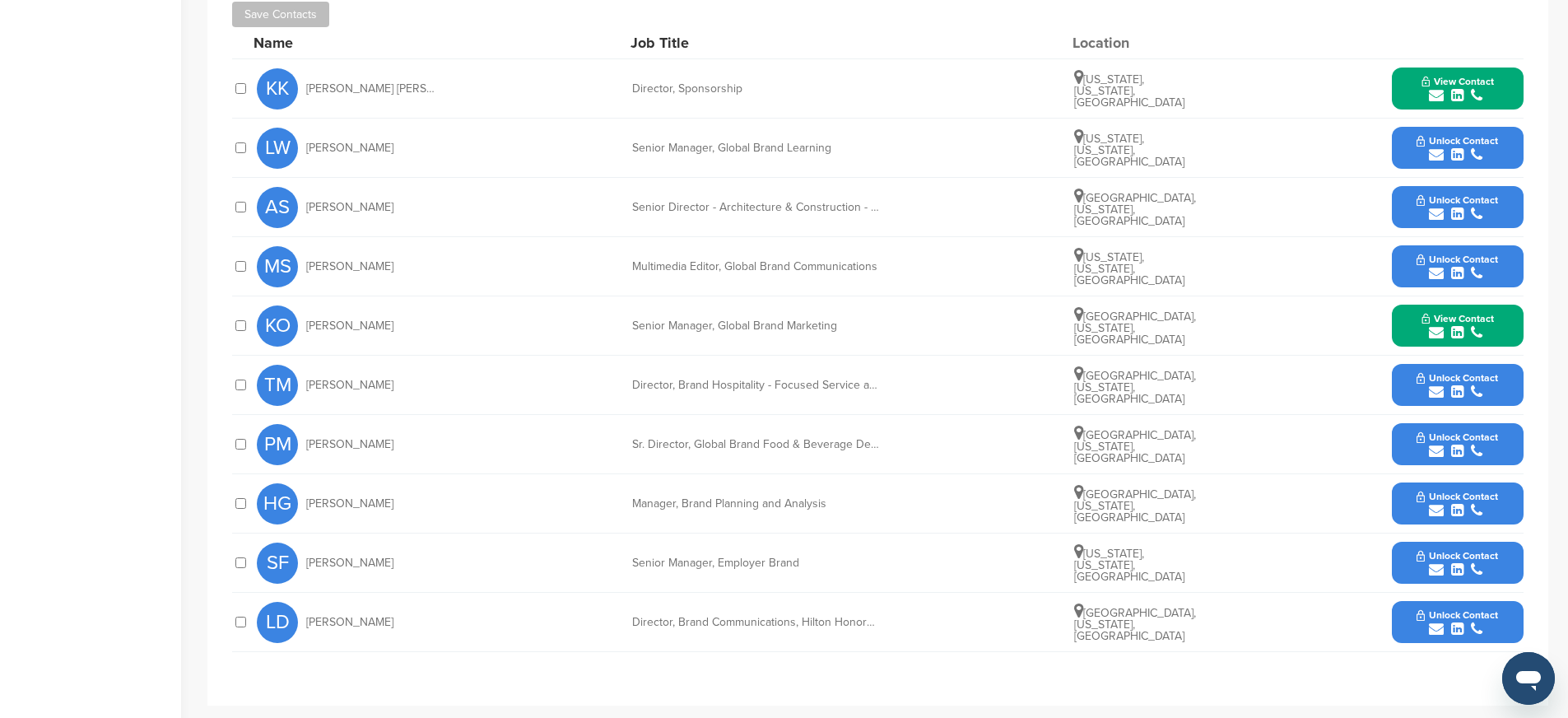
scroll to position [820, 0]
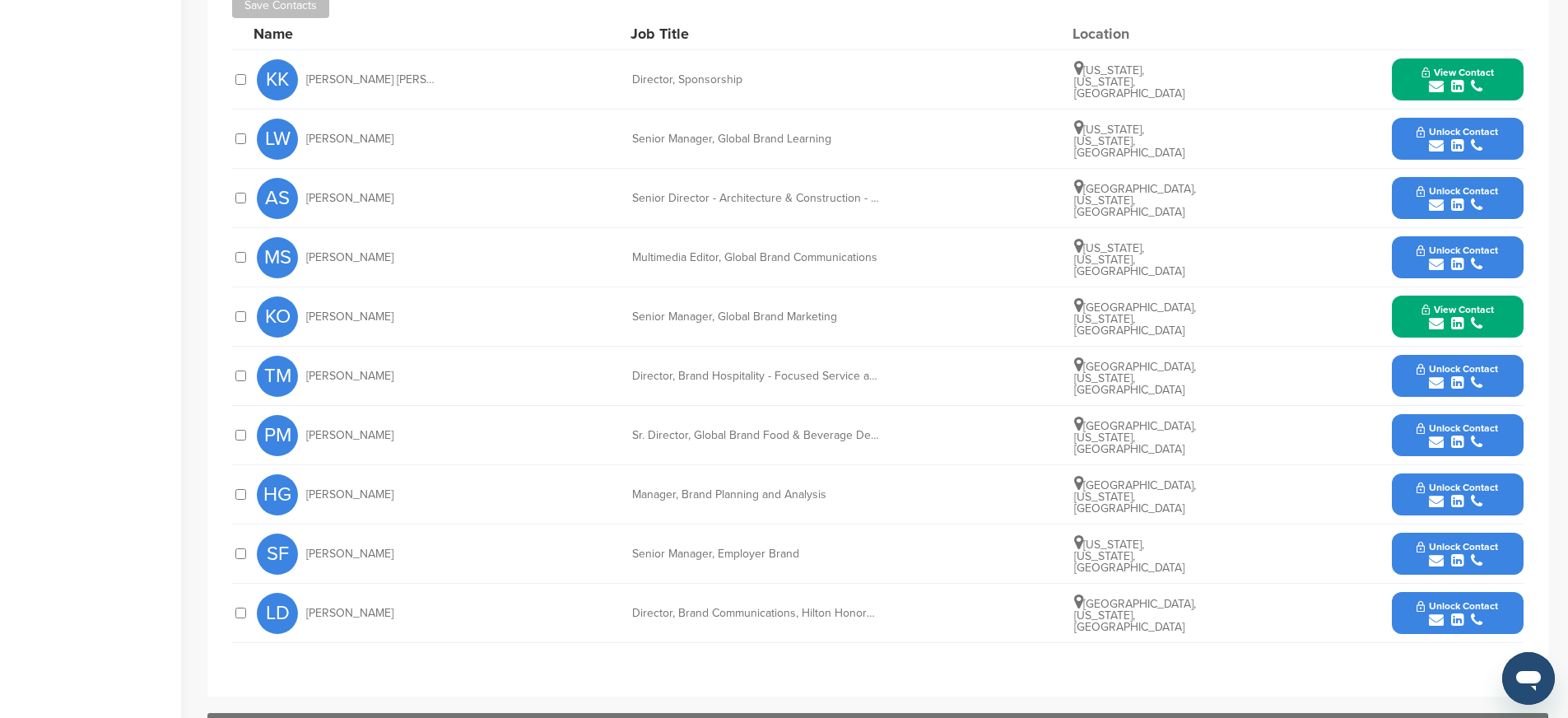
click at [1406, 589] on button "Unlock Contact" at bounding box center [1457, 614] width 121 height 50
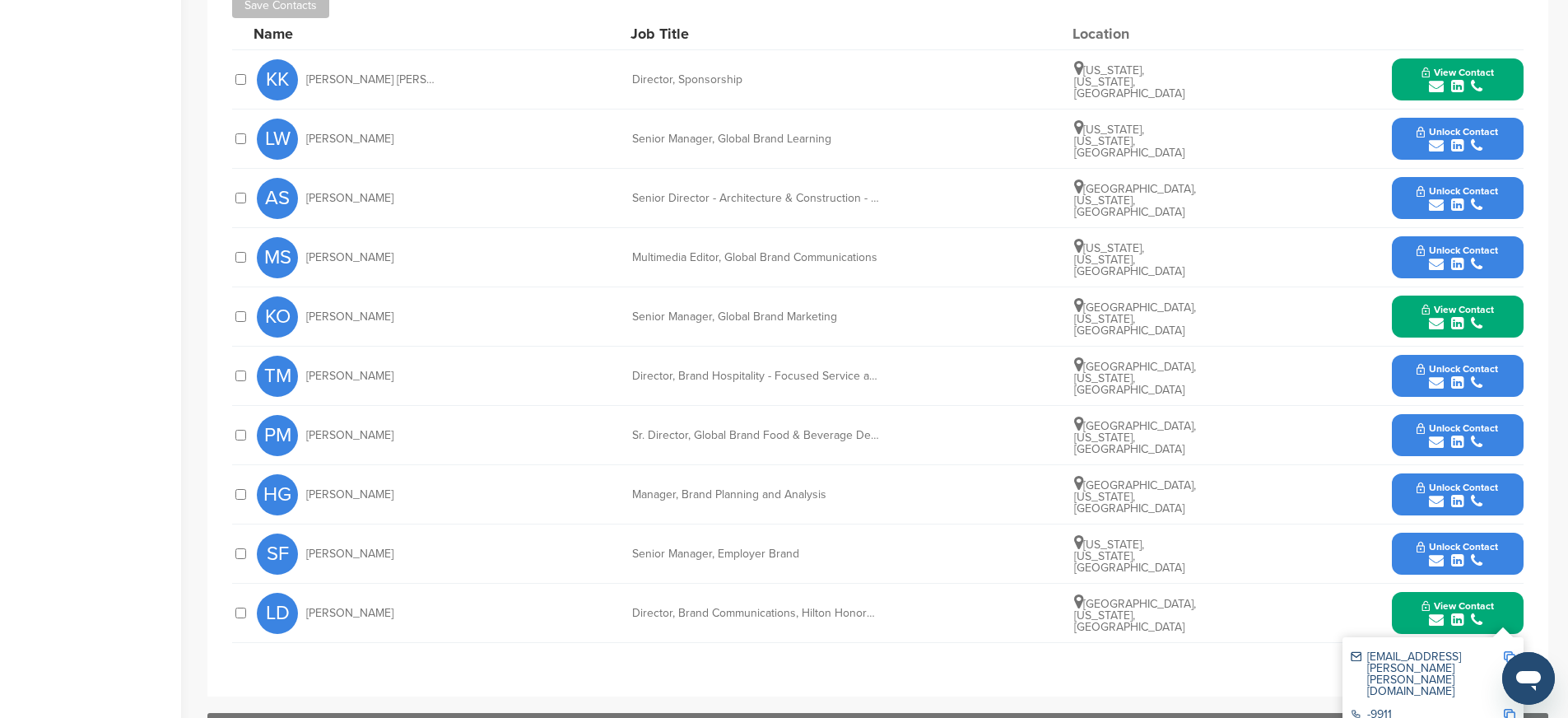
click at [1511, 651] on img at bounding box center [1510, 657] width 11 height 11
drag, startPoint x: 633, startPoint y: 597, endPoint x: 894, endPoint y: 600, distance: 261.0
click at [894, 600] on div "LD Lauren Debettencourt Director, Brand Communications, Hilton Honors & Partner…" at bounding box center [891, 613] width 1267 height 58
copy div "Director, Brand Communications, Hilton Honors & Pa"
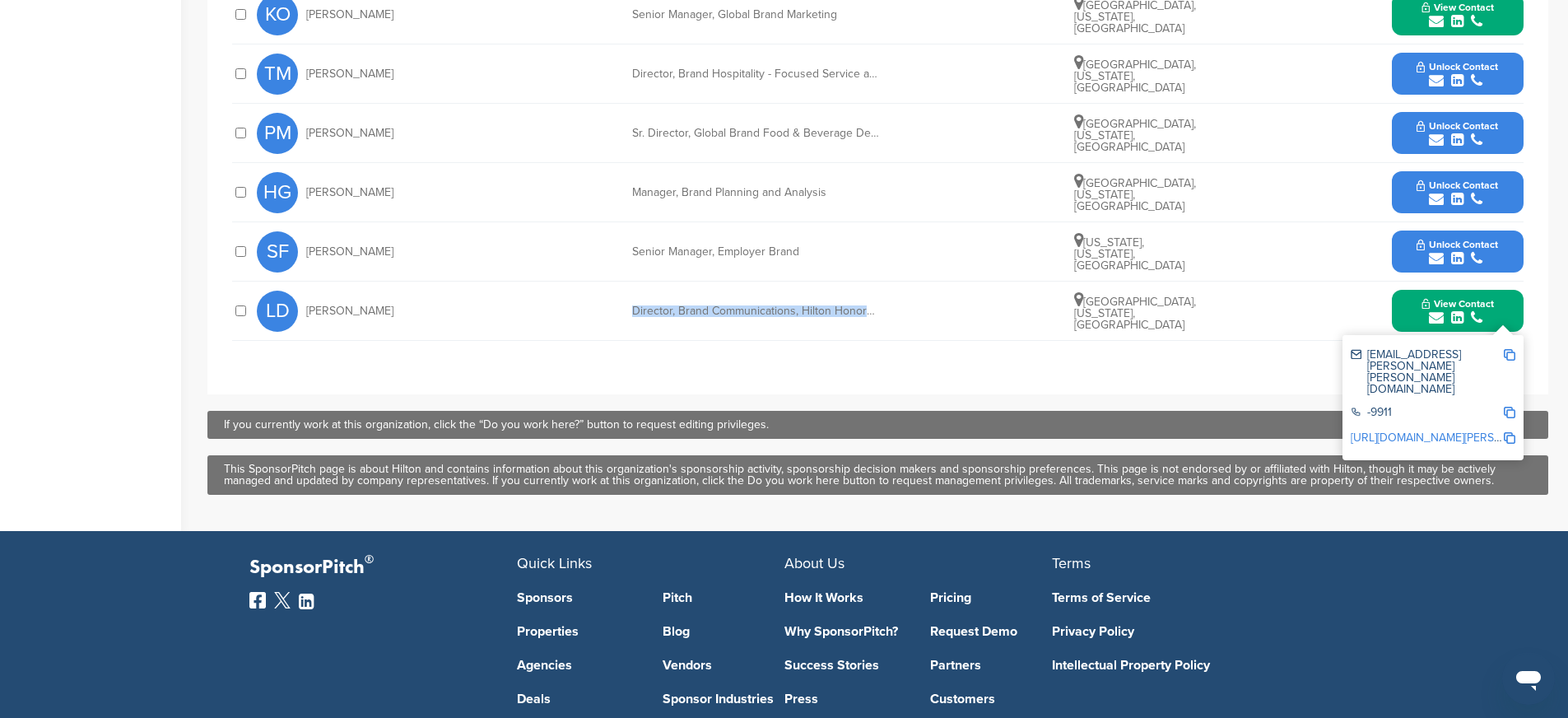
scroll to position [1124, 0]
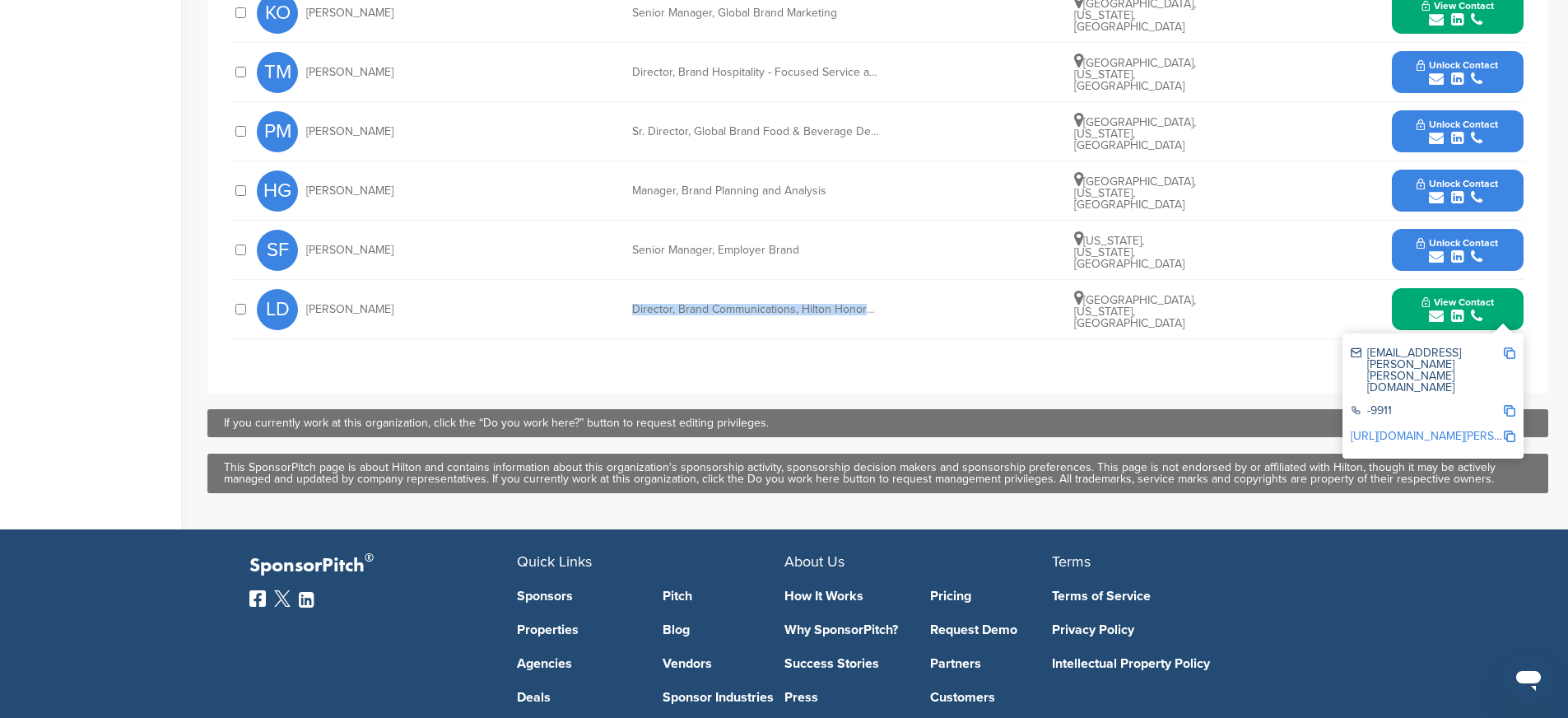
click at [1512, 431] on img at bounding box center [1510, 437] width 11 height 11
copy div "Director, Brand Communications, Hilton Honors & Pa"
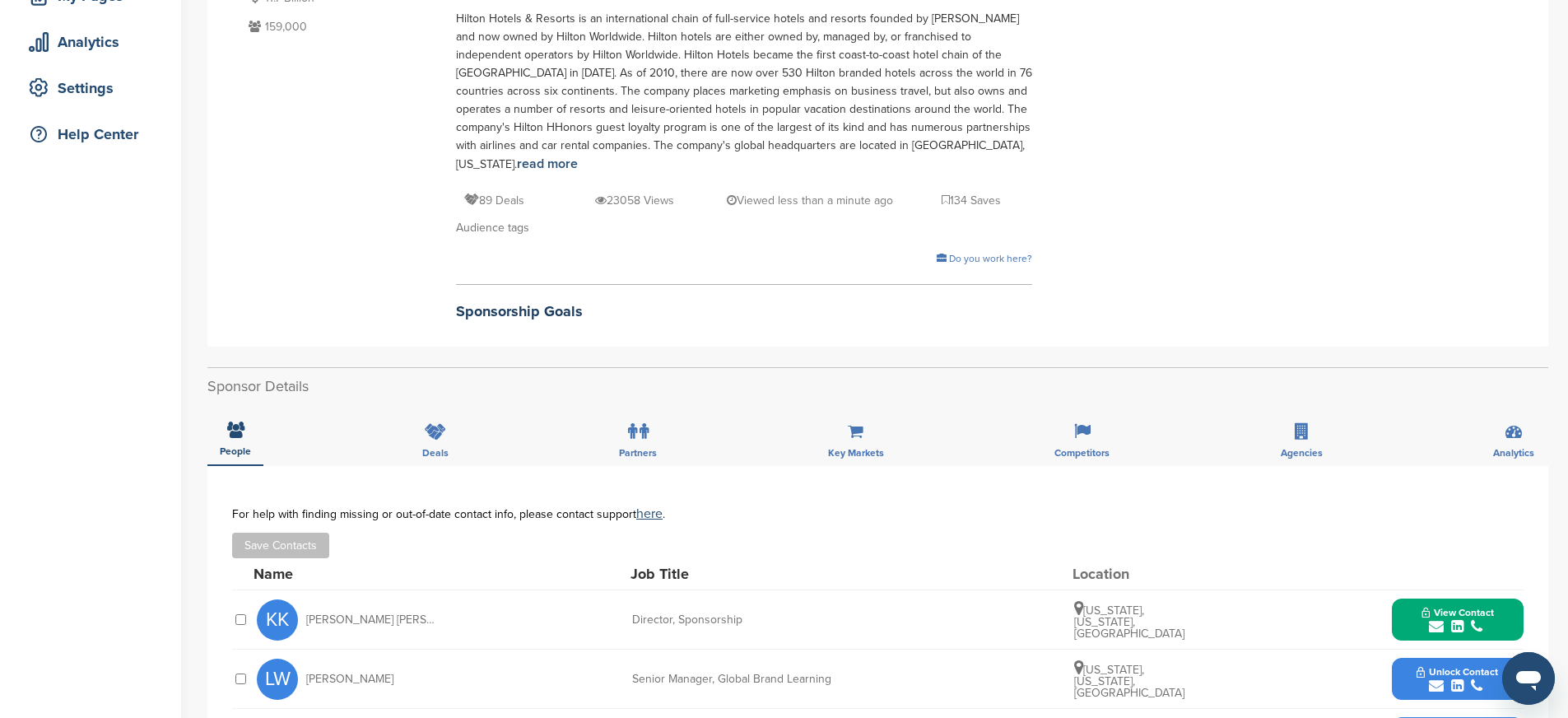
scroll to position [0, 0]
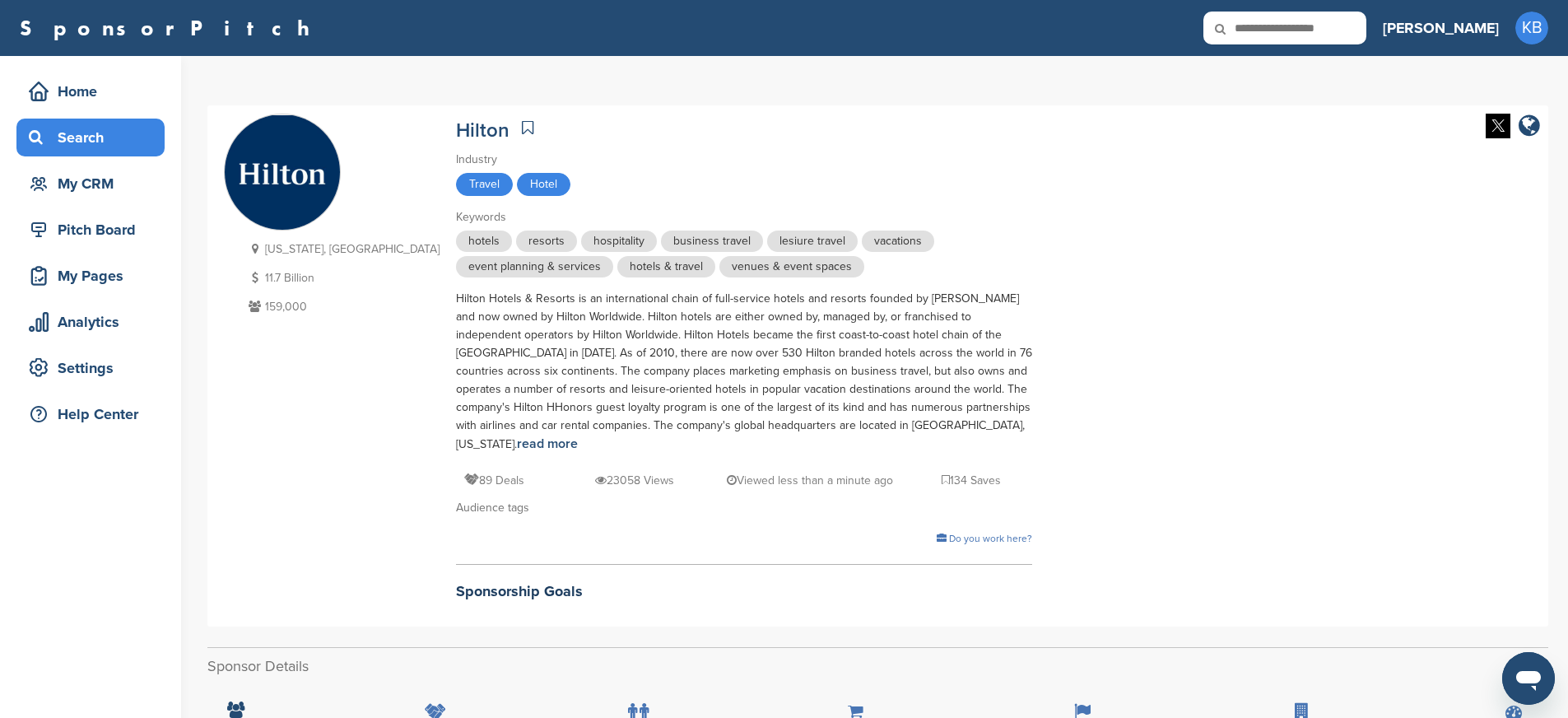
click at [74, 140] on div "Search" at bounding box center [95, 137] width 140 height 30
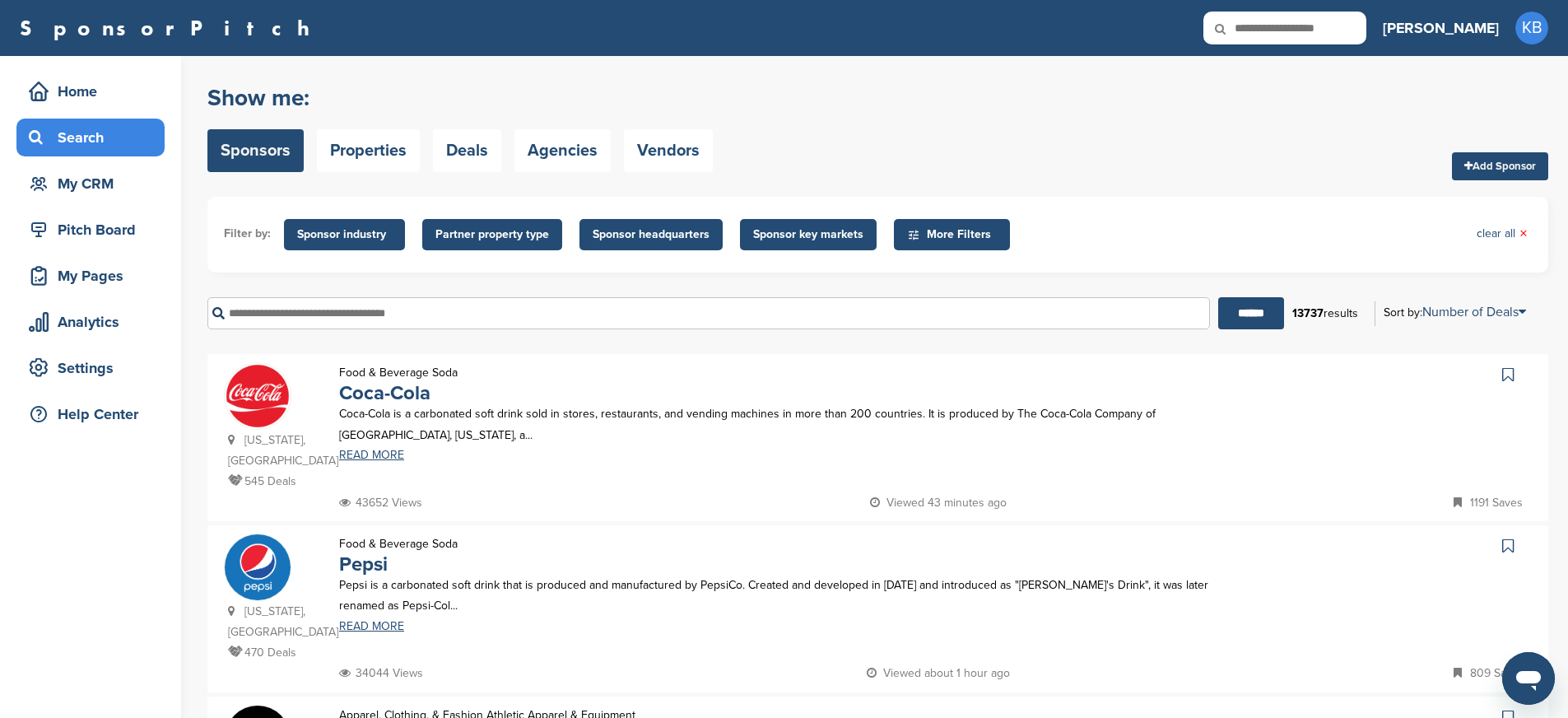
click at [328, 318] on input "text" at bounding box center [708, 314] width 1002 height 33
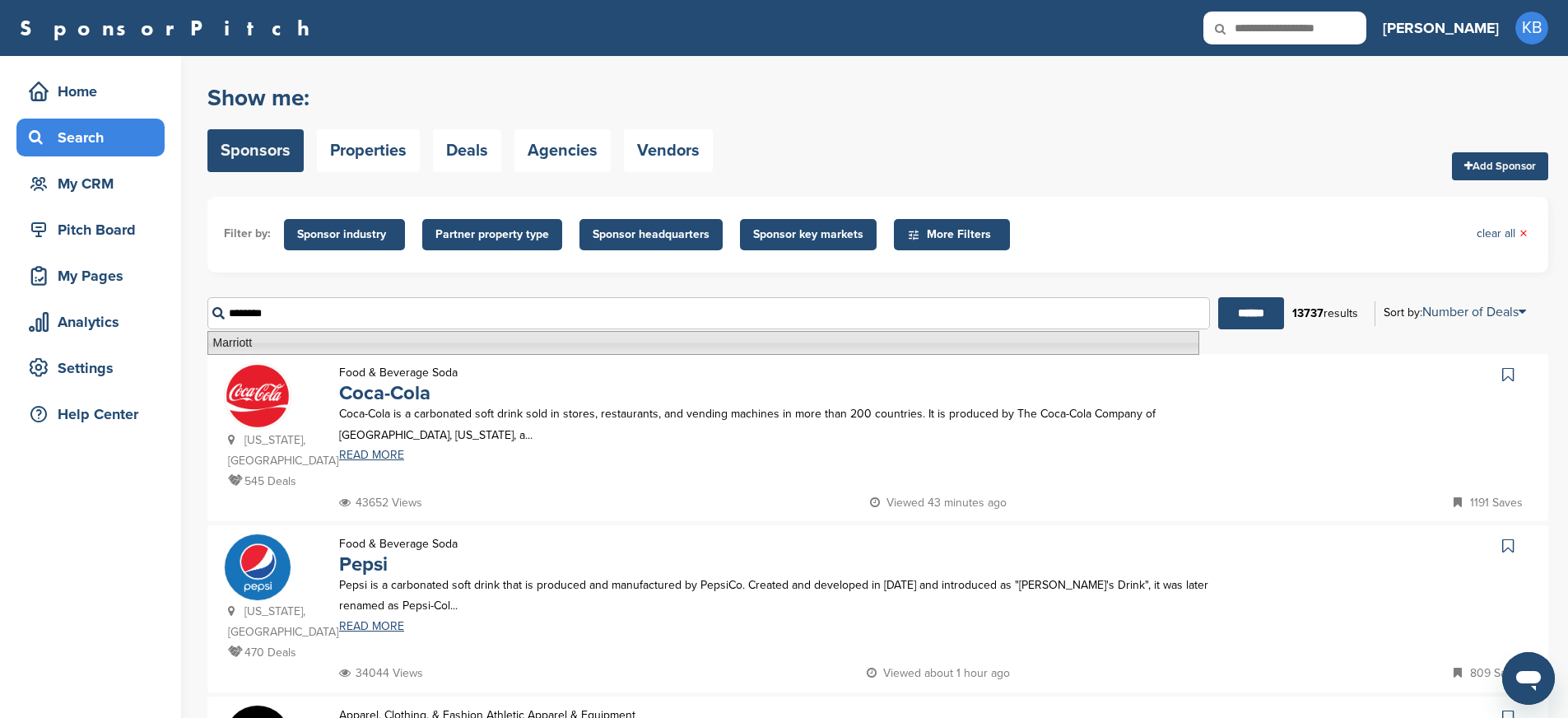
click at [258, 350] on li "Marriott" at bounding box center [703, 342] width 992 height 24
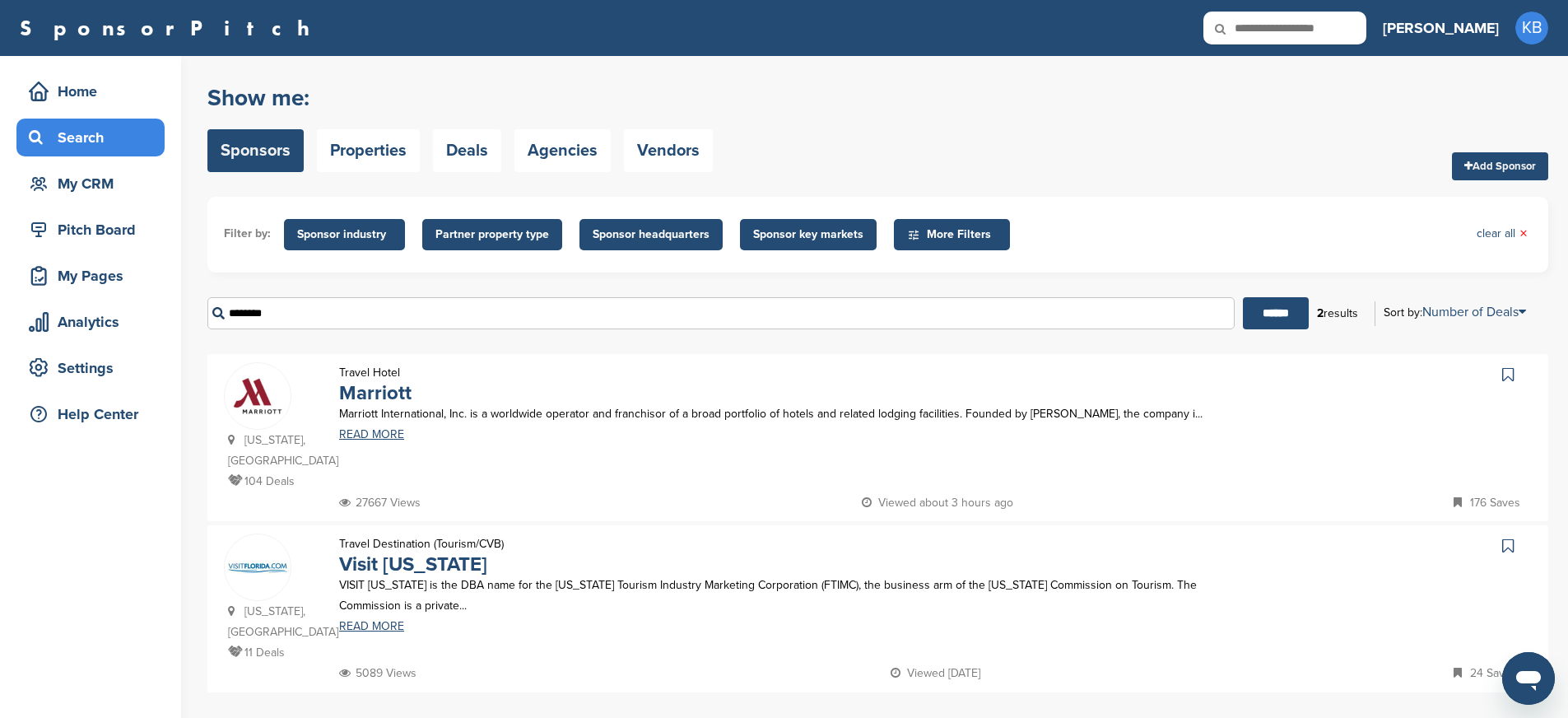
type input "********"
click at [260, 405] on img at bounding box center [257, 396] width 66 height 66
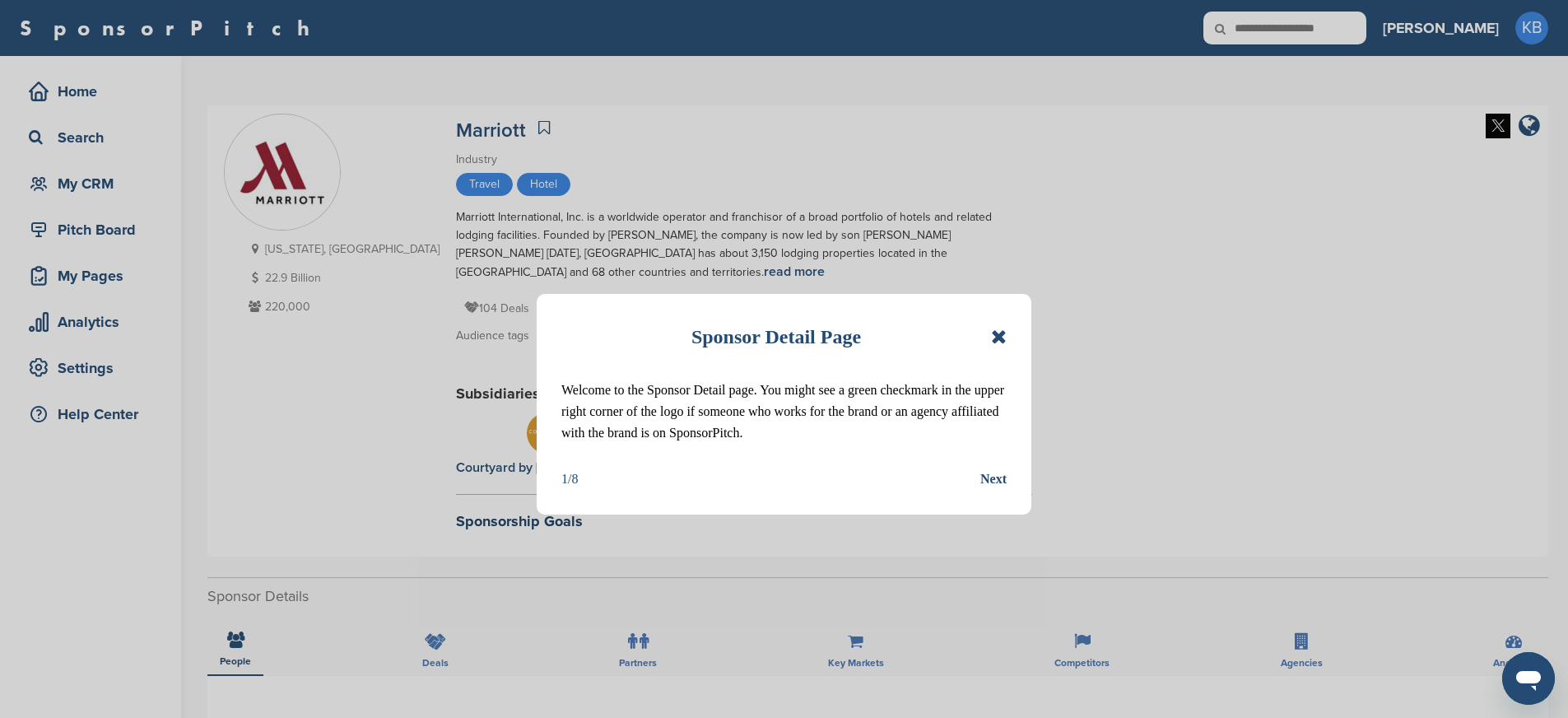
click at [1001, 335] on icon at bounding box center [999, 337] width 15 height 20
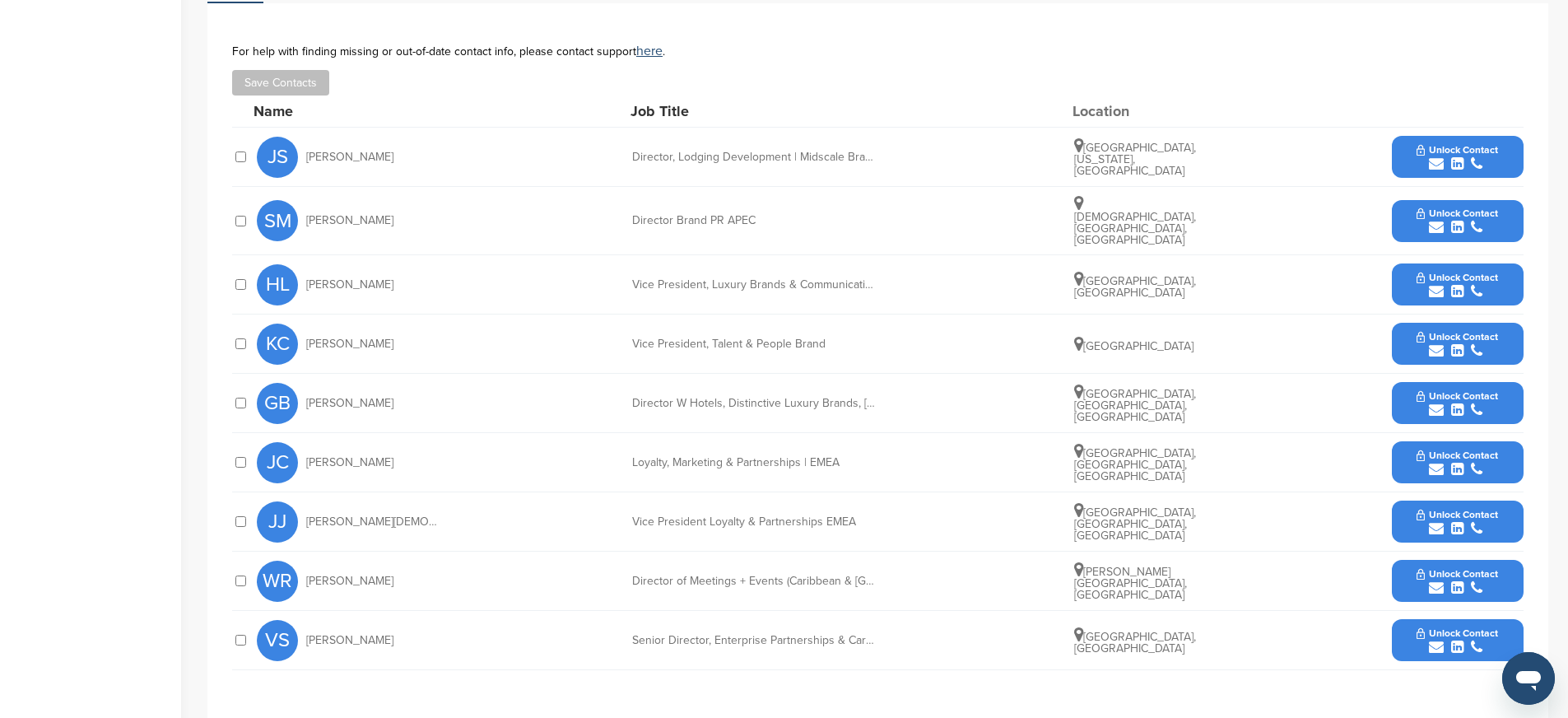
scroll to position [681, 0]
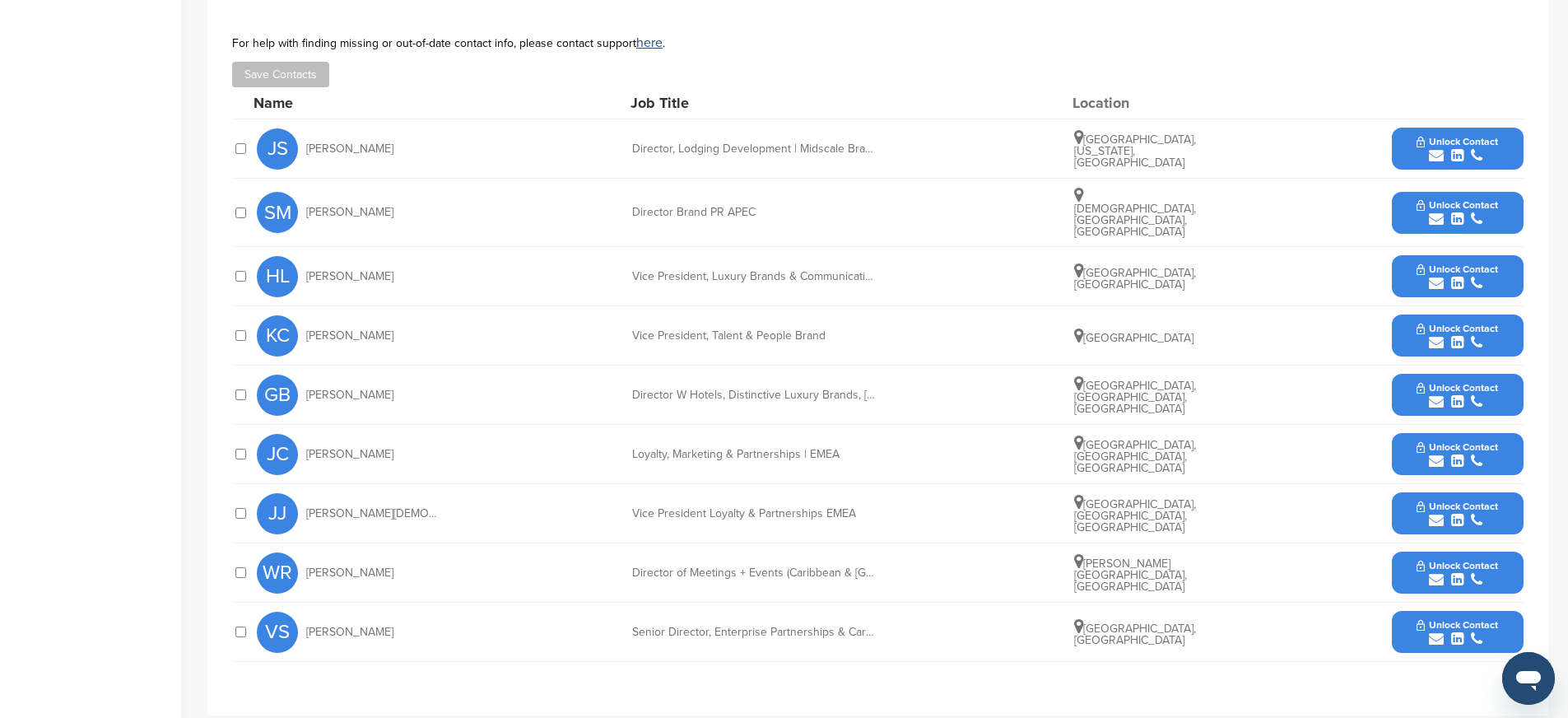
click at [1414, 266] on button "Unlock Contact" at bounding box center [1457, 277] width 121 height 50
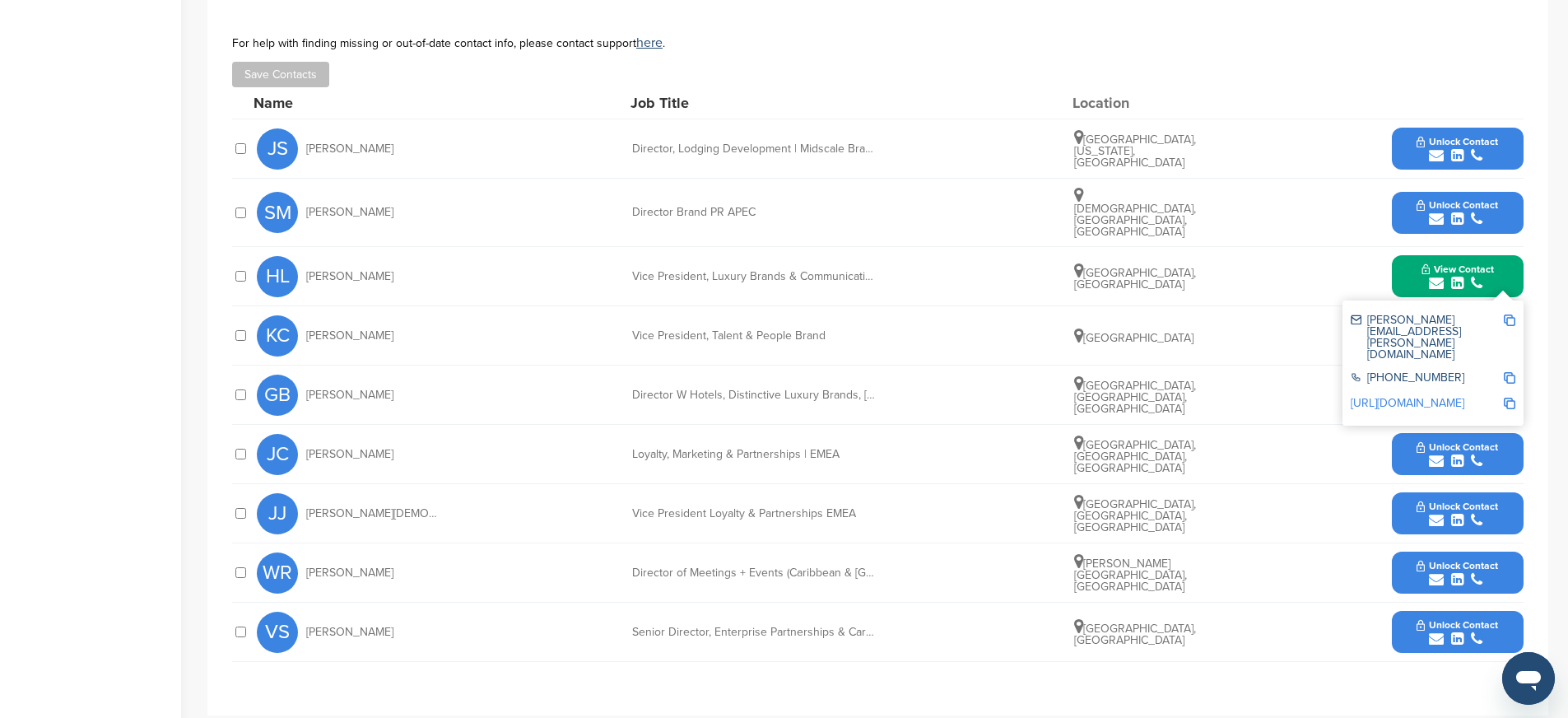
click at [1508, 315] on img at bounding box center [1510, 320] width 11 height 11
drag, startPoint x: 629, startPoint y: 266, endPoint x: 930, endPoint y: 274, distance: 301.1
click at [930, 274] on div "HL [PERSON_NAME] Vice President, Luxury Brands & Communications [GEOGRAPHIC_DAT…" at bounding box center [891, 275] width 1267 height 58
copy div "Vice President, Luxury Brands & Communications"
click at [1504, 372] on img at bounding box center [1510, 378] width 11 height 11
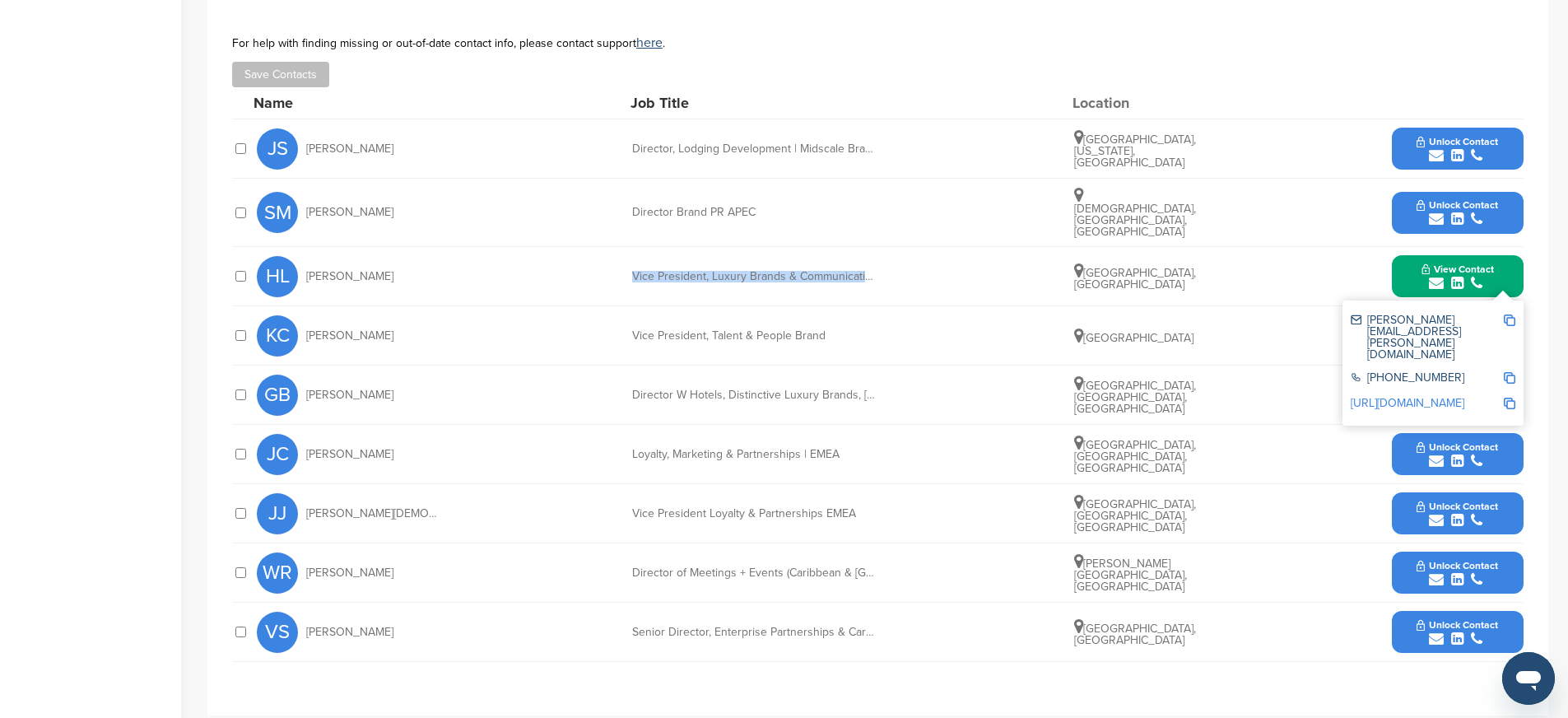
copy div "Vice President, Luxury Brands & Communications"
click at [1510, 398] on img at bounding box center [1510, 403] width 11 height 11
click at [1402, 278] on button "View Contact" at bounding box center [1457, 277] width 112 height 50
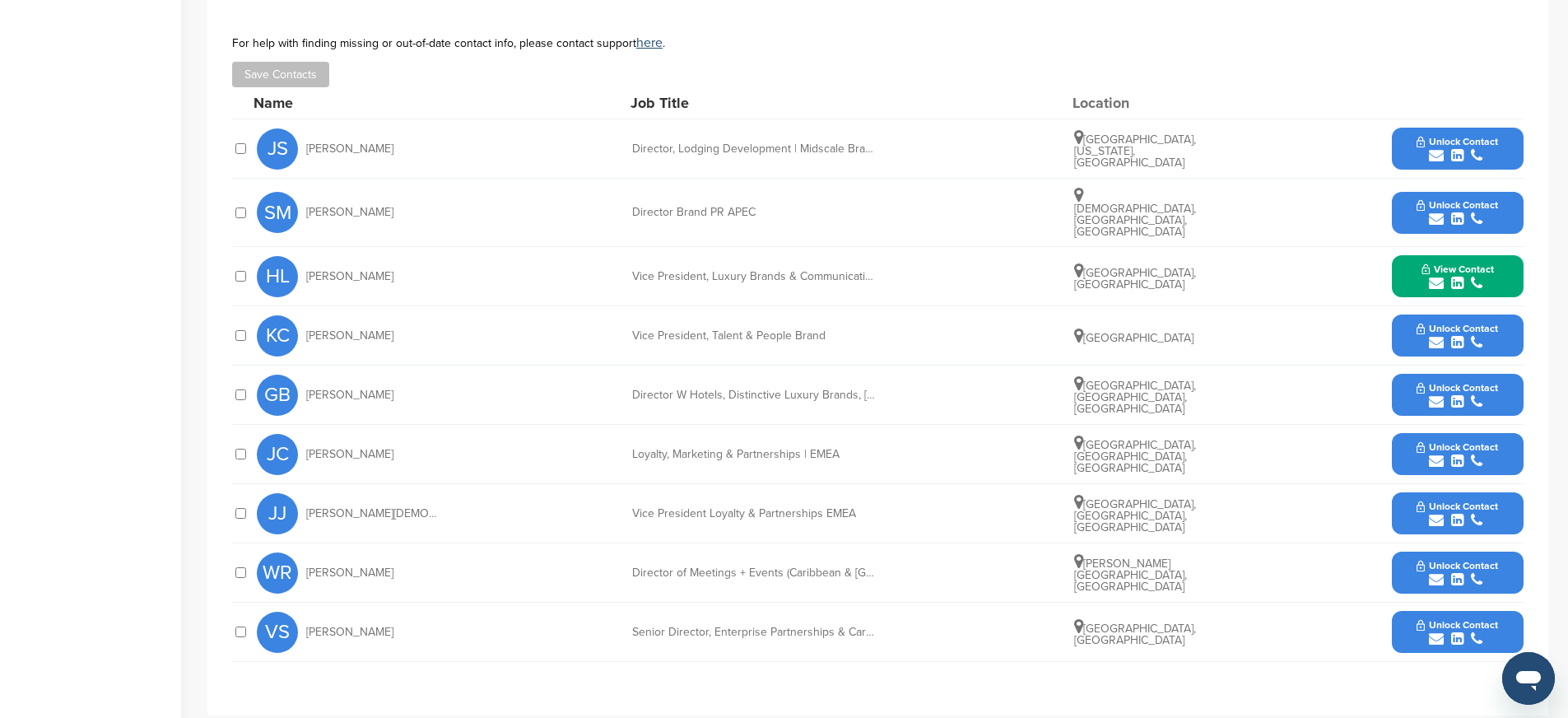
click at [1417, 382] on span "Unlock Contact" at bounding box center [1457, 388] width 81 height 11
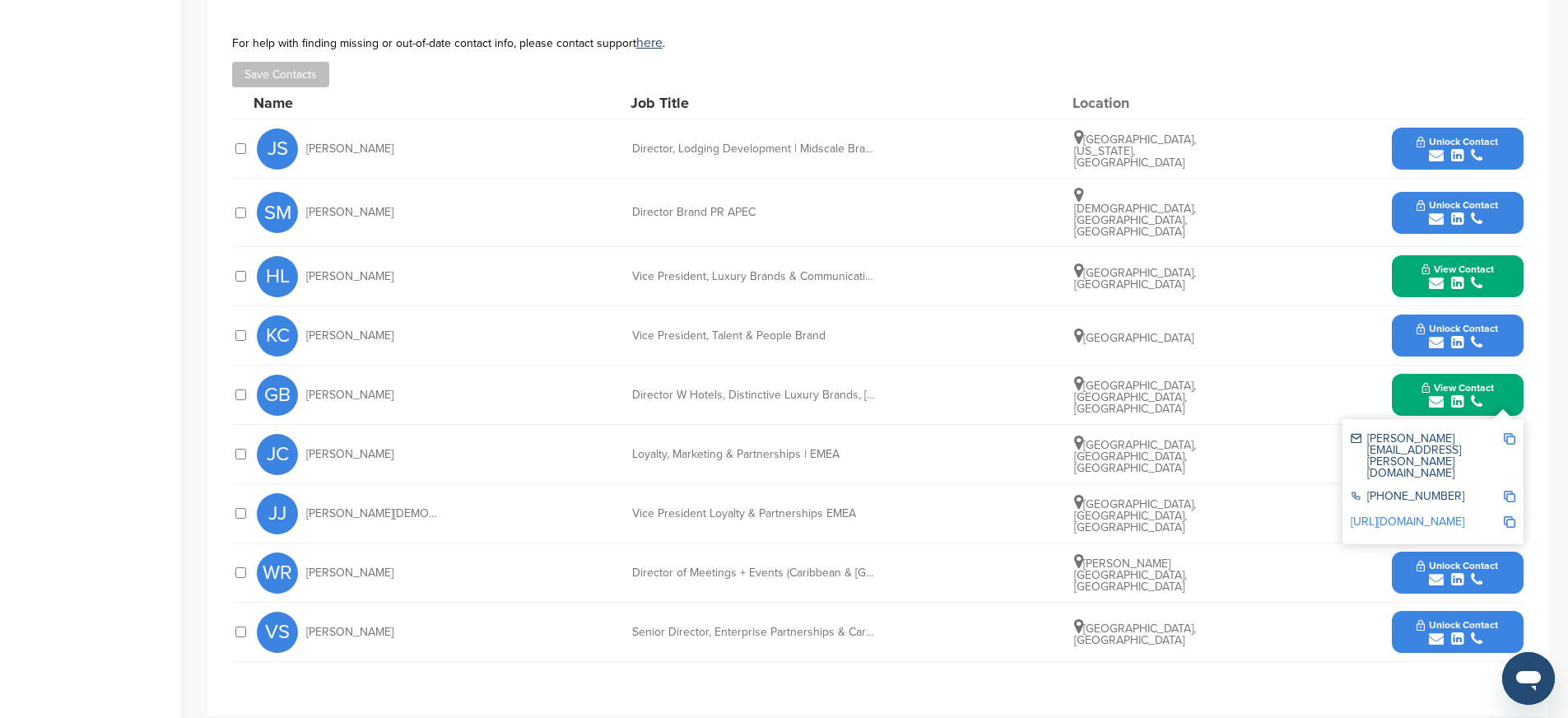
click at [1511, 433] on img at bounding box center [1510, 439] width 11 height 11
drag, startPoint x: 633, startPoint y: 384, endPoint x: 928, endPoint y: 406, distance: 295.8
click at [928, 406] on div "GB [PERSON_NAME] Director W Hotels, Distinctive Luxury Brands, [GEOGRAPHIC_DATA…" at bounding box center [891, 394] width 1267 height 58
copy div "Director W Hotels, Distinctive Luxury Brands, [GEOGRAPHIC_DATA], [GEOGRAPHIC_DA…"
click at [1505, 490] on img at bounding box center [1510, 496] width 11 height 11
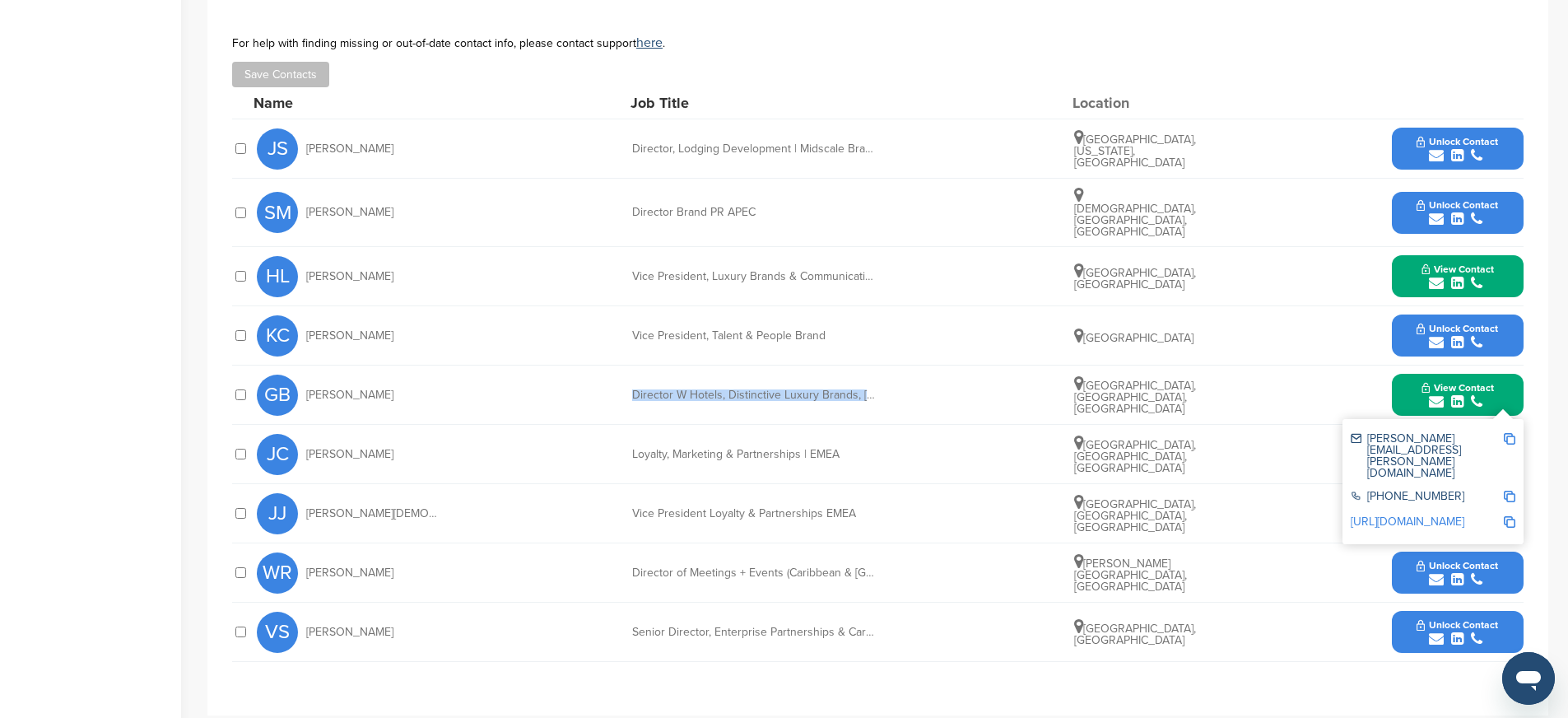
copy div "Director W Hotels, Distinctive Luxury Brands, [GEOGRAPHIC_DATA], [GEOGRAPHIC_DA…"
click at [1506, 516] on img at bounding box center [1510, 522] width 11 height 11
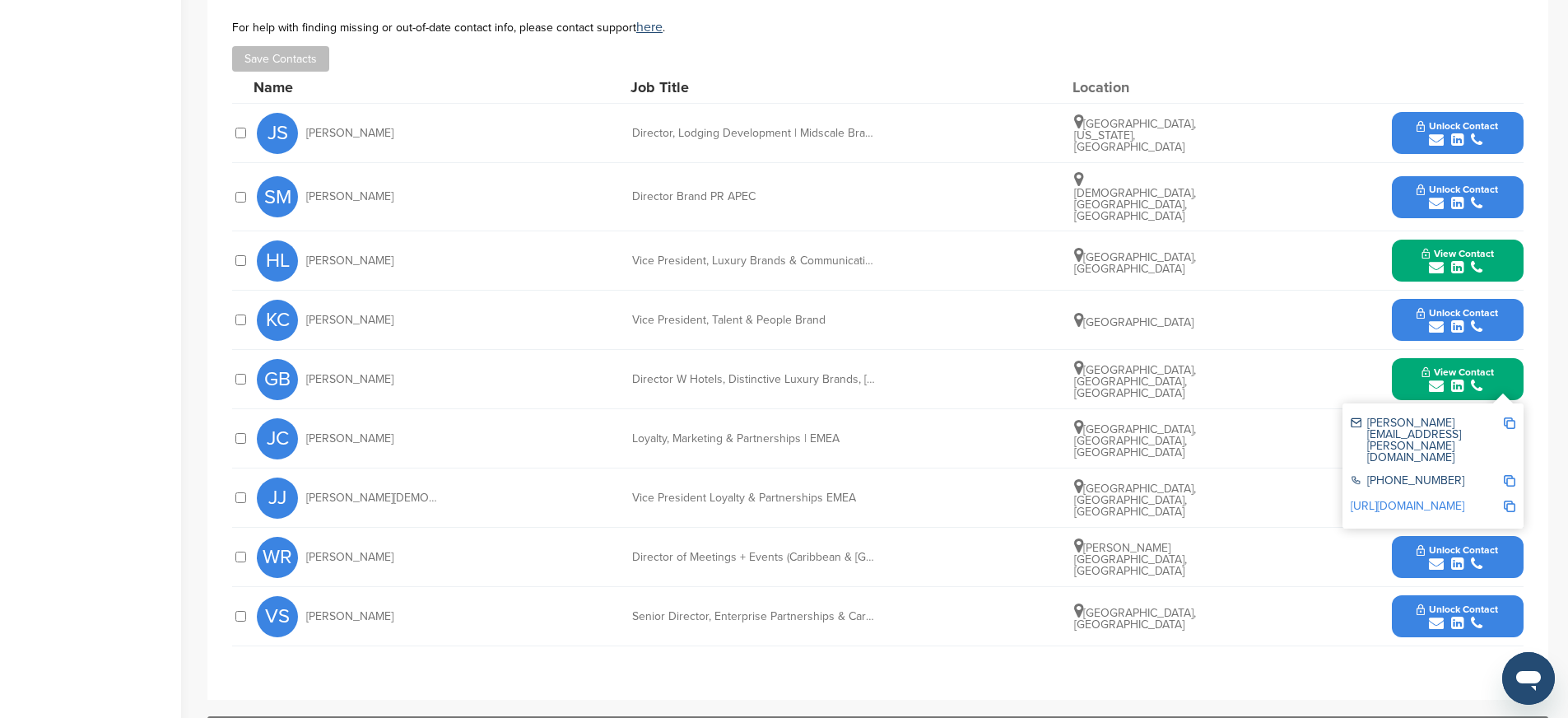
scroll to position [729, 0]
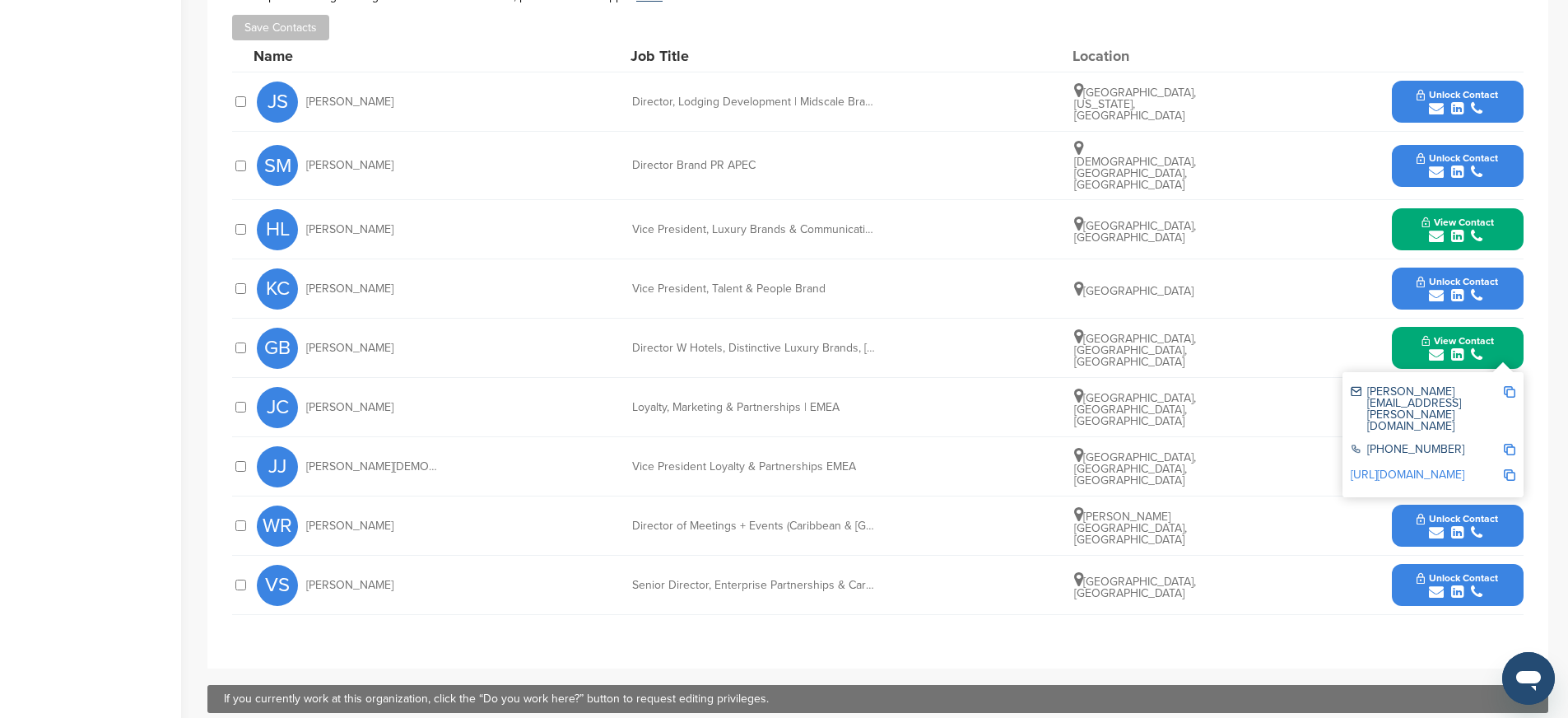
click at [1419, 342] on button "View Contact" at bounding box center [1457, 349] width 112 height 50
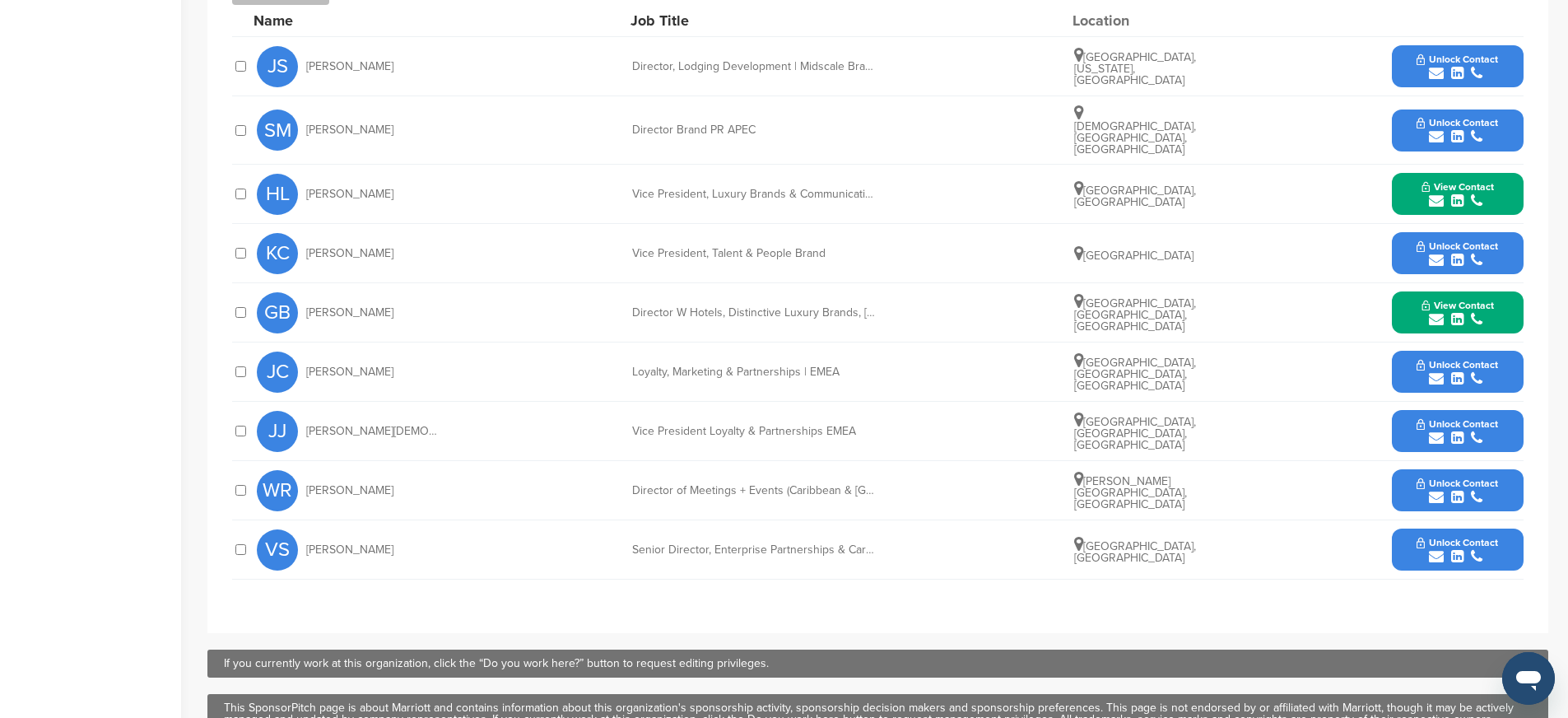
scroll to position [766, 0]
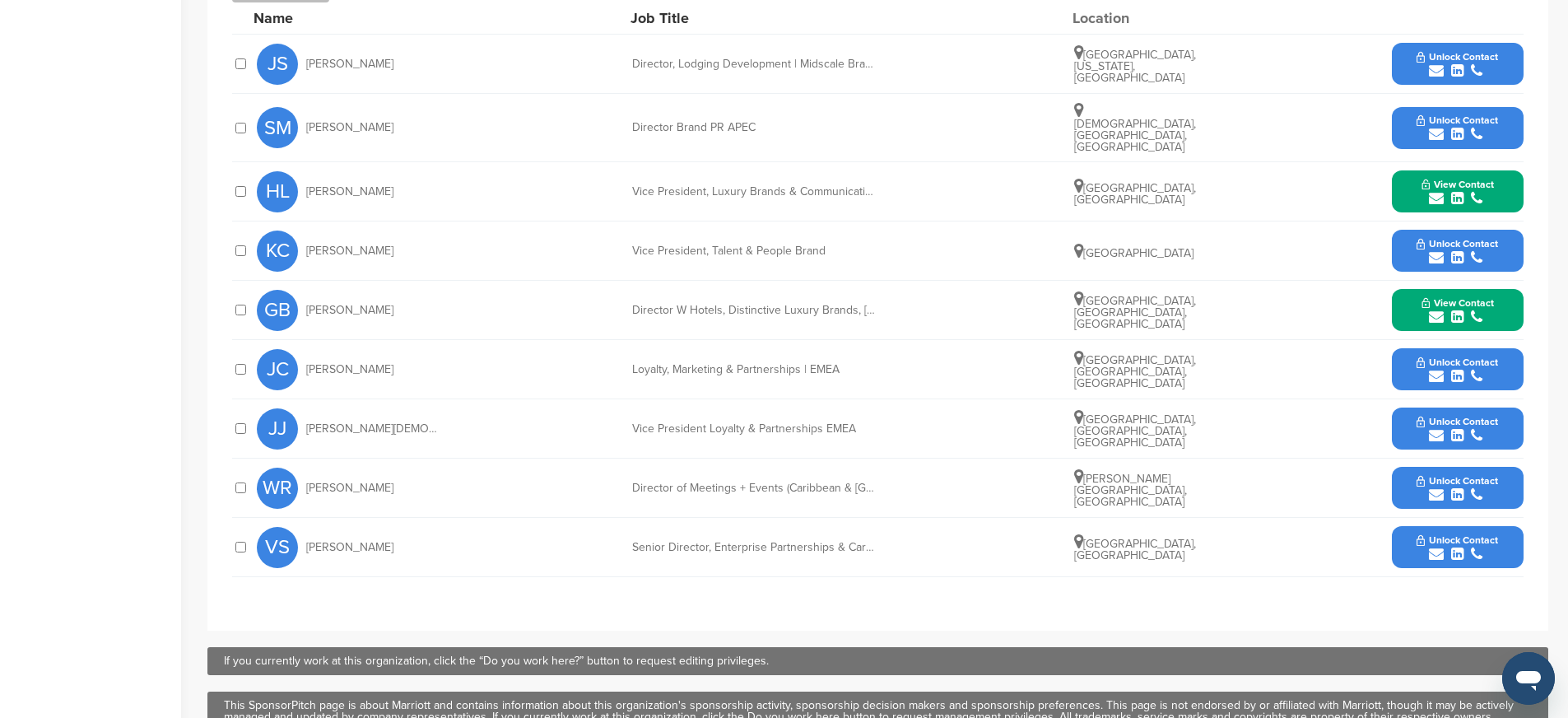
click at [1400, 415] on button "Unlock Contact" at bounding box center [1457, 429] width 121 height 50
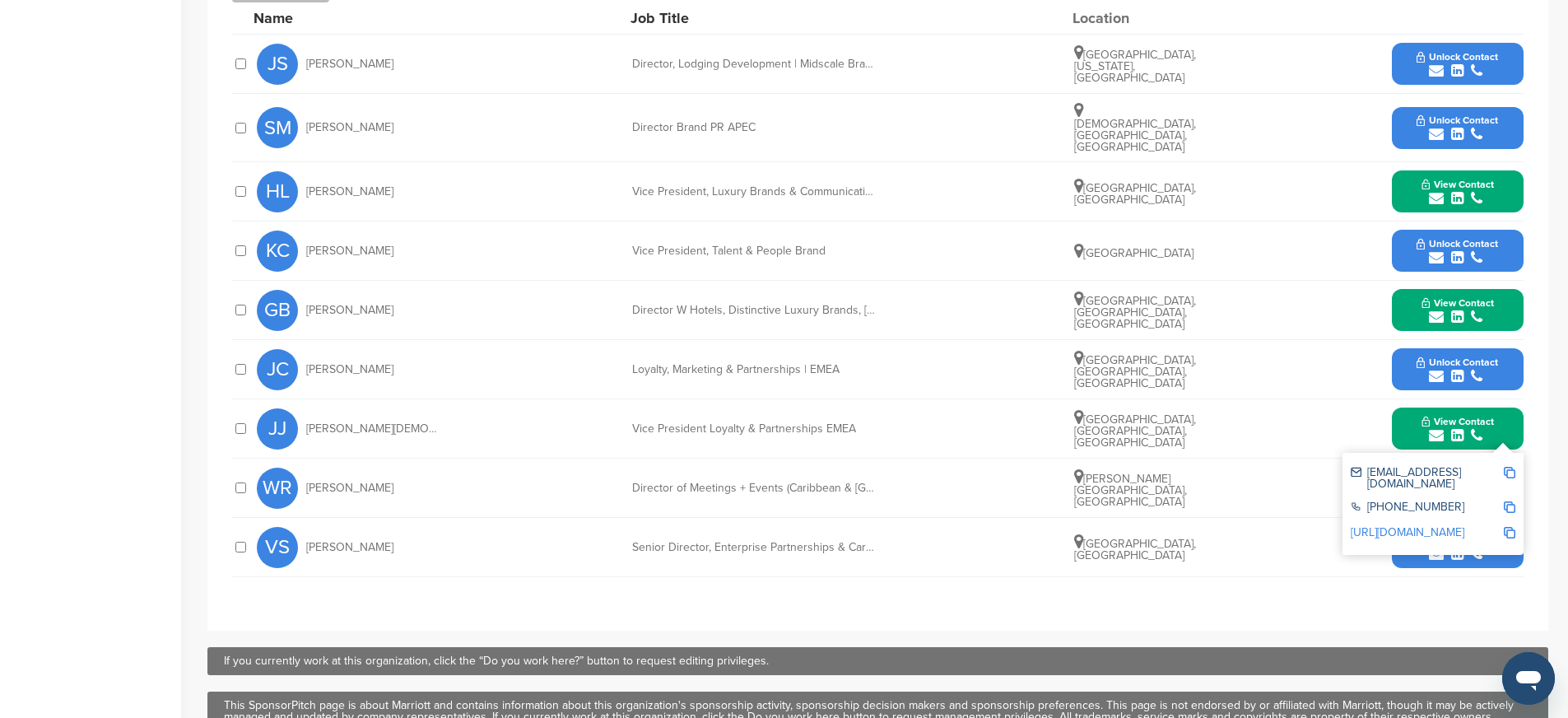
click at [1510, 502] on img at bounding box center [1510, 508] width 11 height 11
click at [1510, 467] on img at bounding box center [1510, 472] width 11 height 11
drag, startPoint x: 633, startPoint y: 421, endPoint x: 906, endPoint y: 423, distance: 273.0
click at [906, 423] on div "JJ Jitendra Jain Vice President Loyalty & Partnerships EMEA Dubai, Dubai, Unite…" at bounding box center [891, 428] width 1267 height 58
copy div "Vice President Loyalty & Partnerships EMEA"
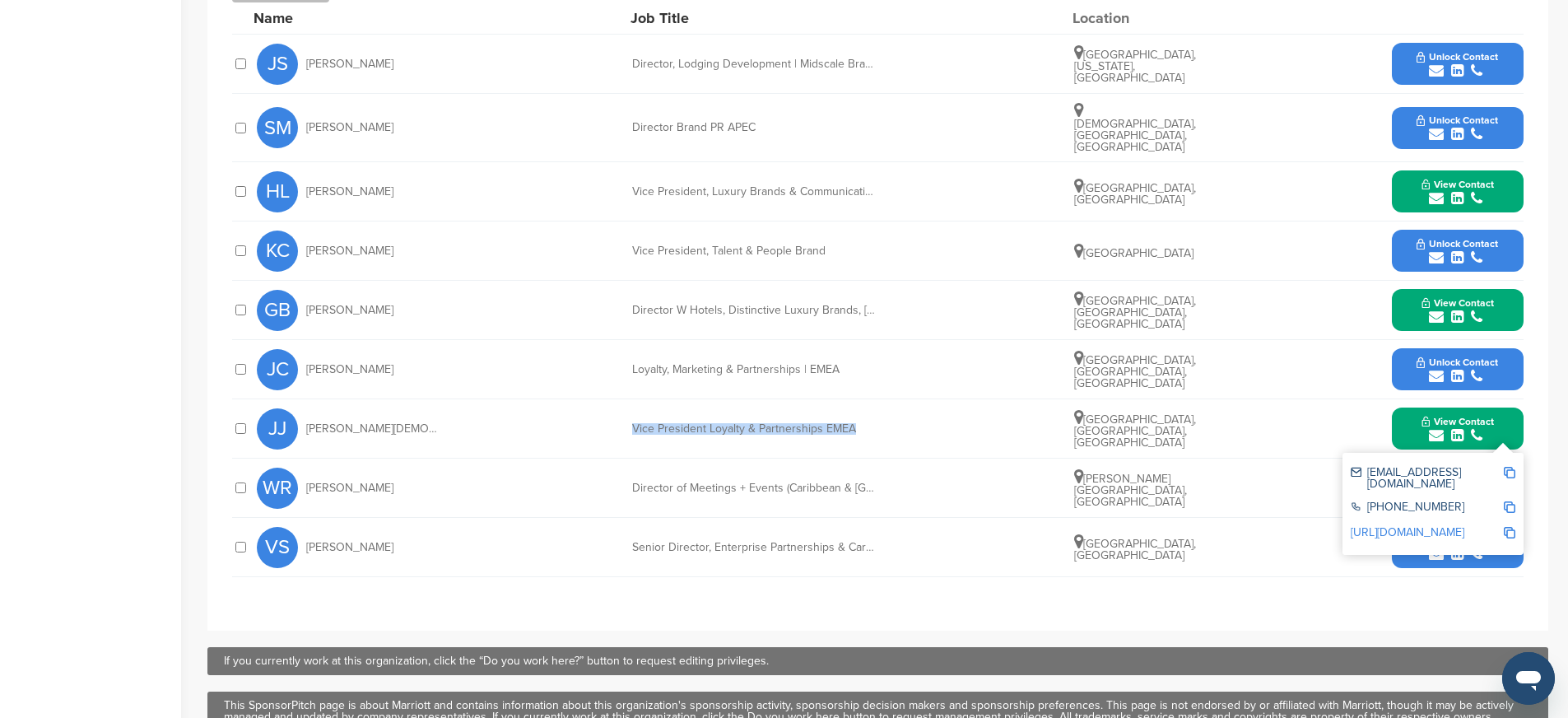
click at [1512, 502] on img at bounding box center [1510, 508] width 11 height 11
copy div "Vice President Loyalty & Partnerships EMEA"
click at [1507, 527] on img at bounding box center [1510, 533] width 11 height 11
click at [1508, 527] on img at bounding box center [1510, 533] width 11 height 11
click at [1407, 414] on button "View Contact" at bounding box center [1457, 429] width 112 height 50
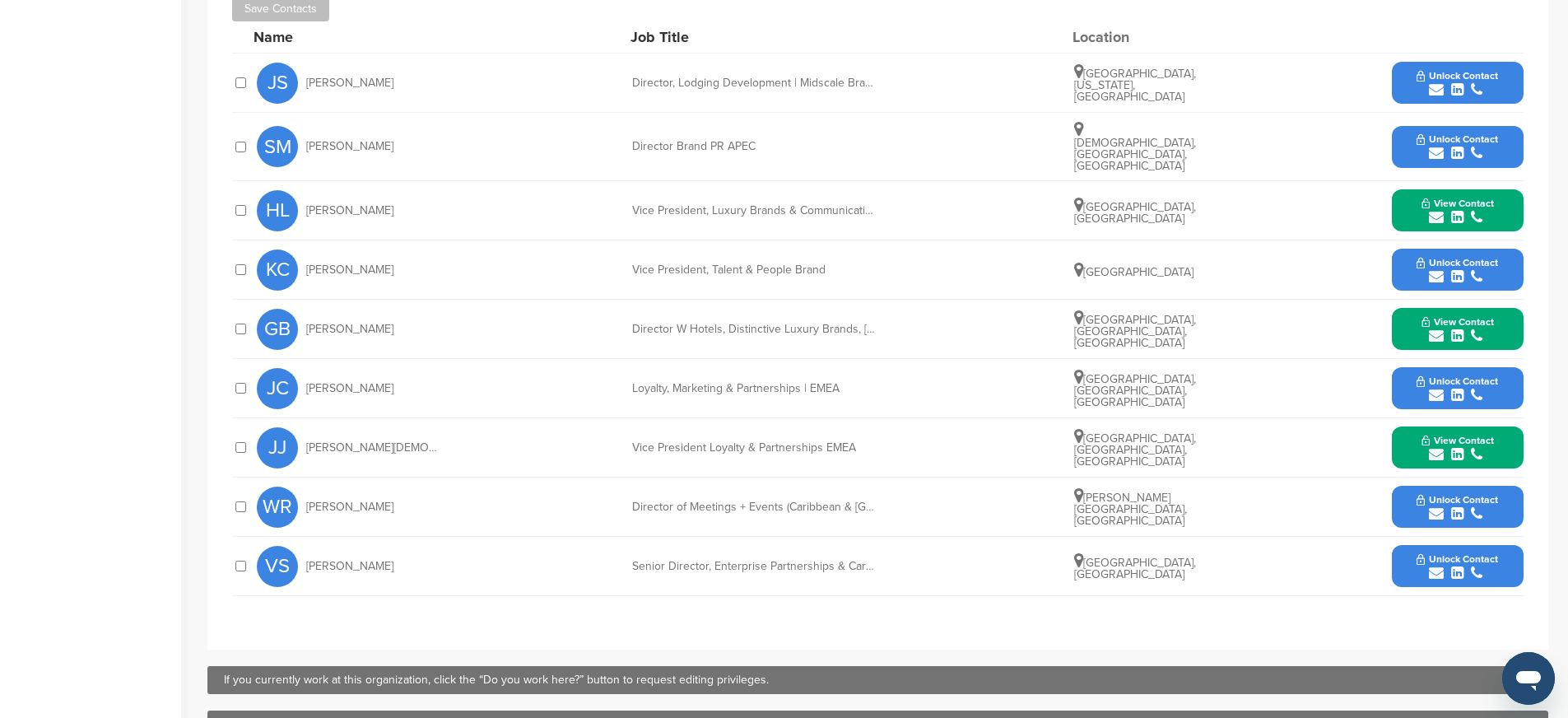
scroll to position [745, 0]
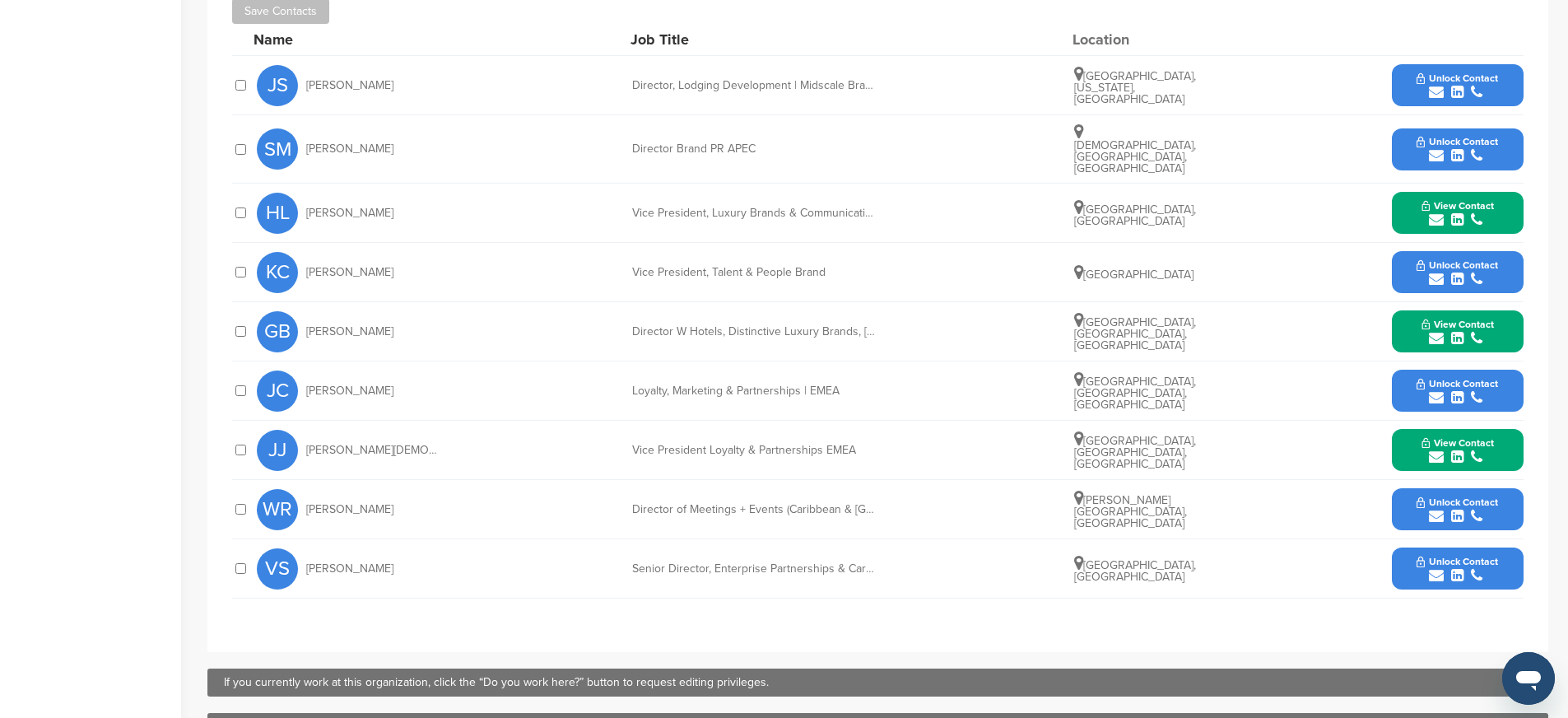
click at [1399, 385] on button "Unlock Contact" at bounding box center [1457, 391] width 121 height 50
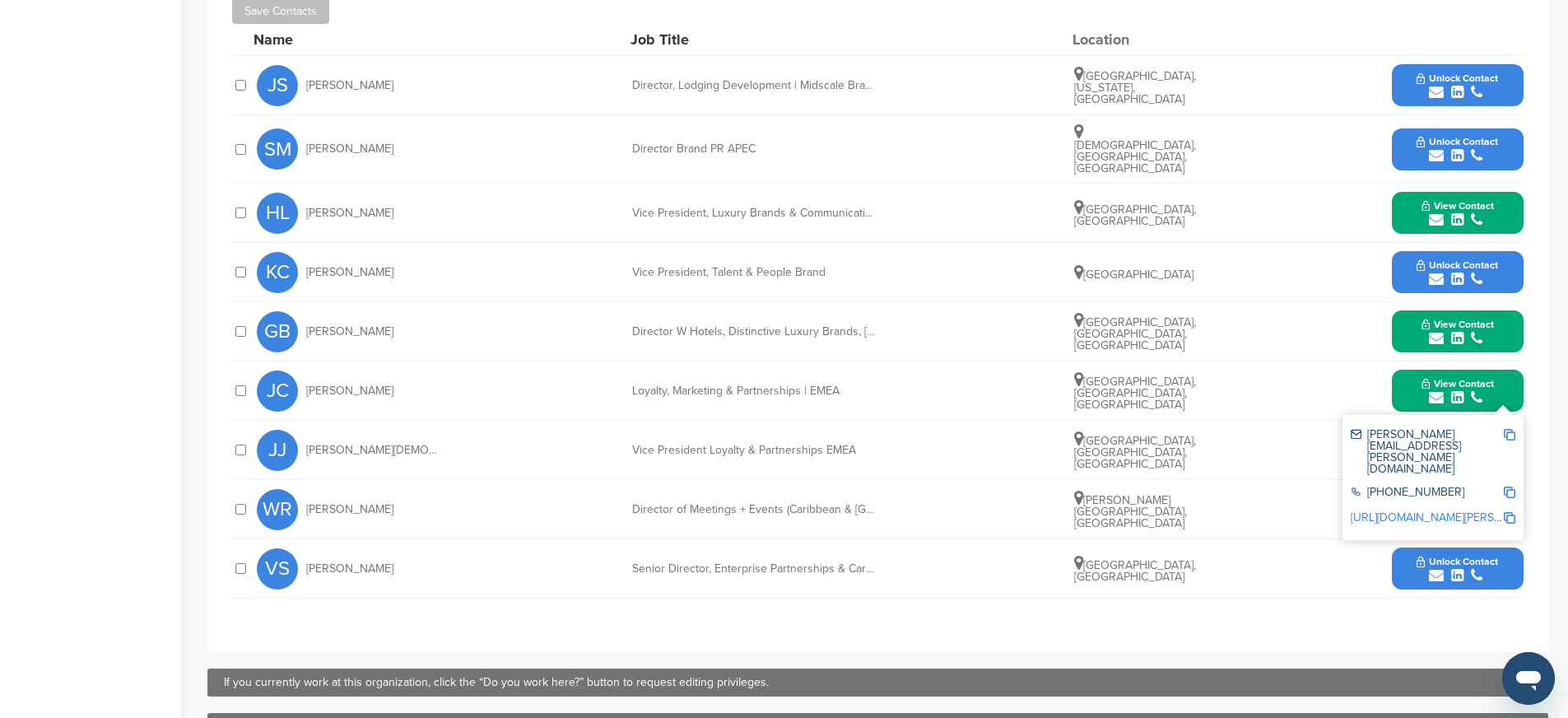
click at [1508, 429] on img at bounding box center [1510, 435] width 11 height 11
drag, startPoint x: 628, startPoint y: 381, endPoint x: 860, endPoint y: 388, distance: 232.1
click at [860, 388] on div "JC John Clayman Loyalty, Marketing & Partnerships | EMEA London, England, Unite…" at bounding box center [891, 390] width 1267 height 58
copy div "Loyalty, Marketing & Partnerships | EMEA"
click at [1507, 487] on img at bounding box center [1510, 492] width 11 height 11
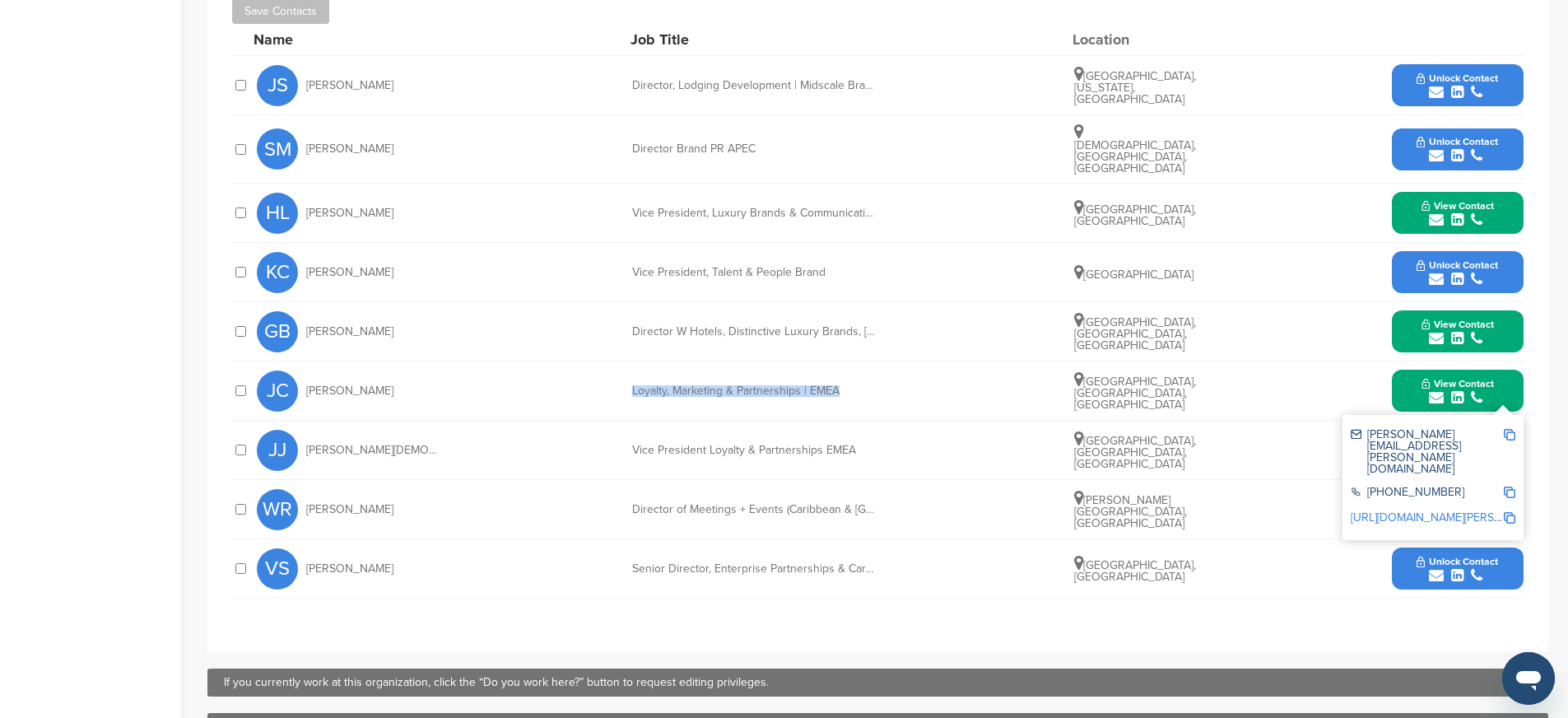
copy div "Loyalty, Marketing & Partnerships | EMEA"
click at [1513, 512] on img at bounding box center [1510, 518] width 11 height 11
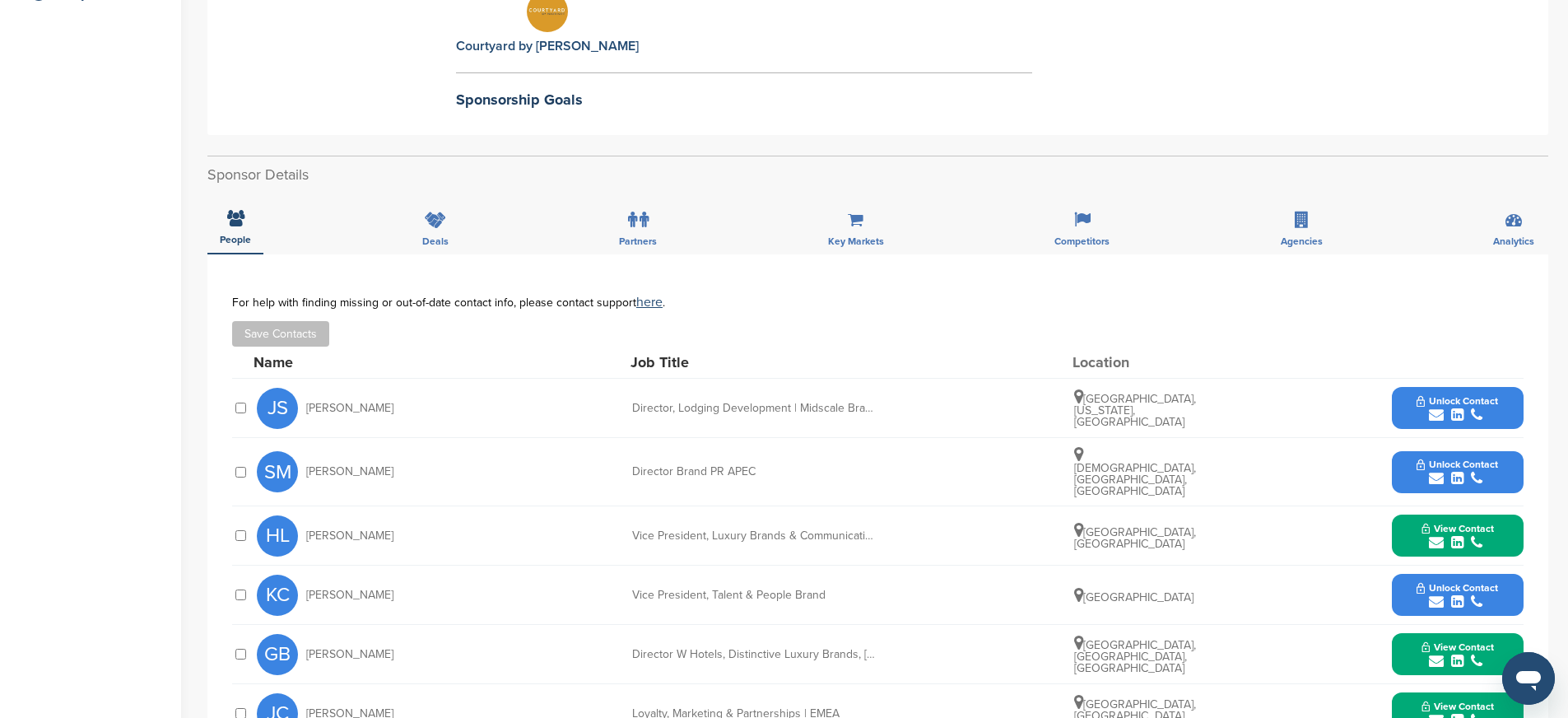
scroll to position [0, 0]
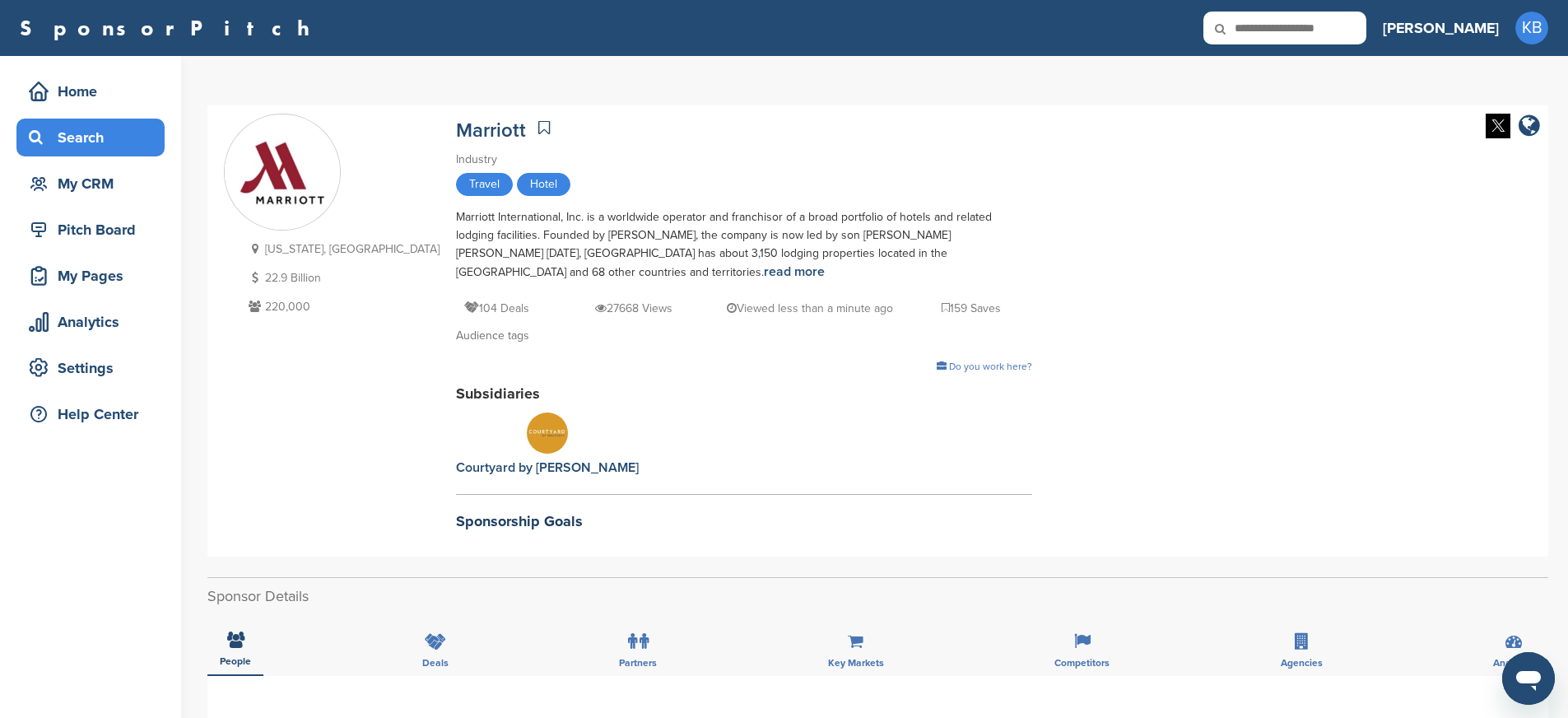
click at [92, 124] on div "Search" at bounding box center [95, 137] width 140 height 30
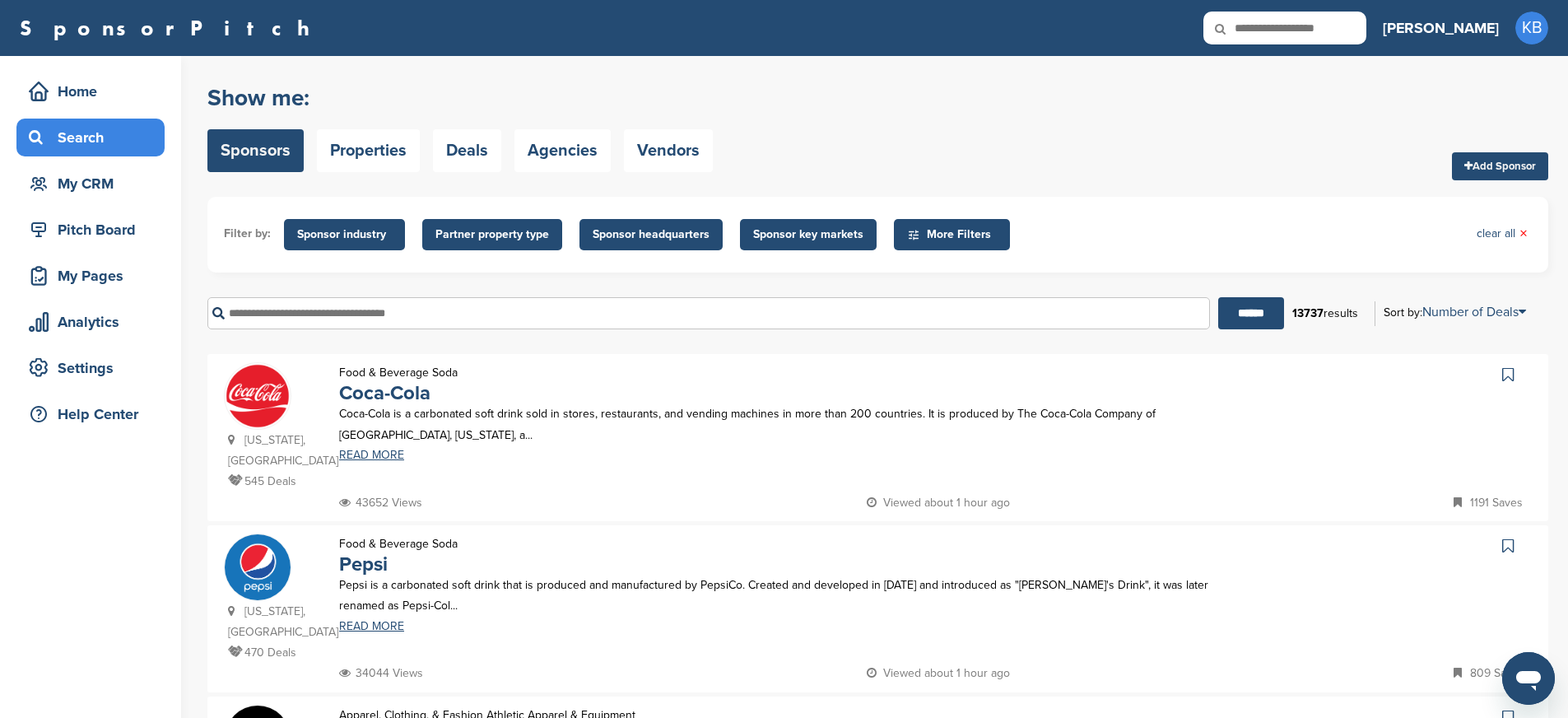
click at [335, 313] on input "text" at bounding box center [708, 314] width 1002 height 33
click at [1218, 297] on input "******" at bounding box center [1251, 314] width 66 height 33
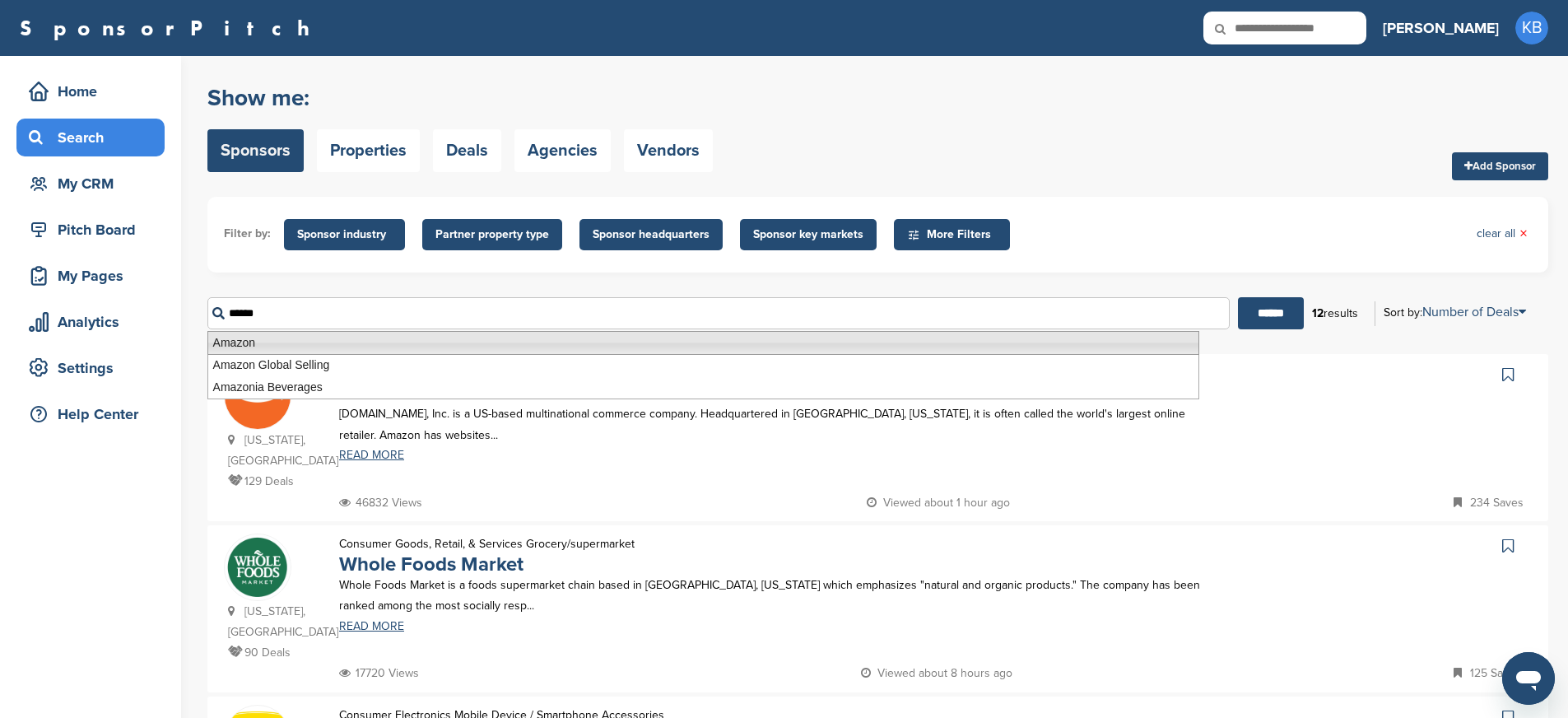
click at [260, 343] on li "Amazon" at bounding box center [703, 342] width 992 height 24
type input "******"
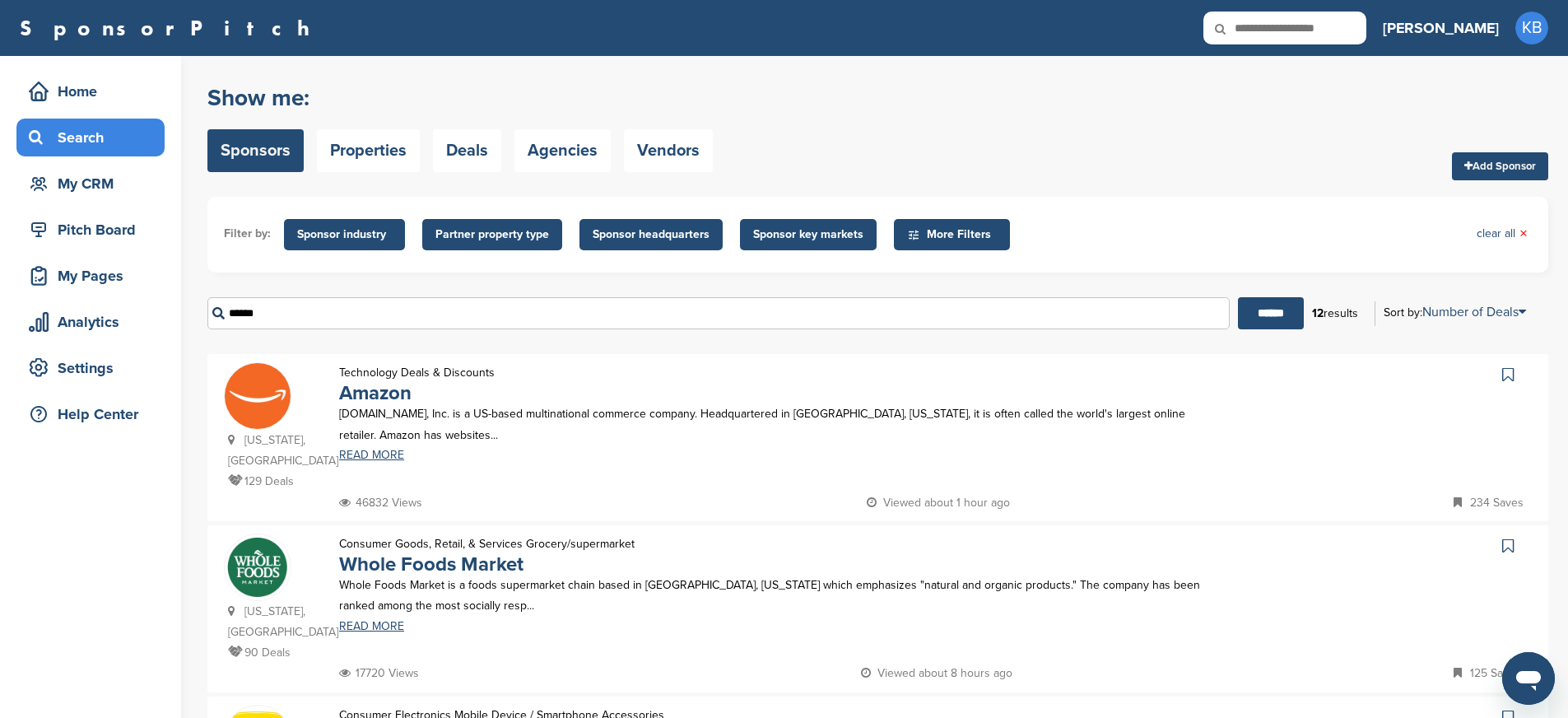
click at [268, 402] on img at bounding box center [257, 396] width 66 height 66
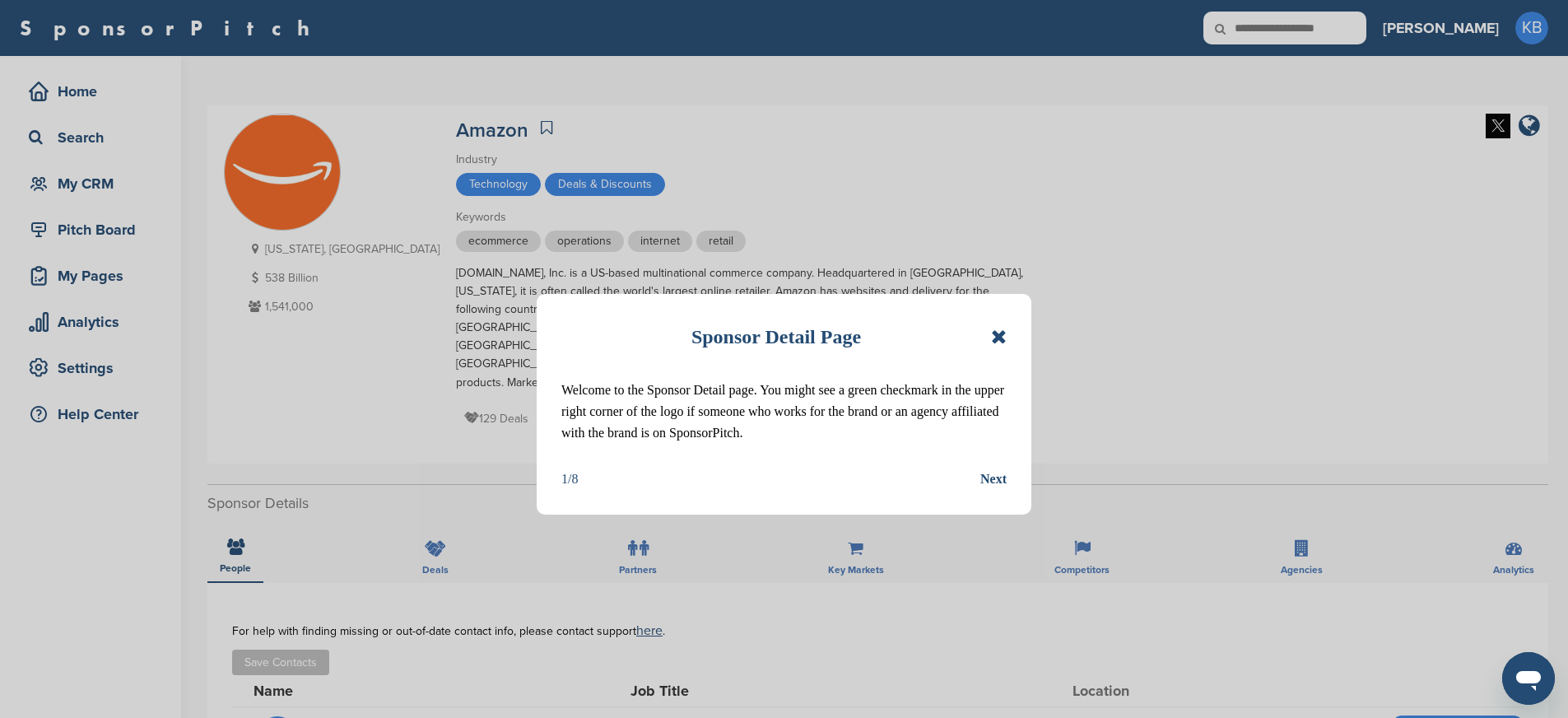
click at [999, 337] on icon at bounding box center [999, 337] width 15 height 20
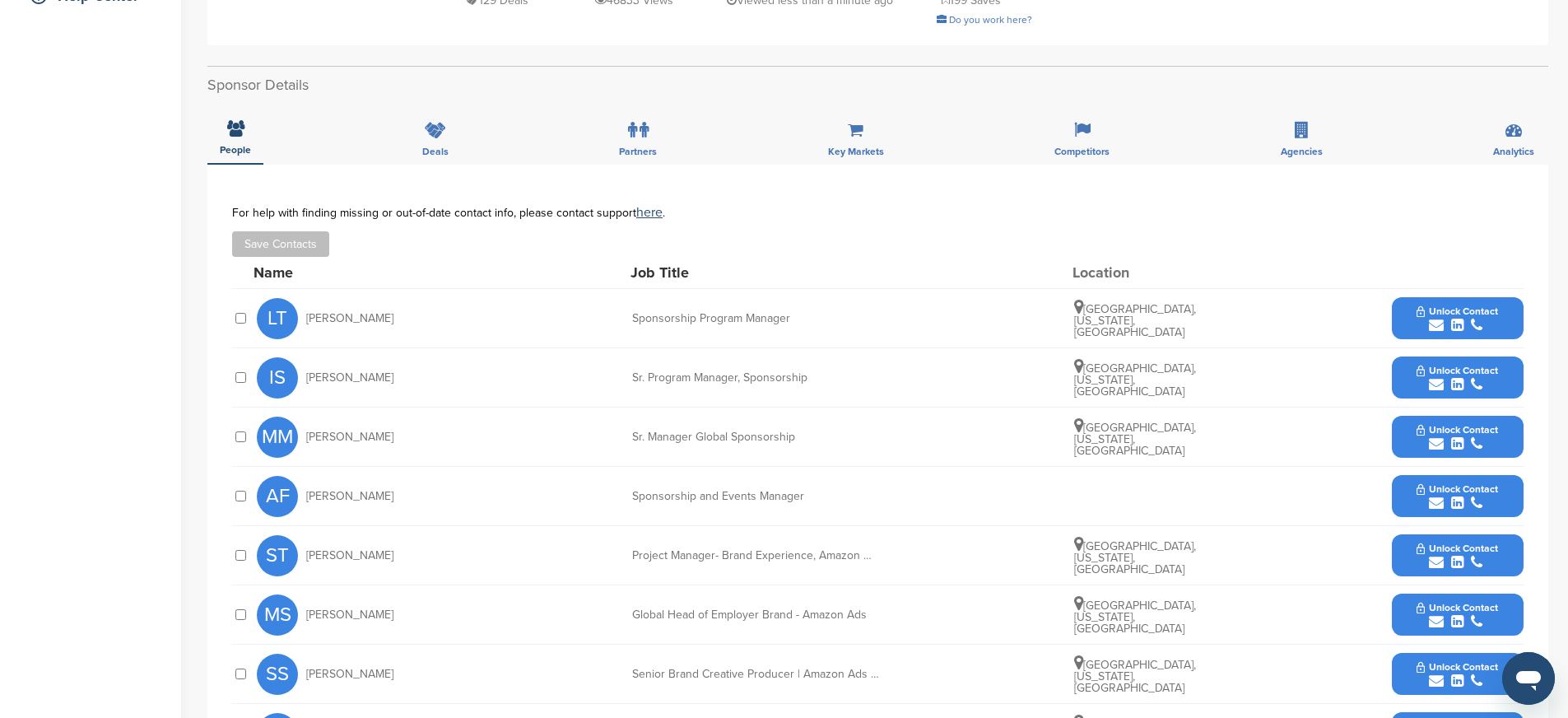
scroll to position [421, 0]
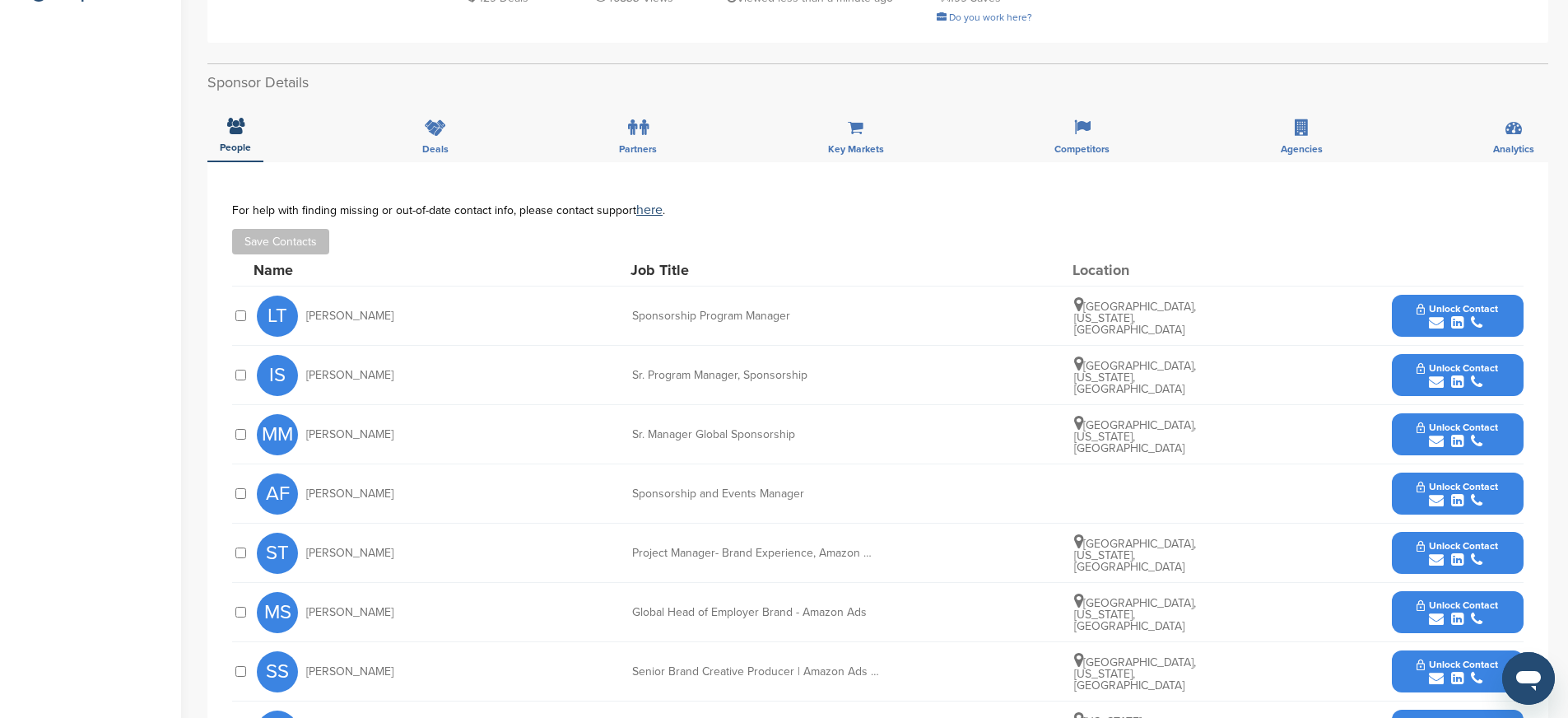
click at [1412, 410] on button "Unlock Contact" at bounding box center [1457, 435] width 121 height 50
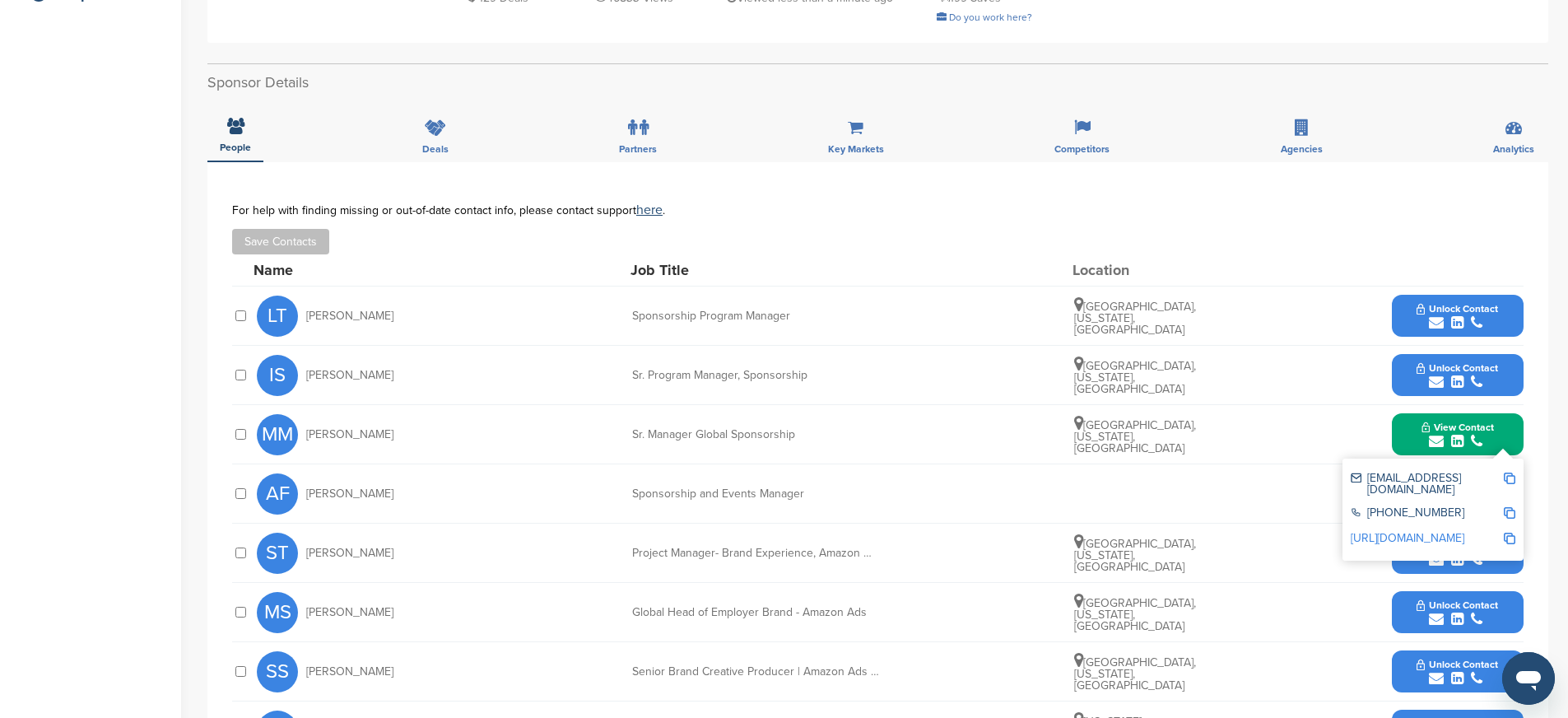
click at [1510, 472] on img at bounding box center [1510, 478] width 11 height 11
drag, startPoint x: 626, startPoint y: 397, endPoint x: 855, endPoint y: 407, distance: 229.2
click at [855, 407] on div "MM [PERSON_NAME] Sr. Manager Global Sponsorship [GEOGRAPHIC_DATA], [US_STATE], …" at bounding box center [891, 434] width 1267 height 58
copy div "Sr. Manager Global Sponsorship"
click at [1507, 508] on img at bounding box center [1510, 513] width 11 height 11
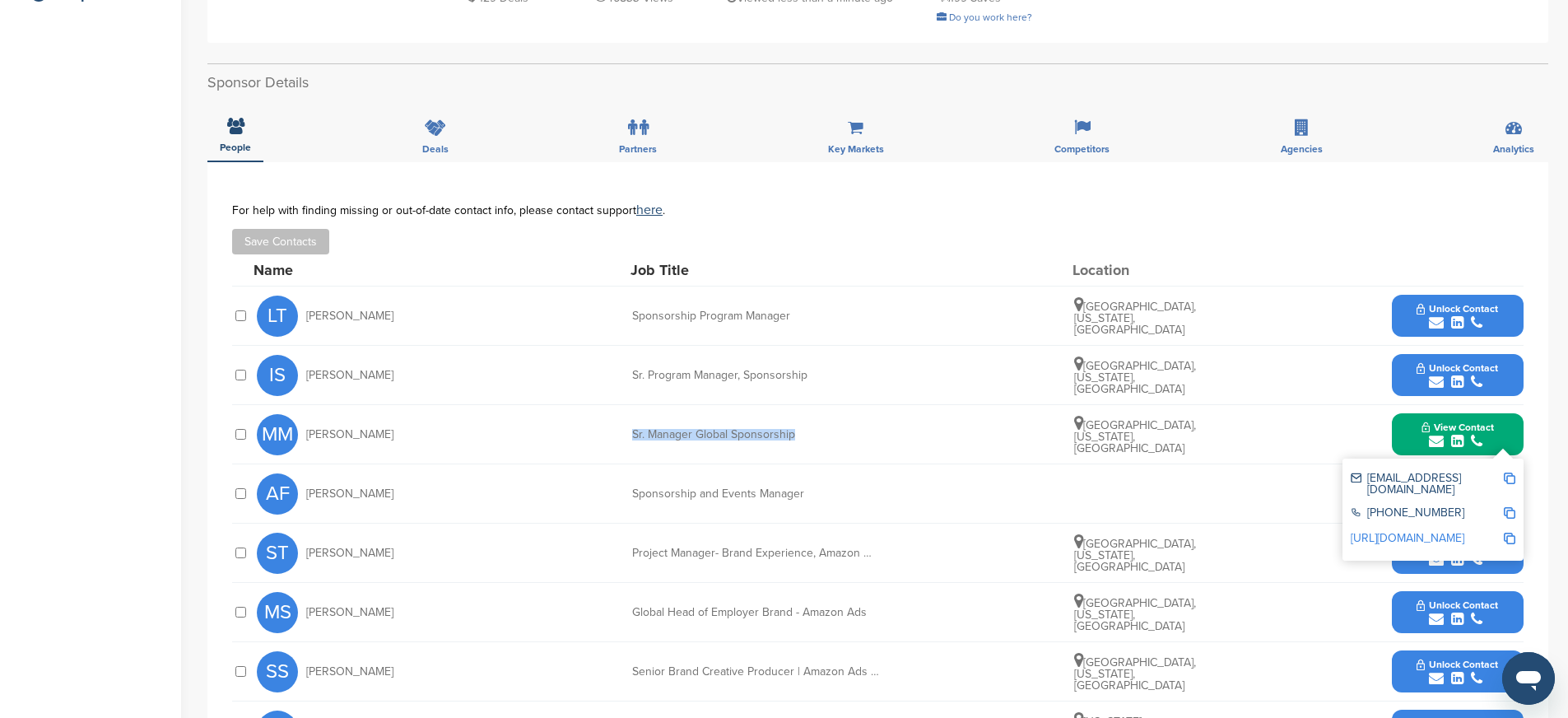
copy div "Sr. Manager Global Sponsorship"
click at [1507, 533] on img at bounding box center [1510, 538] width 11 height 11
click at [891, 465] on div "AF [PERSON_NAME] Sponsorship and Events Manager Unlock Contact" at bounding box center [891, 493] width 1267 height 58
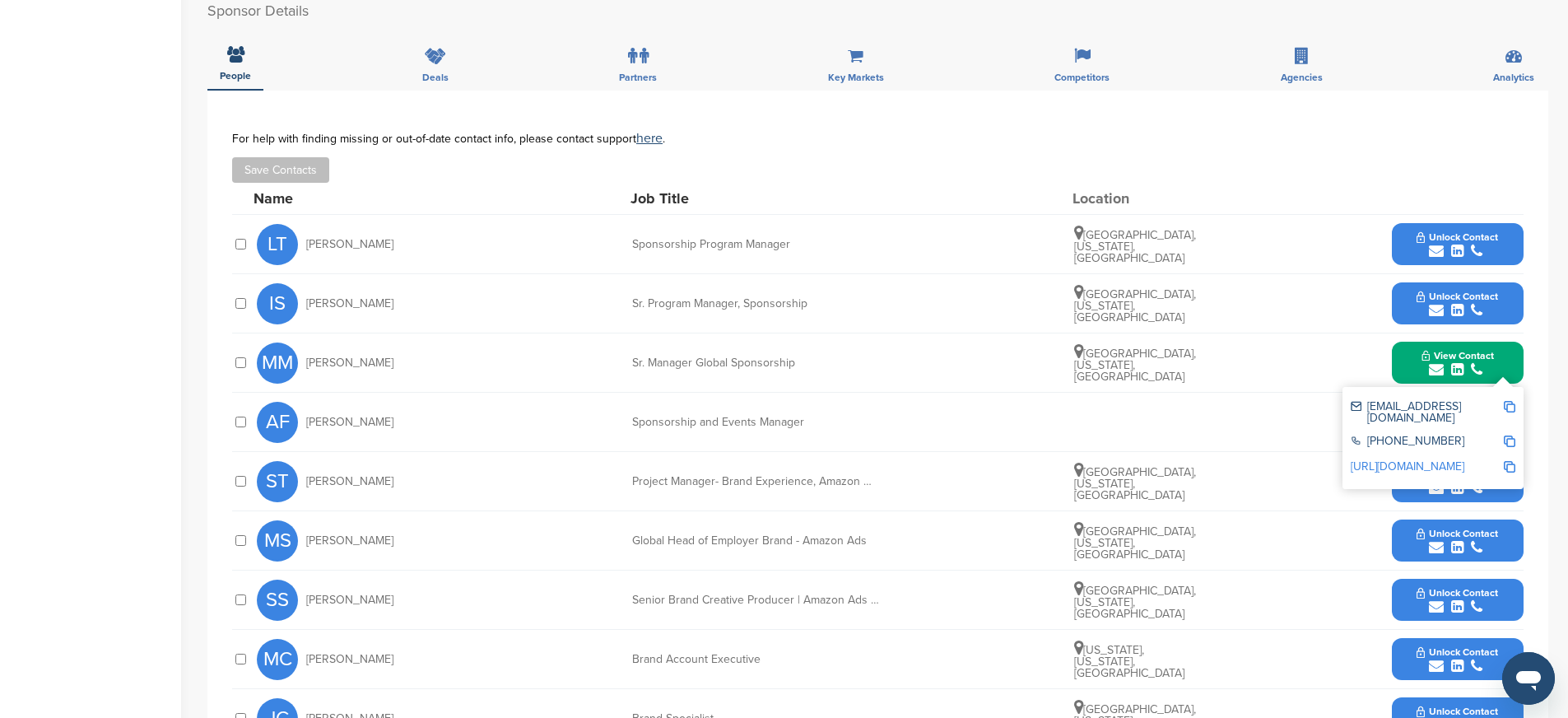
scroll to position [499, 0]
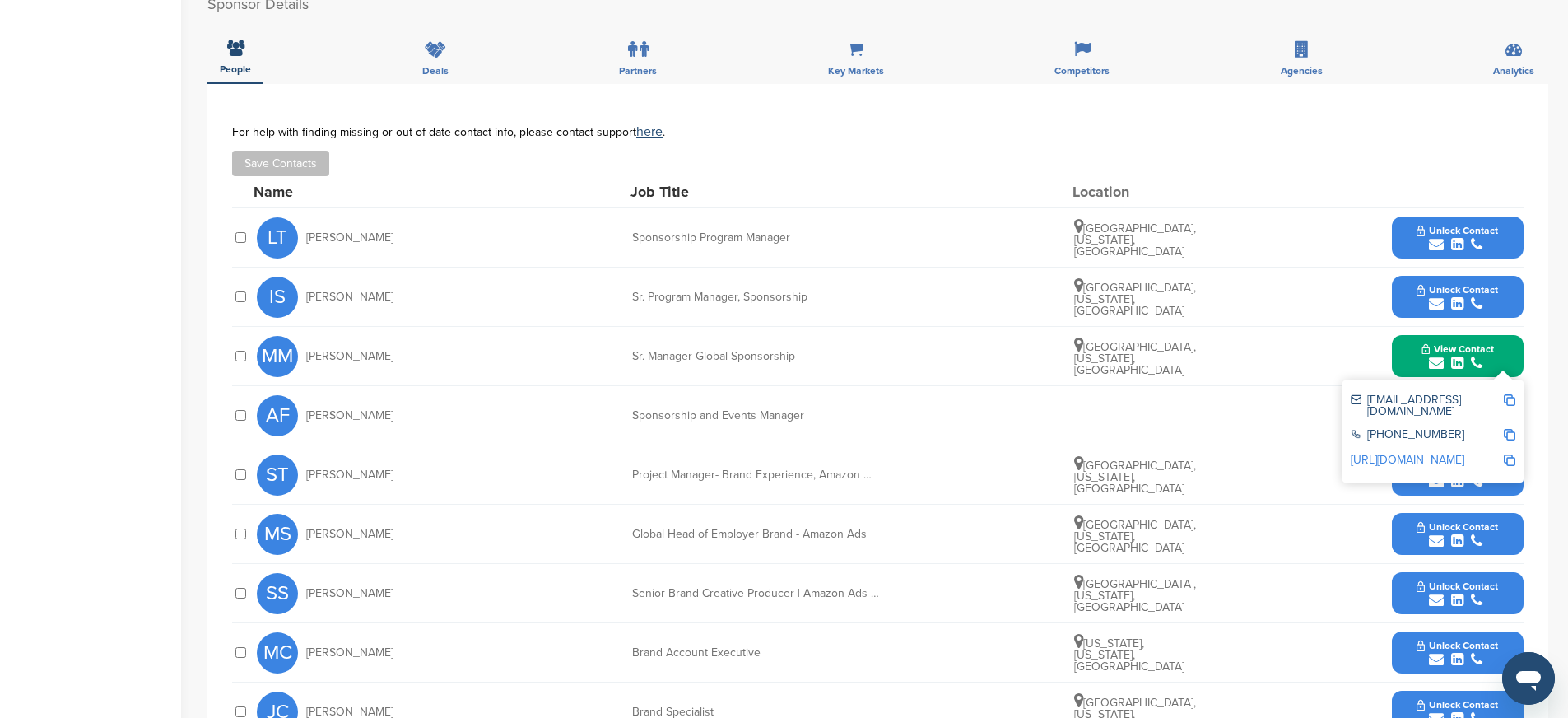
click at [989, 446] on div "ST [PERSON_NAME] Project Manager- Brand Experience, Amazon Health [GEOGRAPHIC_D…" at bounding box center [891, 474] width 1267 height 58
click at [1418, 332] on button "View Contact" at bounding box center [1457, 357] width 112 height 50
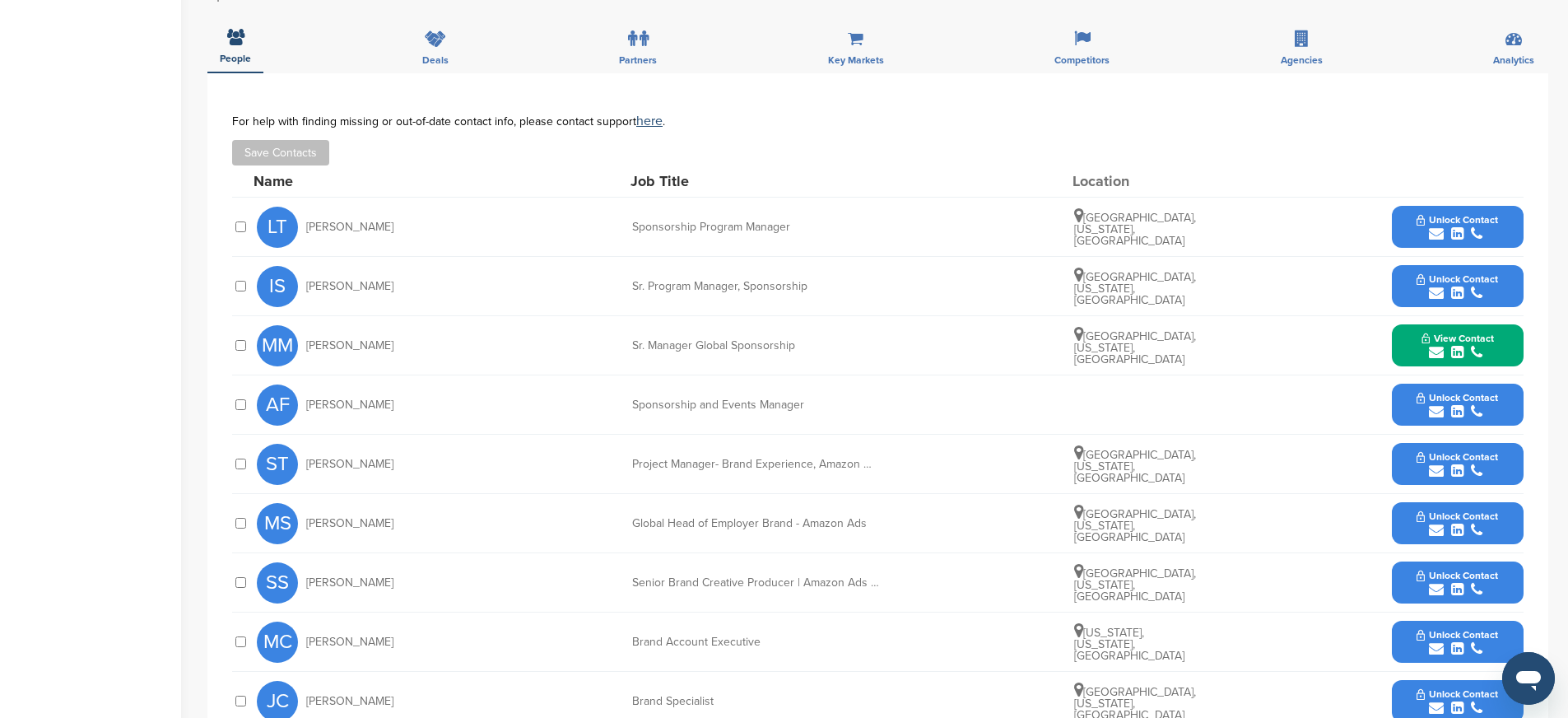
scroll to position [519, 0]
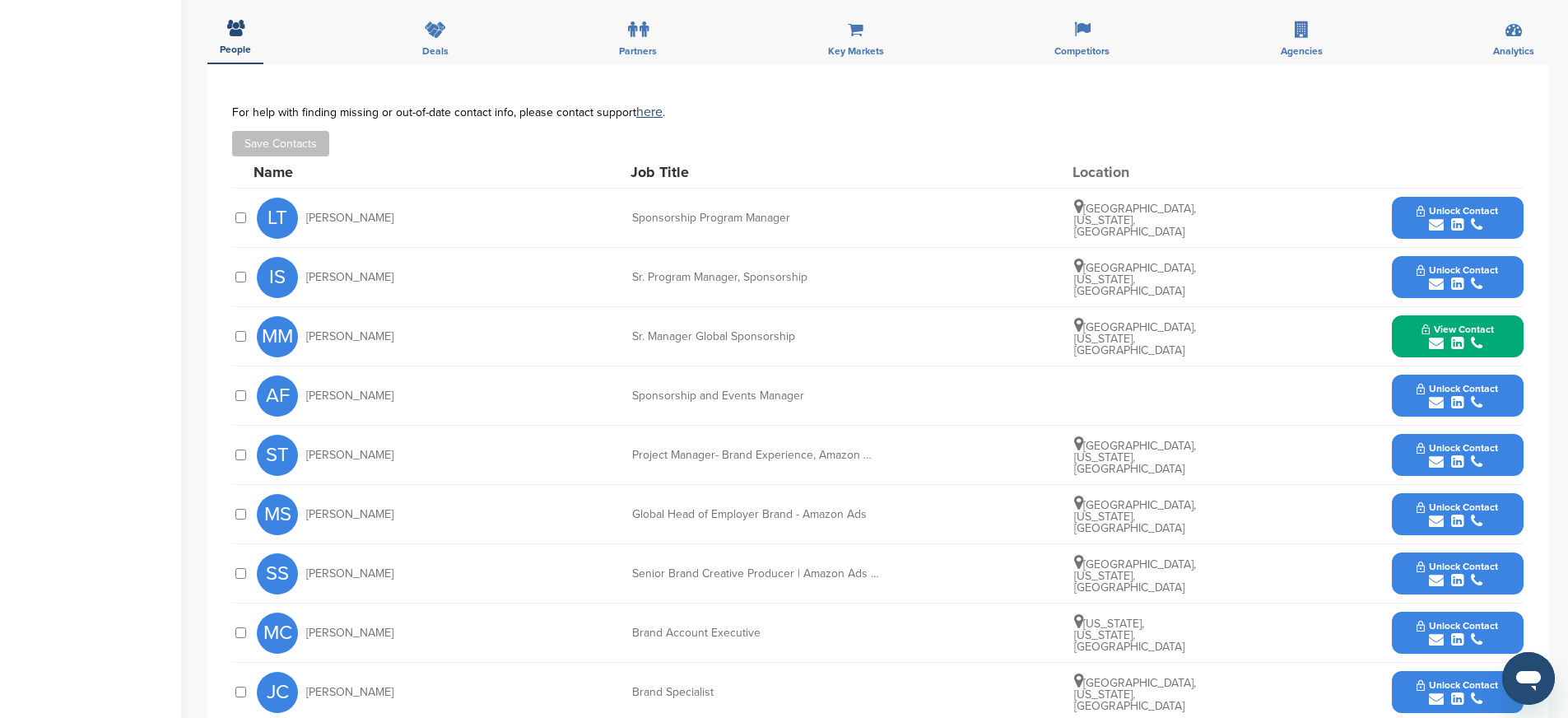
click at [1408, 431] on button "Unlock Contact" at bounding box center [1457, 456] width 121 height 50
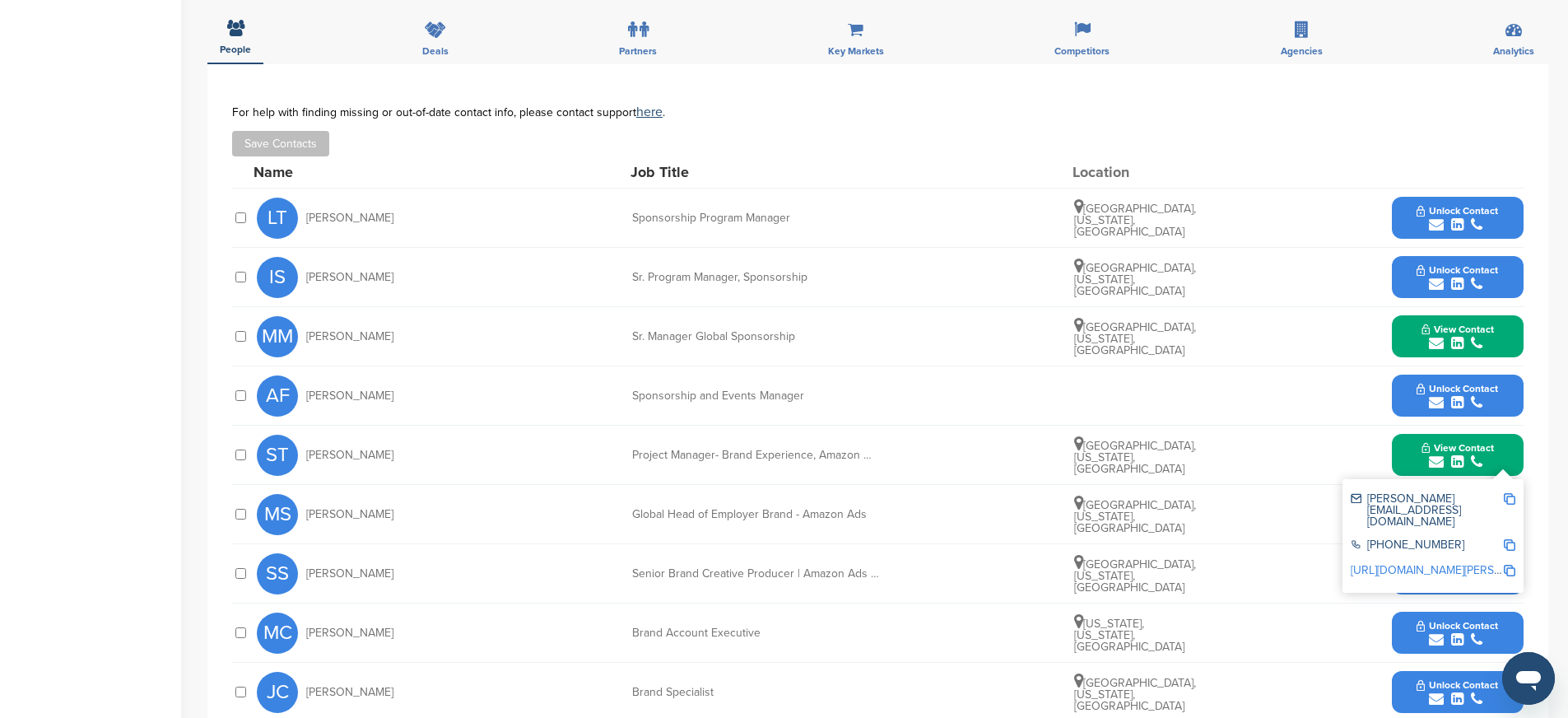
click at [1512, 493] on img at bounding box center [1510, 499] width 11 height 11
drag, startPoint x: 630, startPoint y: 421, endPoint x: 925, endPoint y: 418, distance: 295.0
click at [925, 425] on div "ST [PERSON_NAME] Project Manager- Brand Experience, Amazon Health [GEOGRAPHIC_D…" at bounding box center [891, 454] width 1267 height 58
copy div "Project Manager- Brand Experience, Amazon Health"
click at [1506, 539] on img at bounding box center [1510, 545] width 11 height 11
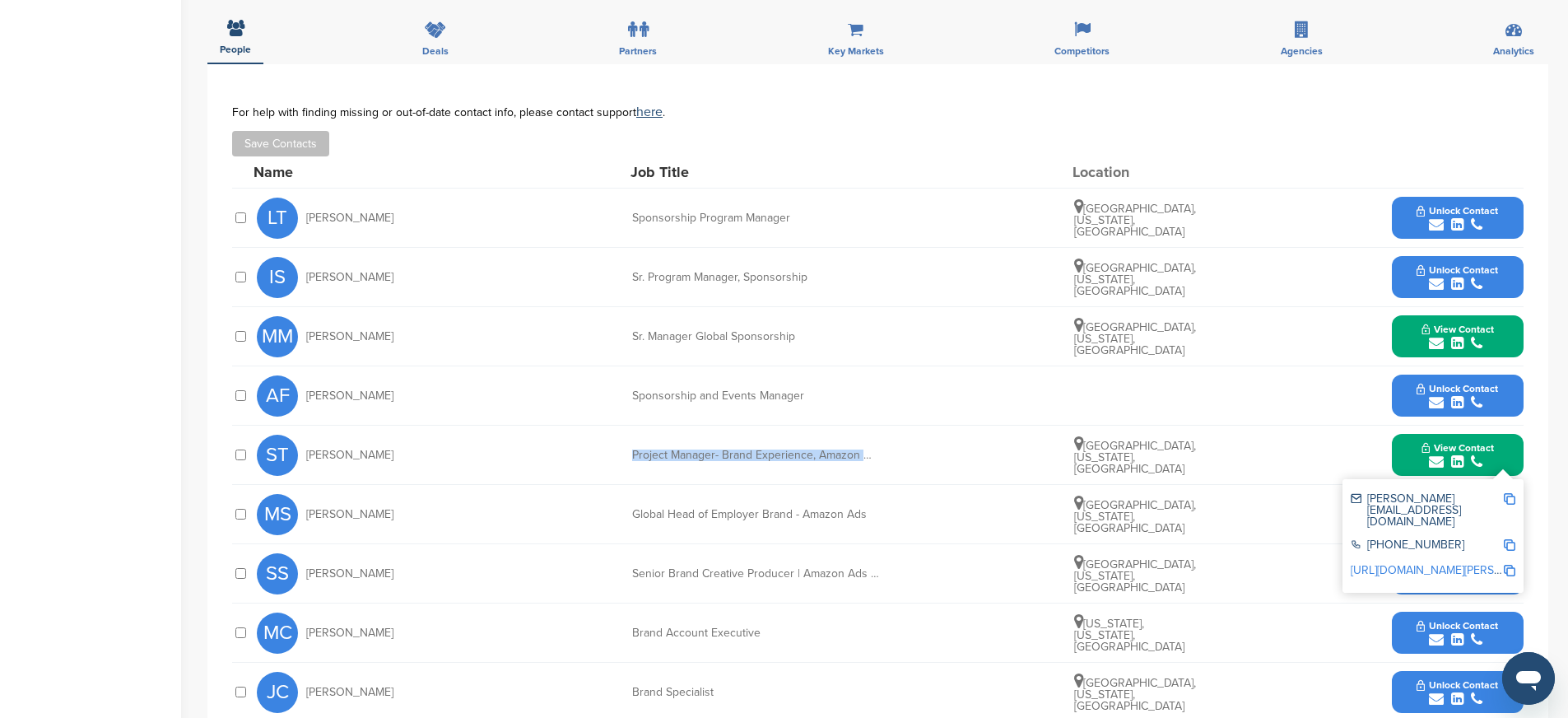
copy div "Project Manager- Brand Experience, Amazon Health"
click at [1506, 565] on img at bounding box center [1510, 571] width 11 height 11
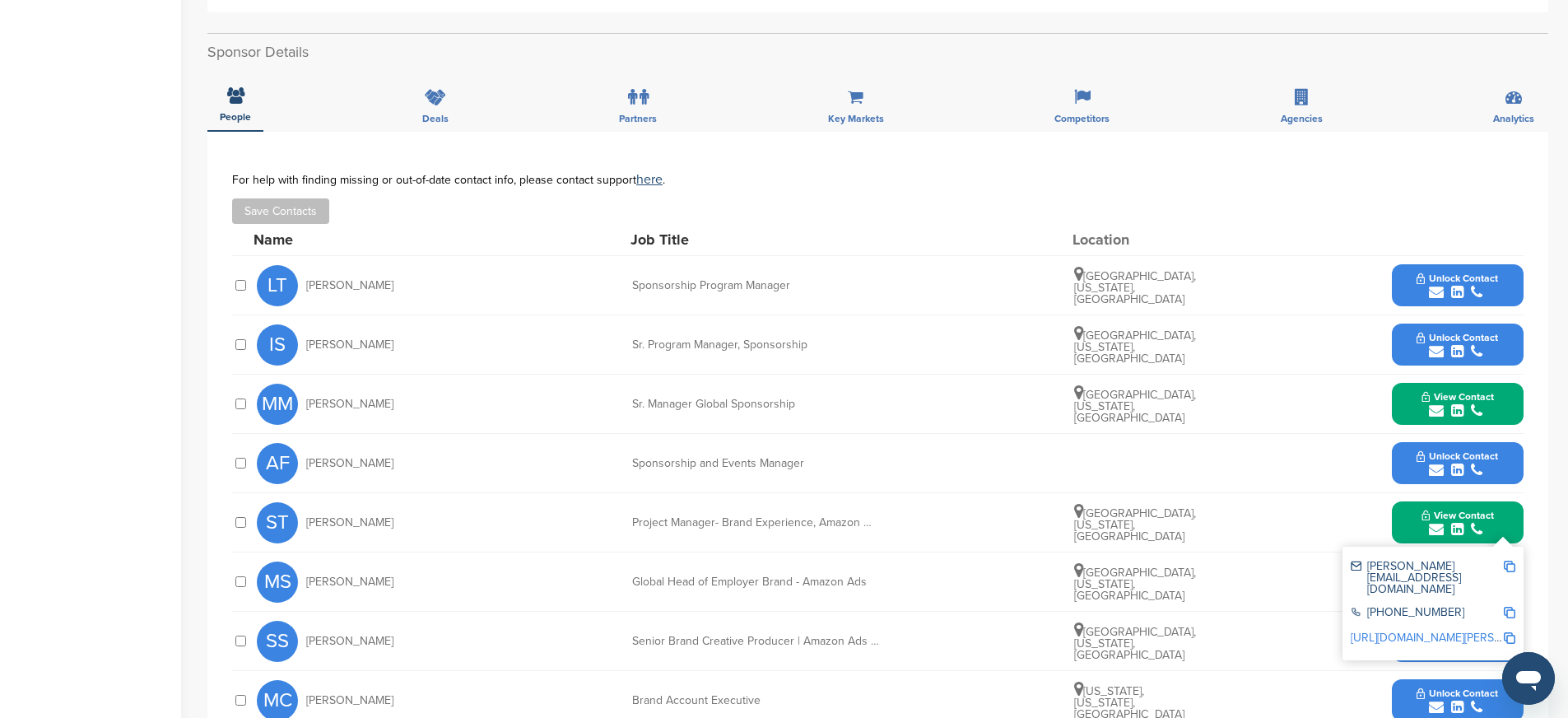
scroll to position [403, 0]
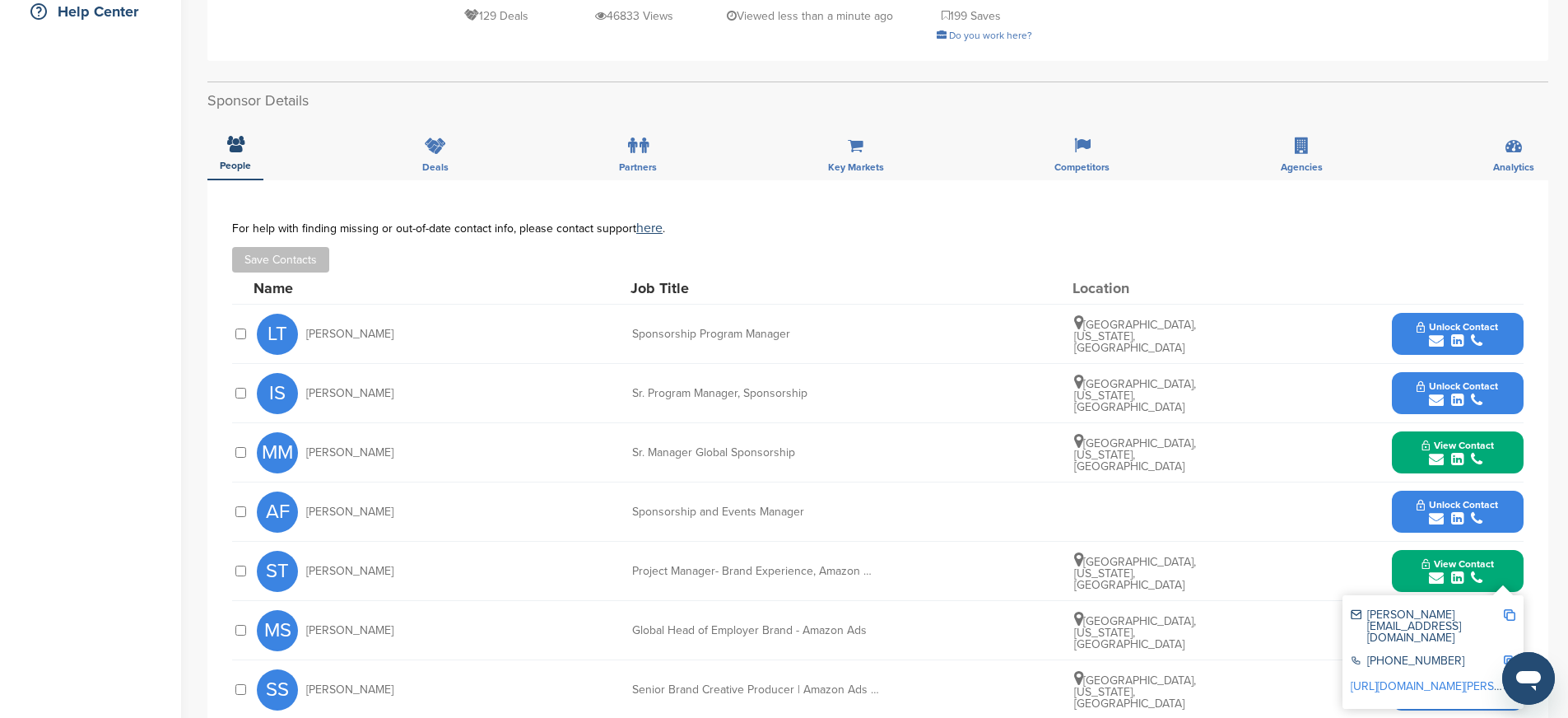
click at [1417, 334] on div "submit" at bounding box center [1457, 341] width 81 height 15
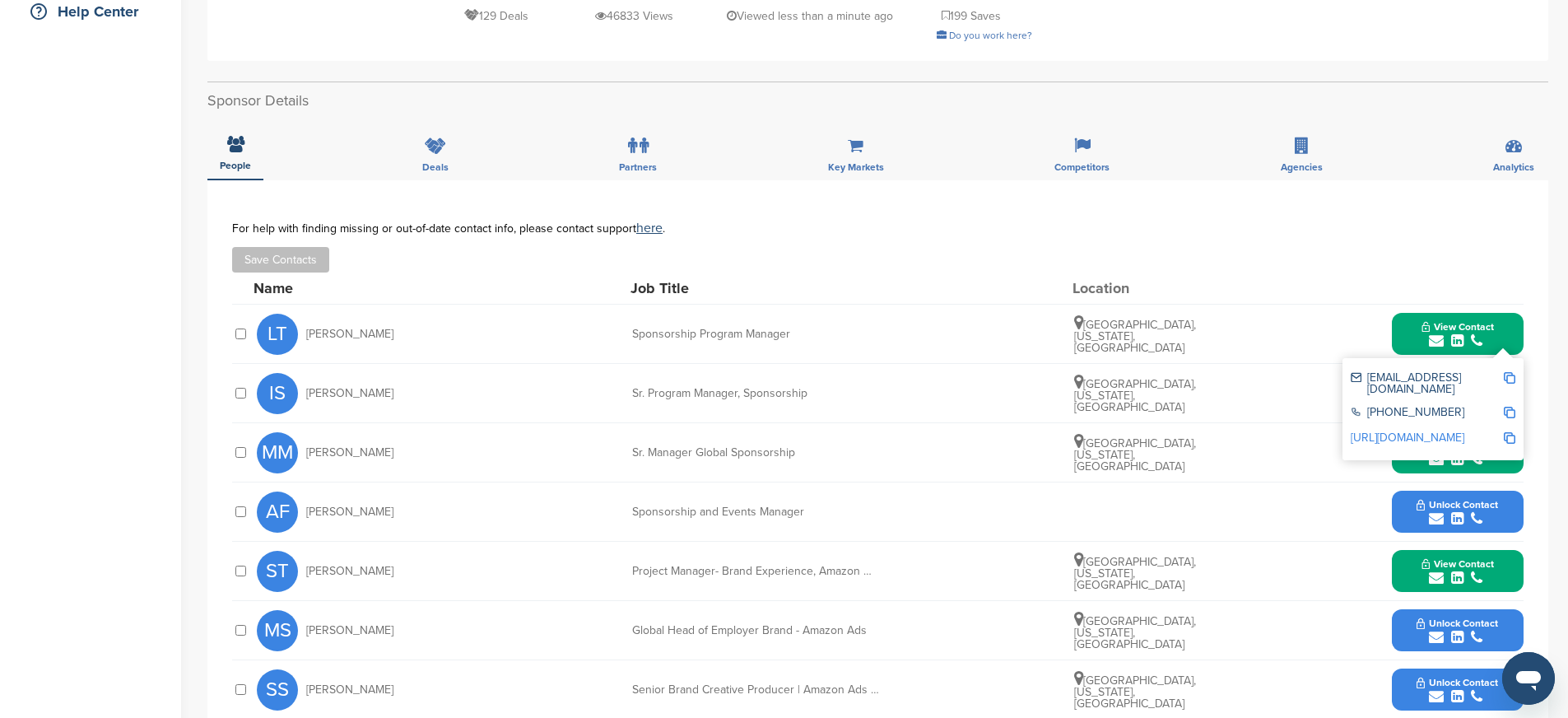
click at [1512, 372] on img at bounding box center [1510, 378] width 11 height 11
drag, startPoint x: 631, startPoint y: 297, endPoint x: 902, endPoint y: 306, distance: 271.1
click at [902, 306] on div "LT Lisa Tierney Sponsorship Program Manager Portland, Oregon, United States Vie…" at bounding box center [891, 334] width 1267 height 58
copy div "Sponsorship Program Manager"
click at [1508, 432] on img at bounding box center [1510, 438] width 11 height 11
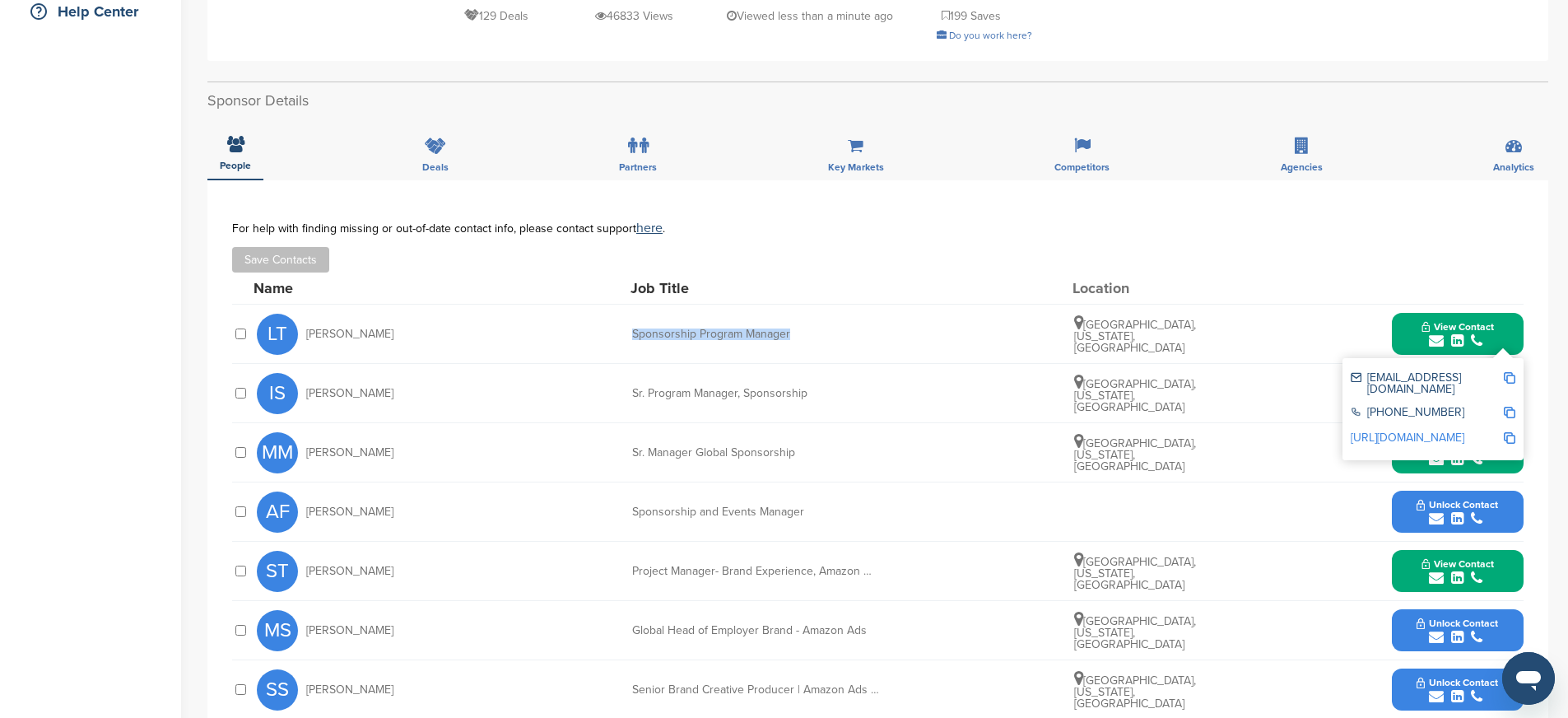
copy div "Sponsorship Program Manager"
click at [1405, 310] on button "View Contact" at bounding box center [1457, 335] width 112 height 50
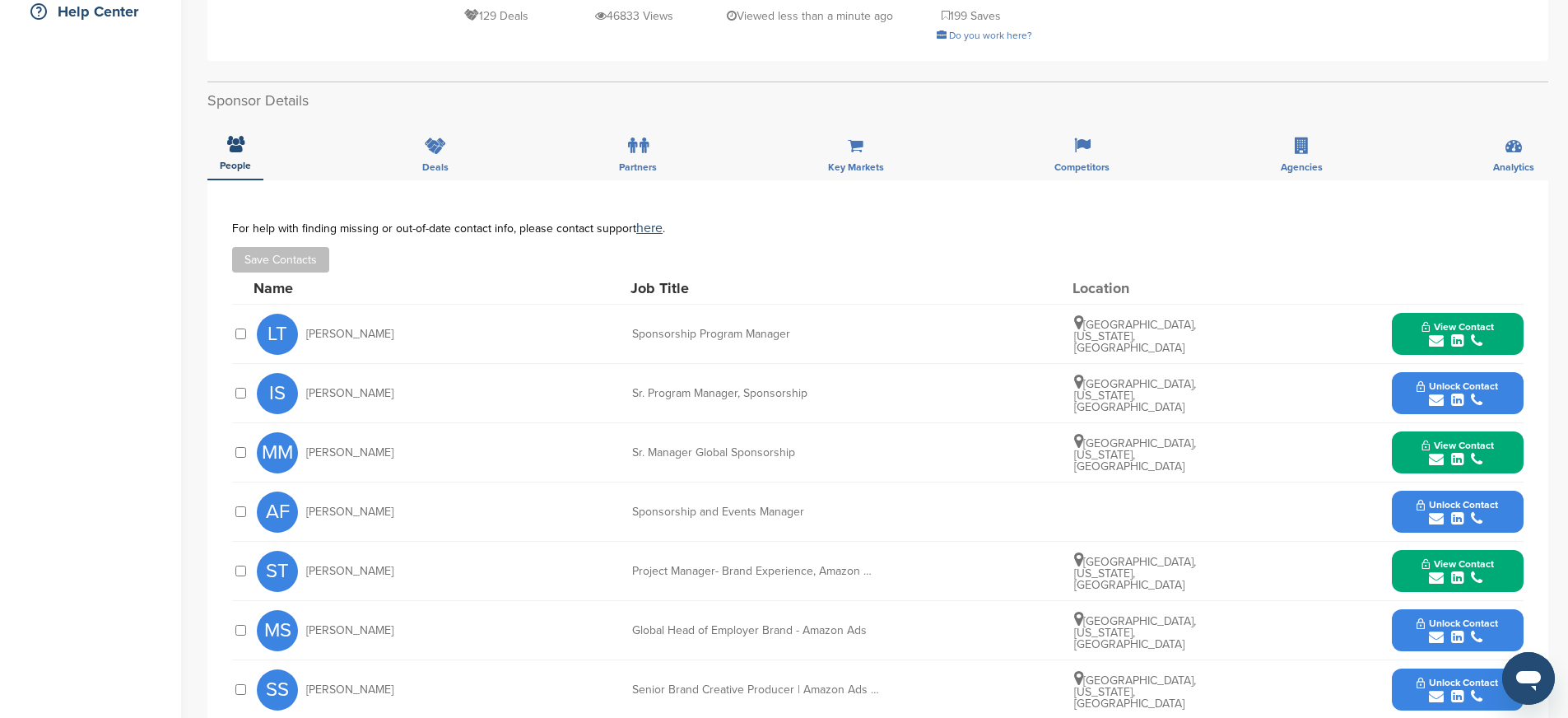
click at [1417, 393] on div "submit" at bounding box center [1457, 401] width 81 height 15
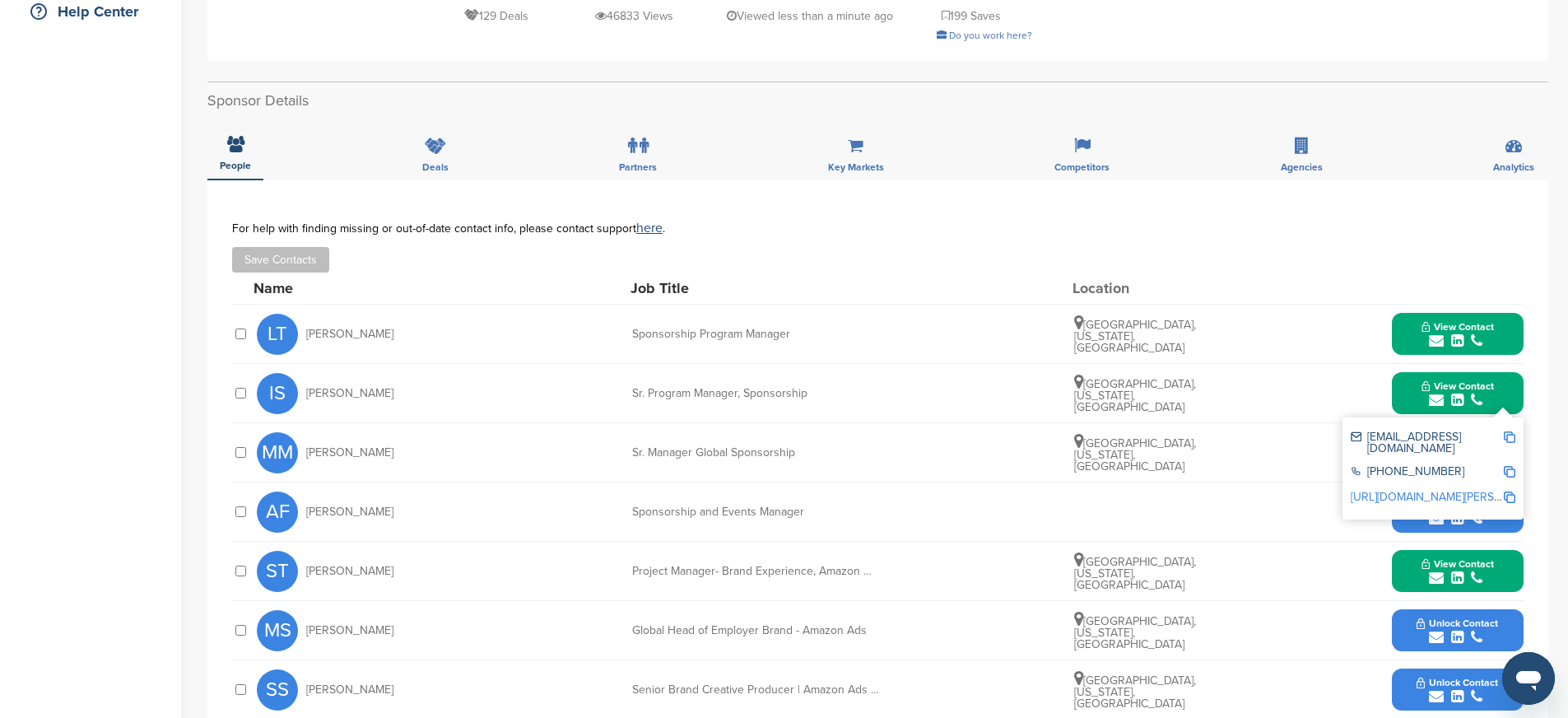
click at [1510, 431] on img at bounding box center [1510, 437] width 11 height 11
drag, startPoint x: 627, startPoint y: 359, endPoint x: 851, endPoint y: 364, distance: 224.1
click at [851, 364] on div "IS Irene Salo Sr. Program Manager, Sponsorship Portland, Oregon, United States …" at bounding box center [891, 393] width 1267 height 58
copy div "Sr. Program Manager, Sponsorship"
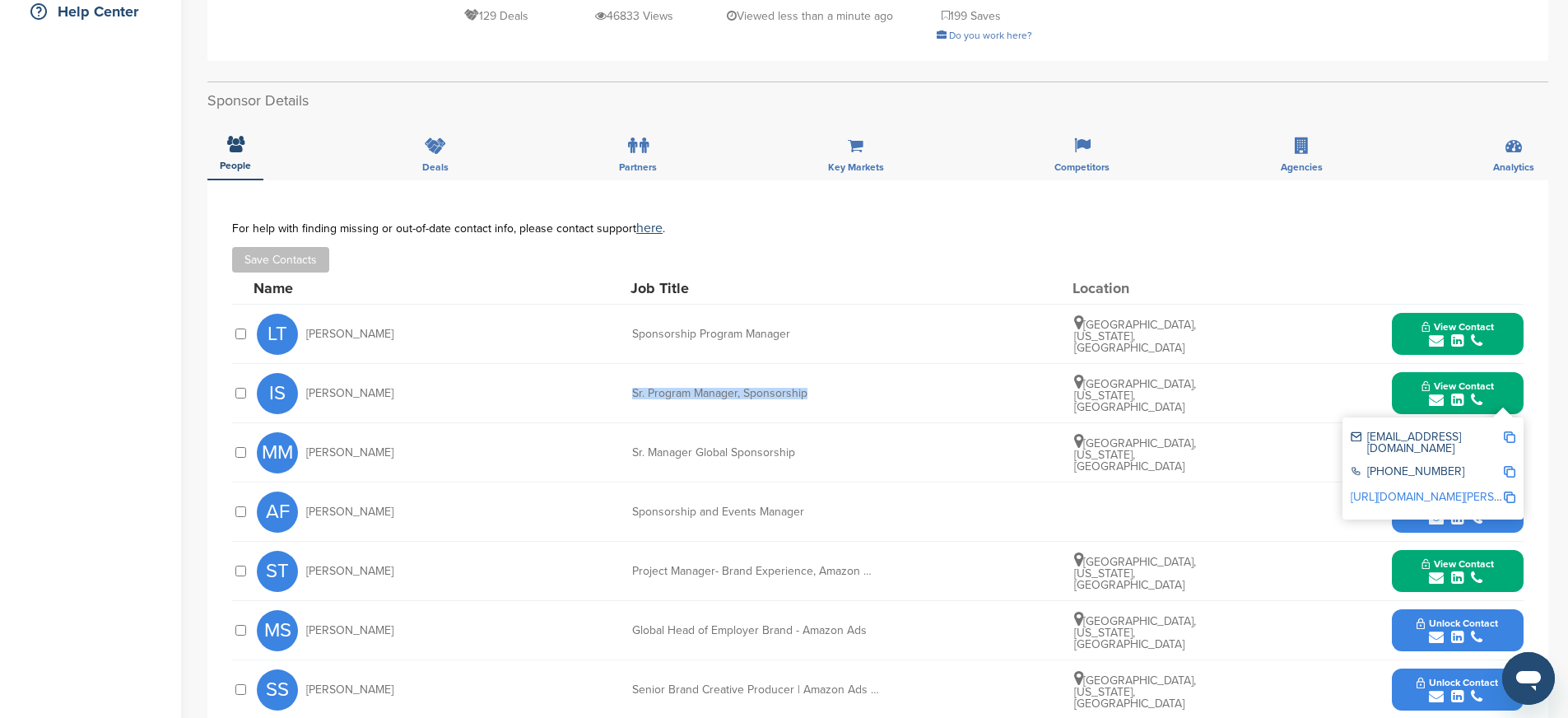
click at [1507, 491] on img at bounding box center [1510, 497] width 11 height 11
copy div "Sr. Program Manager, Sponsorship"
click at [1407, 370] on button "View Contact" at bounding box center [1457, 394] width 112 height 50
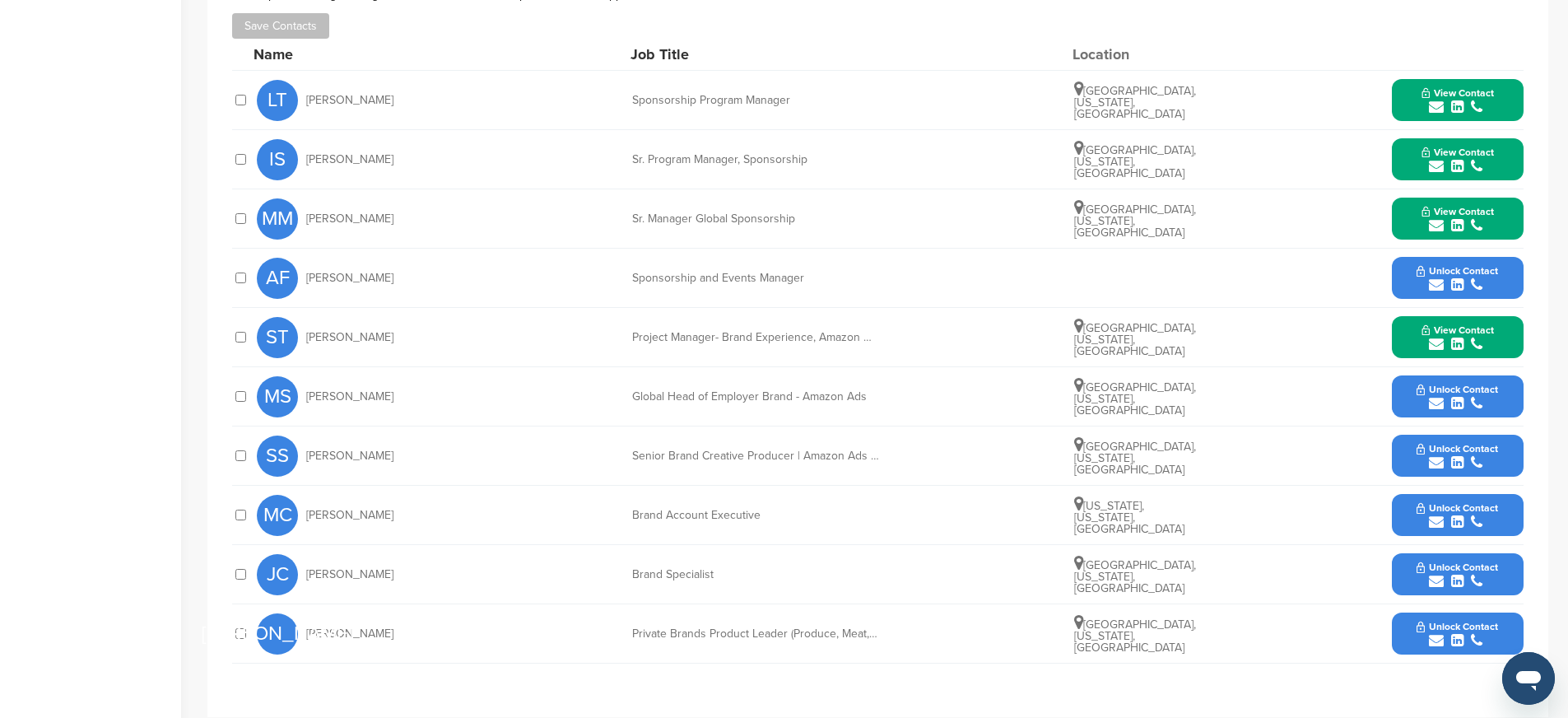
scroll to position [636, 0]
click at [1388, 546] on div "JC Jessica Chai Brand Specialist Stanford, California, United States Unlock Con…" at bounding box center [891, 575] width 1267 height 58
click at [1398, 551] on button "Unlock Contact" at bounding box center [1457, 576] width 121 height 50
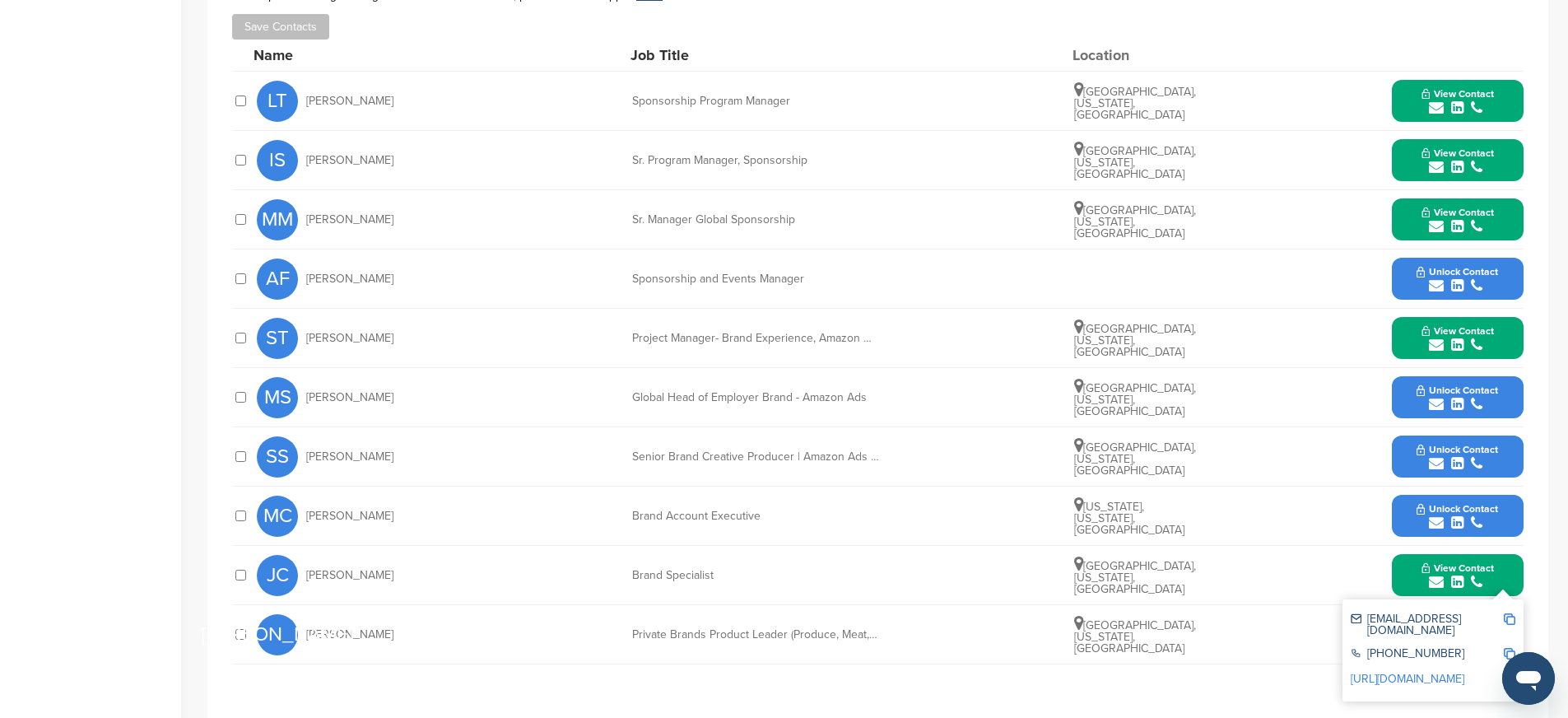
click at [1509, 614] on img at bounding box center [1510, 620] width 11 height 11
drag, startPoint x: 634, startPoint y: 539, endPoint x: 728, endPoint y: 536, distance: 94.0
click at [728, 570] on div "Brand Specialist" at bounding box center [756, 576] width 247 height 11
copy div "Brand Specialist"
click at [1508, 674] on img at bounding box center [1510, 680] width 11 height 11
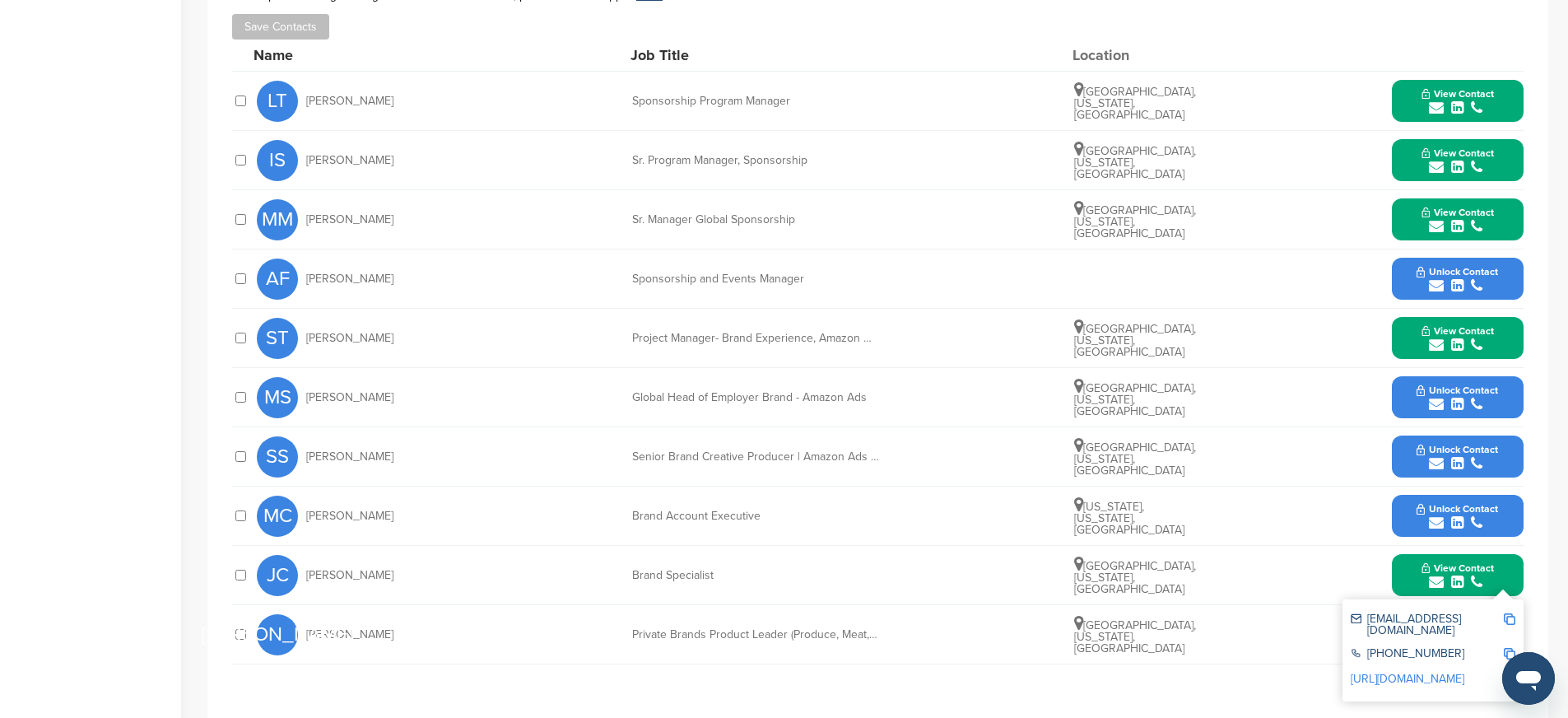
click at [1405, 551] on button "View Contact" at bounding box center [1457, 576] width 112 height 50
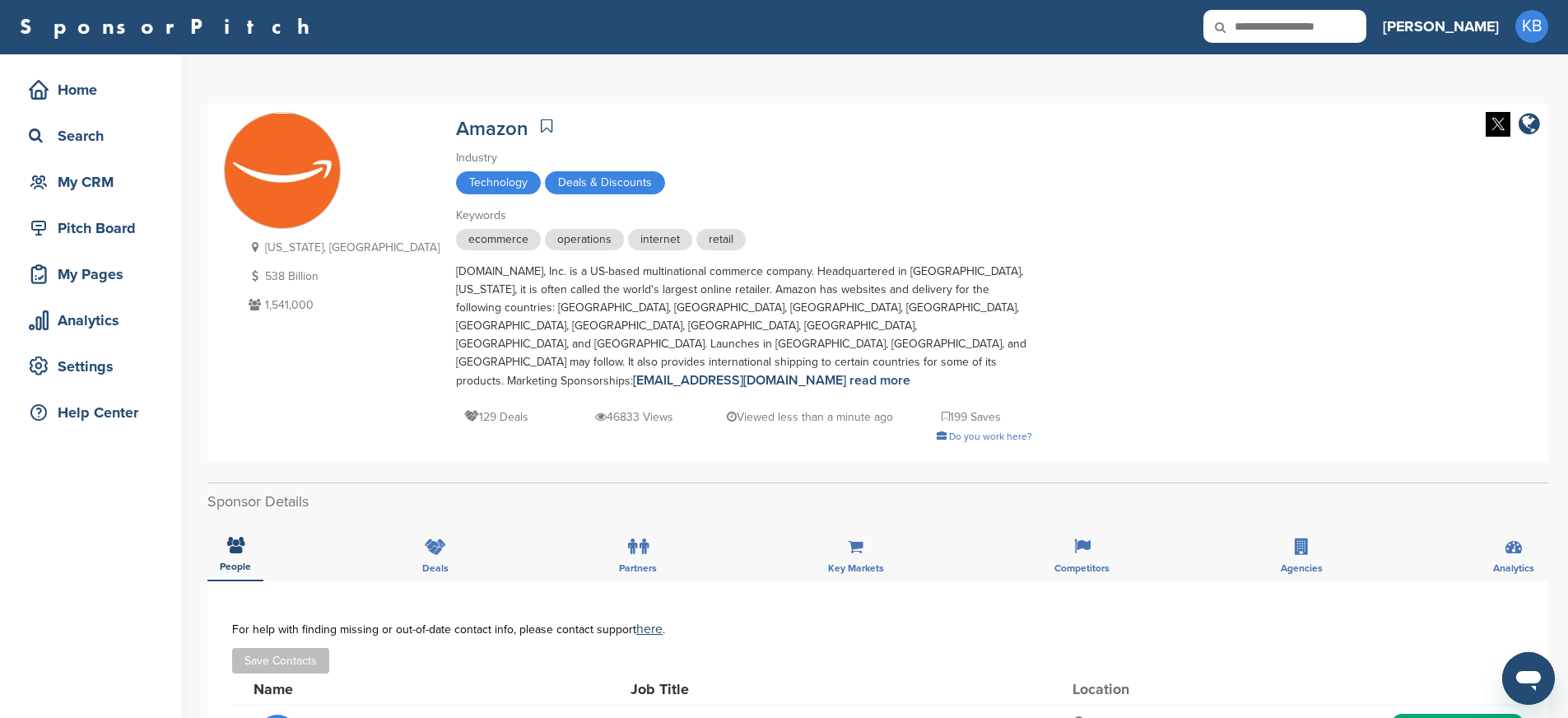
scroll to position [0, 0]
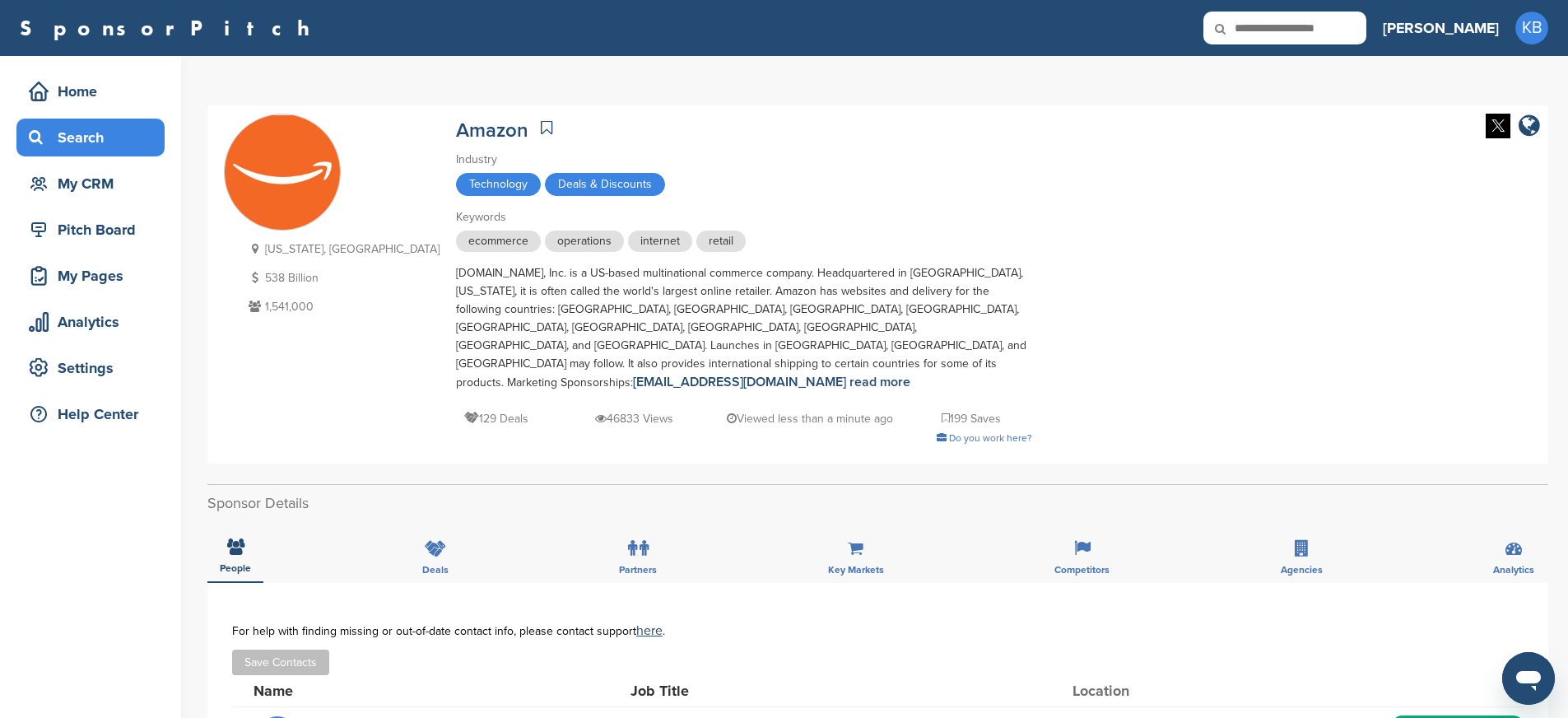
click at [92, 141] on div "Search" at bounding box center [95, 137] width 140 height 30
